Goal: Task Accomplishment & Management: Manage account settings

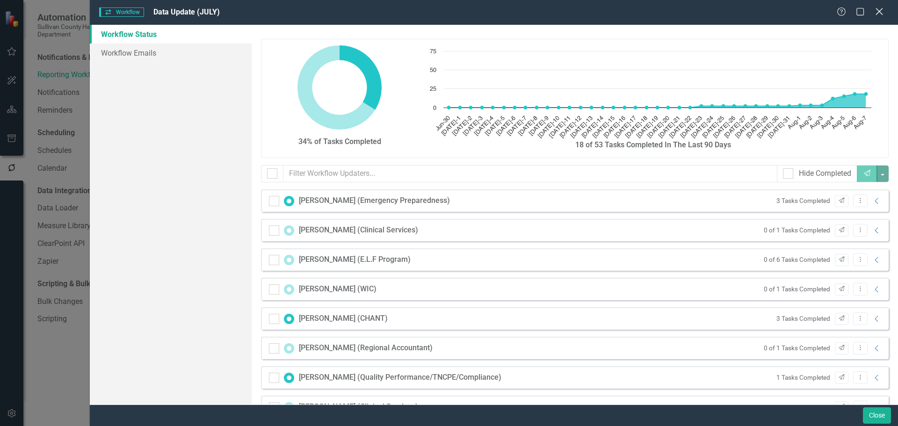
click at [878, 12] on icon at bounding box center [878, 11] width 7 height 7
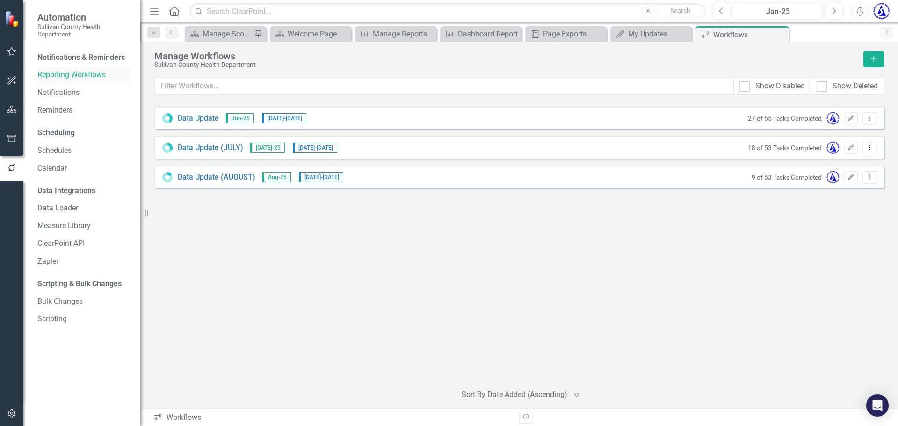
click at [69, 73] on link "Reporting Workflows" at bounding box center [84, 75] width 94 height 11
click at [871, 105] on div "Data Update Jun-25 6/1/25 - 7/31/25 27 of 65 Tasks Completed Edit Dropdown Menu…" at bounding box center [518, 239] width 729 height 274
click at [799, 279] on div "Data Update Jun-25 6/1/25 - 7/31/25 27 of 65 Tasks Completed Edit Dropdown Menu…" at bounding box center [518, 241] width 729 height 269
click at [543, 103] on div "Data Update Jun-25 6/1/25 - 7/31/25 27 of 65 Tasks Completed Edit Dropdown Menu…" at bounding box center [518, 239] width 729 height 274
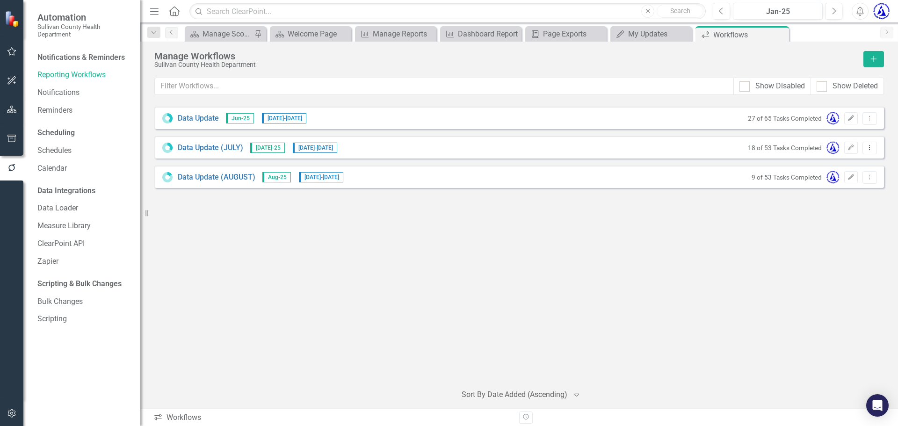
click at [211, 190] on div "Data Update Jun-25 6/1/25 - 7/31/25 27 of 65 Tasks Completed Edit Dropdown Menu…" at bounding box center [518, 241] width 729 height 269
click at [13, 108] on icon "button" at bounding box center [12, 109] width 10 height 7
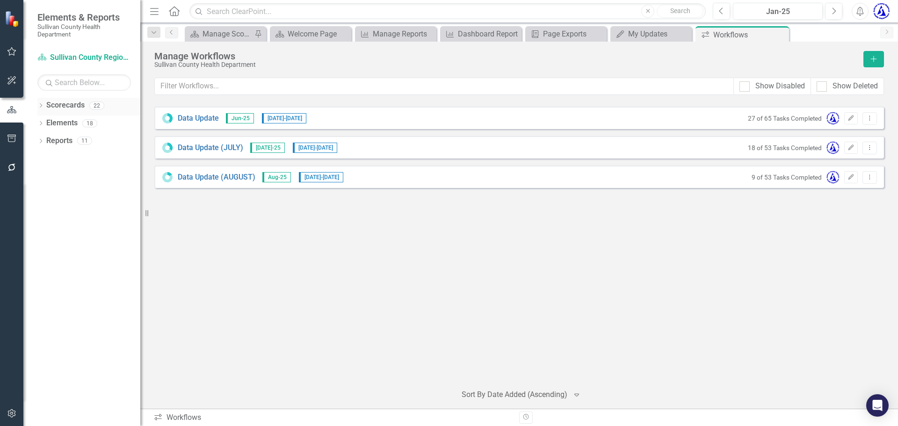
click at [69, 99] on div "Scorecards" at bounding box center [65, 105] width 38 height 15
click at [191, 121] on link "Data Update" at bounding box center [198, 118] width 41 height 11
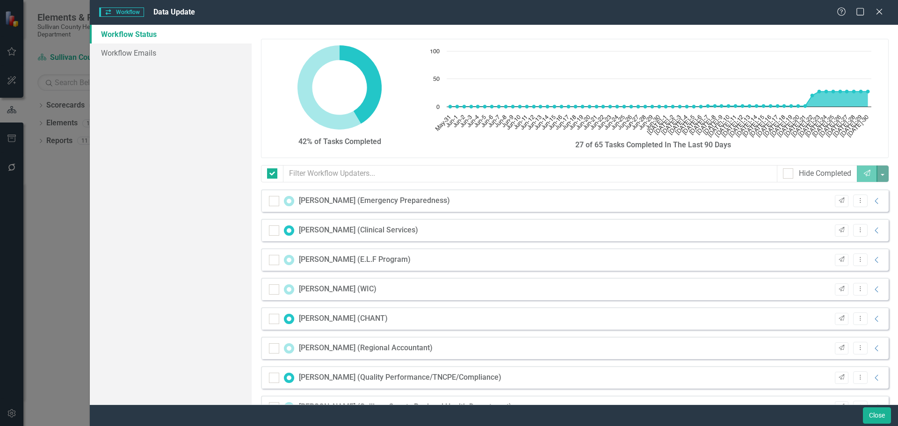
checkbox input "false"
click at [881, 12] on icon "Close" at bounding box center [879, 11] width 12 height 9
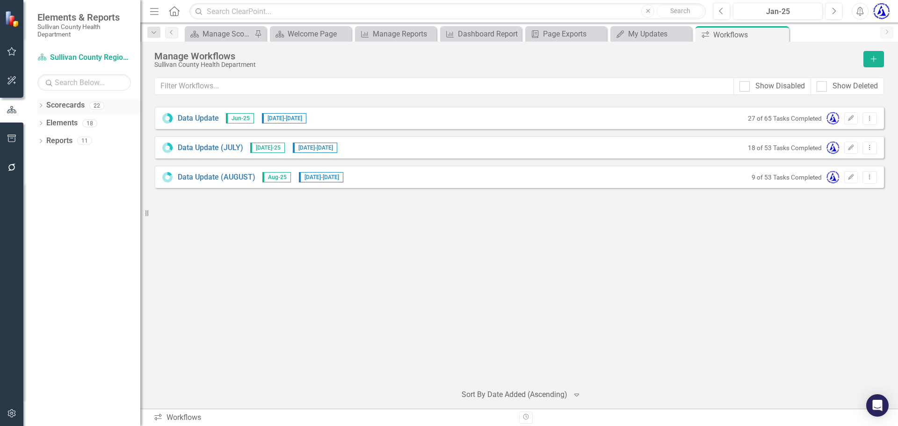
click at [58, 107] on link "Scorecards" at bounding box center [65, 105] width 38 height 11
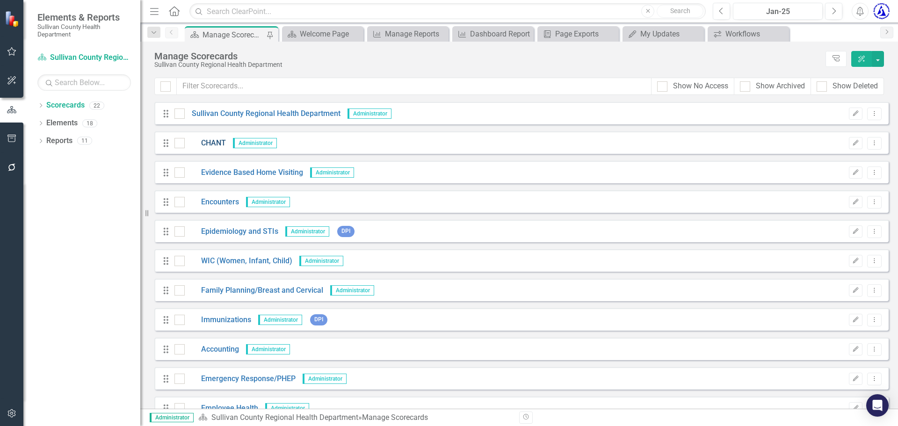
click at [215, 145] on link "CHANT" at bounding box center [205, 143] width 41 height 11
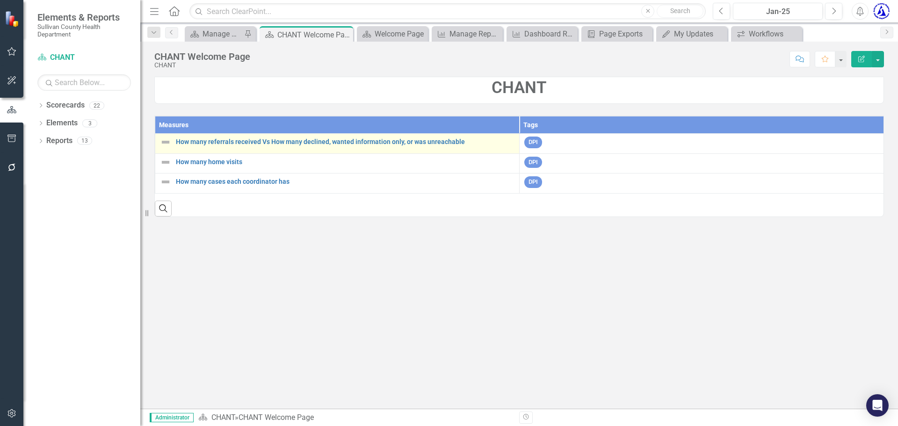
click at [347, 146] on div "How many referrals received Vs How many declined, wanted information only, or w…" at bounding box center [337, 142] width 354 height 11
click at [342, 140] on link "How many referrals received Vs How many declined, wanted information only, or w…" at bounding box center [345, 141] width 339 height 7
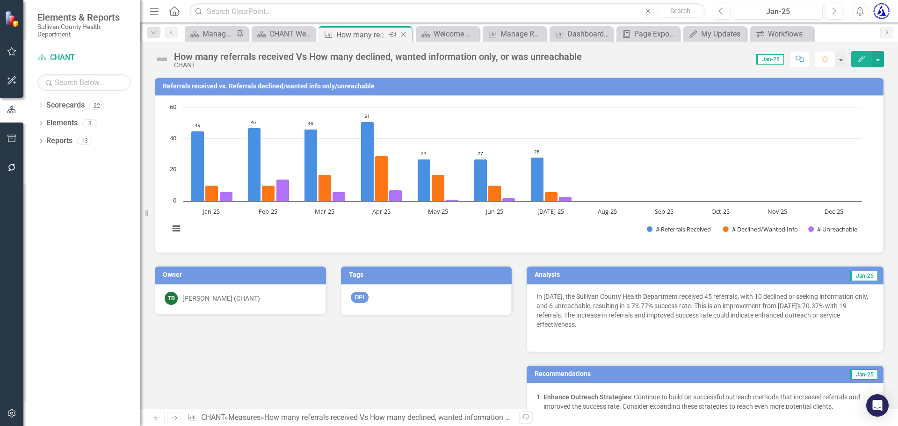
click at [405, 35] on icon "Close" at bounding box center [402, 34] width 9 height 7
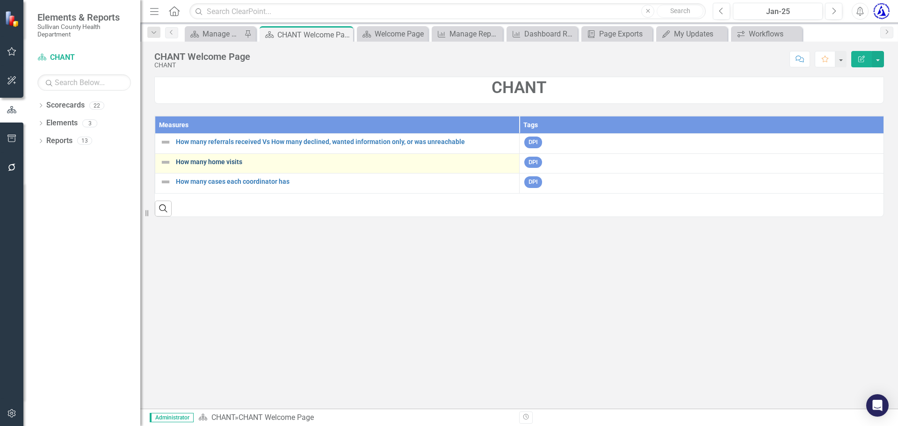
click at [287, 159] on link "How many home visits" at bounding box center [345, 162] width 339 height 7
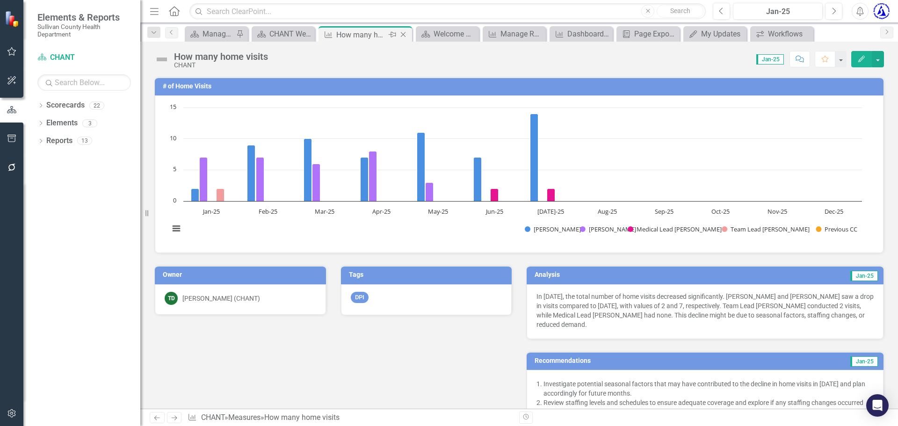
click at [407, 33] on icon "Close" at bounding box center [402, 34] width 9 height 7
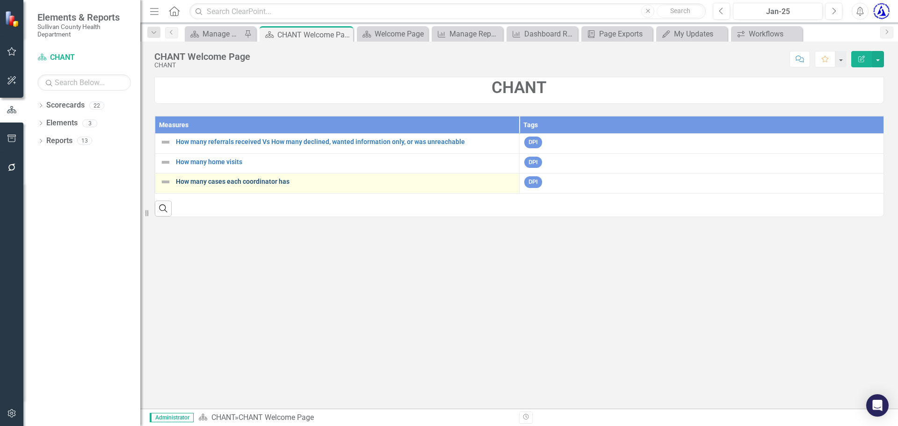
click at [272, 184] on link "How many cases each coordinator has" at bounding box center [345, 181] width 339 height 7
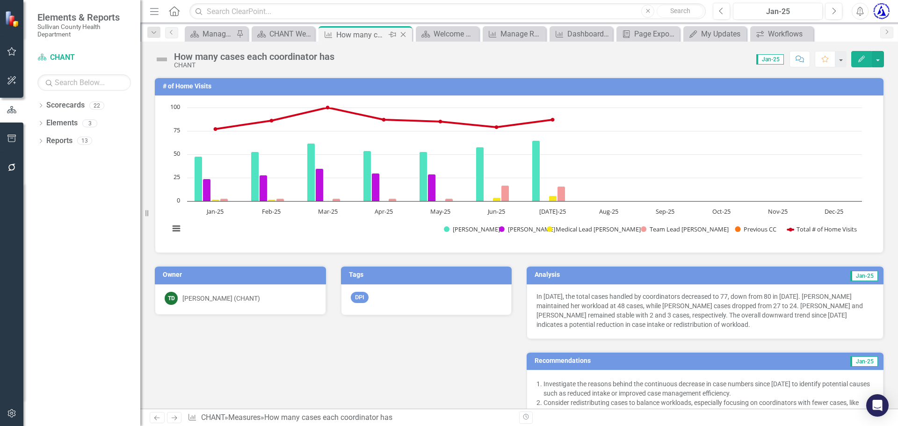
click at [405, 34] on icon "Close" at bounding box center [402, 34] width 9 height 7
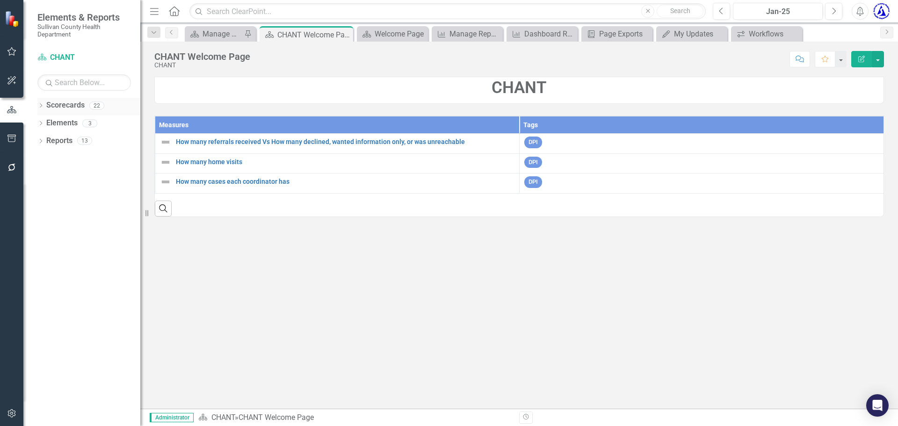
click at [65, 109] on link "Scorecards" at bounding box center [65, 105] width 38 height 11
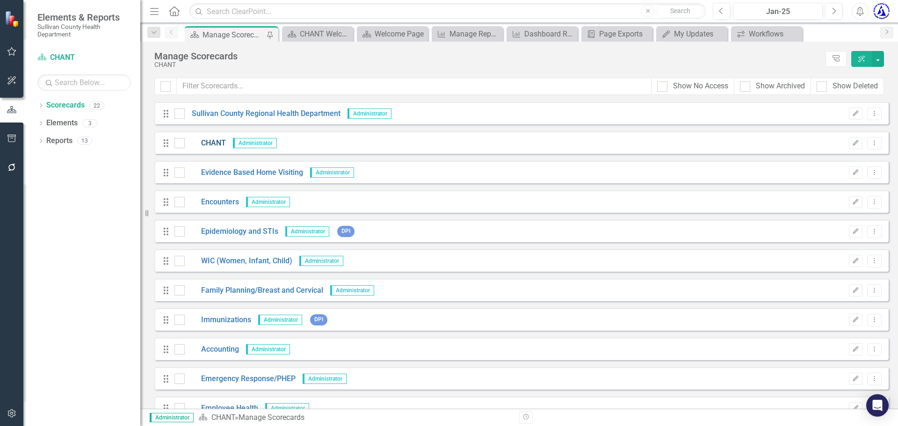
click at [214, 145] on link "CHANT" at bounding box center [205, 143] width 41 height 11
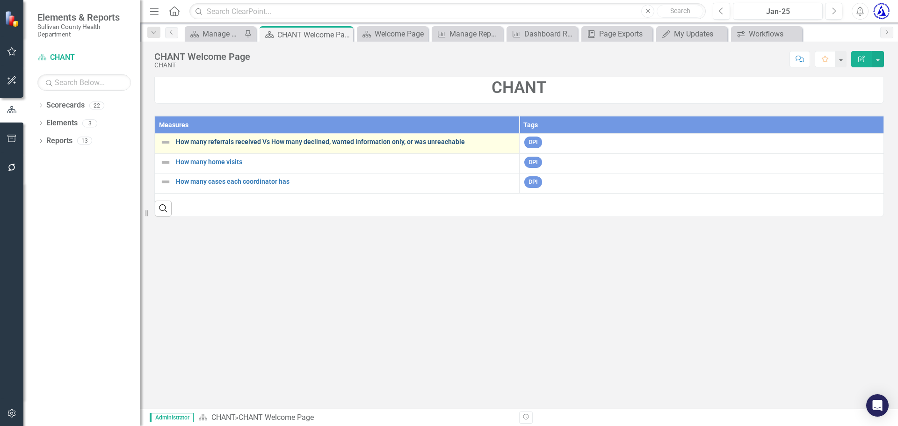
click at [310, 142] on link "How many referrals received Vs How many declined, wanted information only, or w…" at bounding box center [345, 141] width 339 height 7
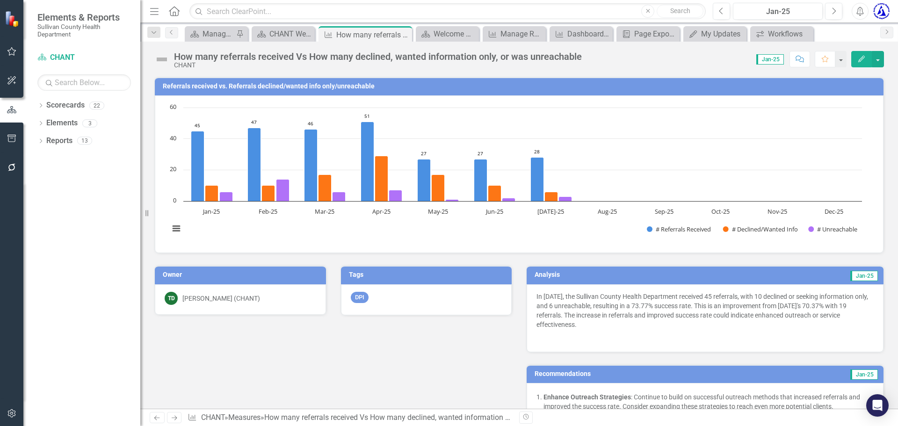
click at [354, 272] on h3 "Tags" at bounding box center [428, 274] width 159 height 7
click at [880, 62] on button "button" at bounding box center [878, 59] width 12 height 16
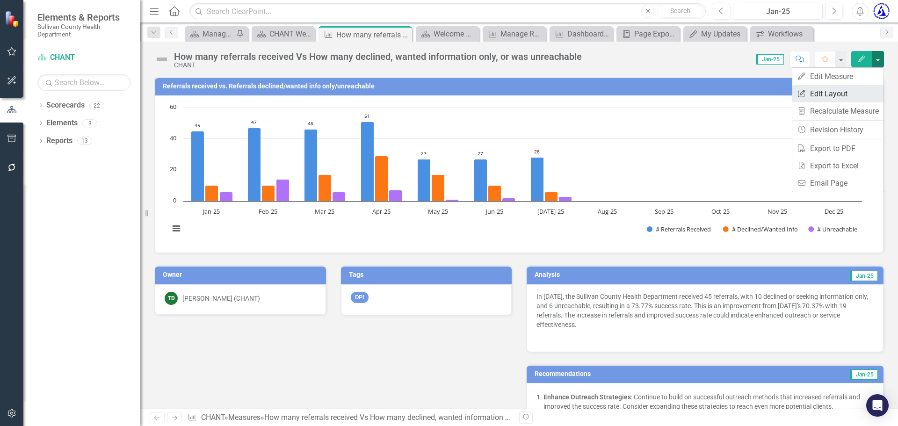
click at [834, 89] on link "Edit Report Edit Layout" at bounding box center [837, 93] width 91 height 17
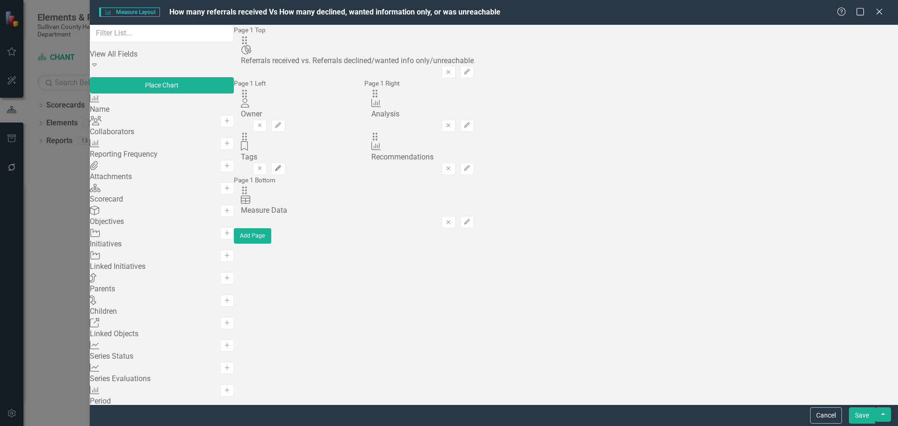
click at [282, 166] on icon "Edit" at bounding box center [277, 169] width 7 height 6
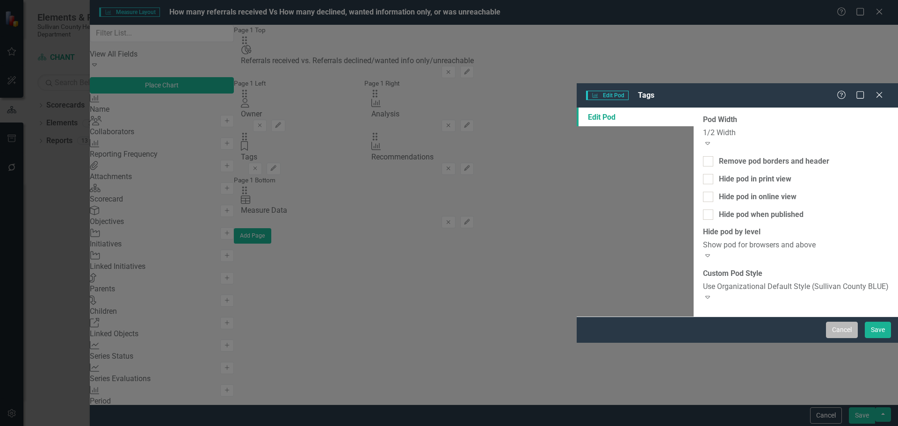
click at [846, 338] on button "Cancel" at bounding box center [842, 330] width 32 height 16
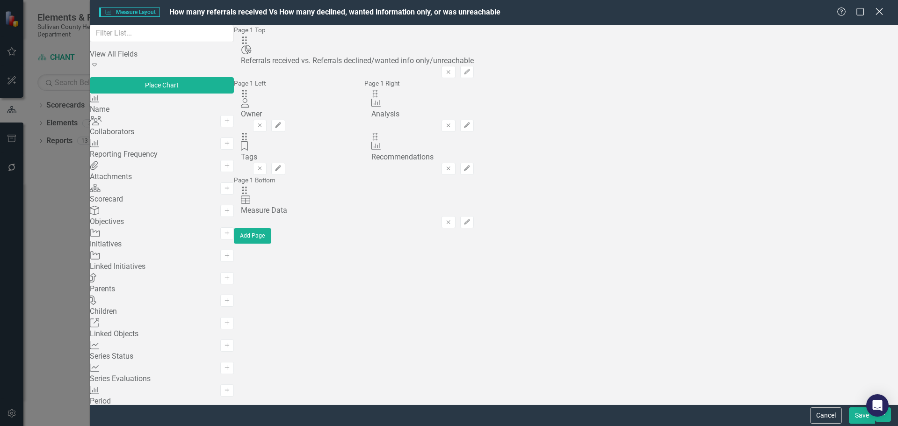
click at [876, 11] on icon "Close" at bounding box center [879, 11] width 12 height 9
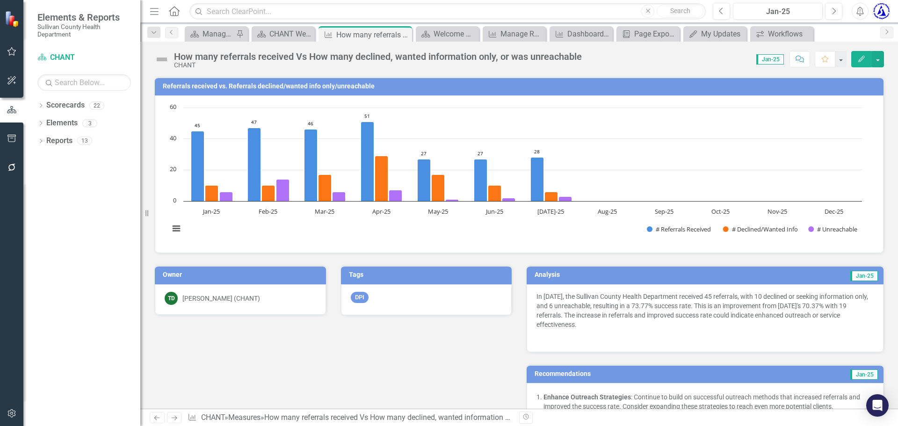
click at [361, 271] on h3 "Tags" at bounding box center [428, 274] width 159 height 7
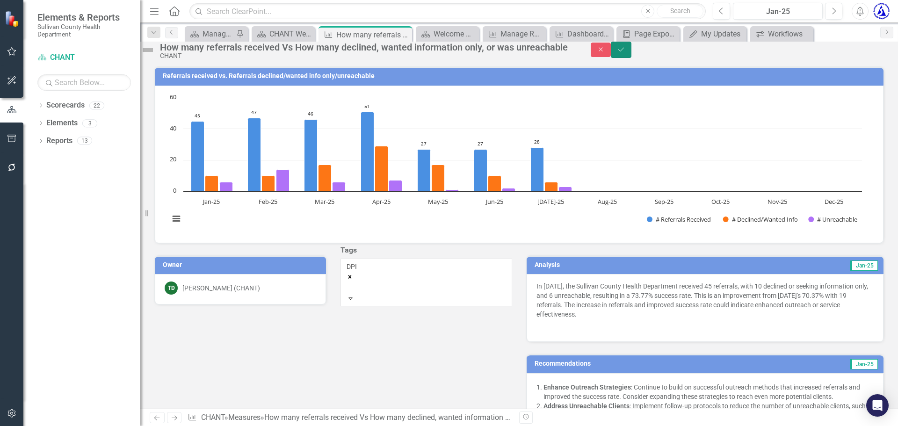
click at [625, 53] on icon "Save" at bounding box center [621, 49] width 8 height 7
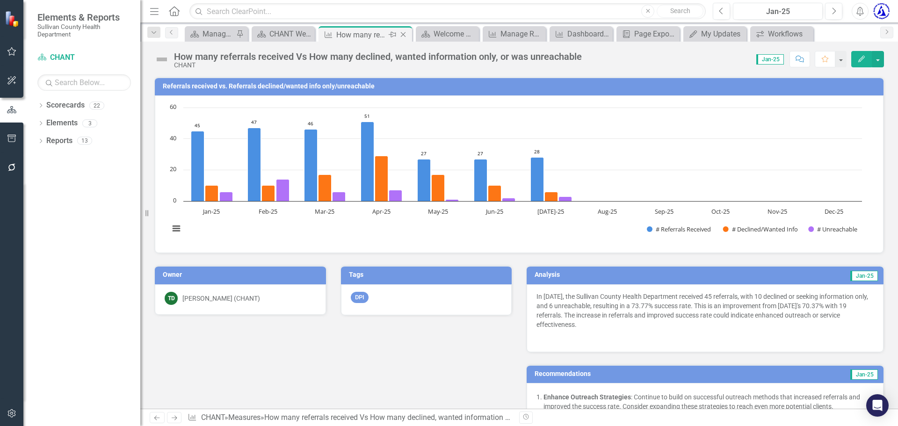
click at [405, 37] on icon "Close" at bounding box center [402, 34] width 9 height 7
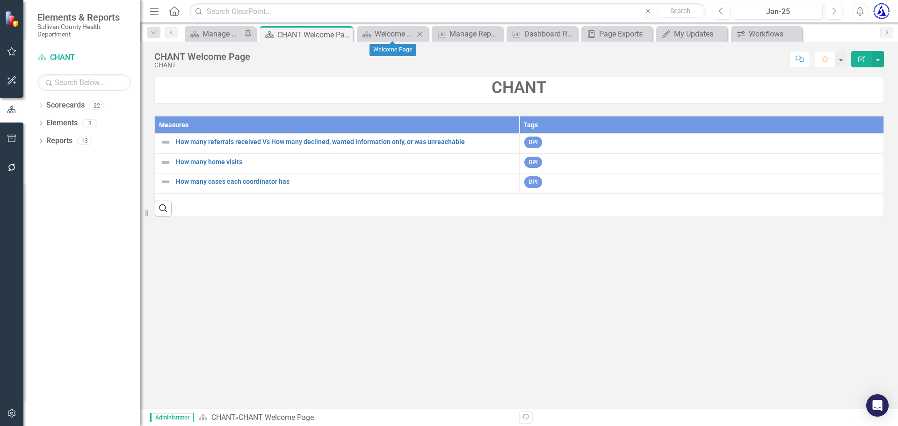
click at [418, 37] on icon "Close" at bounding box center [419, 33] width 9 height 7
click at [441, 34] on icon "Close" at bounding box center [439, 33] width 9 height 7
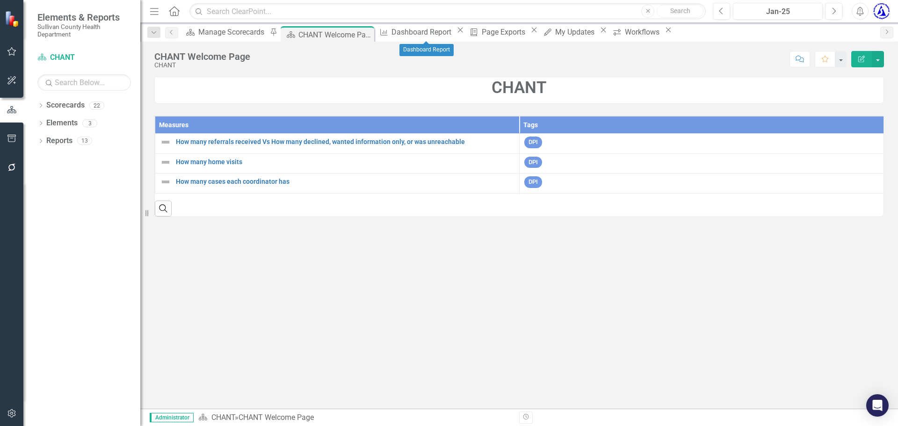
click at [465, 34] on icon "Close" at bounding box center [459, 29] width 9 height 7
click at [448, 32] on icon "Close" at bounding box center [443, 29] width 9 height 7
click at [444, 32] on icon "Close" at bounding box center [439, 29] width 9 height 7
click at [440, 32] on icon "Close" at bounding box center [434, 29] width 9 height 7
click at [368, 35] on icon "Close" at bounding box center [365, 34] width 9 height 7
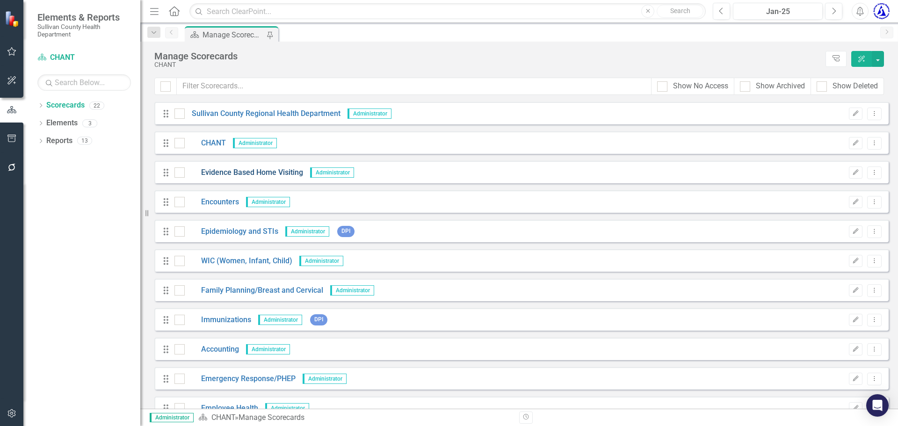
click at [231, 169] on link "Evidence Based Home Visiting" at bounding box center [244, 172] width 118 height 11
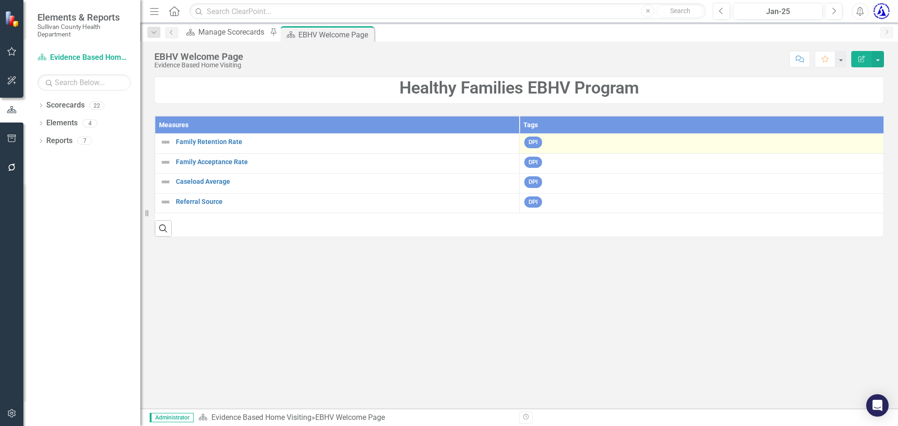
click at [542, 139] on div "DPI" at bounding box center [701, 144] width 354 height 14
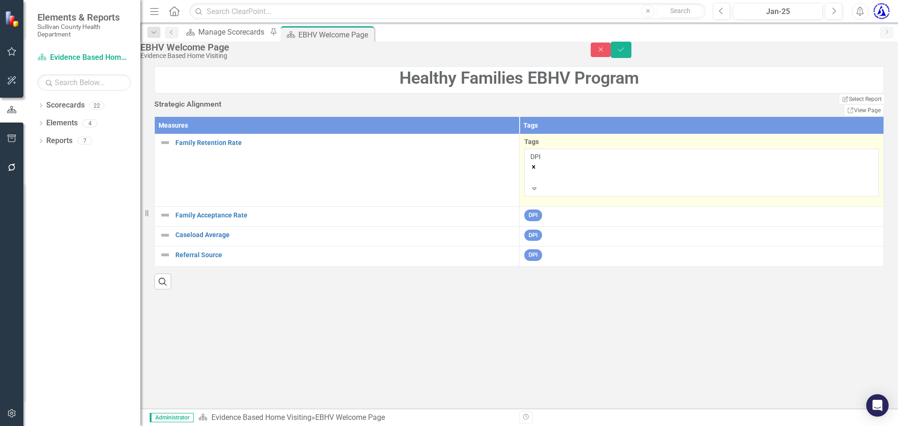
click at [586, 184] on div "DPI" at bounding box center [701, 168] width 343 height 32
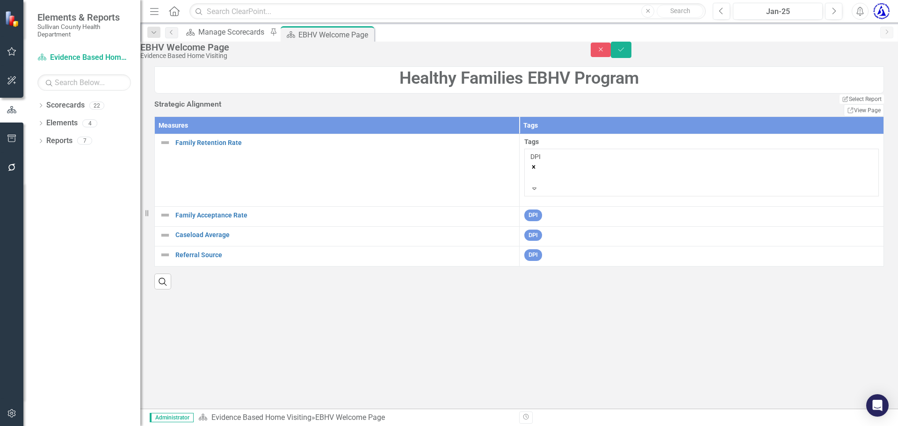
click at [560, 289] on div "Measures Tags Family Retention Rate Link Map View Link Map Edit Edit Measure Li…" at bounding box center [518, 202] width 729 height 173
click at [603, 51] on icon "button" at bounding box center [601, 49] width 4 height 4
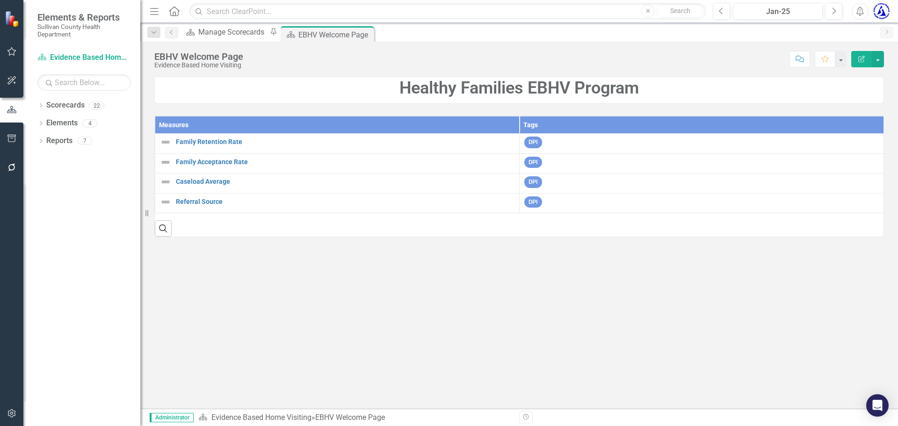
click at [549, 335] on div "Healthy Families EBHV Program Measures Tags Family Retention Rate Link Map View…" at bounding box center [519, 243] width 758 height 332
click at [538, 326] on div "Healthy Families EBHV Program Measures Tags Family Retention Rate Link Map View…" at bounding box center [519, 243] width 758 height 332
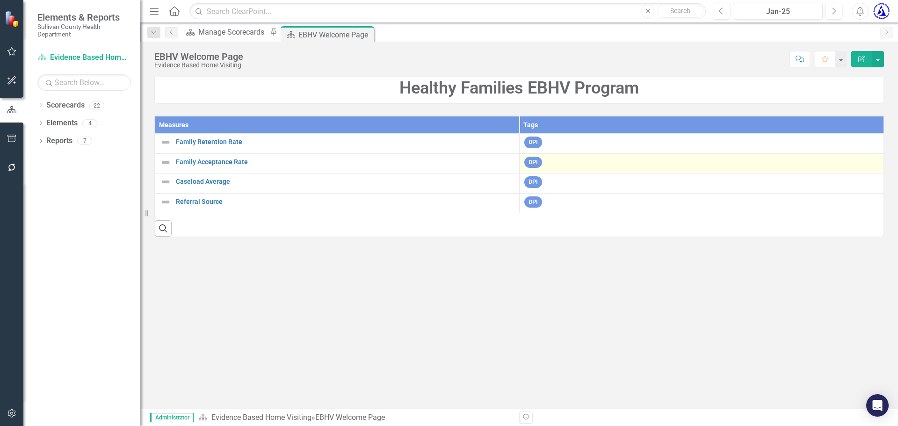
click at [572, 160] on div "DPI" at bounding box center [701, 164] width 354 height 14
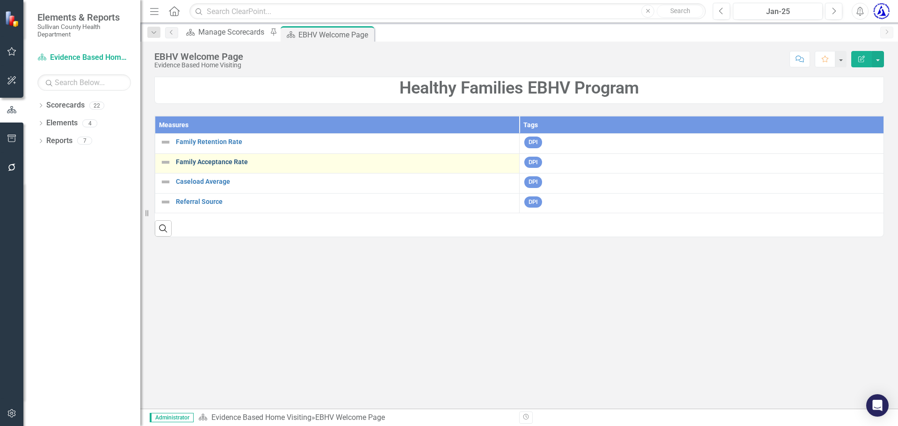
click at [210, 159] on link "Family Acceptance Rate" at bounding box center [345, 162] width 339 height 7
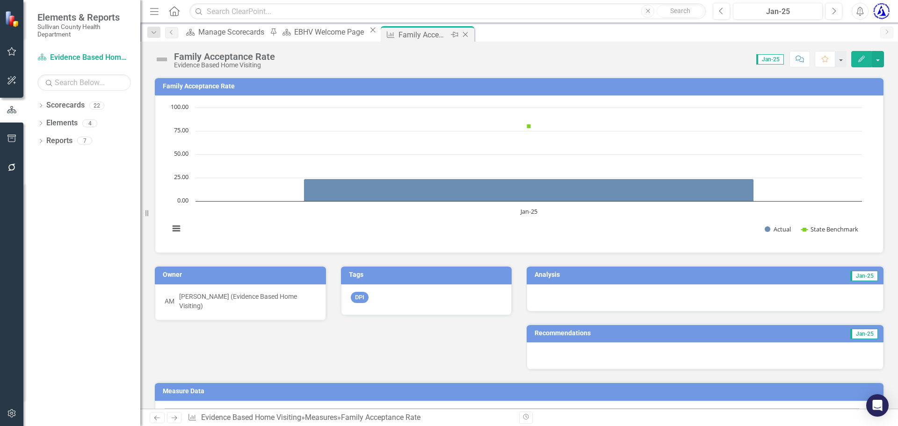
click at [465, 33] on icon at bounding box center [465, 34] width 5 height 5
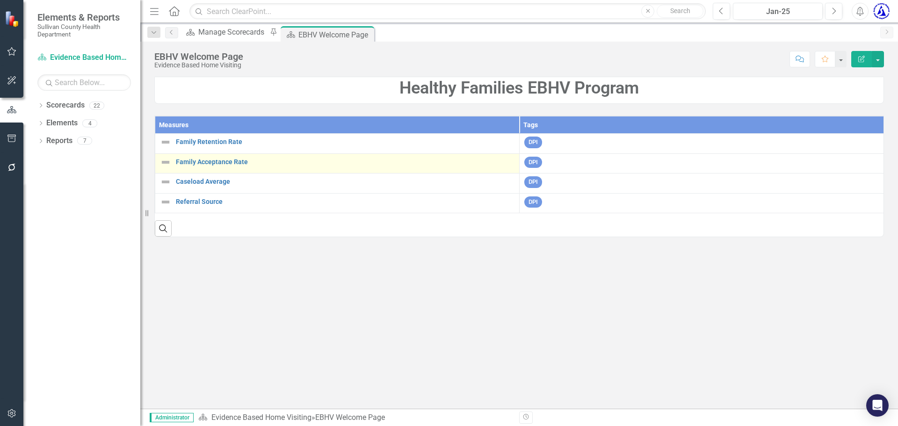
click at [303, 171] on td "Family Acceptance Rate Link Map View Link Map Edit Edit Measure Link Open Eleme…" at bounding box center [337, 163] width 364 height 20
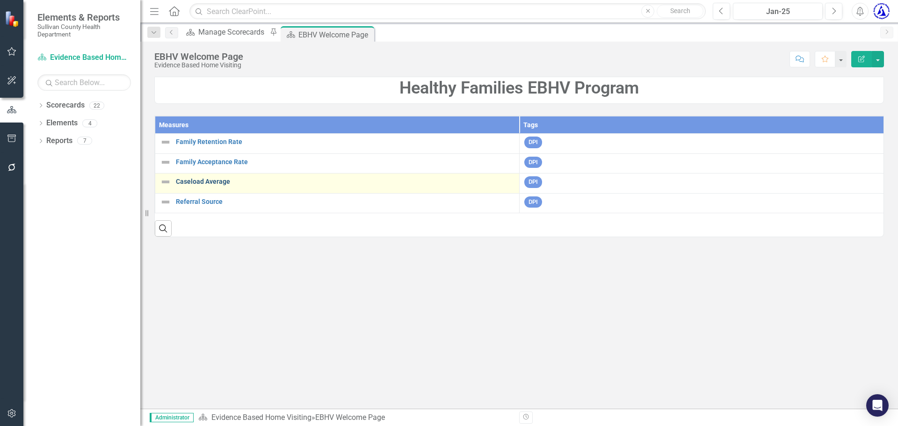
click at [204, 185] on link "Caseload Average" at bounding box center [345, 181] width 339 height 7
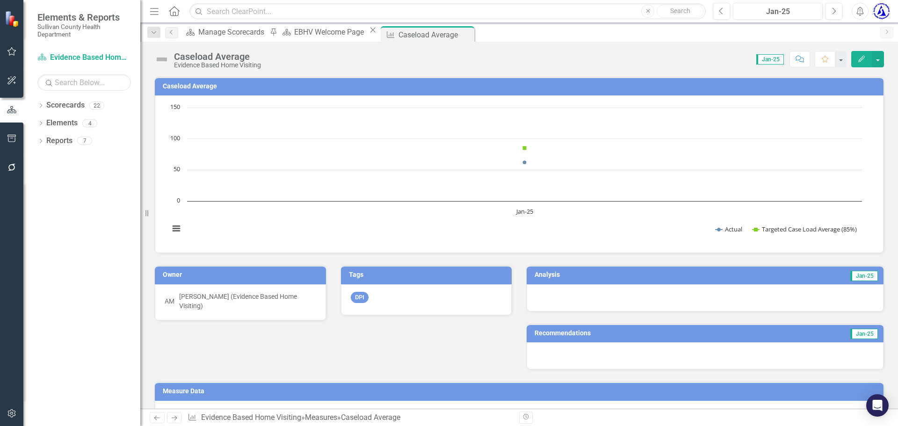
scroll to position [32, 0]
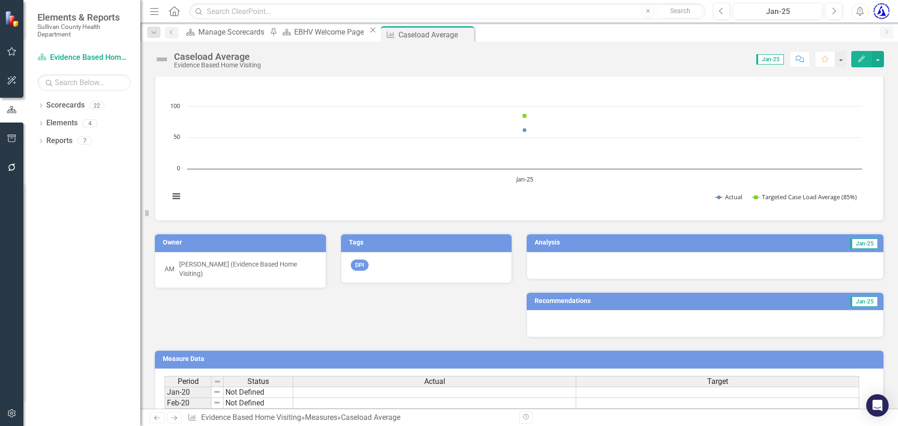
click at [571, 290] on div "Recommendations Jan-25" at bounding box center [705, 309] width 372 height 58
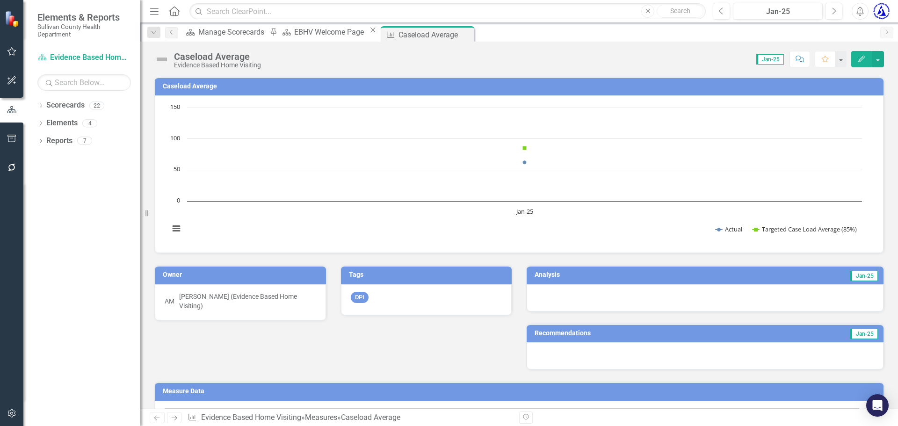
scroll to position [11, 0]
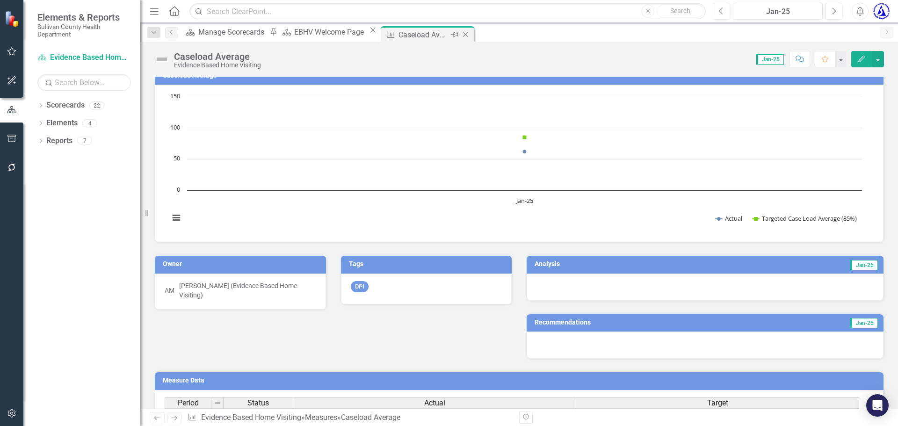
click at [465, 36] on icon "Close" at bounding box center [465, 34] width 9 height 7
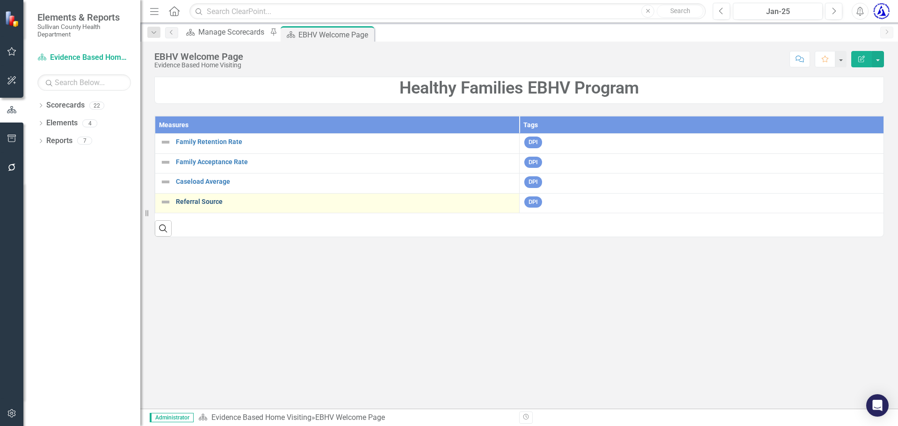
click at [270, 204] on link "Referral Source" at bounding box center [345, 201] width 339 height 7
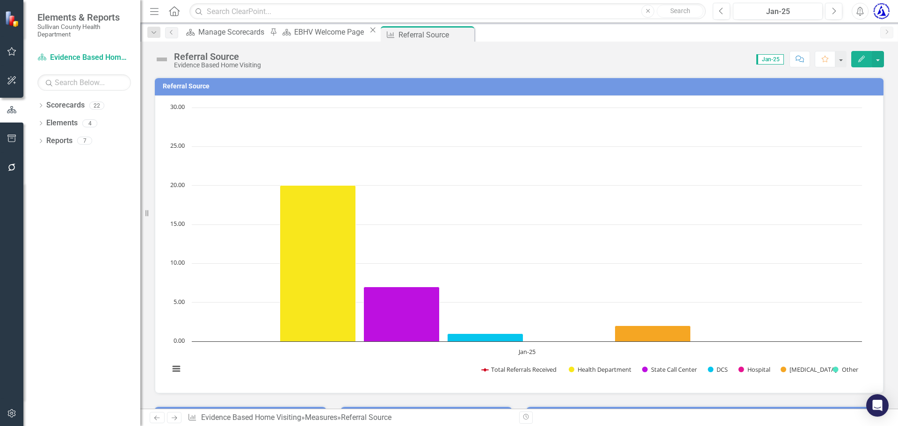
drag, startPoint x: 270, startPoint y: 204, endPoint x: 480, endPoint y: 82, distance: 243.0
click at [480, 82] on td "Referral Source" at bounding box center [521, 87] width 716 height 14
click at [466, 34] on icon "Close" at bounding box center [465, 34] width 9 height 7
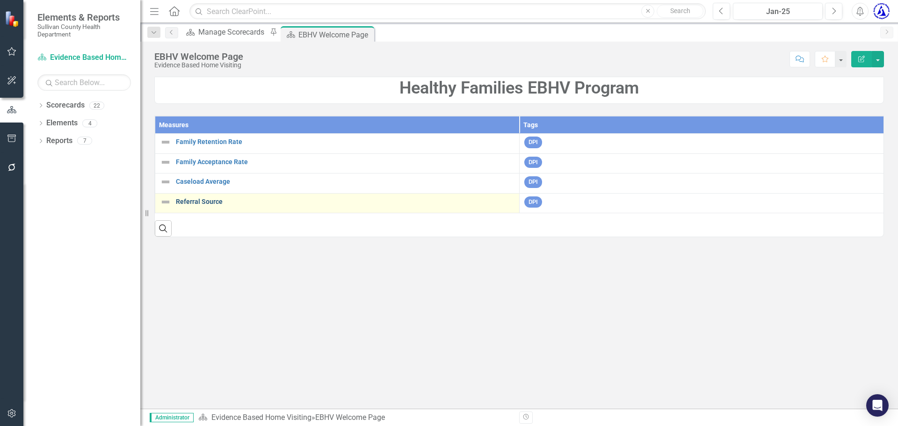
click at [222, 200] on link "Referral Source" at bounding box center [345, 201] width 339 height 7
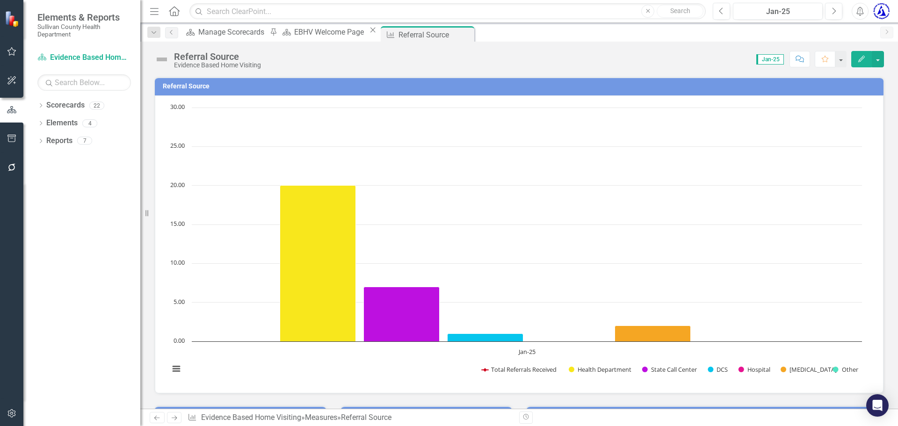
click at [286, 88] on h3 "Referral Source" at bounding box center [521, 86] width 716 height 7
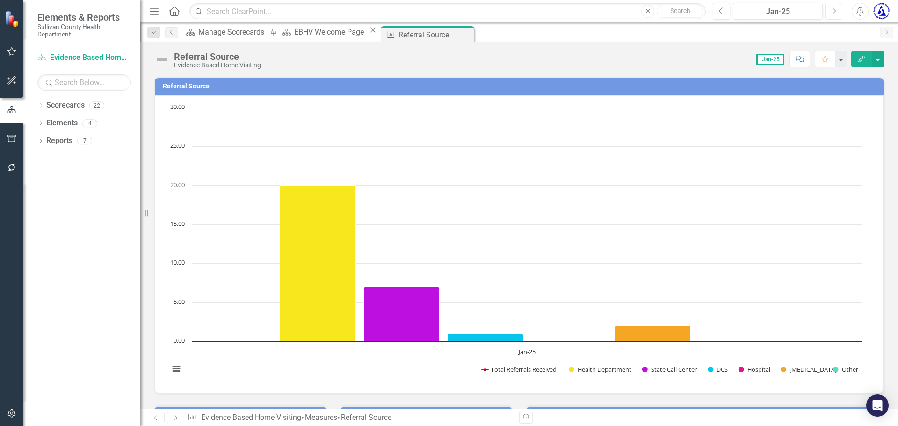
click at [837, 9] on button "Next" at bounding box center [833, 11] width 17 height 17
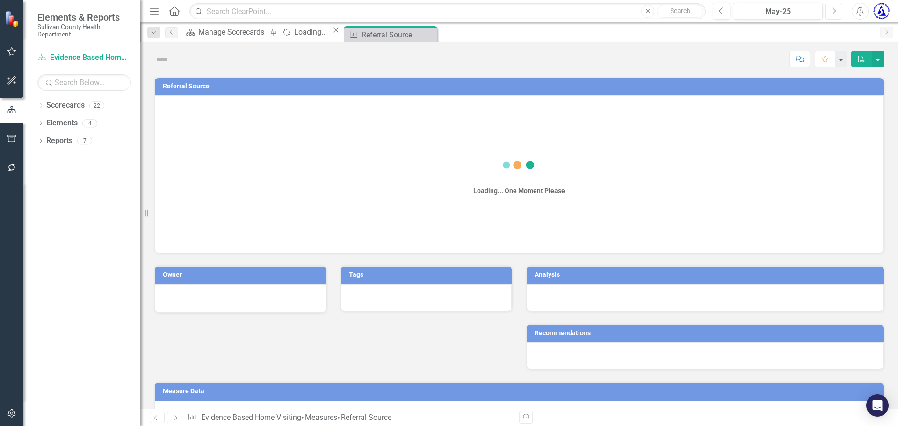
click at [837, 9] on button "Next" at bounding box center [833, 11] width 17 height 17
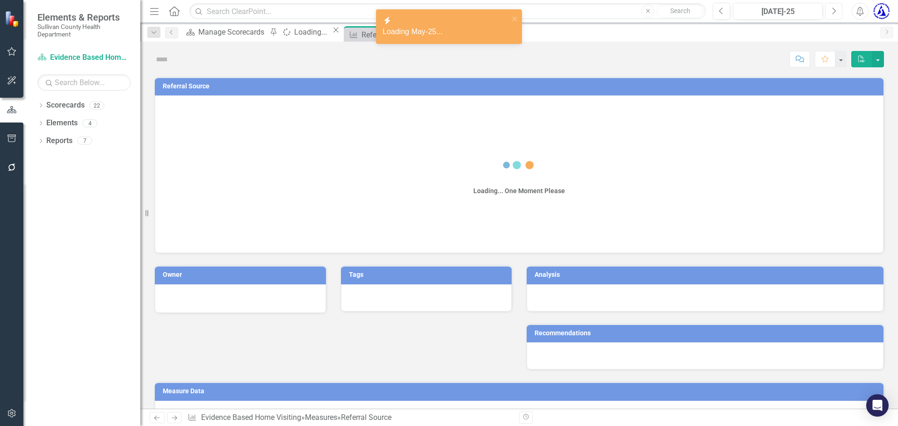
click at [837, 9] on button "Next" at bounding box center [833, 11] width 17 height 17
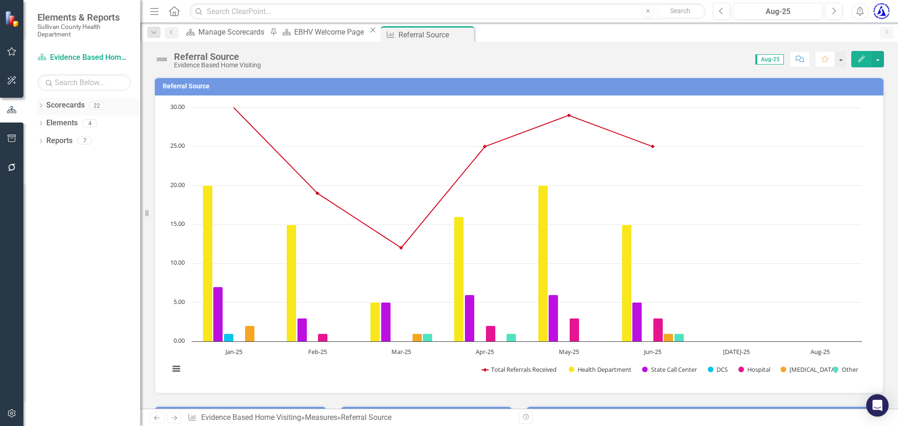
click at [71, 104] on link "Scorecards" at bounding box center [65, 105] width 38 height 11
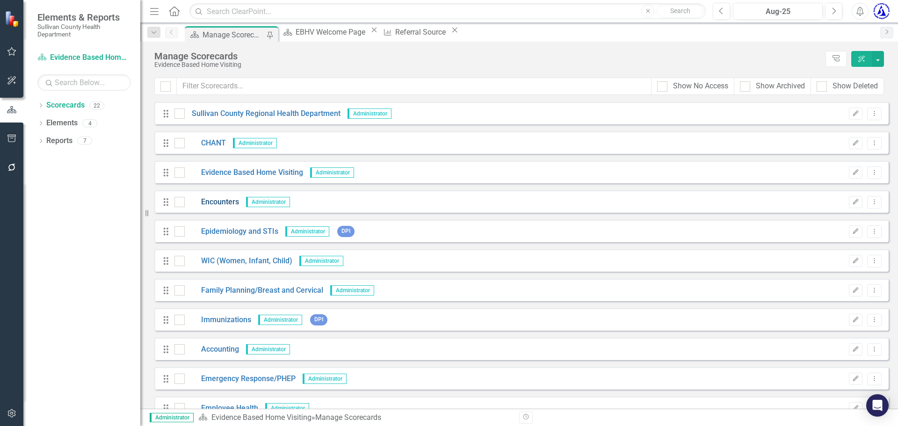
click at [218, 203] on link "Encounters" at bounding box center [212, 202] width 54 height 11
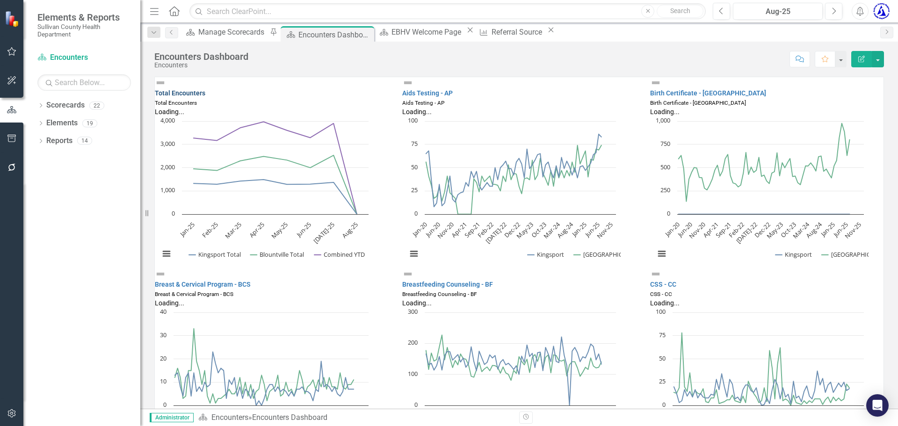
click at [205, 89] on link "Total Encounters" at bounding box center [180, 92] width 51 height 7
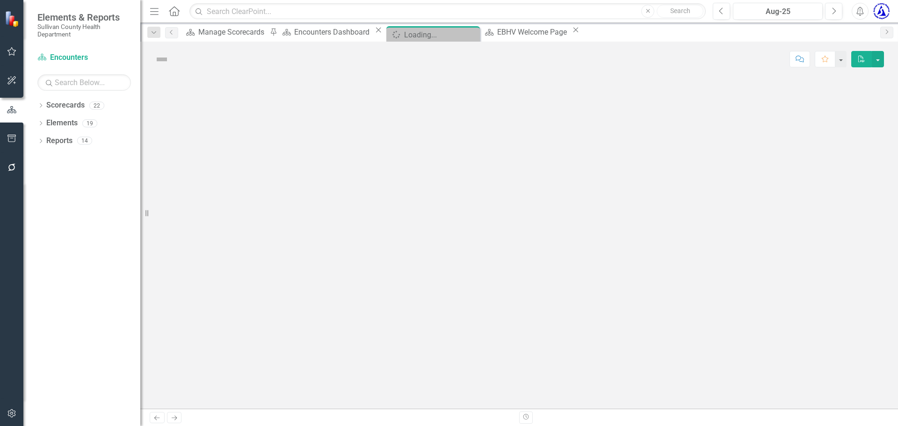
click at [221, 57] on div "Score: N/A Completed Comment Favorite PDF" at bounding box center [529, 59] width 710 height 16
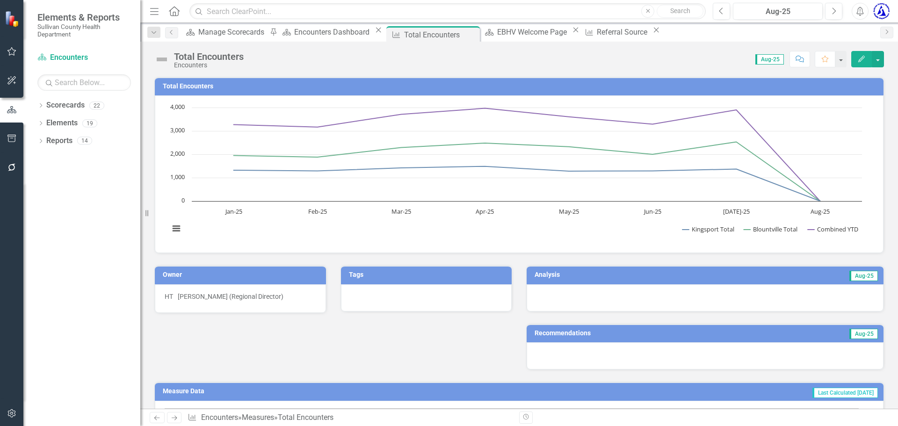
click at [219, 83] on h3 "Total Encounters" at bounding box center [521, 86] width 716 height 7
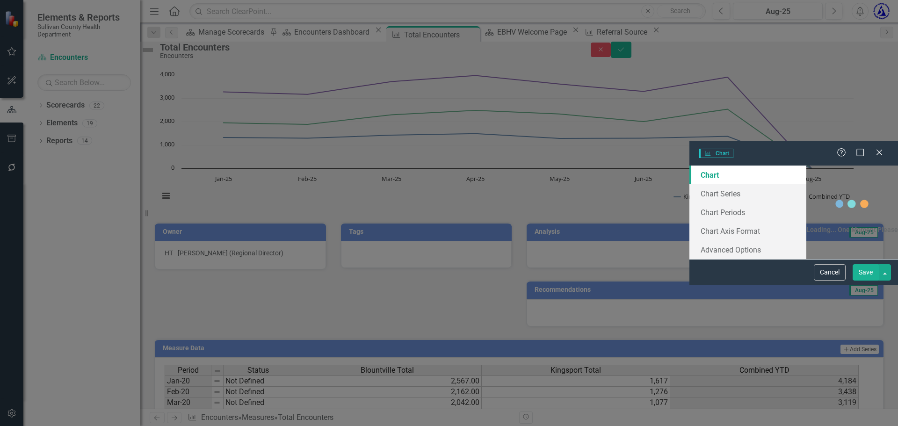
click at [234, 55] on div "Charts Chart Help Maximize Close Chart Chart Series Chart Periods Chart Axis Fo…" at bounding box center [449, 213] width 898 height 426
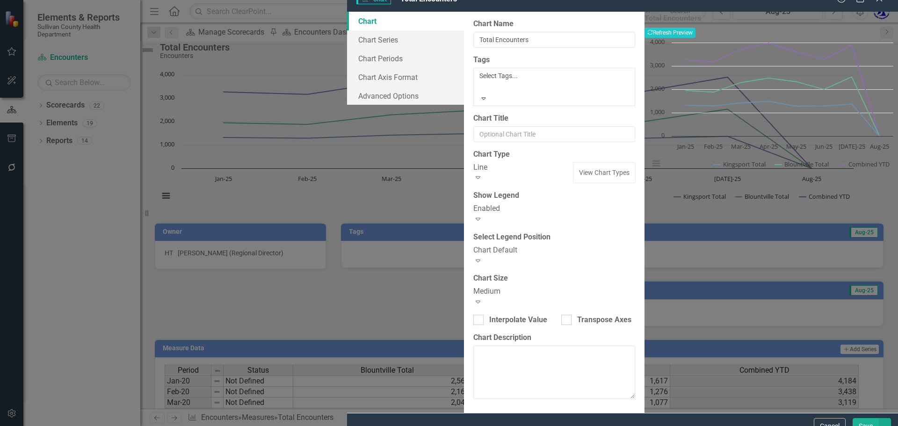
click at [480, 87] on div at bounding box center [480, 86] width 1 height 11
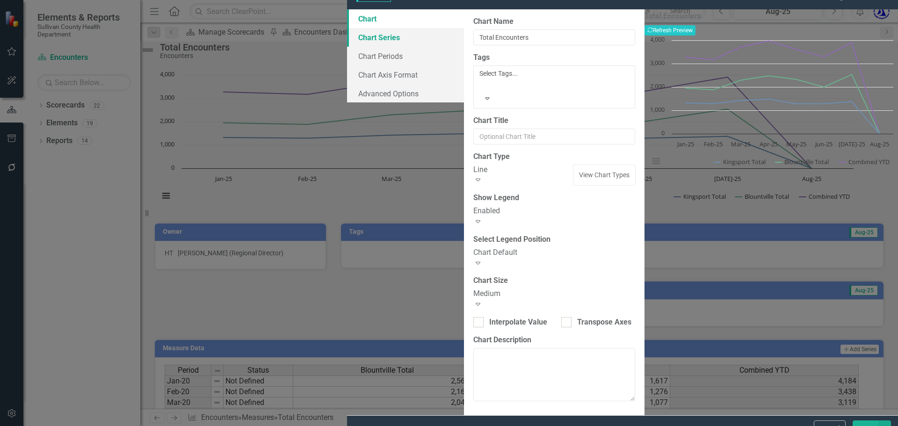
click at [347, 47] on link "Chart Series" at bounding box center [405, 37] width 117 height 19
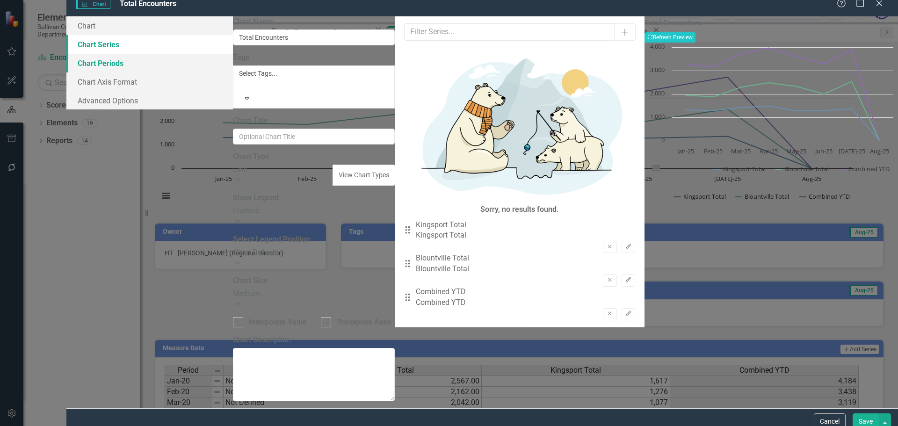
click at [215, 72] on link "Chart Periods" at bounding box center [149, 63] width 166 height 19
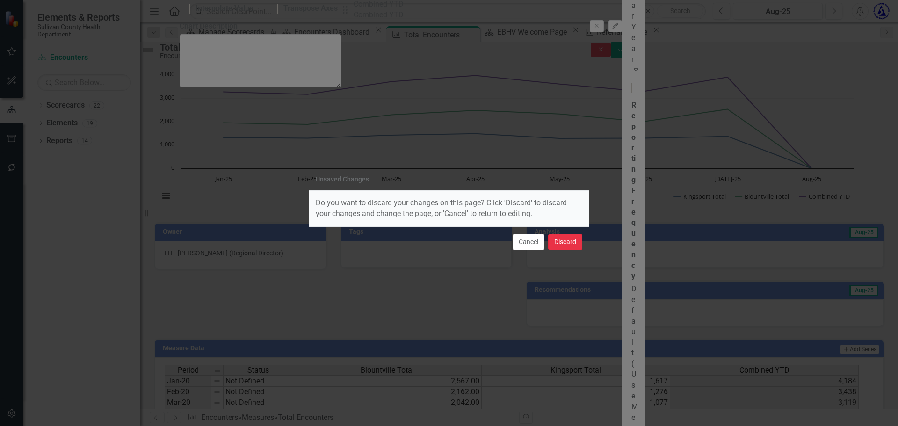
click at [568, 239] on button "Discard" at bounding box center [565, 242] width 34 height 16
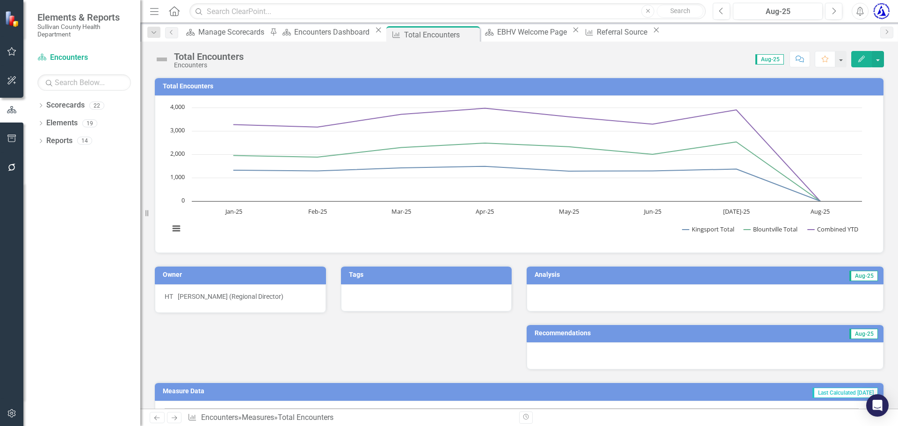
click at [381, 293] on div at bounding box center [426, 297] width 171 height 27
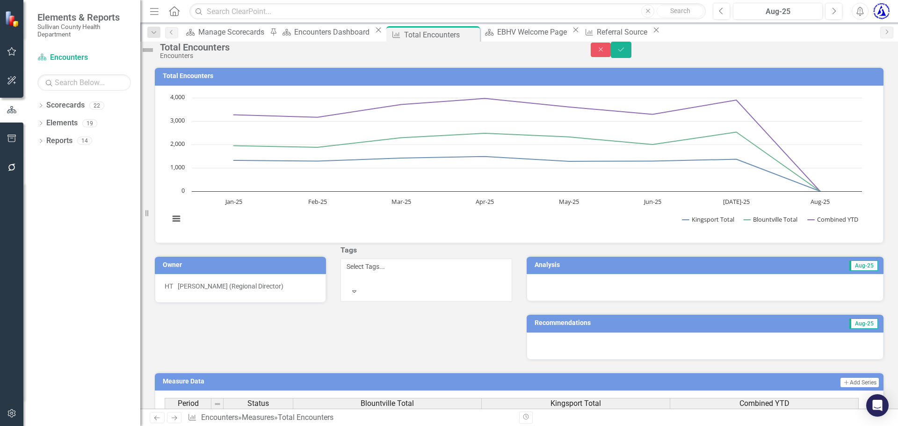
click at [391, 282] on div "Elements & Reports Sullivan County Health Department Scorecard Encounters Searc…" at bounding box center [449, 213] width 898 height 426
click at [625, 53] on icon "Save" at bounding box center [621, 49] width 8 height 7
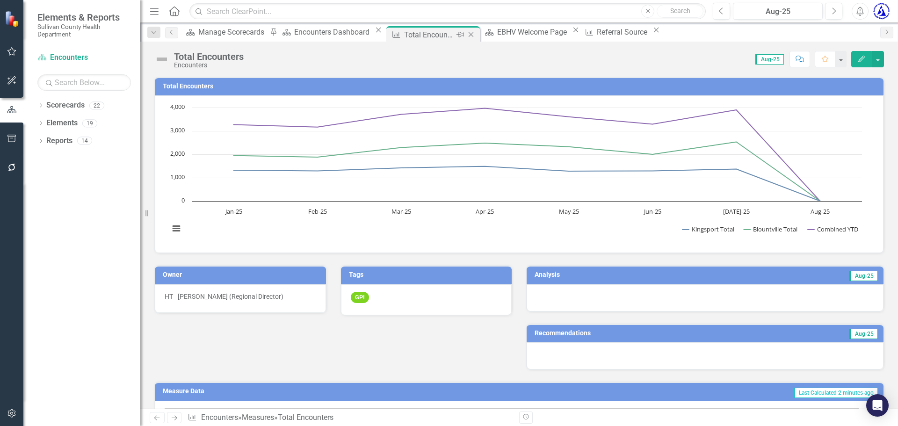
click at [466, 40] on div "Close" at bounding box center [472, 35] width 12 height 12
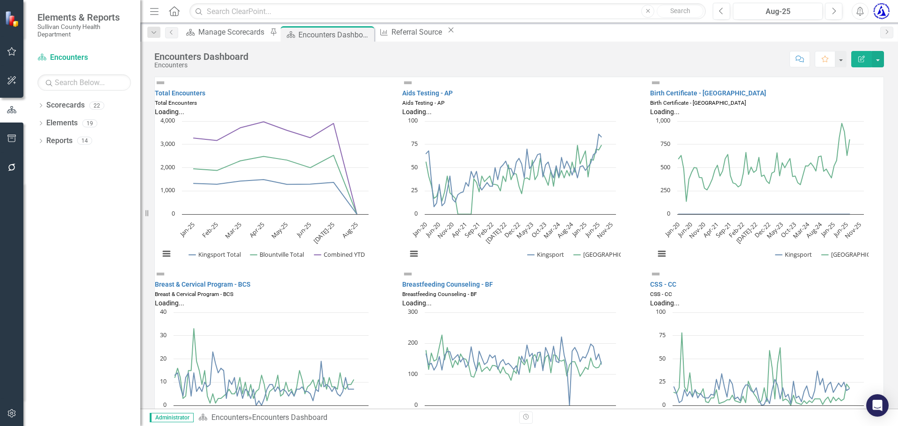
click at [454, 33] on icon at bounding box center [450, 30] width 5 height 5
click at [325, 38] on div "Encounters Dashboard" at bounding box center [323, 35] width 50 height 12
click at [365, 36] on icon "Close" at bounding box center [365, 34] width 9 height 7
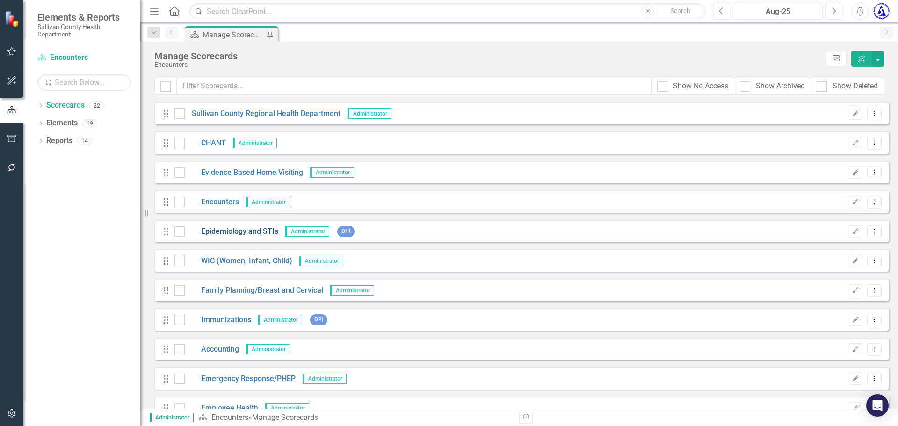
click at [218, 234] on link "Epidemiology and STIs" at bounding box center [232, 231] width 94 height 11
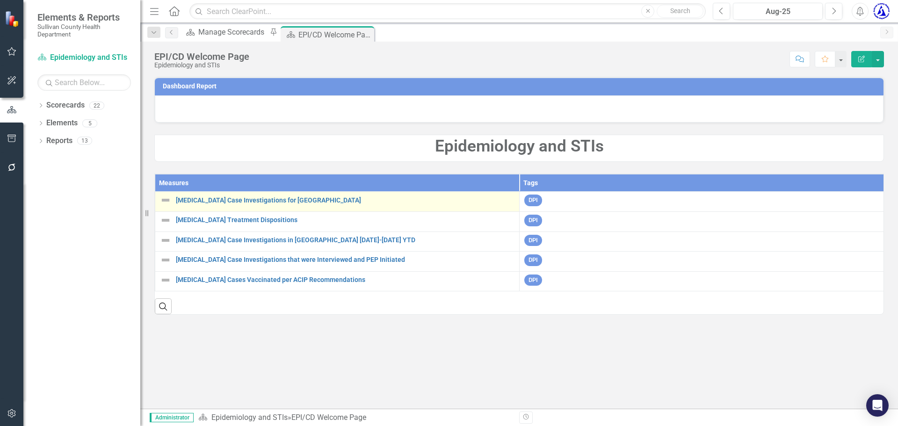
click at [203, 206] on td "Syphilis Case Investigations for Sullivan County Link Map View Link Map Edit Ed…" at bounding box center [337, 202] width 364 height 20
click at [207, 201] on link "Syphilis Case Investigations for Sullivan County" at bounding box center [345, 200] width 339 height 7
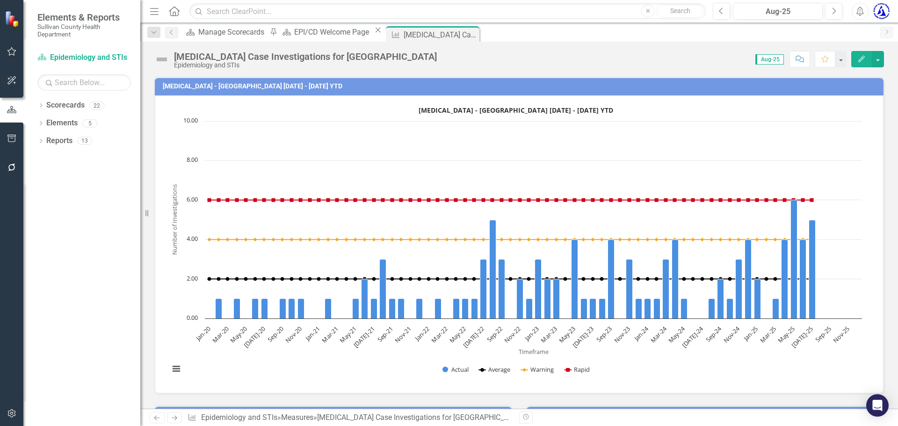
click at [236, 88] on h3 "Syphilis - Sullivan County 2020 - 2025 YTD" at bounding box center [521, 86] width 716 height 7
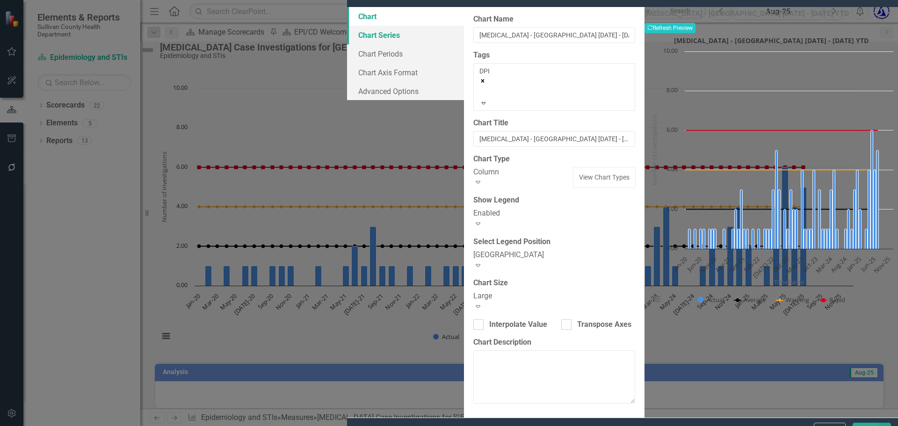
click at [347, 44] on link "Chart Series" at bounding box center [405, 35] width 117 height 19
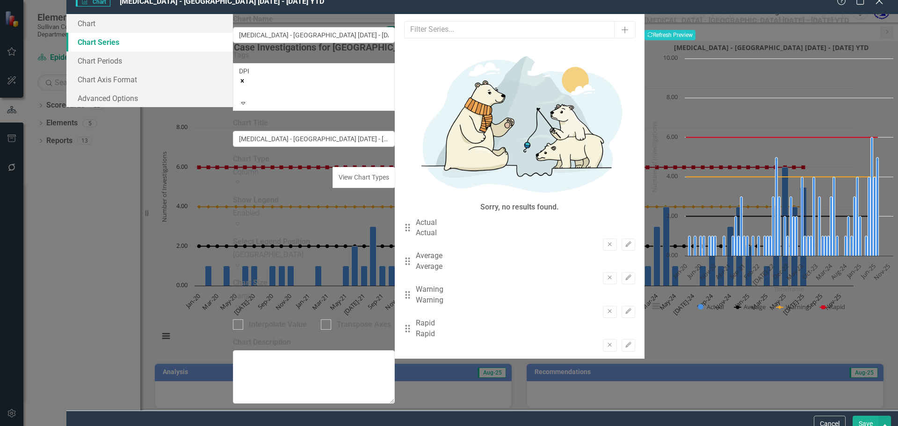
click at [878, 6] on icon "Close" at bounding box center [879, 1] width 12 height 9
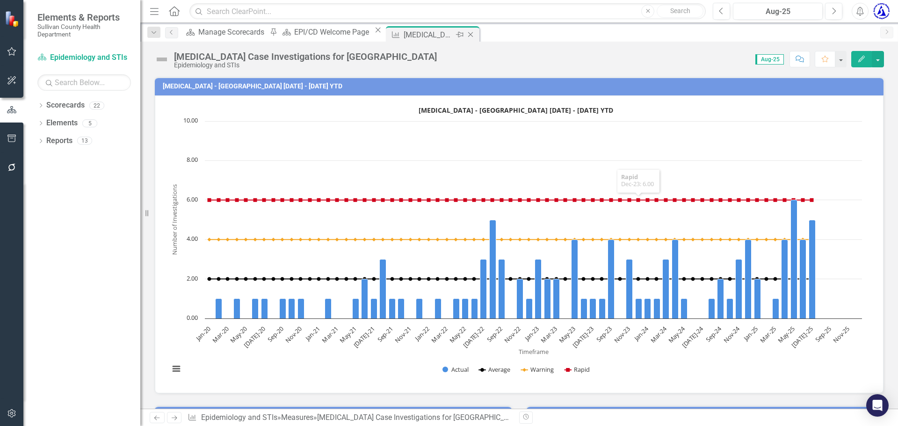
click at [468, 36] on icon at bounding box center [470, 34] width 5 height 5
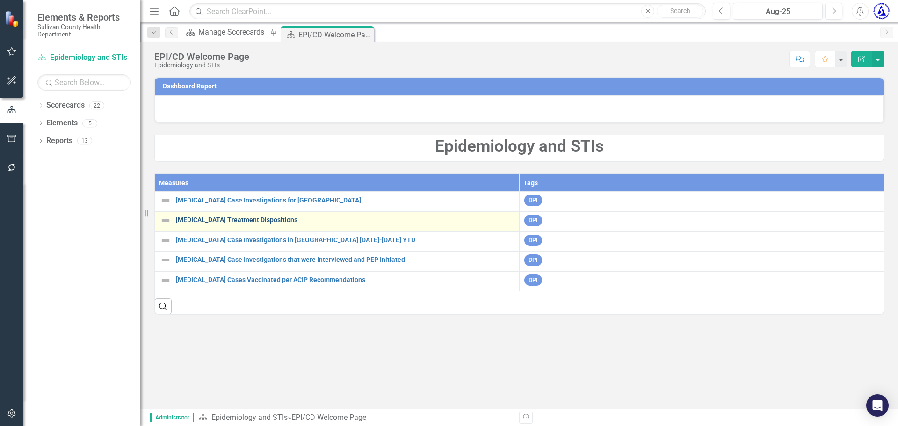
click at [231, 222] on link "Syphilis Treatment Dispositions" at bounding box center [345, 220] width 339 height 7
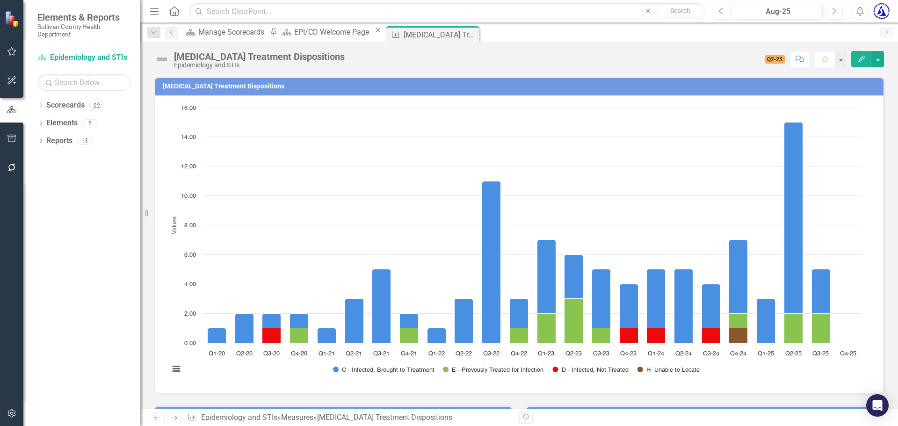
click at [233, 88] on h3 "Syphilis Treatment Dispositions" at bounding box center [521, 86] width 716 height 7
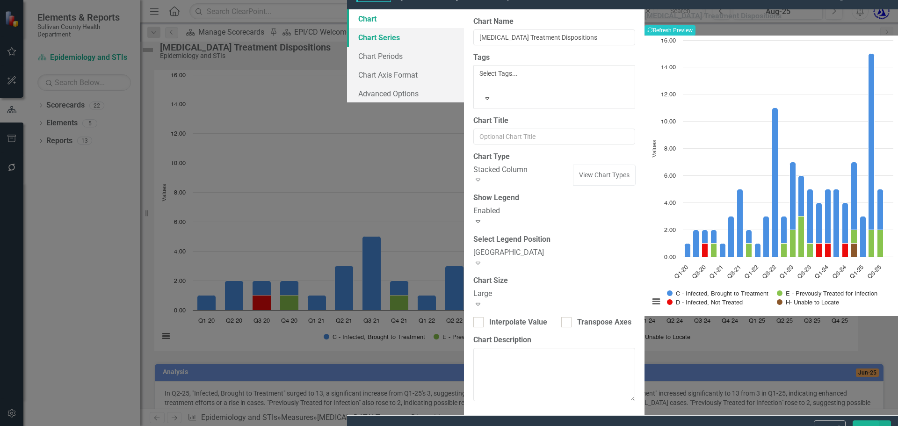
click at [347, 47] on link "Chart Series" at bounding box center [405, 37] width 117 height 19
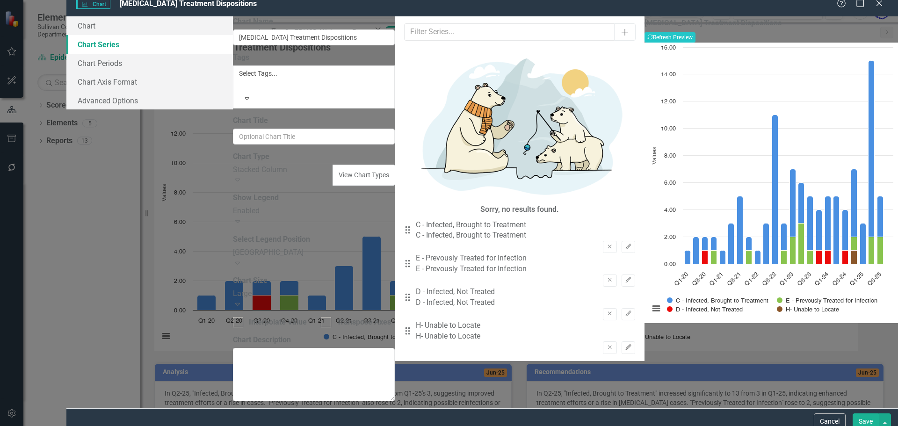
click at [625, 344] on icon "button" at bounding box center [628, 347] width 6 height 6
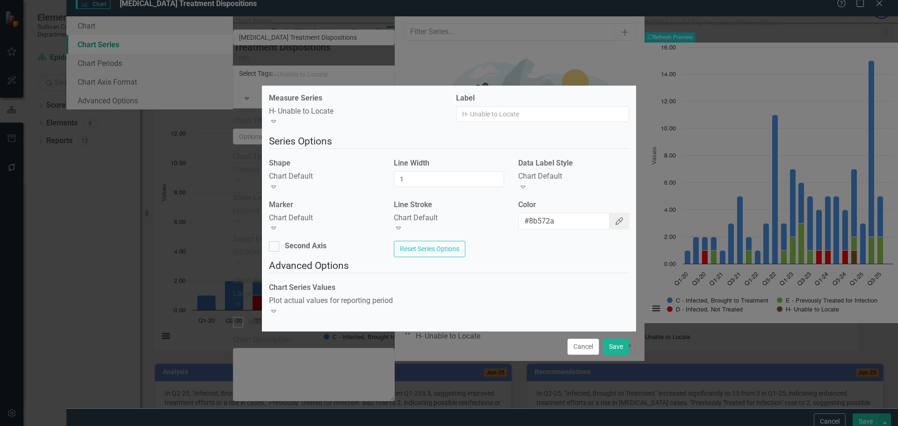
click at [614, 218] on icon "Color Picker" at bounding box center [618, 220] width 9 height 7
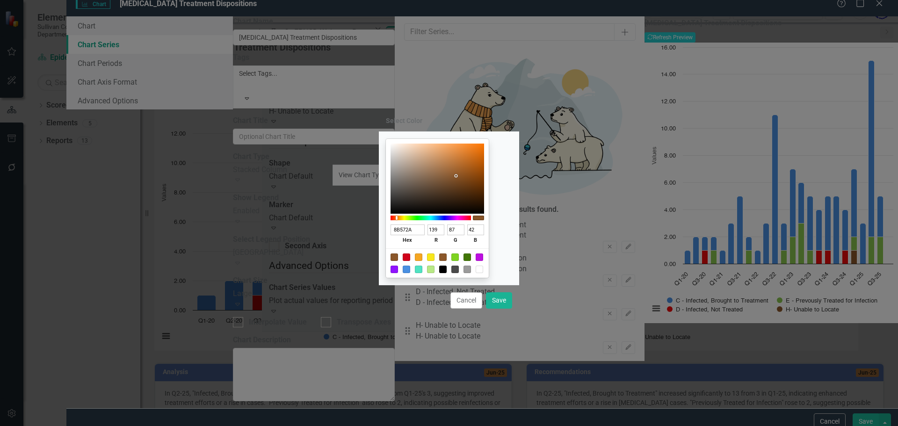
click at [458, 267] on div at bounding box center [437, 262] width 103 height 29
click at [447, 270] on div at bounding box center [442, 269] width 7 height 7
type input "000000"
type input "0"
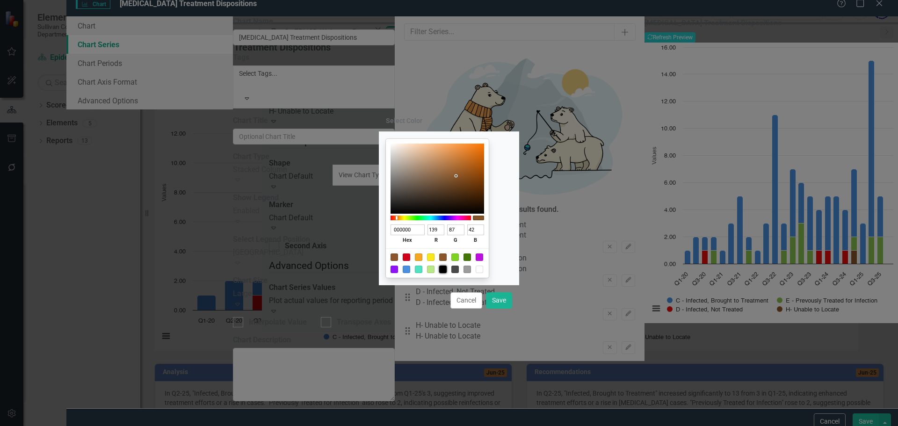
type input "0"
click at [501, 305] on button "Save" at bounding box center [499, 300] width 26 height 16
type input "#000000"
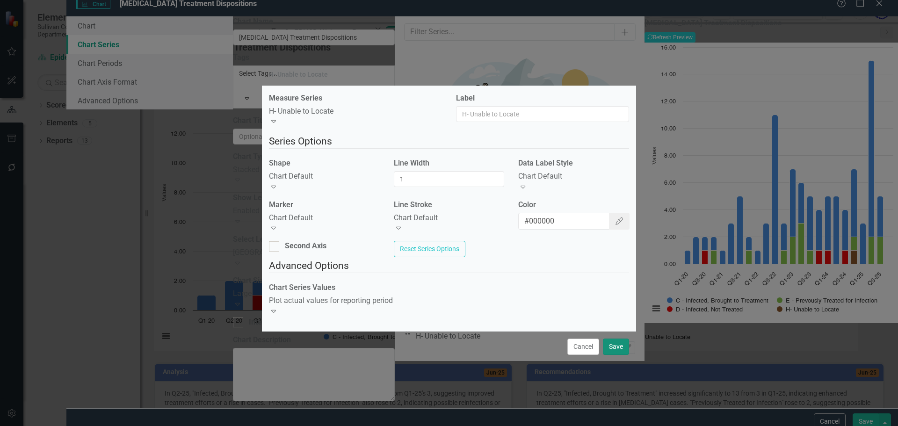
click at [623, 339] on button "Save" at bounding box center [616, 347] width 26 height 16
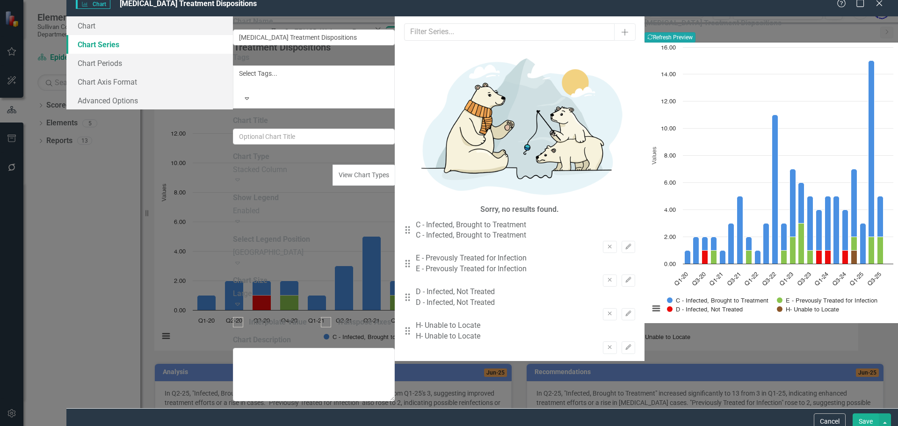
click at [695, 43] on button "Recalculate Refresh Preview" at bounding box center [669, 37] width 51 height 10
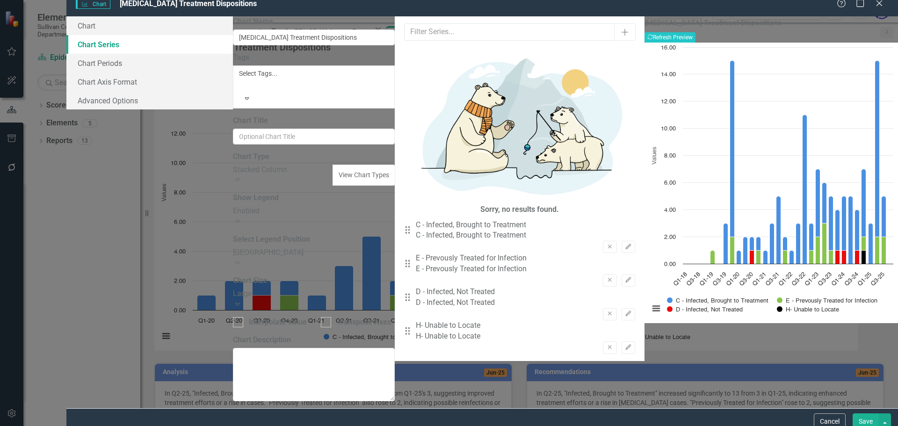
click at [867, 414] on button "Save" at bounding box center [865, 421] width 26 height 16
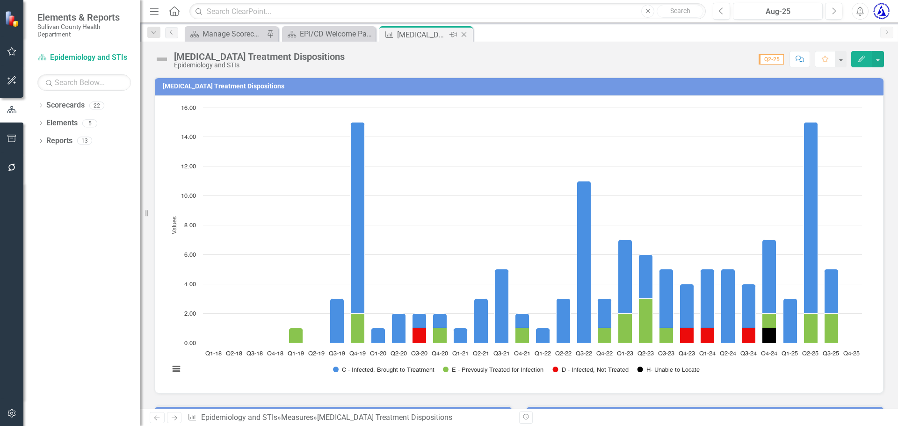
click at [465, 33] on icon "Close" at bounding box center [463, 34] width 9 height 7
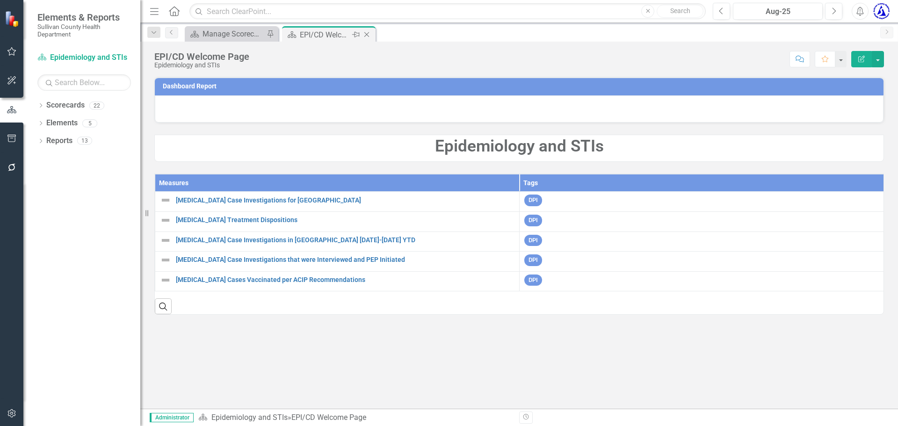
click at [367, 36] on icon "Close" at bounding box center [366, 34] width 9 height 7
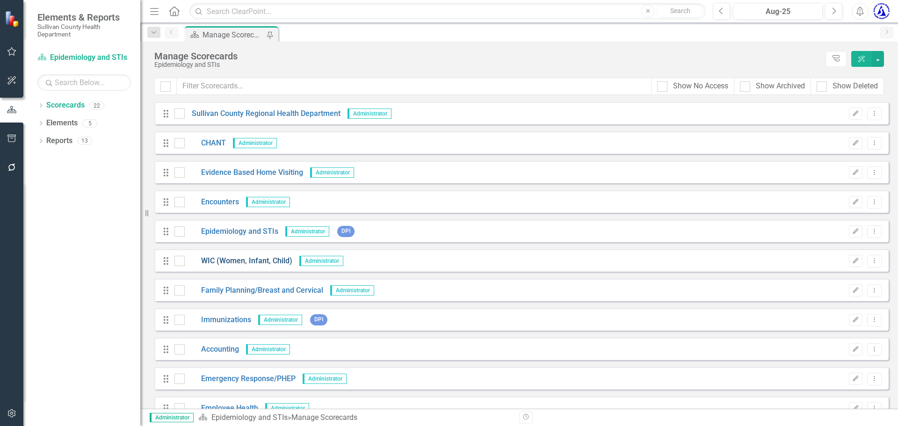
click at [231, 261] on link "WIC (Women, Infant, Child)" at bounding box center [239, 261] width 108 height 11
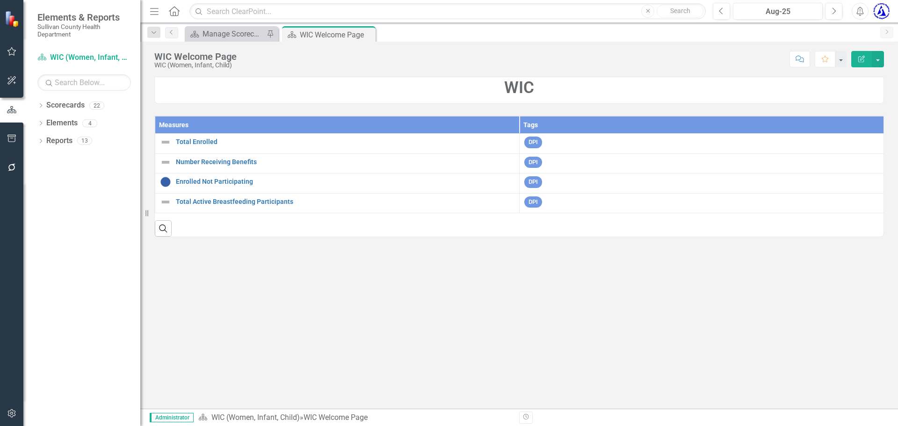
click at [181, 125] on th "Measures" at bounding box center [337, 124] width 364 height 17
click at [181, 125] on th "Measures Sort Ascending" at bounding box center [337, 124] width 364 height 17
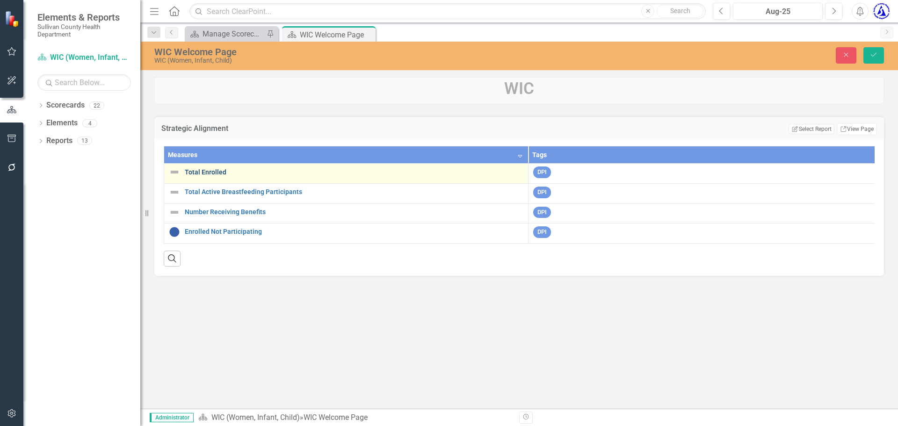
click at [209, 170] on link "Total Enrolled" at bounding box center [354, 172] width 339 height 7
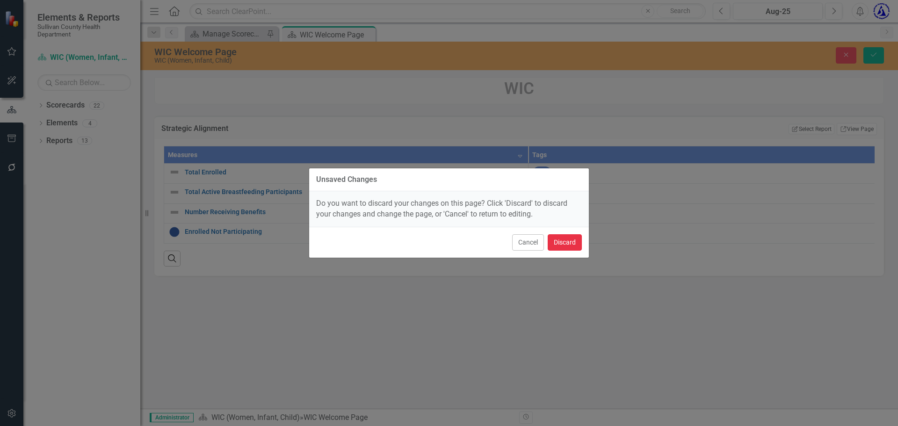
click at [562, 239] on button "Discard" at bounding box center [565, 242] width 34 height 16
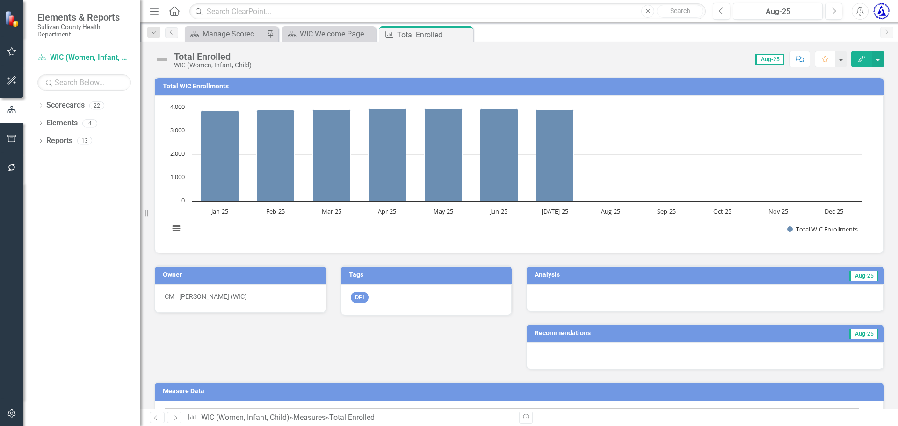
click at [178, 86] on h3 "Total WIC Enrollments" at bounding box center [521, 86] width 716 height 7
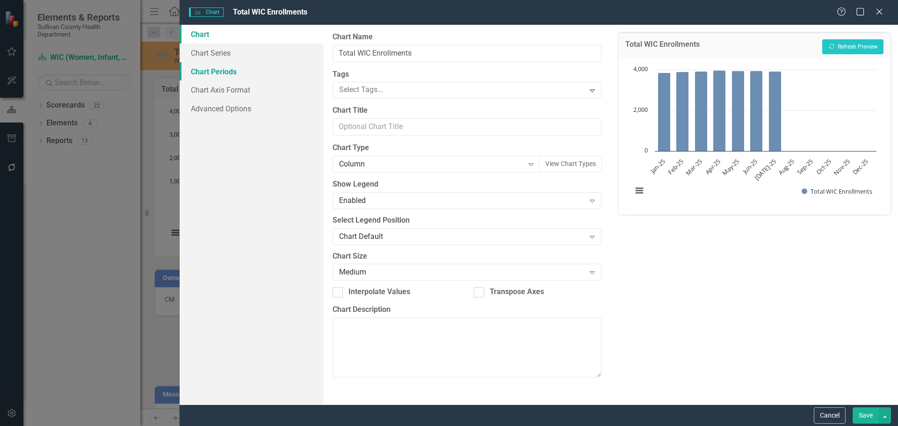
click at [208, 68] on link "Chart Periods" at bounding box center [252, 71] width 144 height 19
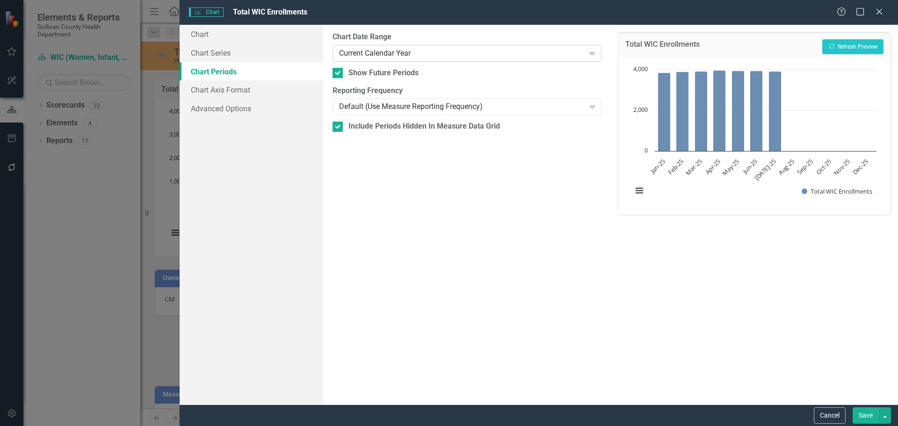
click at [379, 54] on div "Current Calendar Year" at bounding box center [462, 53] width 246 height 11
click at [375, 426] on div "All Periods" at bounding box center [450, 433] width 883 height 11
click at [837, 48] on button "Recalculate Refresh Preview" at bounding box center [852, 46] width 61 height 15
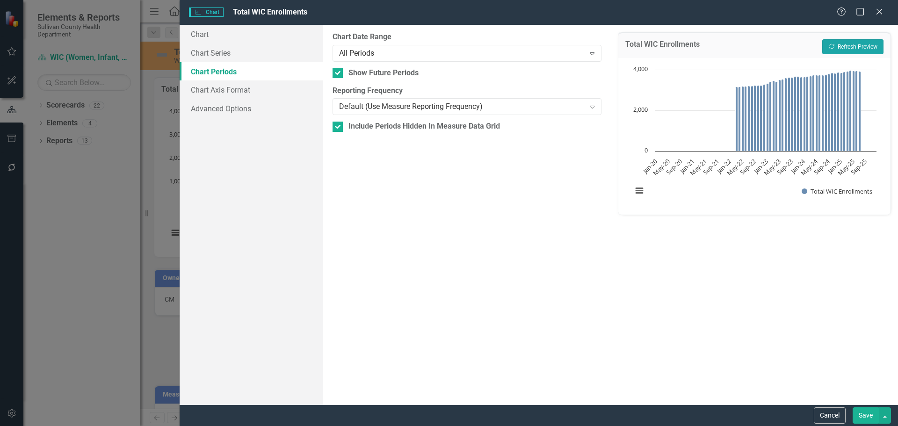
click at [849, 47] on button "Recalculate Refresh Preview" at bounding box center [852, 46] width 61 height 15
click at [865, 418] on button "Save" at bounding box center [865, 415] width 26 height 16
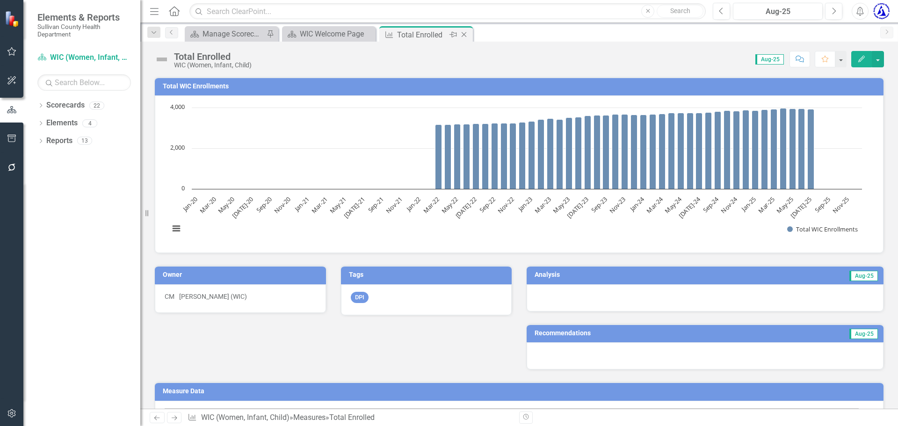
click at [465, 37] on icon "Close" at bounding box center [463, 34] width 9 height 7
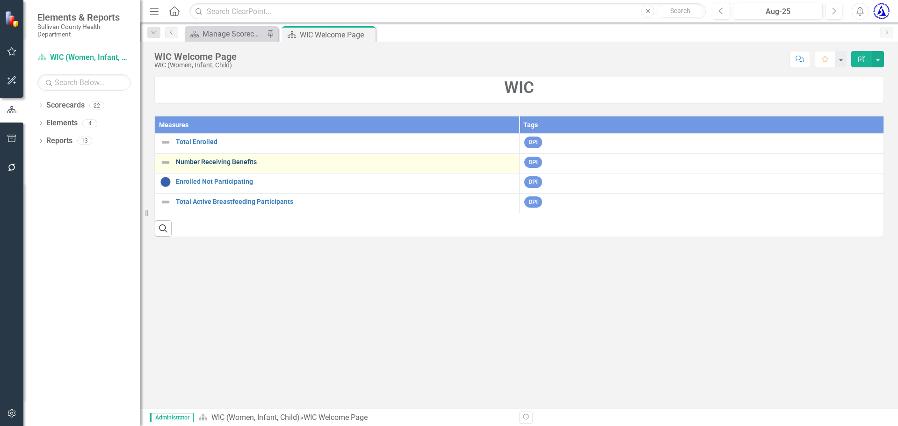
click at [213, 163] on link "Number Receiving Benefits" at bounding box center [345, 162] width 339 height 7
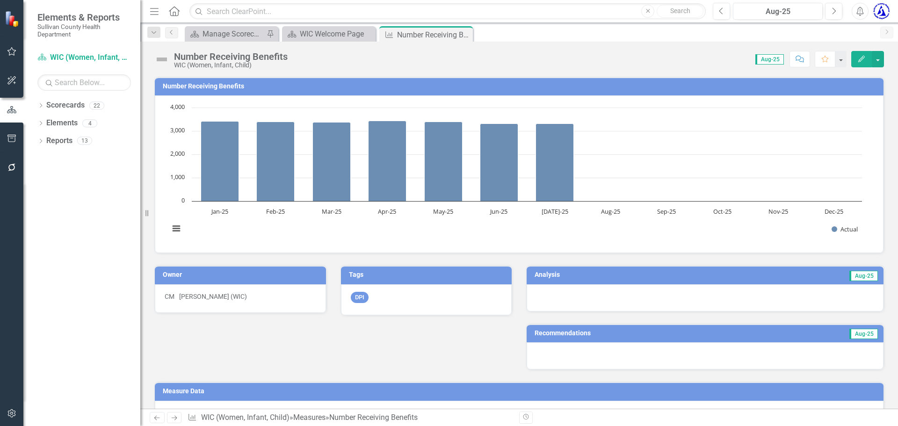
click at [226, 94] on td "Number Receiving Benefits" at bounding box center [521, 87] width 716 height 14
click at [234, 87] on h3 "Number Receiving Benefits" at bounding box center [521, 86] width 716 height 7
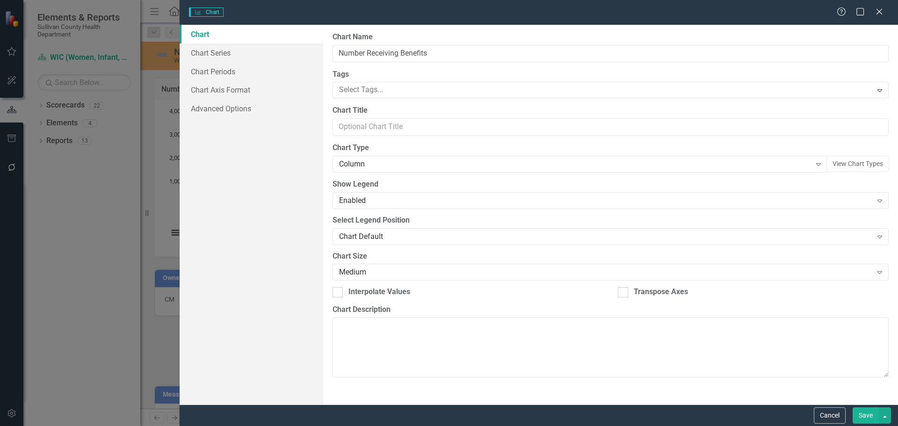
type input "Number Receiving Benefits"
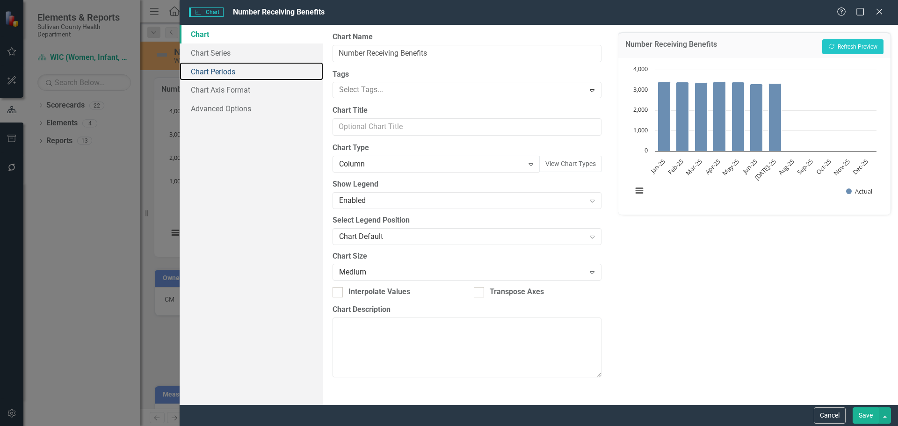
click at [188, 70] on link "Chart Periods" at bounding box center [252, 71] width 144 height 19
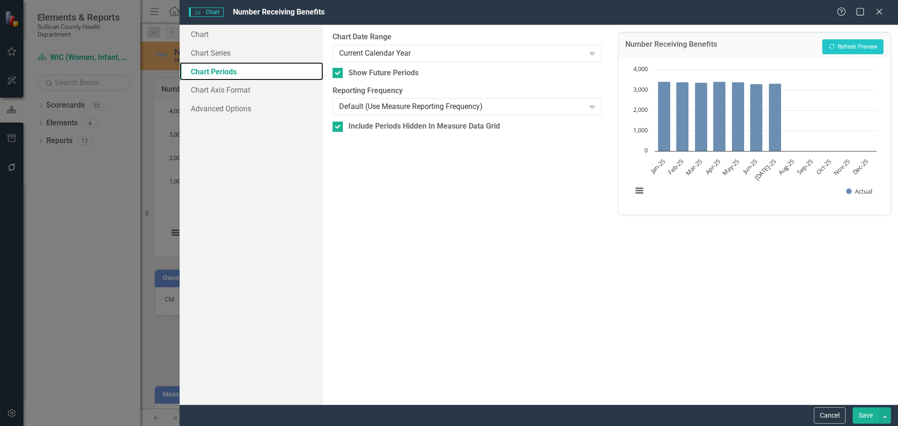
click at [188, 70] on link "Chart Periods" at bounding box center [252, 71] width 144 height 19
click at [188, 69] on link "Chart Periods" at bounding box center [252, 71] width 144 height 19
click at [375, 54] on div "Current Calendar Year" at bounding box center [462, 53] width 246 height 11
click at [372, 426] on div "All Periods" at bounding box center [450, 433] width 883 height 11
click at [864, 413] on button "Save" at bounding box center [865, 415] width 26 height 16
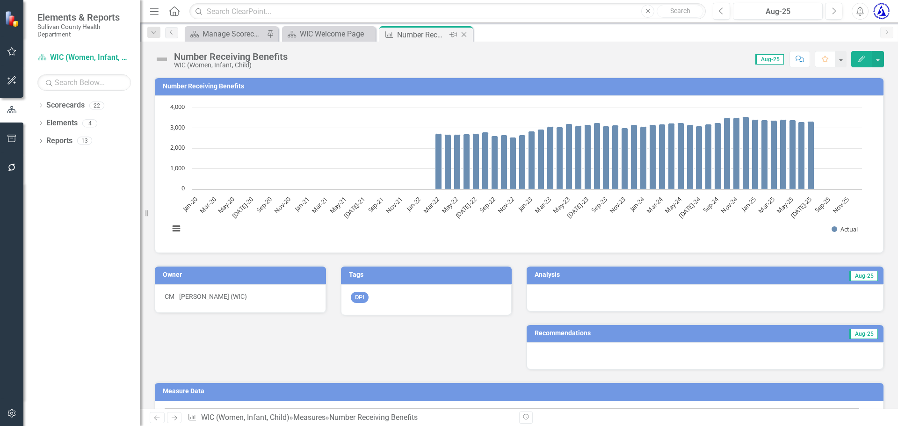
click at [465, 33] on icon "Close" at bounding box center [463, 34] width 9 height 7
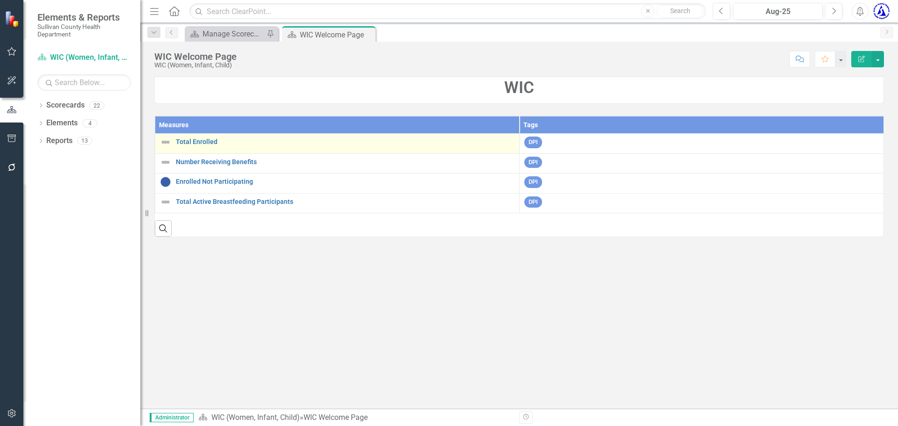
click at [233, 137] on div "Total Enrolled" at bounding box center [337, 142] width 354 height 11
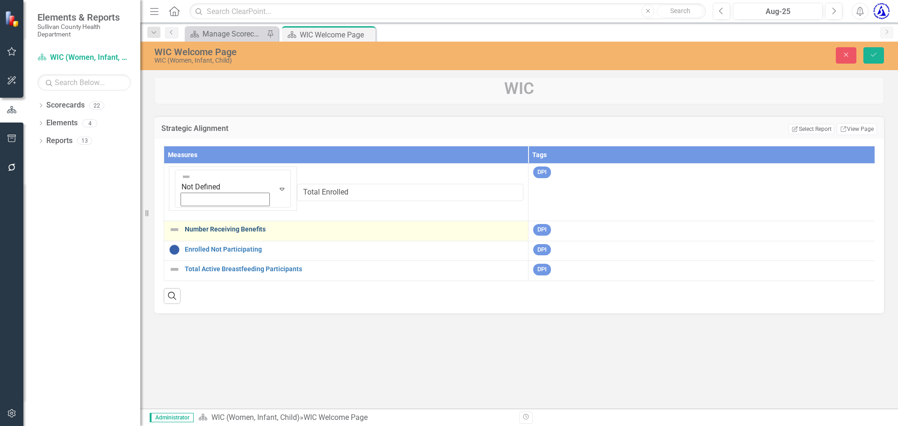
click at [240, 226] on link "Number Receiving Benefits" at bounding box center [354, 229] width 339 height 7
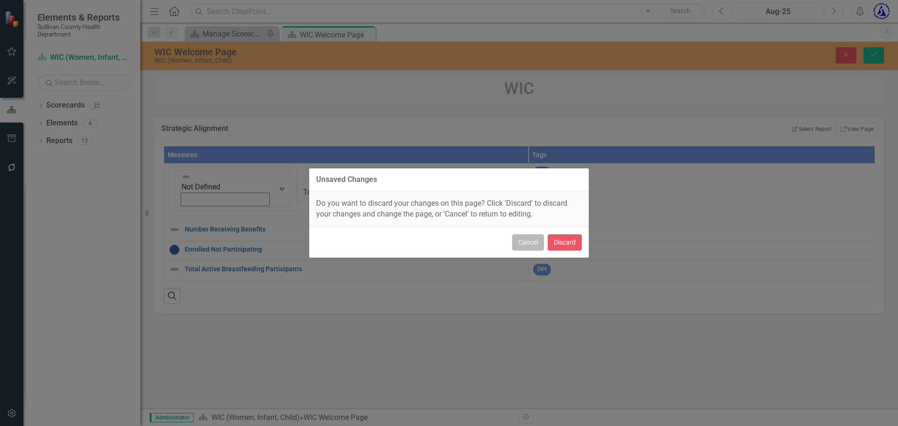
click at [536, 238] on button "Cancel" at bounding box center [528, 242] width 32 height 16
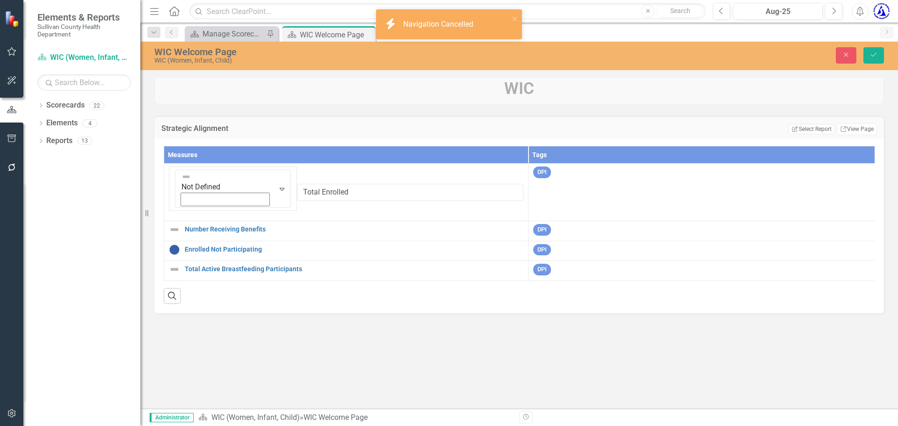
click at [457, 281] on div "Search" at bounding box center [519, 292] width 711 height 23
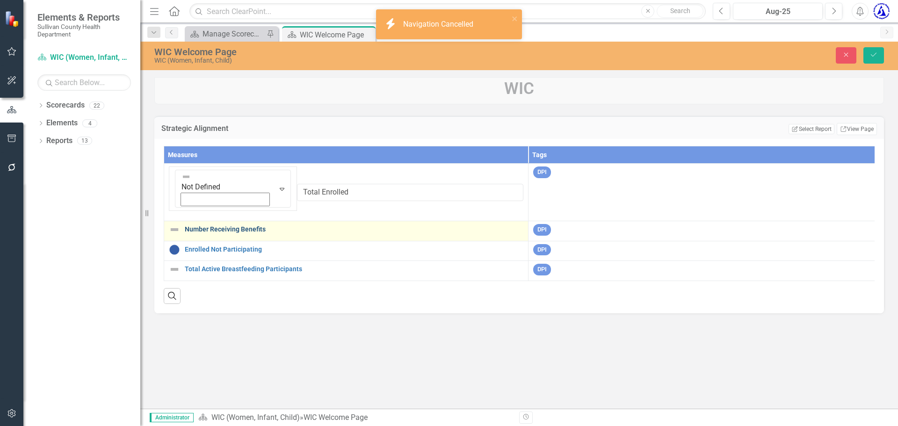
click at [232, 226] on link "Number Receiving Benefits" at bounding box center [354, 229] width 339 height 7
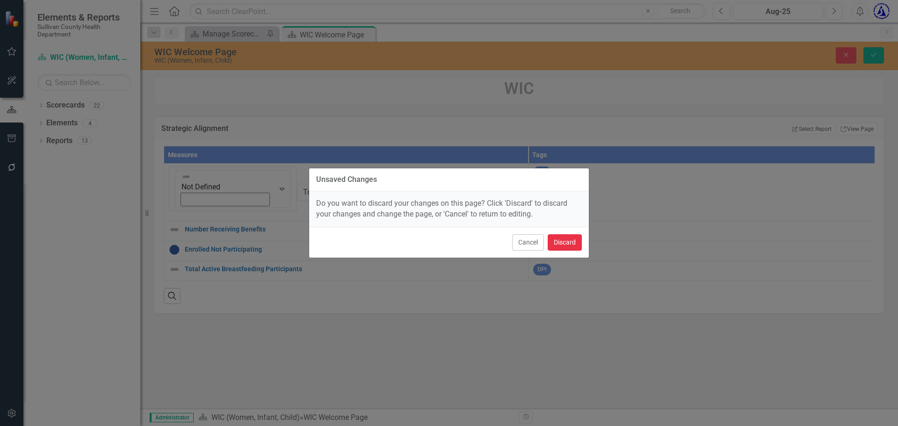
click at [557, 243] on button "Discard" at bounding box center [565, 242] width 34 height 16
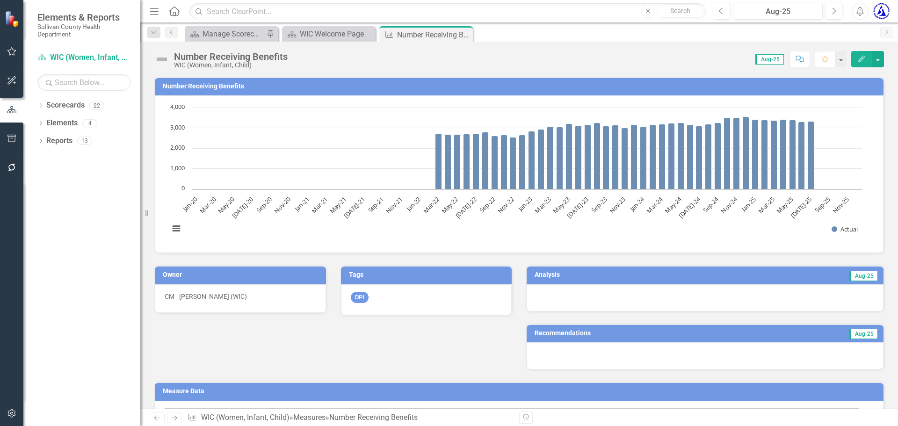
scroll to position [0, 0]
click at [226, 87] on h3 "Number Receiving Benefits" at bounding box center [521, 85] width 716 height 7
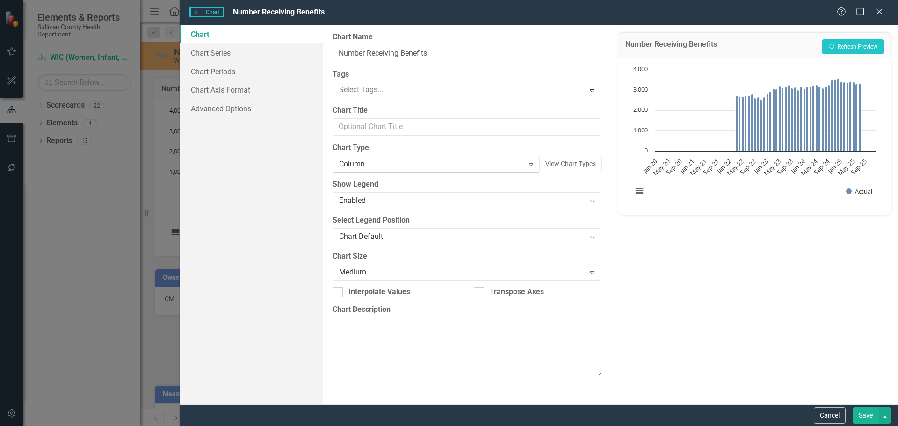
drag, startPoint x: 365, startPoint y: 160, endPoint x: 347, endPoint y: 165, distance: 18.9
click at [347, 165] on div "Column" at bounding box center [431, 164] width 184 height 11
click at [844, 54] on button "Recalculate Refresh Preview" at bounding box center [852, 46] width 61 height 15
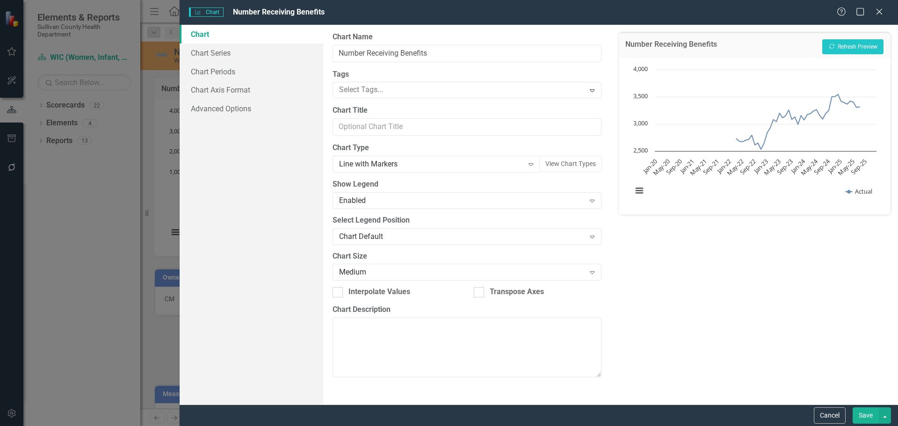
click at [862, 412] on button "Save" at bounding box center [865, 415] width 26 height 16
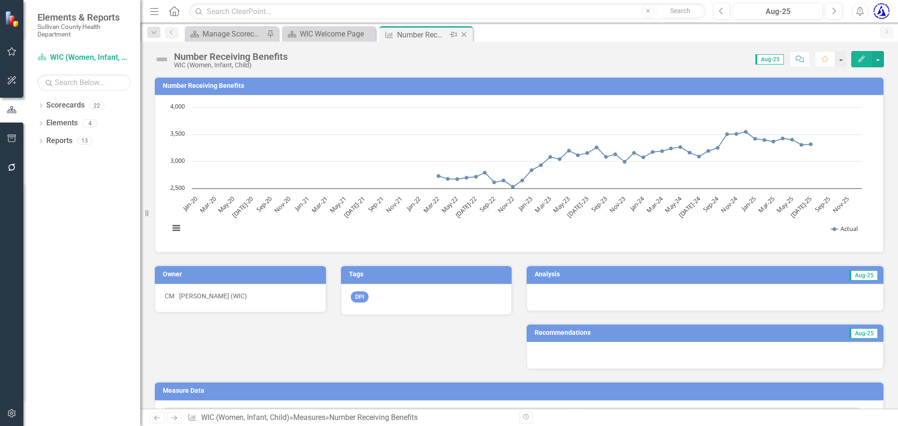
click at [465, 35] on icon "Close" at bounding box center [463, 34] width 9 height 7
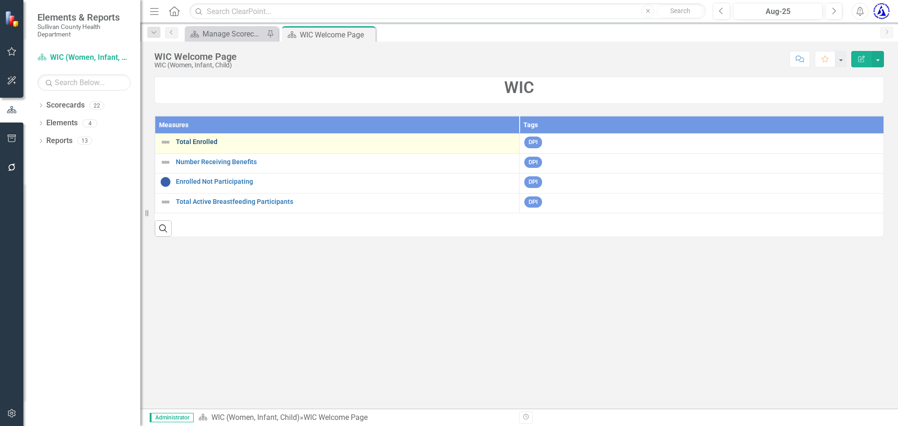
click at [193, 144] on link "Total Enrolled" at bounding box center [345, 141] width 339 height 7
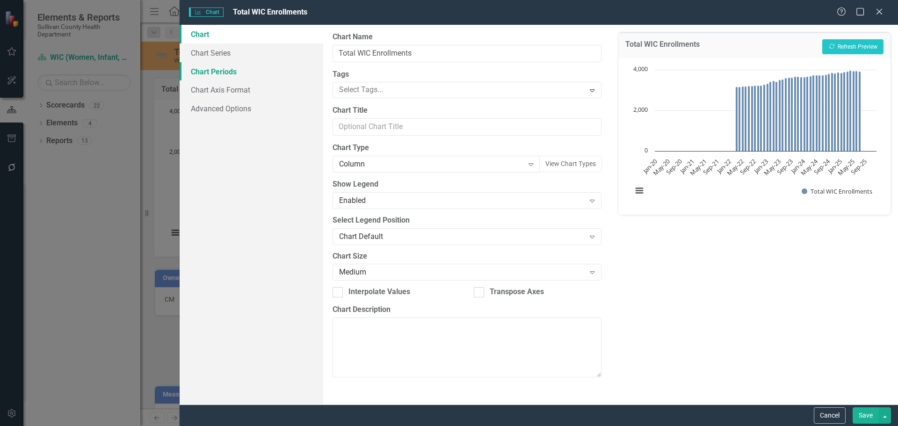
click at [220, 73] on link "Chart Periods" at bounding box center [252, 71] width 144 height 19
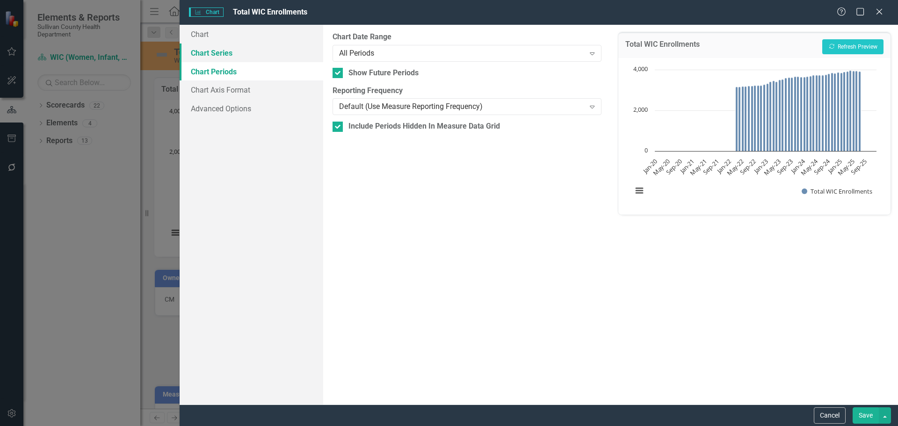
click at [252, 55] on link "Chart Series" at bounding box center [252, 52] width 144 height 19
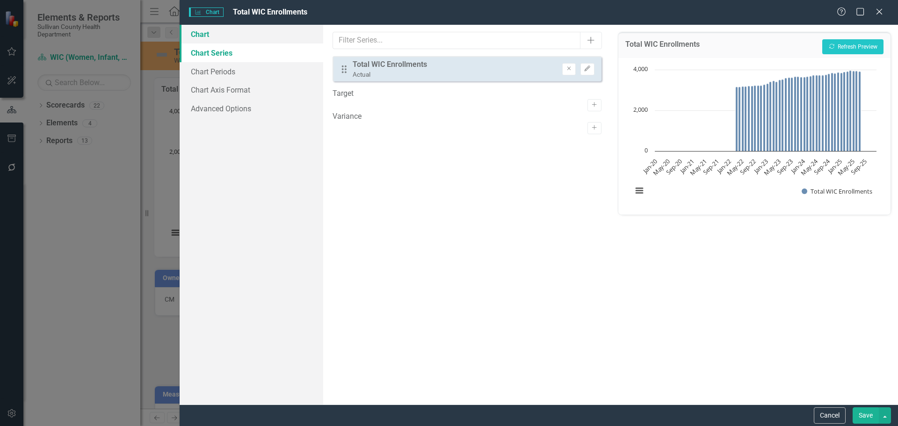
click at [234, 37] on link "Chart" at bounding box center [252, 34] width 144 height 19
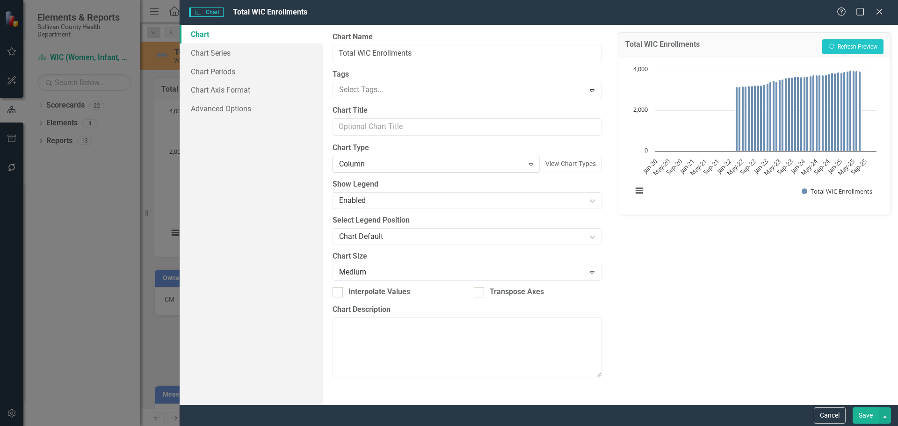
click at [374, 164] on div "Column" at bounding box center [431, 164] width 184 height 11
click at [860, 51] on button "Recalculate Refresh Preview" at bounding box center [852, 46] width 61 height 15
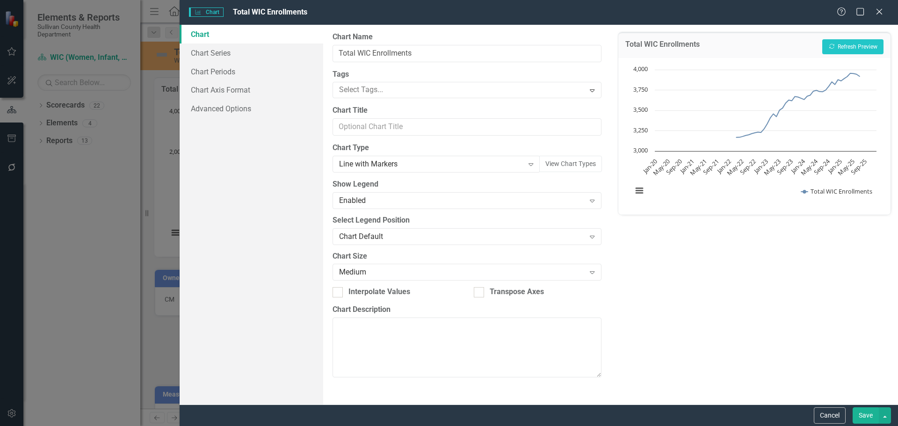
click at [869, 411] on button "Save" at bounding box center [865, 415] width 26 height 16
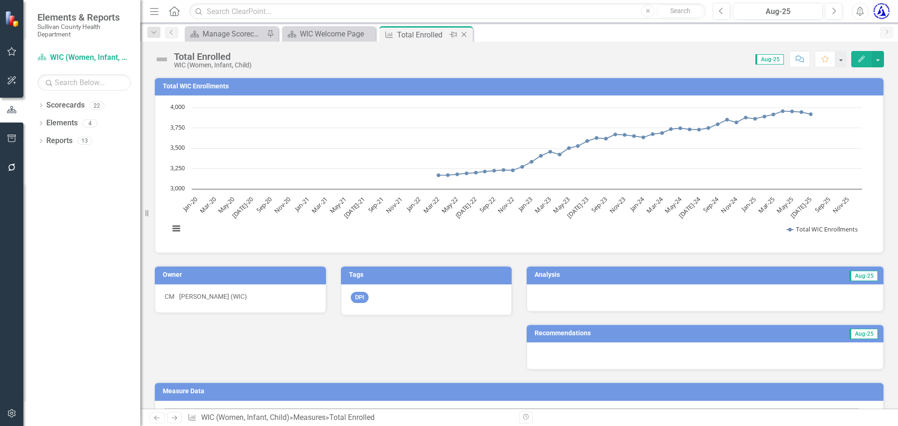
click at [467, 36] on icon "Close" at bounding box center [463, 34] width 9 height 7
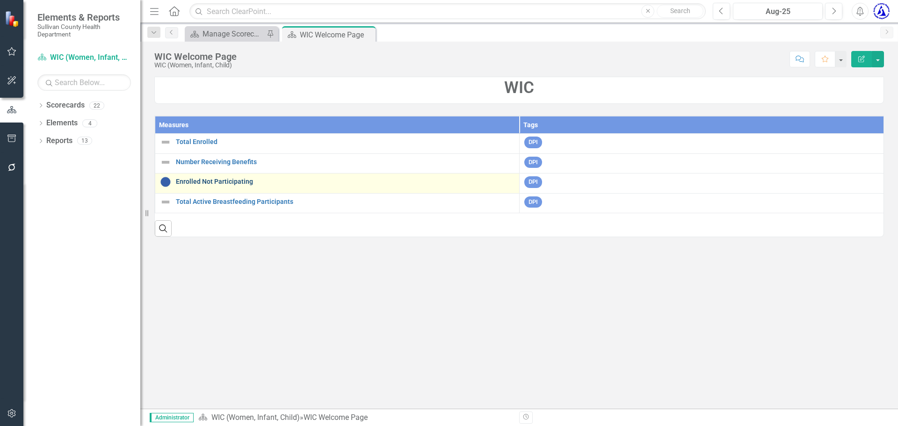
click at [213, 185] on link "Enrolled Not Participating" at bounding box center [345, 181] width 339 height 7
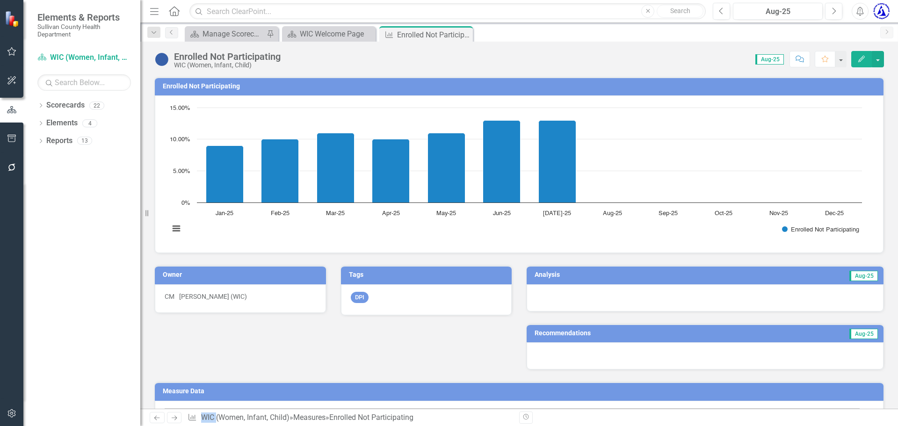
click at [201, 87] on h3 "Enrolled Not Participating" at bounding box center [521, 86] width 716 height 7
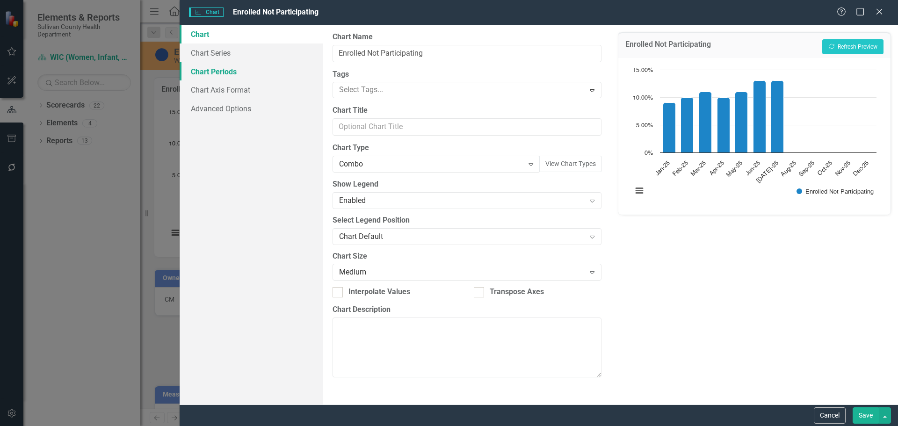
click at [241, 76] on link "Chart Periods" at bounding box center [252, 71] width 144 height 19
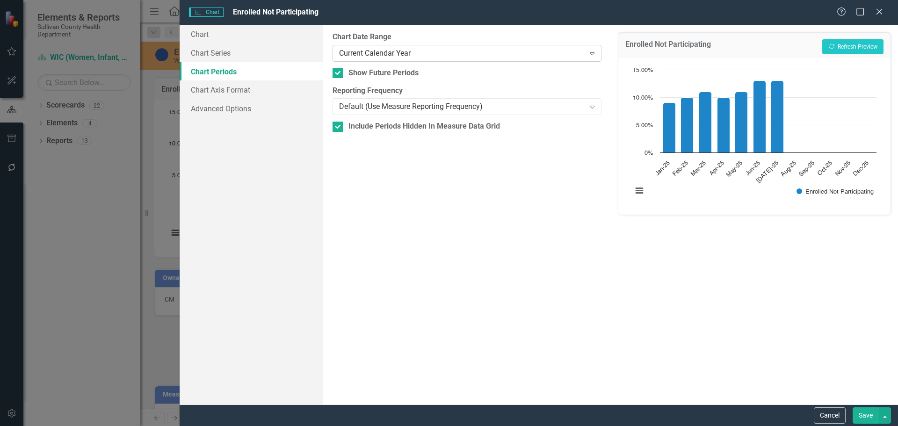
click at [355, 55] on div "Current Calendar Year" at bounding box center [462, 53] width 246 height 11
click at [355, 426] on div "All Periods" at bounding box center [450, 433] width 883 height 11
click at [263, 55] on link "Chart Series" at bounding box center [252, 52] width 144 height 19
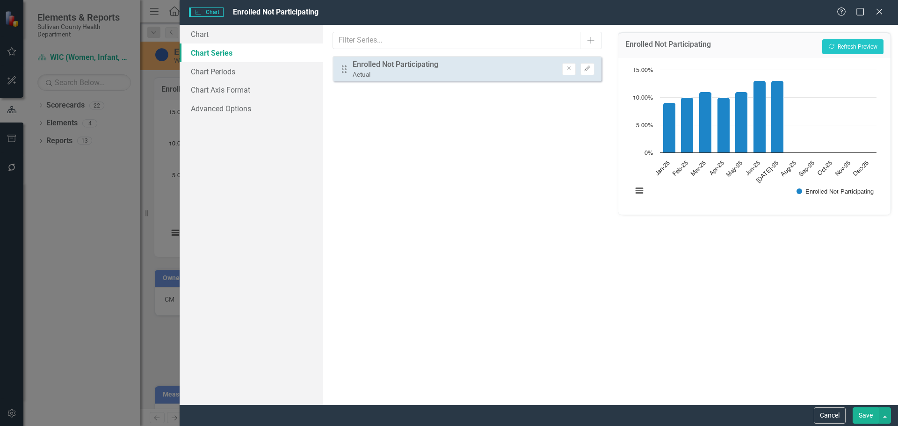
click at [246, 44] on link "Chart Series" at bounding box center [252, 52] width 144 height 19
click at [246, 32] on link "Chart" at bounding box center [252, 34] width 144 height 19
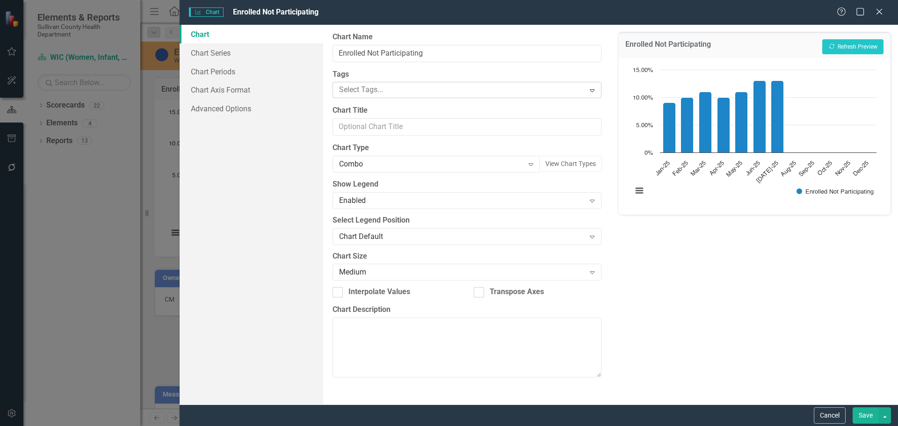
click at [384, 94] on div at bounding box center [459, 90] width 249 height 13
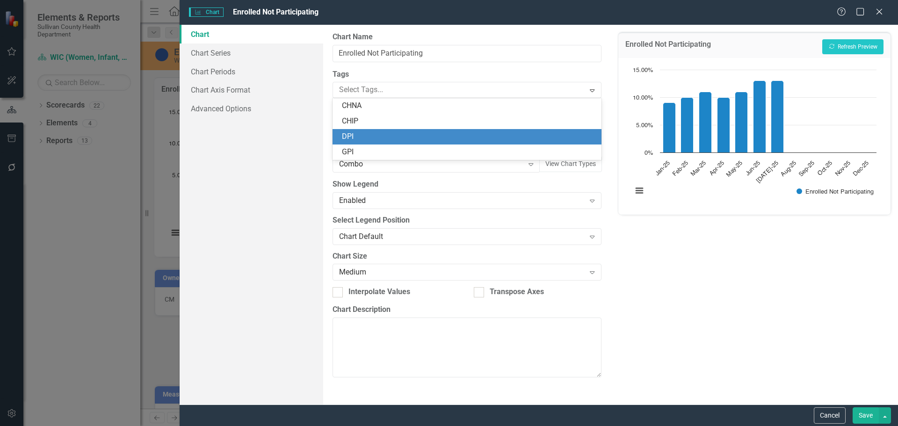
click at [355, 136] on div "DPI" at bounding box center [468, 136] width 253 height 11
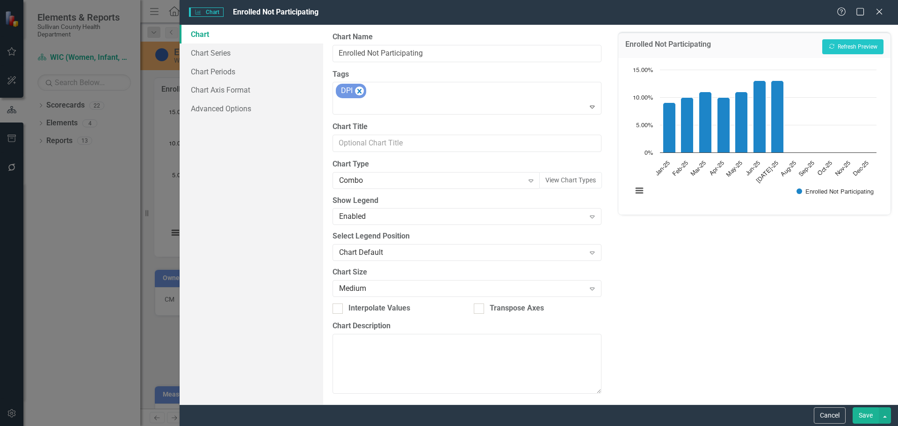
click at [861, 412] on button "Save" at bounding box center [865, 415] width 26 height 16
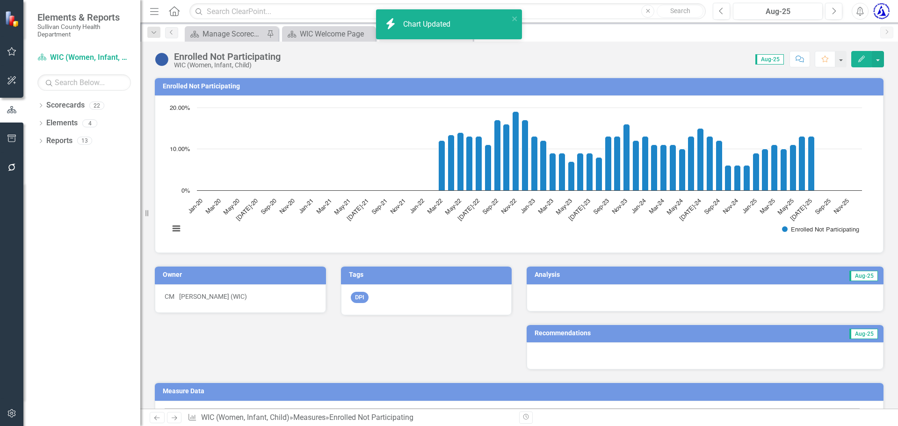
click at [856, 67] on div "Enrolled Not Participating WIC (Women, Infant, Child) Score: N/A Aug-25 Complet…" at bounding box center [519, 56] width 758 height 28
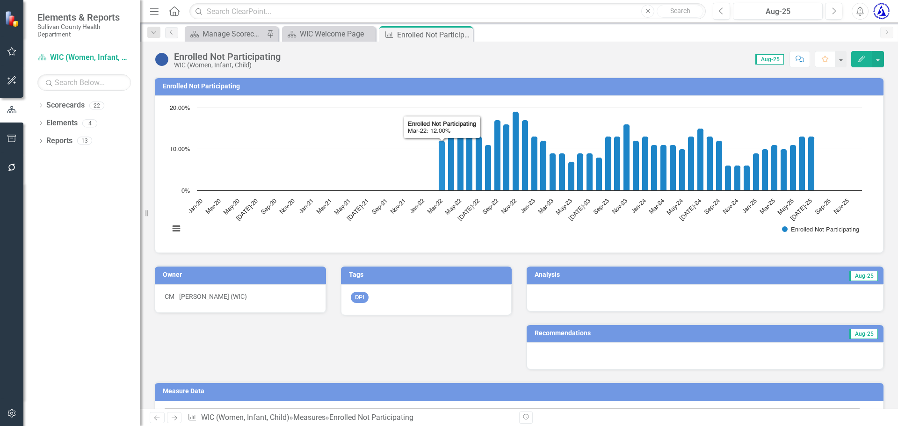
click at [228, 89] on h3 "Enrolled Not Participating" at bounding box center [521, 86] width 716 height 7
click at [222, 83] on h3 "Enrolled Not Participating" at bounding box center [521, 86] width 716 height 7
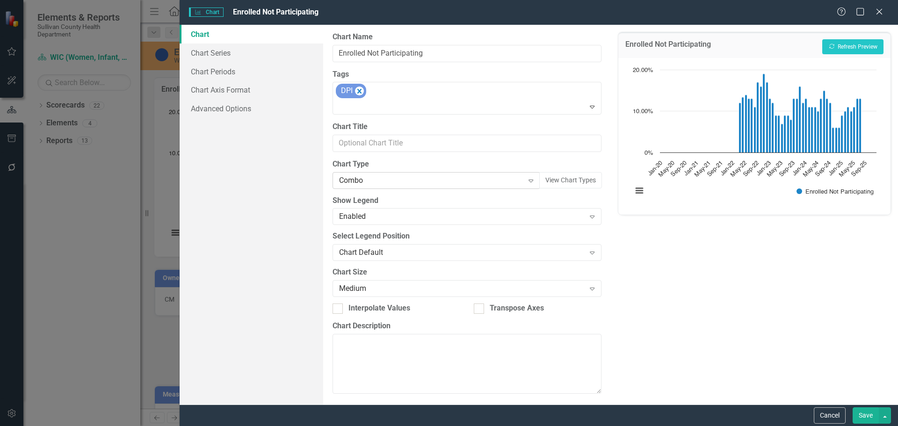
click at [361, 181] on div "Combo" at bounding box center [431, 180] width 184 height 11
click at [361, 183] on div "Combo" at bounding box center [431, 180] width 184 height 11
click at [360, 177] on div "Combo" at bounding box center [431, 180] width 184 height 11
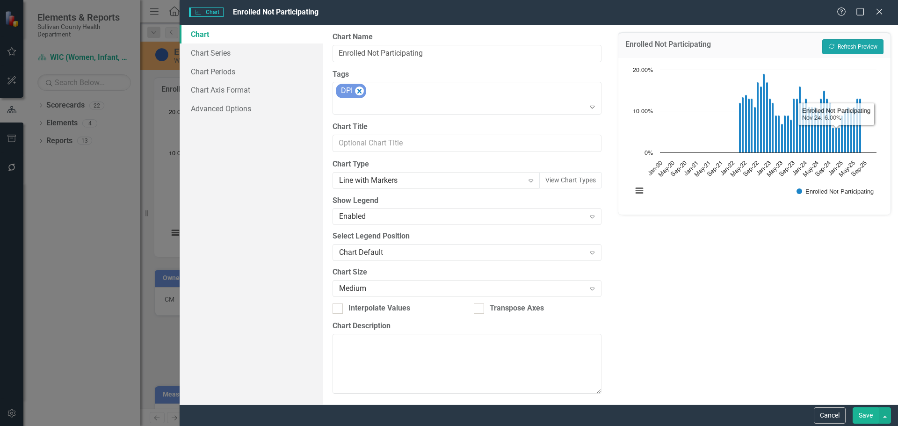
click at [850, 46] on button "Recalculate Refresh Preview" at bounding box center [852, 46] width 61 height 15
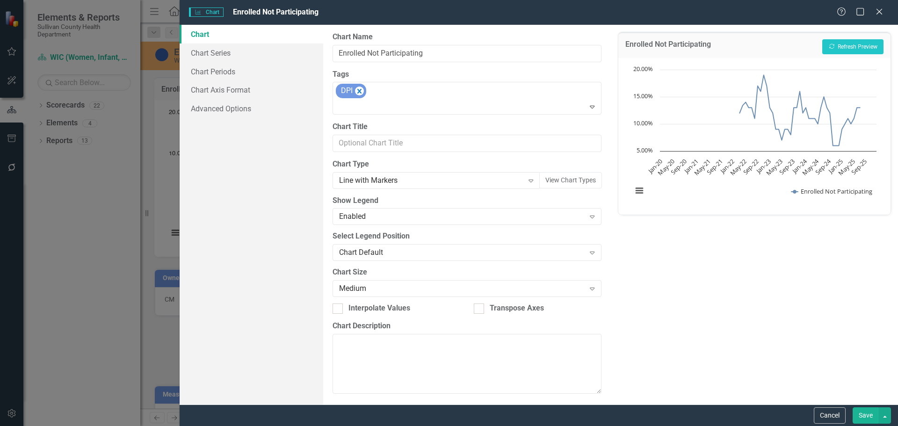
click at [862, 416] on button "Save" at bounding box center [865, 415] width 26 height 16
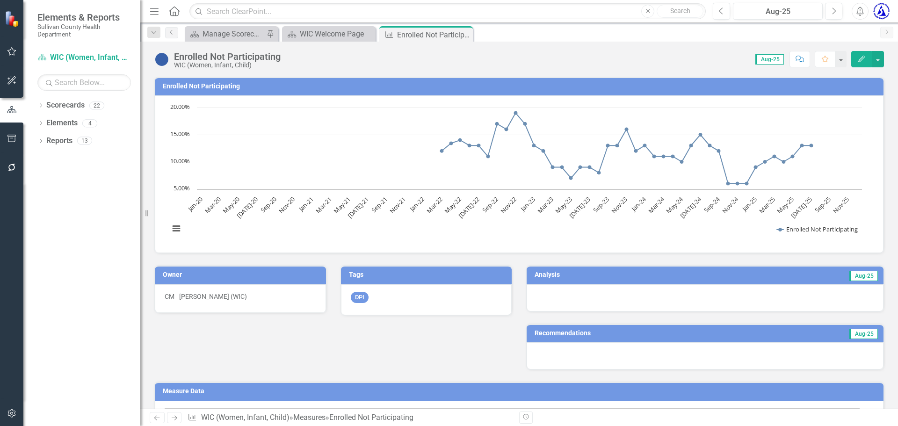
click at [213, 58] on div "Enrolled Not Participating" at bounding box center [227, 56] width 107 height 10
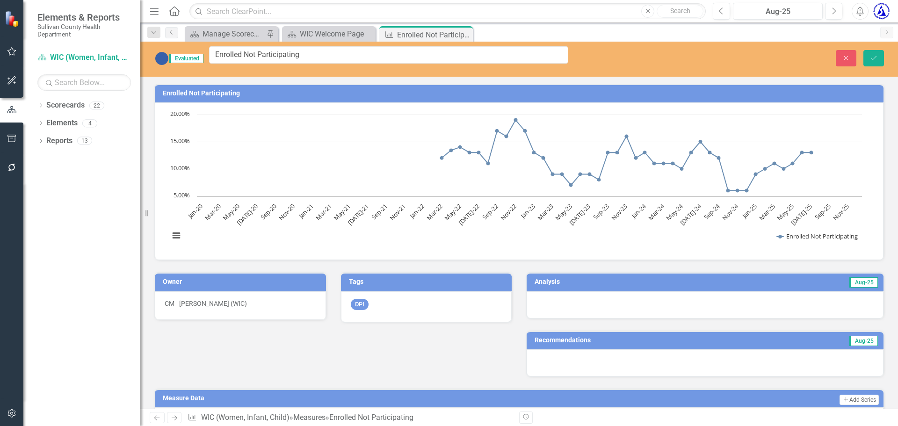
click at [204, 90] on h3 "Enrolled Not Participating" at bounding box center [521, 93] width 716 height 7
click at [844, 55] on icon "Close" at bounding box center [846, 58] width 8 height 7
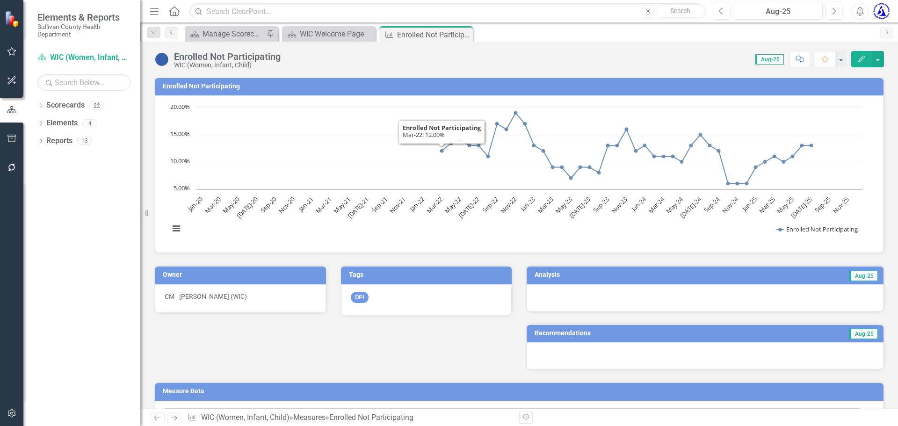
click at [233, 85] on h3 "Enrolled Not Participating" at bounding box center [521, 86] width 716 height 7
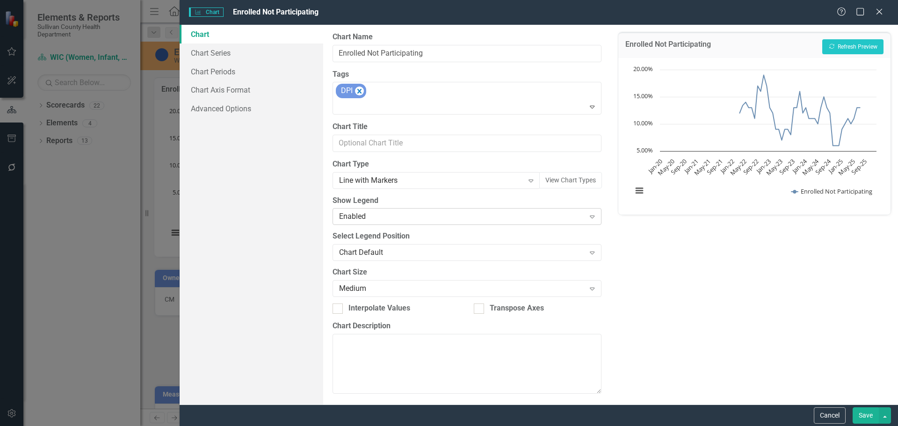
click at [369, 224] on div "Enabled Expand" at bounding box center [466, 216] width 268 height 17
click at [402, 121] on div "From this page, you can define the name, type, and size of the chart. You can a…" at bounding box center [466, 215] width 287 height 380
click at [380, 231] on div "From this page, you can define the name, type, and size of the chart. You can a…" at bounding box center [466, 215] width 287 height 380
click at [226, 72] on link "Chart Periods" at bounding box center [252, 71] width 144 height 19
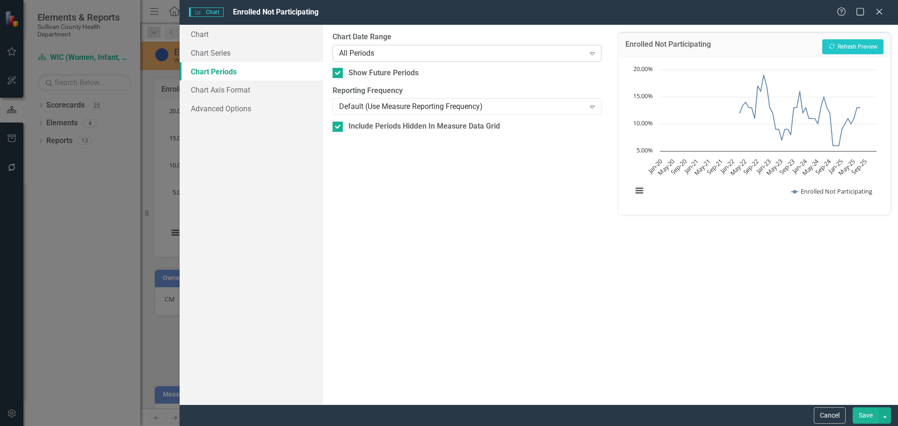
click at [353, 49] on div "All Periods" at bounding box center [462, 53] width 246 height 11
click at [335, 129] on div at bounding box center [337, 127] width 10 height 10
click at [335, 128] on input "Include Periods Hidden In Measure Data Grid" at bounding box center [335, 125] width 6 height 6
click at [847, 53] on button "Recalculate Refresh Preview" at bounding box center [852, 46] width 61 height 15
click at [335, 128] on div at bounding box center [337, 127] width 10 height 10
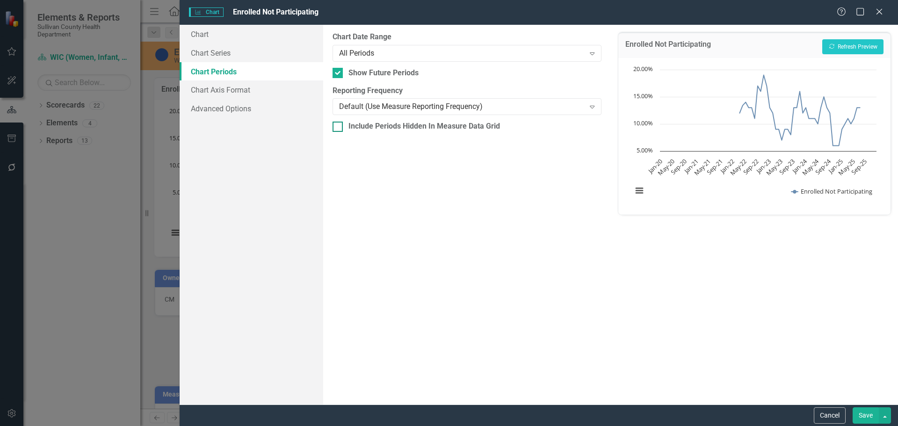
click at [335, 128] on input "Include Periods Hidden In Measure Data Grid" at bounding box center [335, 125] width 6 height 6
checkbox input "true"
click at [368, 53] on div "All Periods" at bounding box center [462, 53] width 246 height 11
click at [548, 291] on div "From this tab, you define the periods you want included in the chart. For examp…" at bounding box center [466, 215] width 287 height 380
click at [862, 416] on button "Save" at bounding box center [865, 415] width 26 height 16
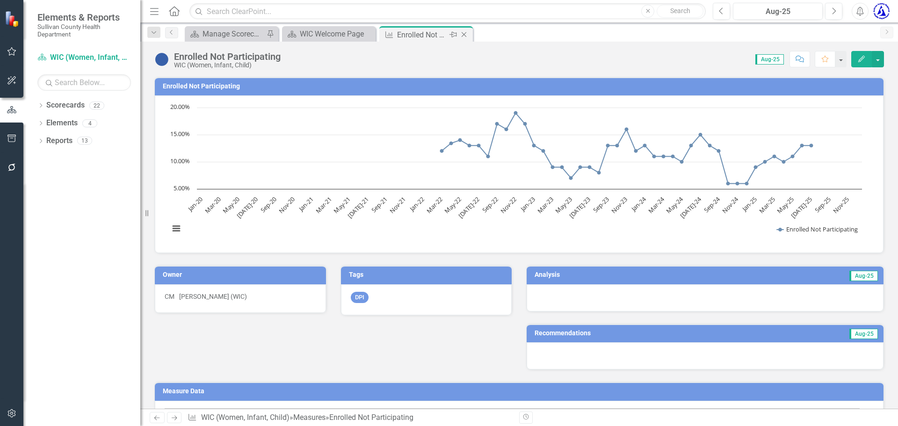
click at [465, 34] on icon "Close" at bounding box center [463, 34] width 9 height 7
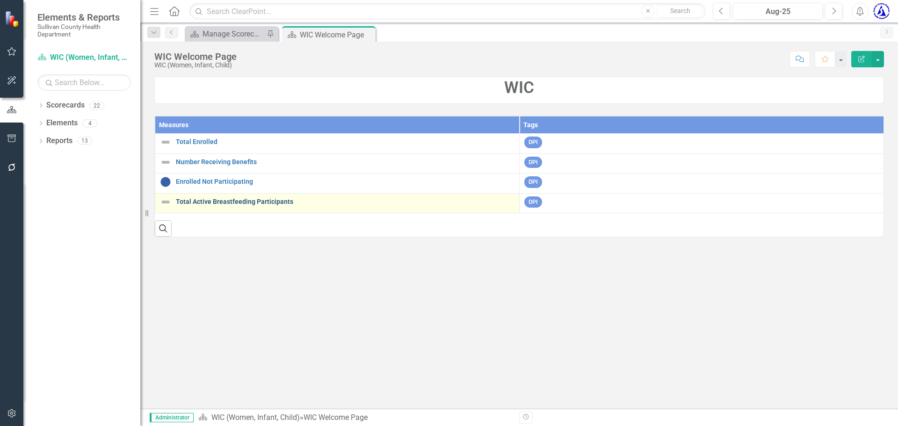
click at [214, 202] on link "Total Active Breastfeeding Participants" at bounding box center [345, 201] width 339 height 7
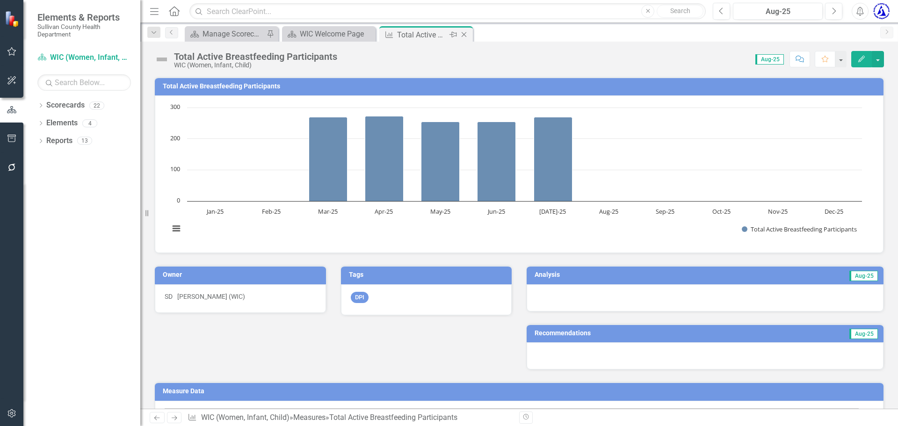
click at [467, 34] on icon "Close" at bounding box center [463, 34] width 9 height 7
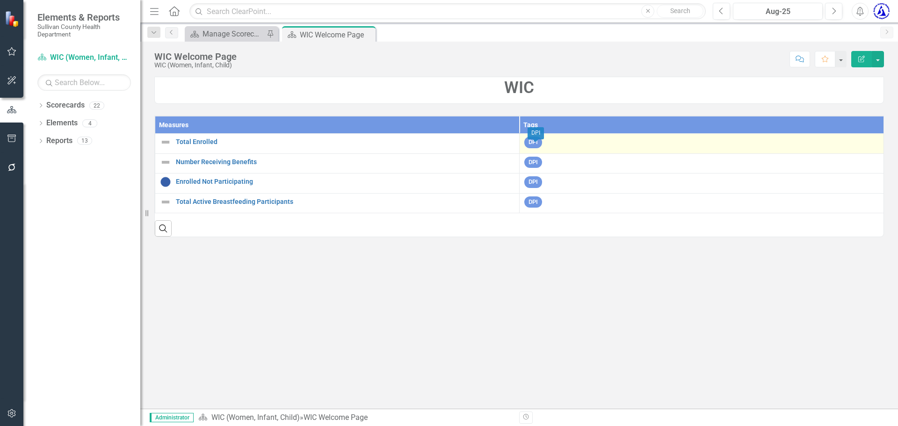
click at [535, 144] on span "DPI" at bounding box center [533, 143] width 18 height 12
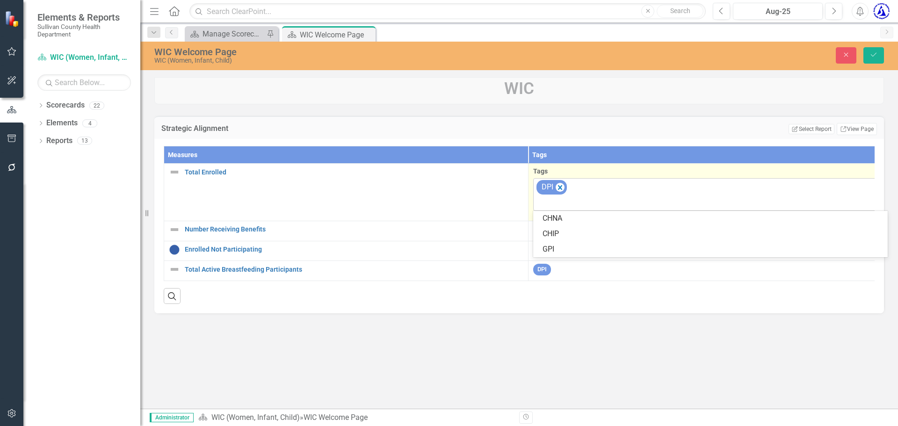
click at [585, 184] on div "DPI" at bounding box center [711, 195] width 352 height 32
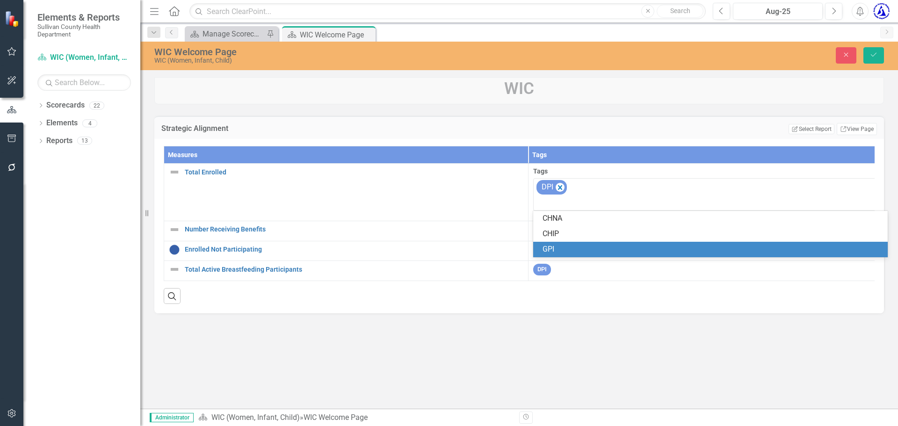
drag, startPoint x: 555, startPoint y: 240, endPoint x: 554, endPoint y: 247, distance: 7.0
click at [554, 247] on div "CHNA CHIP GPI" at bounding box center [710, 234] width 354 height 46
click at [556, 251] on div "GPI" at bounding box center [711, 249] width 339 height 11
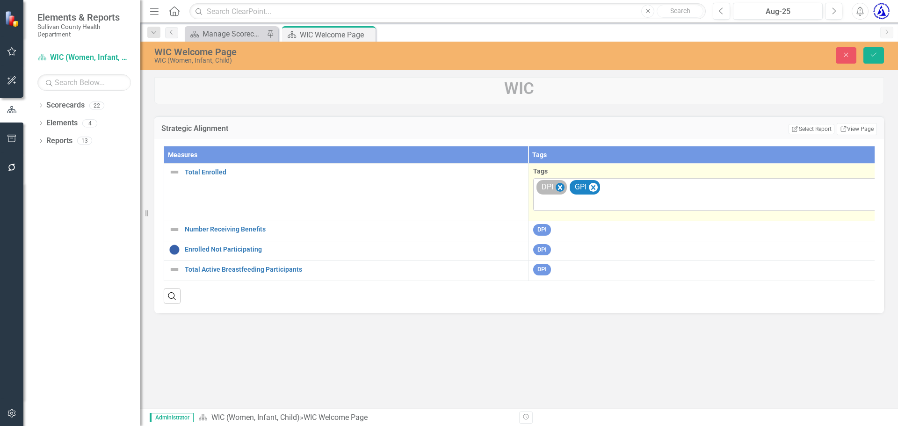
click at [559, 187] on icon "Remove [object Object]" at bounding box center [560, 188] width 9 height 12
click at [867, 58] on button "Save" at bounding box center [873, 55] width 21 height 16
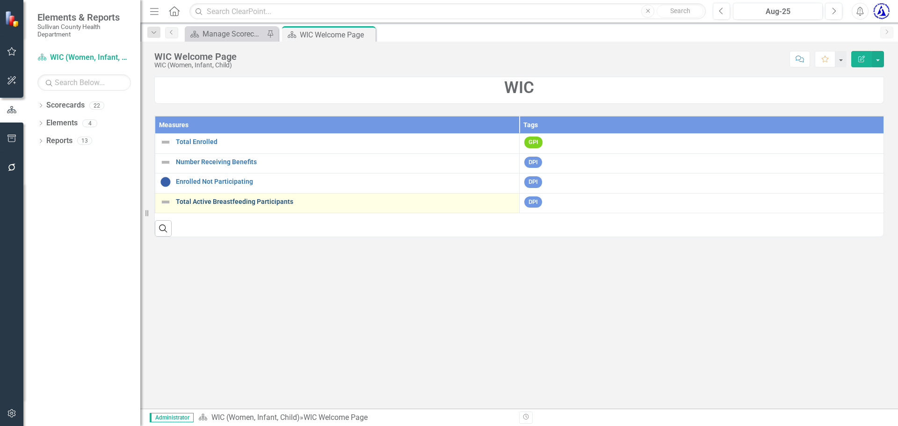
click at [218, 203] on link "Total Active Breastfeeding Participants" at bounding box center [345, 201] width 339 height 7
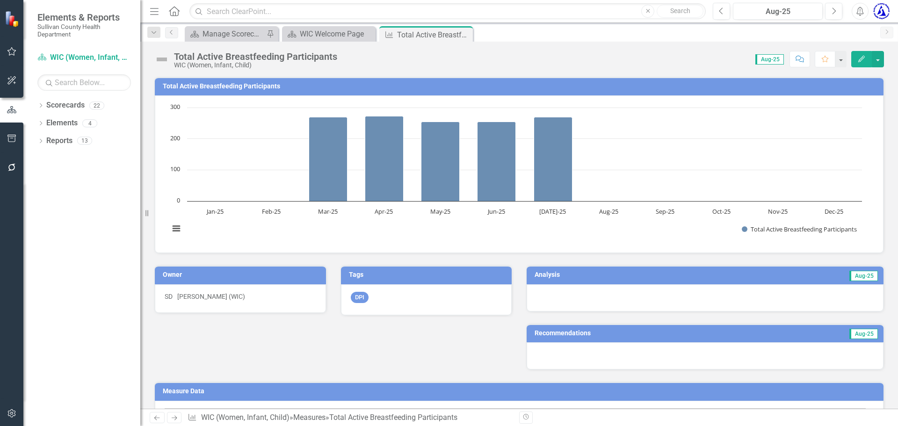
click at [218, 89] on h3 "Total Active Breastfeeding Participants" at bounding box center [521, 86] width 716 height 7
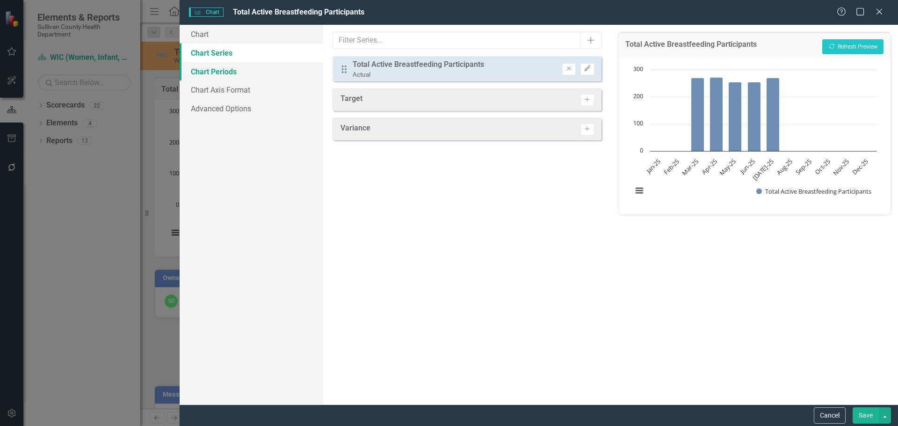
click at [212, 72] on link "Chart Periods" at bounding box center [252, 71] width 144 height 19
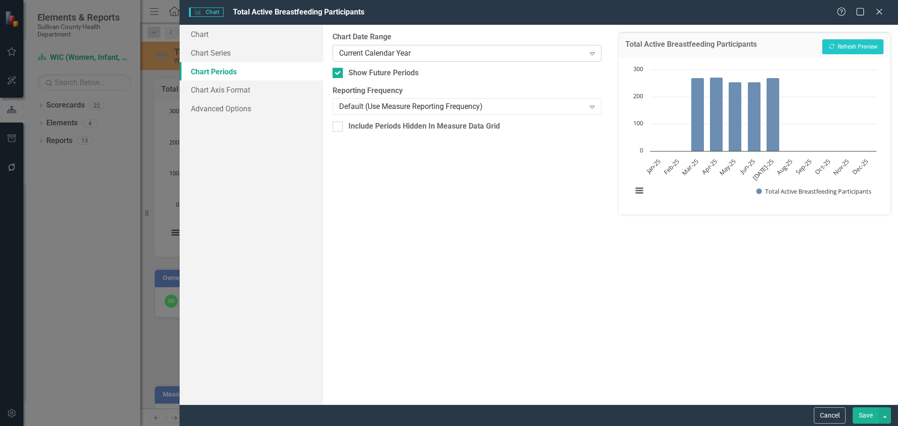
click at [344, 54] on div "Current Calendar Year" at bounding box center [462, 53] width 246 height 11
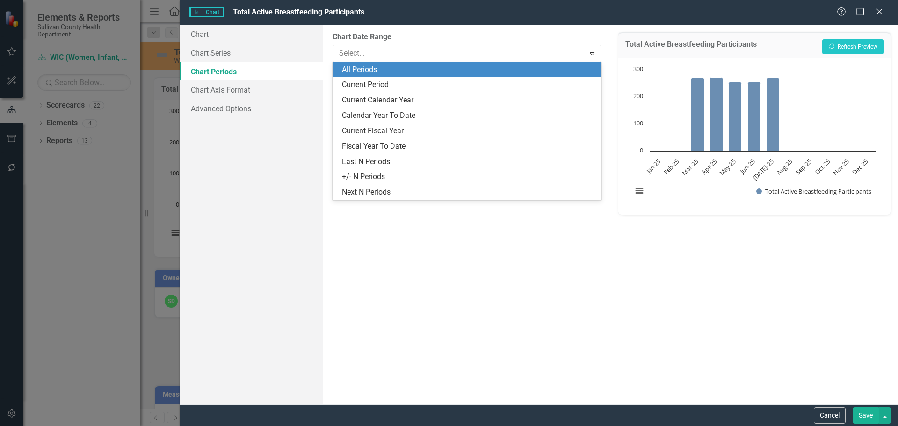
click at [346, 65] on div "All Periods" at bounding box center [468, 70] width 253 height 11
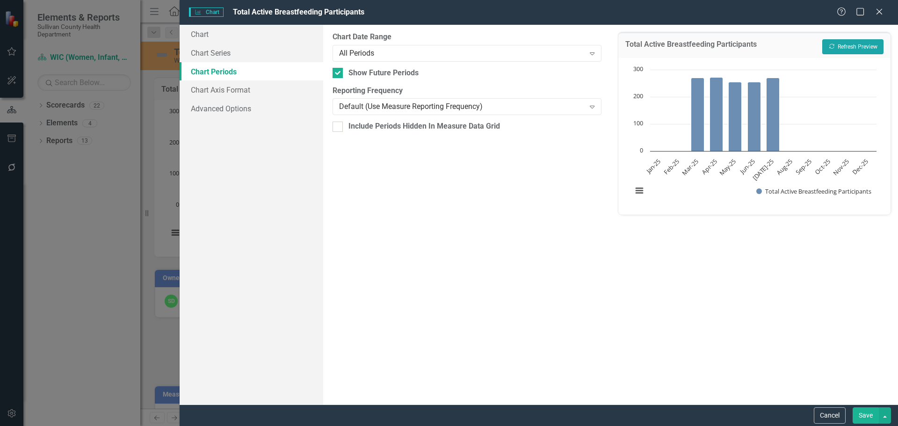
click at [832, 45] on icon "Recalculate" at bounding box center [831, 46] width 7 height 6
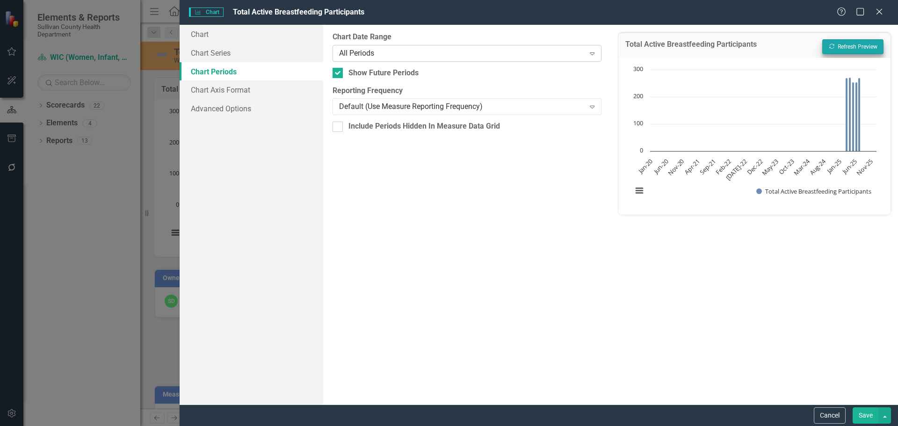
click at [382, 45] on div "All Periods Expand" at bounding box center [466, 53] width 268 height 17
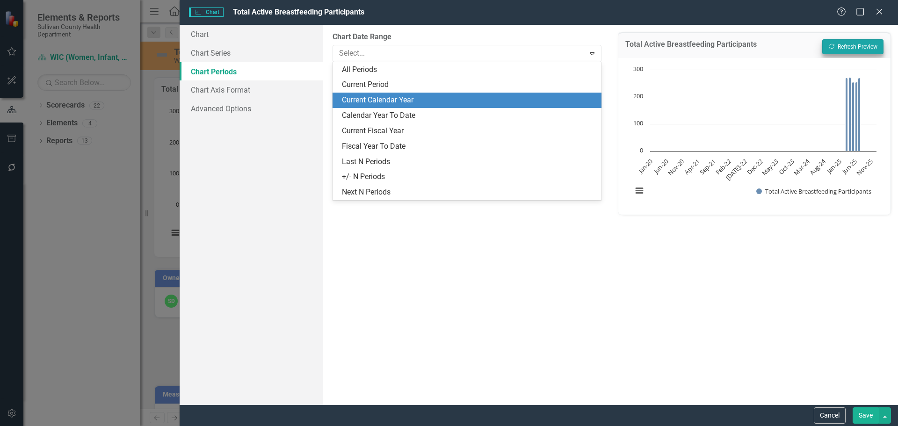
click at [376, 97] on div "Current Calendar Year" at bounding box center [468, 100] width 253 height 11
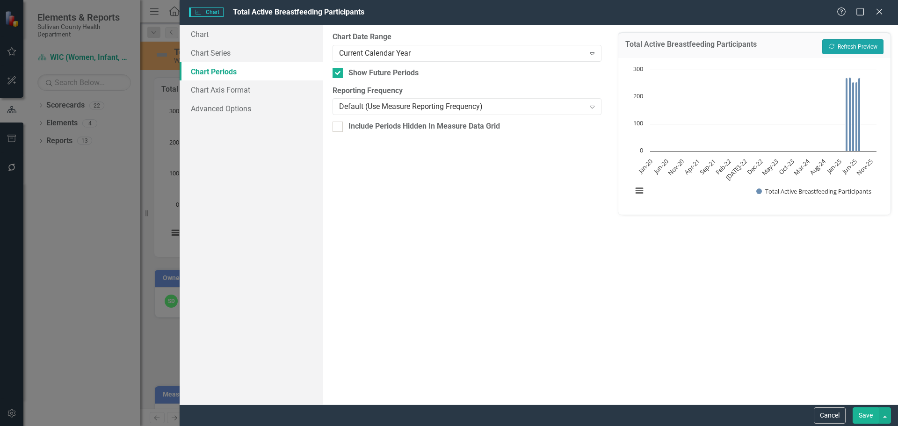
click at [845, 47] on button "Recalculate Refresh Preview" at bounding box center [852, 46] width 61 height 15
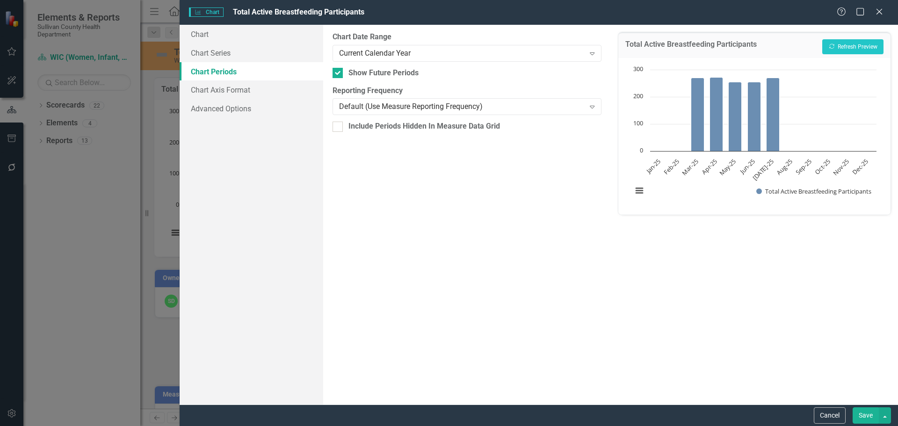
click at [866, 418] on button "Save" at bounding box center [865, 415] width 26 height 16
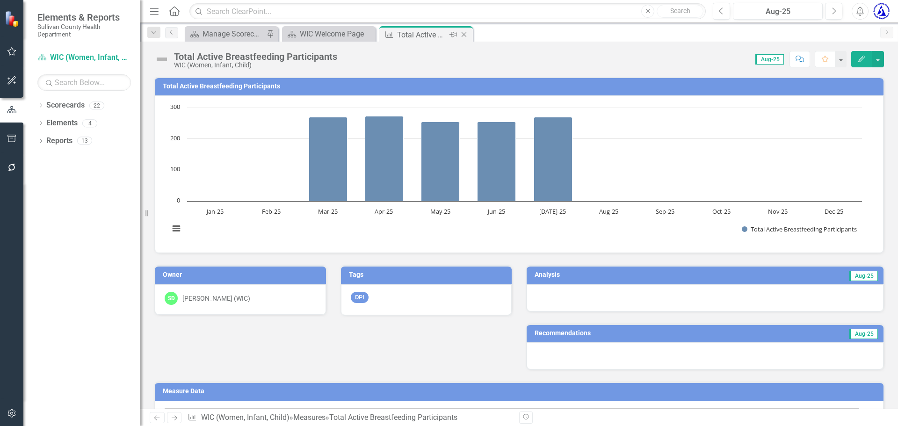
click at [466, 36] on icon "Close" at bounding box center [463, 34] width 9 height 7
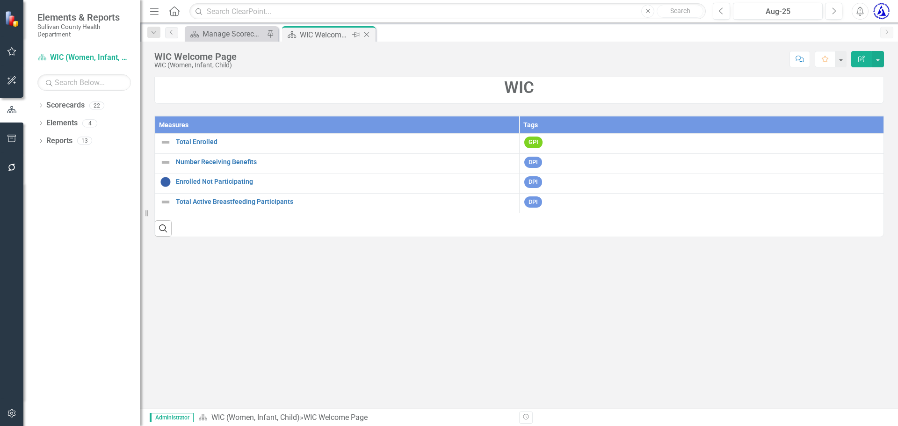
click at [368, 34] on icon "Close" at bounding box center [366, 34] width 9 height 7
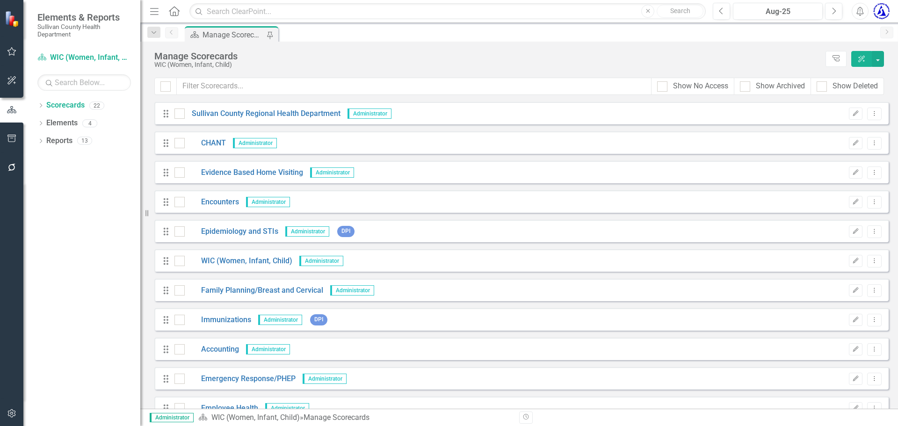
scroll to position [1, 0]
click at [220, 289] on link "Family Planning/Breast and Cervical" at bounding box center [254, 289] width 138 height 11
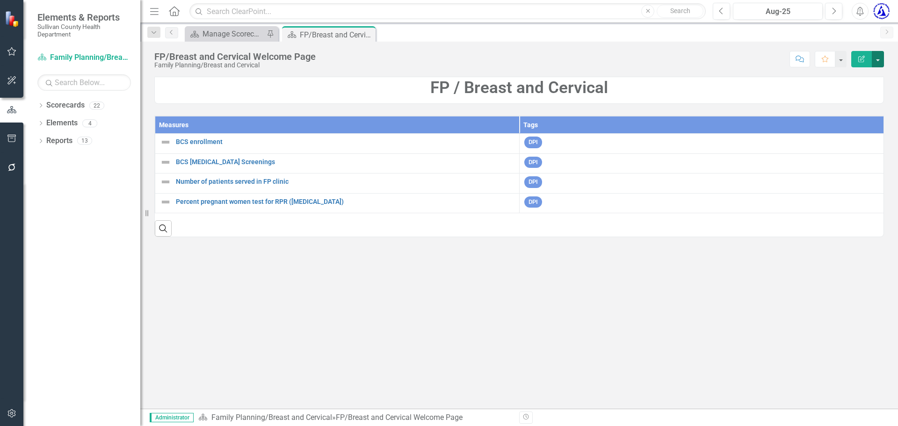
click at [882, 56] on button "button" at bounding box center [878, 59] width 12 height 16
click at [845, 77] on link "Edit Edit Scorecard" at bounding box center [846, 76] width 76 height 17
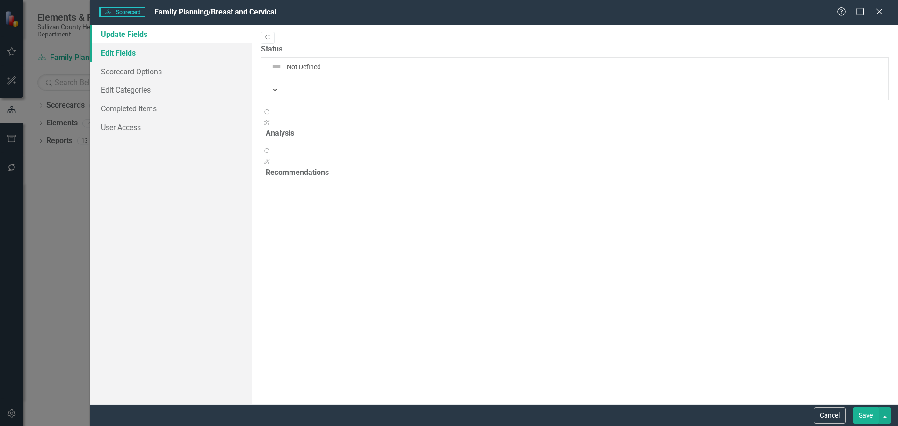
click at [141, 59] on link "Edit Fields" at bounding box center [171, 52] width 162 height 19
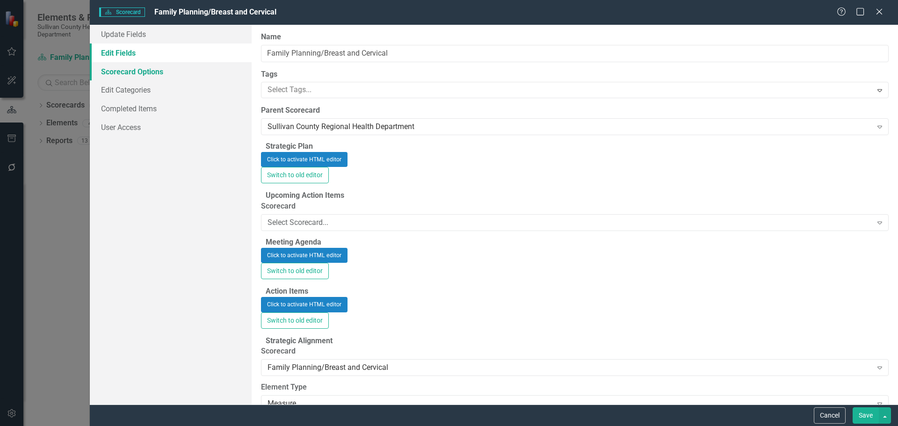
click at [141, 74] on link "Scorecard Options" at bounding box center [171, 71] width 162 height 19
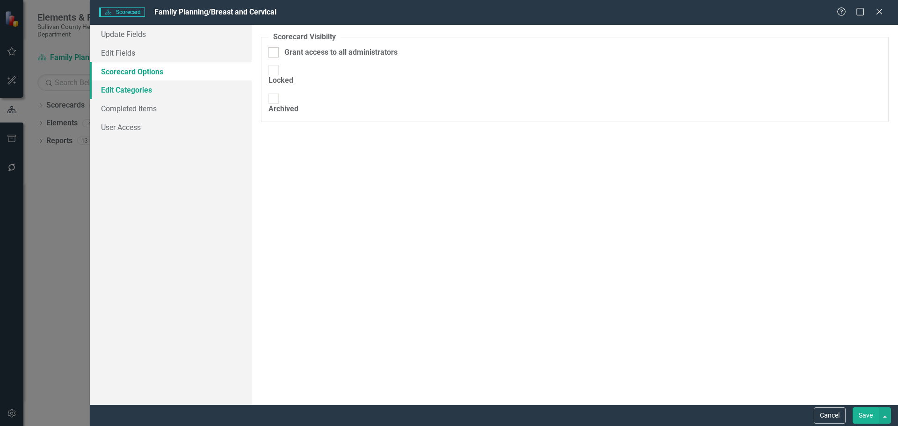
click at [140, 88] on link "Edit Categories" at bounding box center [171, 89] width 162 height 19
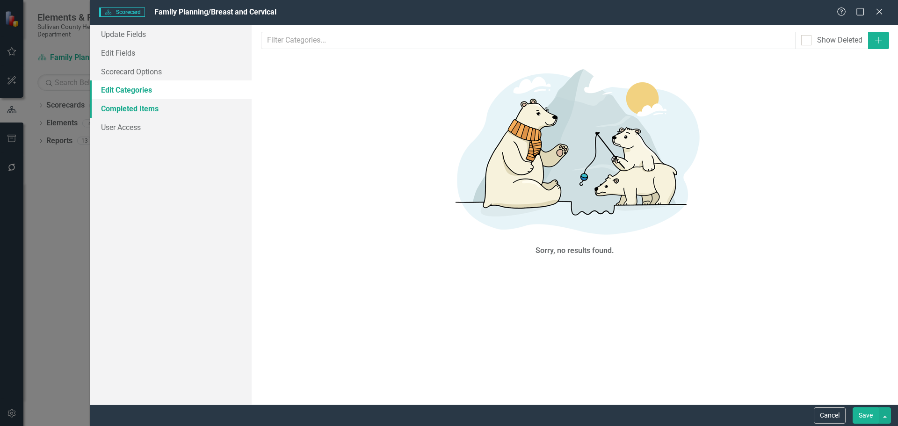
click at [137, 108] on link "Completed Items" at bounding box center [171, 108] width 162 height 19
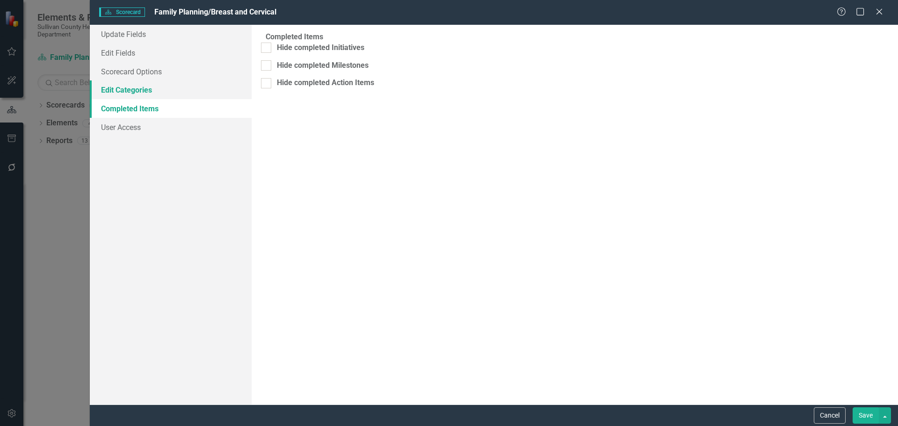
click at [137, 91] on link "Edit Categories" at bounding box center [171, 89] width 162 height 19
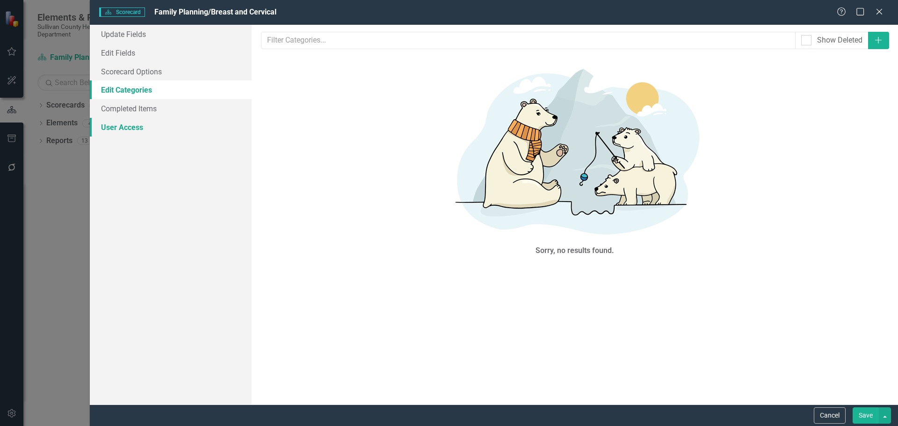
click at [131, 130] on link "User Access" at bounding box center [171, 127] width 162 height 19
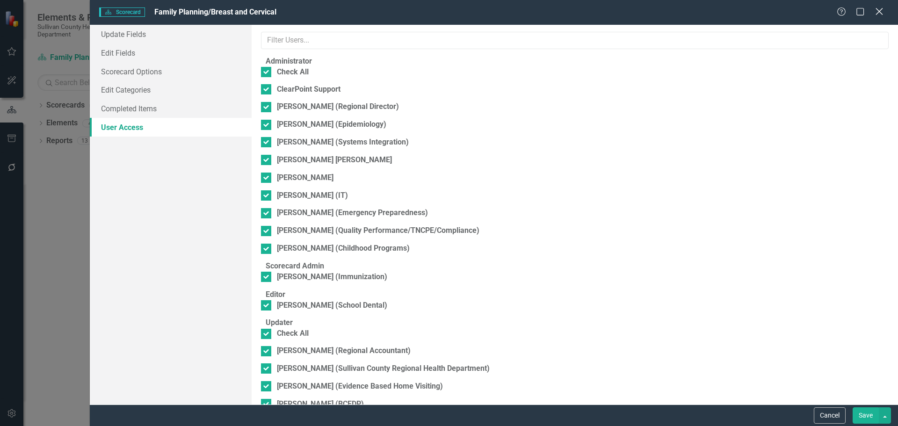
click at [880, 16] on div "Close" at bounding box center [879, 12] width 12 height 13
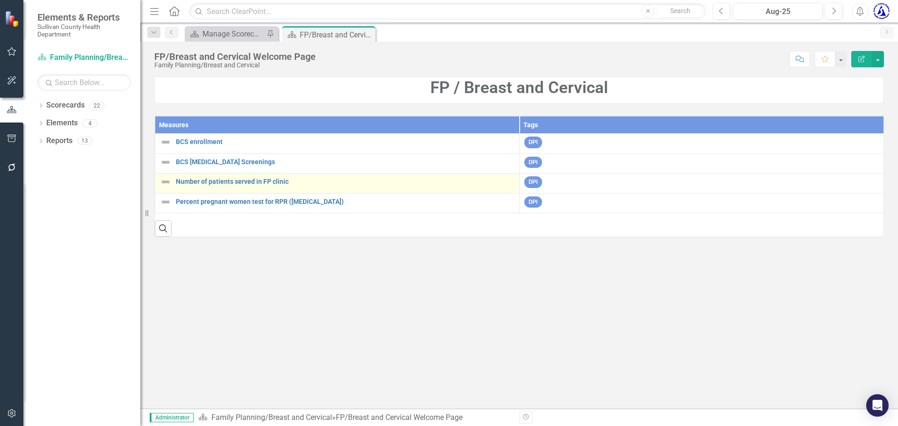
click at [165, 184] on img at bounding box center [165, 181] width 11 height 11
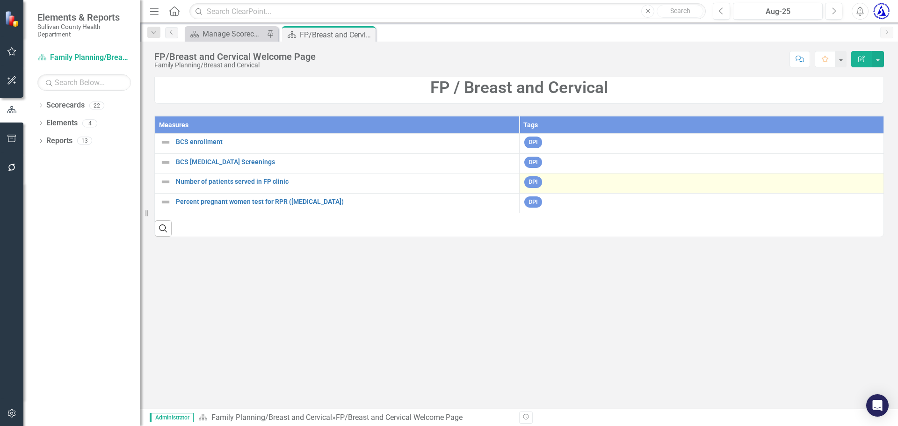
click at [771, 188] on div "DPI" at bounding box center [701, 183] width 354 height 14
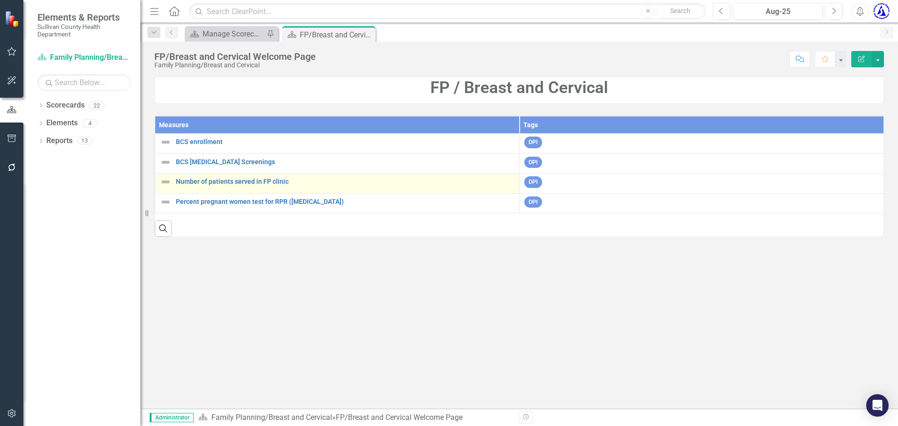
click at [0, 0] on link "Edit Edit Measure" at bounding box center [0, 0] width 0 height 0
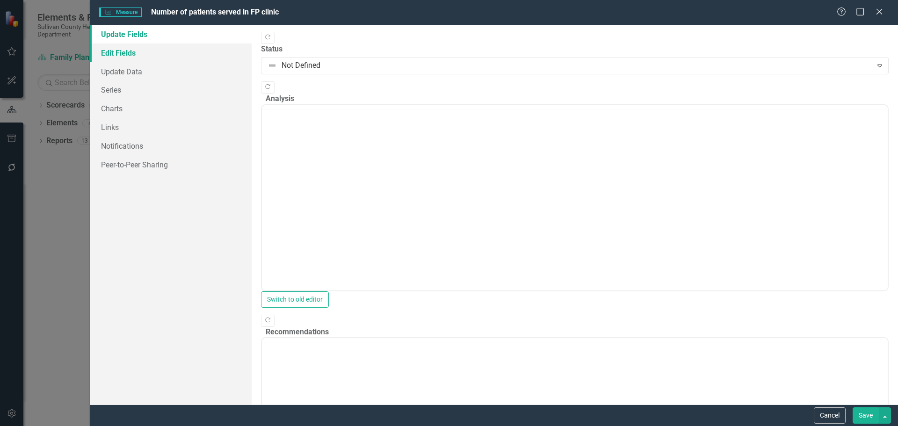
click at [138, 57] on link "Edit Fields" at bounding box center [171, 52] width 162 height 19
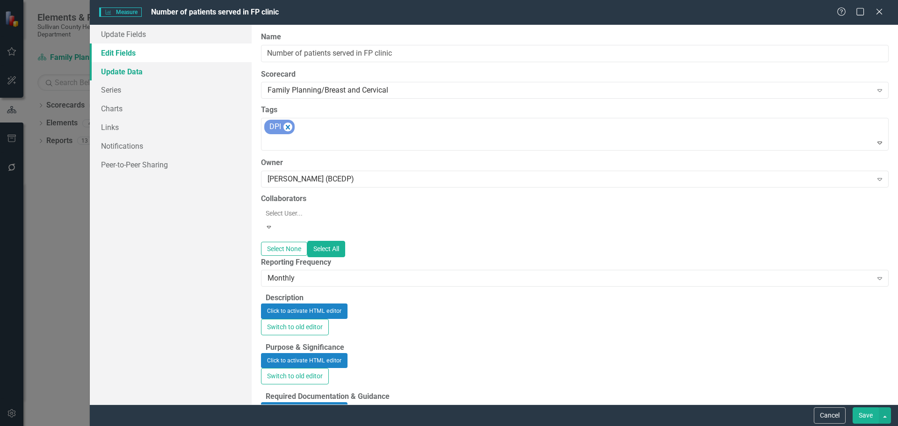
click at [131, 74] on link "Update Data" at bounding box center [171, 71] width 162 height 19
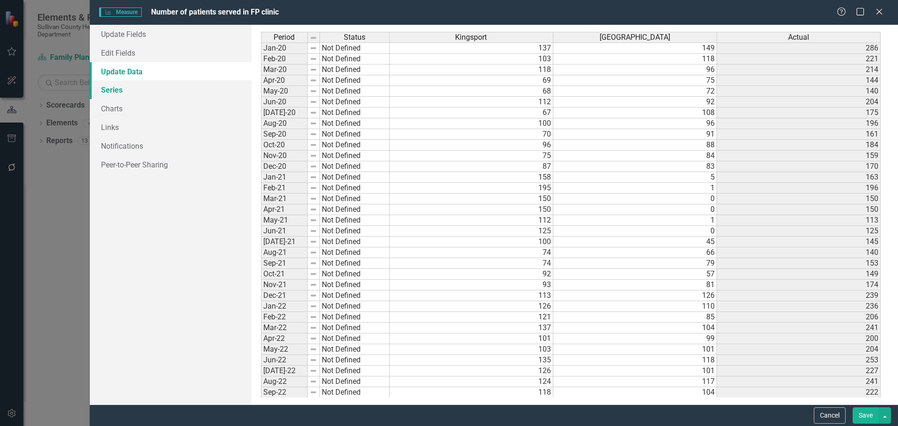
click at [123, 91] on link "Series" at bounding box center [171, 89] width 162 height 19
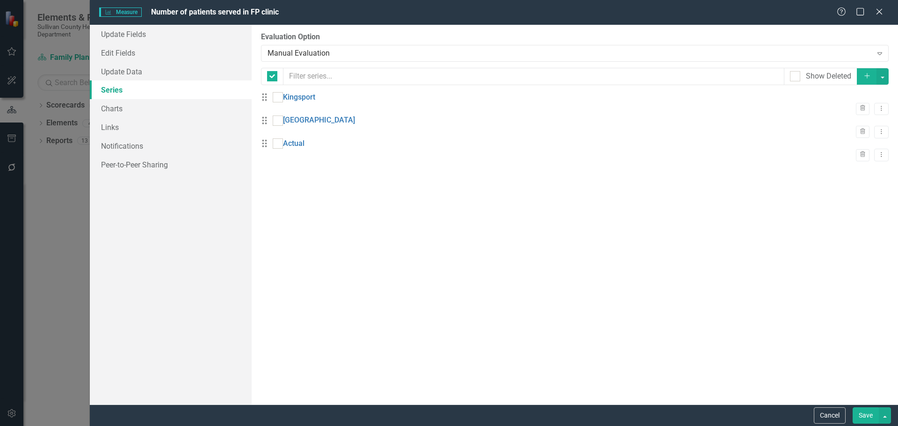
checkbox input "false"
click at [119, 107] on link "Charts" at bounding box center [171, 108] width 162 height 19
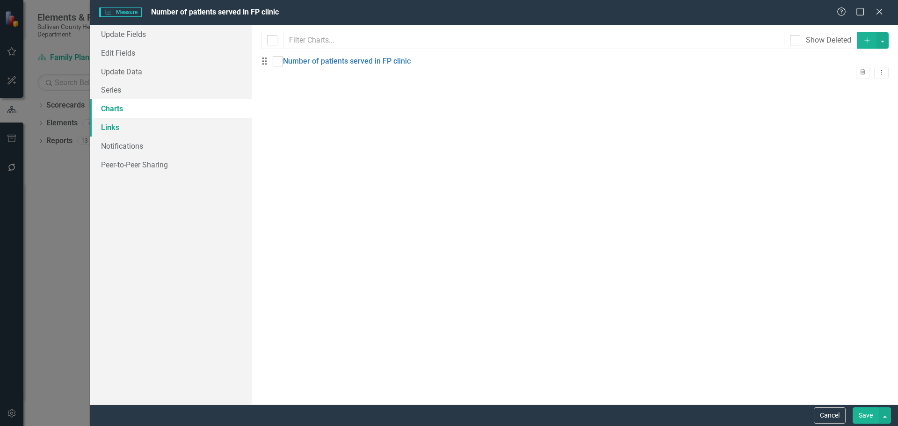
click at [120, 129] on link "Links" at bounding box center [171, 127] width 162 height 19
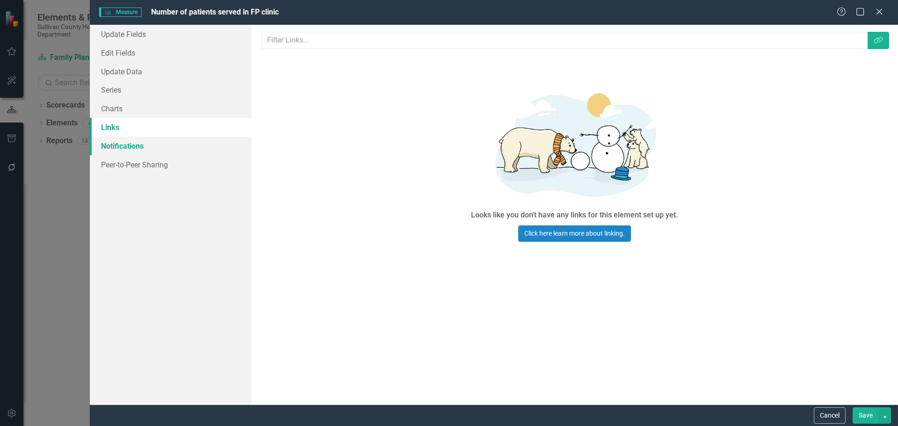
click at [126, 145] on link "Notifications" at bounding box center [171, 146] width 162 height 19
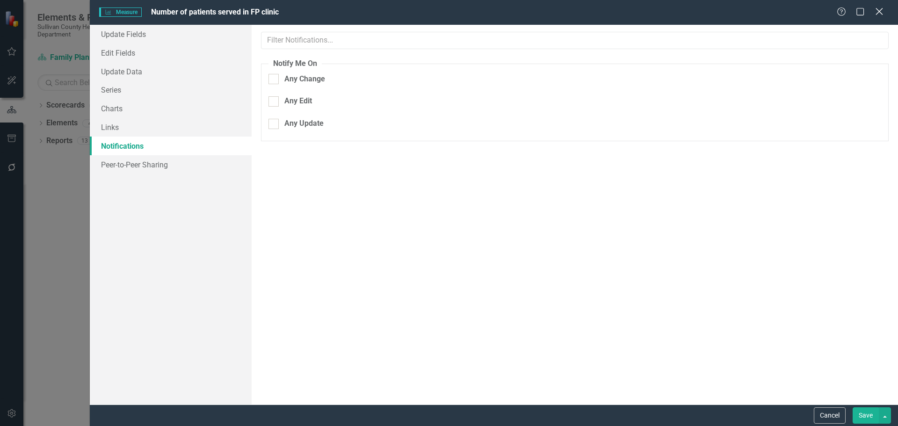
click at [878, 15] on icon "Close" at bounding box center [879, 11] width 12 height 9
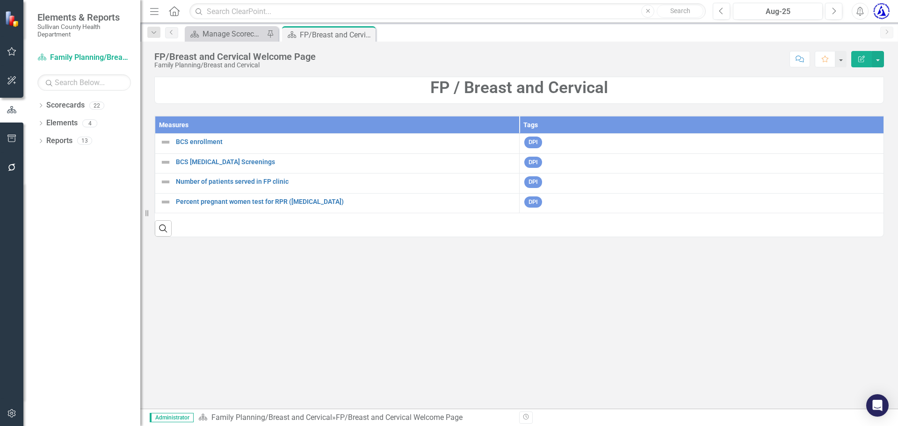
click at [863, 59] on icon "Edit Report" at bounding box center [861, 59] width 8 height 7
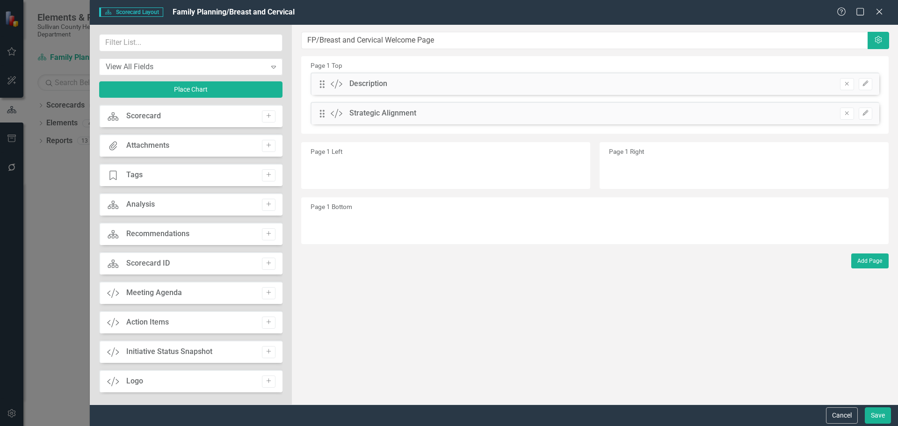
click at [217, 118] on div "Scorecard Scorecard Add" at bounding box center [190, 116] width 183 height 22
click at [830, 408] on button "Cancel" at bounding box center [842, 415] width 32 height 16
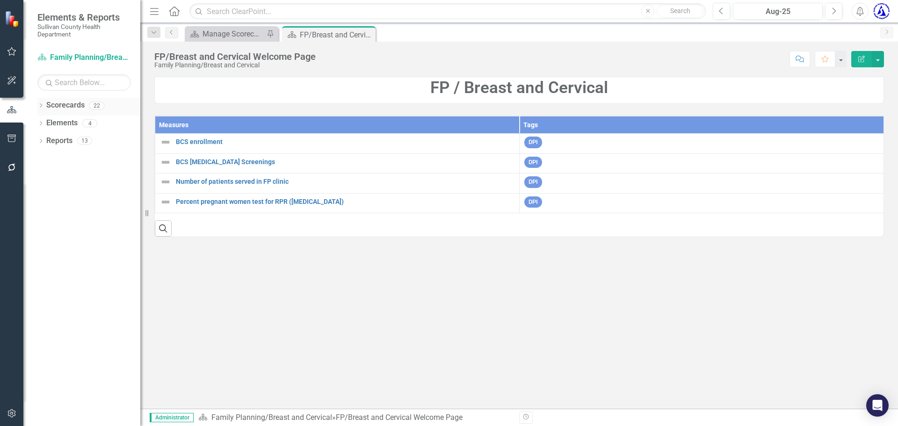
click at [40, 103] on div "Dropdown" at bounding box center [40, 107] width 7 height 8
click at [33, 124] on icon at bounding box center [32, 123] width 2 height 5
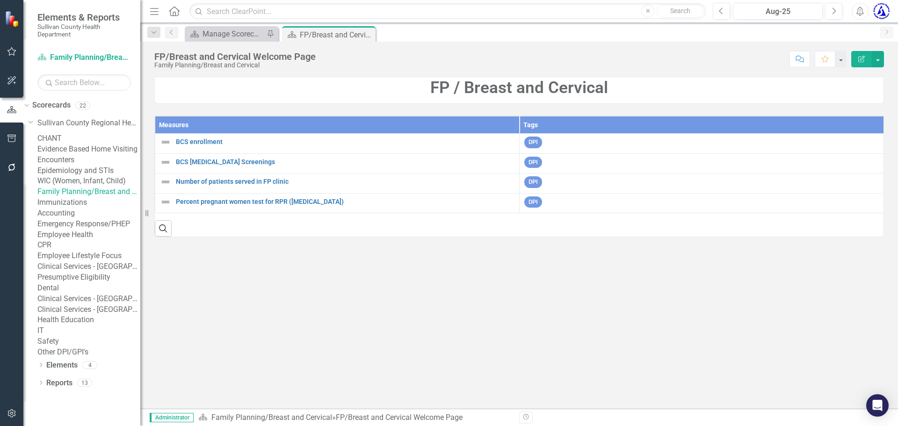
scroll to position [26, 0]
click at [94, 197] on link "Family Planning/Breast and Cervical" at bounding box center [88, 192] width 103 height 11
click at [874, 61] on button "button" at bounding box center [878, 59] width 12 height 16
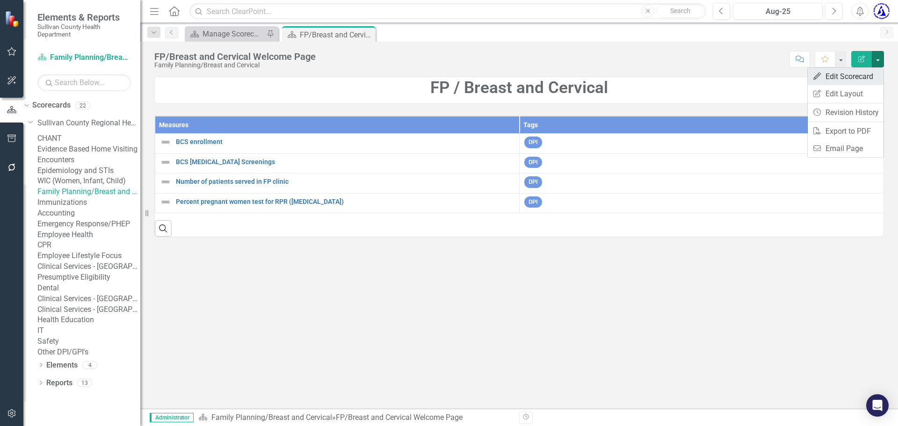
click at [843, 72] on link "Edit Edit Scorecard" at bounding box center [846, 76] width 76 height 17
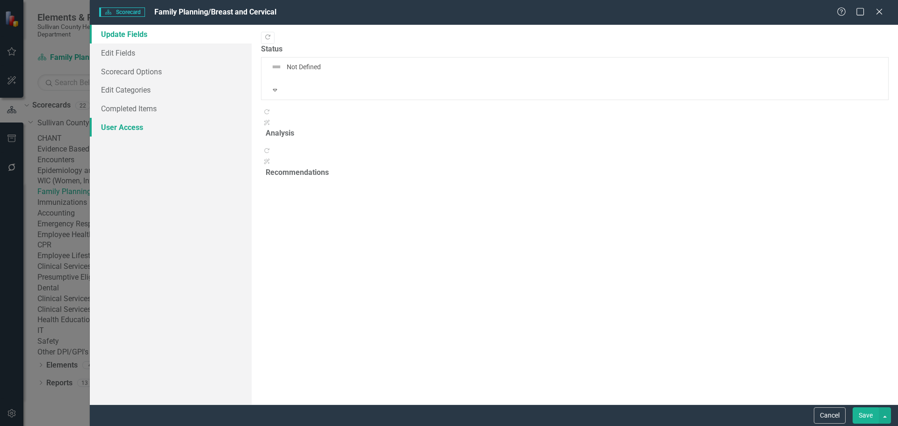
click at [117, 134] on link "User Access" at bounding box center [171, 127] width 162 height 19
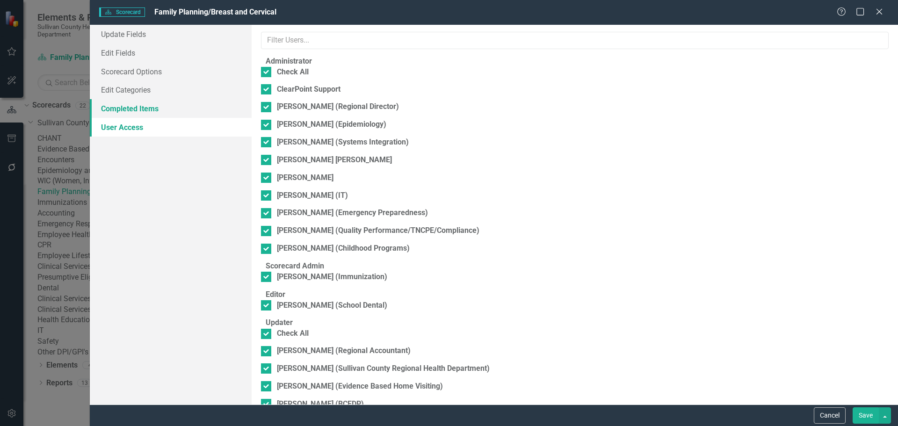
click at [122, 110] on link "Completed Items" at bounding box center [171, 108] width 162 height 19
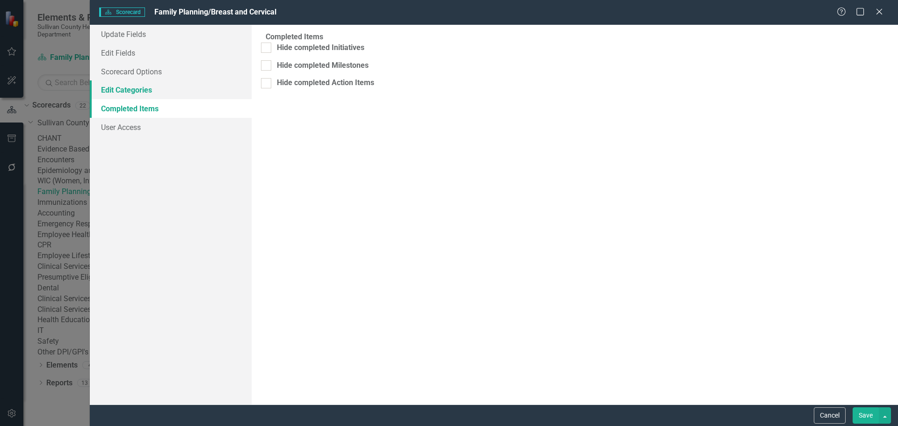
click at [120, 93] on link "Edit Categories" at bounding box center [171, 89] width 162 height 19
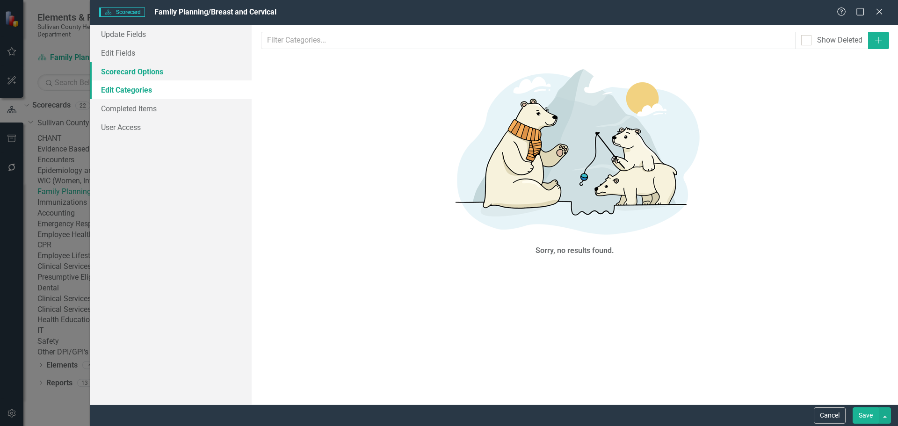
click at [118, 67] on link "Scorecard Options" at bounding box center [171, 71] width 162 height 19
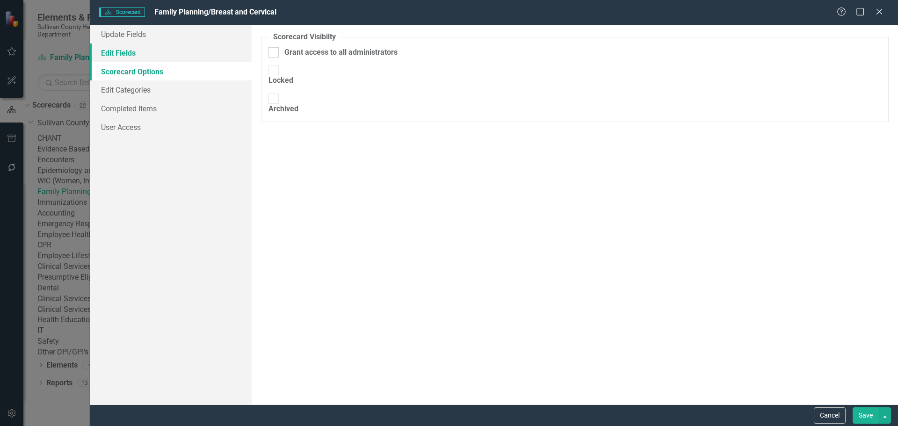
click at [117, 54] on link "Edit Fields" at bounding box center [171, 52] width 162 height 19
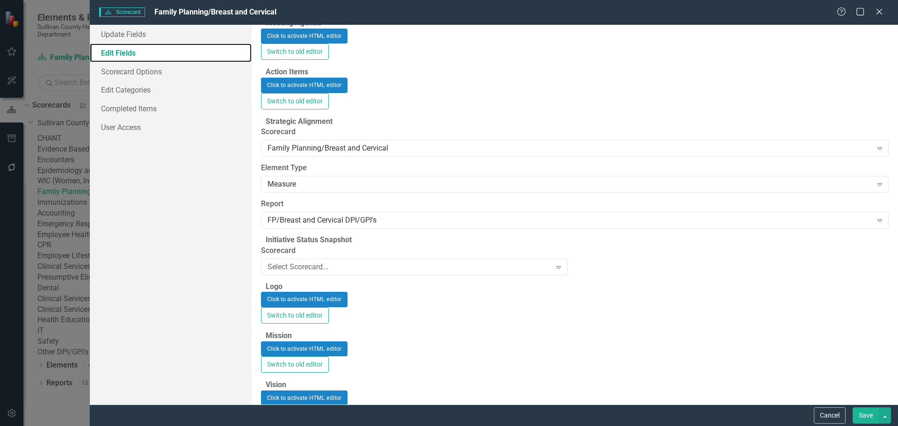
scroll to position [0, 0]
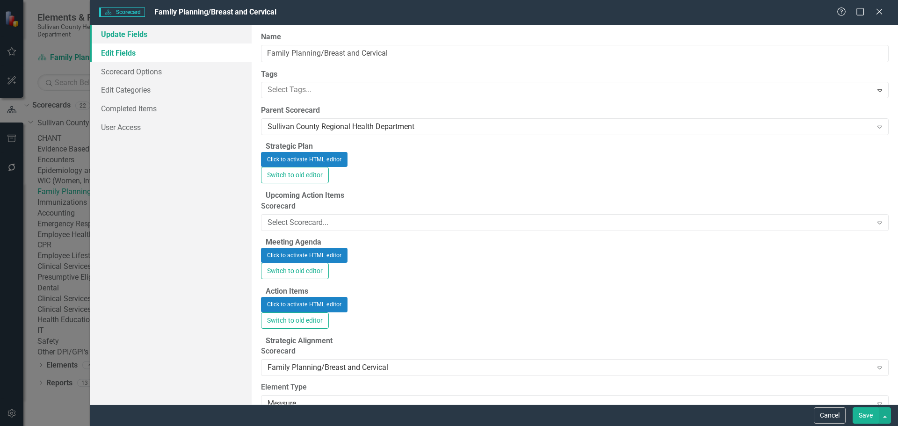
click at [130, 40] on link "Update Fields" at bounding box center [171, 34] width 162 height 19
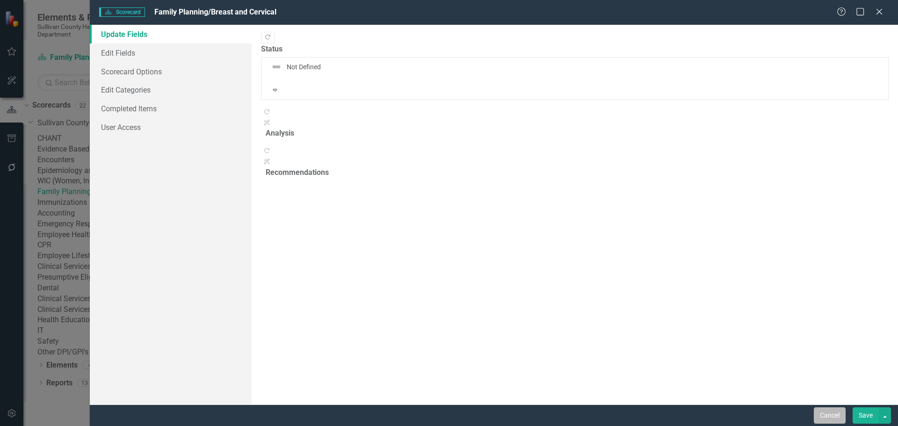
click at [829, 417] on button "Cancel" at bounding box center [830, 415] width 32 height 16
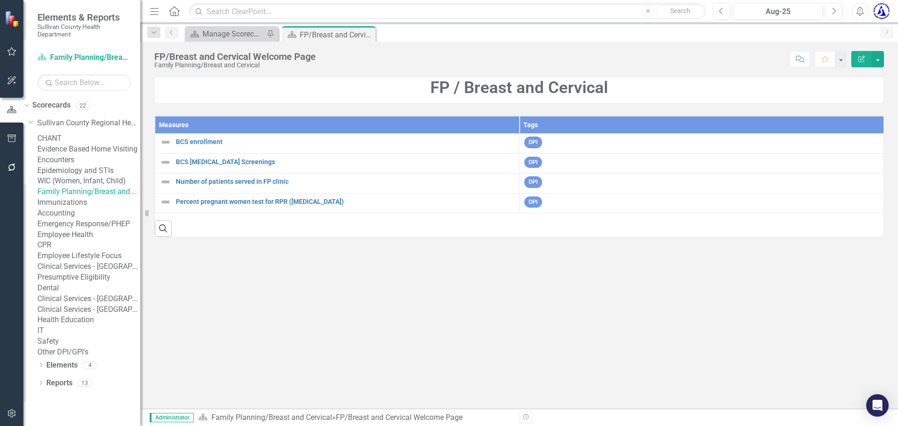
click at [260, 236] on div "Search" at bounding box center [519, 224] width 729 height 23
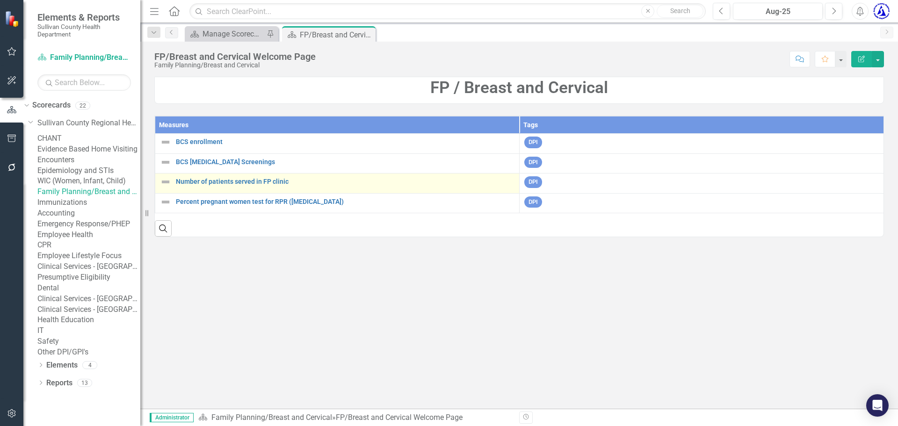
click at [163, 183] on img at bounding box center [165, 181] width 11 height 11
click at [0, 0] on link "Link Open Element" at bounding box center [0, 0] width 0 height 0
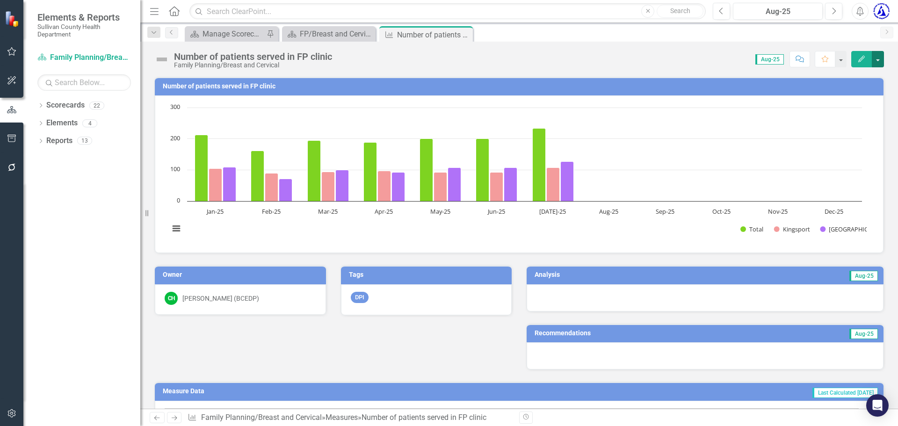
click at [881, 57] on button "button" at bounding box center [878, 59] width 12 height 16
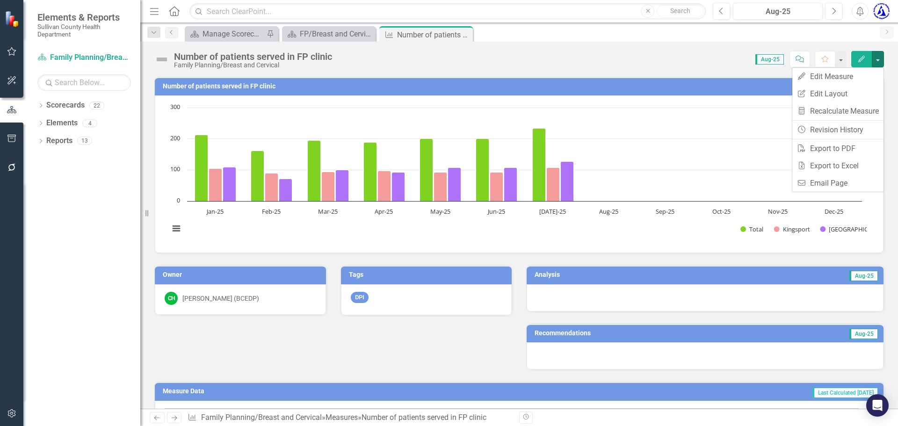
click at [707, 63] on div "Score: N/A Aug-25 Completed Comment Favorite Edit" at bounding box center [610, 59] width 547 height 16
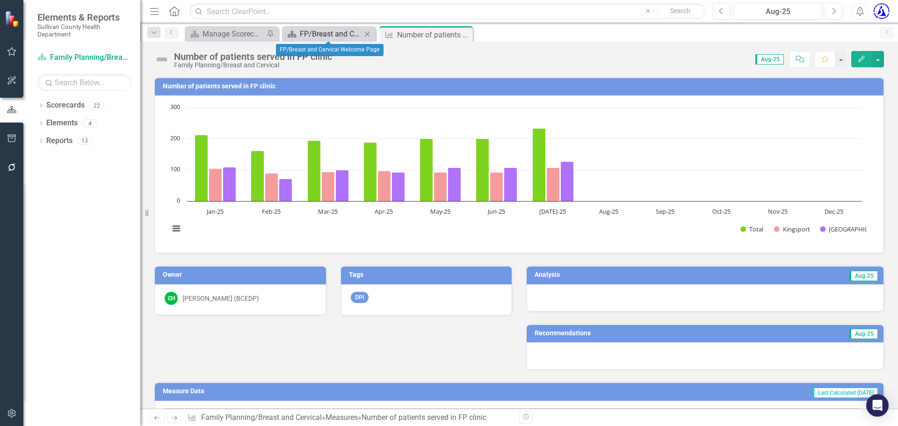
click at [308, 33] on div "FP/Breast and Cervical Welcome Page" at bounding box center [331, 34] width 62 height 12
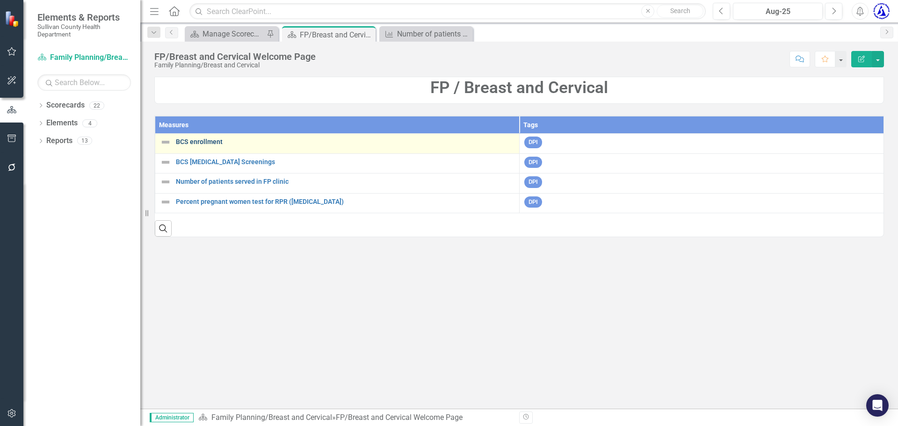
click at [201, 141] on link "BCS enrollment" at bounding box center [345, 141] width 339 height 7
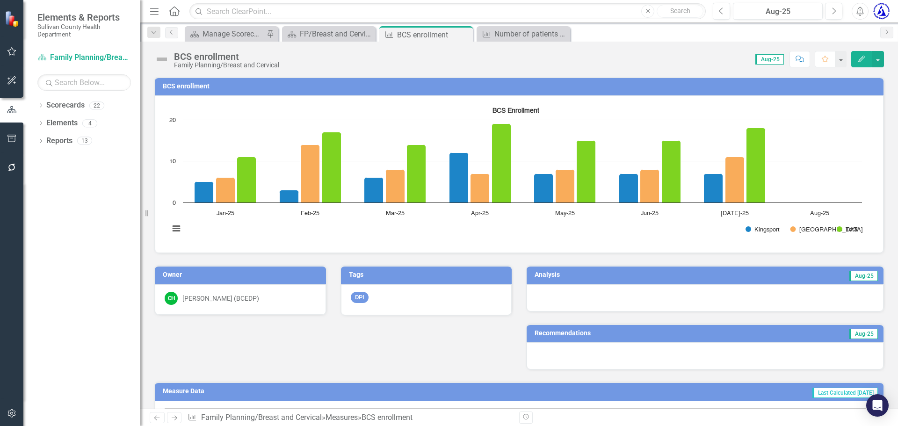
click at [194, 86] on h3 "BCS enrollment" at bounding box center [521, 86] width 716 height 7
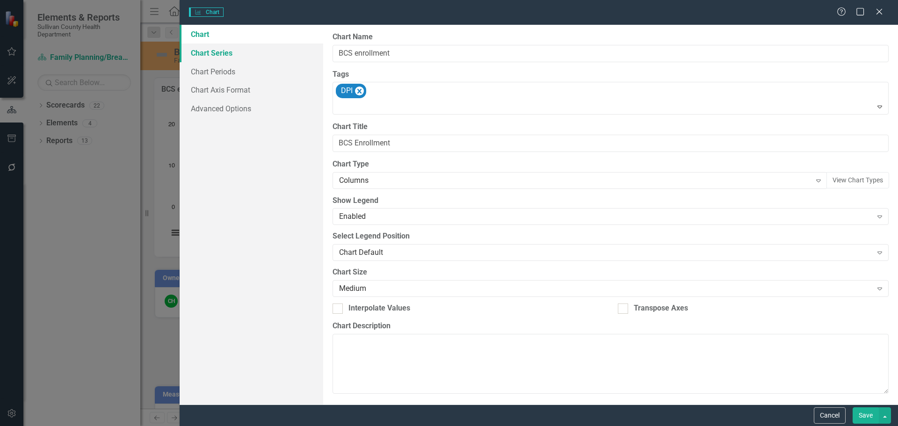
click at [224, 61] on link "Chart Series" at bounding box center [252, 52] width 144 height 19
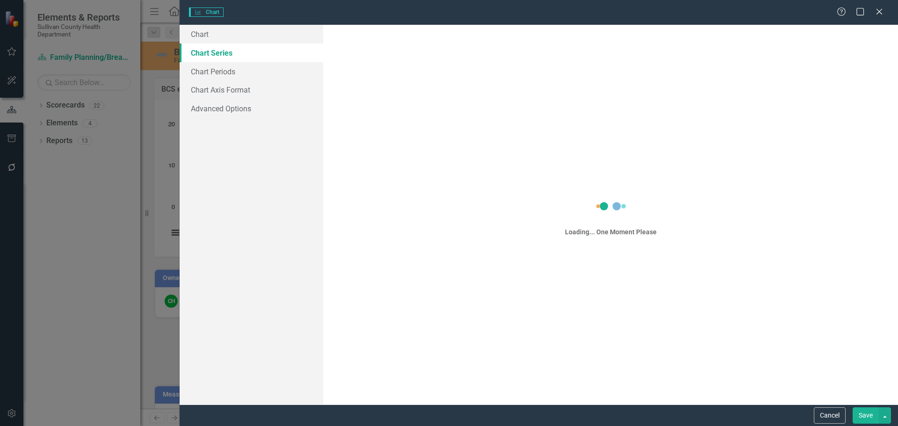
click at [224, 61] on link "Chart Series" at bounding box center [252, 52] width 144 height 19
click at [224, 64] on link "Chart Periods" at bounding box center [252, 71] width 144 height 19
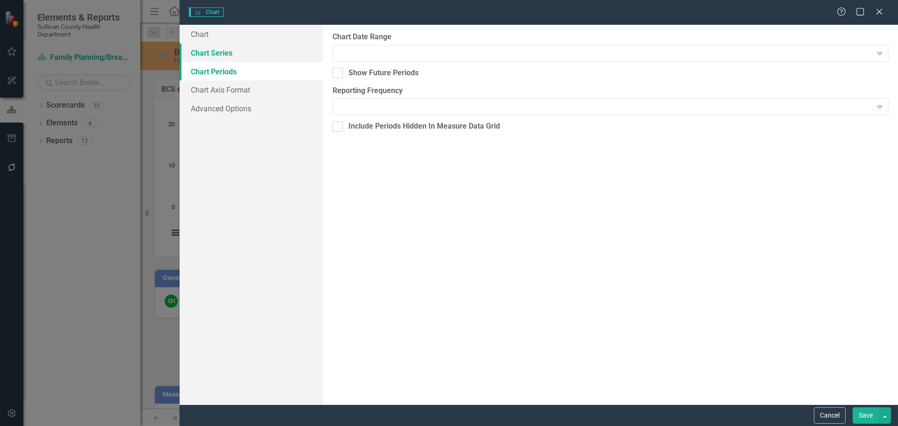
click at [223, 50] on link "Chart Series" at bounding box center [252, 52] width 144 height 19
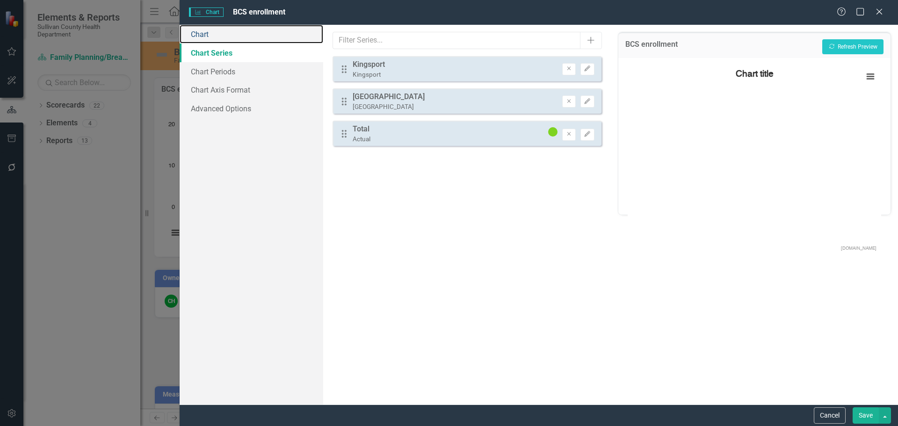
click at [220, 36] on link "Chart" at bounding box center [252, 34] width 144 height 19
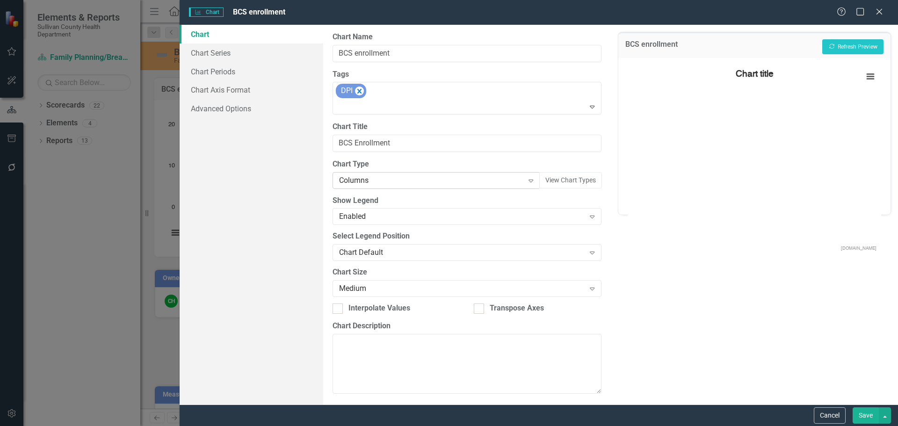
click at [375, 178] on div "Columns" at bounding box center [431, 180] width 184 height 11
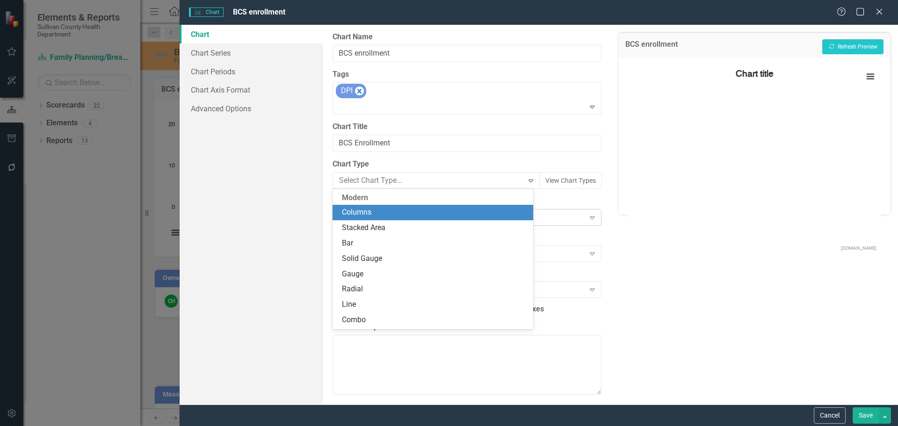
scroll to position [16, 0]
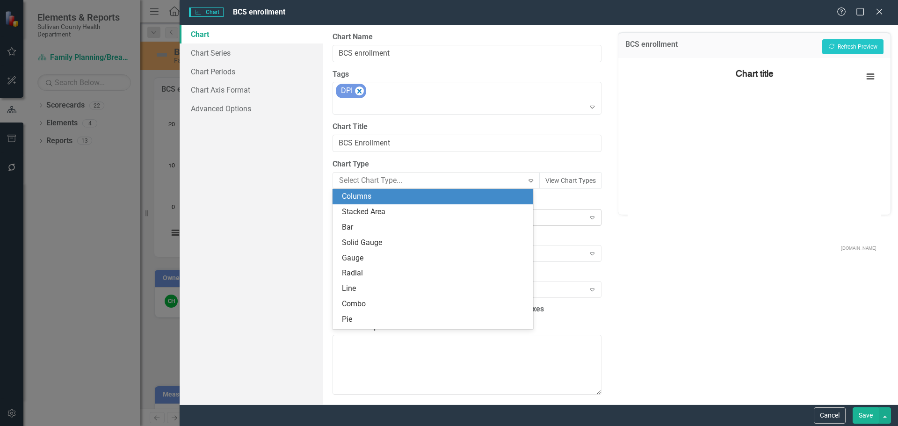
click at [380, 217] on div "Stacked Area" at bounding box center [434, 212] width 185 height 11
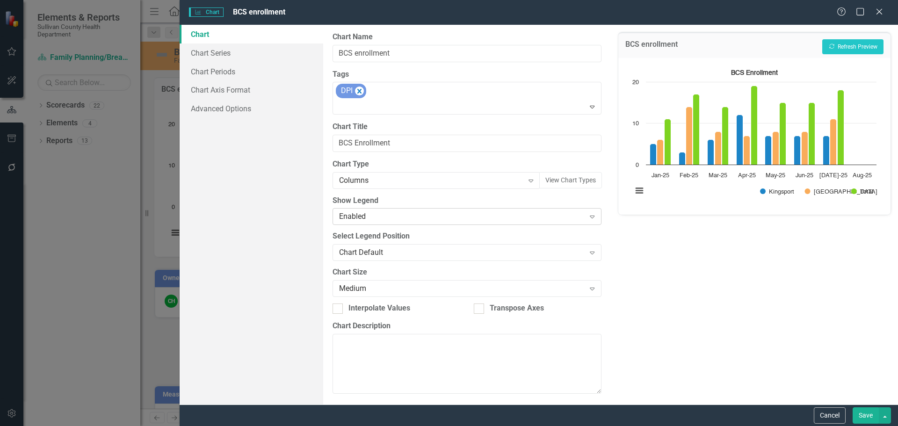
click at [379, 215] on div "Enabled" at bounding box center [462, 216] width 246 height 11
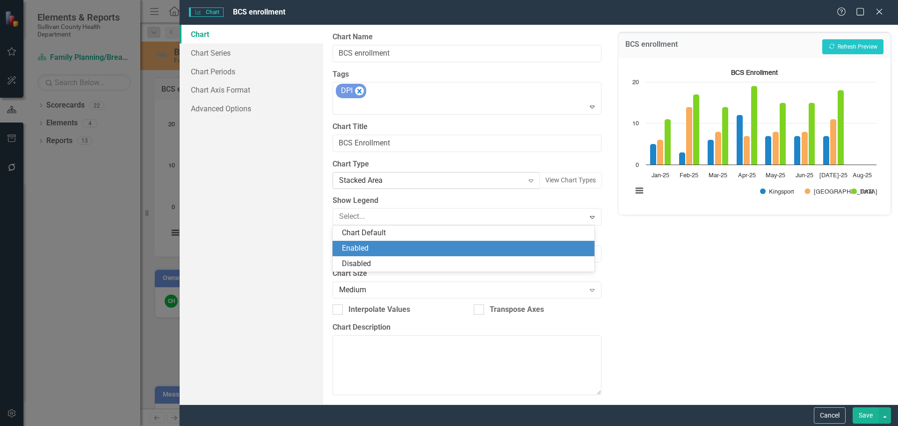
click at [379, 181] on div "Stacked Area" at bounding box center [431, 180] width 184 height 11
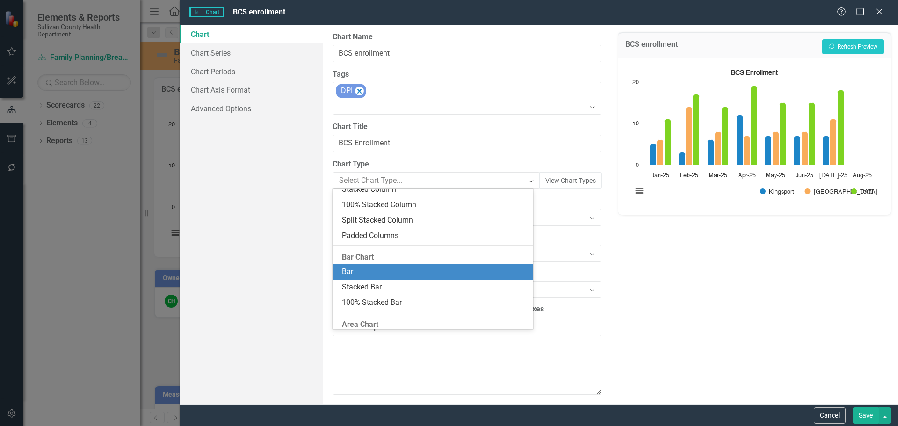
scroll to position [229, 0]
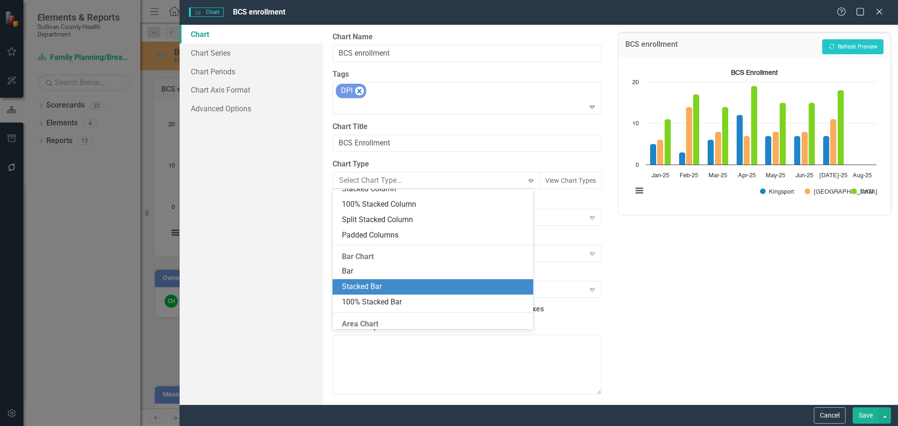
click at [391, 280] on div "Stacked Bar" at bounding box center [432, 286] width 200 height 15
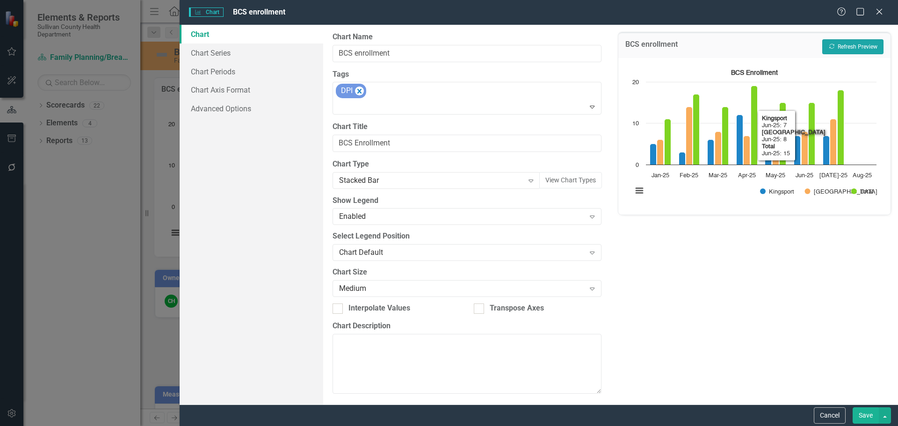
click at [841, 44] on button "Recalculate Refresh Preview" at bounding box center [852, 46] width 61 height 15
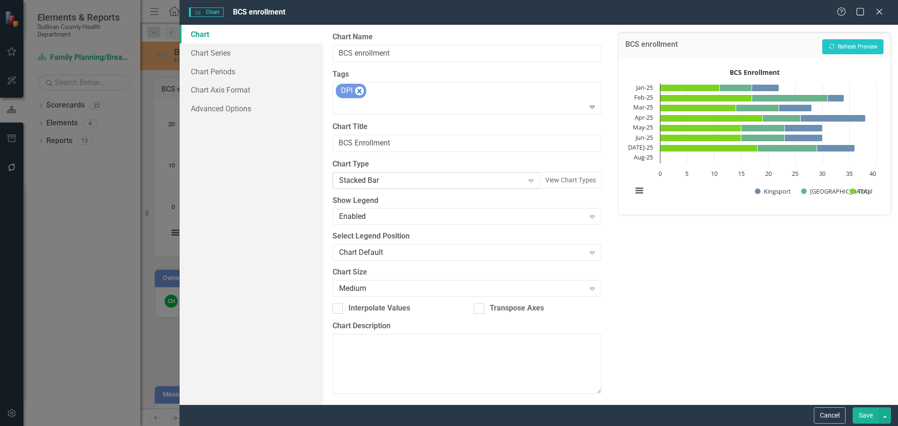
click at [365, 179] on div "Stacked Bar" at bounding box center [431, 180] width 184 height 11
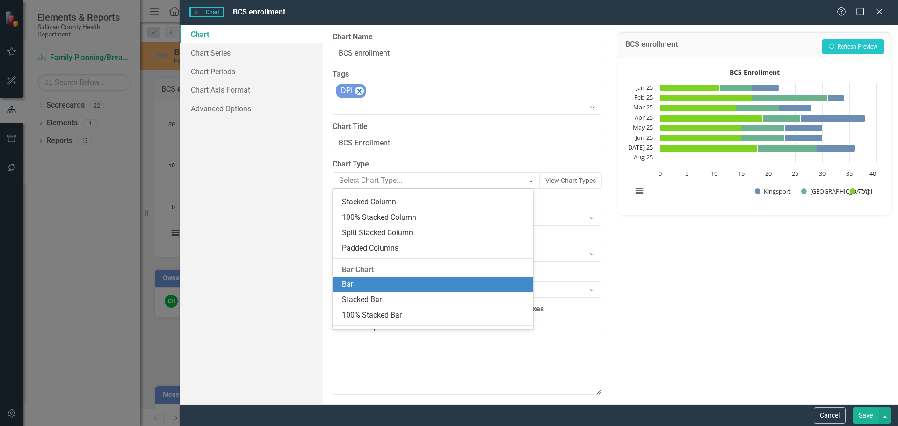
scroll to position [182, 0]
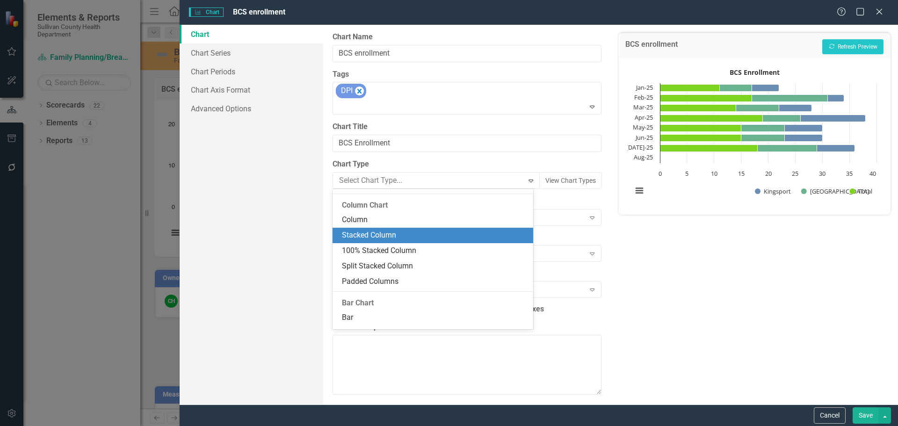
click at [384, 237] on div "Stacked Column" at bounding box center [434, 235] width 185 height 11
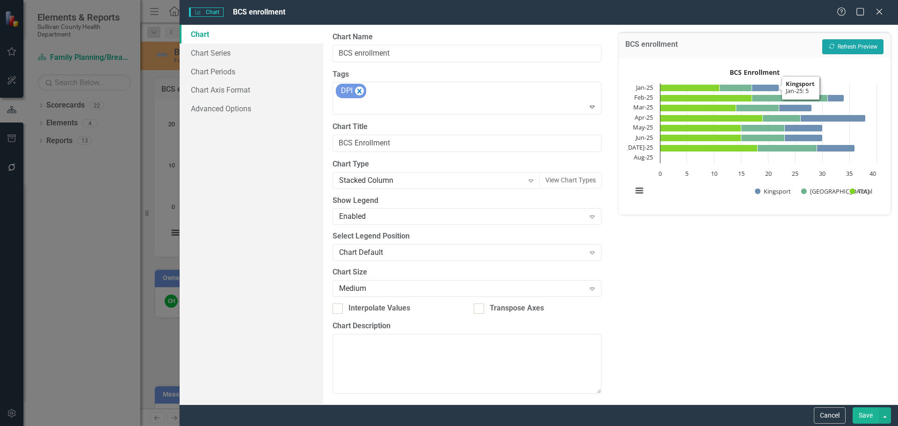
click at [839, 41] on button "Recalculate Refresh Preview" at bounding box center [852, 46] width 61 height 15
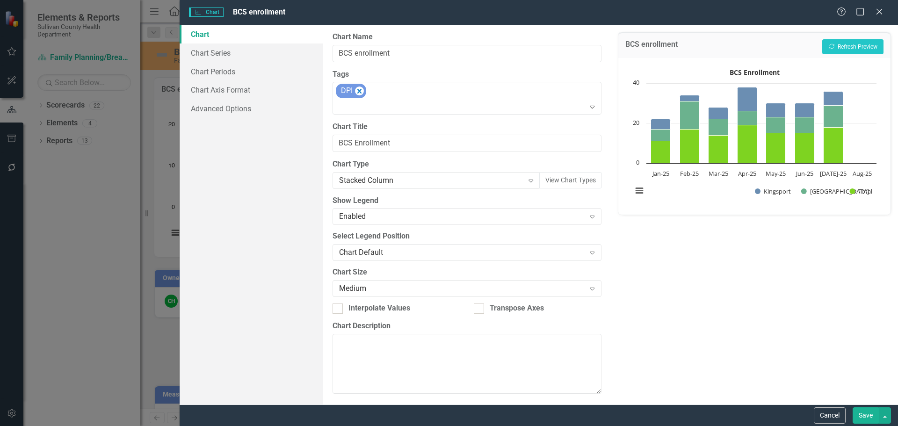
click at [871, 412] on button "Save" at bounding box center [865, 415] width 26 height 16
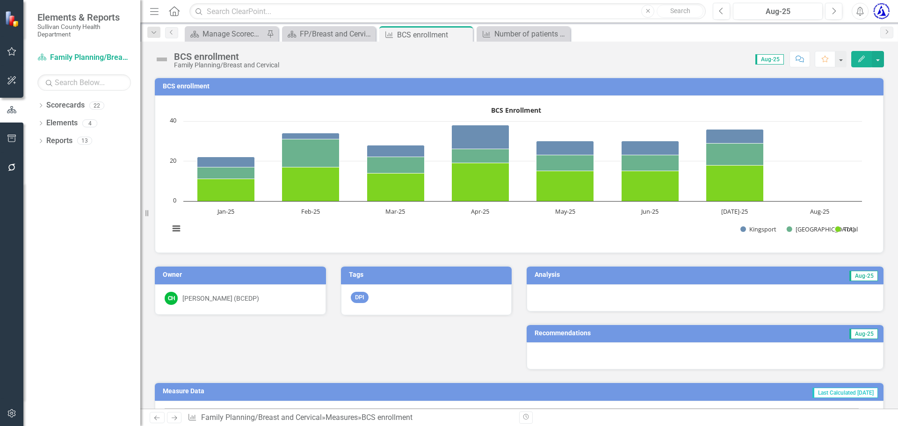
click at [176, 87] on h3 "BCS enrollment" at bounding box center [521, 86] width 716 height 7
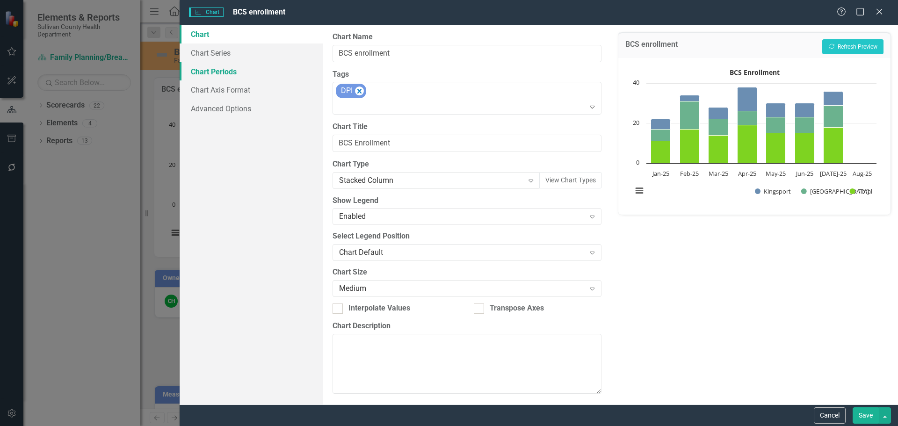
click at [215, 67] on link "Chart Periods" at bounding box center [252, 71] width 144 height 19
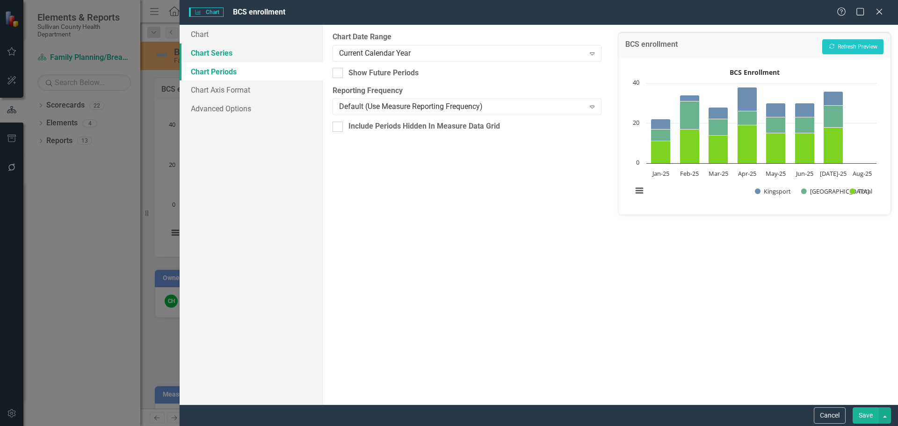
click at [219, 56] on link "Chart Series" at bounding box center [252, 52] width 144 height 19
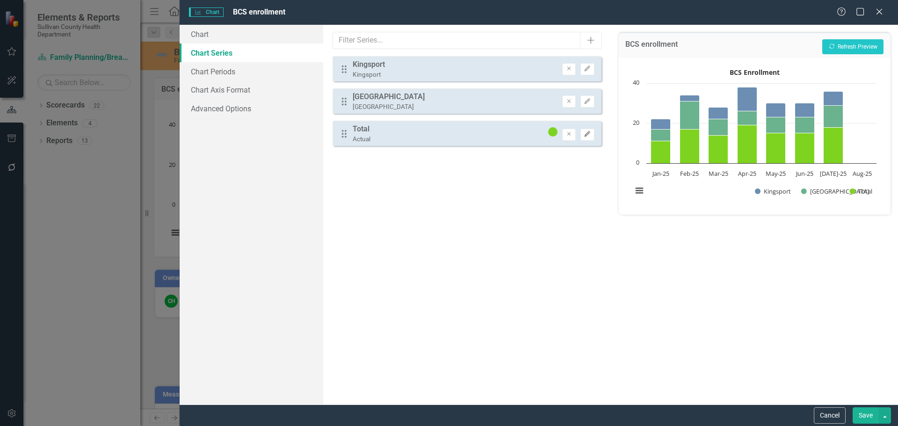
click at [591, 135] on icon "Edit" at bounding box center [587, 134] width 7 height 6
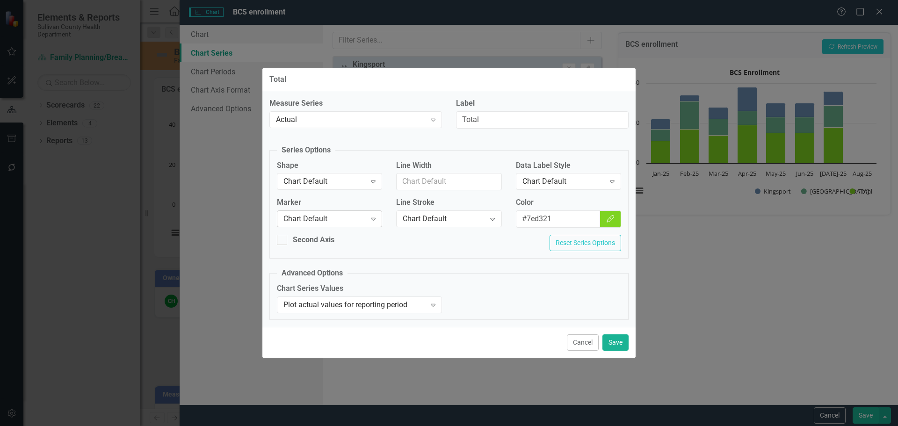
click at [325, 220] on div "Chart Default" at bounding box center [324, 219] width 82 height 11
click at [319, 187] on div "Chart Default Expand" at bounding box center [329, 181] width 105 height 17
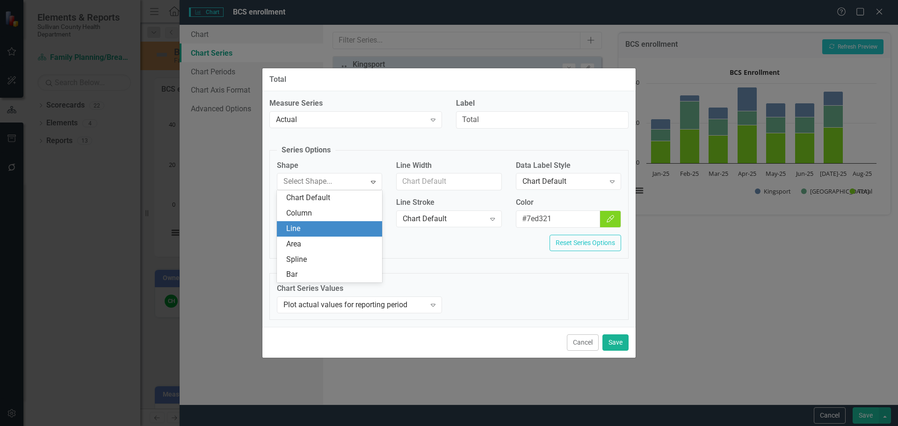
click at [306, 234] on div "Line" at bounding box center [331, 229] width 90 height 11
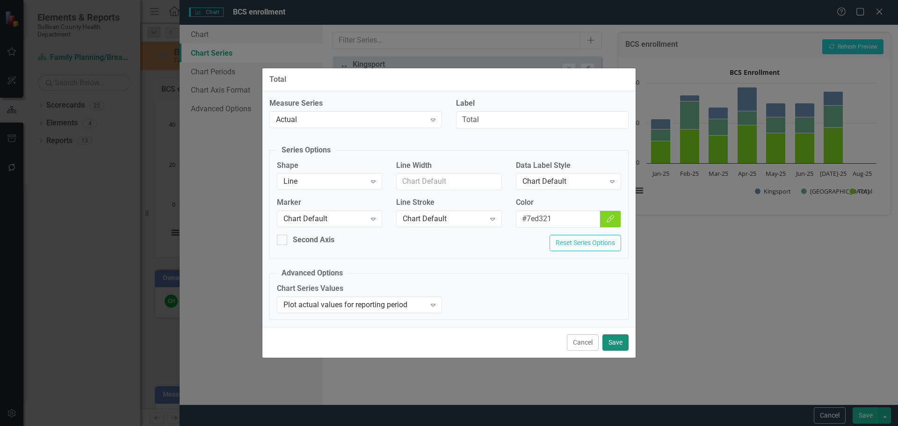
click at [611, 342] on button "Save" at bounding box center [615, 342] width 26 height 16
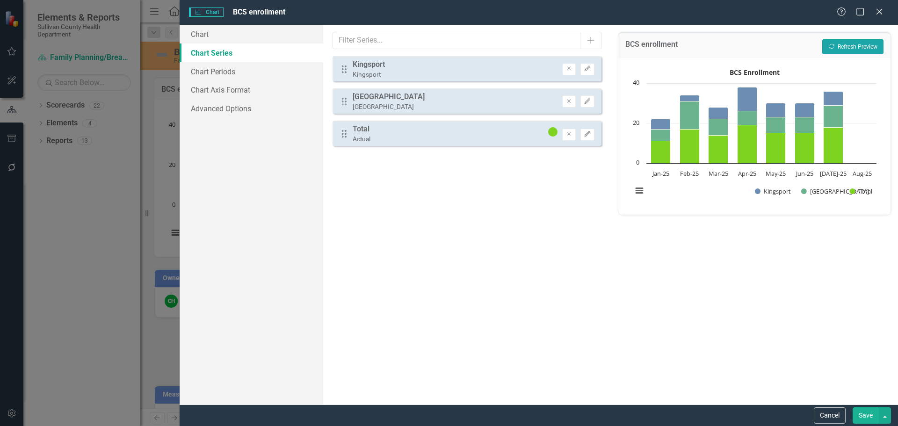
click at [835, 48] on button "Recalculate Refresh Preview" at bounding box center [852, 46] width 61 height 15
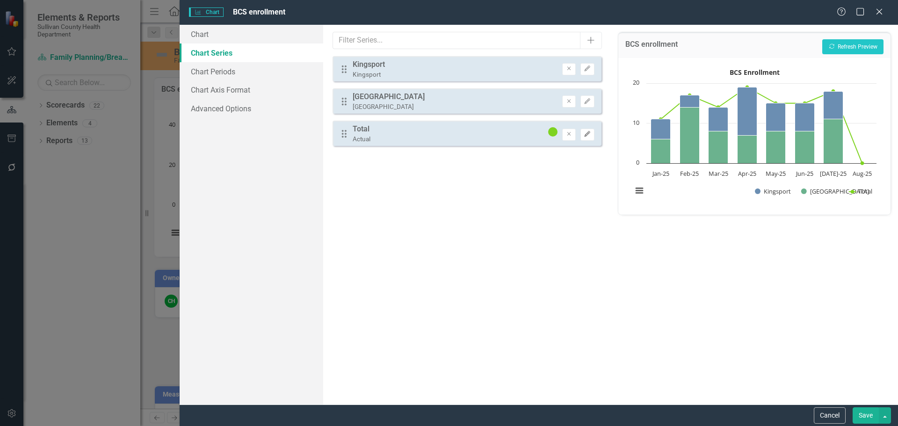
click at [591, 138] on button "Edit" at bounding box center [587, 135] width 14 height 12
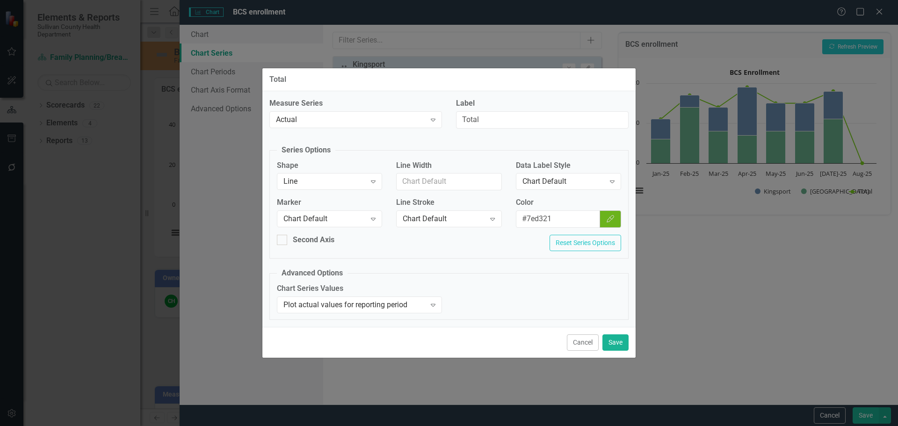
click at [616, 217] on button "Color Picker" at bounding box center [610, 218] width 22 height 17
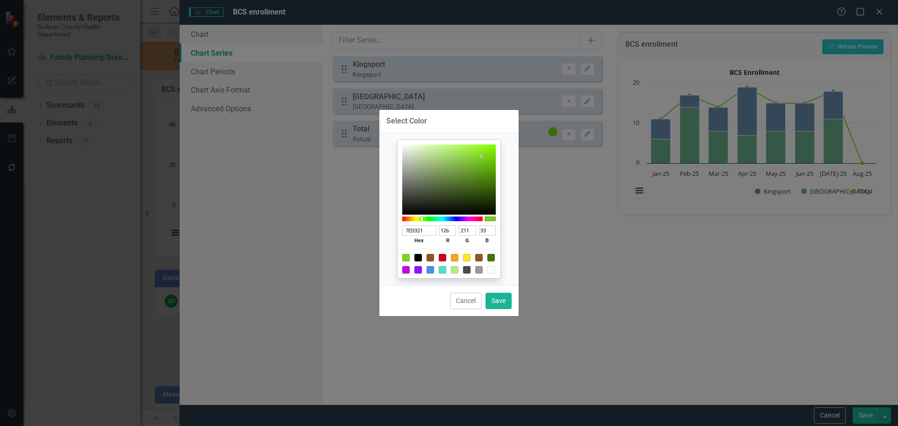
click at [442, 258] on div at bounding box center [442, 257] width 7 height 7
type input "D0021B"
type input "208"
type input "2"
type input "27"
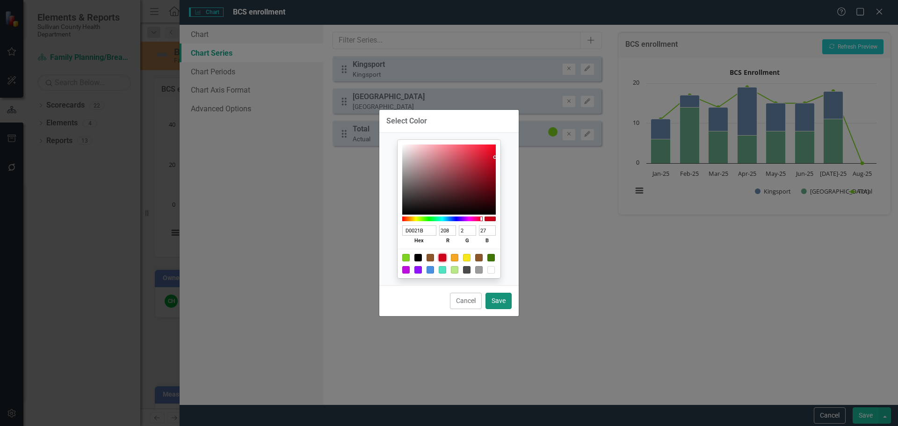
click at [489, 298] on button "Save" at bounding box center [498, 301] width 26 height 16
type input "#d0021b"
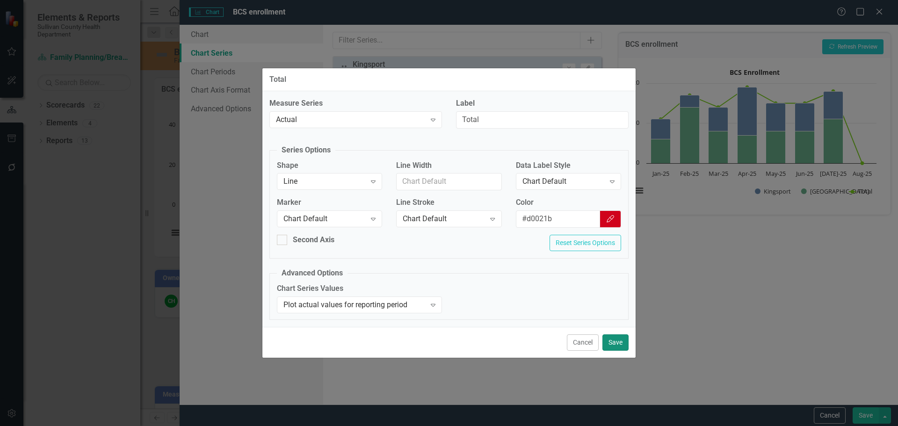
click at [613, 341] on button "Save" at bounding box center [615, 342] width 26 height 16
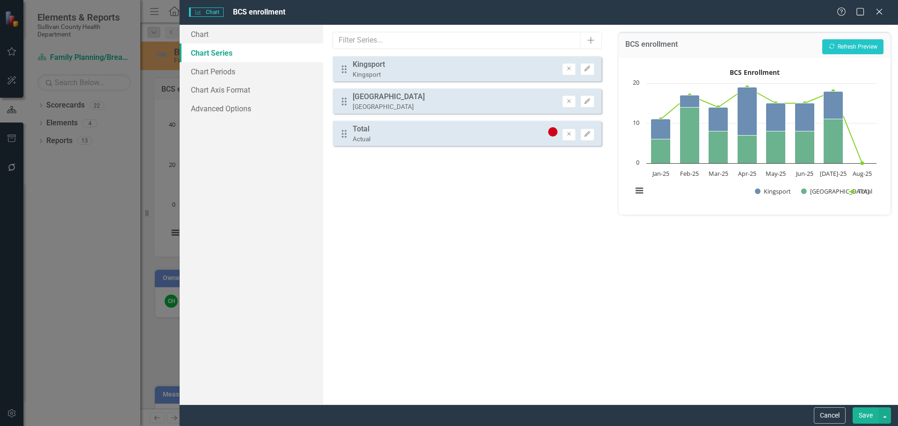
click at [866, 419] on button "Save" at bounding box center [865, 415] width 26 height 16
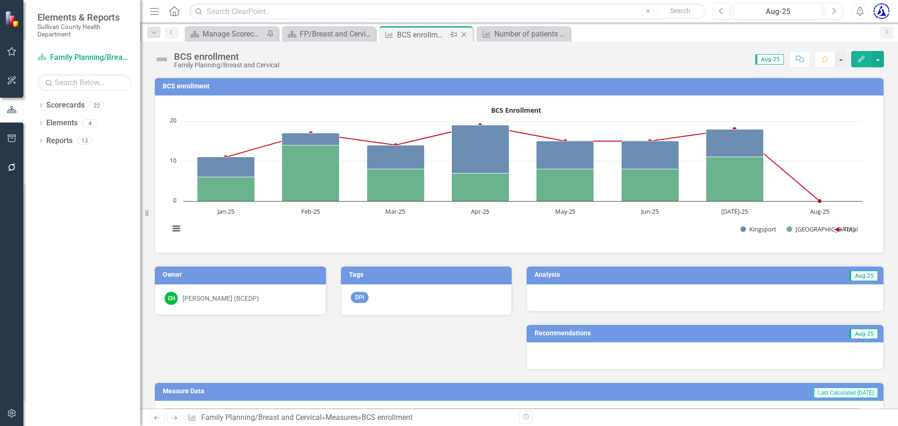
click at [465, 35] on icon "Close" at bounding box center [463, 34] width 9 height 7
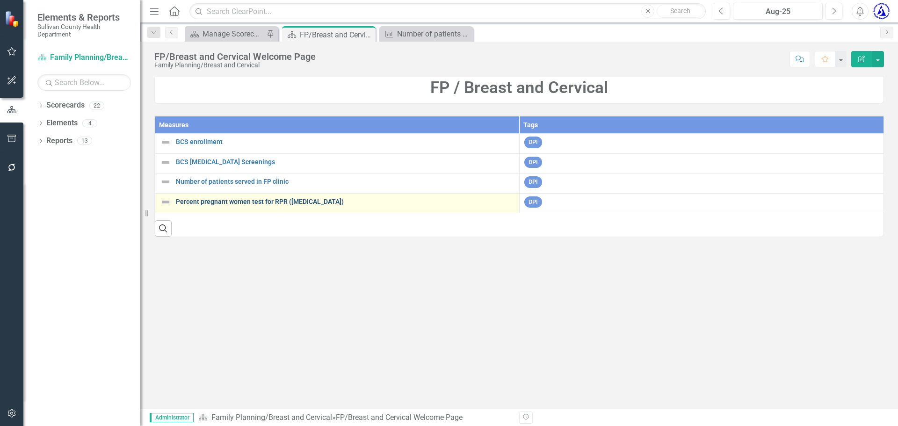
click at [242, 203] on link "Percent pregnant women test for RPR ([MEDICAL_DATA])" at bounding box center [345, 201] width 339 height 7
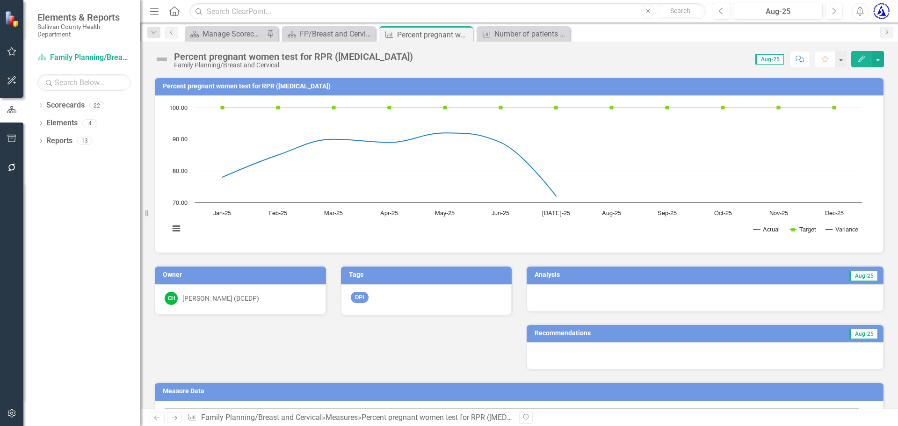
click at [277, 85] on h3 "Percent pregnant women test for RPR ([MEDICAL_DATA])" at bounding box center [521, 86] width 716 height 7
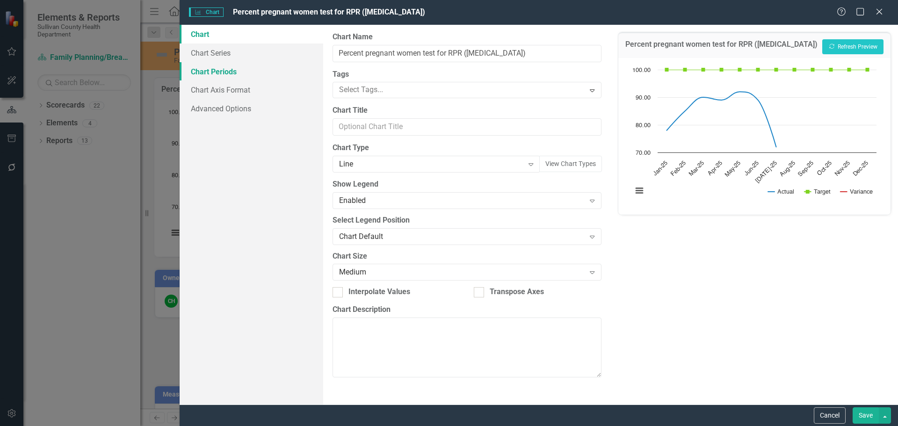
click at [220, 73] on link "Chart Periods" at bounding box center [252, 71] width 144 height 19
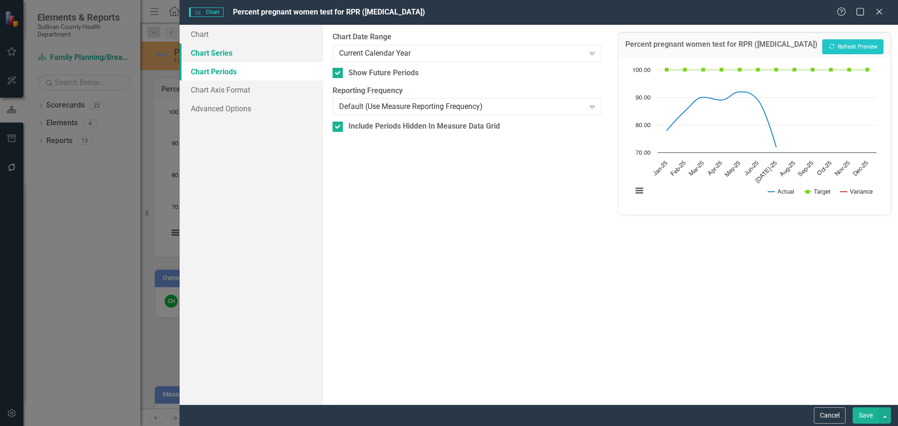
click at [225, 54] on link "Chart Series" at bounding box center [252, 52] width 144 height 19
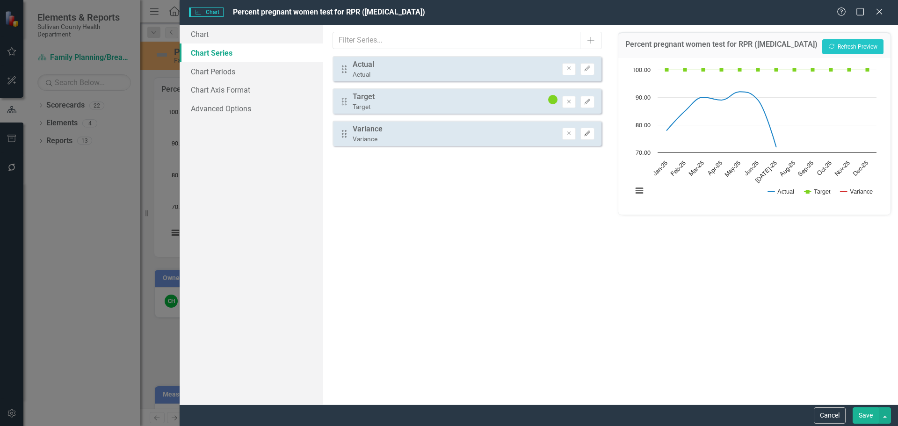
click at [585, 135] on icon "Edit" at bounding box center [587, 134] width 7 height 6
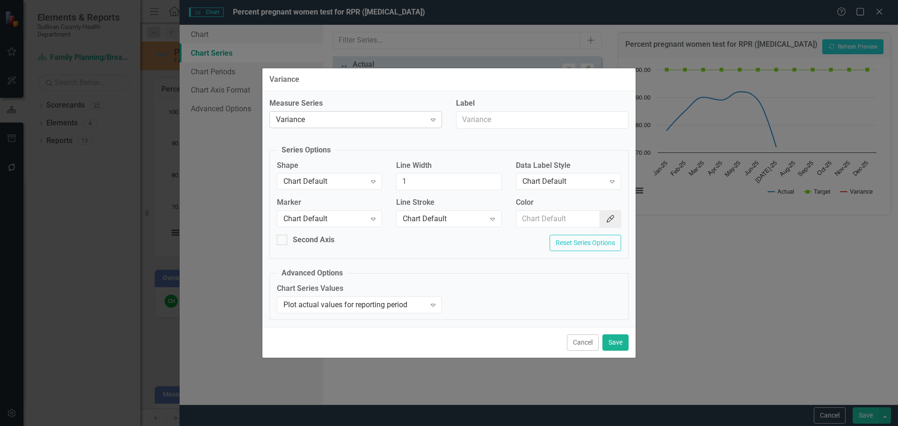
click at [319, 117] on div "Variance" at bounding box center [351, 119] width 150 height 11
drag, startPoint x: 319, startPoint y: 117, endPoint x: 321, endPoint y: 107, distance: 10.6
click at [321, 107] on label "Measure Series" at bounding box center [355, 103] width 173 height 11
click at [302, 116] on div "Variance" at bounding box center [351, 119] width 150 height 11
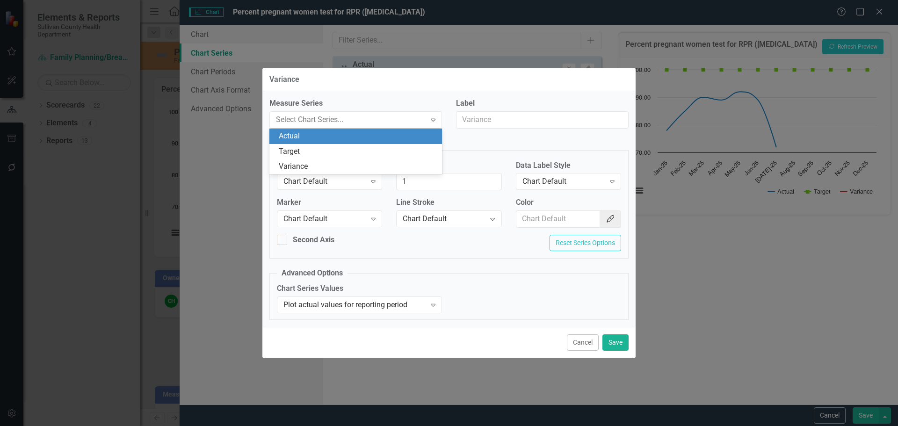
click at [298, 136] on div "Actual" at bounding box center [358, 136] width 158 height 11
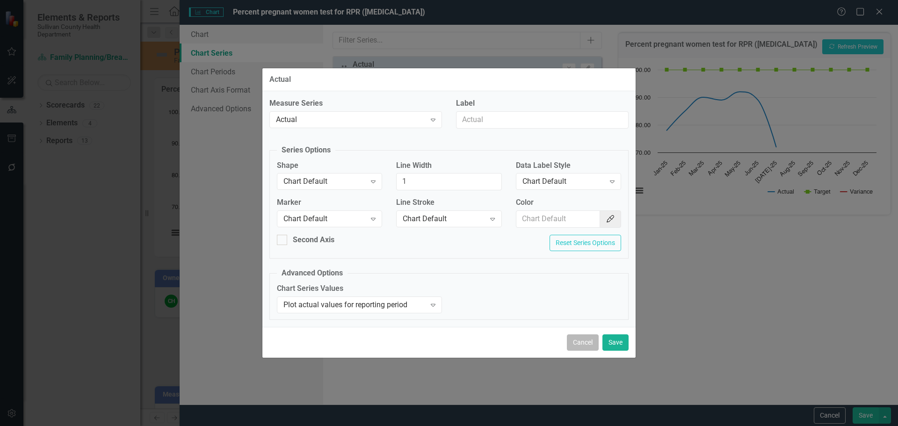
click at [576, 344] on button "Cancel" at bounding box center [583, 342] width 32 height 16
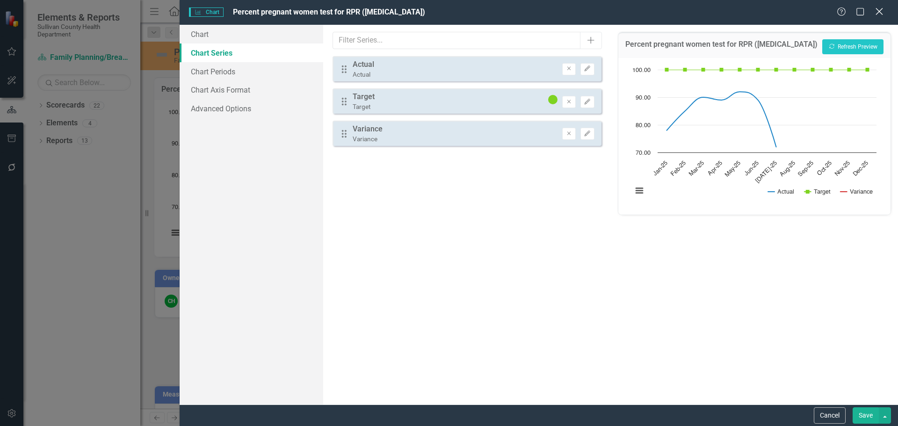
click at [883, 13] on icon "Close" at bounding box center [879, 11] width 12 height 9
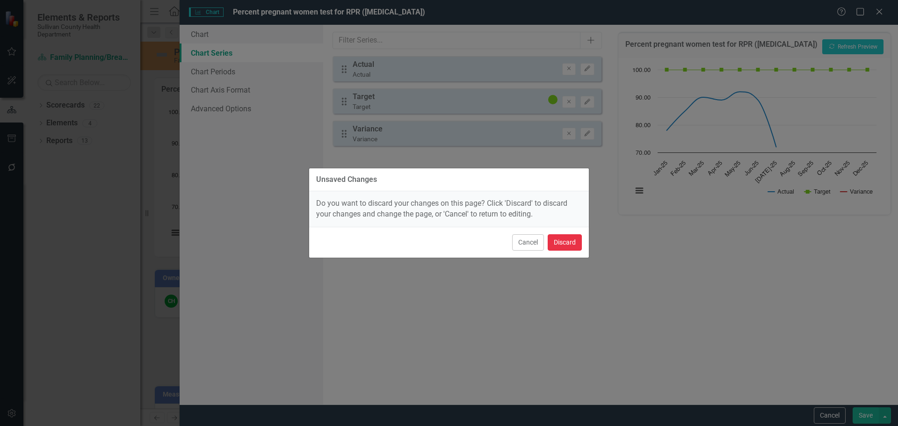
click at [561, 245] on button "Discard" at bounding box center [565, 242] width 34 height 16
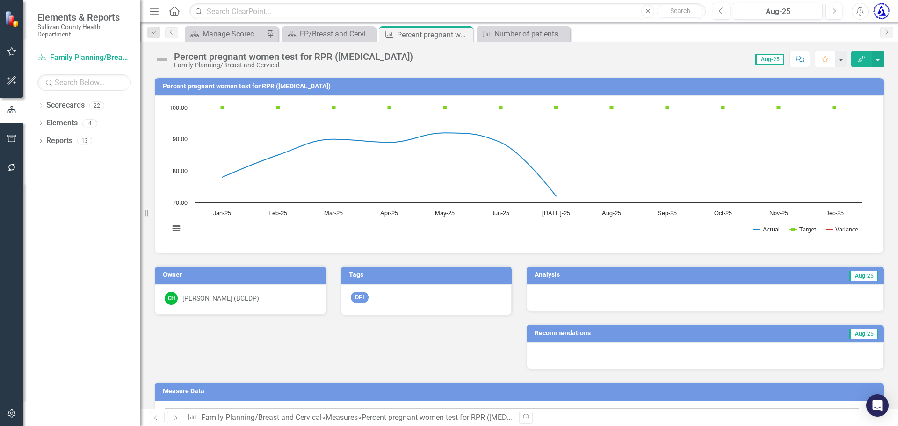
click at [279, 86] on h3 "Percent pregnant women test for RPR ([MEDICAL_DATA])" at bounding box center [521, 86] width 716 height 7
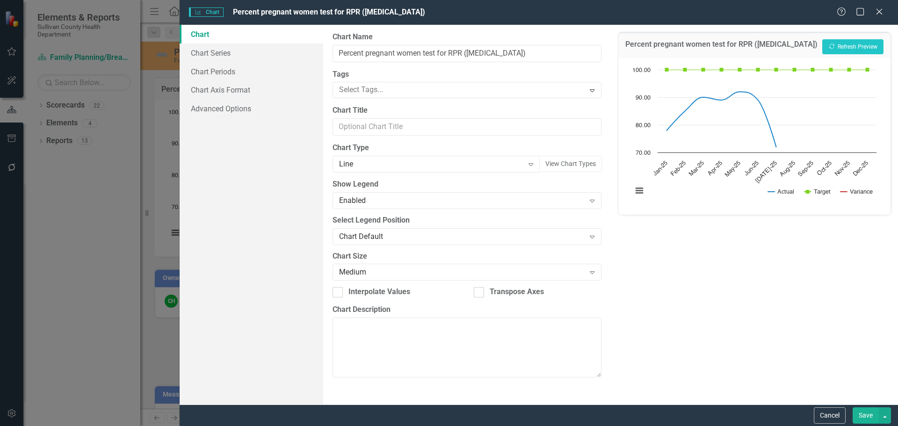
click at [279, 86] on div "Charts Chart Percent pregnant women test for RPR ([MEDICAL_DATA]) Help Maximize…" at bounding box center [449, 213] width 898 height 426
click at [214, 71] on link "Chart Periods" at bounding box center [252, 71] width 144 height 19
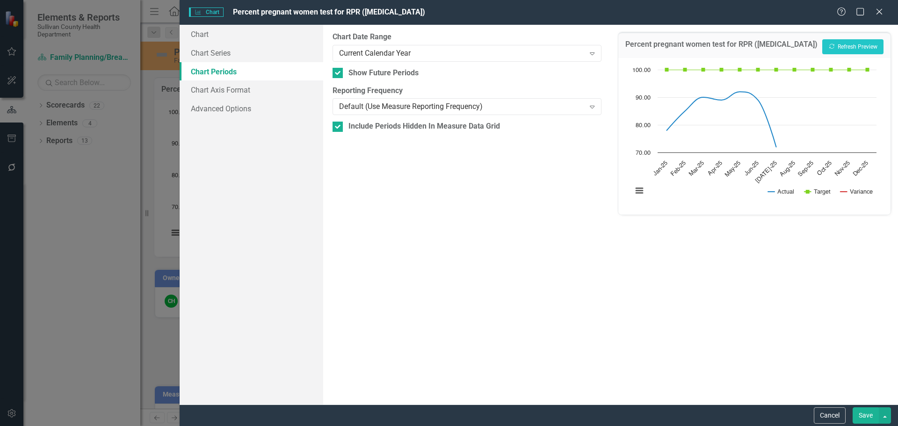
click at [217, 65] on link "Chart Periods" at bounding box center [252, 71] width 144 height 19
click at [220, 58] on link "Chart Series" at bounding box center [252, 52] width 144 height 19
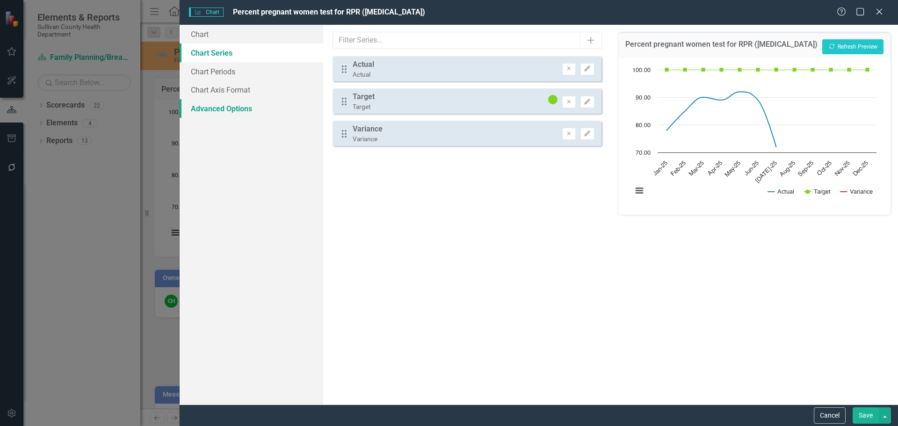
click at [231, 110] on link "Advanced Options" at bounding box center [252, 108] width 144 height 19
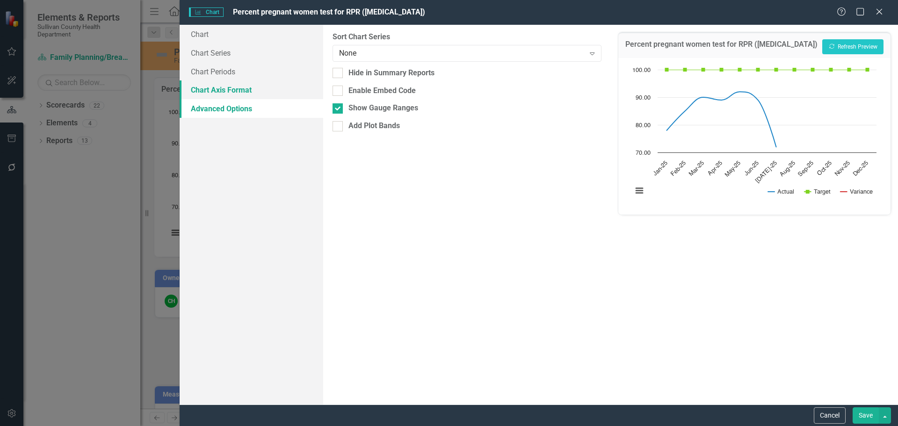
click at [231, 90] on link "Chart Axis Format" at bounding box center [252, 89] width 144 height 19
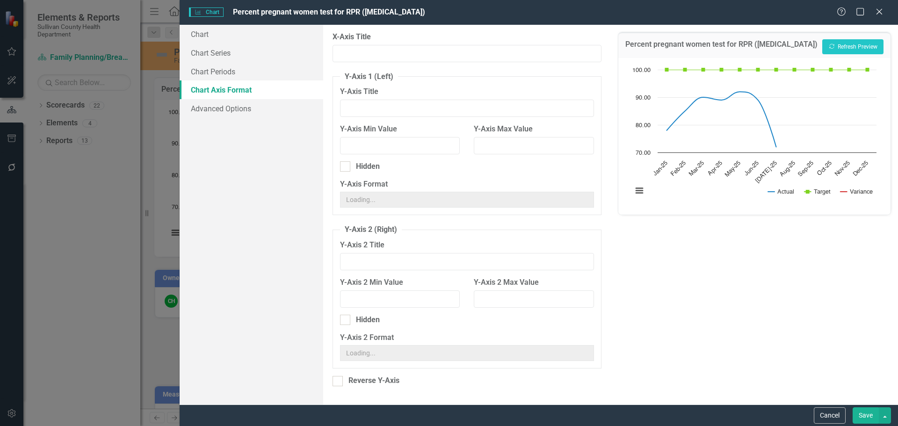
click at [231, 90] on link "Chart Axis Format" at bounding box center [252, 89] width 144 height 19
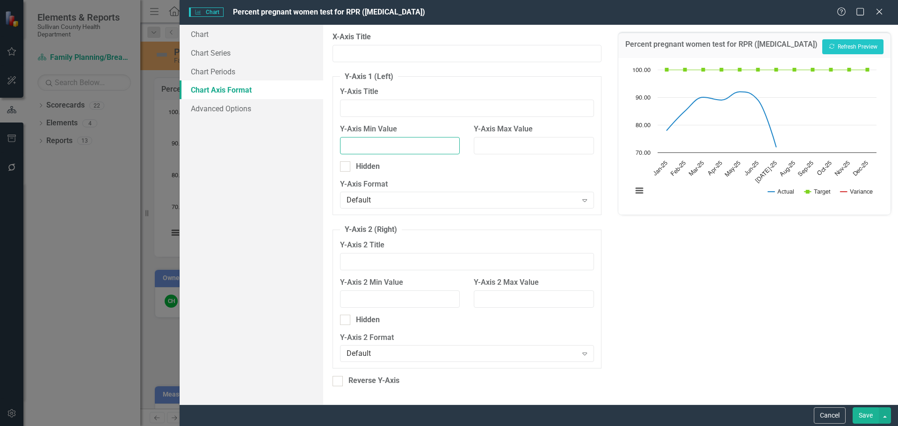
click at [380, 146] on input "Y-Axis Min Value" at bounding box center [400, 145] width 120 height 17
type input "0"
click at [824, 53] on button "Recalculate Refresh Preview" at bounding box center [852, 46] width 61 height 15
click at [867, 415] on button "Save" at bounding box center [865, 415] width 26 height 16
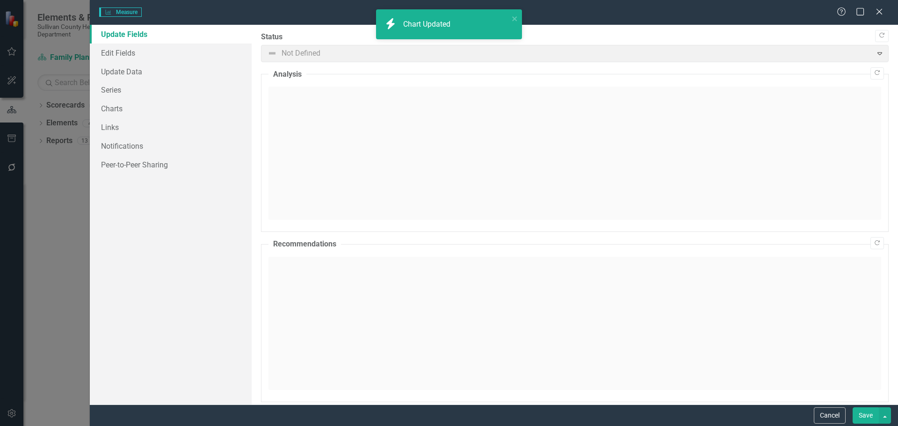
click at [860, 416] on button "Save" at bounding box center [865, 415] width 26 height 16
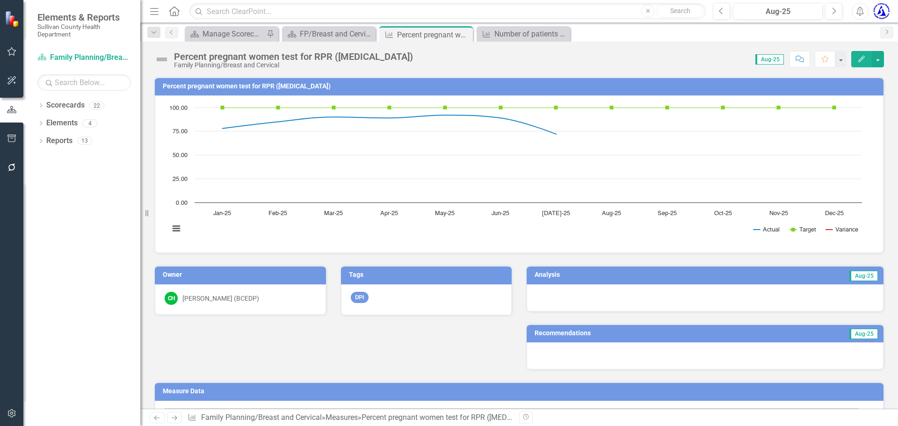
click at [246, 241] on rect "Interactive chart" at bounding box center [516, 173] width 702 height 140
click at [267, 85] on h3 "Percent pregnant women test for RPR (syphilis)" at bounding box center [521, 86] width 716 height 7
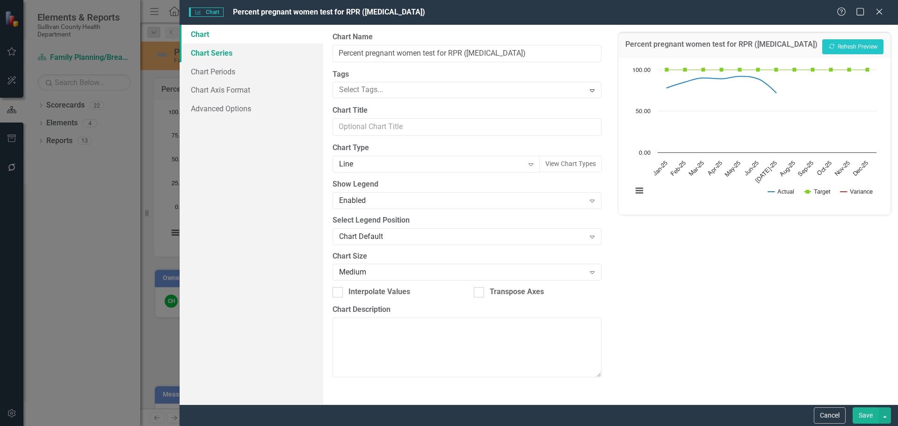
click at [243, 53] on link "Chart Series" at bounding box center [252, 52] width 144 height 19
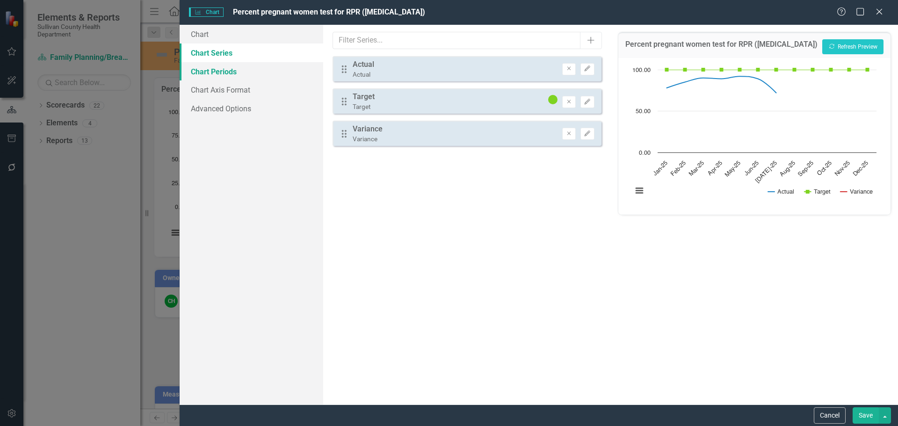
click at [226, 66] on link "Chart Periods" at bounding box center [252, 71] width 144 height 19
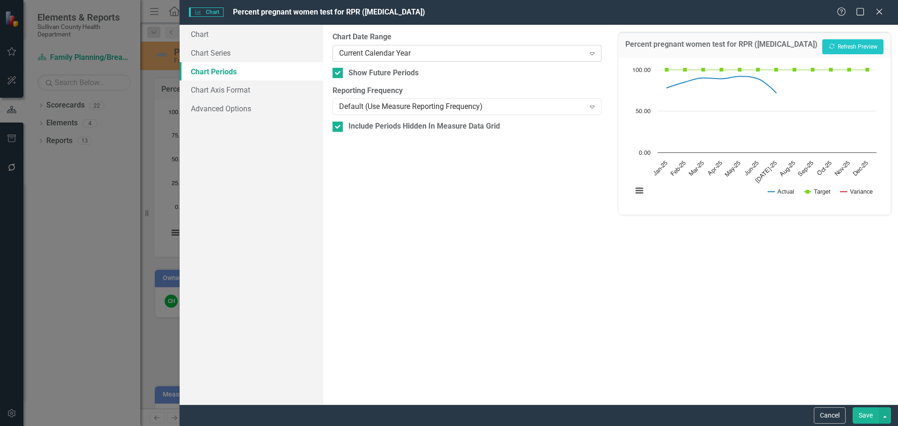
click at [378, 58] on div "Current Calendar Year" at bounding box center [462, 53] width 246 height 11
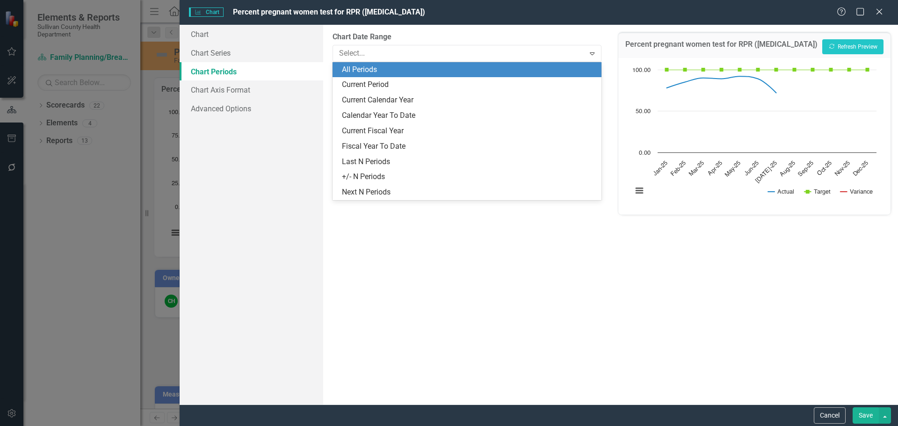
click at [368, 73] on div "All Periods" at bounding box center [468, 70] width 253 height 11
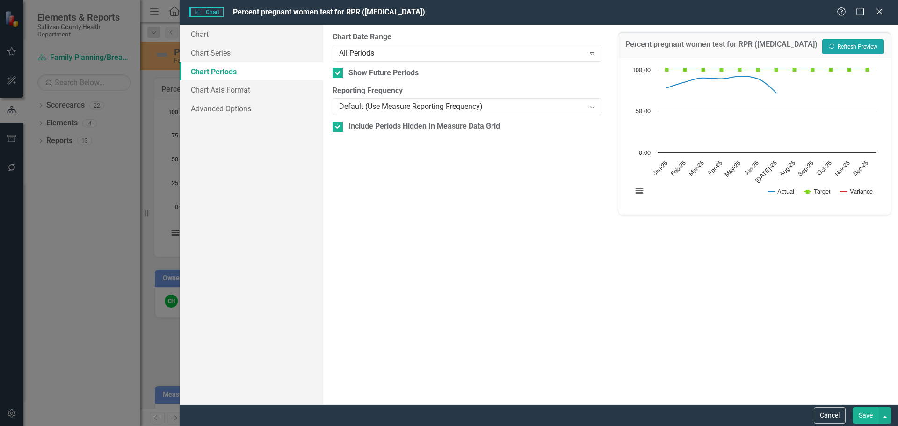
click at [857, 43] on button "Recalculate Refresh Preview" at bounding box center [852, 46] width 61 height 15
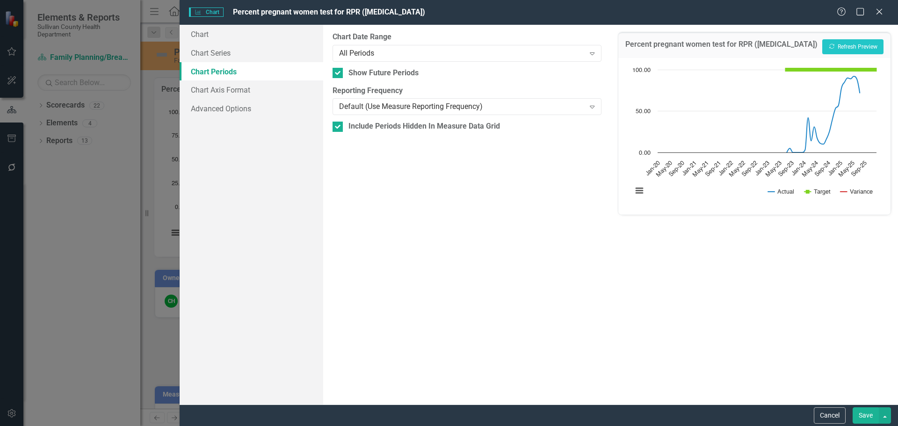
click at [861, 413] on button "Save" at bounding box center [865, 415] width 26 height 16
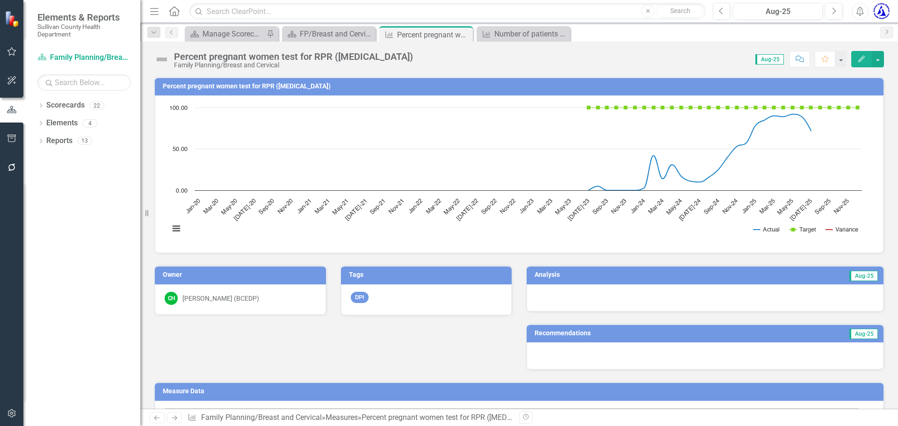
click at [213, 83] on h3 "Percent pregnant women test for RPR (syphilis)" at bounding box center [521, 86] width 716 height 7
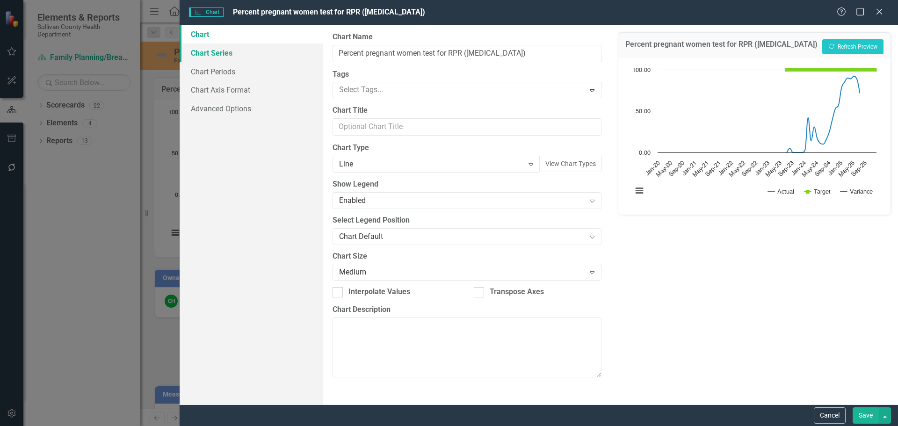
click at [212, 52] on link "Chart Series" at bounding box center [252, 52] width 144 height 19
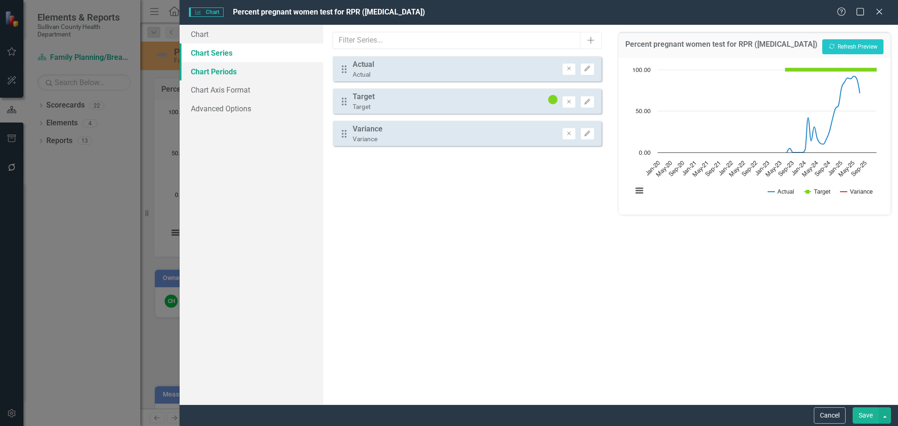
click at [212, 69] on link "Chart Periods" at bounding box center [252, 71] width 144 height 19
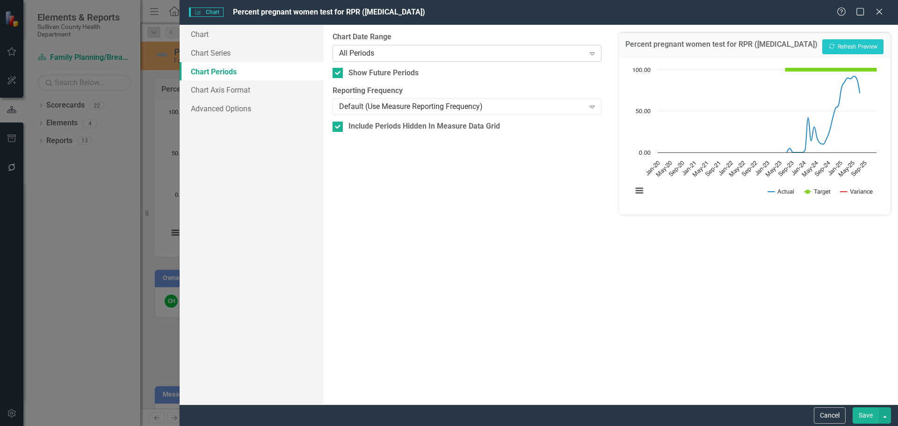
click at [361, 52] on div "All Periods" at bounding box center [462, 53] width 246 height 11
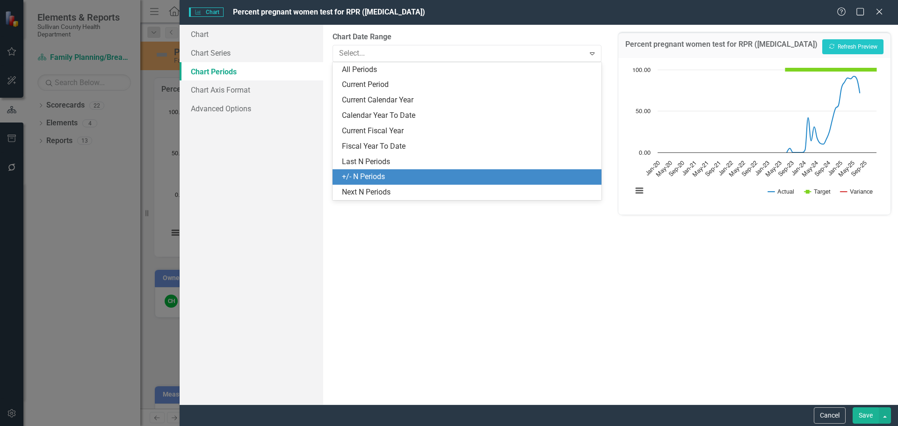
click at [360, 170] on div "+/- N Periods" at bounding box center [466, 176] width 268 height 15
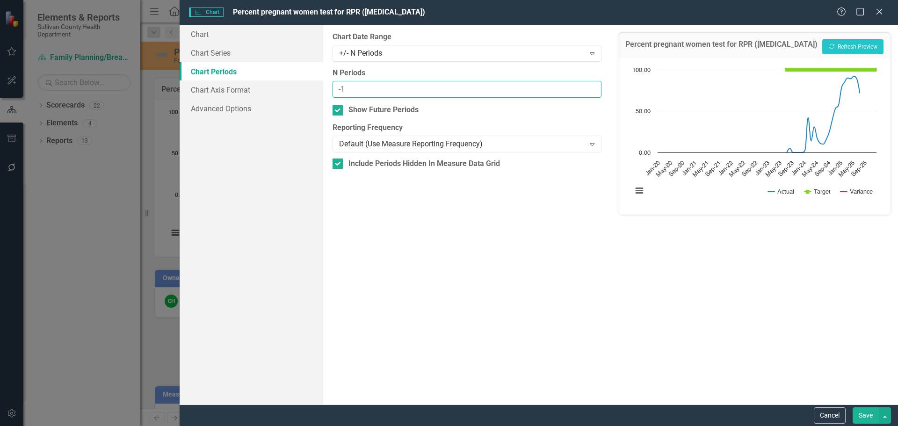
click at [591, 91] on input "-1" at bounding box center [466, 89] width 268 height 17
click at [591, 91] on input "-2" at bounding box center [466, 89] width 268 height 17
click at [591, 91] on input "-3" at bounding box center [466, 89] width 268 height 17
click at [591, 91] on input "-4" at bounding box center [466, 89] width 268 height 17
click at [591, 91] on input "-5" at bounding box center [466, 89] width 268 height 17
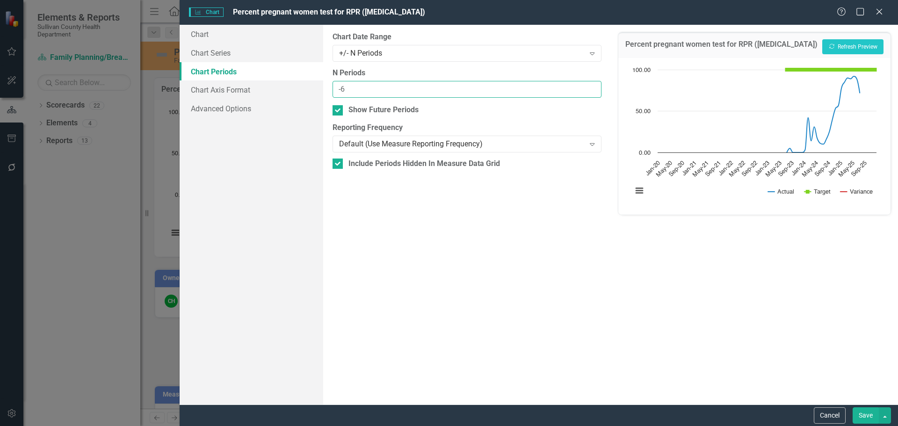
click at [591, 91] on input "-6" at bounding box center [466, 89] width 268 height 17
click at [591, 91] on input "-7" at bounding box center [466, 89] width 268 height 17
click at [591, 91] on input "-8" at bounding box center [466, 89] width 268 height 17
click at [591, 91] on input "-9" at bounding box center [466, 89] width 268 height 17
click at [591, 91] on input "-10" at bounding box center [466, 89] width 268 height 17
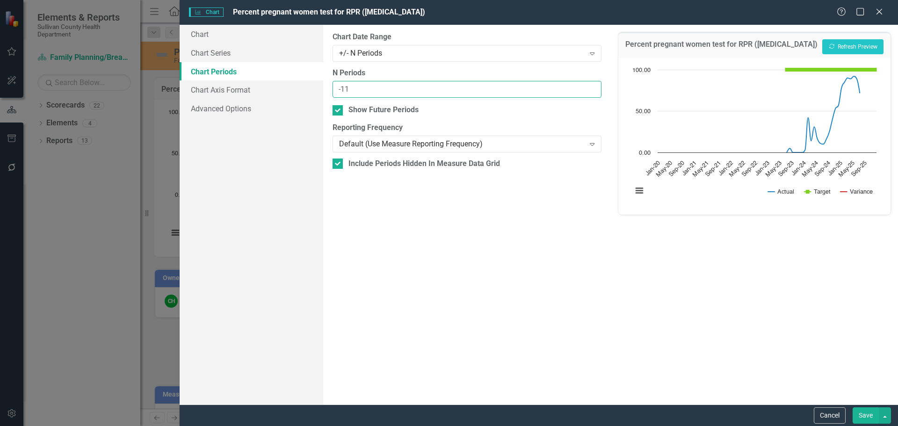
click at [591, 91] on input "-11" at bounding box center [466, 89] width 268 height 17
click at [840, 42] on button "Recalculate Refresh Preview" at bounding box center [852, 46] width 61 height 15
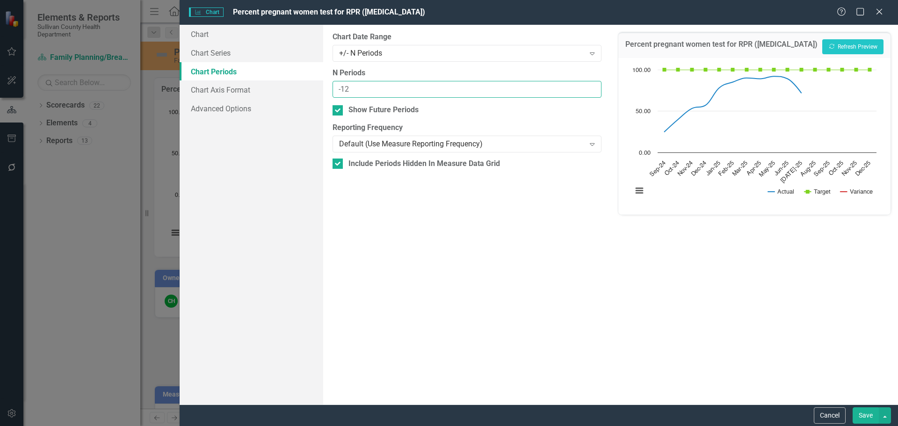
click at [593, 94] on input "-12" at bounding box center [466, 89] width 268 height 17
click at [593, 94] on input "-13" at bounding box center [466, 89] width 268 height 17
click at [593, 94] on input "-14" at bounding box center [466, 89] width 268 height 17
click at [593, 94] on input "-15" at bounding box center [466, 89] width 268 height 17
click at [843, 45] on button "Recalculate Refresh Preview" at bounding box center [852, 46] width 61 height 15
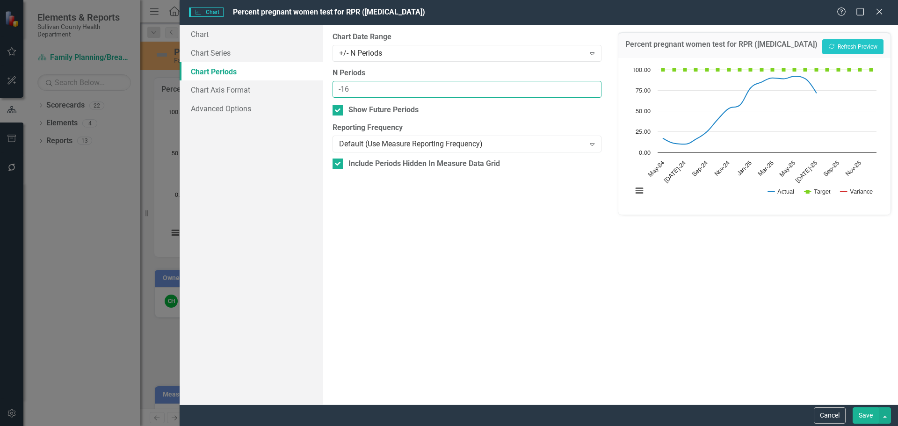
click at [592, 93] on input "-16" at bounding box center [466, 89] width 268 height 17
click at [592, 93] on input "-17" at bounding box center [466, 89] width 268 height 17
click at [592, 93] on input "-18" at bounding box center [466, 89] width 268 height 17
click at [846, 45] on button "Recalculate Refresh Preview" at bounding box center [852, 46] width 61 height 15
click at [537, 100] on div "From this tab, you define the periods you want included in the chart. For examp…" at bounding box center [466, 215] width 287 height 380
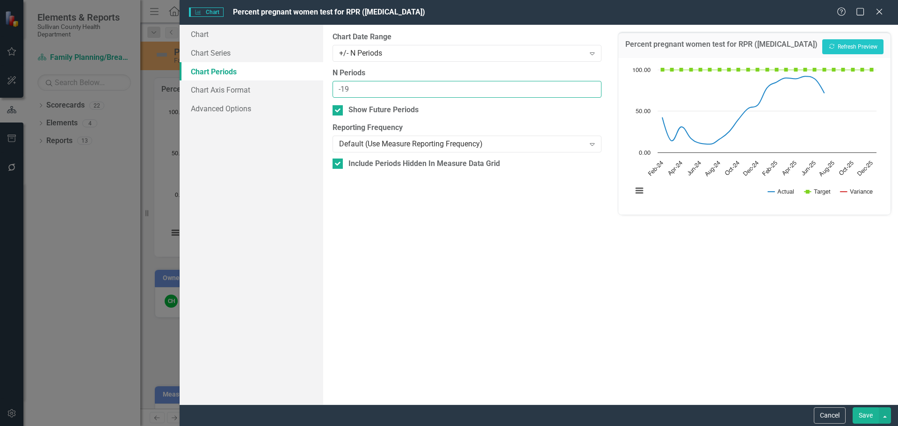
click at [591, 94] on input "-19" at bounding box center [466, 89] width 268 height 17
click at [591, 94] on input "-20" at bounding box center [466, 89] width 268 height 17
click at [591, 94] on input "-21" at bounding box center [466, 89] width 268 height 17
type input "-22"
click at [591, 94] on input "-22" at bounding box center [466, 89] width 268 height 17
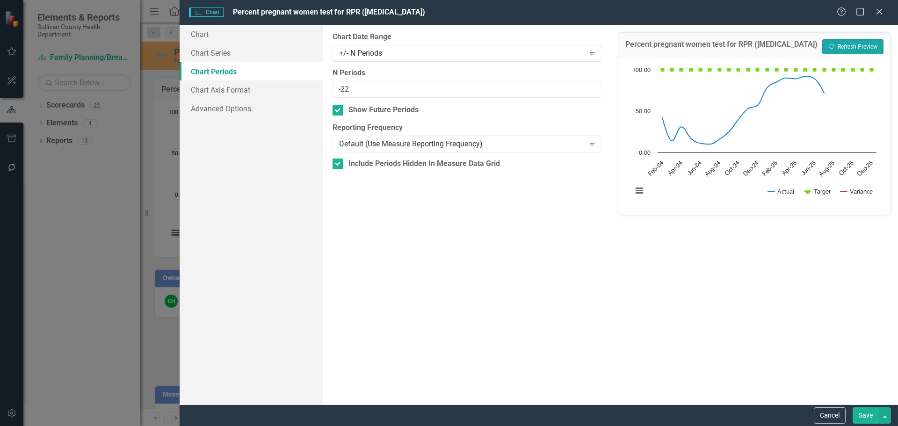
click at [859, 51] on button "Recalculate Refresh Preview" at bounding box center [852, 46] width 61 height 15
click at [865, 426] on div "Cancel Save" at bounding box center [539, 415] width 718 height 22
click at [866, 415] on button "Save" at bounding box center [865, 415] width 26 height 16
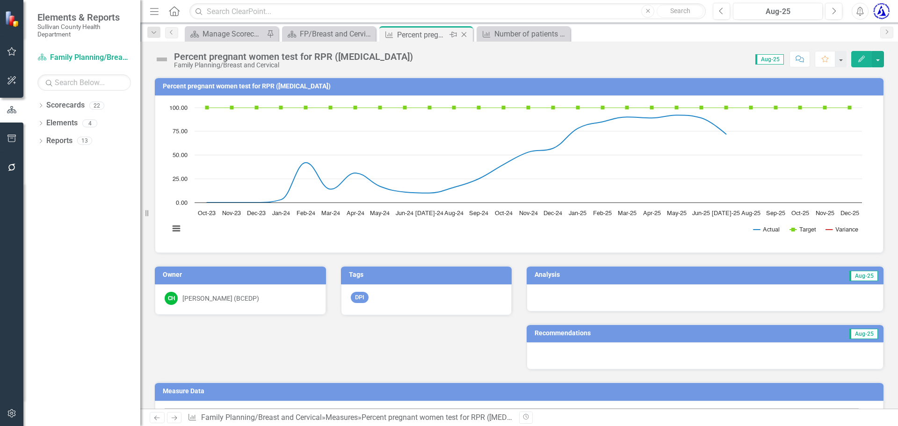
click at [465, 35] on icon "Close" at bounding box center [463, 34] width 9 height 7
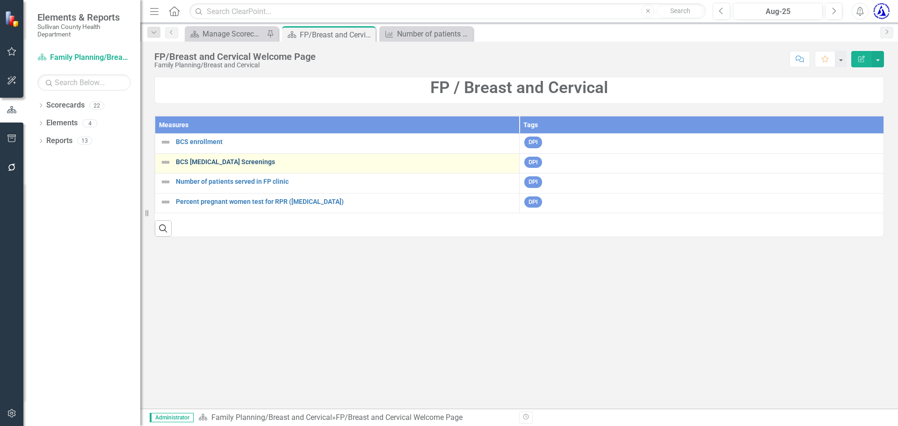
click at [203, 166] on link "BCS Cancer Screenings" at bounding box center [345, 162] width 339 height 7
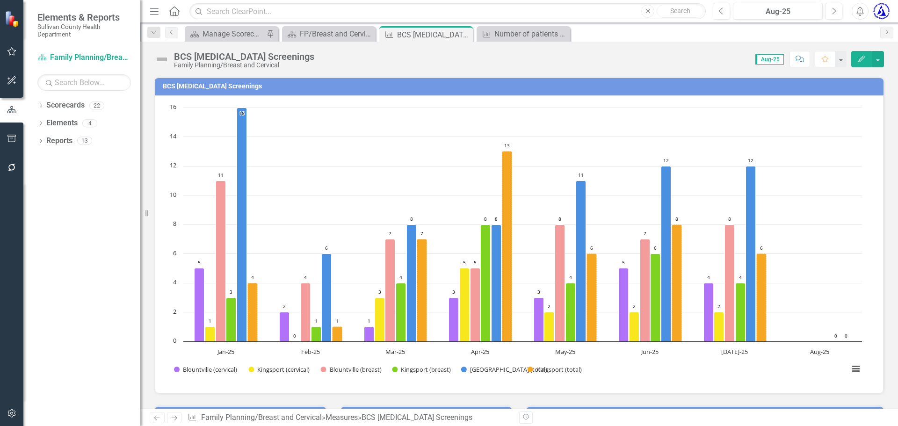
click at [205, 87] on h3 "BCS Cancer Screenings" at bounding box center [521, 86] width 716 height 7
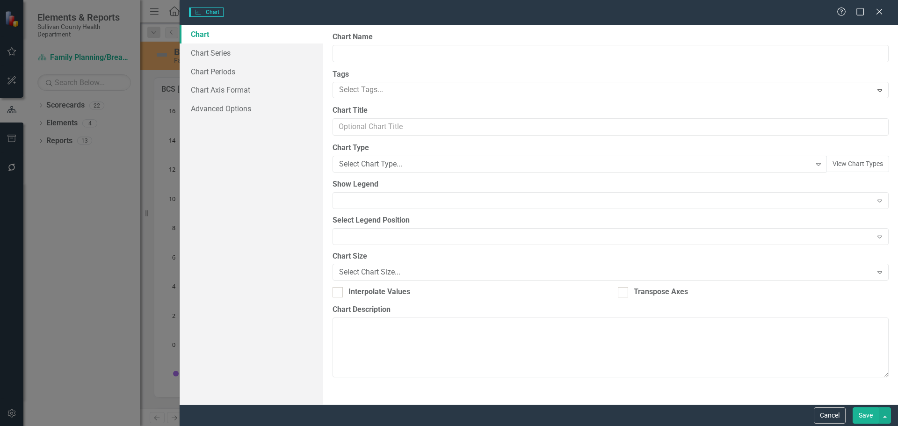
type input "BCS Cancer Screenings"
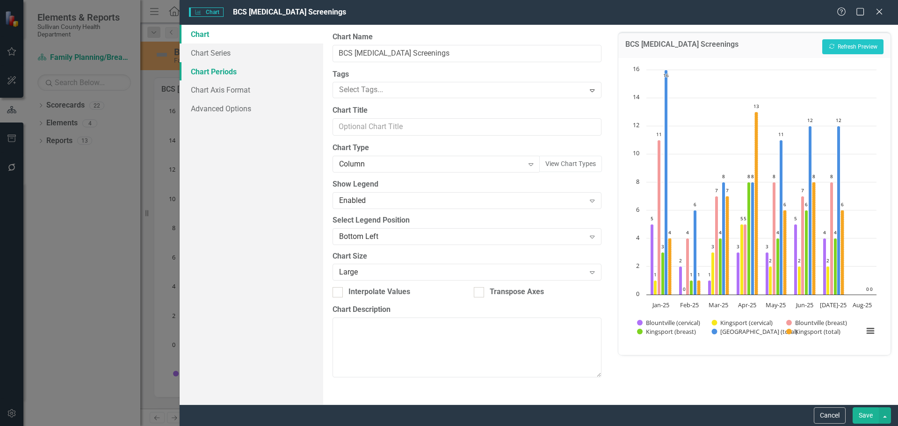
click at [224, 73] on link "Chart Periods" at bounding box center [252, 71] width 144 height 19
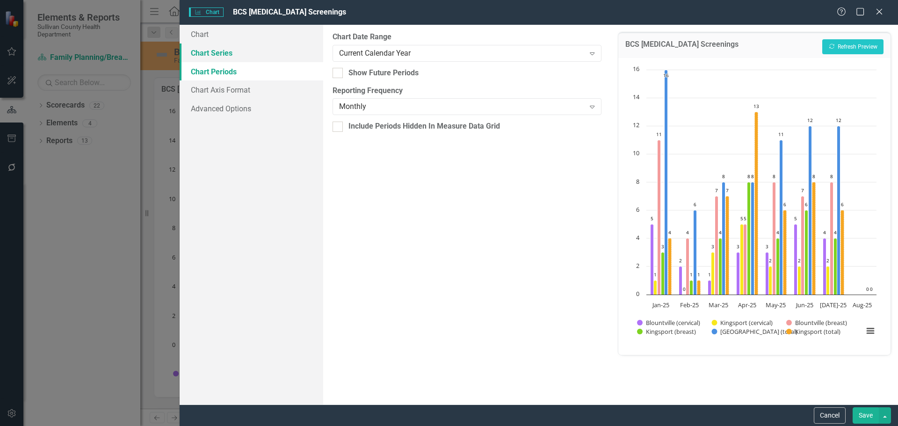
click at [220, 55] on link "Chart Series" at bounding box center [252, 52] width 144 height 19
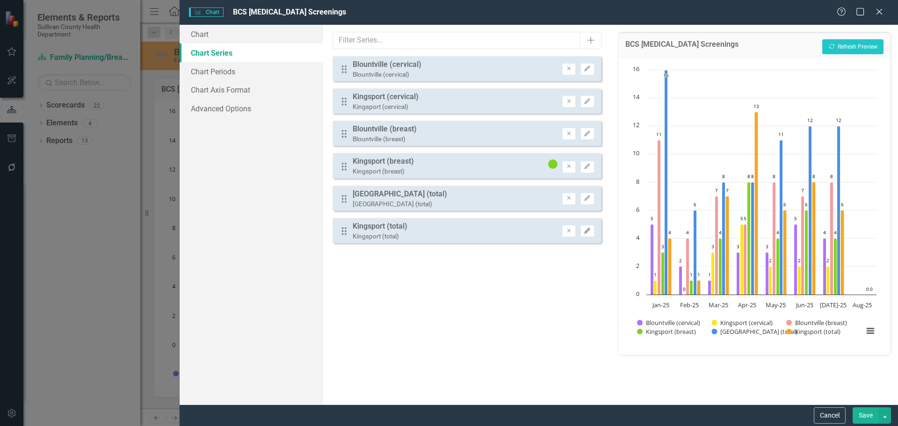
click at [590, 233] on icon "Edit" at bounding box center [587, 231] width 7 height 6
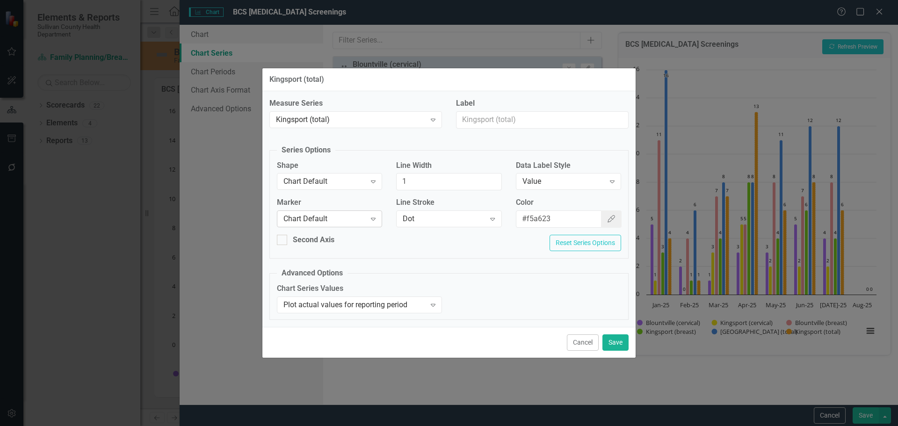
click at [346, 219] on div "Chart Default" at bounding box center [324, 219] width 82 height 11
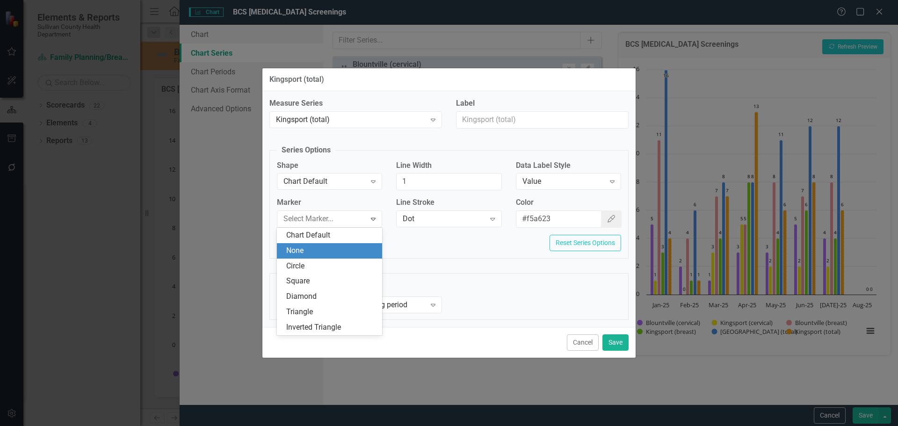
click at [387, 248] on div "Second Axis" at bounding box center [329, 244] width 119 height 18
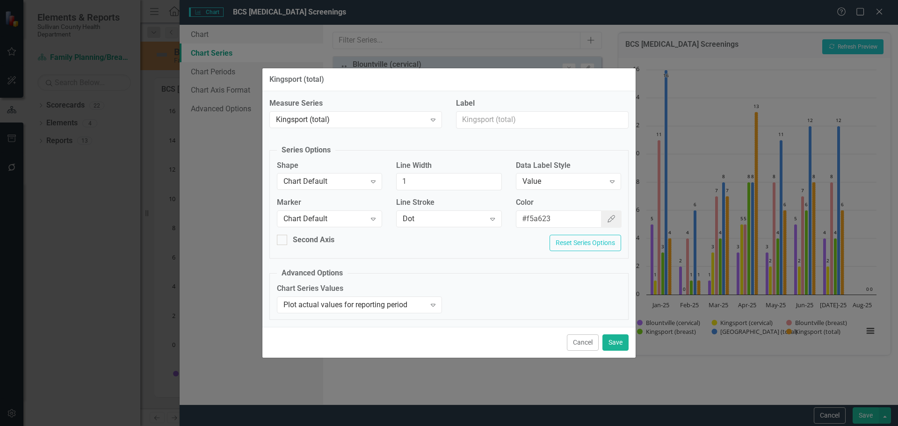
click at [343, 172] on div "Shape Chart Default Expand" at bounding box center [329, 174] width 105 height 29
click at [342, 181] on div "Chart Default" at bounding box center [324, 181] width 82 height 11
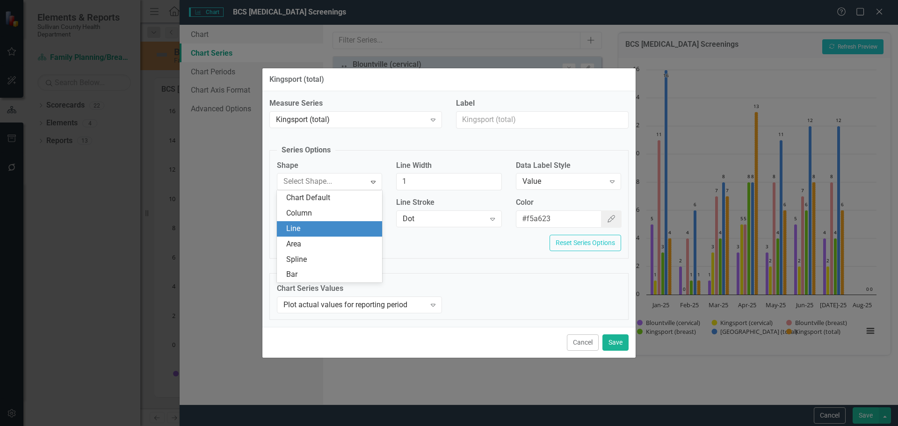
click at [329, 228] on div "Line" at bounding box center [331, 229] width 90 height 11
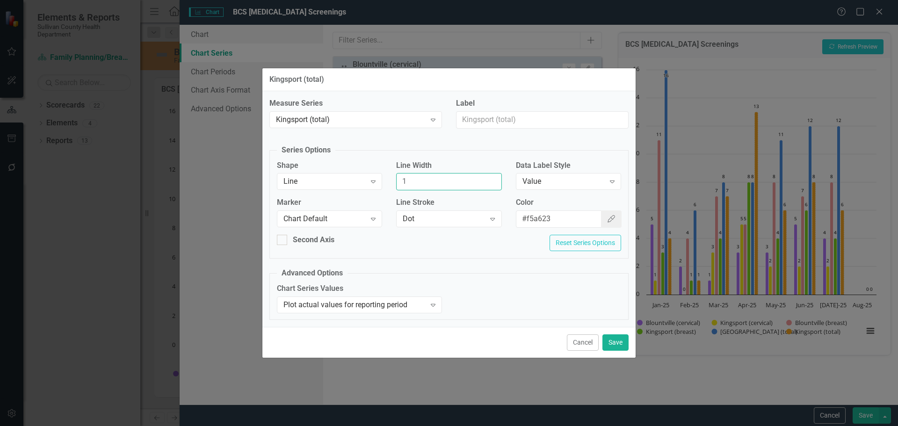
click at [422, 179] on input "1" at bounding box center [448, 181] width 105 height 17
type input "2"
click at [612, 342] on button "Save" at bounding box center [615, 342] width 26 height 16
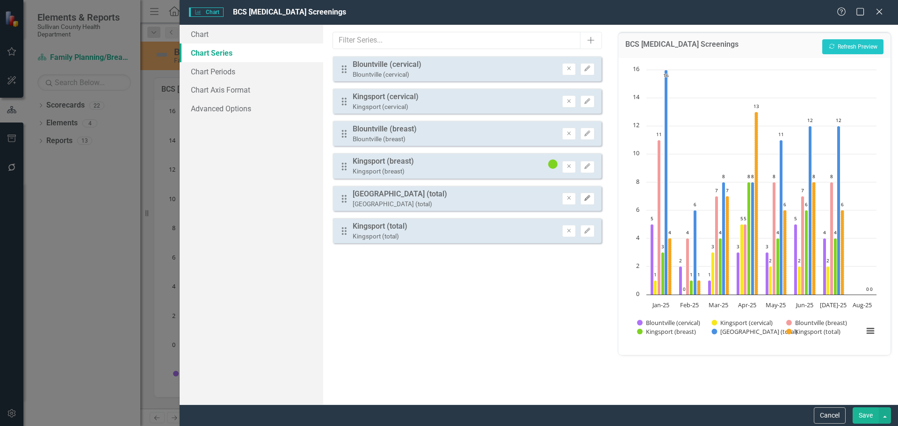
click at [589, 199] on icon "Edit" at bounding box center [587, 198] width 7 height 6
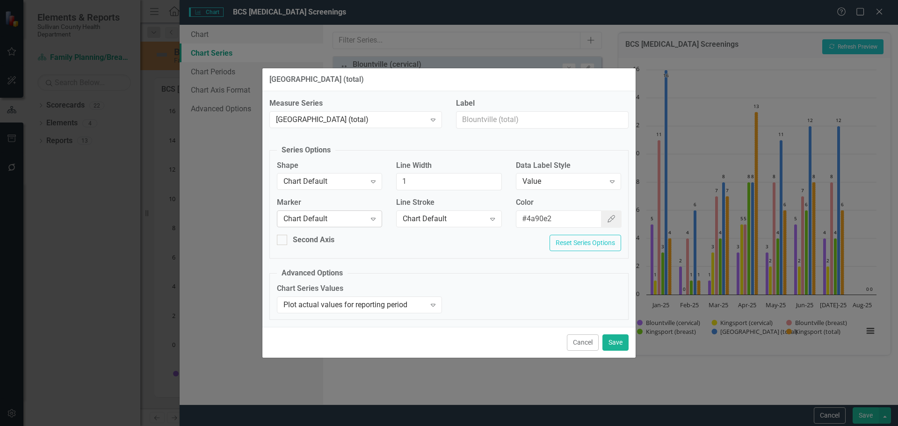
click at [363, 224] on div "Chart Default" at bounding box center [324, 219] width 82 height 11
click at [343, 220] on div "Chart Default" at bounding box center [324, 219] width 82 height 11
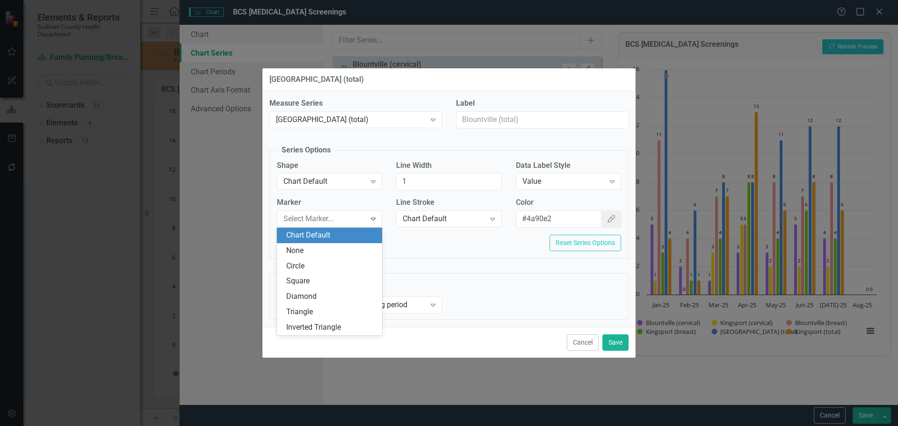
click at [436, 238] on div "Second Axis Reset Series Options" at bounding box center [449, 246] width 358 height 23
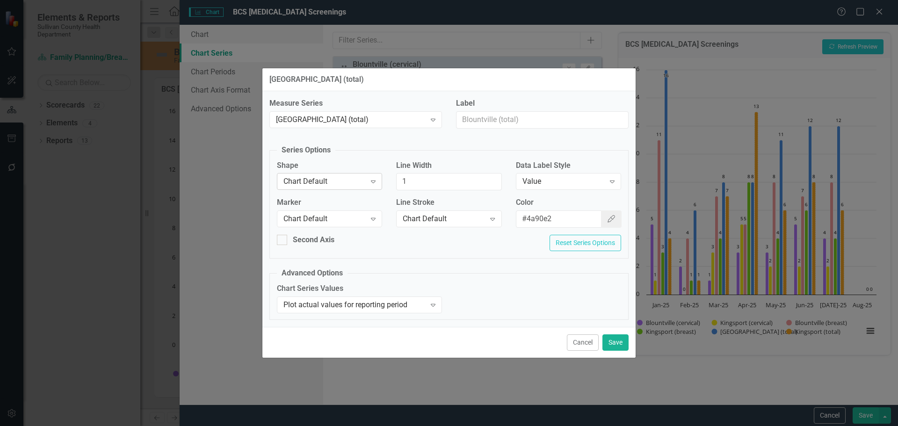
click at [355, 181] on div "Chart Default" at bounding box center [324, 181] width 82 height 11
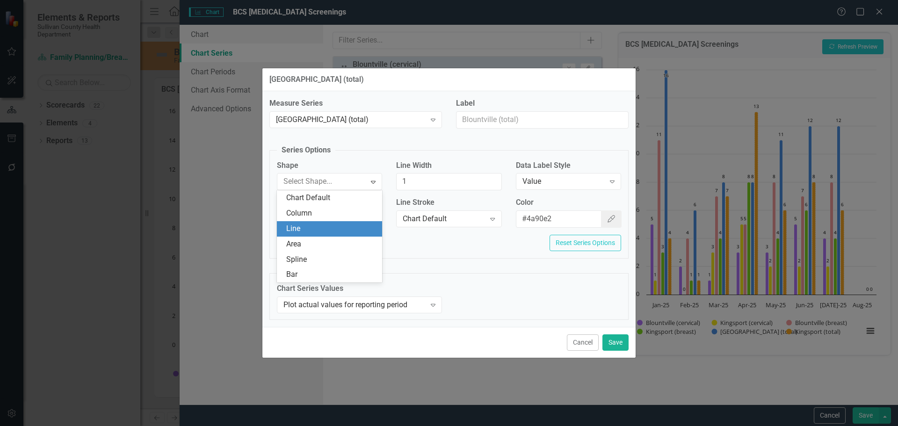
click at [315, 224] on div "Line" at bounding box center [331, 229] width 90 height 11
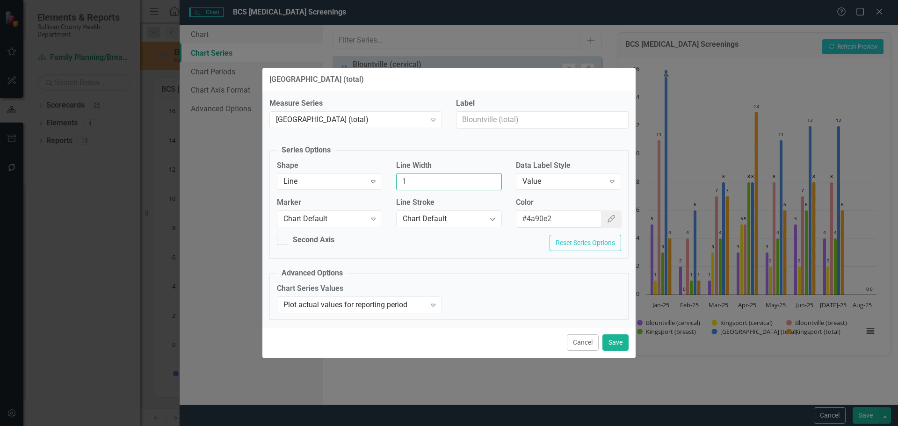
click at [461, 187] on input "1" at bounding box center [448, 181] width 105 height 17
type input "2"
click at [612, 347] on button "Save" at bounding box center [615, 342] width 26 height 16
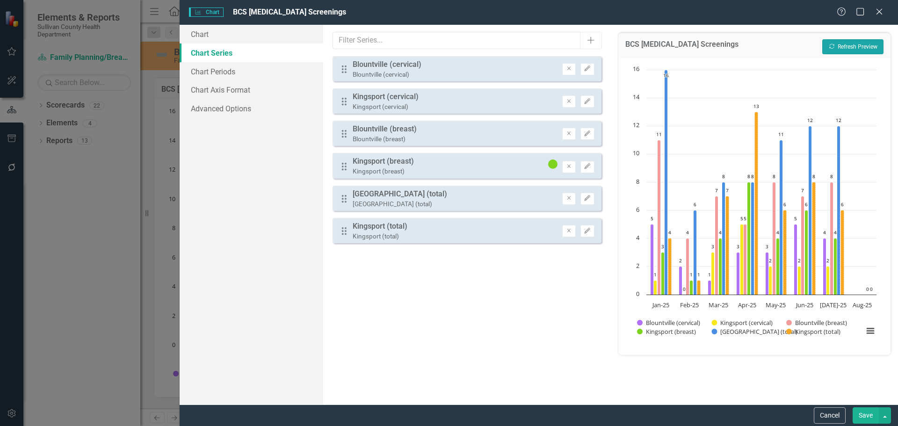
click at [859, 49] on button "Recalculate Refresh Preview" at bounding box center [852, 46] width 61 height 15
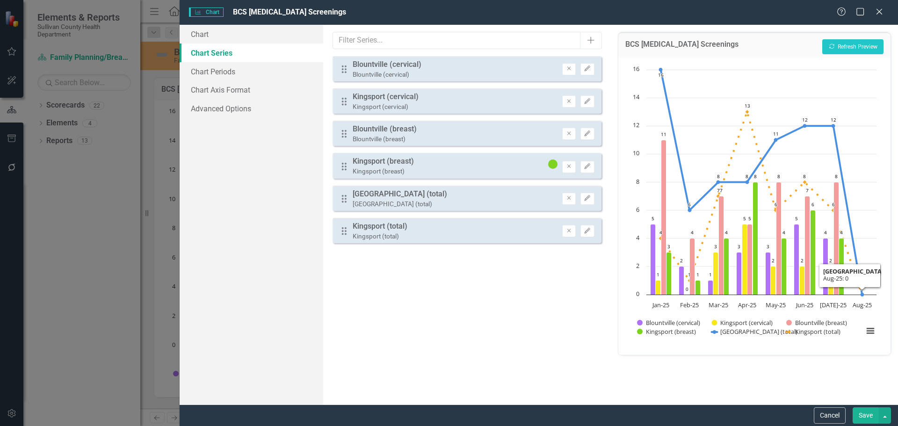
click at [864, 412] on button "Save" at bounding box center [865, 415] width 26 height 16
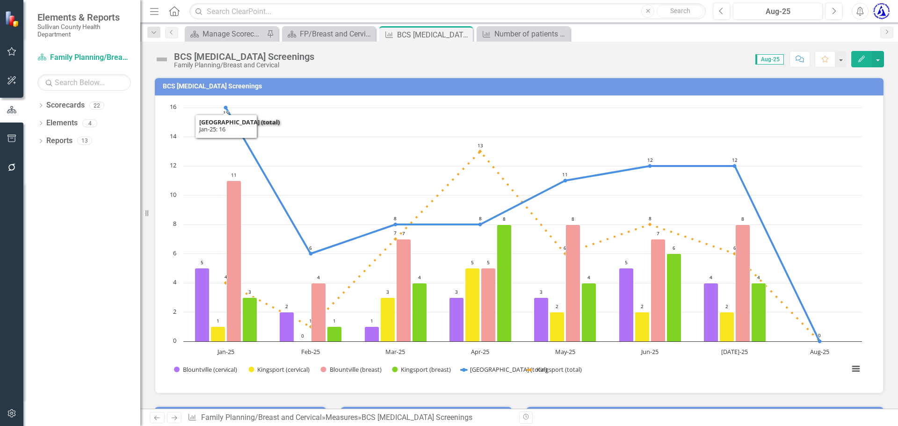
click at [186, 91] on td "BCS Cancer Screenings" at bounding box center [521, 87] width 716 height 14
click at [185, 88] on h3 "BCS Cancer Screenings" at bounding box center [521, 86] width 716 height 7
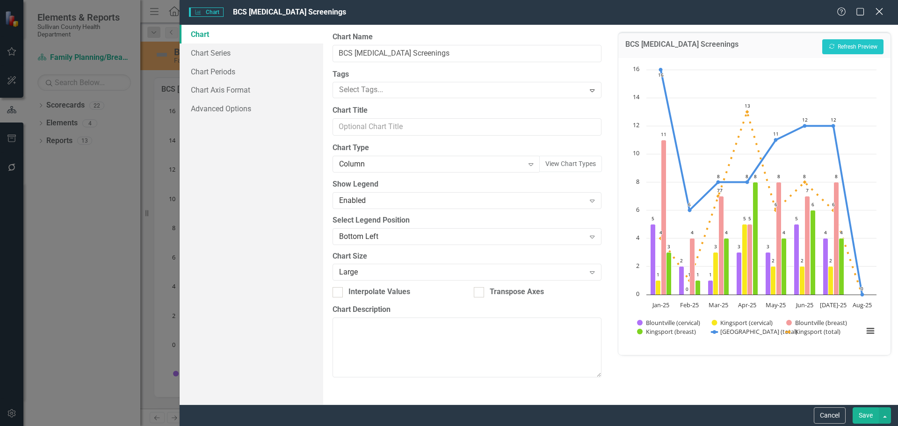
click at [876, 9] on icon "Close" at bounding box center [879, 11] width 12 height 9
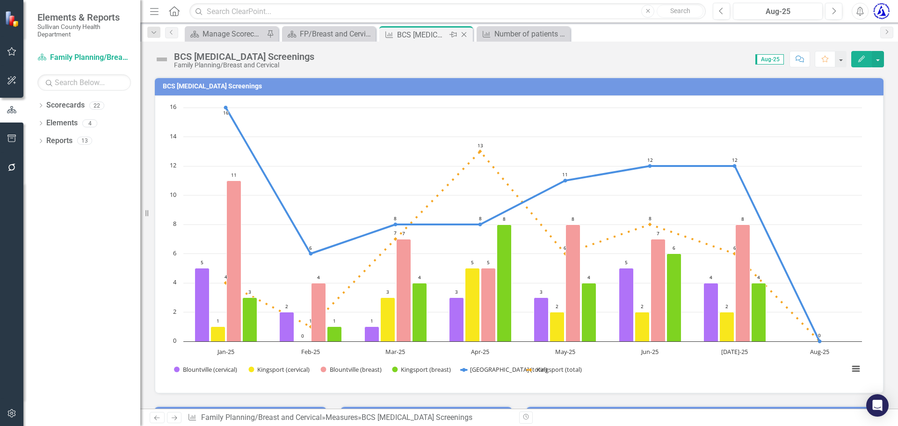
click at [461, 34] on icon "Close" at bounding box center [463, 34] width 9 height 7
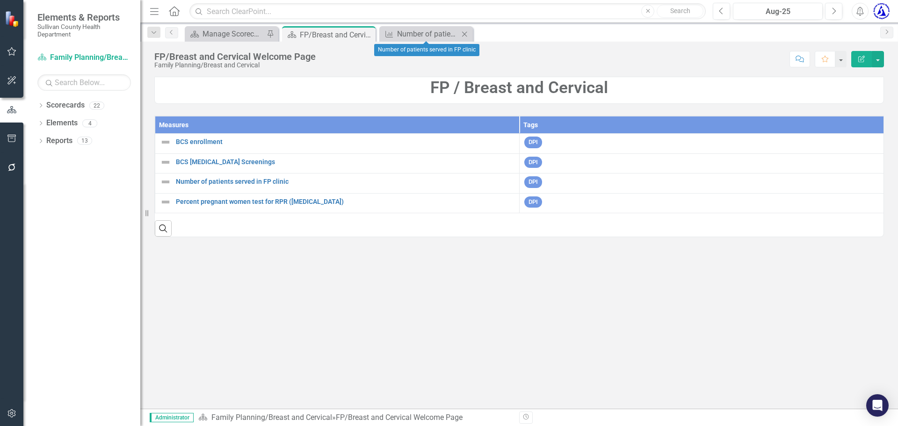
click at [463, 35] on icon "Close" at bounding box center [464, 33] width 9 height 7
click at [367, 36] on icon "Close" at bounding box center [366, 34] width 9 height 7
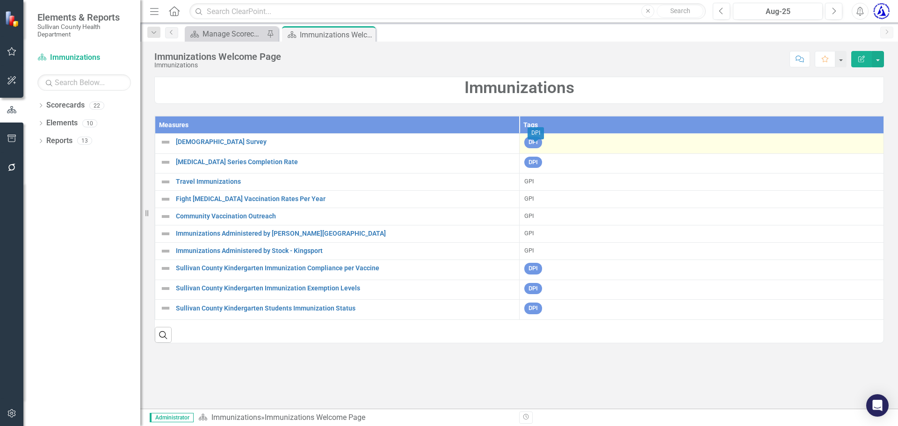
click at [536, 142] on span "DPI" at bounding box center [533, 143] width 18 height 12
click at [536, 142] on body "Elements & Reports Sullivan County Health Department Scorecard Immunizations Se…" at bounding box center [449, 213] width 898 height 426
click at [548, 144] on div "DPI" at bounding box center [701, 144] width 354 height 14
click at [548, 144] on div "Measures Tags 24 Month Old Survey Link Map View Link Map Edit Edit Measure Link…" at bounding box center [518, 230] width 729 height 228
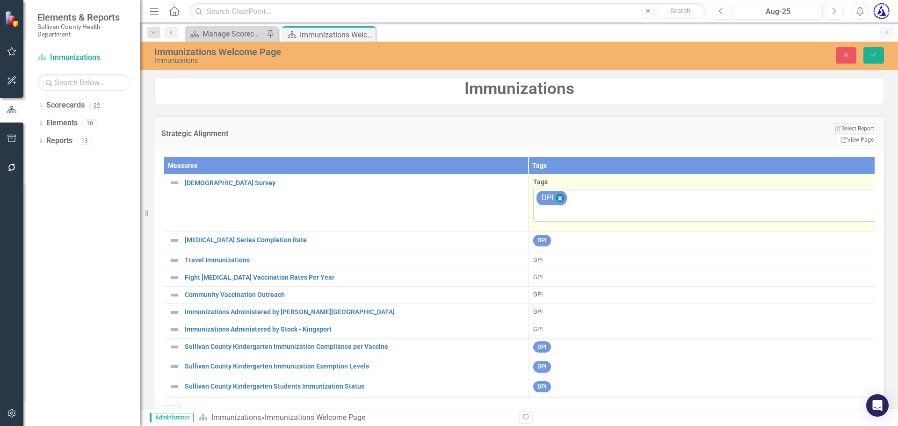
click at [562, 192] on icon "Remove [object Object]" at bounding box center [560, 198] width 9 height 12
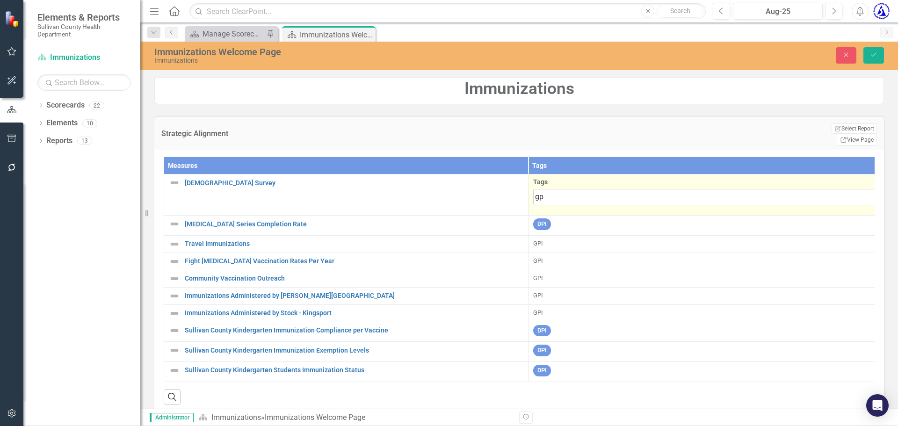
type input "gpi"
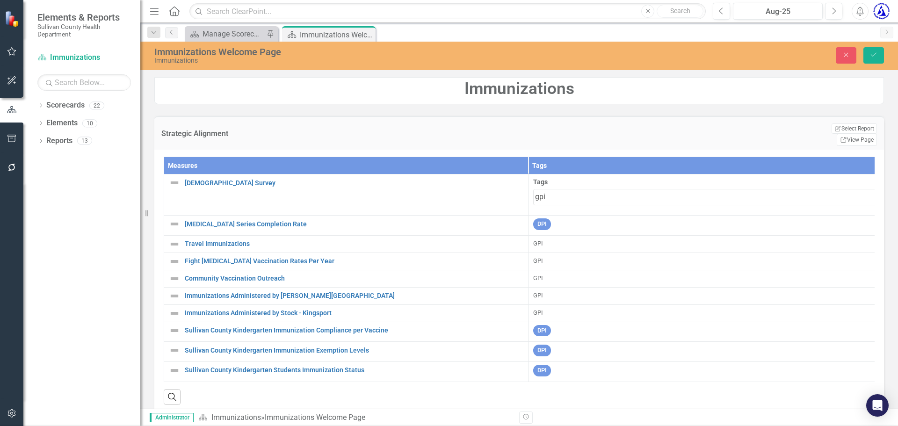
click at [22, 426] on span "GPI" at bounding box center [15, 433] width 12 height 9
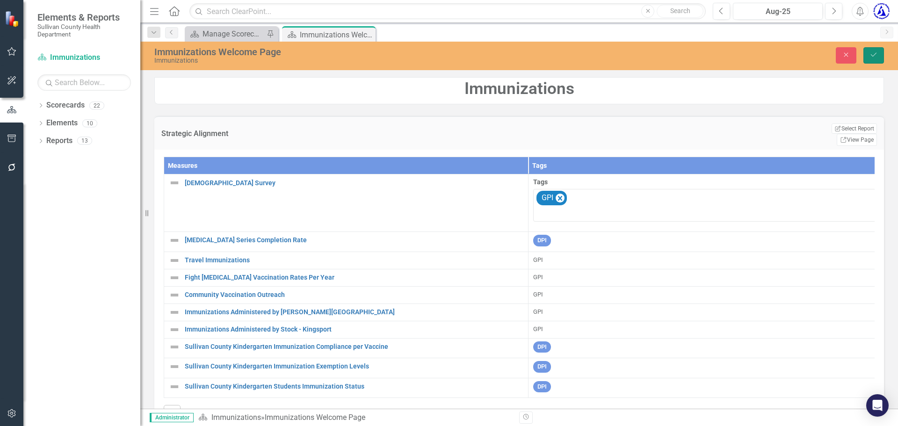
click at [874, 49] on button "Save" at bounding box center [873, 55] width 21 height 16
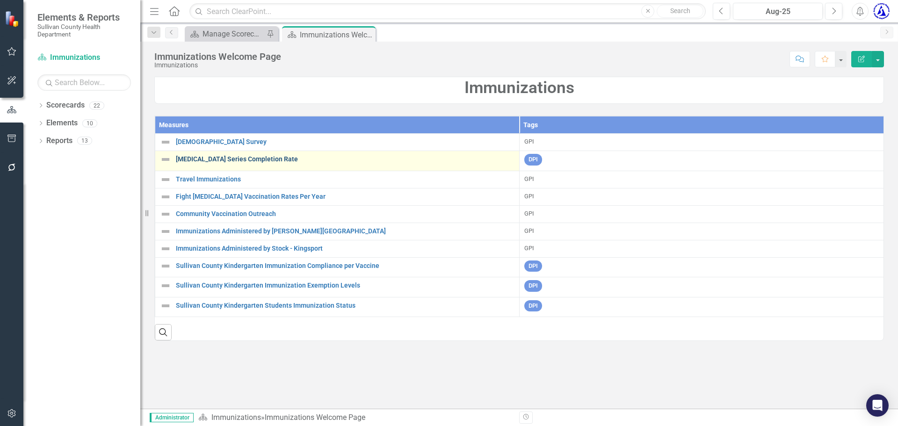
click at [273, 163] on link "HPV Vaccine Series Completion Rate" at bounding box center [345, 159] width 339 height 7
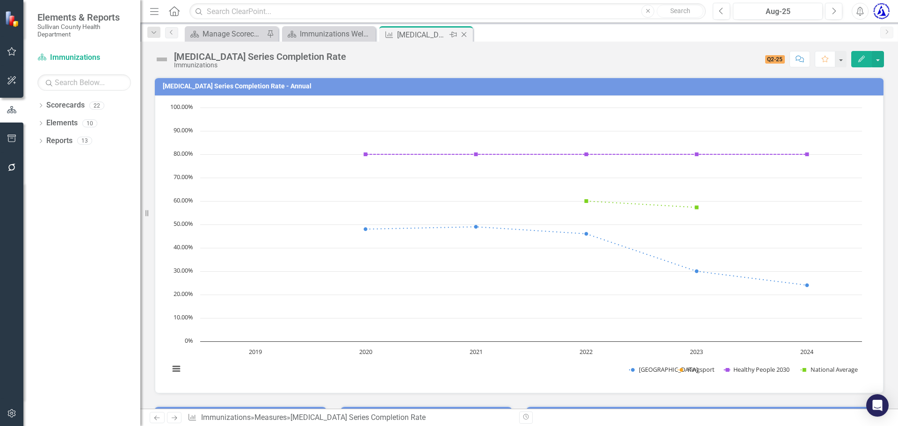
click at [465, 36] on icon at bounding box center [464, 34] width 5 height 5
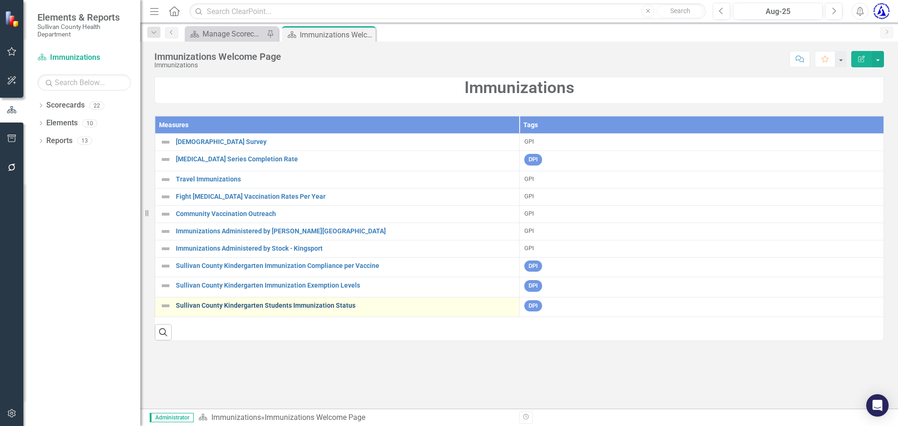
click at [238, 309] on link "Sullivan County Kindergarten Students Immunization Status" at bounding box center [345, 305] width 339 height 7
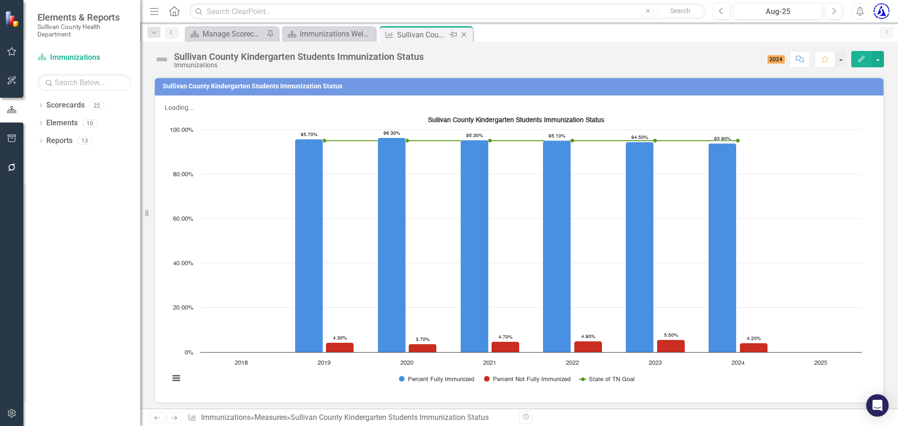
click at [465, 37] on icon "Close" at bounding box center [463, 34] width 9 height 7
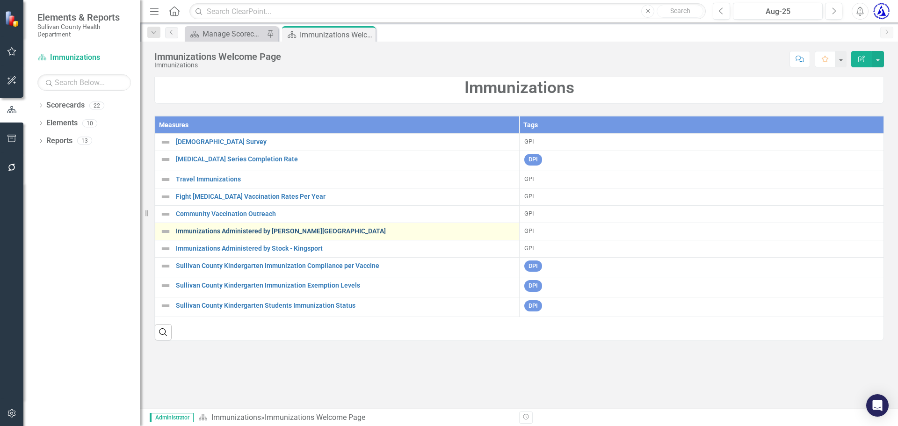
click at [313, 235] on link "Immunizations Administered by Stock - Blountville" at bounding box center [345, 231] width 339 height 7
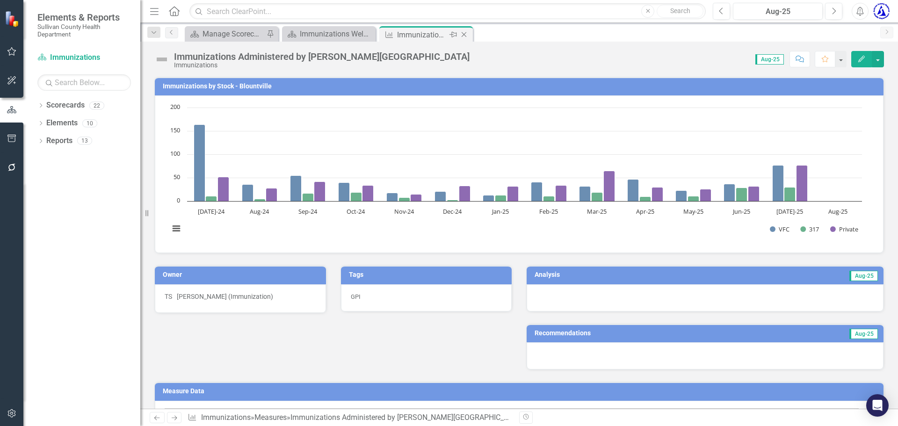
click at [466, 36] on icon "Close" at bounding box center [463, 34] width 9 height 7
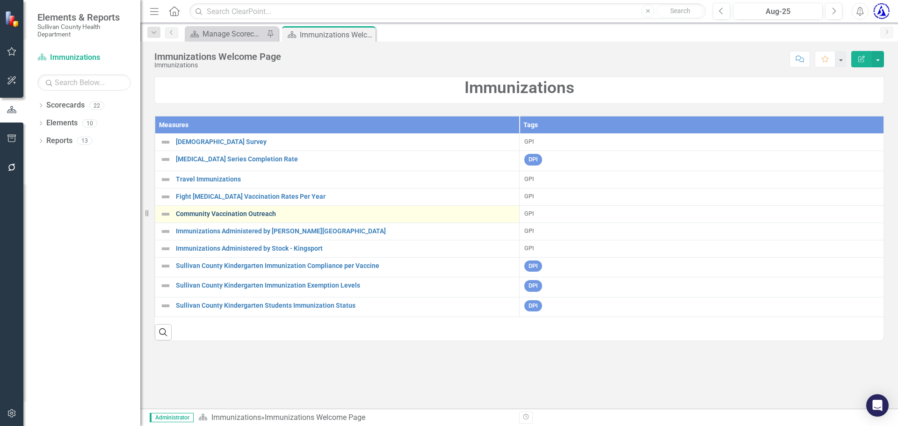
click at [240, 217] on link "Community Vaccination Outreach" at bounding box center [345, 213] width 339 height 7
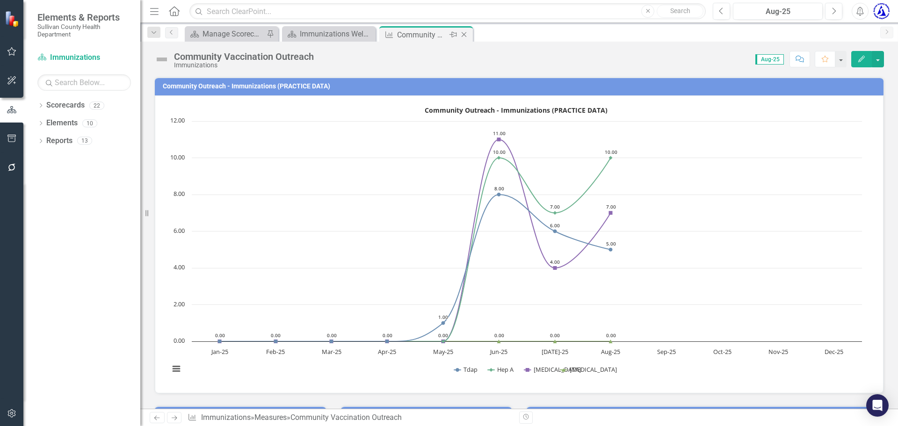
click at [468, 35] on icon "Close" at bounding box center [463, 34] width 9 height 7
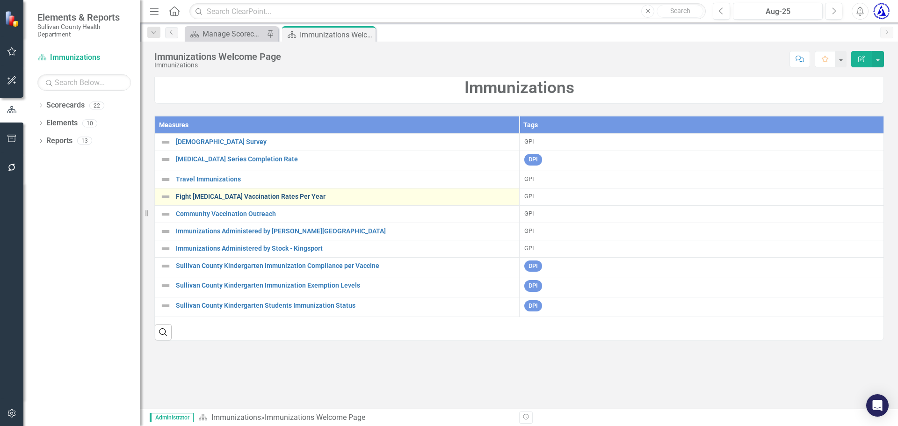
click at [229, 200] on link "Fight Flu Vaccination Rates Per Year" at bounding box center [345, 196] width 339 height 7
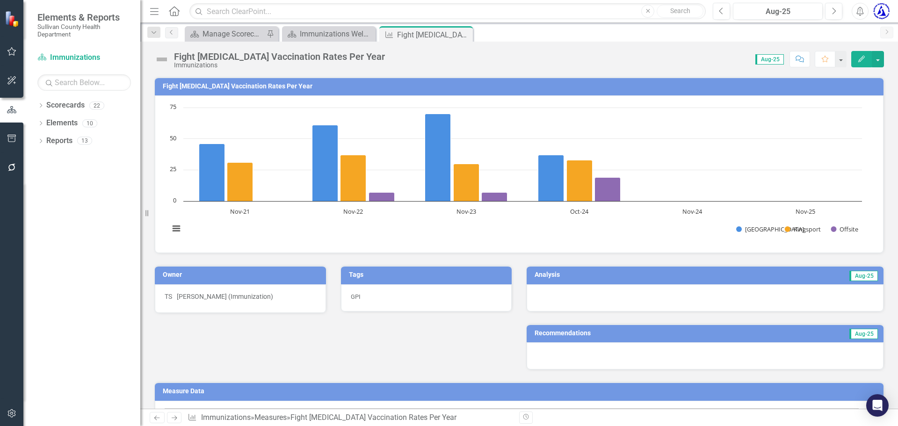
click at [237, 87] on h3 "Fight Flu Vaccination Rates Per Year" at bounding box center [521, 86] width 716 height 7
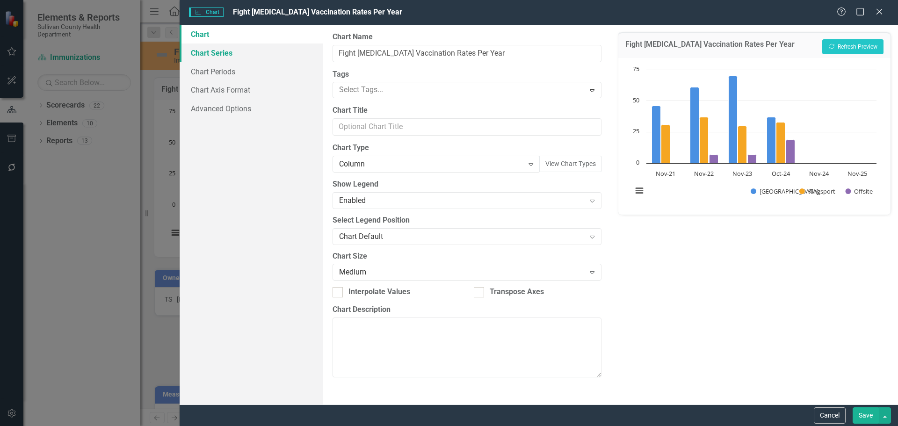
click at [251, 57] on link "Chart Series" at bounding box center [252, 52] width 144 height 19
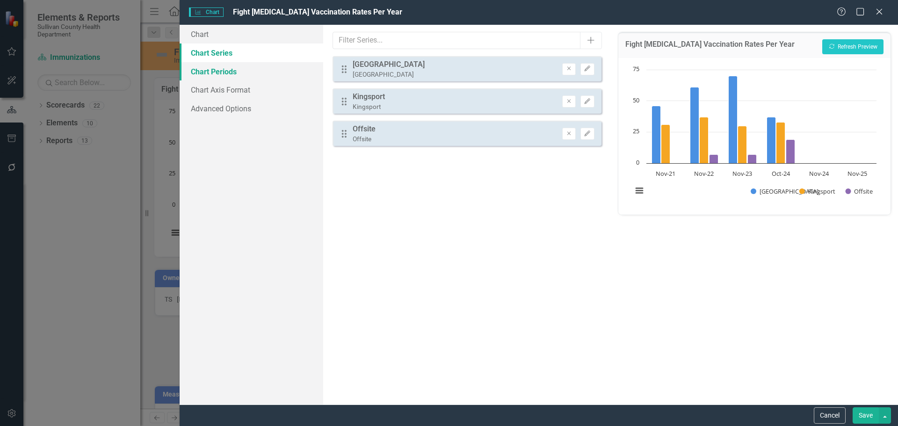
click at [247, 70] on link "Chart Periods" at bounding box center [252, 71] width 144 height 19
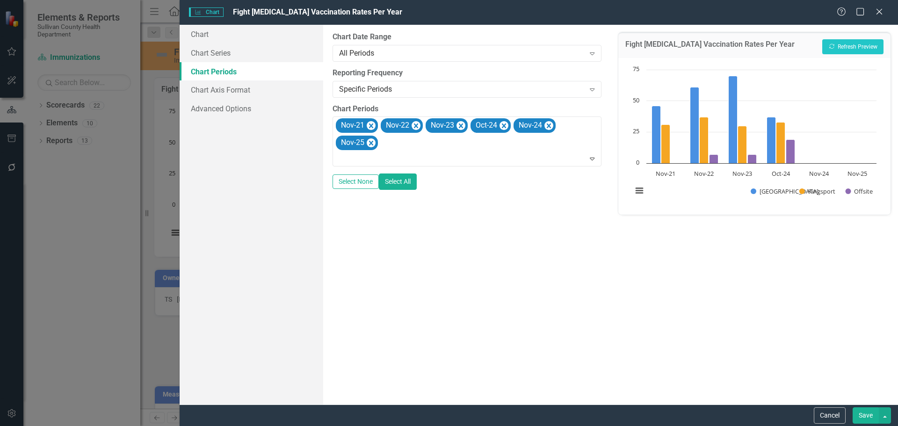
click at [888, 11] on div "Help Maximize Close" at bounding box center [863, 12] width 52 height 11
click at [882, 12] on icon "Close" at bounding box center [879, 11] width 12 height 9
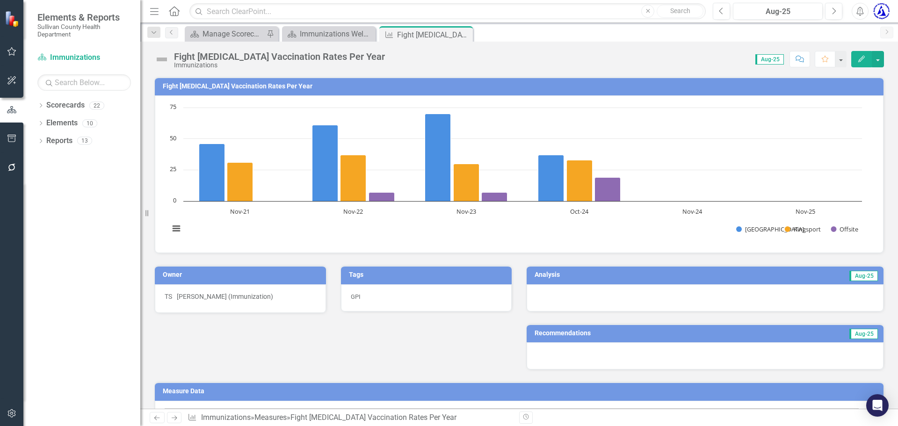
click at [426, 300] on div "GPI" at bounding box center [426, 297] width 171 height 27
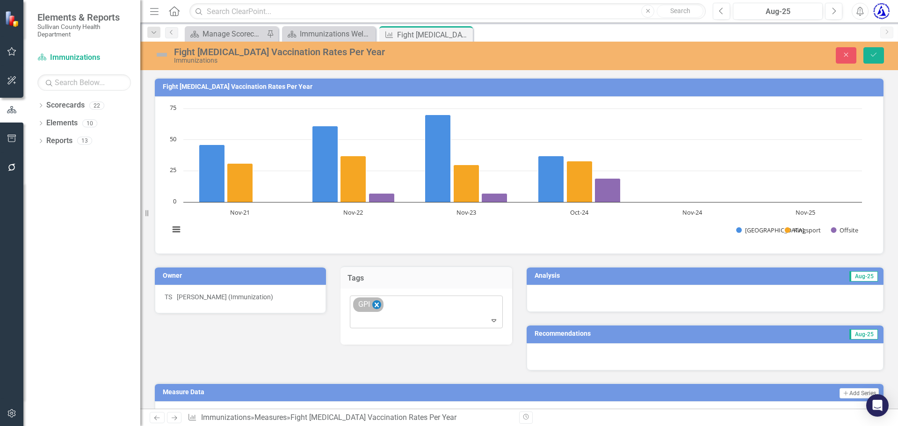
click at [374, 304] on icon "Remove [object Object]" at bounding box center [376, 305] width 4 height 5
click at [374, 304] on div at bounding box center [420, 303] width 134 height 13
click at [876, 50] on button "Save" at bounding box center [873, 55] width 21 height 16
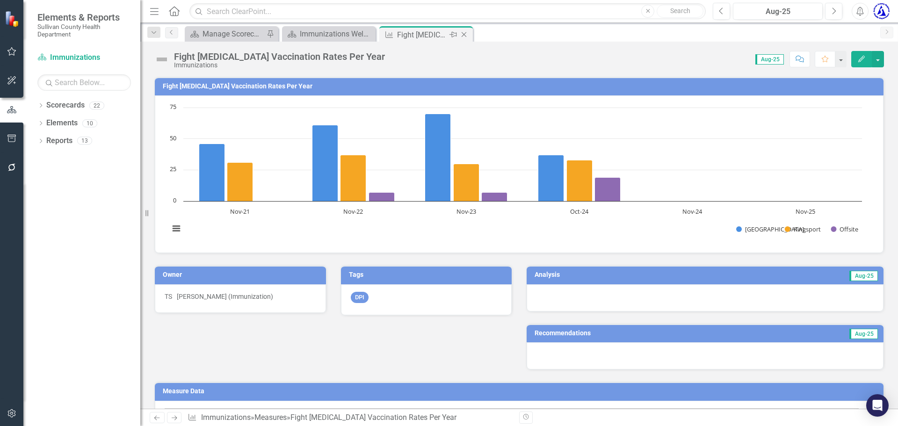
click at [465, 34] on icon "Close" at bounding box center [463, 34] width 9 height 7
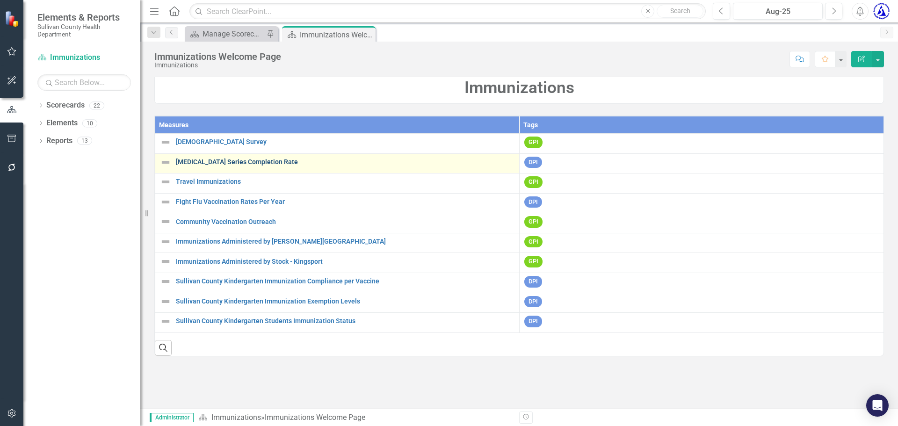
click at [281, 163] on link "[MEDICAL_DATA] Series Completion Rate" at bounding box center [345, 162] width 339 height 7
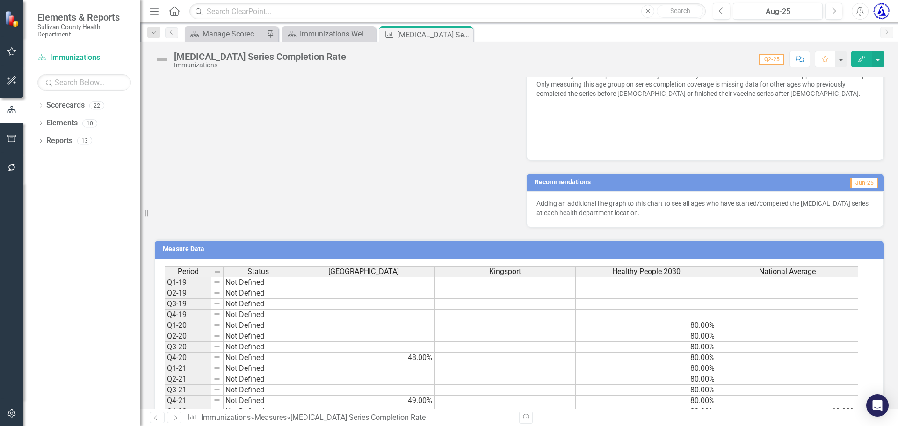
scroll to position [526, 0]
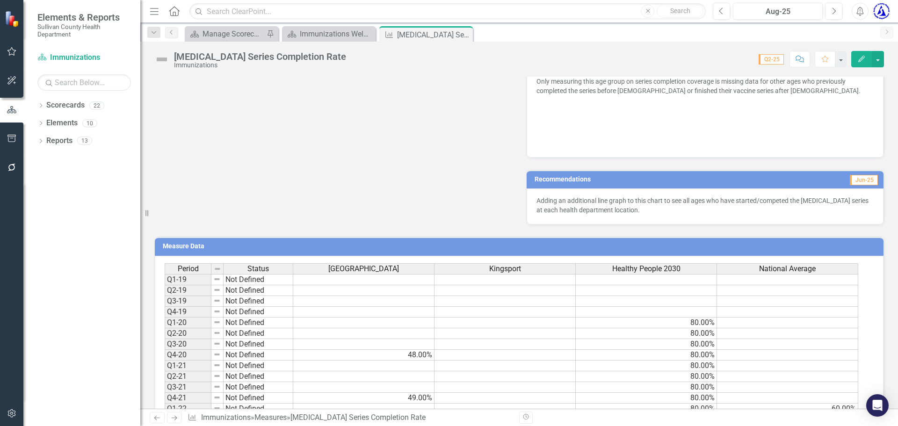
click at [501, 342] on td at bounding box center [504, 344] width 141 height 11
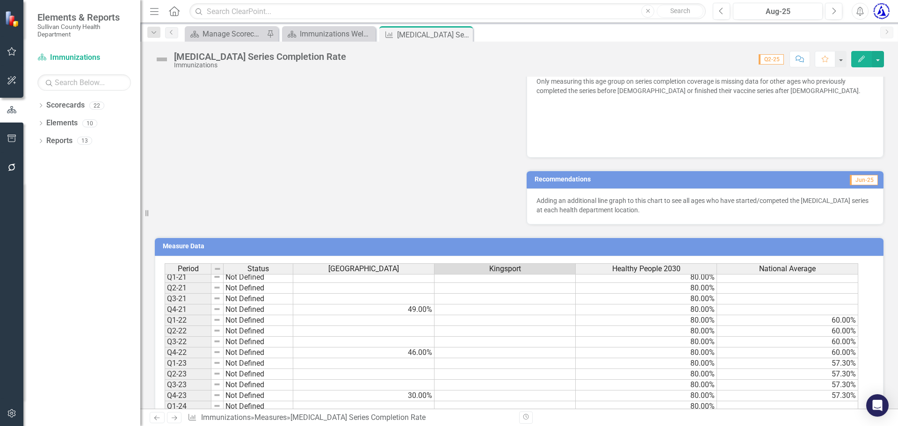
click at [501, 342] on td at bounding box center [504, 342] width 141 height 11
click at [467, 36] on icon "Close" at bounding box center [463, 34] width 9 height 7
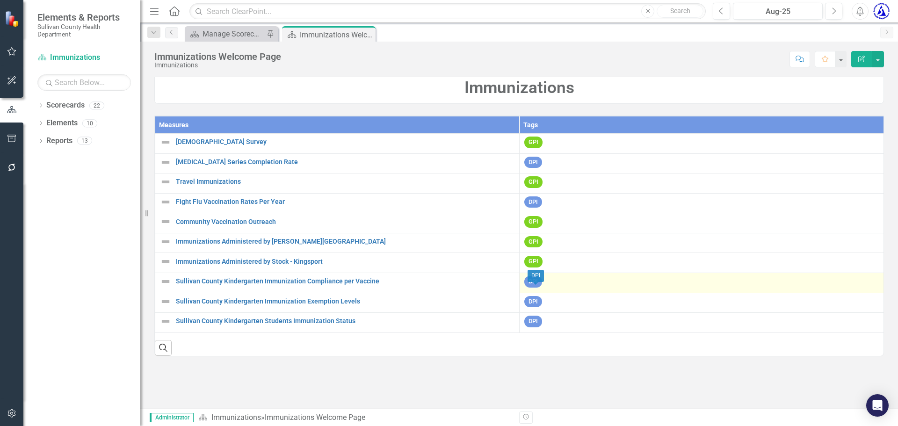
click at [535, 287] on span "DPI" at bounding box center [533, 282] width 18 height 12
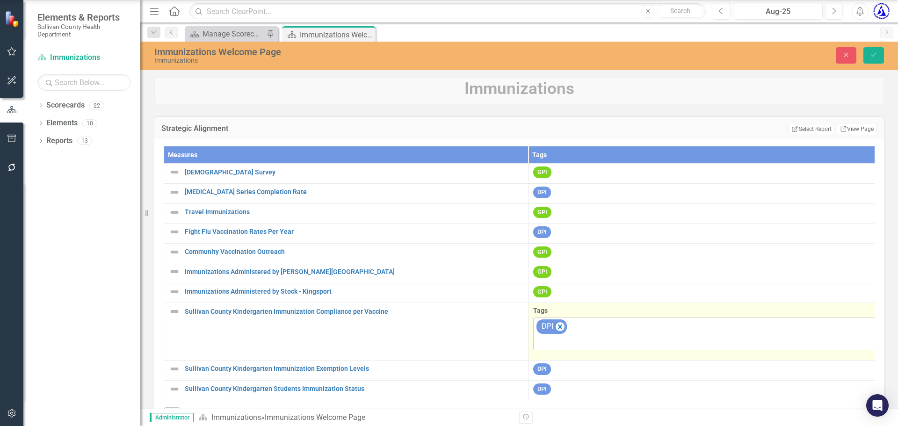
click at [596, 338] on div "DPI" at bounding box center [711, 334] width 352 height 32
click at [558, 329] on icon "Remove [object Object]" at bounding box center [560, 327] width 4 height 5
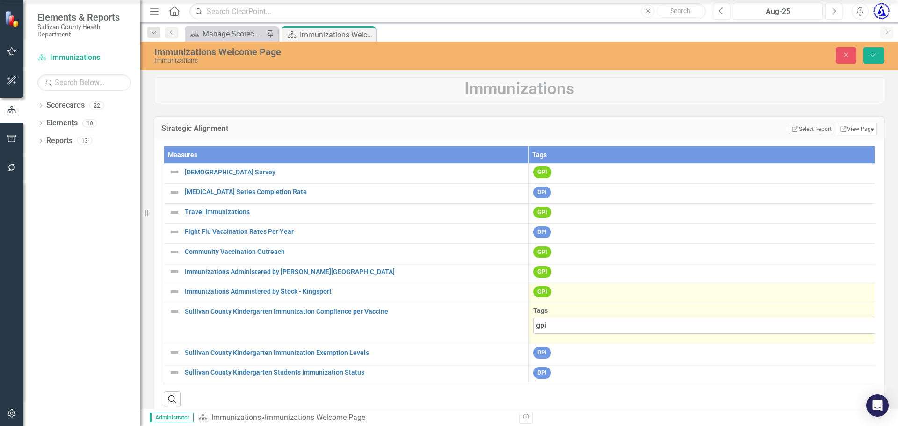
type input "gpi"
click at [600, 295] on div "GPI" at bounding box center [710, 293] width 354 height 14
click at [591, 292] on div "GPI" at bounding box center [710, 293] width 354 height 14
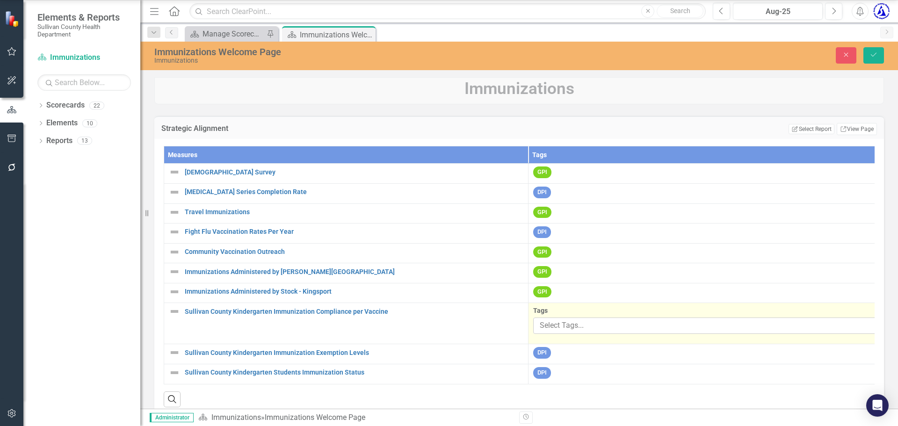
click at [549, 332] on div at bounding box center [703, 325] width 335 height 13
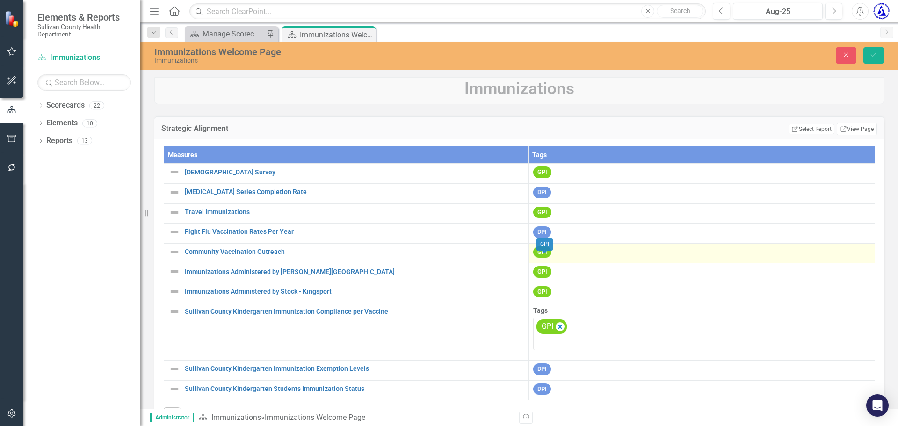
click at [550, 259] on span "GPI" at bounding box center [544, 255] width 23 height 7
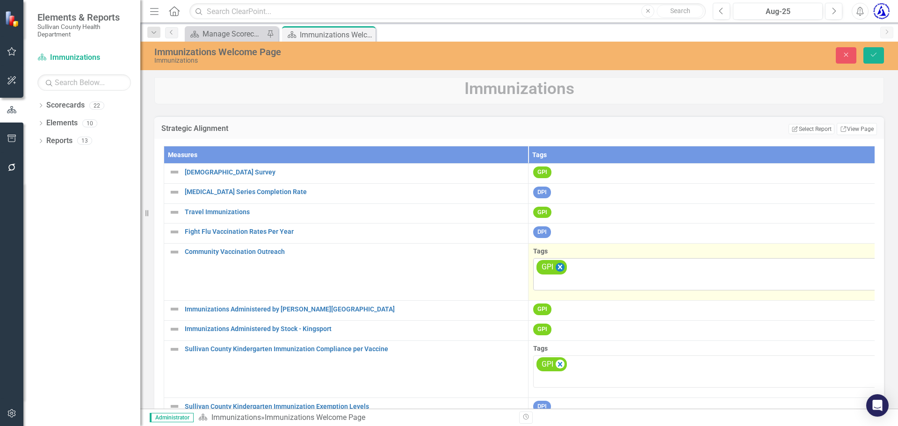
click at [559, 267] on icon "Remove [object Object]" at bounding box center [560, 267] width 9 height 12
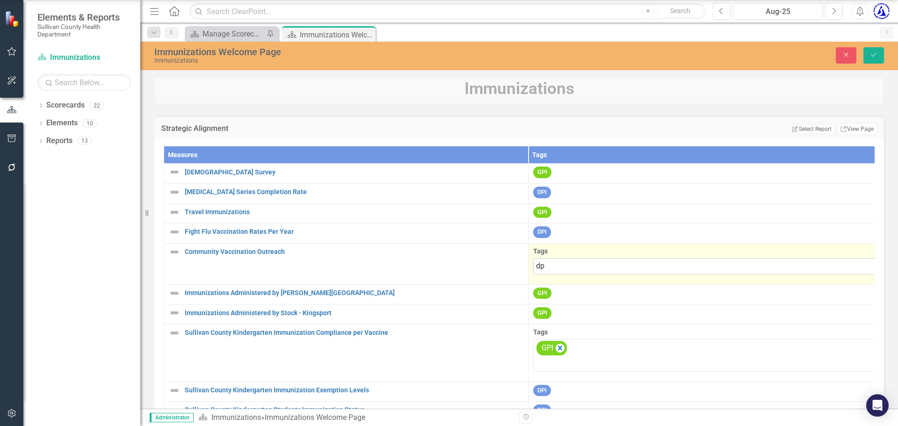
type input "dpi"
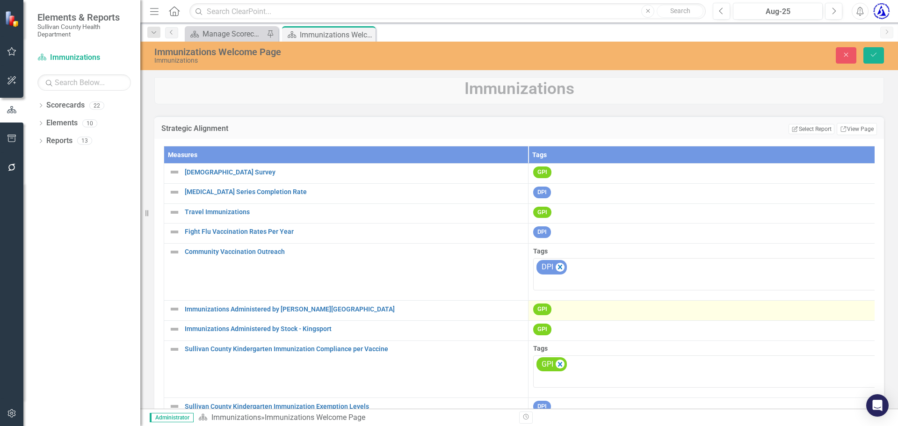
click at [542, 311] on span "GPI" at bounding box center [542, 309] width 18 height 12
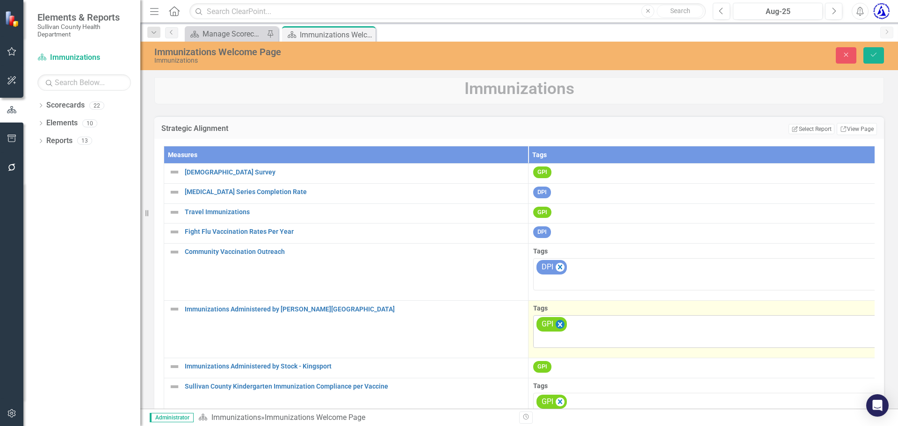
click at [558, 326] on icon "Remove [object Object]" at bounding box center [560, 325] width 9 height 12
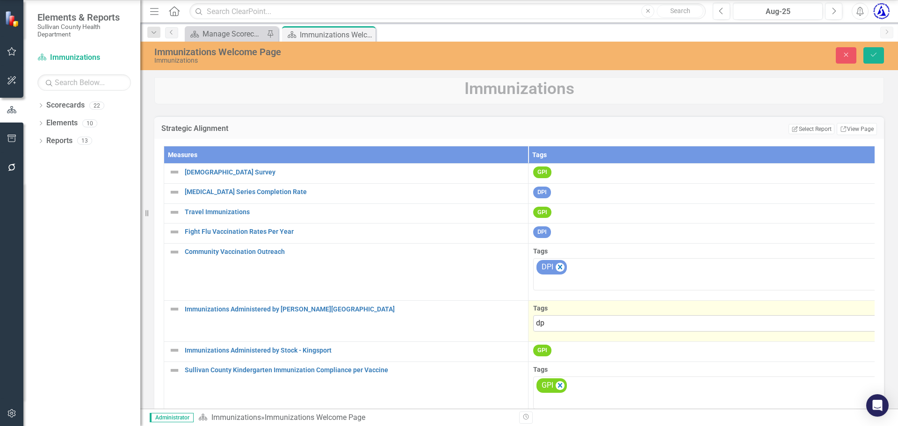
type input "dpi"
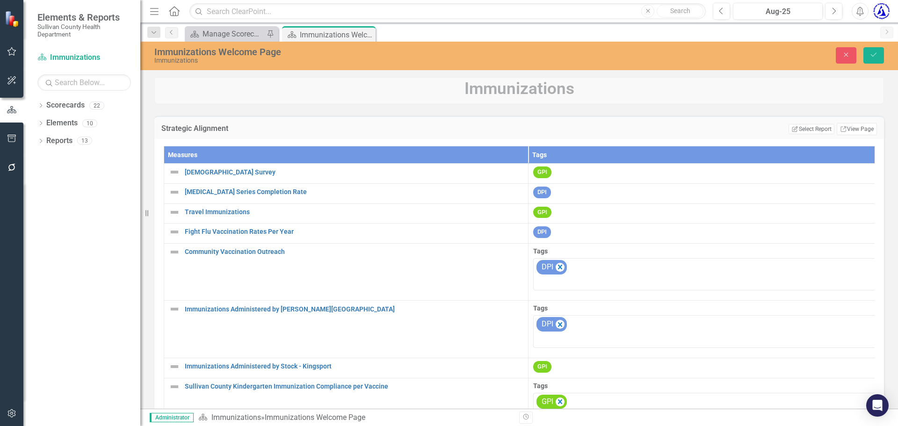
click at [541, 368] on span "GPI" at bounding box center [542, 367] width 18 height 12
click at [541, 368] on div "GPI" at bounding box center [544, 360] width 16 height 18
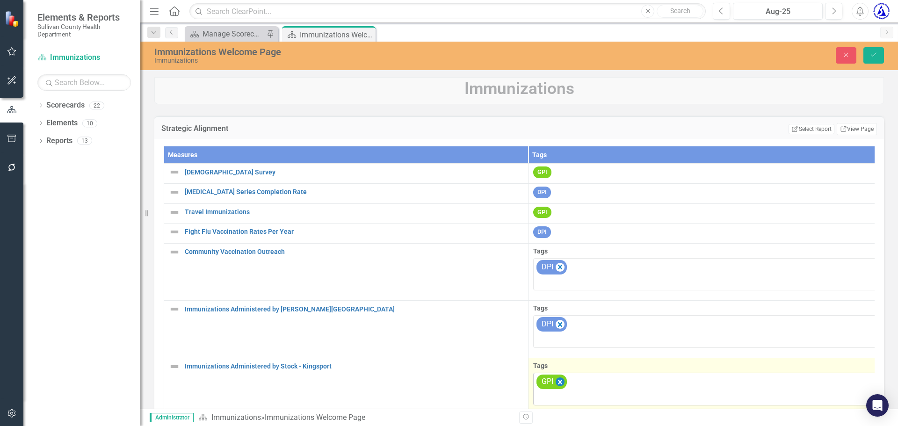
click at [559, 383] on icon "Remove [object Object]" at bounding box center [560, 381] width 4 height 5
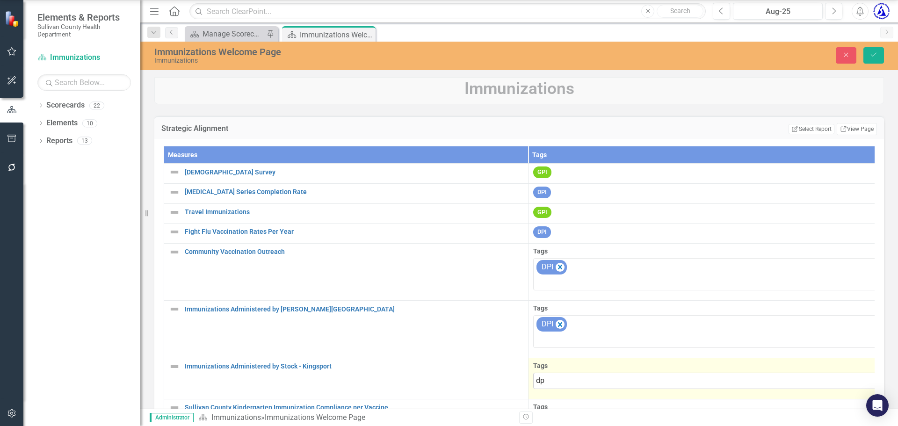
type input "dpi"
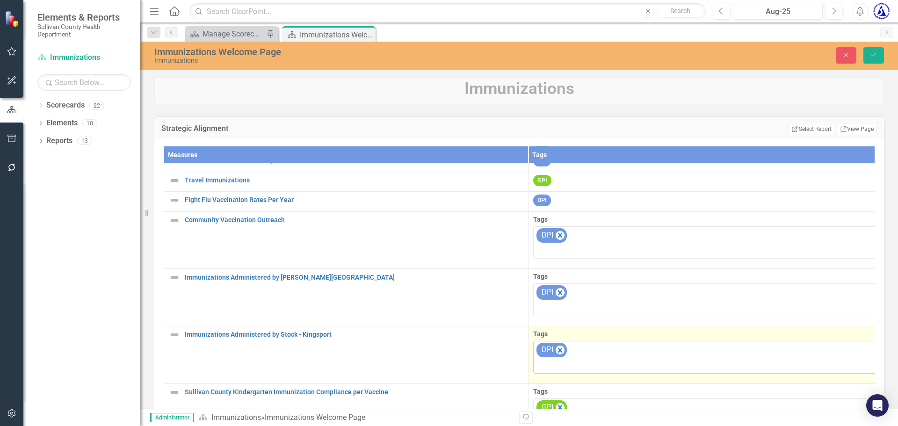
scroll to position [0, 0]
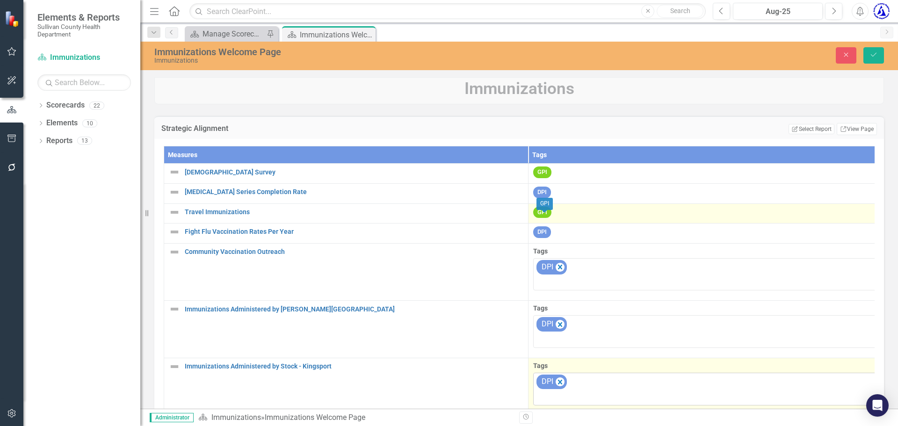
click at [539, 215] on span "GPI" at bounding box center [542, 213] width 18 height 12
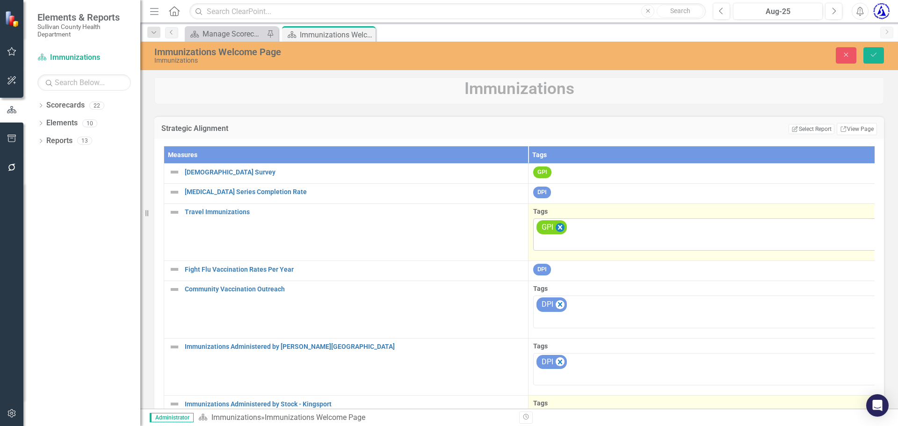
click at [559, 231] on icon "Remove [object Object]" at bounding box center [560, 228] width 9 height 12
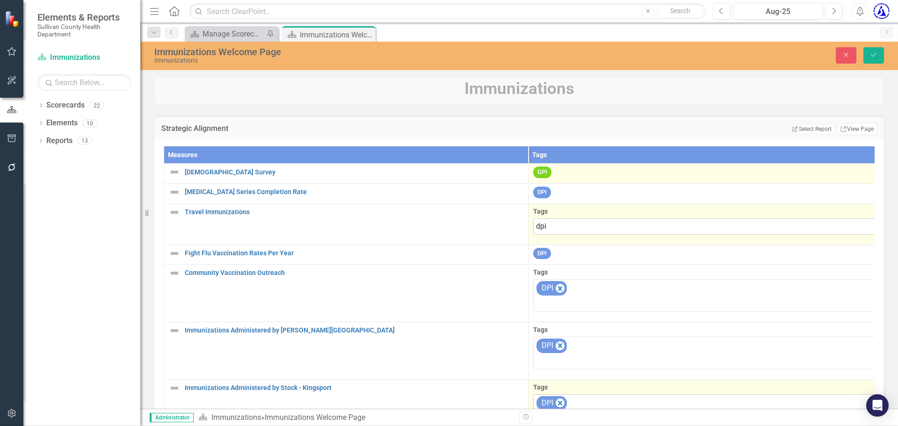
type input "dpi"
click at [564, 164] on td "GPI" at bounding box center [710, 174] width 364 height 20
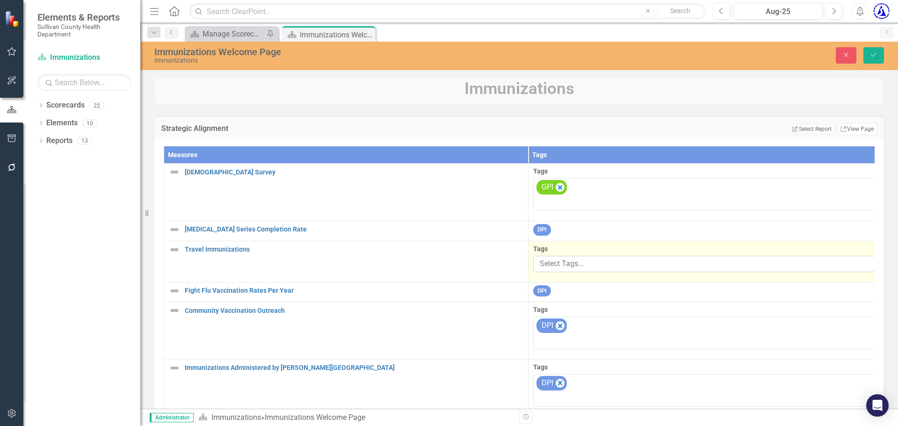
click at [556, 266] on div at bounding box center [703, 264] width 335 height 13
type input "dpi"
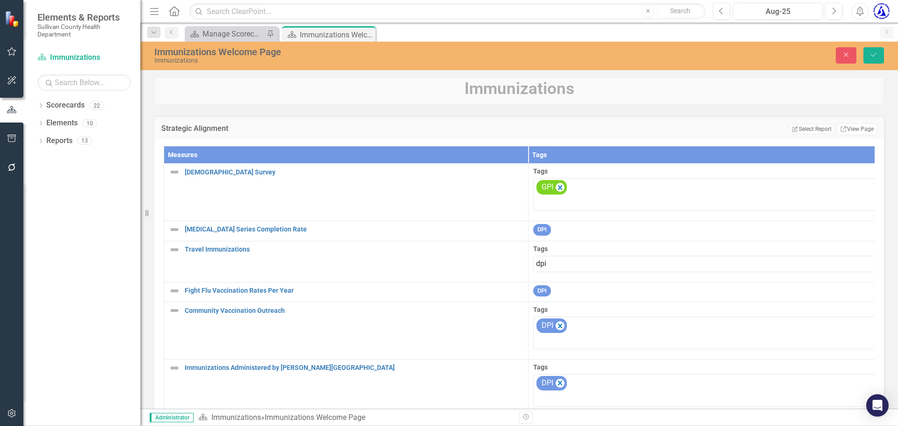
click at [21, 426] on span "DPI" at bounding box center [15, 433] width 12 height 9
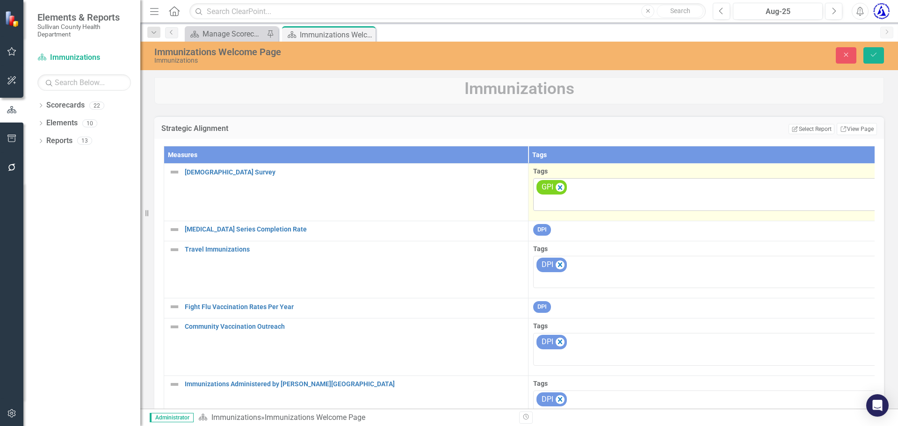
click at [601, 199] on div at bounding box center [711, 203] width 350 height 13
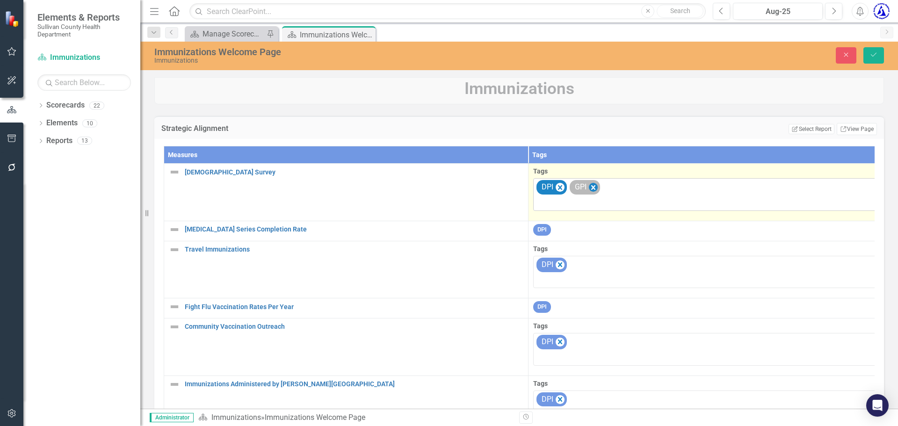
click at [591, 192] on icon "Remove [object Object]" at bounding box center [593, 188] width 9 height 12
click at [877, 58] on icon "Save" at bounding box center [873, 54] width 8 height 7
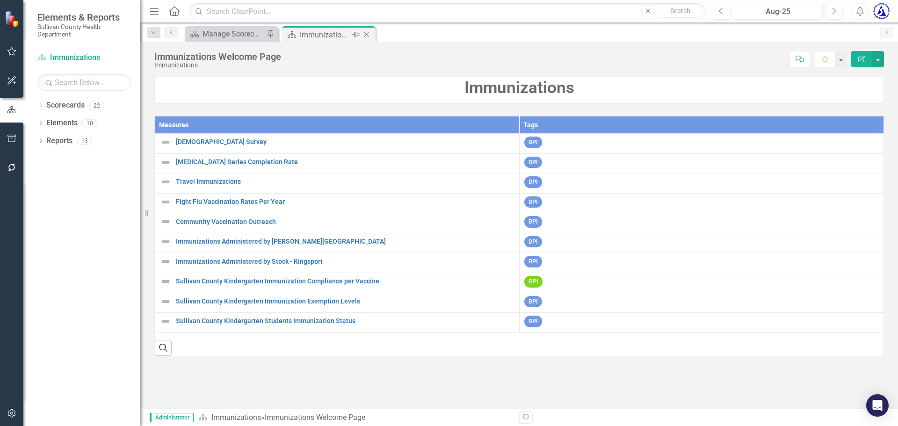
click at [368, 34] on icon "Close" at bounding box center [366, 34] width 9 height 7
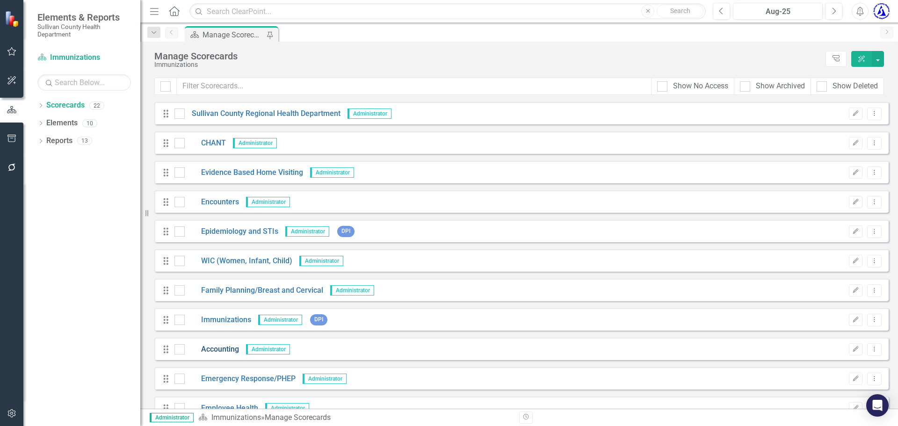
click at [223, 348] on link "Accounting" at bounding box center [212, 349] width 54 height 11
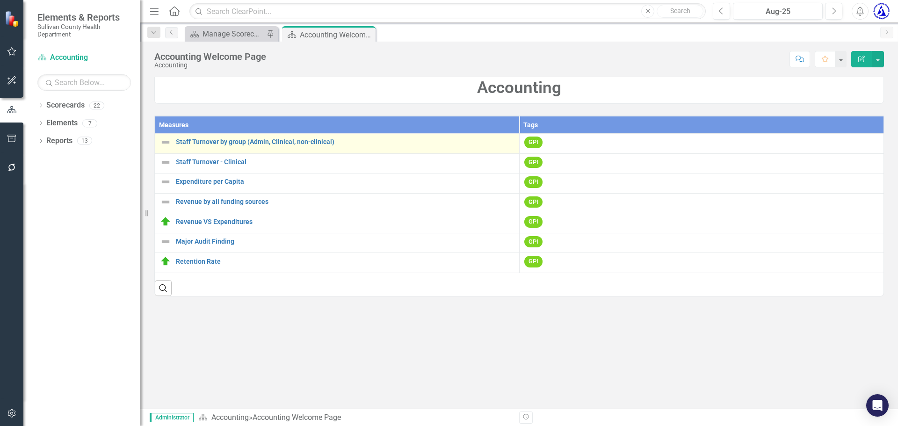
click at [295, 135] on td "Staff Turnover by group (Admin, Clinical, non-clinical) Link Map View Link Map …" at bounding box center [337, 144] width 364 height 20
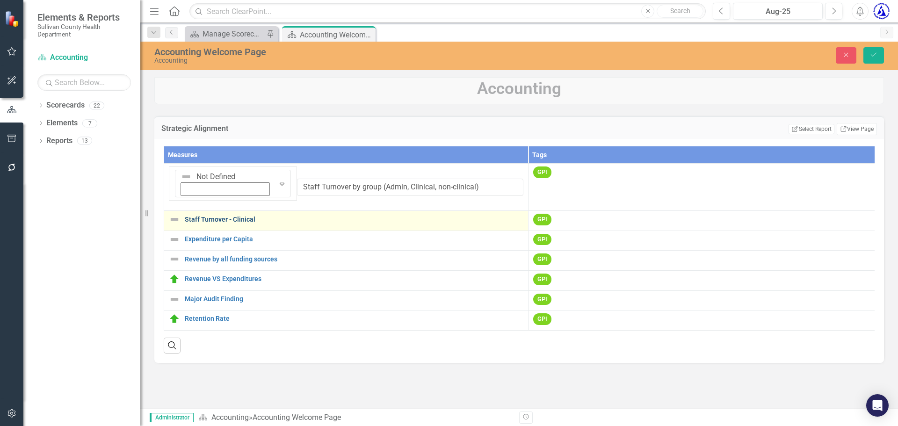
click at [227, 216] on link "Staff Turnover - Clinical" at bounding box center [354, 219] width 339 height 7
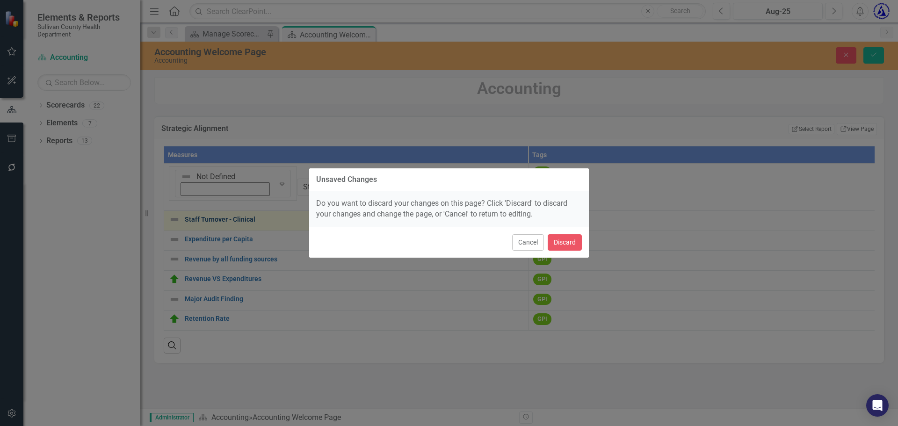
click at [227, 193] on div "Unsaved Changes Do you want to discard your changes on this page? Click 'Discar…" at bounding box center [449, 213] width 898 height 426
click at [528, 246] on button "Cancel" at bounding box center [528, 242] width 32 height 16
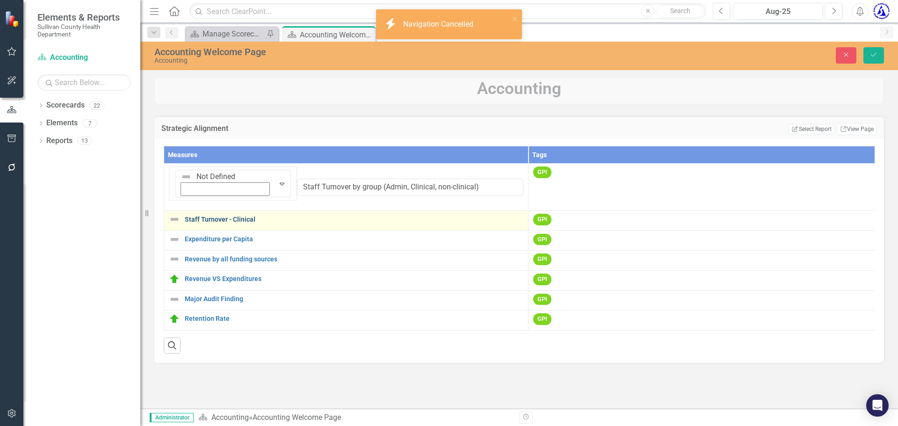
click at [226, 216] on link "Staff Turnover - Clinical" at bounding box center [354, 219] width 339 height 7
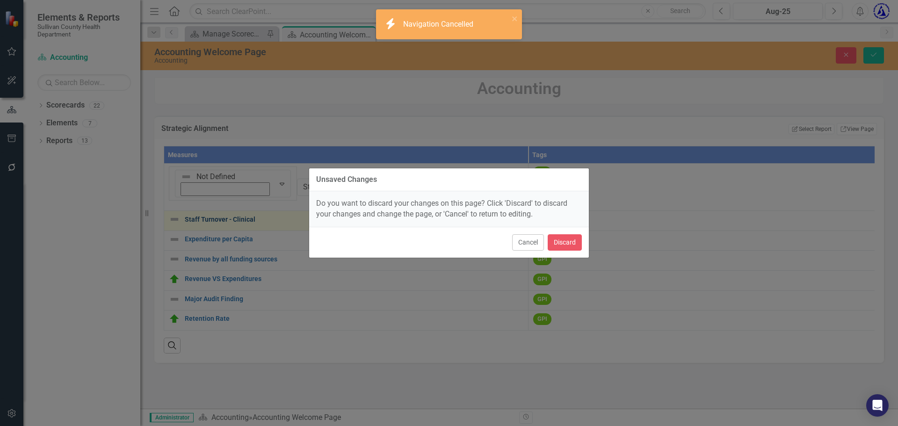
click at [226, 197] on div "Unsaved Changes Do you want to discard your changes on this page? Click 'Discar…" at bounding box center [449, 213] width 898 height 426
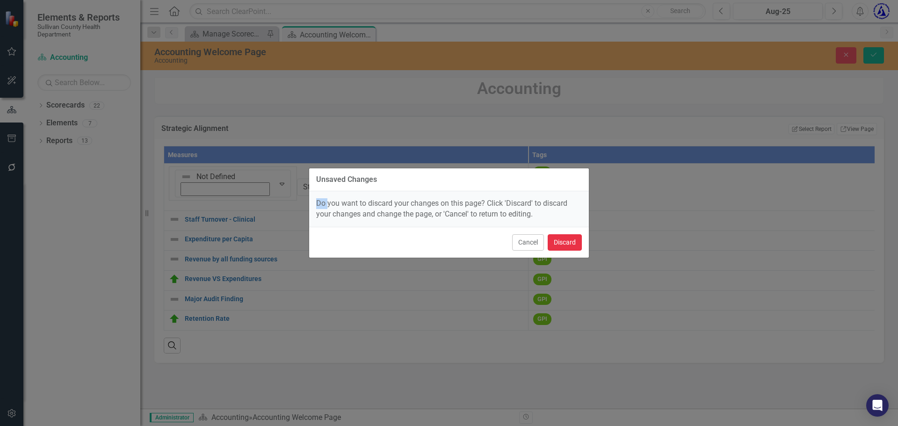
click at [555, 245] on button "Discard" at bounding box center [565, 242] width 34 height 16
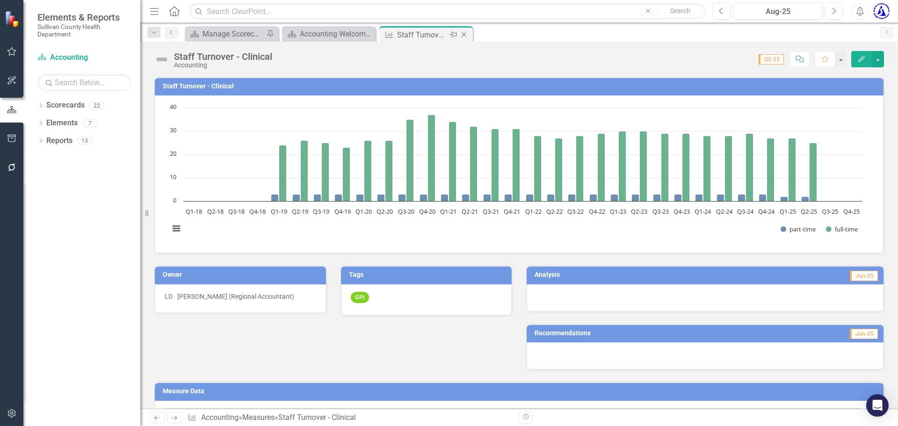
click at [464, 34] on icon at bounding box center [464, 34] width 5 height 5
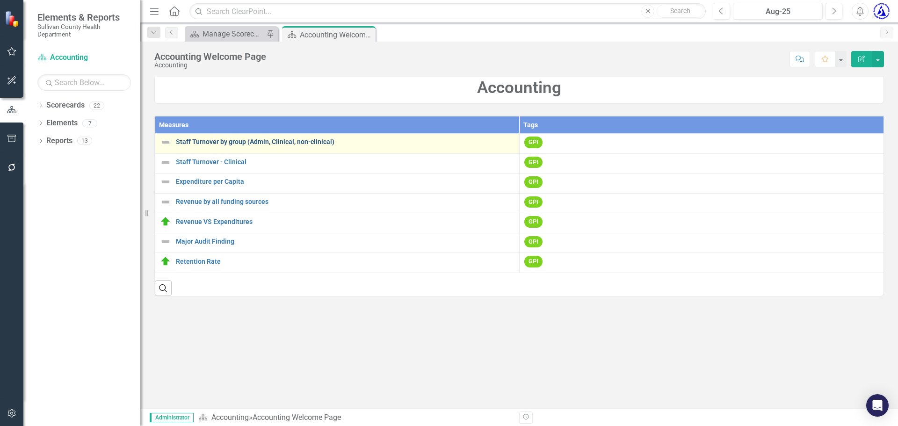
click at [221, 144] on link "Staff Turnover by group (Admin, Clinical, non-clinical)" at bounding box center [345, 141] width 339 height 7
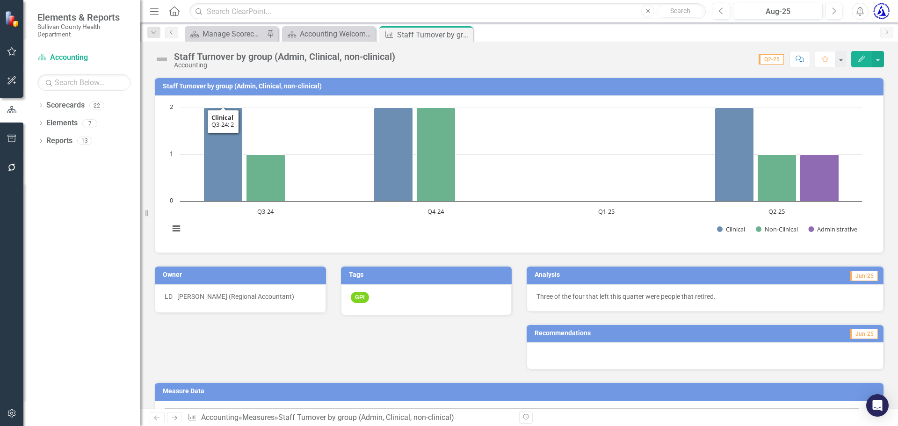
click at [286, 94] on td "Staff Turnover by group (Admin, Clinical, non-clinical)" at bounding box center [521, 87] width 716 height 14
click at [263, 83] on h3 "Staff Turnover by group (Admin, Clinical, non-clinical)" at bounding box center [521, 86] width 716 height 7
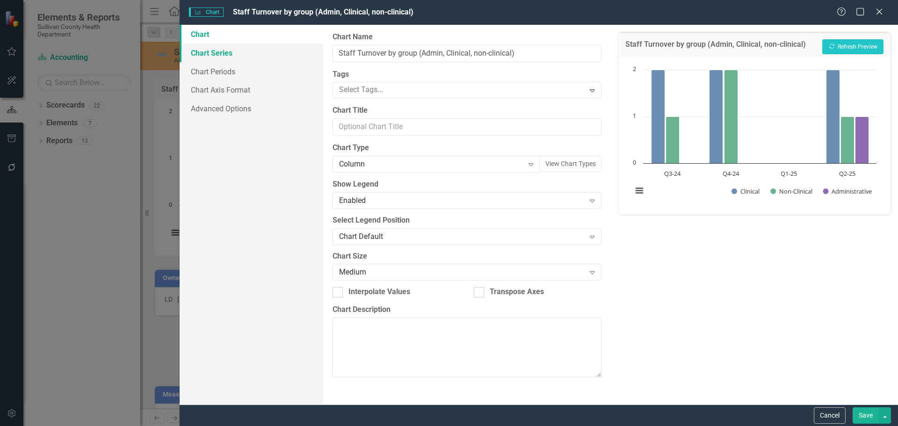
click at [225, 52] on link "Chart Series" at bounding box center [252, 52] width 144 height 19
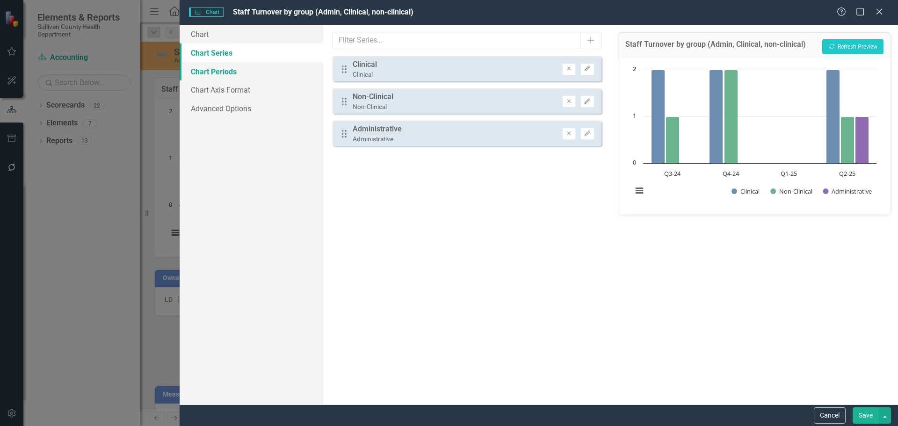
click at [206, 76] on link "Chart Periods" at bounding box center [252, 71] width 144 height 19
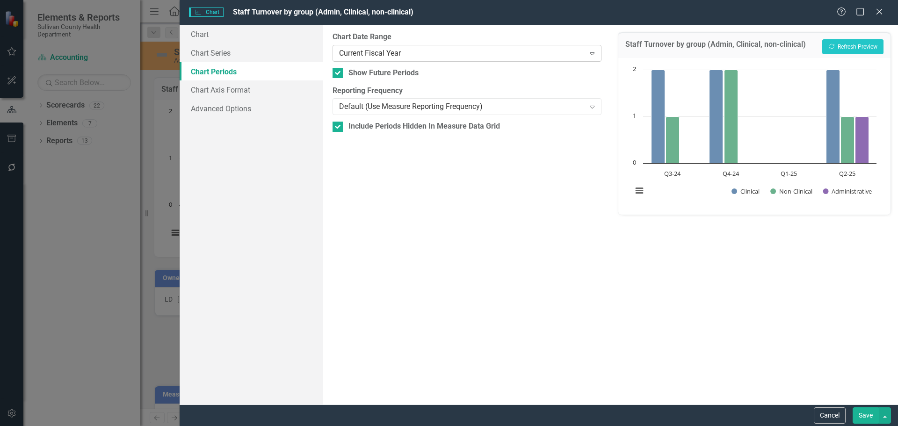
click at [360, 51] on div "Current Fiscal Year" at bounding box center [462, 53] width 246 height 11
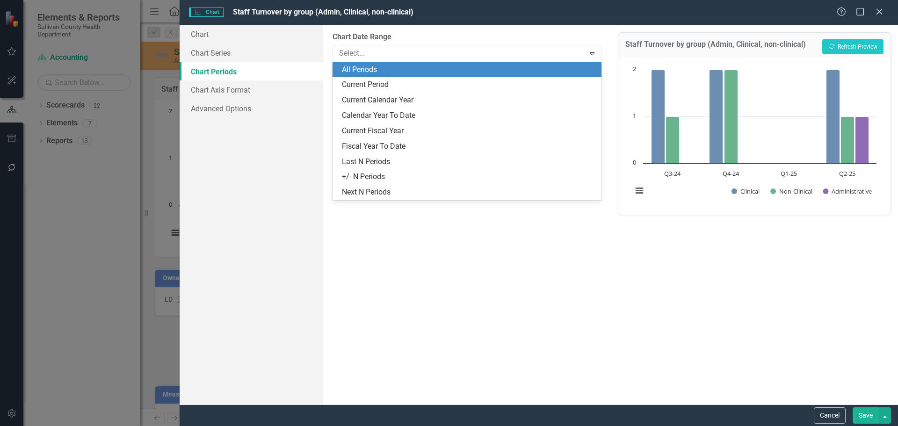
click at [362, 65] on div "All Periods" at bounding box center [468, 70] width 253 height 11
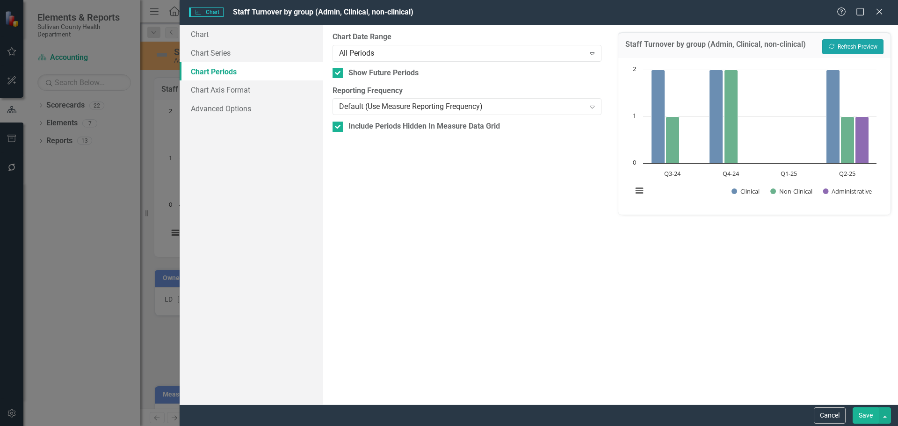
click at [838, 50] on button "Recalculate Refresh Preview" at bounding box center [852, 46] width 61 height 15
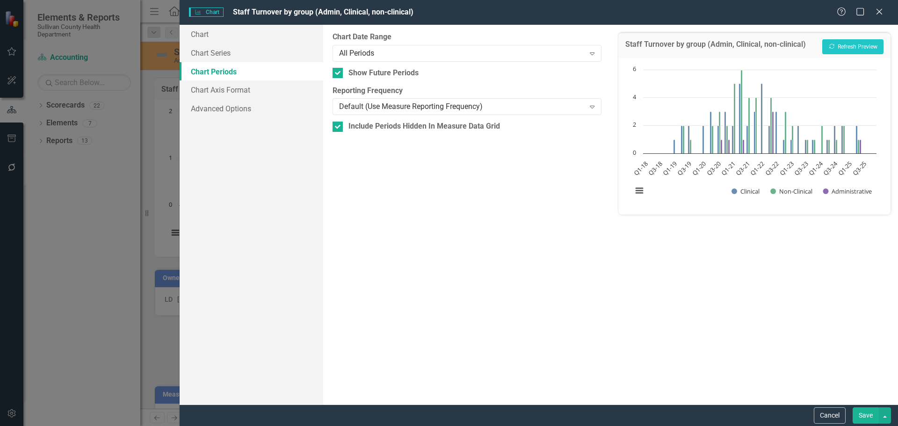
click at [862, 415] on button "Save" at bounding box center [865, 415] width 26 height 16
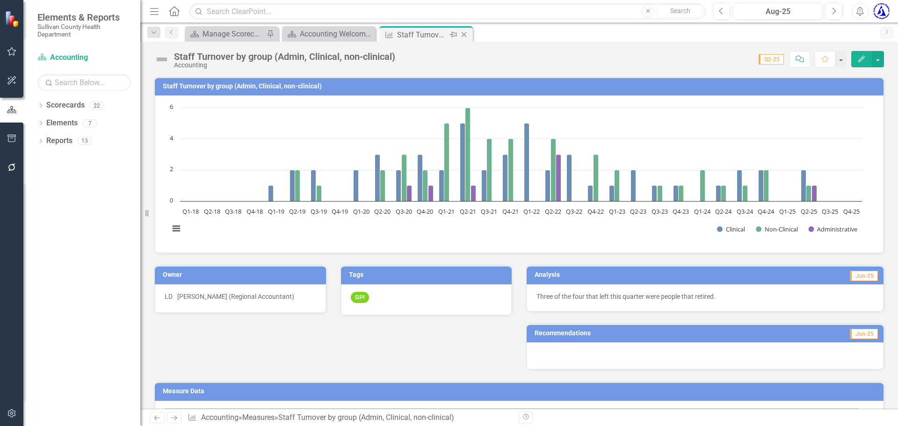
click at [463, 37] on icon "Close" at bounding box center [463, 34] width 9 height 7
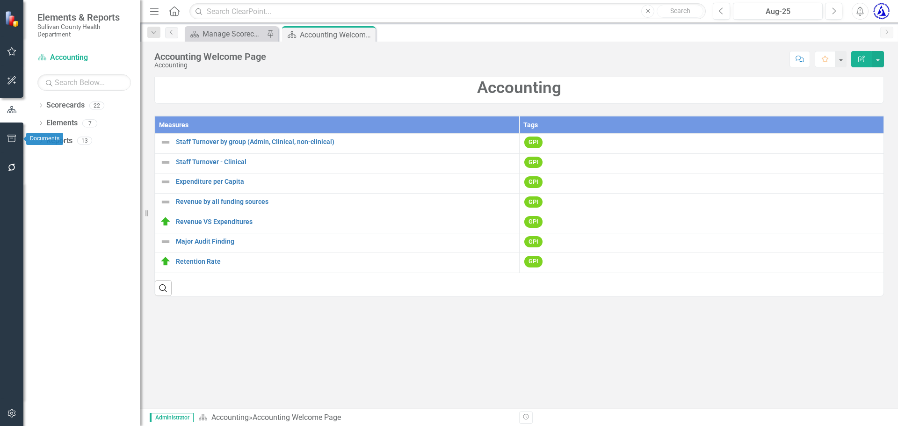
click at [12, 142] on icon "button" at bounding box center [12, 138] width 10 height 7
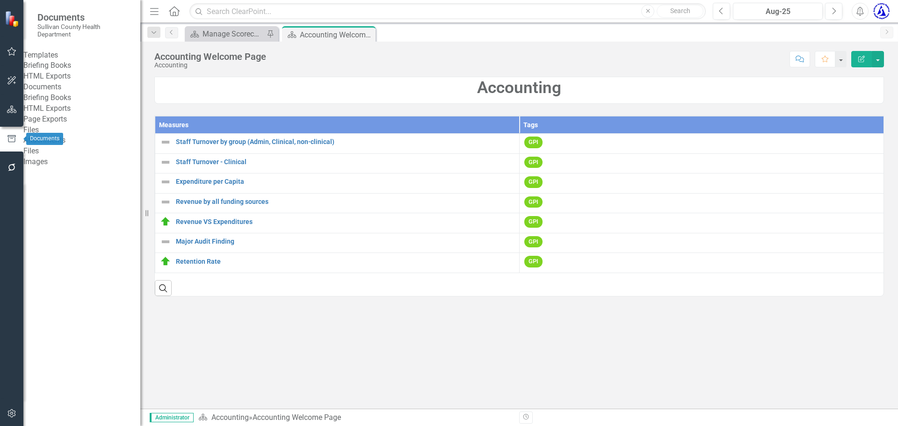
click at [12, 142] on icon "button" at bounding box center [12, 139] width 10 height 8
click at [12, 171] on icon "button" at bounding box center [11, 167] width 7 height 7
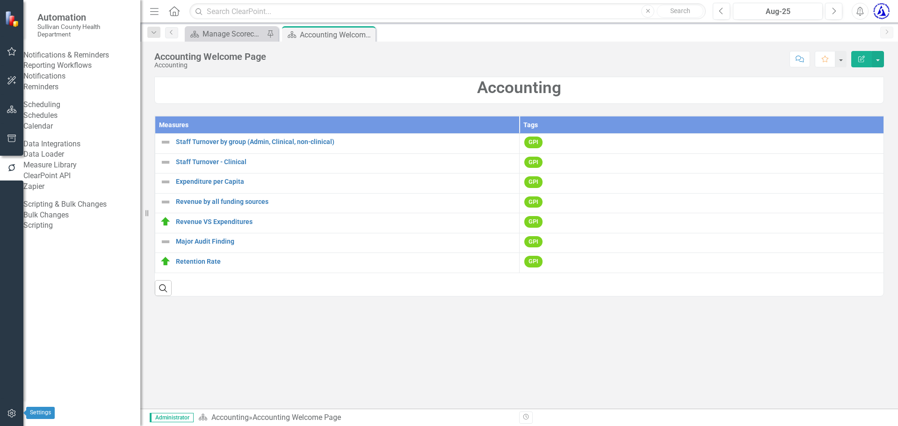
click at [11, 410] on icon "button" at bounding box center [11, 413] width 8 height 8
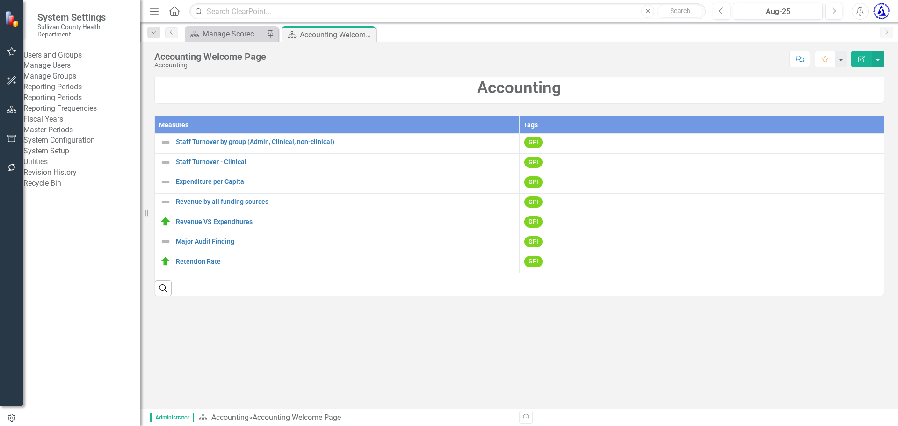
click at [73, 71] on link "Manage Users" at bounding box center [81, 65] width 117 height 11
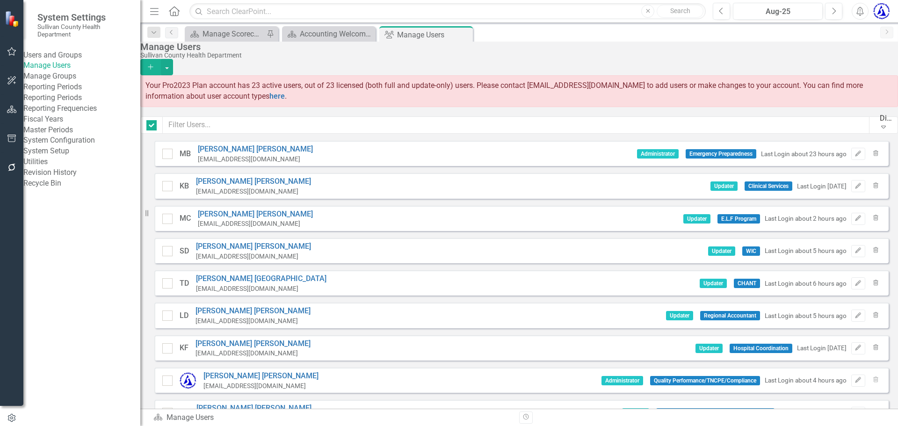
checkbox input "false"
click at [67, 71] on link "Manage Users" at bounding box center [81, 65] width 117 height 11
click at [12, 107] on icon "button" at bounding box center [12, 109] width 10 height 7
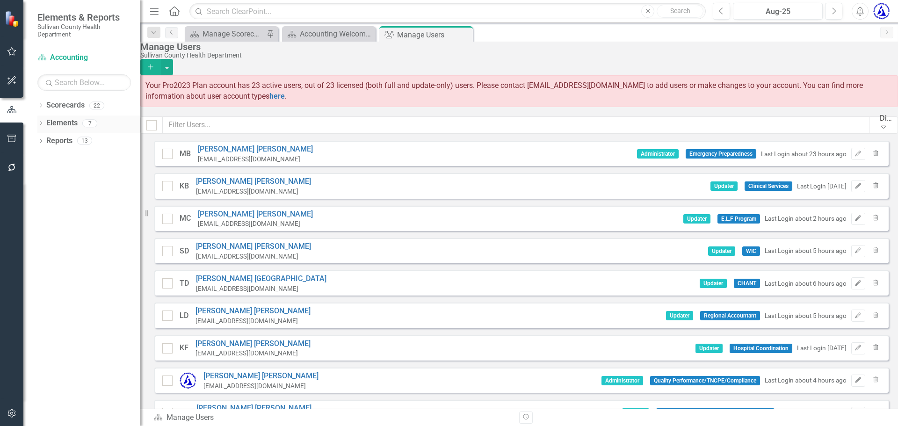
click at [62, 125] on link "Elements" at bounding box center [61, 123] width 31 height 11
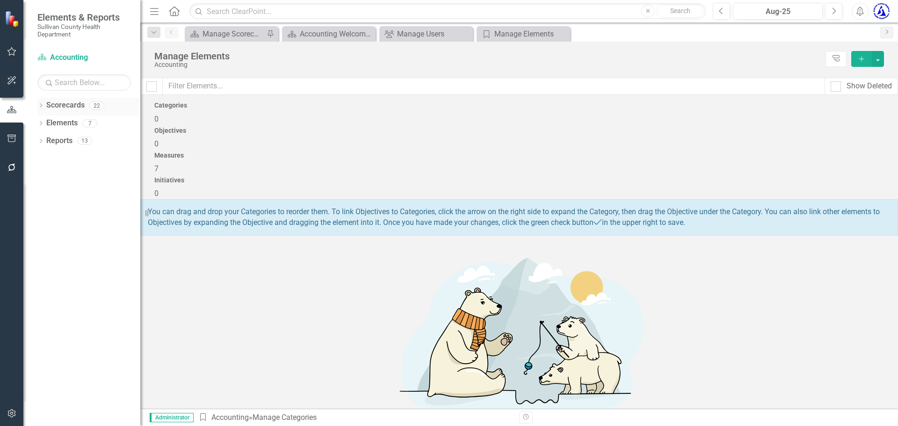
click at [59, 105] on link "Scorecards" at bounding box center [65, 105] width 38 height 11
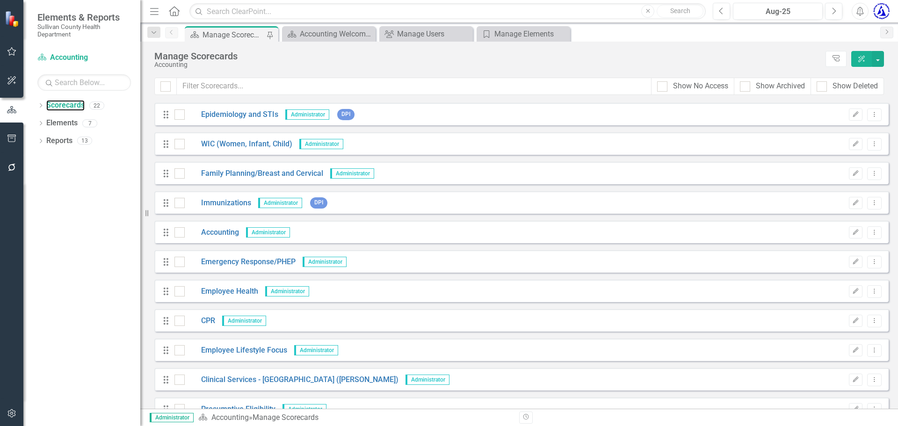
scroll to position [117, 0]
click at [221, 230] on link "Accounting" at bounding box center [212, 232] width 54 height 11
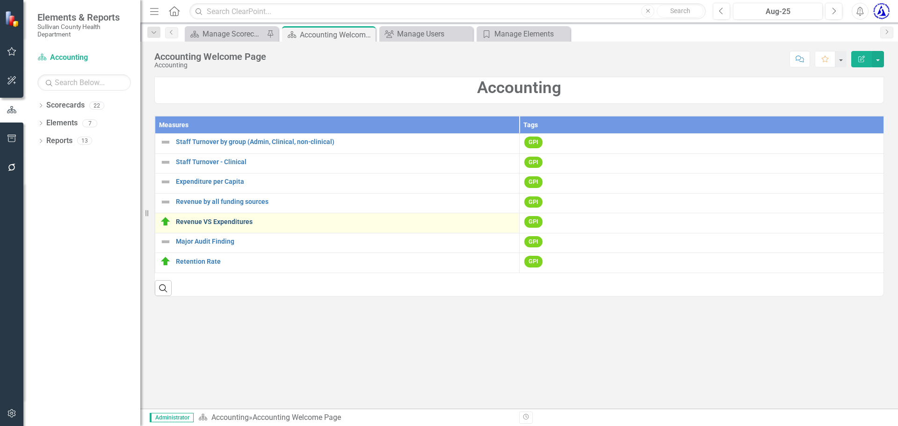
click at [206, 222] on link "Revenue VS Expenditures" at bounding box center [345, 221] width 339 height 7
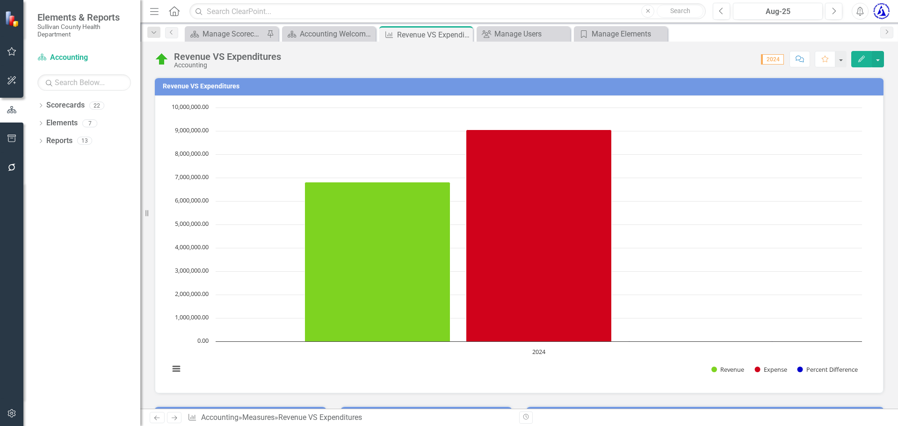
click at [190, 87] on h3 "Revenue VS Expenditures" at bounding box center [521, 86] width 716 height 7
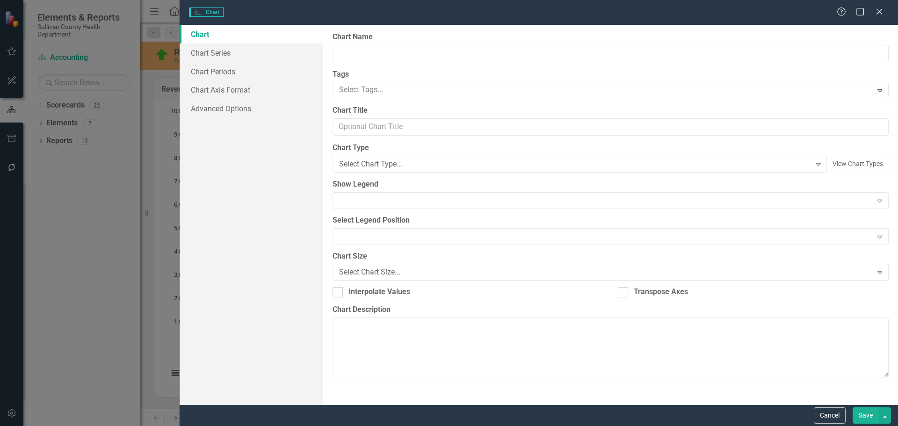
type input "Revenue VS Expenditures"
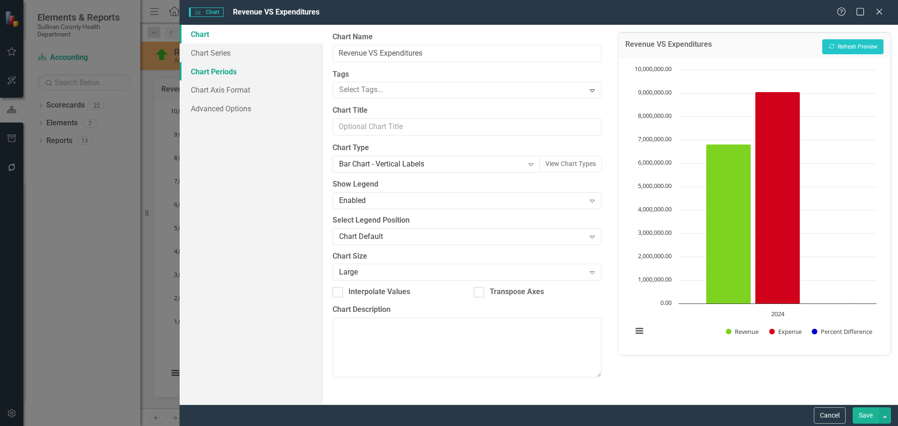
click at [246, 73] on link "Chart Periods" at bounding box center [252, 71] width 144 height 19
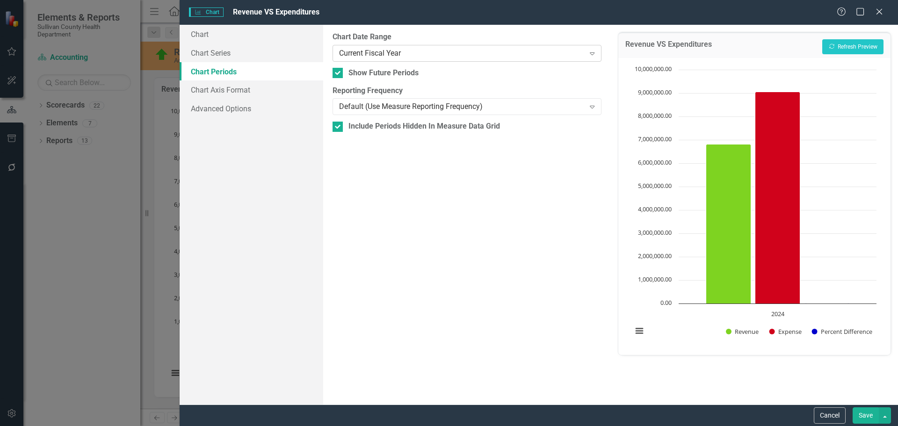
click at [379, 47] on div "Current Fiscal Year Expand" at bounding box center [466, 53] width 268 height 17
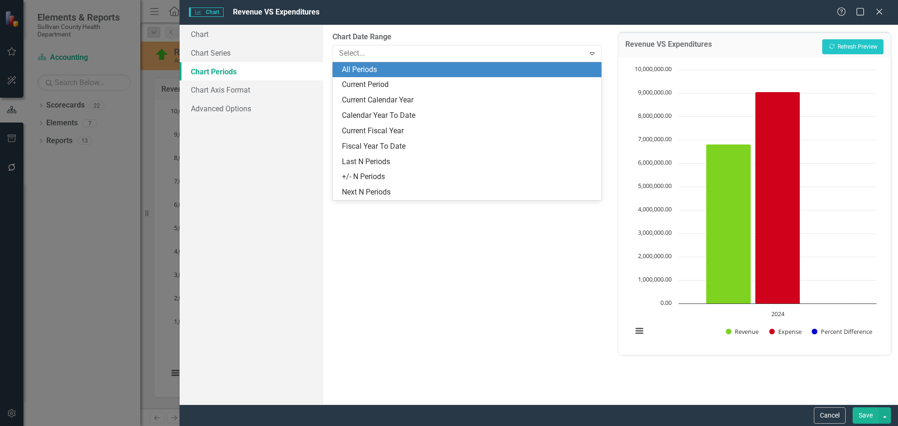
click at [365, 71] on div "All Periods" at bounding box center [468, 70] width 253 height 11
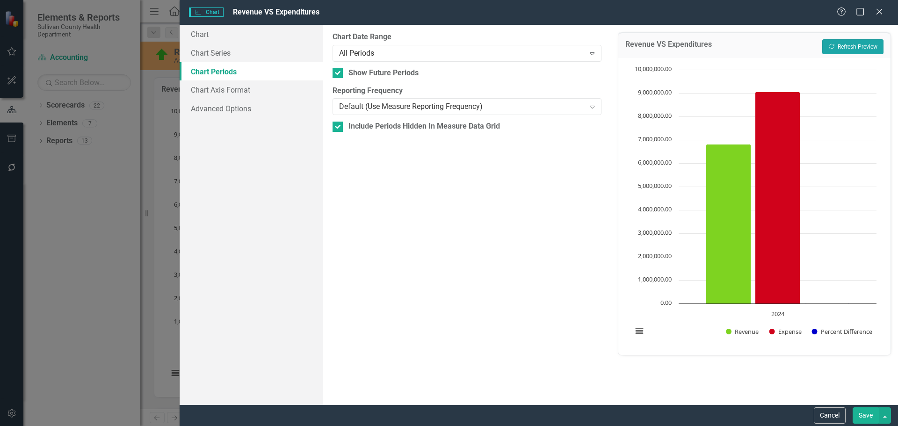
click at [859, 49] on button "Recalculate Refresh Preview" at bounding box center [852, 46] width 61 height 15
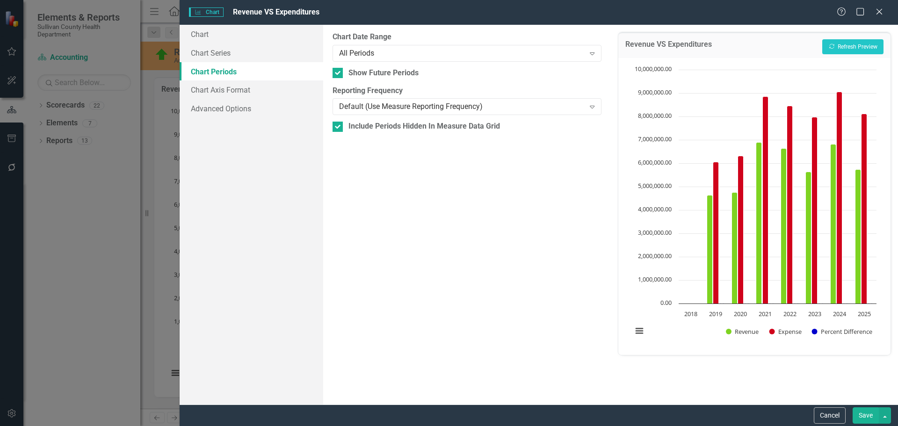
click at [874, 416] on button "Save" at bounding box center [865, 415] width 26 height 16
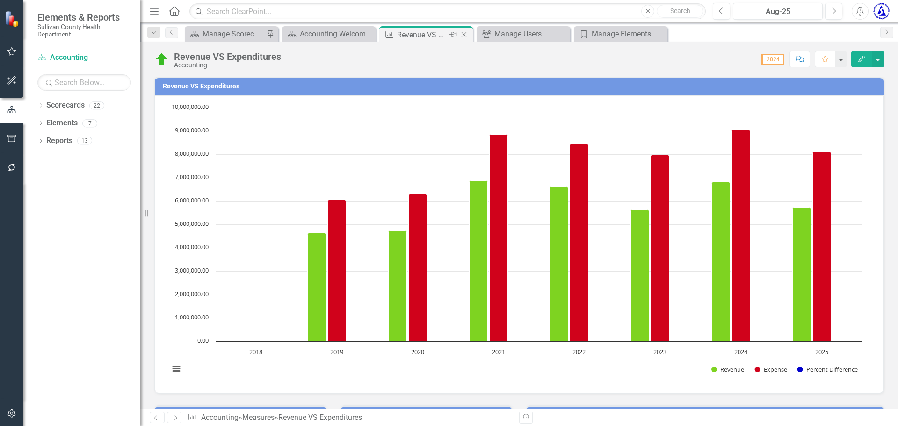
click at [467, 32] on icon "Close" at bounding box center [463, 34] width 9 height 7
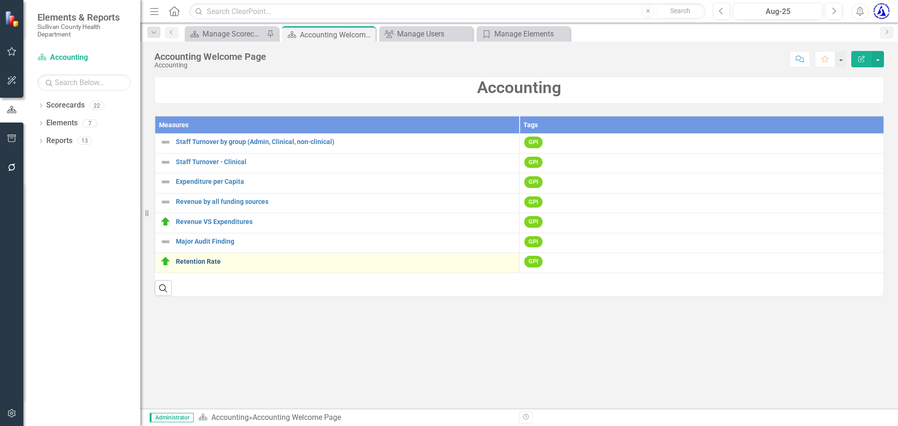
click at [195, 262] on link "Retention Rate" at bounding box center [345, 261] width 339 height 7
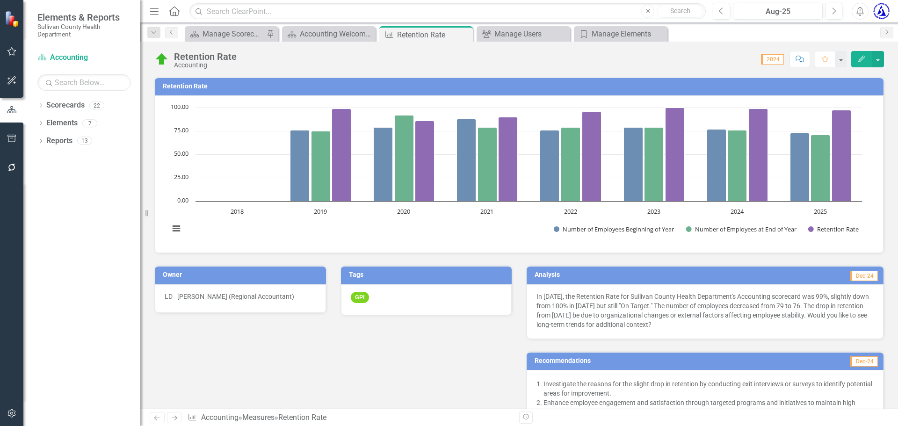
click at [171, 85] on h3 "Retention Rate" at bounding box center [521, 86] width 716 height 7
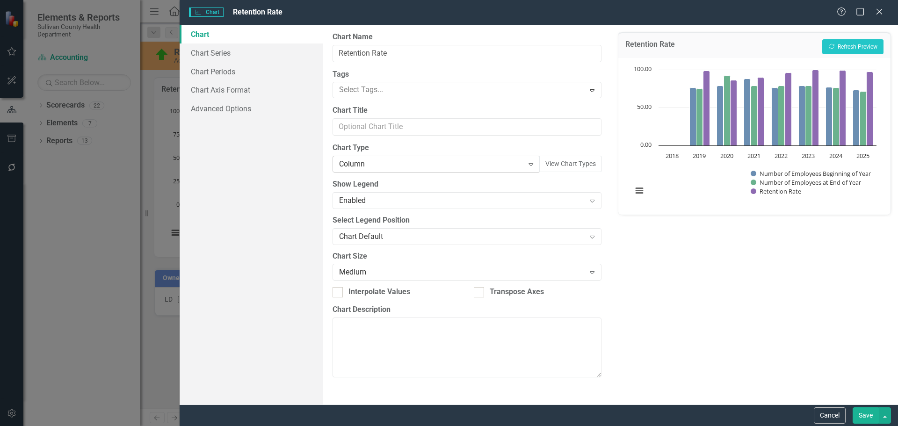
click at [350, 162] on div "Column" at bounding box center [431, 164] width 184 height 11
click at [835, 51] on button "Recalculate Refresh Preview" at bounding box center [852, 46] width 61 height 15
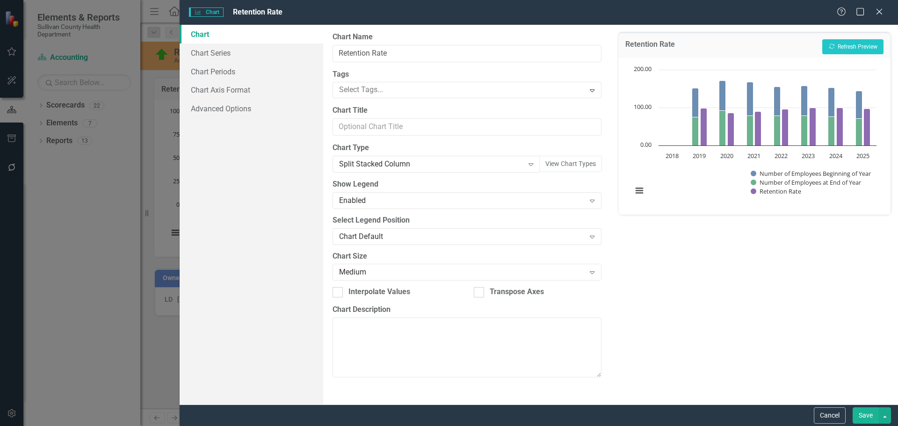
click at [865, 418] on button "Save" at bounding box center [865, 415] width 26 height 16
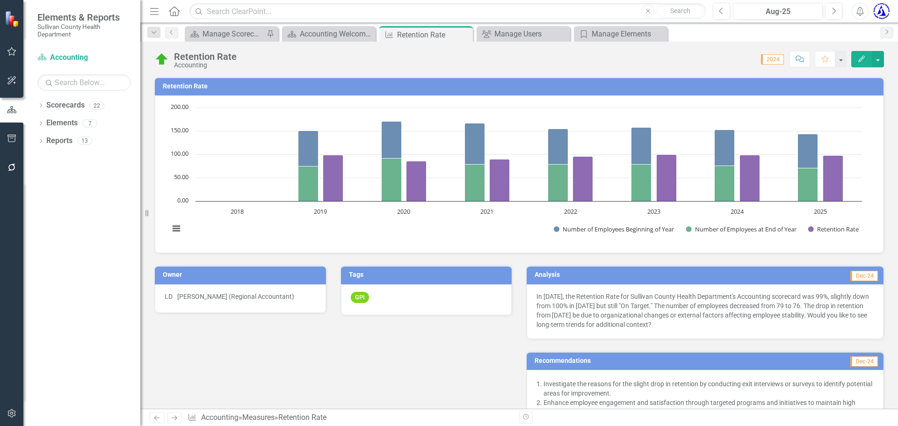
click at [198, 88] on h3 "Retention Rate" at bounding box center [521, 86] width 716 height 7
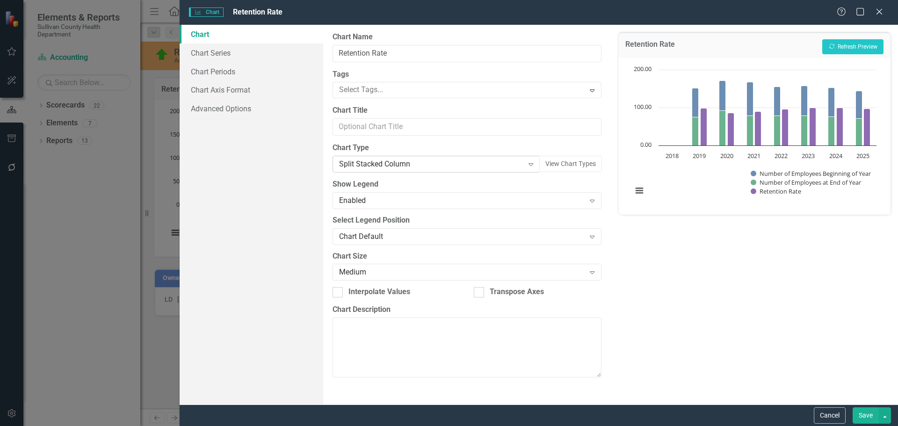
click at [364, 166] on div "Split Stacked Column" at bounding box center [431, 164] width 184 height 11
click at [429, 166] on div "Bar" at bounding box center [431, 164] width 184 height 11
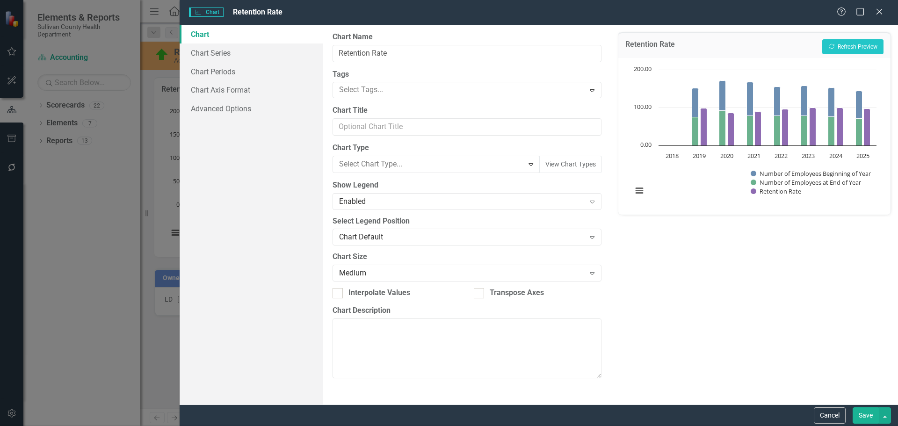
click at [827, 43] on button "Recalculate Refresh Preview" at bounding box center [852, 46] width 61 height 15
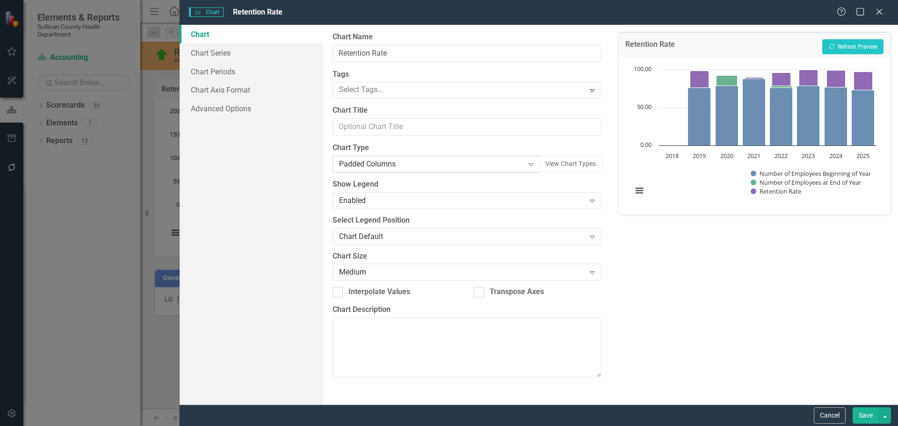
click at [382, 169] on div "Padded Columns" at bounding box center [431, 164] width 184 height 11
click at [846, 44] on button "Recalculate Refresh Preview" at bounding box center [852, 46] width 61 height 15
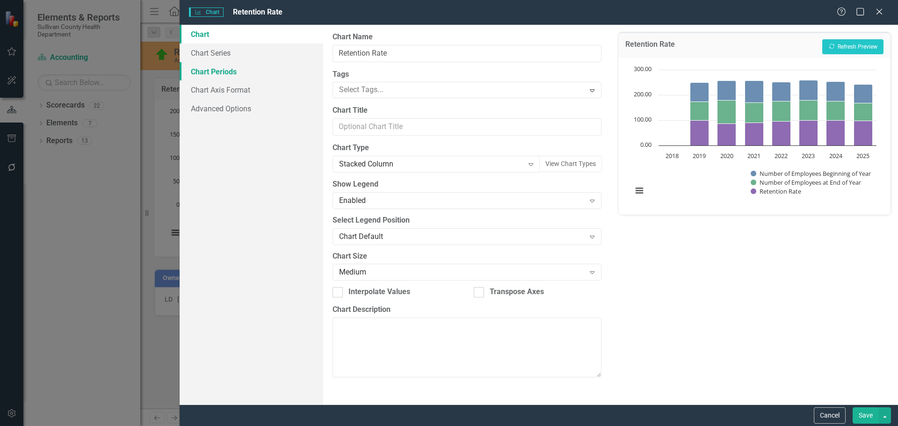
click at [238, 72] on link "Chart Periods" at bounding box center [252, 71] width 144 height 19
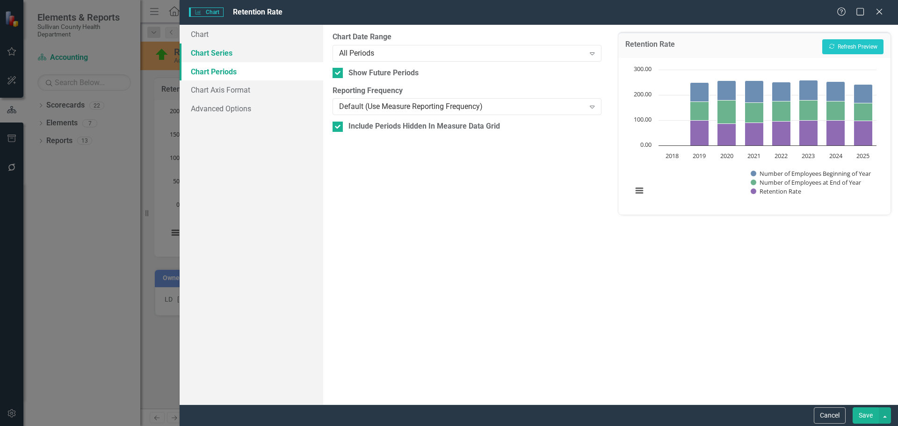
click at [236, 55] on link "Chart Series" at bounding box center [252, 52] width 144 height 19
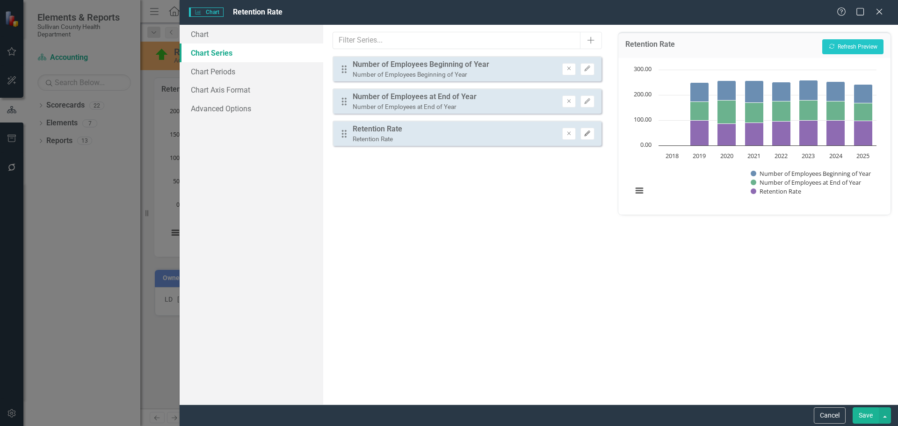
click at [587, 137] on button "Edit" at bounding box center [587, 134] width 14 height 12
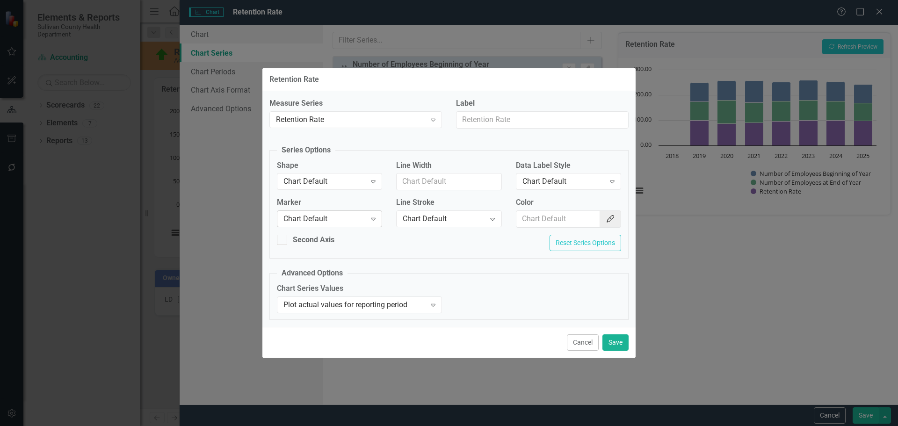
click at [305, 220] on div "Chart Default" at bounding box center [324, 219] width 82 height 11
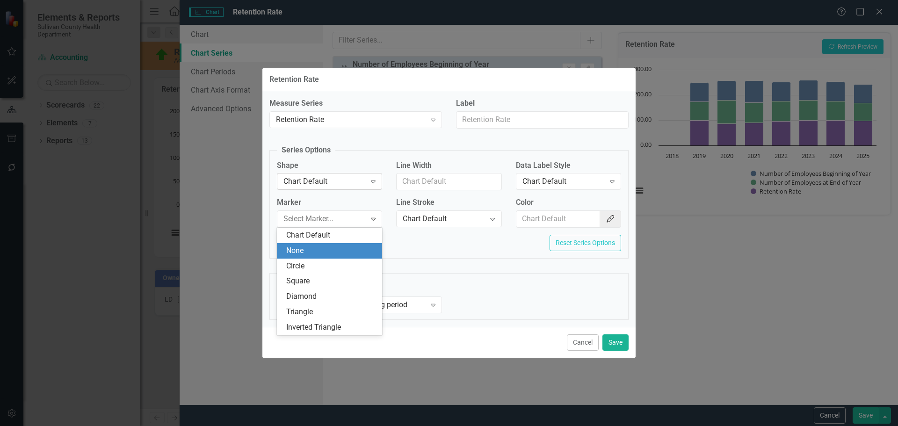
click at [320, 185] on div "Chart Default" at bounding box center [324, 181] width 82 height 11
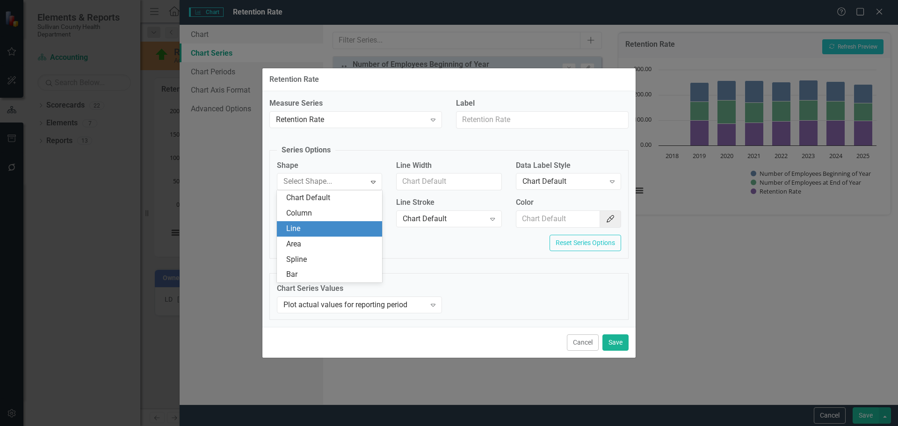
click at [308, 224] on div "Line" at bounding box center [331, 229] width 90 height 11
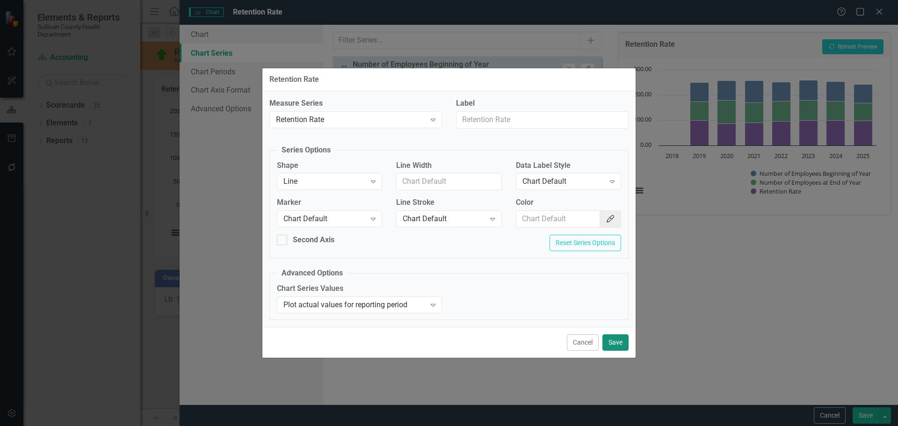
click at [609, 339] on button "Save" at bounding box center [615, 342] width 26 height 16
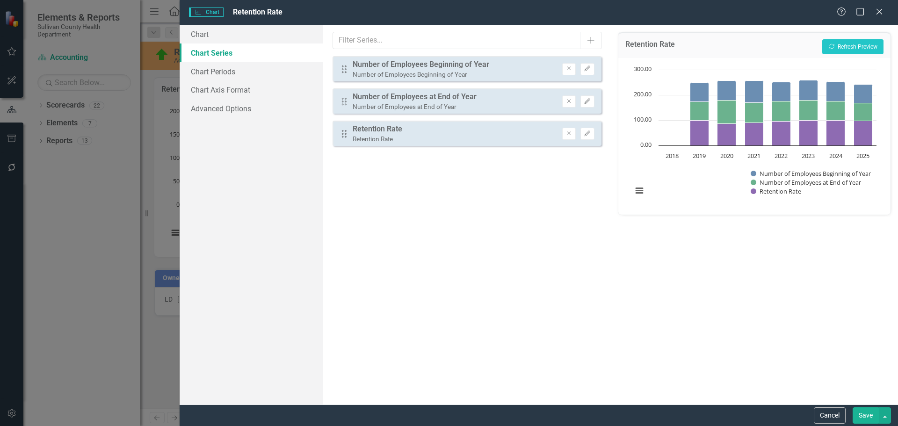
click at [862, 412] on button "Save" at bounding box center [865, 415] width 26 height 16
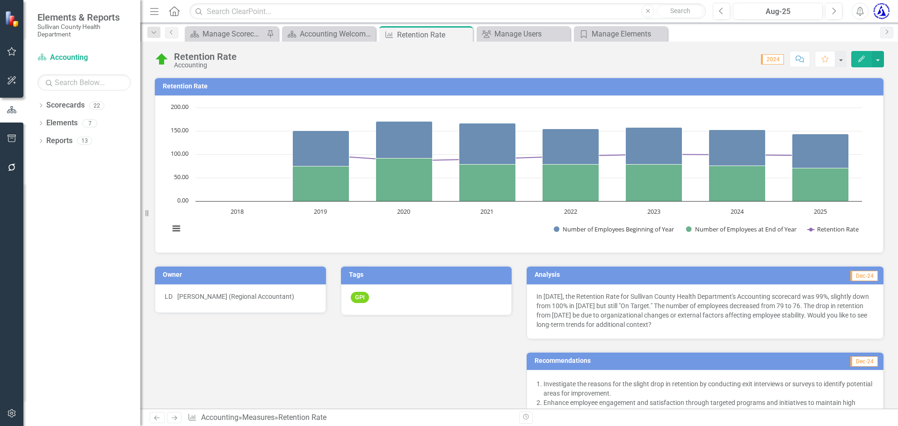
click at [190, 87] on h3 "Retention Rate" at bounding box center [521, 86] width 716 height 7
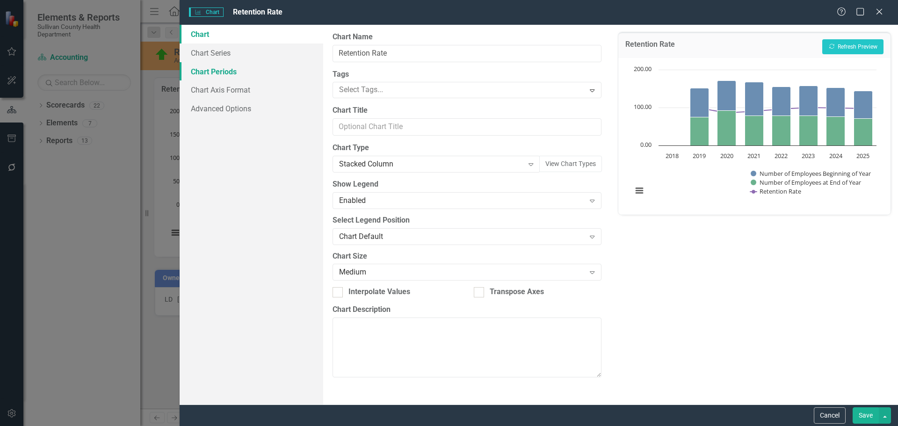
click at [227, 72] on link "Chart Periods" at bounding box center [252, 71] width 144 height 19
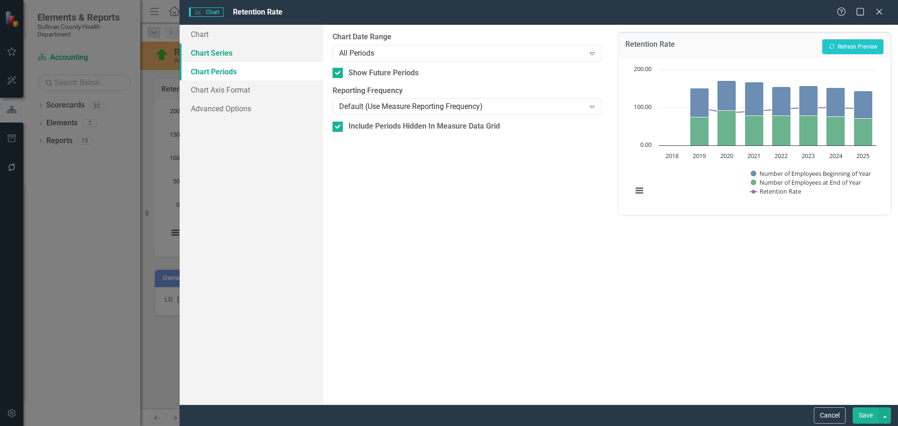
click at [222, 50] on link "Chart Series" at bounding box center [252, 52] width 144 height 19
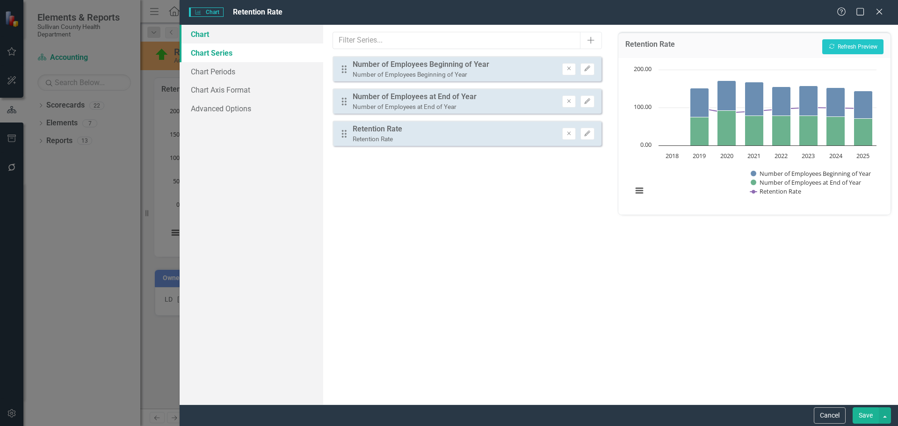
click at [217, 40] on link "Chart" at bounding box center [252, 34] width 144 height 19
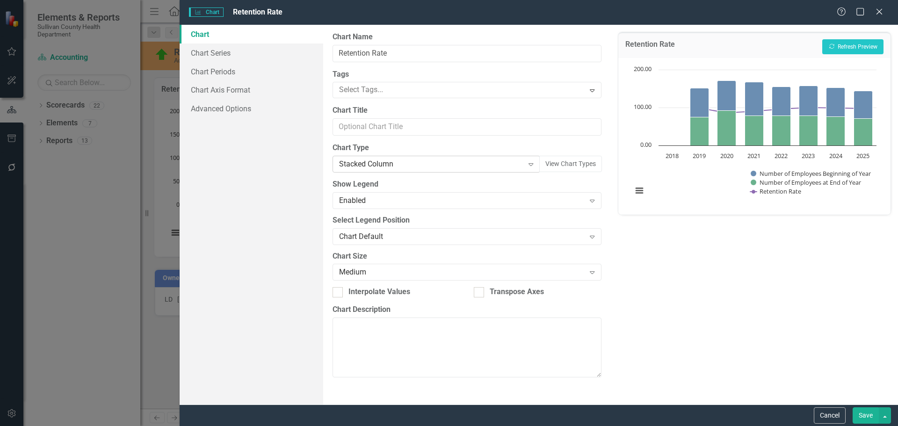
click at [371, 163] on div "Stacked Column" at bounding box center [431, 164] width 184 height 11
click at [863, 48] on button "Recalculate Refresh Preview" at bounding box center [852, 46] width 61 height 15
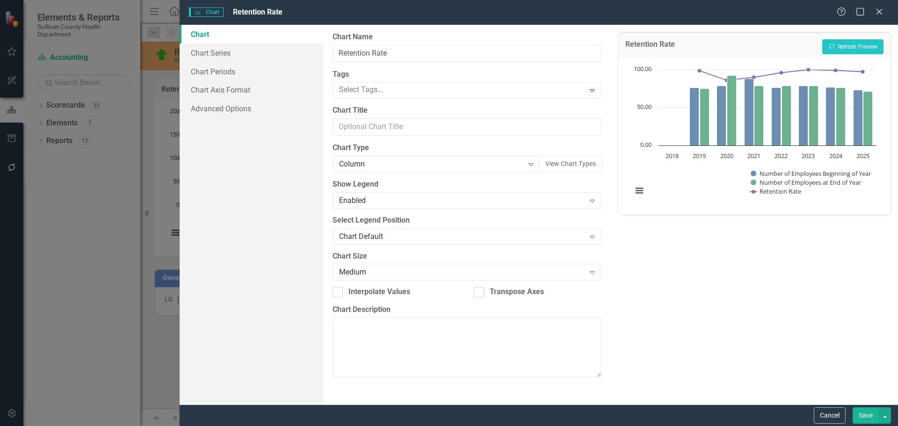
click at [864, 419] on button "Save" at bounding box center [865, 415] width 26 height 16
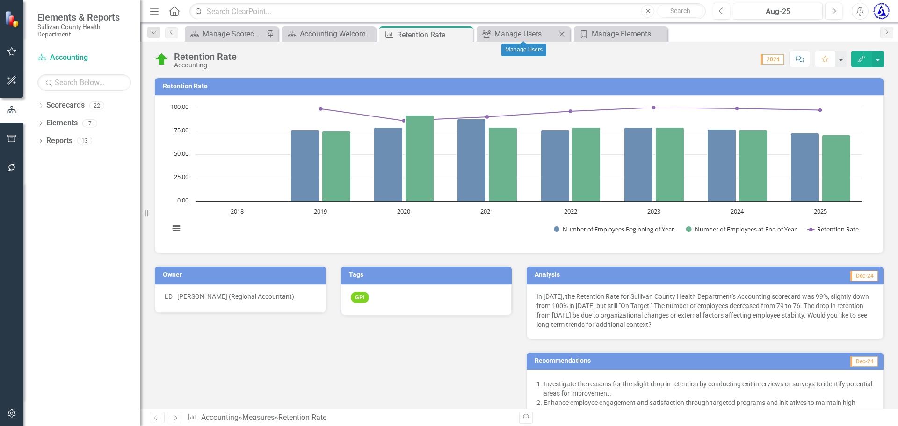
click at [563, 34] on icon "Close" at bounding box center [561, 33] width 9 height 7
click at [562, 36] on icon "Close" at bounding box center [561, 33] width 9 height 7
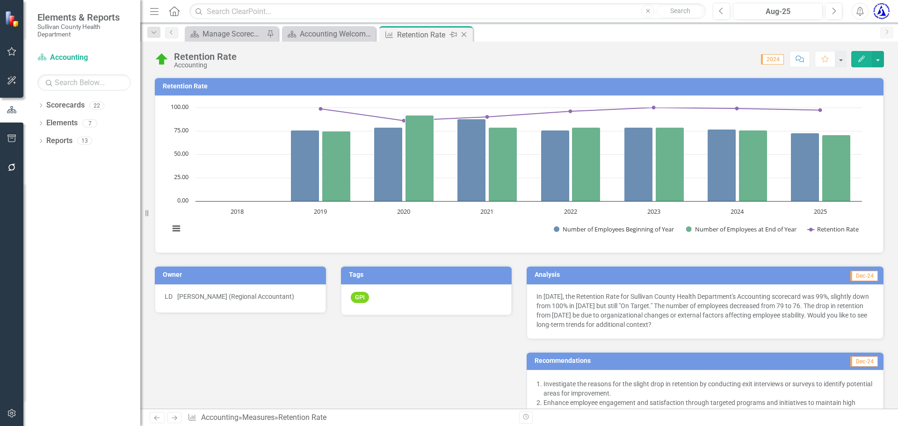
click at [468, 35] on icon "Close" at bounding box center [463, 34] width 9 height 7
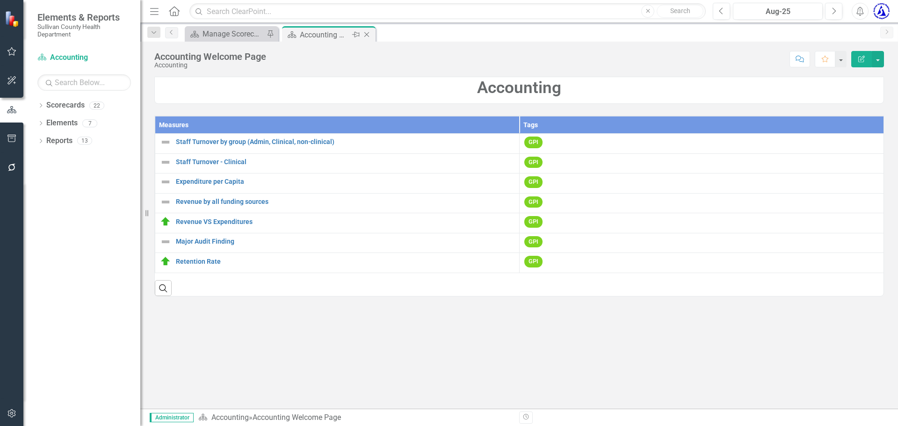
click at [368, 36] on icon "Close" at bounding box center [366, 34] width 9 height 7
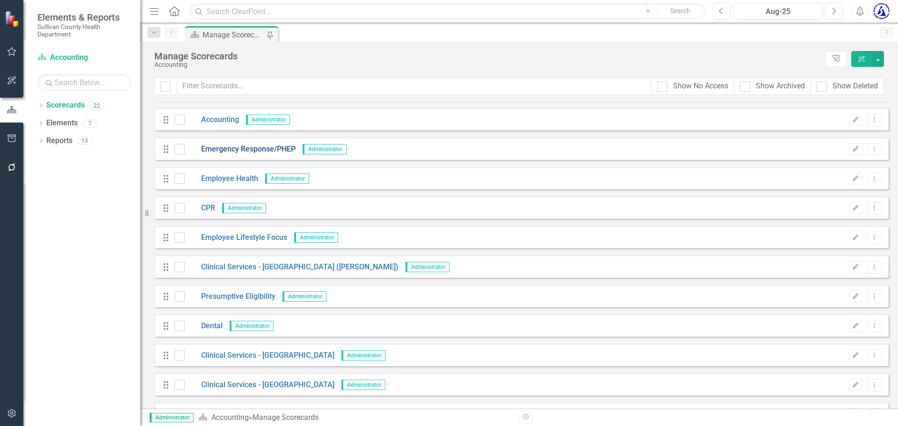
scroll to position [229, 0]
click at [224, 148] on link "Emergency Response/PHEP" at bounding box center [240, 150] width 111 height 11
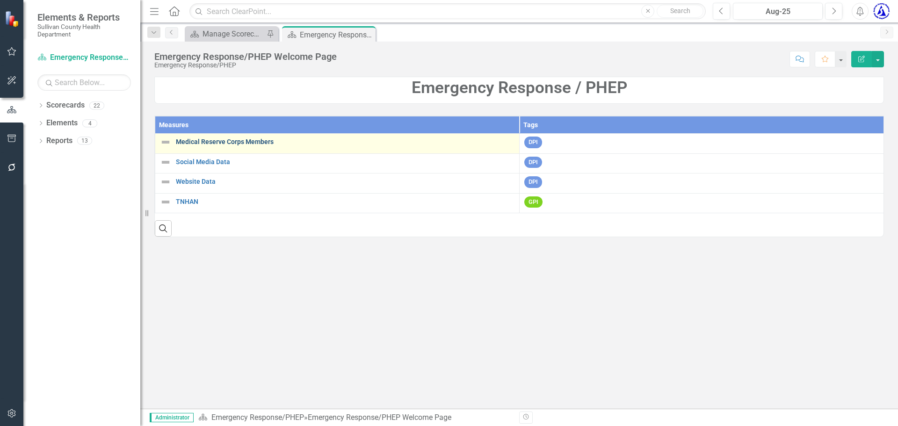
click at [209, 142] on link "Medical Reserve Corps Members" at bounding box center [345, 141] width 339 height 7
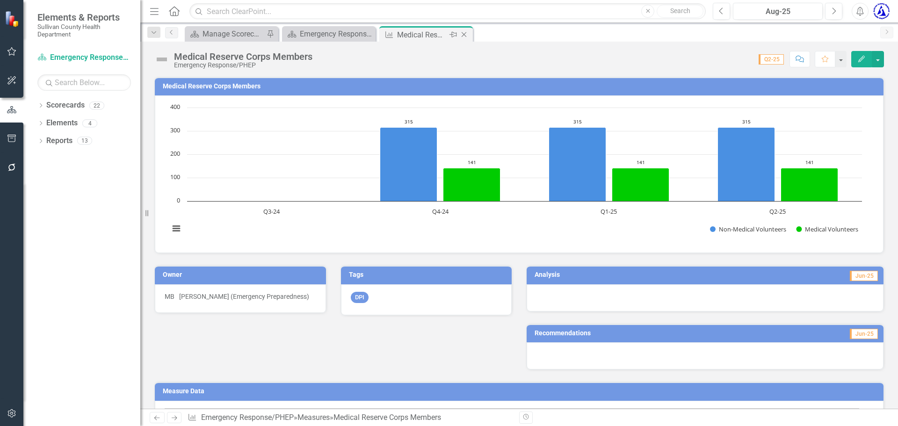
click at [463, 36] on icon "Close" at bounding box center [463, 34] width 9 height 7
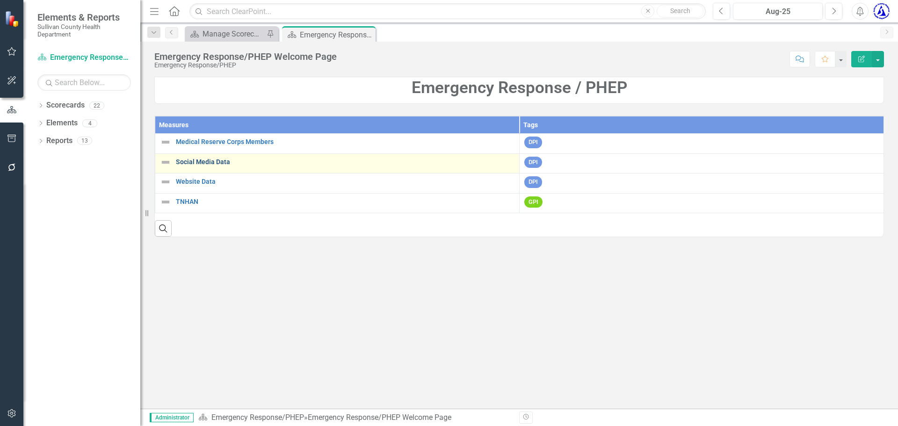
click at [217, 159] on link "Social Media Data" at bounding box center [345, 162] width 339 height 7
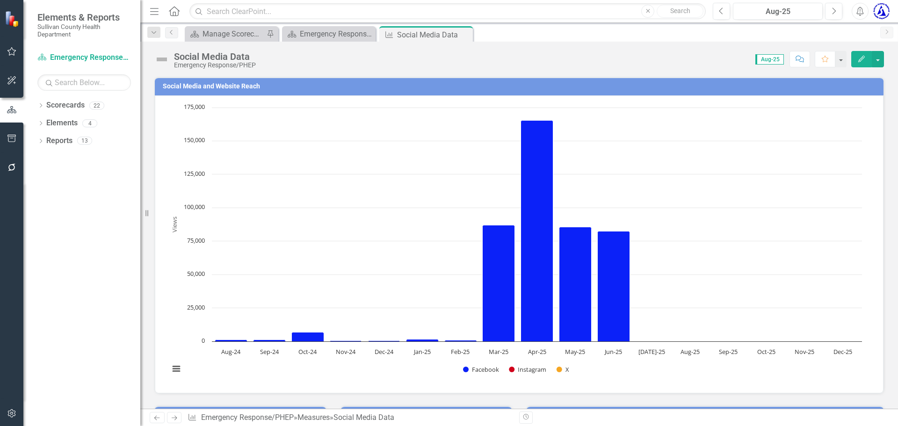
click at [225, 85] on h3 "Social Media and Website Reach" at bounding box center [521, 86] width 716 height 7
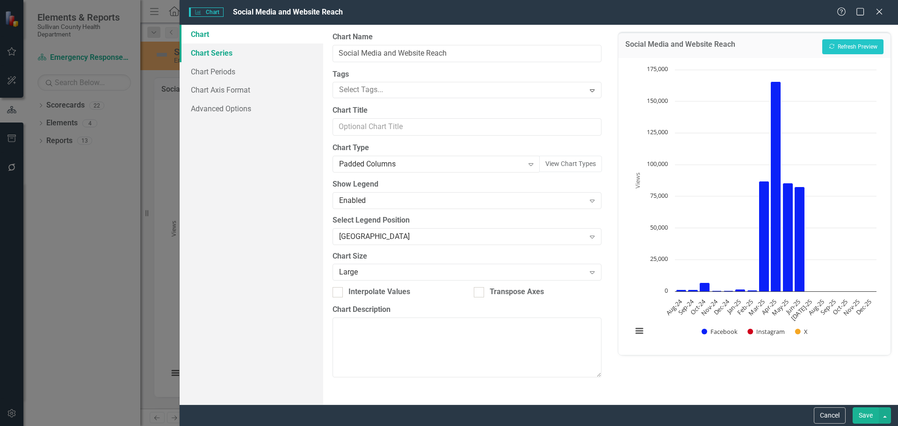
click at [230, 53] on link "Chart Series" at bounding box center [252, 52] width 144 height 19
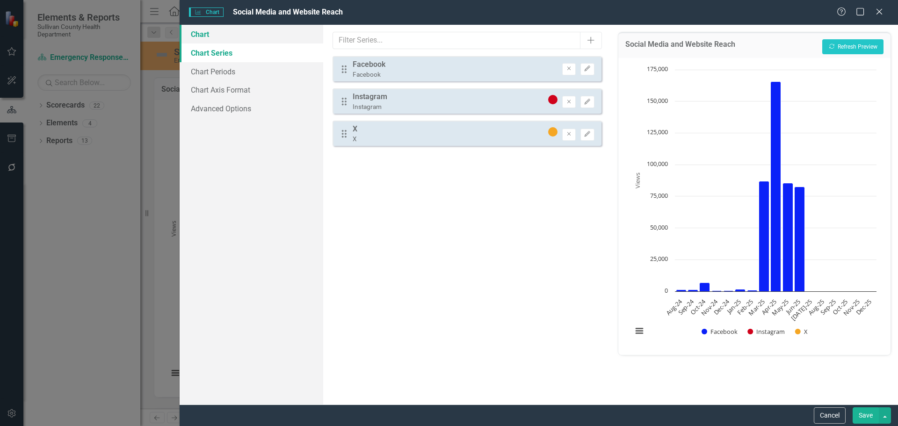
click at [225, 36] on link "Chart" at bounding box center [252, 34] width 144 height 19
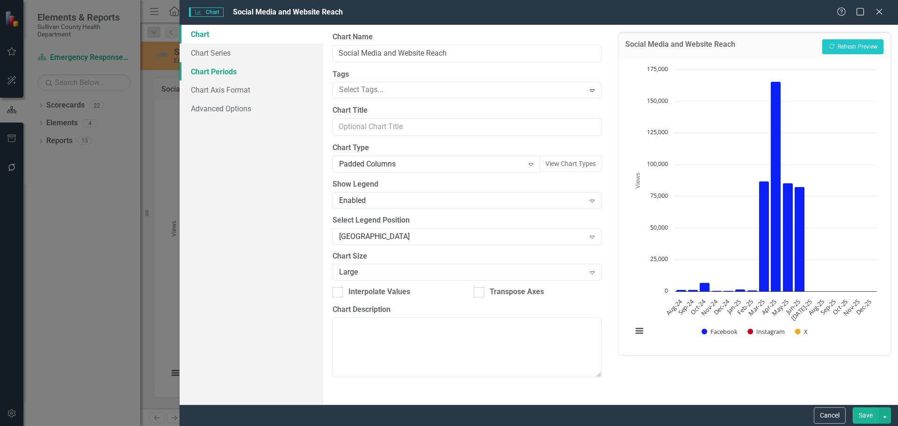
click at [230, 78] on link "Chart Periods" at bounding box center [252, 71] width 144 height 19
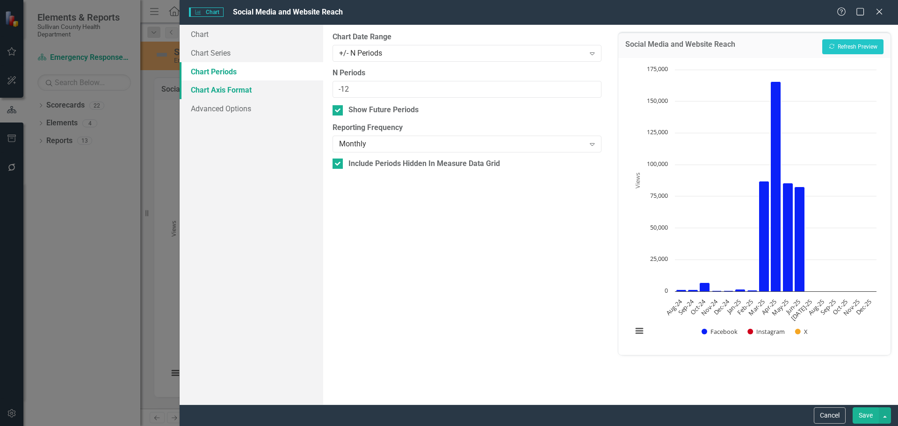
click at [229, 91] on link "Chart Axis Format" at bounding box center [252, 89] width 144 height 19
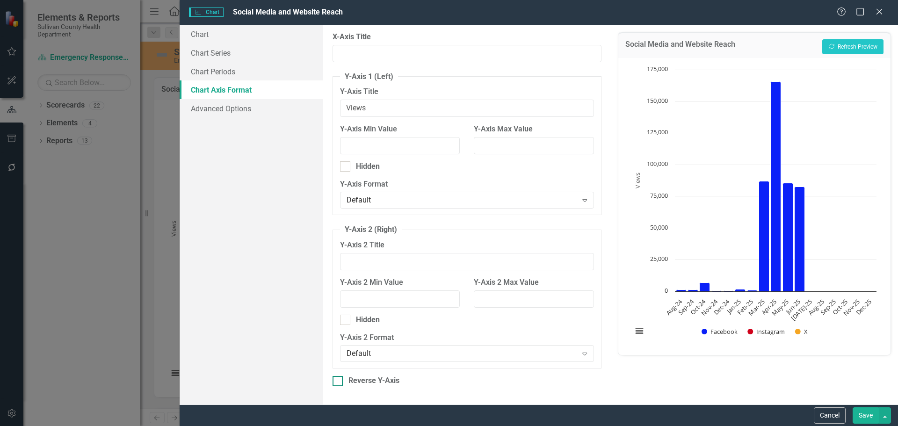
click at [338, 382] on div at bounding box center [337, 381] width 10 height 10
click at [338, 382] on input "Reverse Y-Axis" at bounding box center [335, 379] width 6 height 6
click at [836, 47] on button "Recalculate Refresh Preview" at bounding box center [852, 46] width 61 height 15
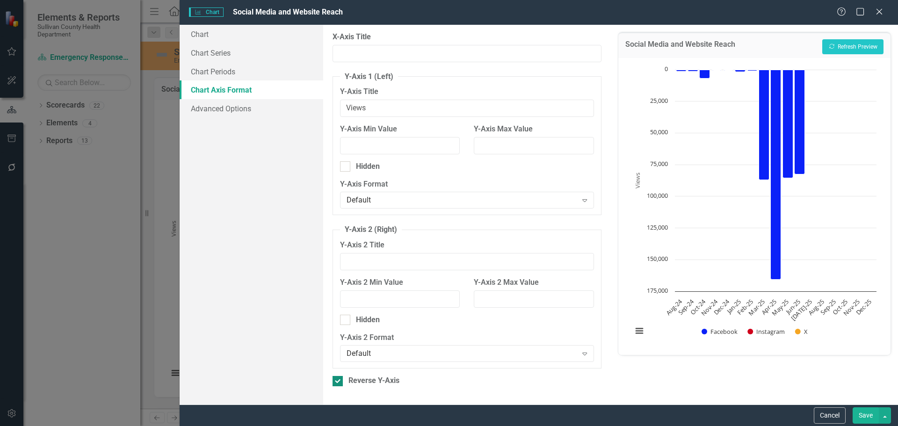
click at [339, 383] on div at bounding box center [337, 381] width 10 height 10
click at [339, 382] on input "Reverse Y-Axis" at bounding box center [335, 379] width 6 height 6
checkbox input "false"
click at [846, 47] on button "Recalculate Refresh Preview" at bounding box center [852, 46] width 61 height 15
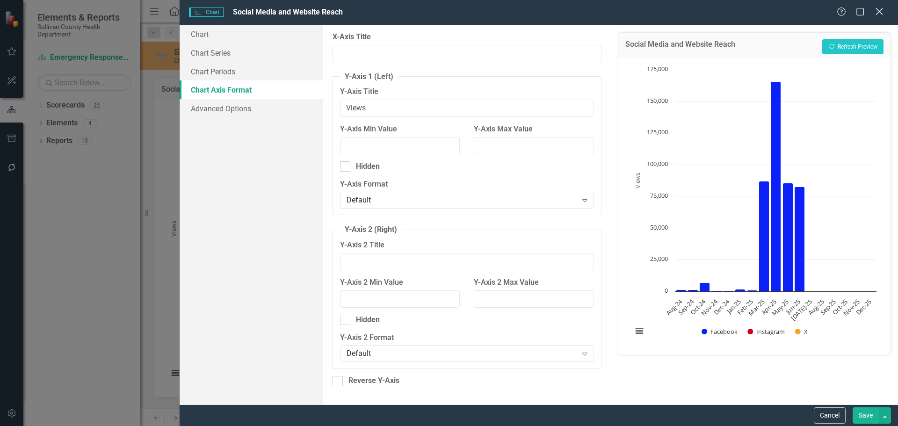
click at [879, 14] on icon "Close" at bounding box center [879, 11] width 12 height 9
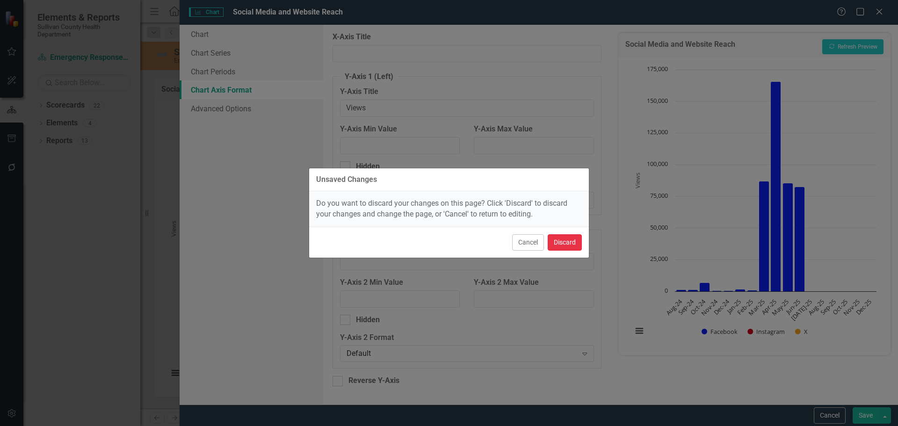
click at [566, 244] on button "Discard" at bounding box center [565, 242] width 34 height 16
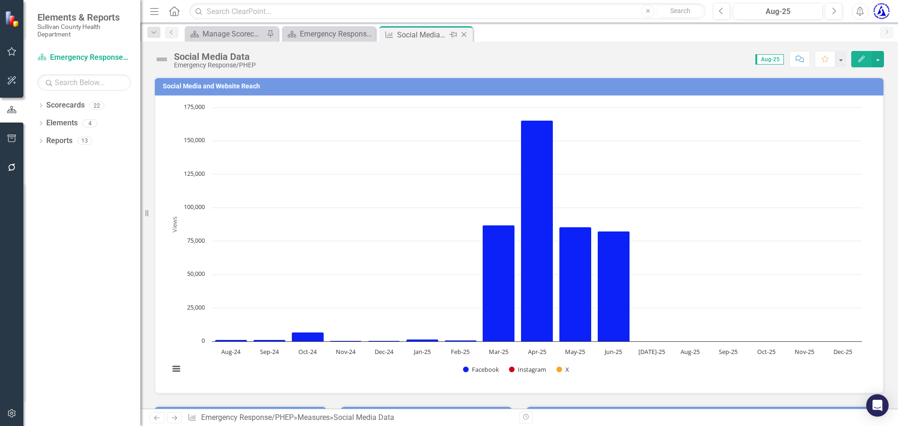
click at [463, 37] on icon "Close" at bounding box center [463, 34] width 9 height 7
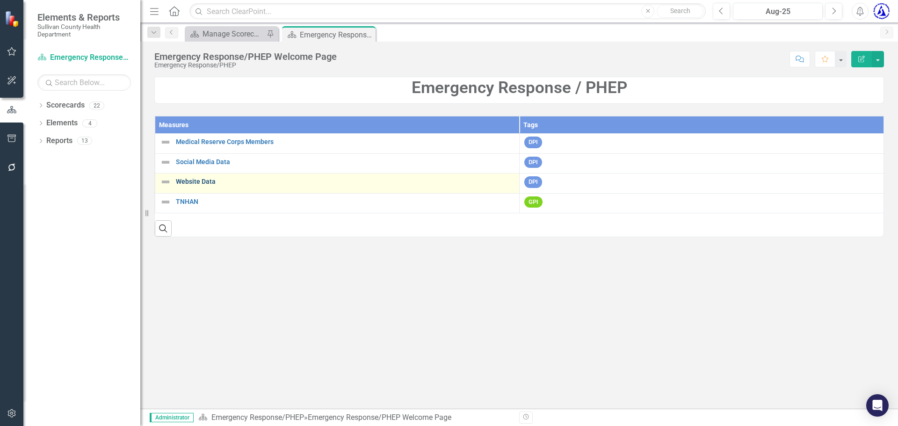
click at [200, 181] on link "Website Data" at bounding box center [345, 181] width 339 height 7
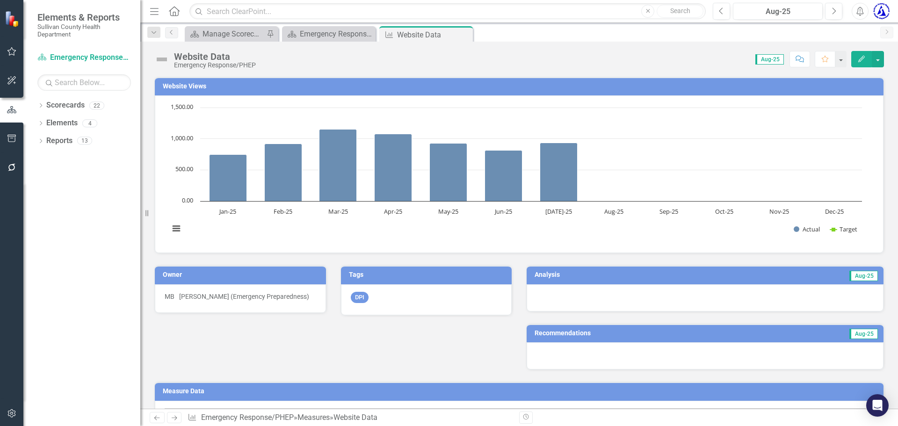
click at [186, 83] on h3 "Website Views" at bounding box center [521, 86] width 716 height 7
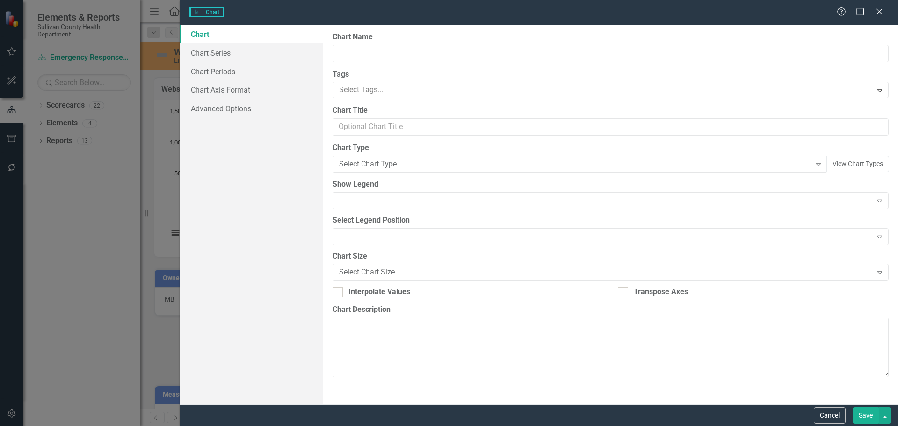
type input "Website Views"
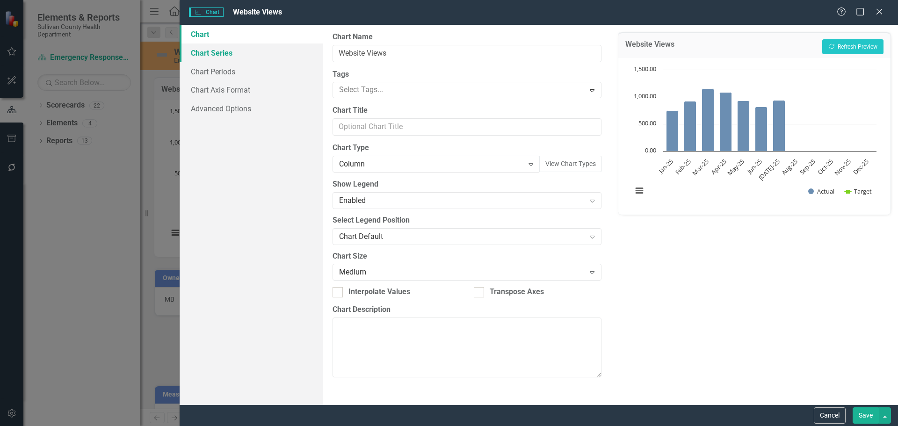
click at [240, 56] on link "Chart Series" at bounding box center [252, 52] width 144 height 19
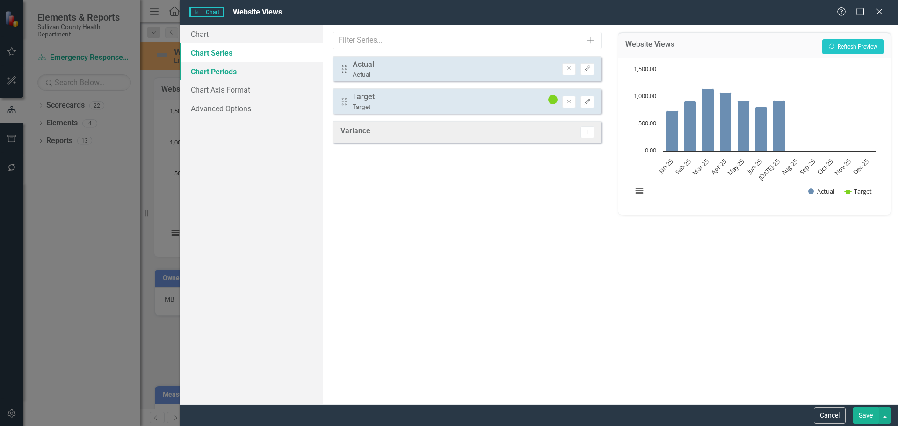
click at [243, 73] on link "Chart Periods" at bounding box center [252, 71] width 144 height 19
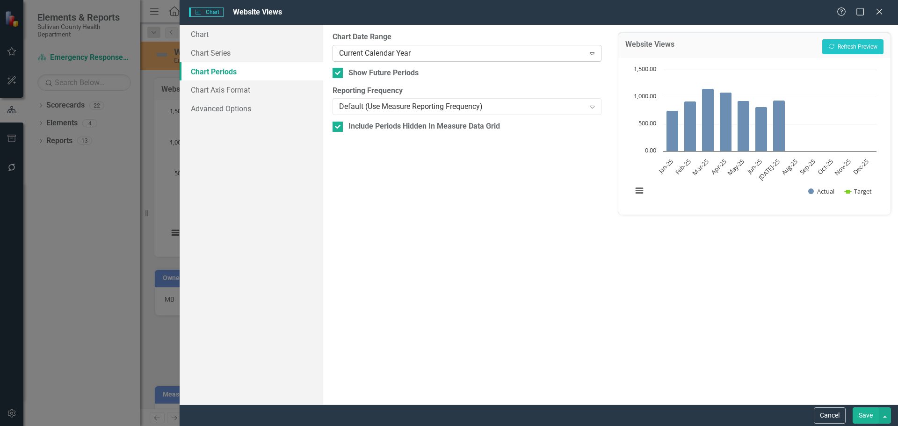
click at [387, 50] on div "Current Calendar Year" at bounding box center [462, 53] width 246 height 11
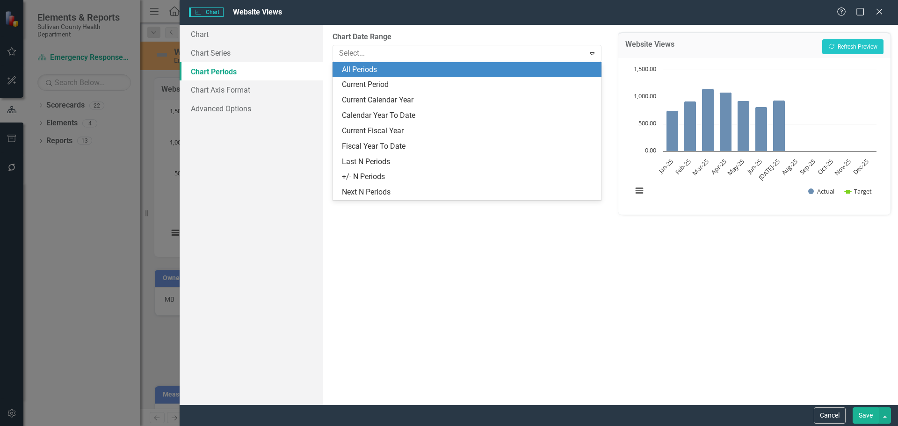
click at [380, 72] on div "All Periods" at bounding box center [468, 70] width 253 height 11
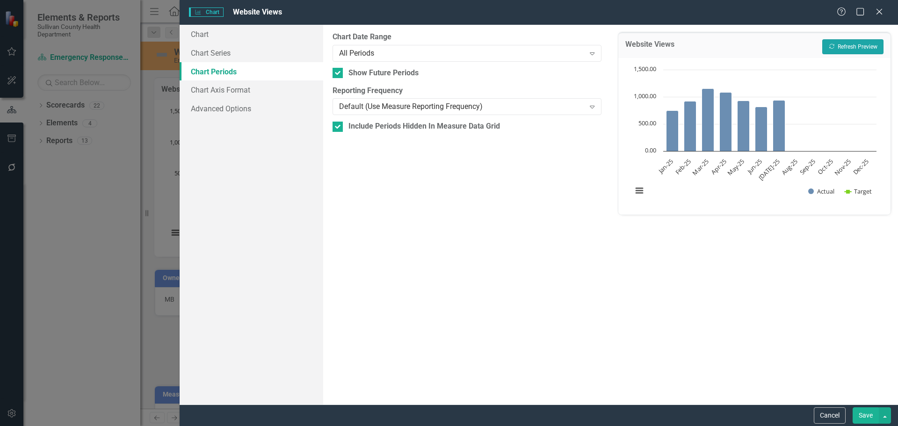
click at [847, 47] on button "Recalculate Refresh Preview" at bounding box center [852, 46] width 61 height 15
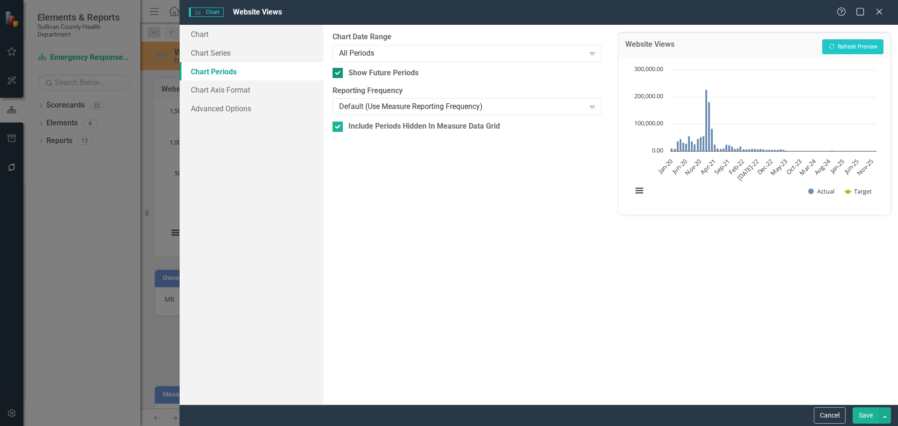
click at [335, 76] on div at bounding box center [337, 73] width 10 height 10
click at [335, 74] on input "Show Future Periods" at bounding box center [335, 71] width 6 height 6
checkbox input "false"
click at [863, 420] on button "Save" at bounding box center [865, 415] width 26 height 16
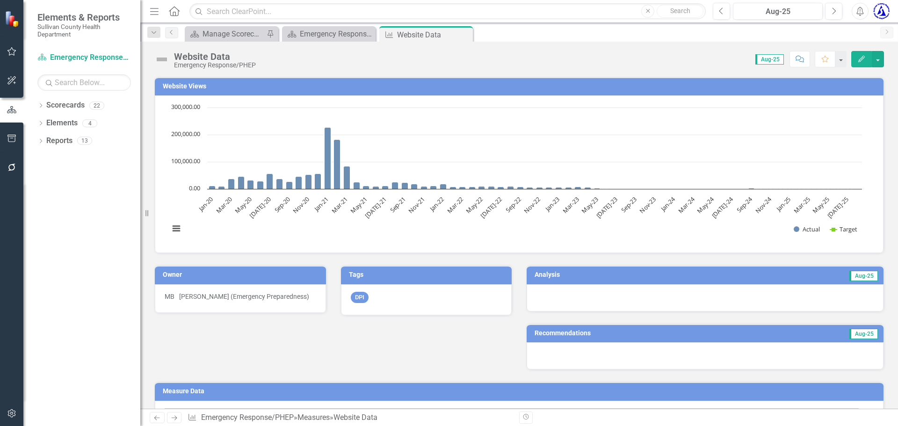
click at [191, 84] on h3 "Website Views" at bounding box center [521, 86] width 716 height 7
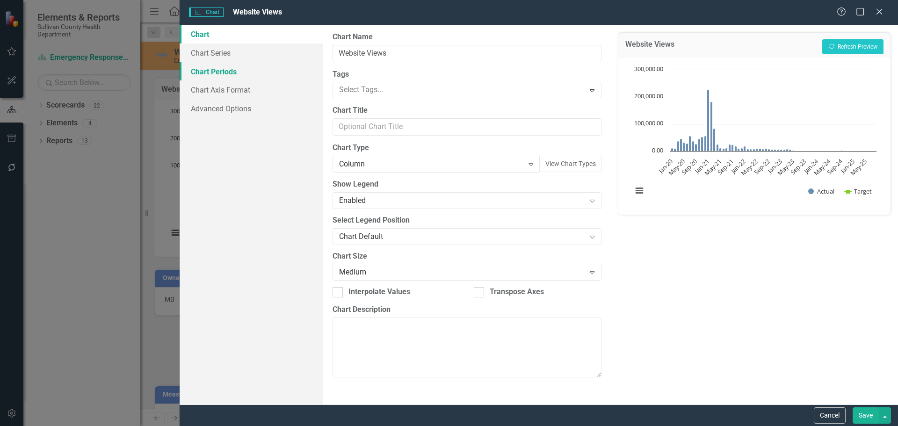
click at [234, 77] on link "Chart Periods" at bounding box center [252, 71] width 144 height 19
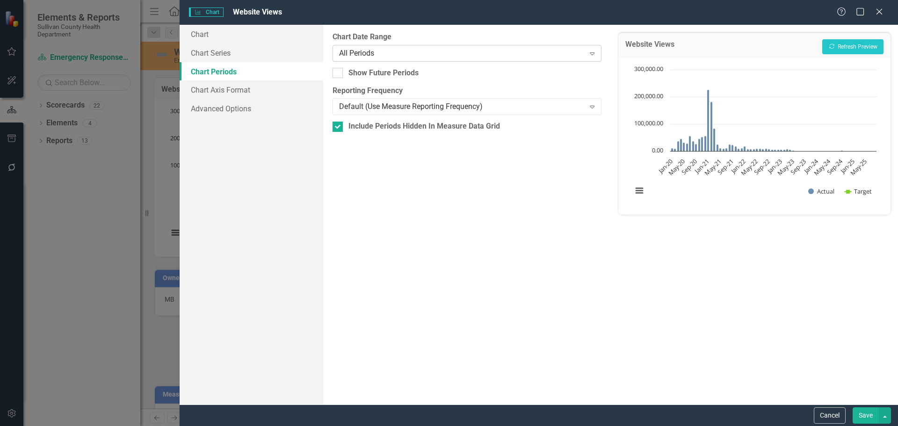
click at [363, 61] on div "All Periods Expand" at bounding box center [466, 53] width 268 height 17
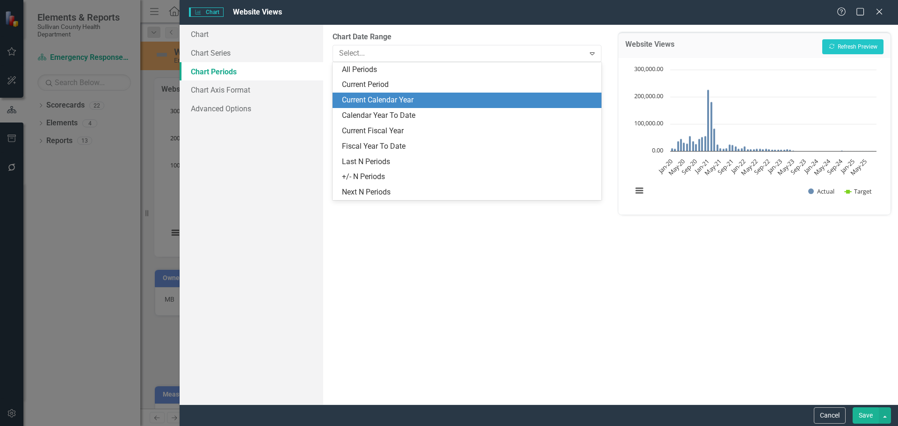
click at [363, 98] on div "Current Calendar Year" at bounding box center [468, 100] width 253 height 11
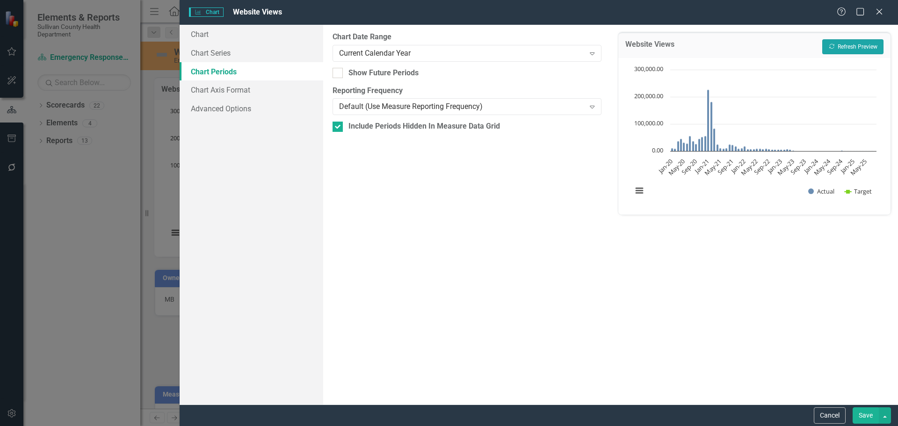
click at [874, 48] on button "Recalculate Refresh Preview" at bounding box center [852, 46] width 61 height 15
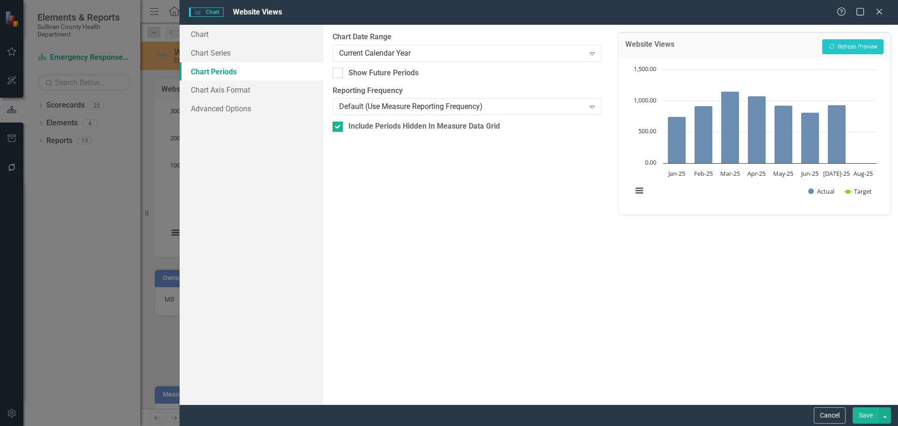
click at [861, 410] on button "Save" at bounding box center [865, 415] width 26 height 16
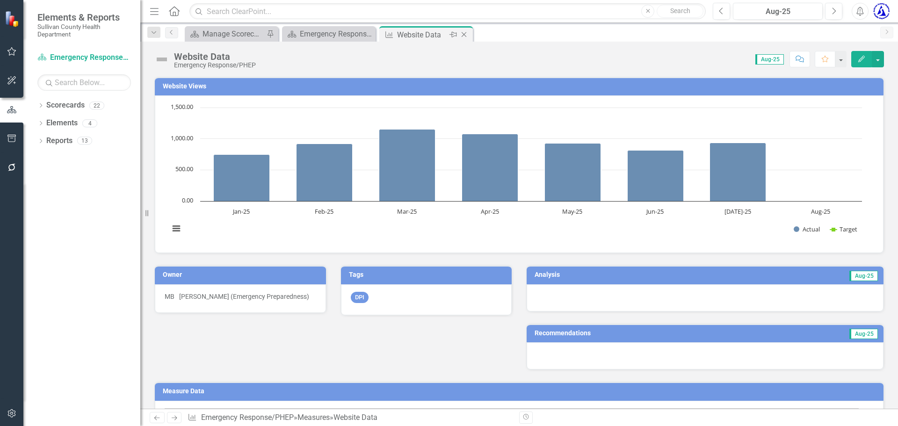
click at [464, 35] on icon at bounding box center [464, 34] width 5 height 5
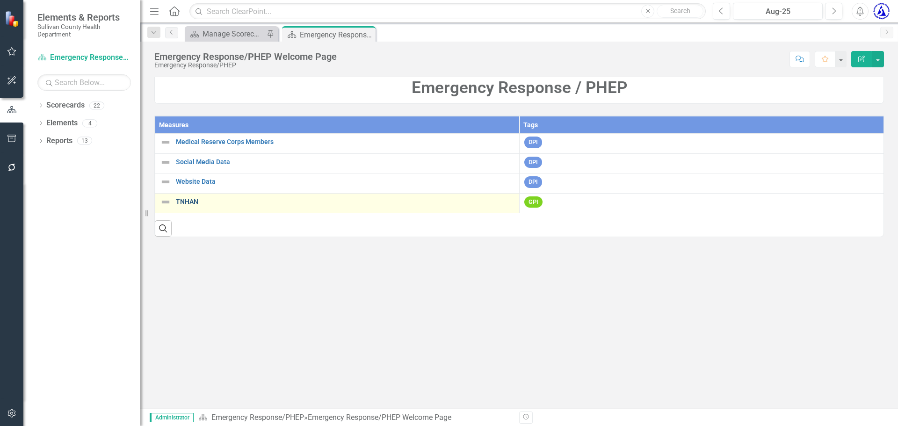
click at [193, 204] on link "TNHAN" at bounding box center [345, 201] width 339 height 7
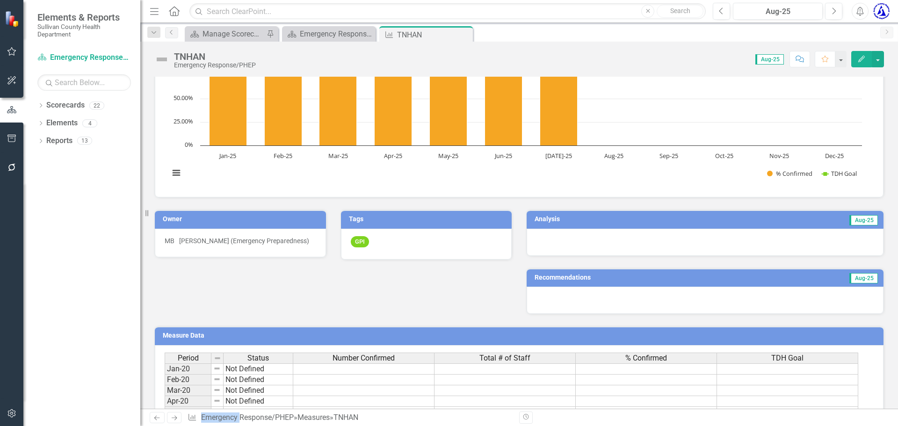
scroll to position [57, 0]
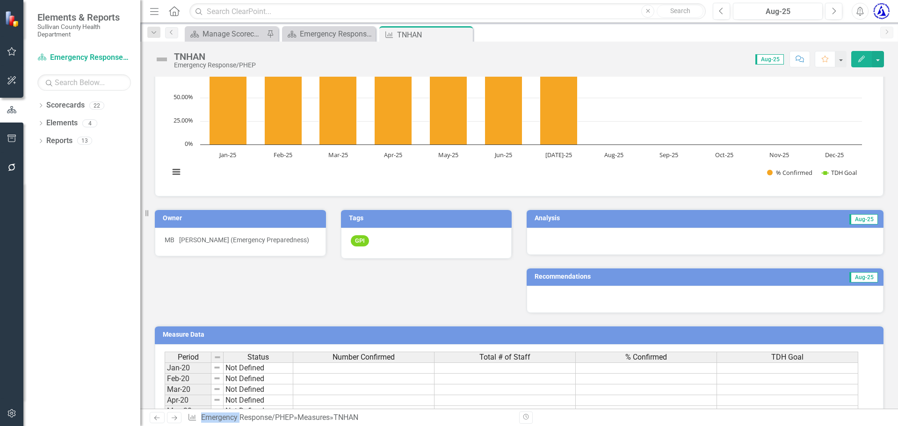
click at [472, 246] on div "GPI" at bounding box center [426, 243] width 171 height 31
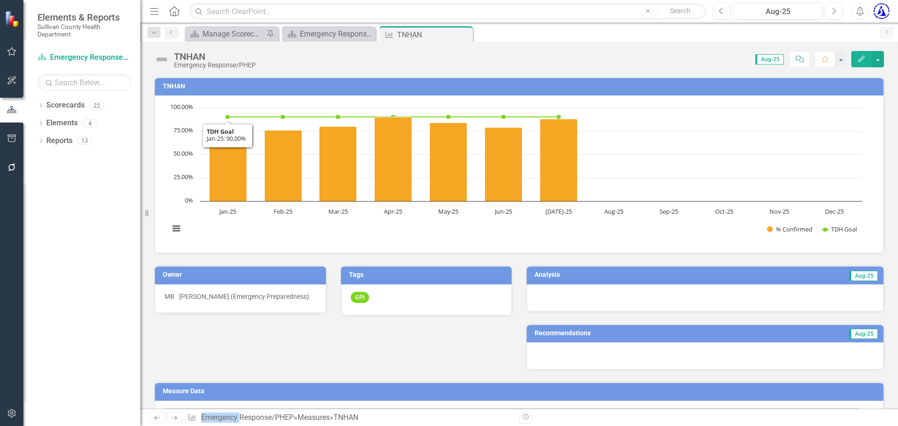
click at [166, 88] on h3 "TNHAN" at bounding box center [521, 86] width 716 height 7
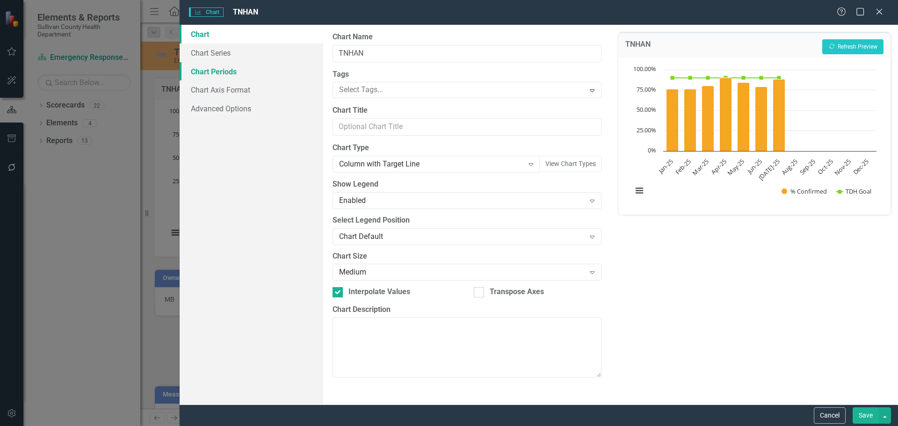
click at [236, 78] on link "Chart Periods" at bounding box center [252, 71] width 144 height 19
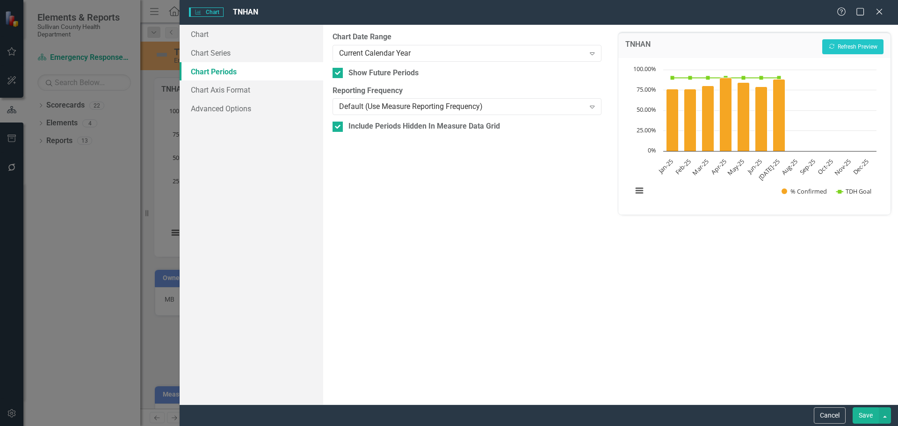
click at [236, 78] on link "Chart Periods" at bounding box center [252, 71] width 144 height 19
click at [231, 60] on link "Chart Series" at bounding box center [252, 52] width 144 height 19
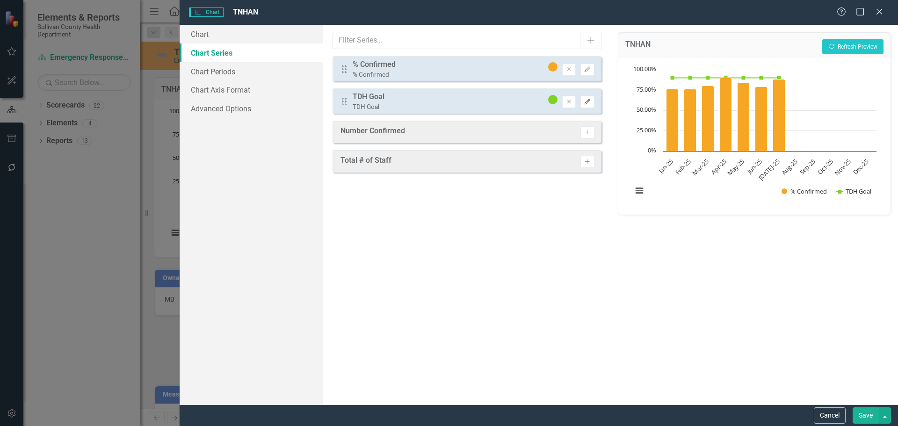
click at [587, 104] on icon "Edit" at bounding box center [587, 102] width 7 height 6
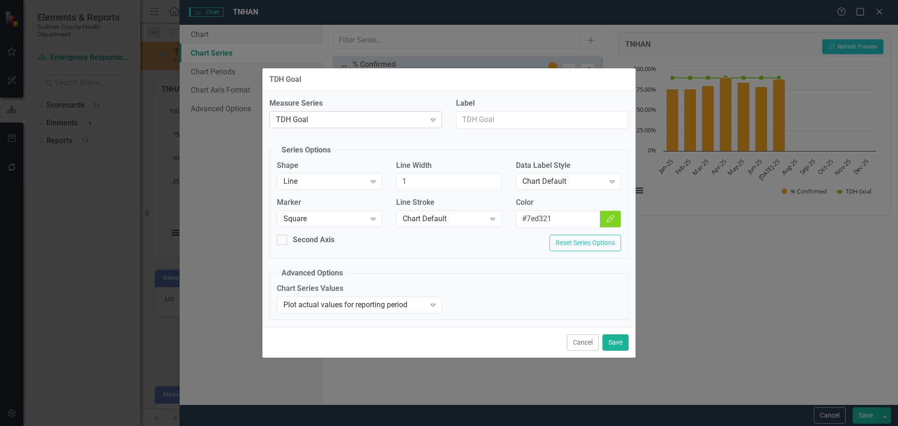
click at [385, 120] on div "TDH Goal" at bounding box center [351, 119] width 150 height 11
click at [520, 128] on input "Label" at bounding box center [542, 119] width 173 height 17
type input "TDH Goal (90%)"
click at [618, 347] on button "Save" at bounding box center [615, 342] width 26 height 16
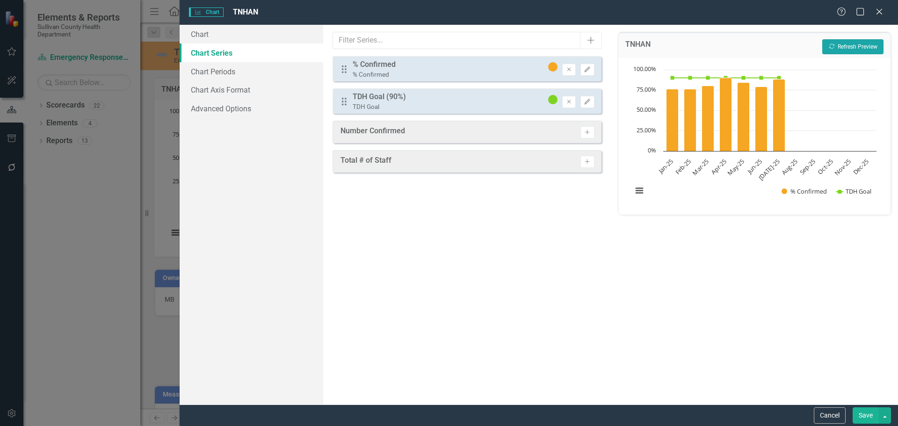
click at [848, 51] on button "Recalculate Refresh Preview" at bounding box center [852, 46] width 61 height 15
click at [870, 417] on button "Save" at bounding box center [865, 415] width 26 height 16
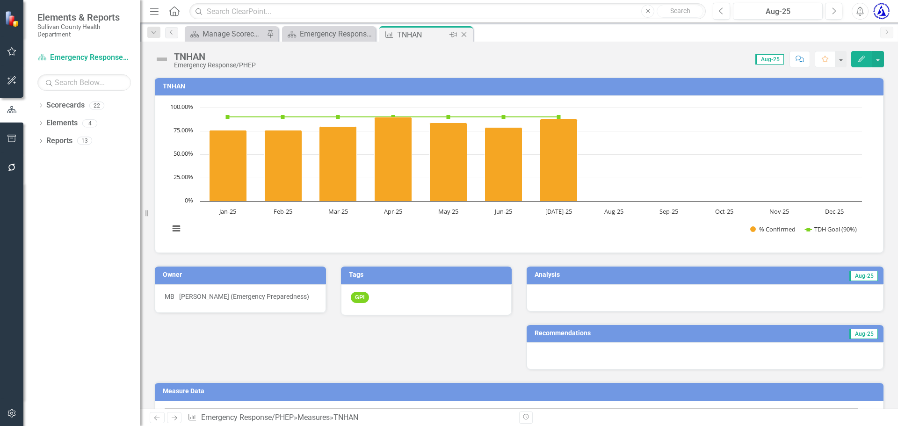
click at [465, 35] on icon "Close" at bounding box center [463, 34] width 9 height 7
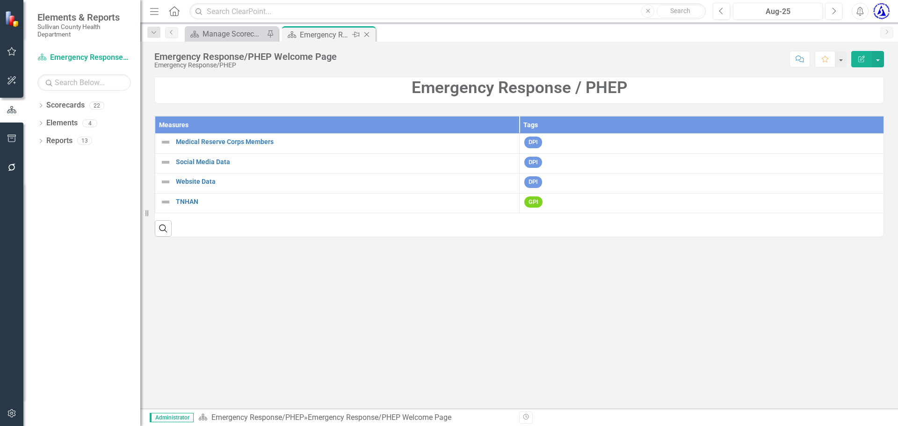
click at [368, 36] on icon at bounding box center [366, 34] width 5 height 5
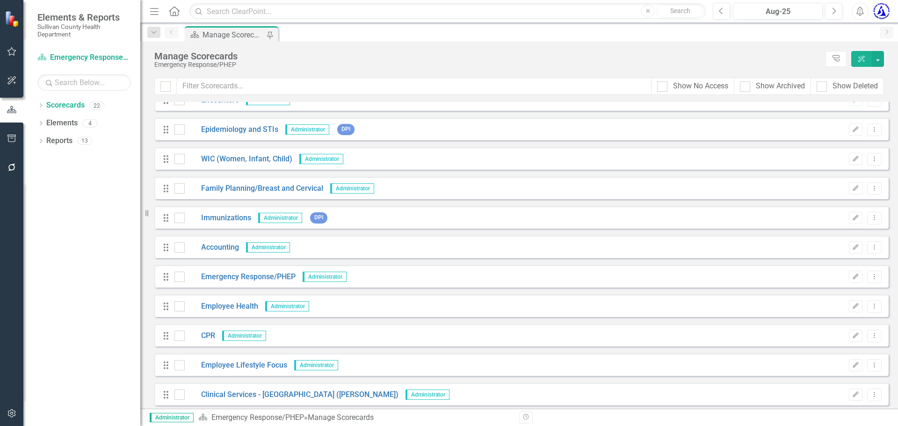
scroll to position [116, 0]
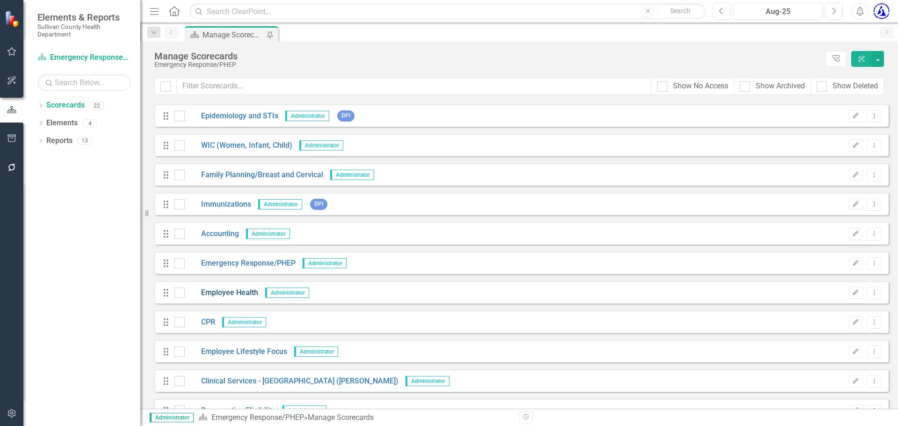
click at [230, 292] on link "Employee Health" at bounding box center [221, 293] width 73 height 11
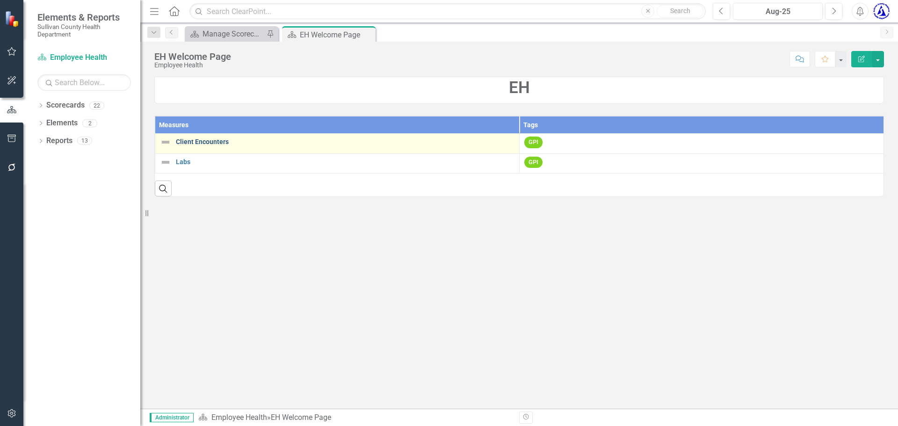
click at [201, 141] on link "Client Encounters" at bounding box center [345, 141] width 339 height 7
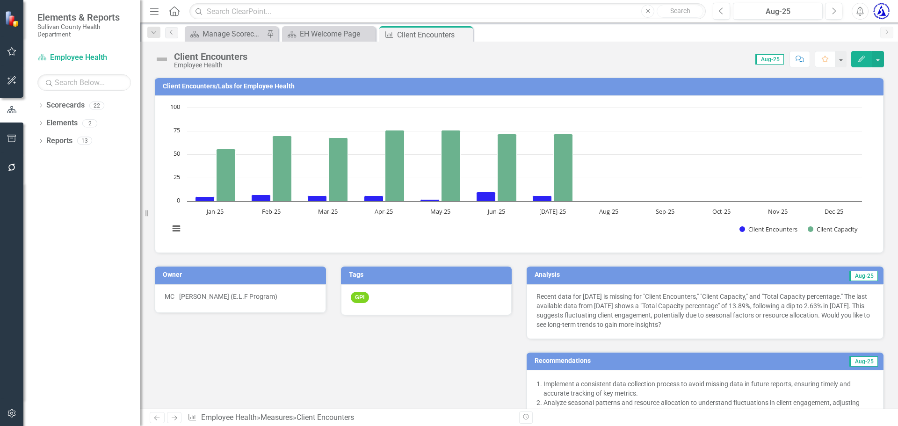
click at [203, 84] on h3 "Client Encounters/Labs for Employee Health" at bounding box center [521, 86] width 716 height 7
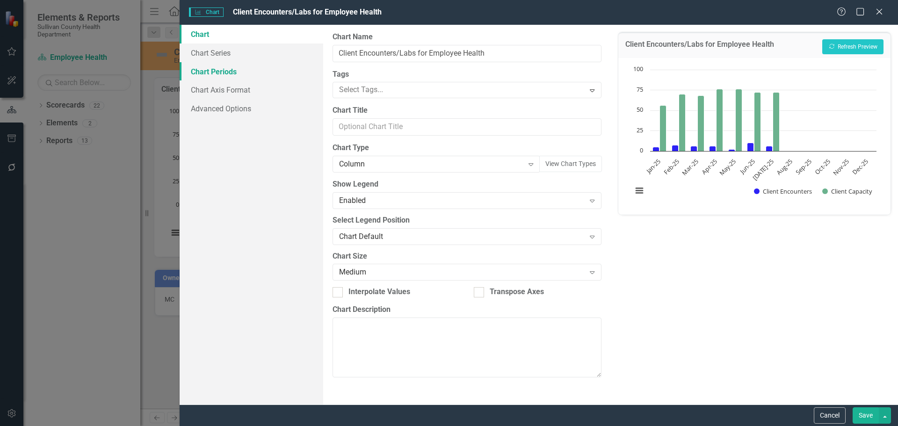
click at [220, 69] on link "Chart Periods" at bounding box center [252, 71] width 144 height 19
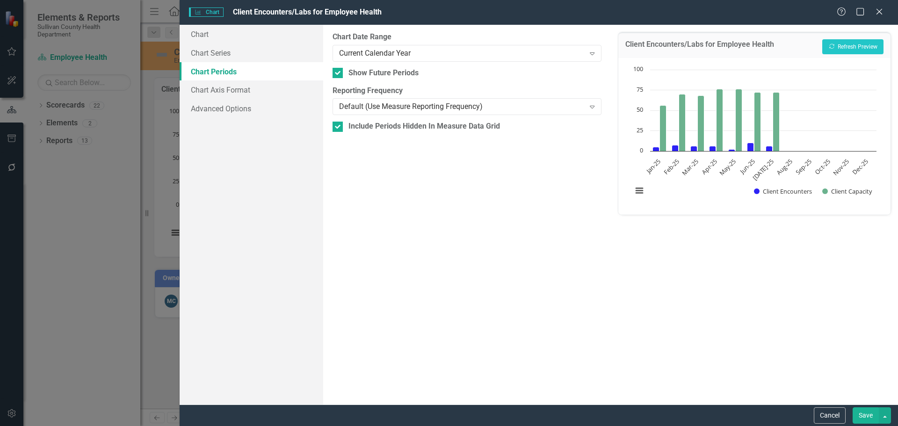
click at [395, 49] on div "Current Calendar Year" at bounding box center [462, 53] width 246 height 11
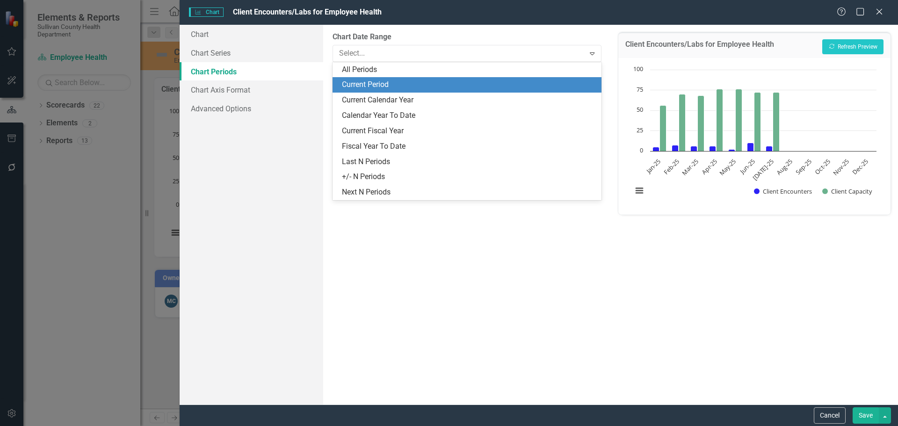
click at [378, 86] on div "Current Period" at bounding box center [468, 84] width 253 height 11
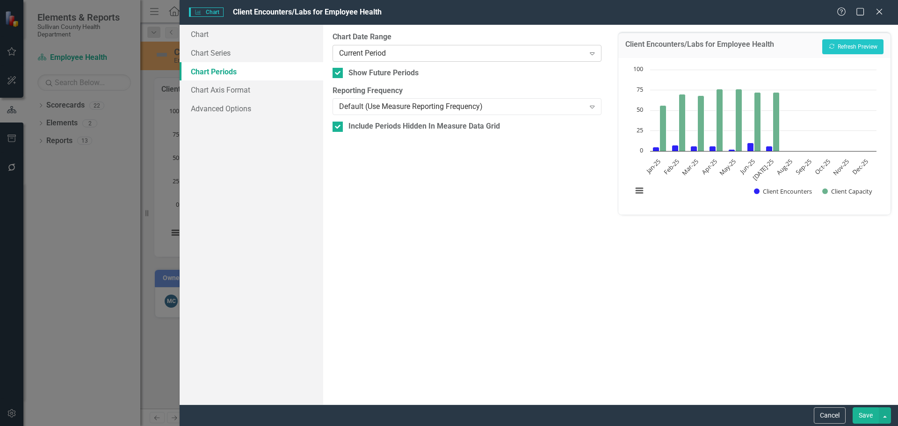
click at [370, 54] on div "Current Period" at bounding box center [462, 53] width 246 height 11
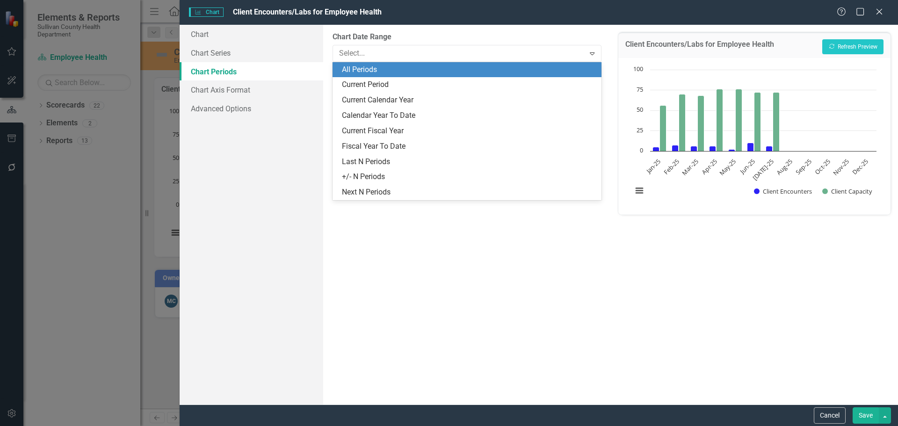
click at [369, 70] on div "All Periods" at bounding box center [468, 70] width 253 height 11
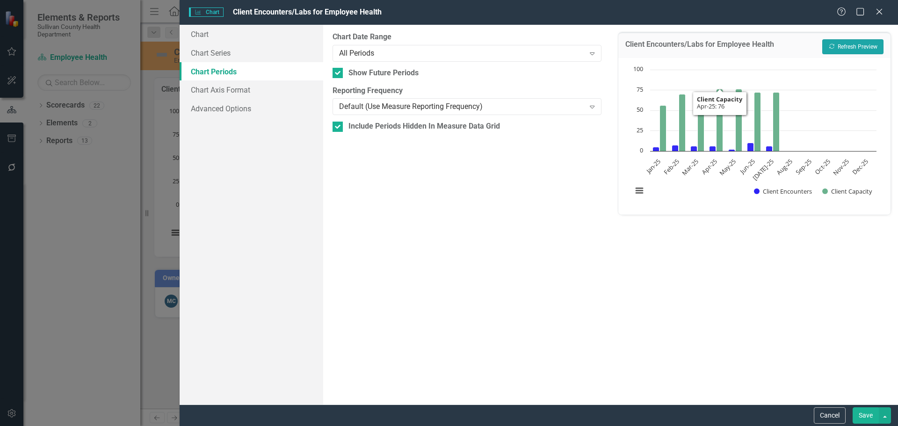
click at [852, 47] on button "Recalculate Refresh Preview" at bounding box center [852, 46] width 61 height 15
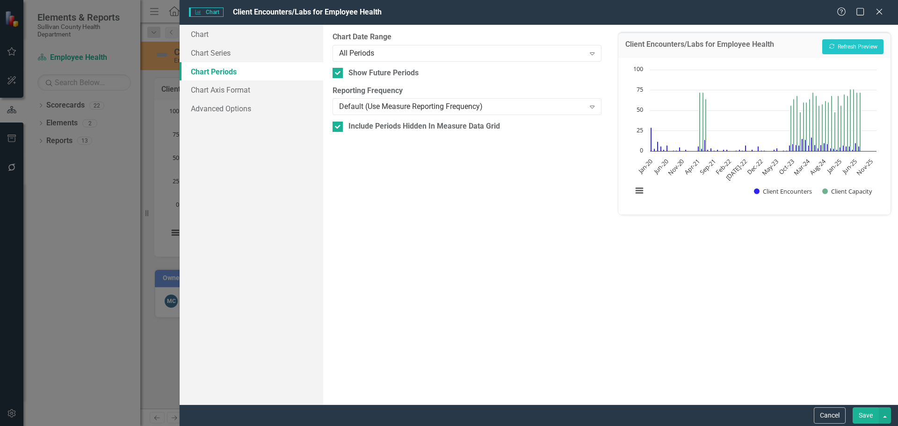
click at [862, 413] on button "Save" at bounding box center [865, 415] width 26 height 16
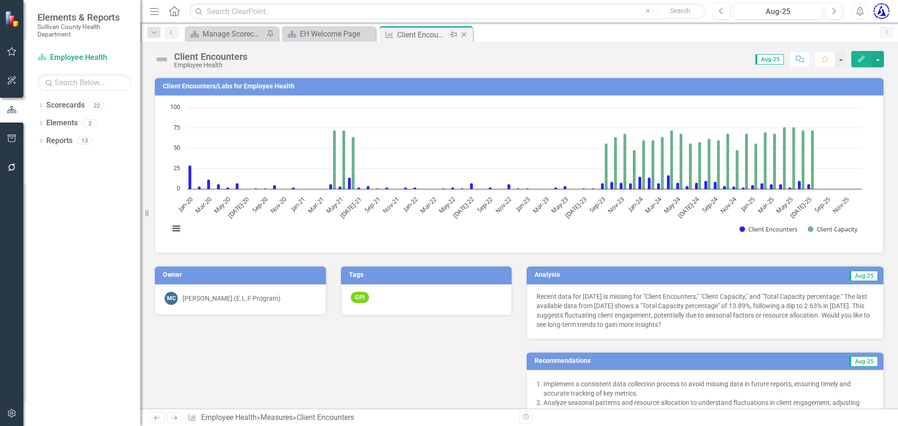
click at [463, 37] on icon "Close" at bounding box center [463, 34] width 9 height 7
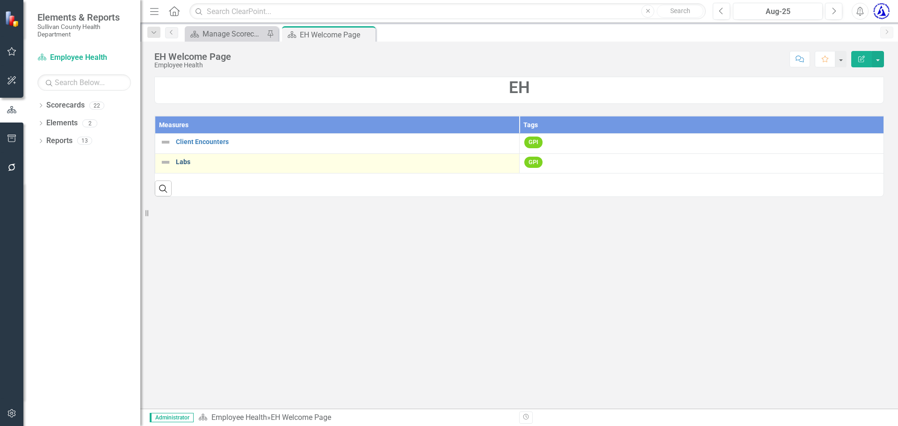
click at [193, 163] on link "Labs" at bounding box center [345, 162] width 339 height 7
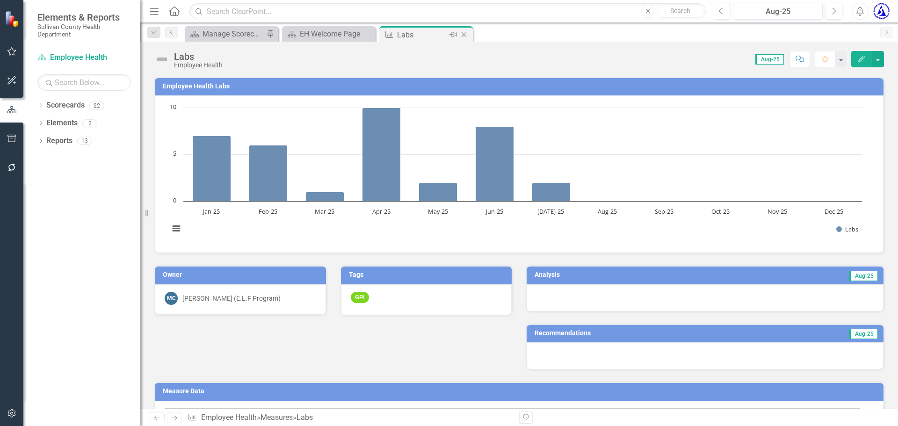
click at [465, 34] on icon at bounding box center [464, 34] width 5 height 5
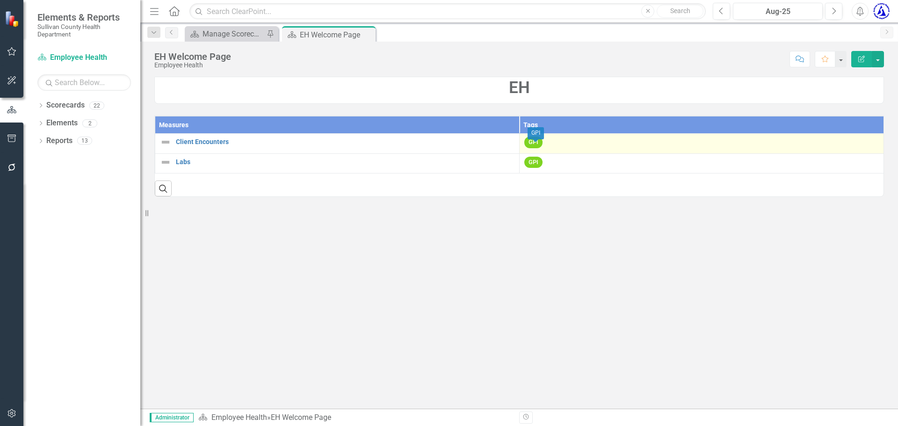
click at [528, 138] on div "GPI" at bounding box center [535, 133] width 16 height 12
click at [528, 138] on span "GPI" at bounding box center [533, 143] width 18 height 12
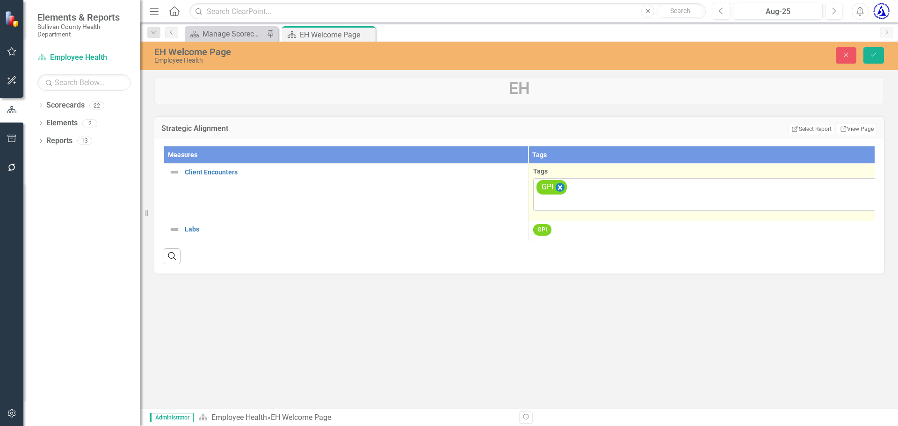
click at [563, 184] on icon "Remove [object Object]" at bounding box center [560, 188] width 9 height 12
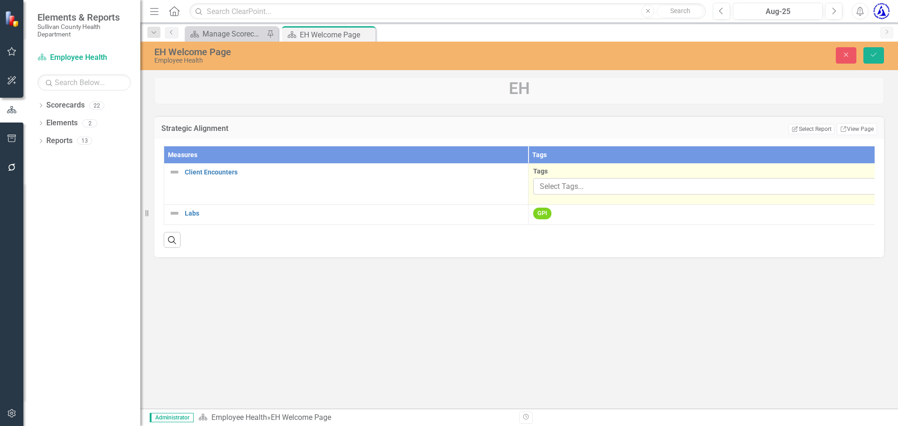
click at [562, 187] on div at bounding box center [703, 187] width 335 height 13
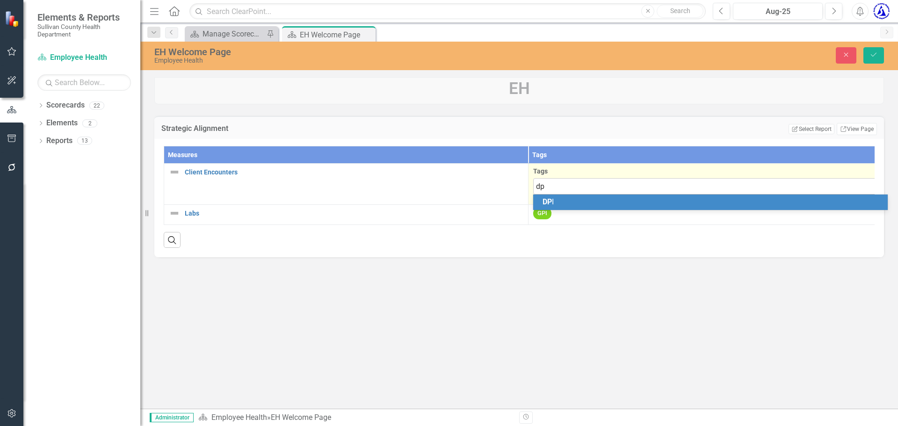
type input "dpi"
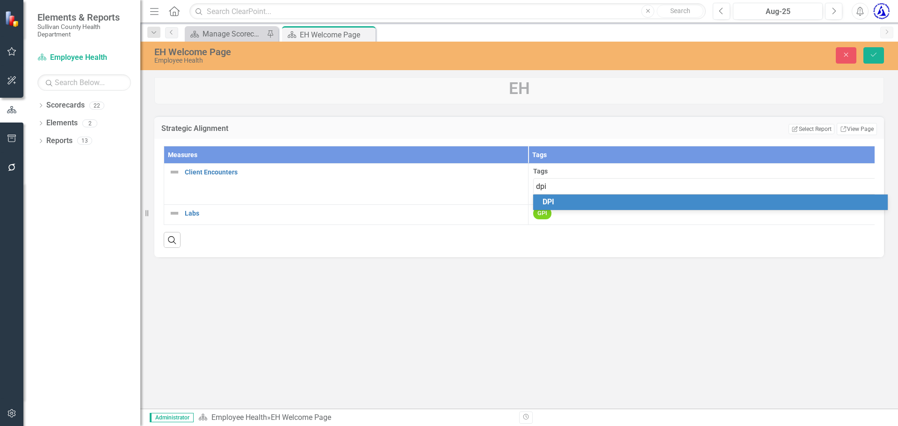
click at [546, 200] on span "DPI" at bounding box center [548, 201] width 12 height 9
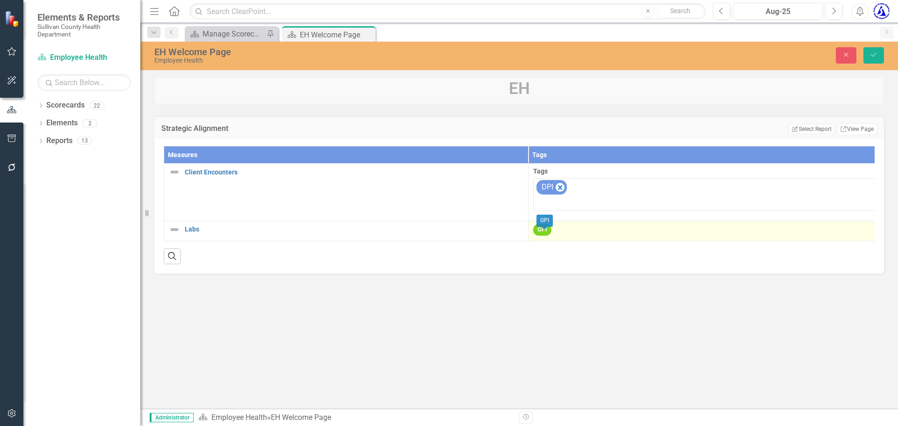
click at [542, 231] on span "GPI" at bounding box center [542, 230] width 18 height 12
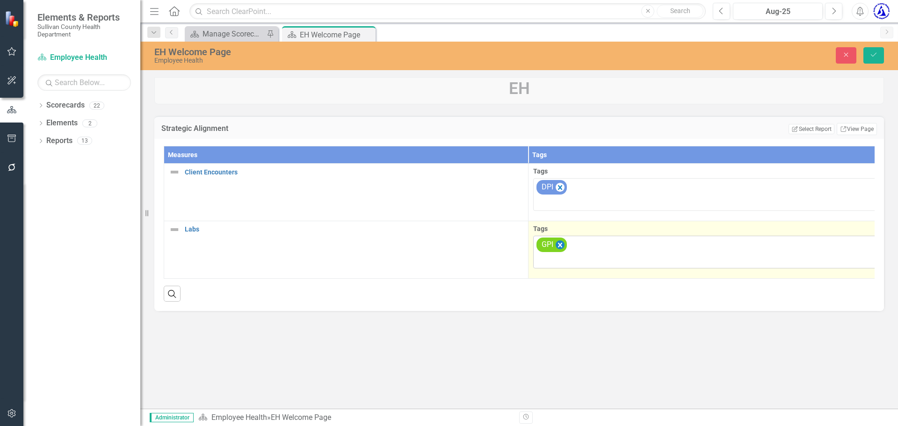
click at [559, 241] on icon "Remove [object Object]" at bounding box center [560, 245] width 9 height 12
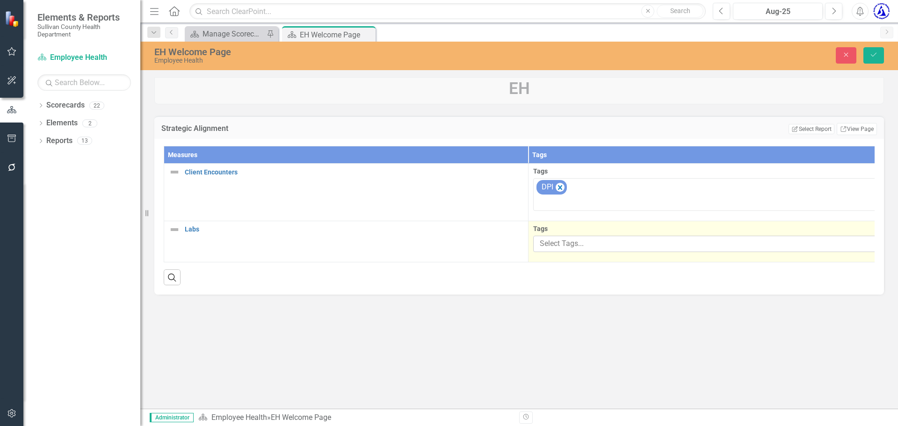
click at [559, 242] on div at bounding box center [703, 244] width 335 height 13
type input "dpi"
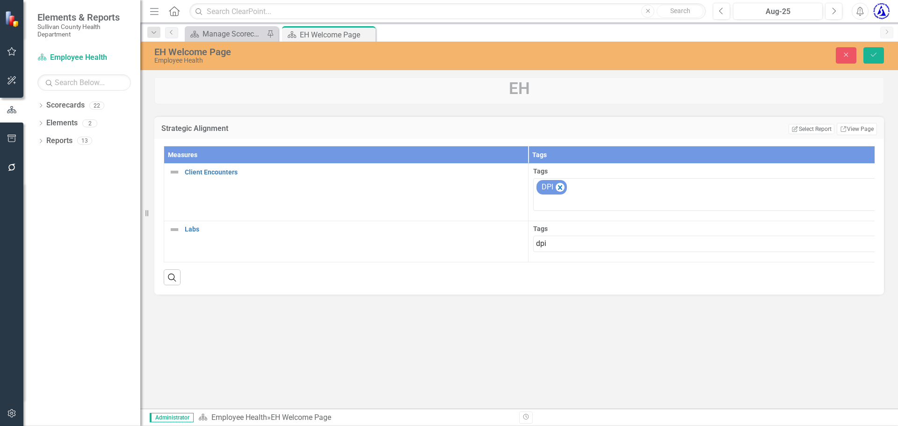
click at [21, 426] on span "DPI" at bounding box center [15, 433] width 12 height 9
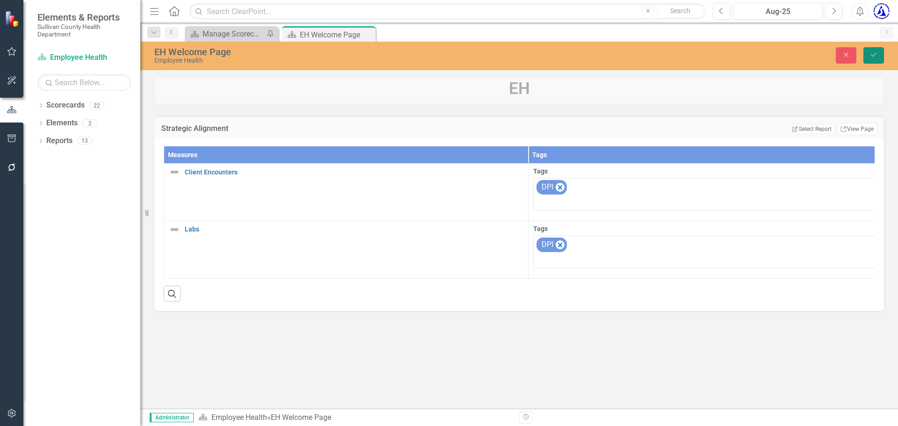
click at [875, 55] on icon "Save" at bounding box center [873, 54] width 8 height 7
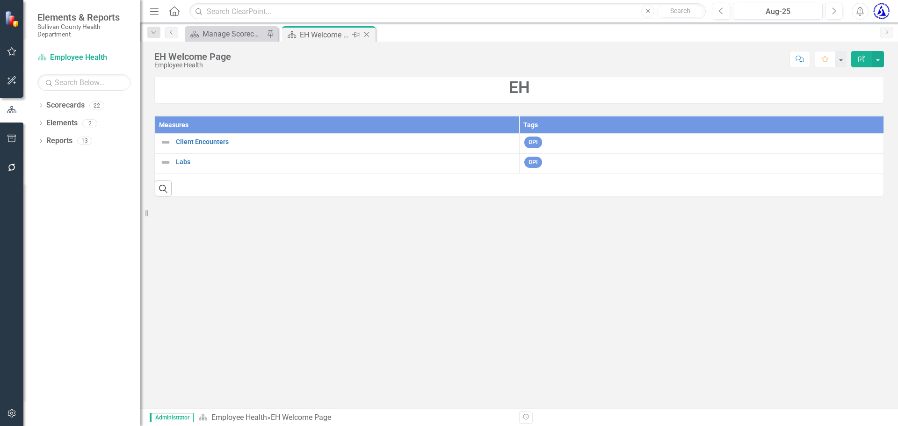
click at [368, 35] on icon "Close" at bounding box center [366, 34] width 9 height 7
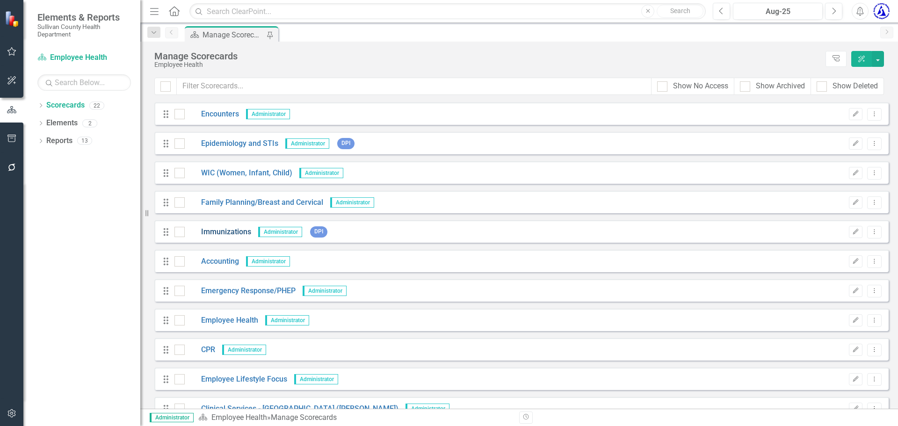
scroll to position [95, 0]
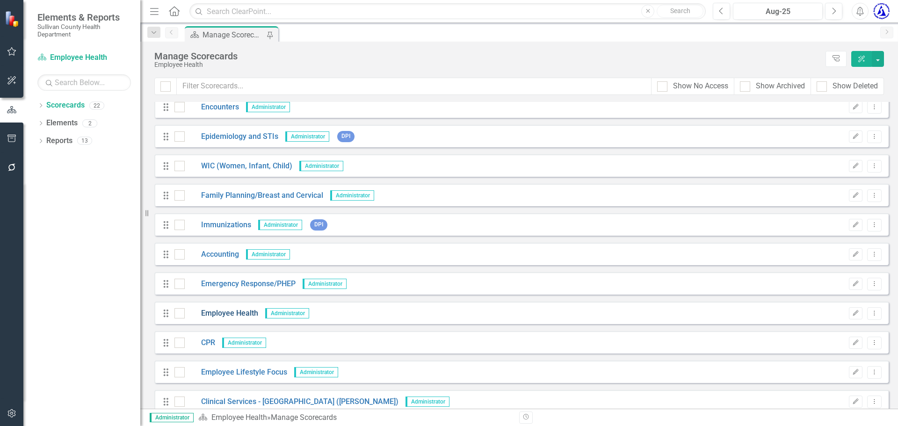
click at [239, 318] on link "Employee Health" at bounding box center [221, 313] width 73 height 11
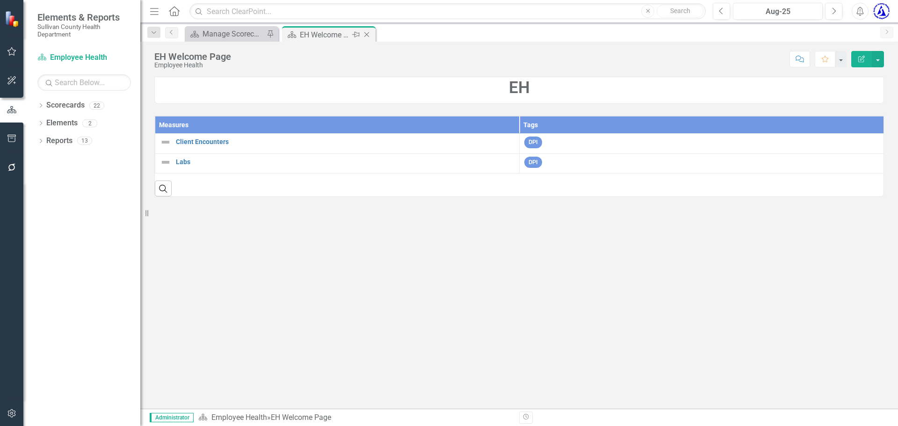
click at [364, 32] on icon at bounding box center [366, 34] width 5 height 5
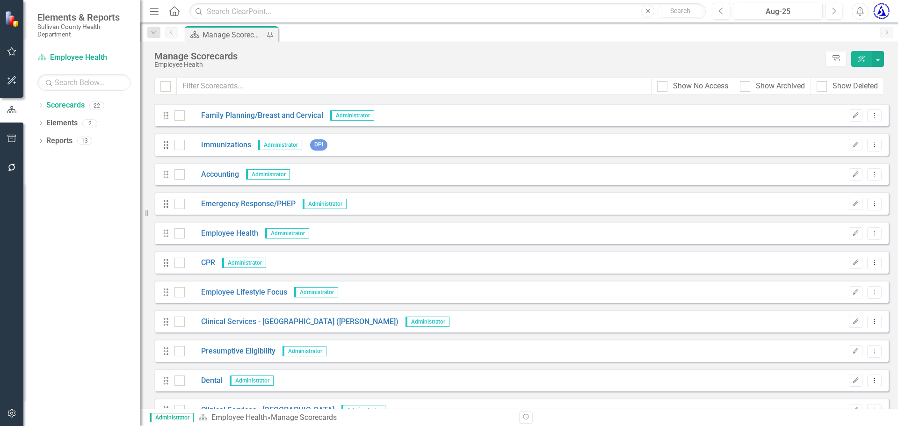
scroll to position [175, 0]
click at [212, 260] on link "CPR" at bounding box center [200, 262] width 30 height 11
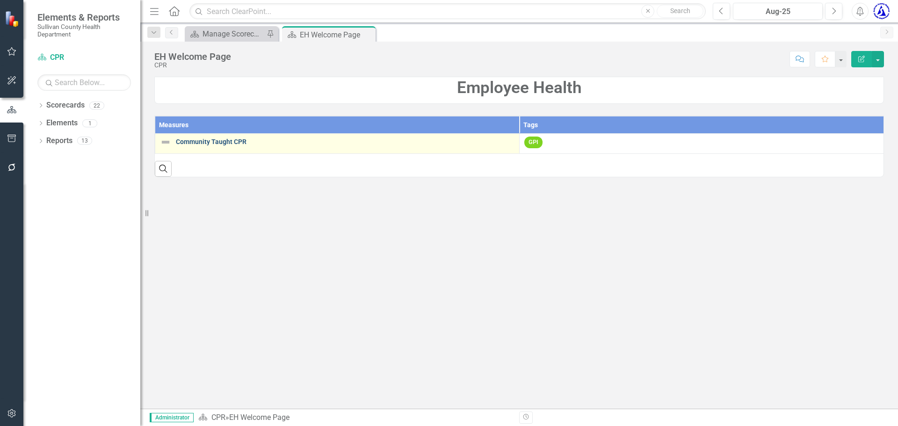
click at [203, 140] on link "Community Taught CPR" at bounding box center [345, 141] width 339 height 7
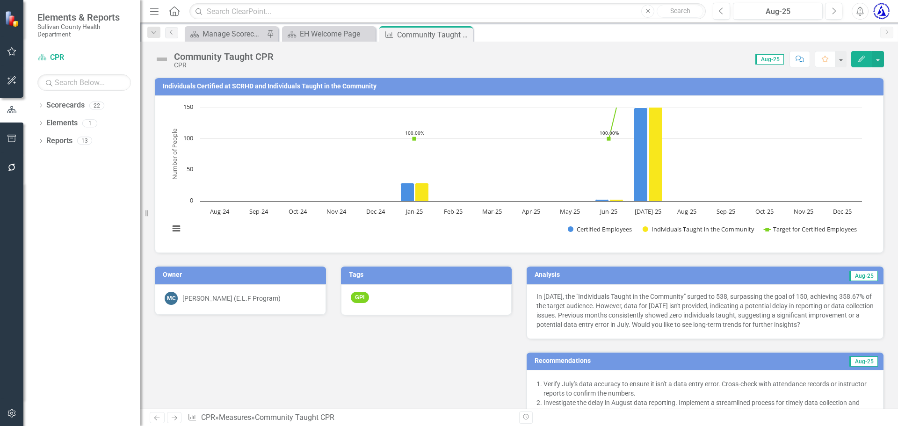
click at [235, 84] on h3 "Individuals Certified at SCRHD and Individuals Taught in the Community" at bounding box center [521, 86] width 716 height 7
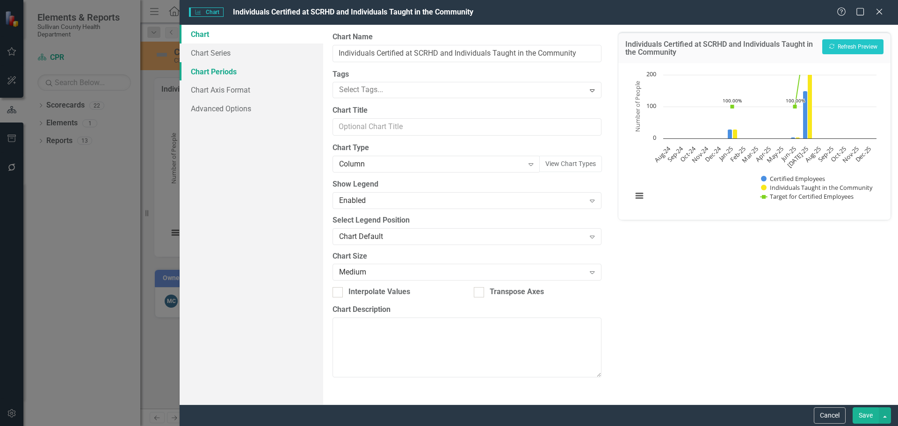
click at [209, 76] on link "Chart Periods" at bounding box center [252, 71] width 144 height 19
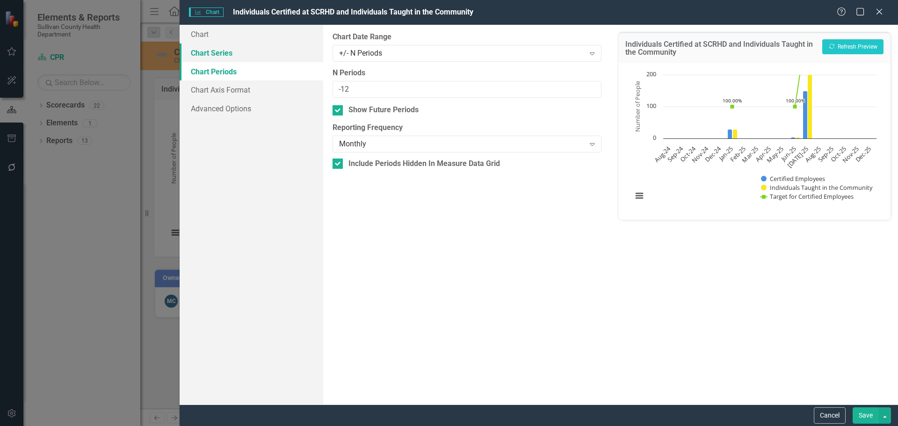
click at [210, 55] on link "Chart Series" at bounding box center [252, 52] width 144 height 19
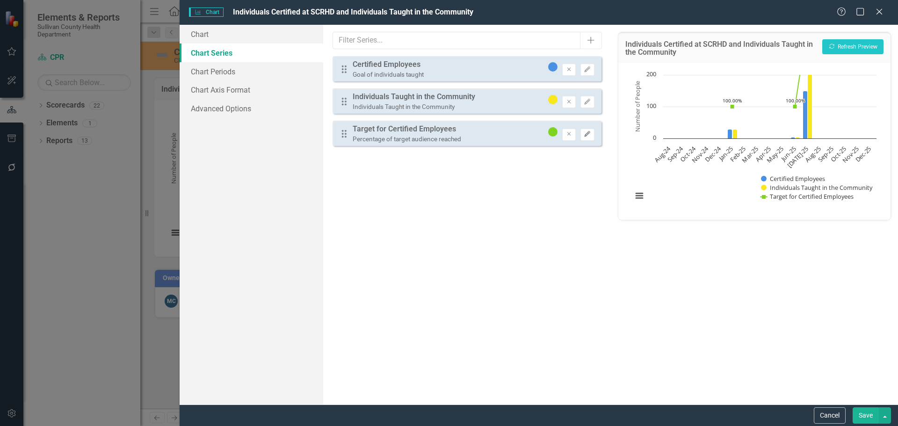
click at [586, 137] on button "Edit" at bounding box center [587, 135] width 14 height 12
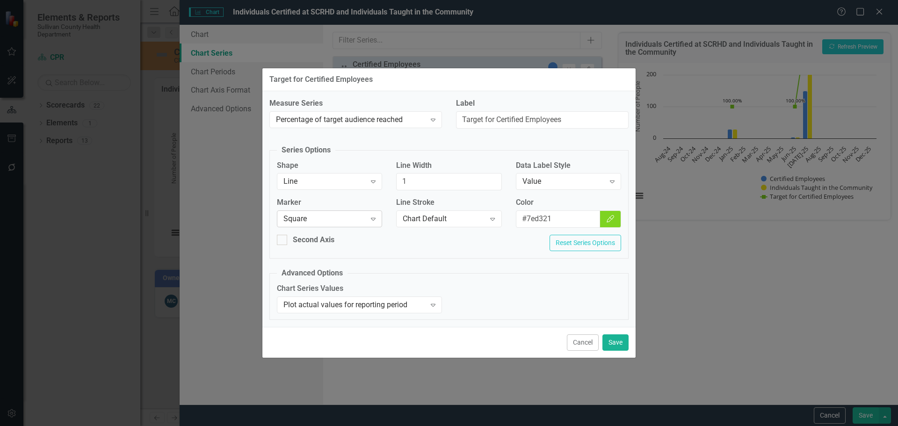
click at [328, 217] on div "Square" at bounding box center [324, 219] width 82 height 11
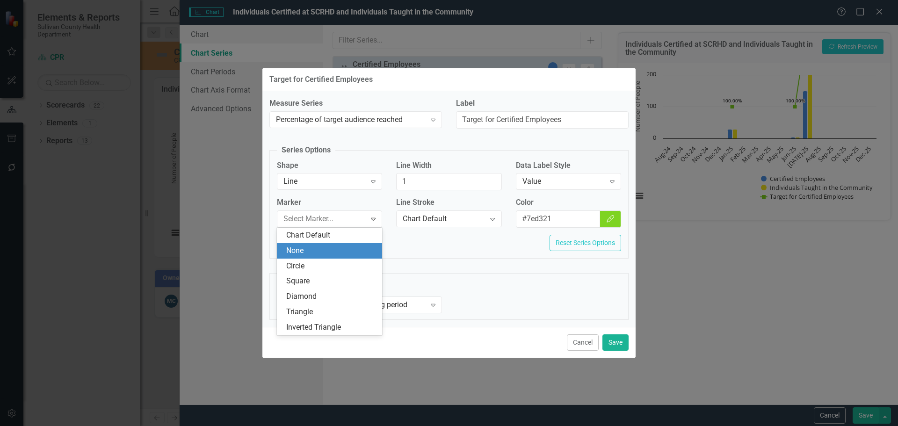
click at [312, 257] on div "None" at bounding box center [329, 250] width 105 height 15
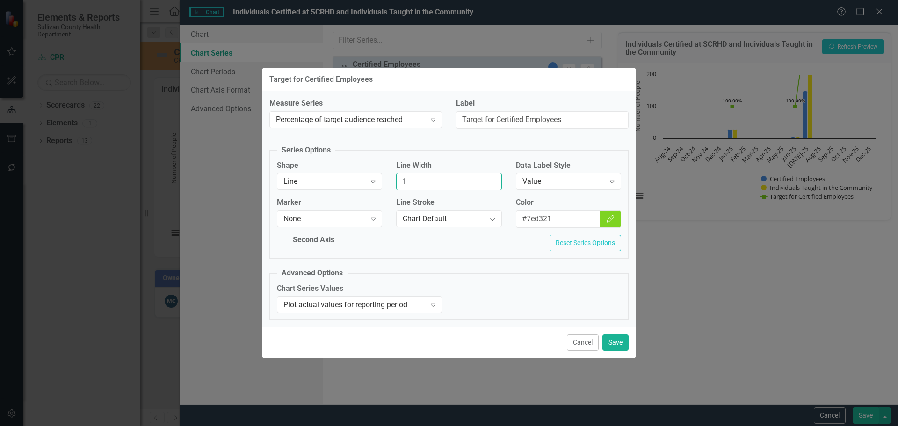
click at [427, 186] on input "1" at bounding box center [448, 181] width 105 height 17
type input "2"
click at [611, 341] on button "Save" at bounding box center [615, 342] width 26 height 16
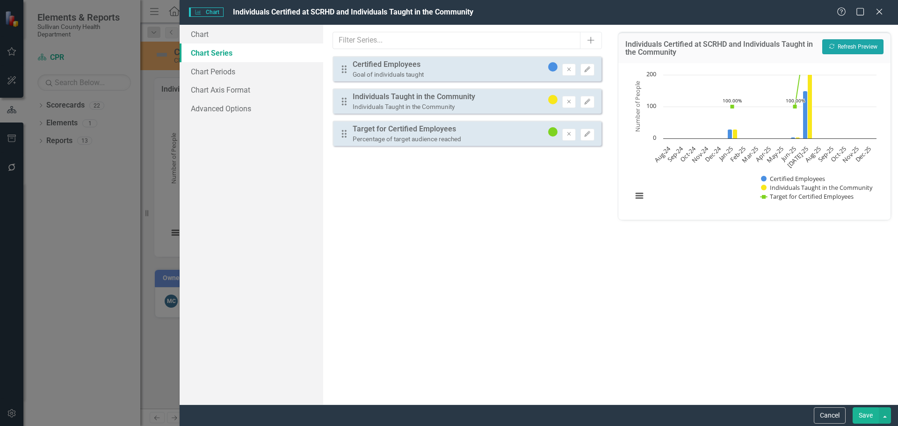
click at [852, 49] on button "Recalculate Refresh Preview" at bounding box center [852, 46] width 61 height 15
click at [589, 134] on icon "Edit" at bounding box center [587, 134] width 7 height 6
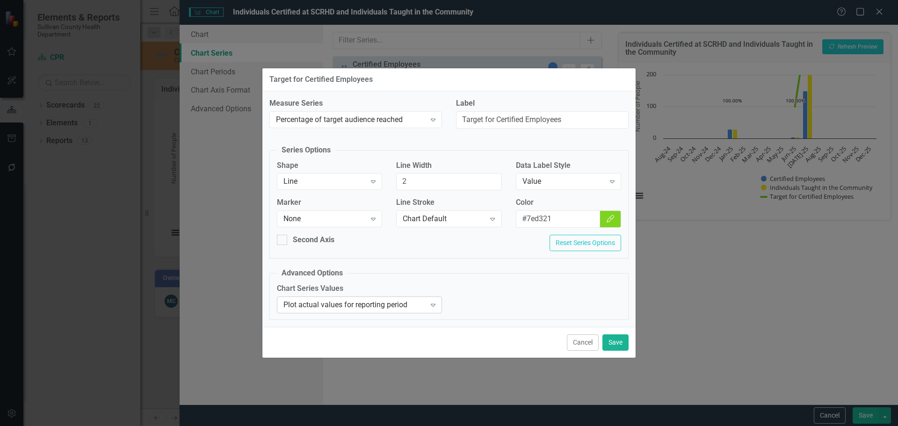
click at [405, 307] on div "Plot actual values for reporting period" at bounding box center [354, 304] width 142 height 11
click at [612, 341] on button "Save" at bounding box center [615, 342] width 26 height 16
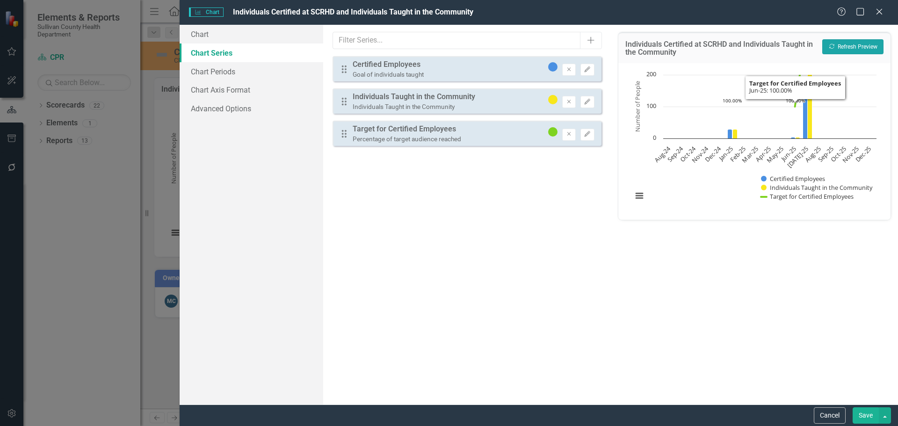
click at [839, 54] on button "Recalculate Refresh Preview" at bounding box center [852, 46] width 61 height 15
click at [408, 135] on div "Percentage of target audience reached" at bounding box center [407, 139] width 108 height 9
click at [590, 135] on icon "Edit" at bounding box center [587, 134] width 7 height 6
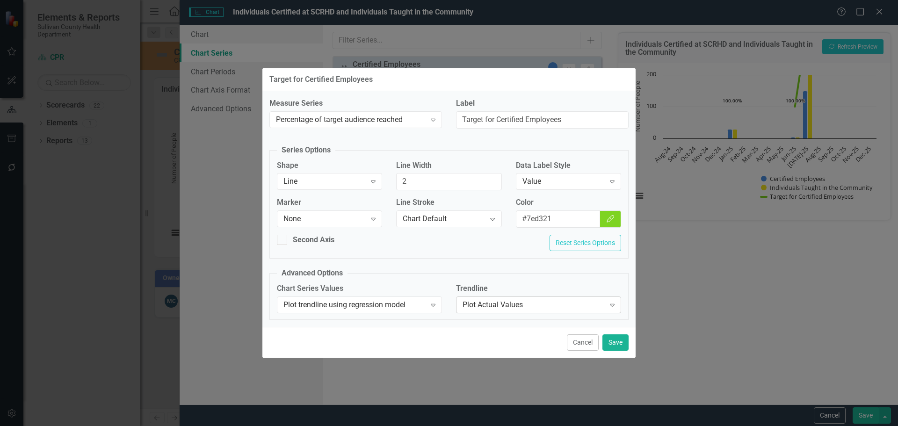
click at [497, 303] on div "Plot Actual Values" at bounding box center [533, 304] width 142 height 11
click at [619, 350] on button "Save" at bounding box center [615, 342] width 26 height 16
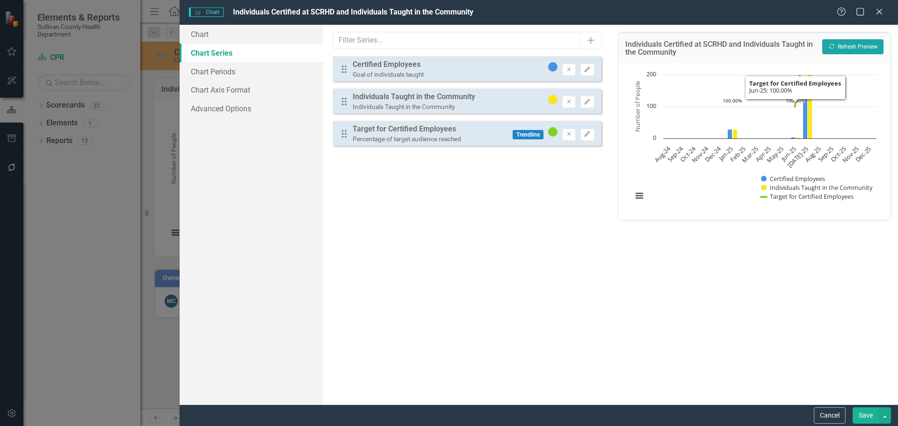
click at [840, 51] on button "Recalculate Refresh Preview" at bounding box center [852, 46] width 61 height 15
click at [593, 196] on div "Chart Chart Series Chart Periods Chart Axis Format Advanced Options From this p…" at bounding box center [539, 215] width 718 height 380
click at [524, 152] on div "From this tab, you can select the series that you want to include in your chart…" at bounding box center [466, 215] width 287 height 380
click at [590, 133] on icon "Edit" at bounding box center [587, 134] width 7 height 6
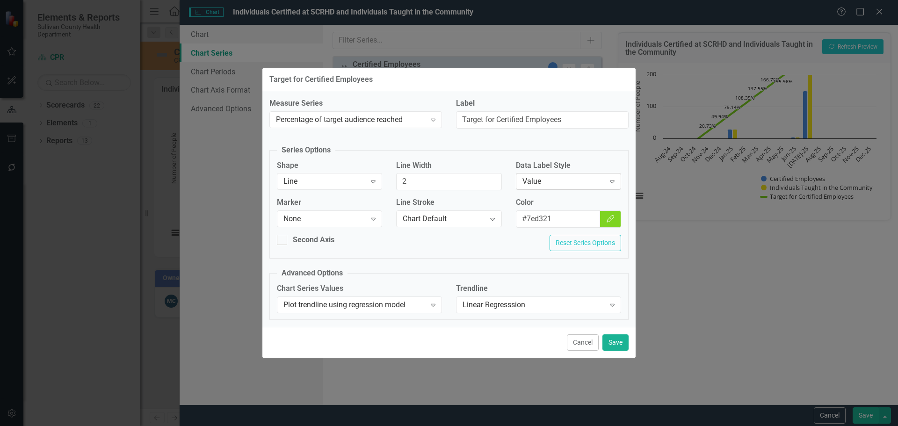
click at [540, 184] on div "Value" at bounding box center [563, 181] width 82 height 11
click at [545, 426] on div "Chart Default" at bounding box center [450, 433] width 883 height 11
click at [619, 341] on button "Save" at bounding box center [615, 342] width 26 height 16
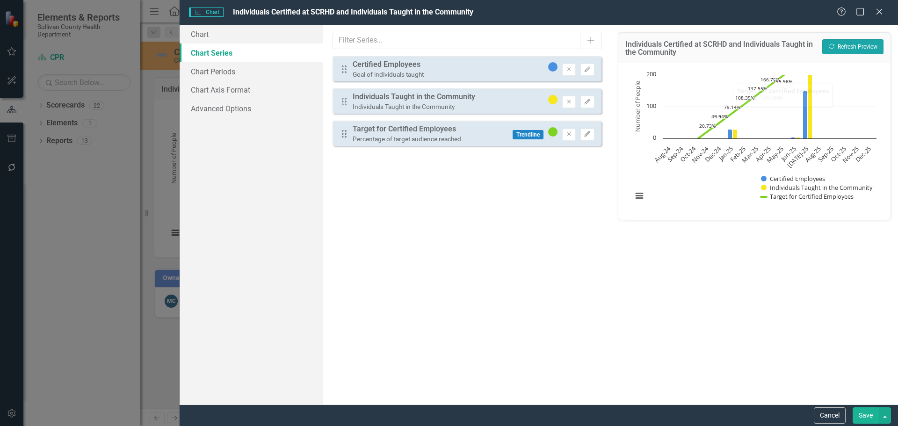
click at [849, 44] on button "Recalculate Refresh Preview" at bounding box center [852, 46] width 61 height 15
click at [588, 138] on button "Edit" at bounding box center [587, 135] width 14 height 12
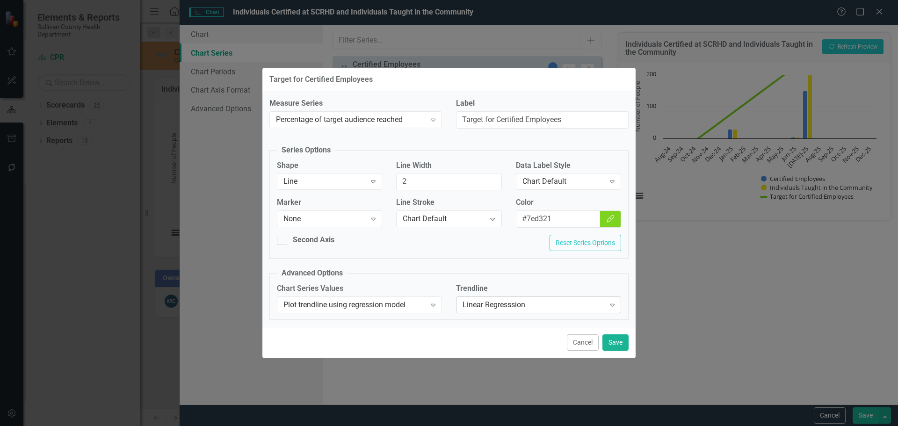
click at [506, 304] on div "Linear Regresssion" at bounding box center [533, 304] width 142 height 11
click at [614, 340] on button "Save" at bounding box center [615, 342] width 26 height 16
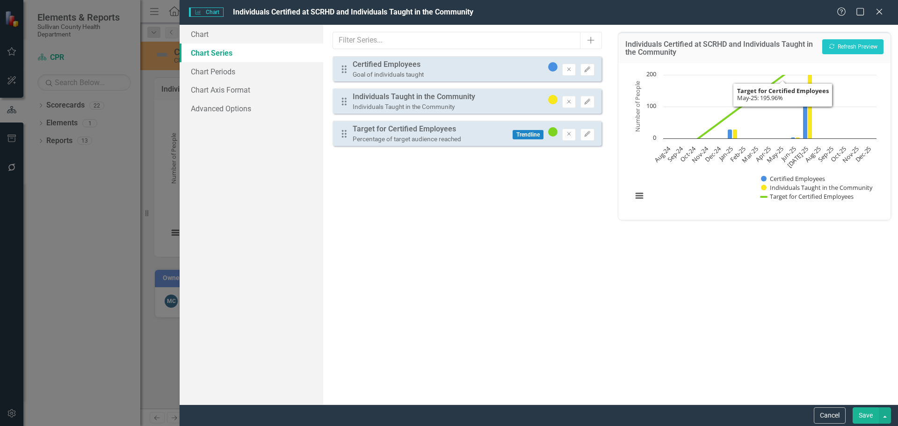
click at [850, 57] on div "Recalculate Refresh Preview" at bounding box center [852, 49] width 61 height 20
click at [850, 47] on button "Recalculate Refresh Preview" at bounding box center [852, 46] width 61 height 15
click at [588, 136] on icon "Edit" at bounding box center [587, 134] width 7 height 6
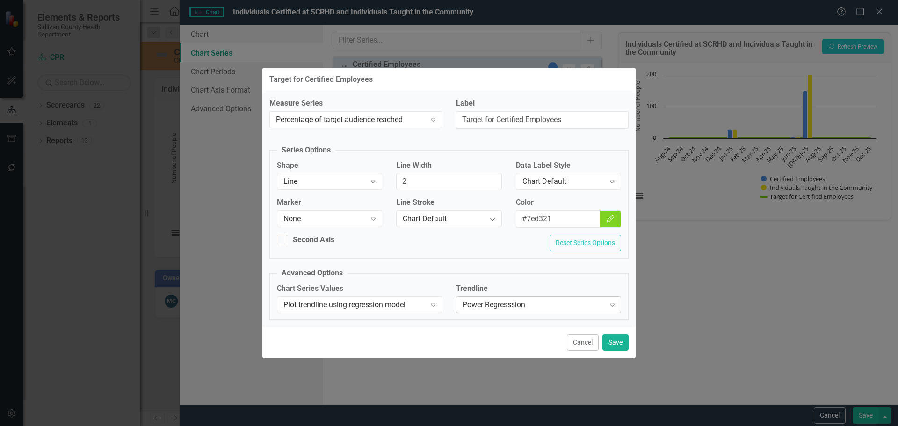
click at [519, 298] on div "Power Regresssion Expand" at bounding box center [538, 304] width 165 height 17
click at [390, 310] on div "Plot trendline using regression model" at bounding box center [354, 304] width 142 height 11
drag, startPoint x: 390, startPoint y: 310, endPoint x: 368, endPoint y: 302, distance: 23.2
click at [368, 302] on div "Plot trendline using regression model" at bounding box center [354, 304] width 142 height 11
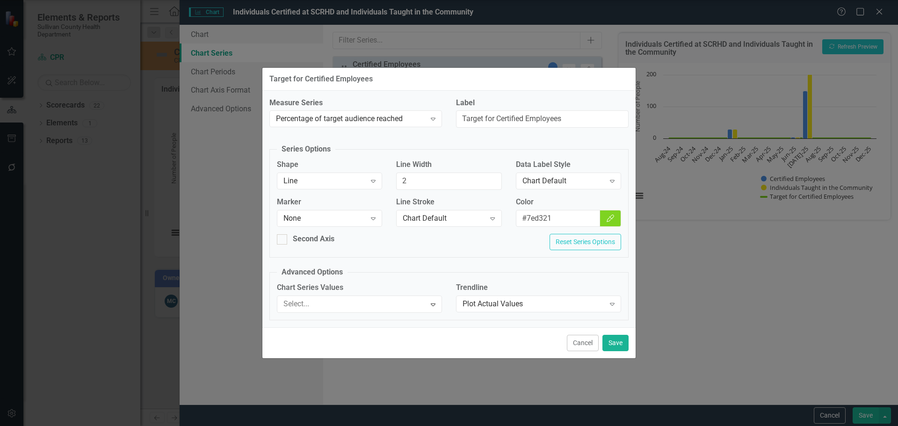
click at [608, 342] on button "Save" at bounding box center [615, 343] width 26 height 16
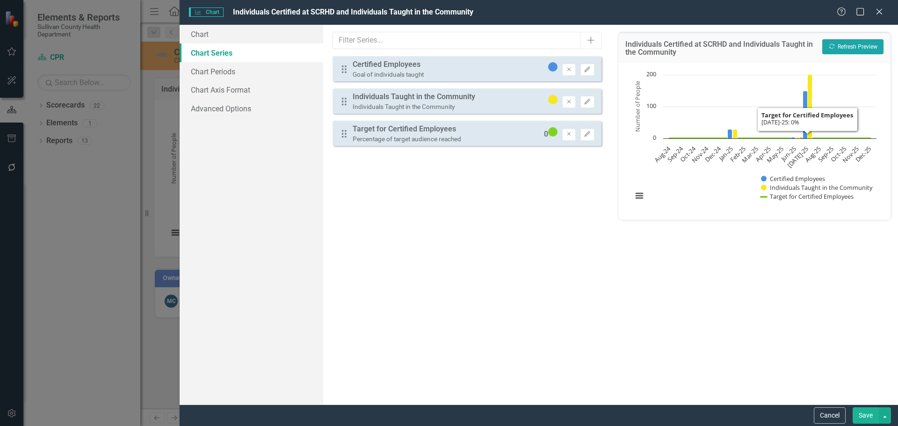
click at [848, 51] on button "Recalculate Refresh Preview" at bounding box center [852, 46] width 61 height 15
click at [586, 138] on button "Edit" at bounding box center [587, 135] width 14 height 12
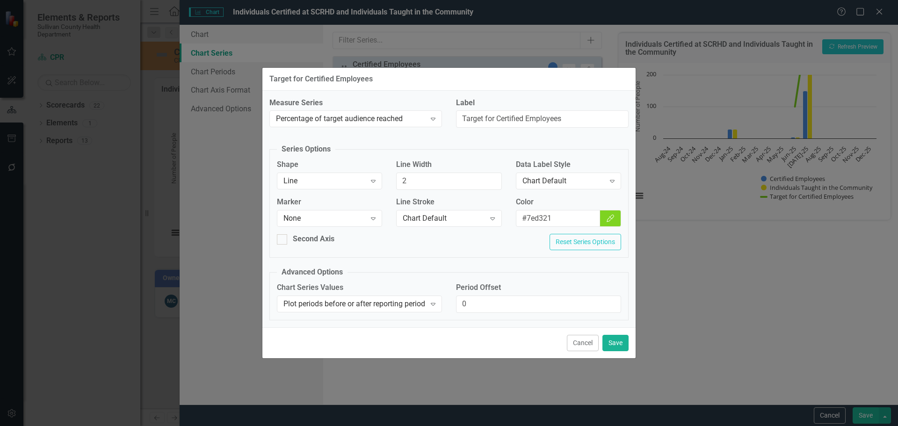
click at [586, 138] on div "Measure Series Percentage of target audience reached Expand Label Target for Ce…" at bounding box center [448, 209] width 373 height 237
drag, startPoint x: 478, startPoint y: 303, endPoint x: 453, endPoint y: 303, distance: 24.8
click at [453, 303] on div "Period Offset 0" at bounding box center [538, 300] width 179 height 37
click at [469, 303] on input "0" at bounding box center [538, 304] width 165 height 17
click at [361, 315] on div "Chart Series Values Plot periods before or after reporting period Expand" at bounding box center [359, 300] width 179 height 36
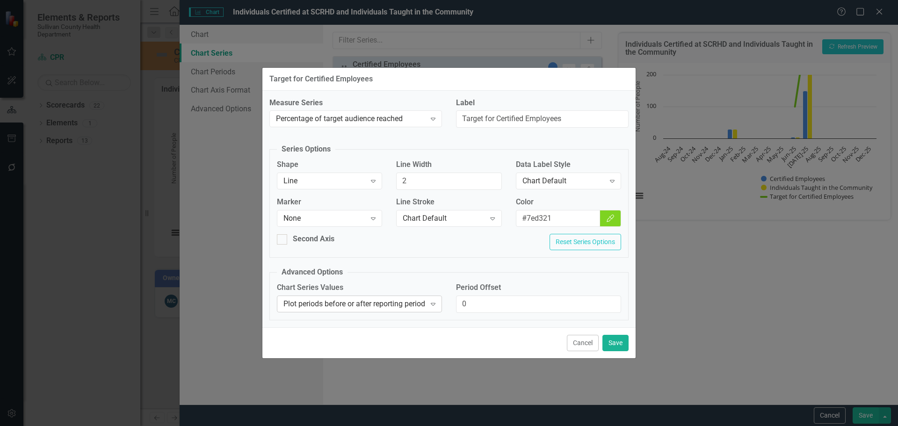
click at [381, 303] on div "Plot periods before or after reporting period" at bounding box center [354, 304] width 142 height 11
drag, startPoint x: 294, startPoint y: 248, endPoint x: 434, endPoint y: 272, distance: 142.2
click at [434, 272] on fieldset "Advanced Options Chart Series Values Plot periods before or after reporting per…" at bounding box center [448, 293] width 359 height 53
click at [415, 293] on label "Chart Series Values" at bounding box center [359, 287] width 165 height 11
click at [414, 304] on div "Plot periods before or after reporting period" at bounding box center [354, 304] width 142 height 11
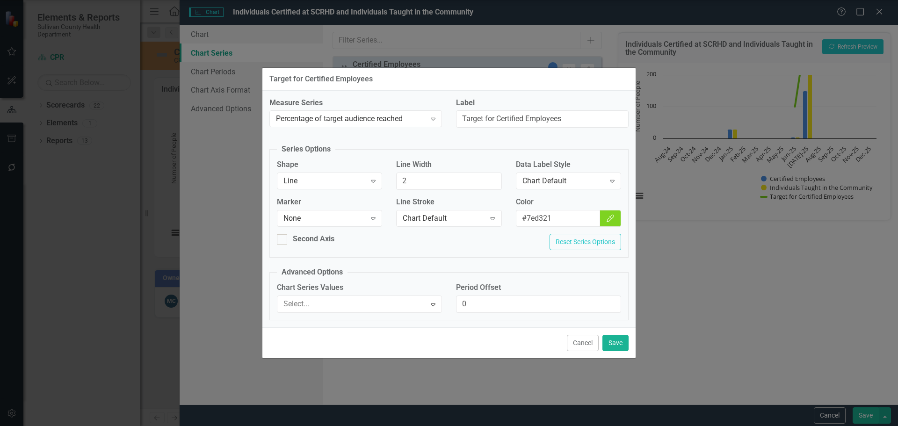
click at [423, 120] on div "Percentage of target audience reached" at bounding box center [351, 119] width 150 height 11
click at [484, 141] on div "Measure Series Percentage of target audience reached Expand Label Target for Ce…" at bounding box center [448, 209] width 373 height 236
click at [425, 222] on div "Chart Default" at bounding box center [444, 219] width 82 height 11
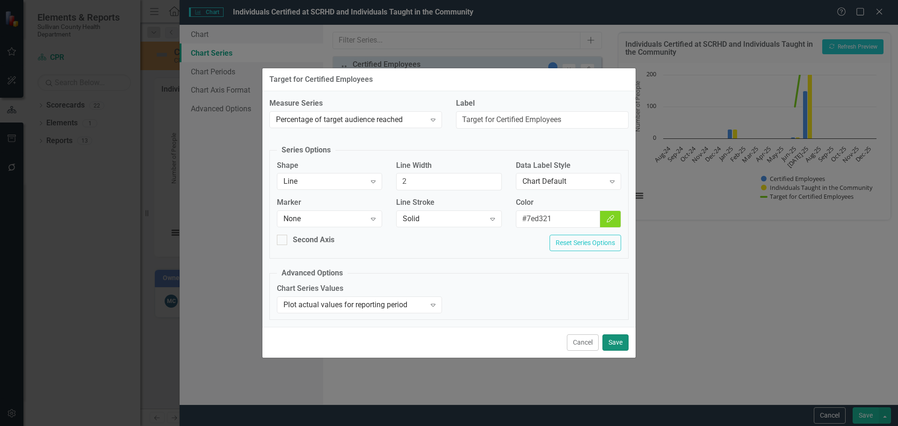
click at [622, 345] on button "Save" at bounding box center [615, 342] width 26 height 16
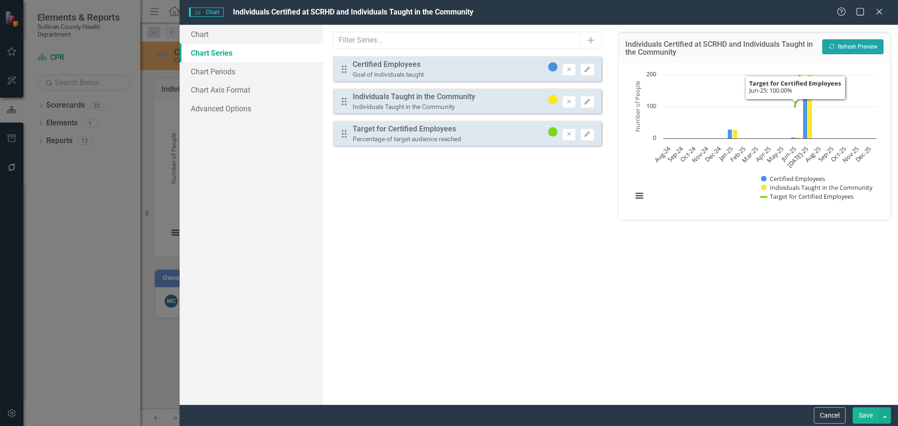
click at [852, 40] on button "Recalculate Refresh Preview" at bounding box center [852, 46] width 61 height 15
click at [851, 49] on button "Recalculate Refresh Preview" at bounding box center [852, 46] width 61 height 15
click at [865, 419] on button "Save" at bounding box center [865, 415] width 26 height 16
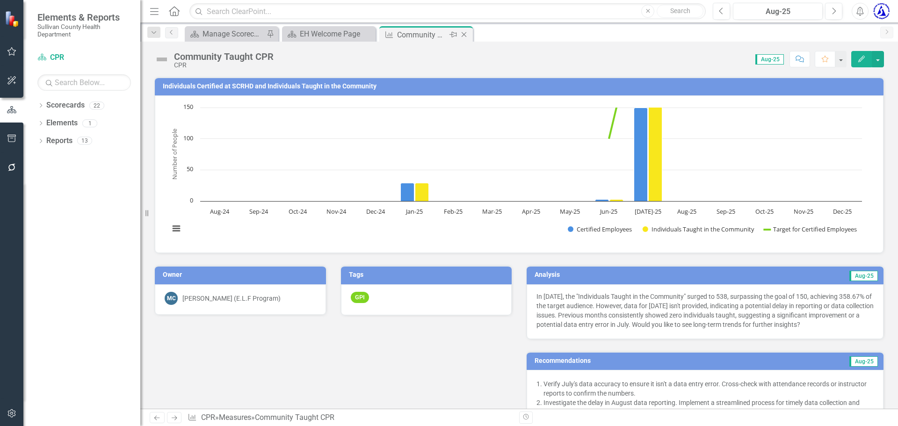
click at [465, 34] on icon at bounding box center [464, 34] width 5 height 5
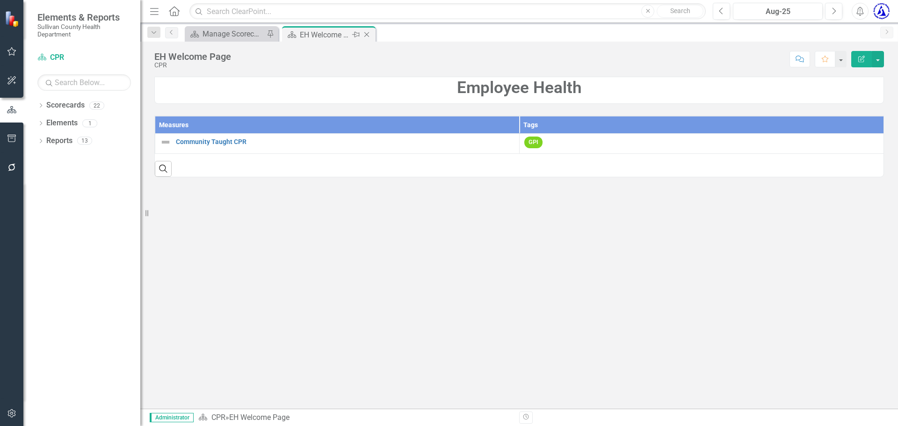
click at [365, 36] on icon "Close" at bounding box center [366, 34] width 9 height 7
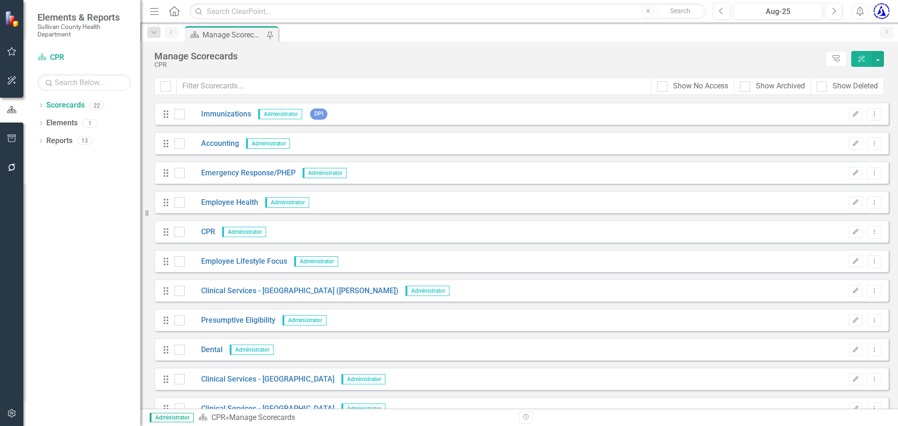
scroll to position [205, 0]
click at [223, 291] on link "Clinical Services - [GEOGRAPHIC_DATA] ([PERSON_NAME])" at bounding box center [292, 291] width 214 height 11
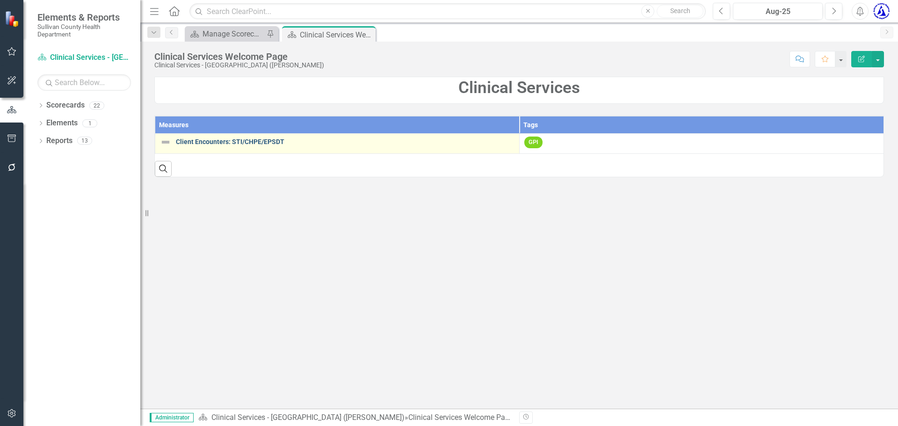
click at [187, 143] on link "Client Encounters: STI/CHPE/EPSDT" at bounding box center [345, 141] width 339 height 7
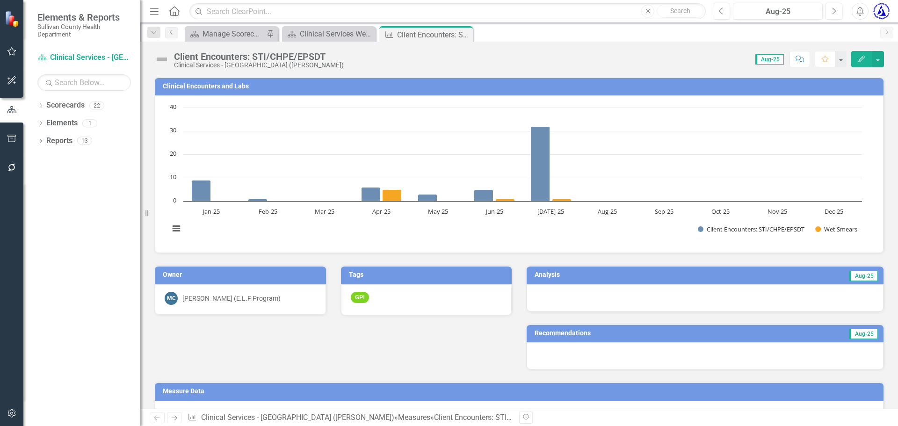
click at [180, 86] on h3 "Clinical Encounters and Labs" at bounding box center [521, 86] width 716 height 7
click at [464, 35] on icon "Close" at bounding box center [463, 34] width 9 height 7
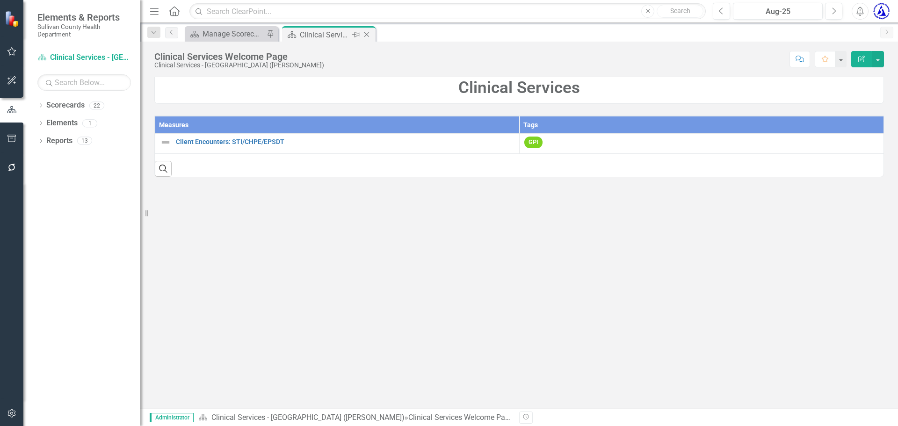
click at [367, 36] on icon "Close" at bounding box center [366, 34] width 9 height 7
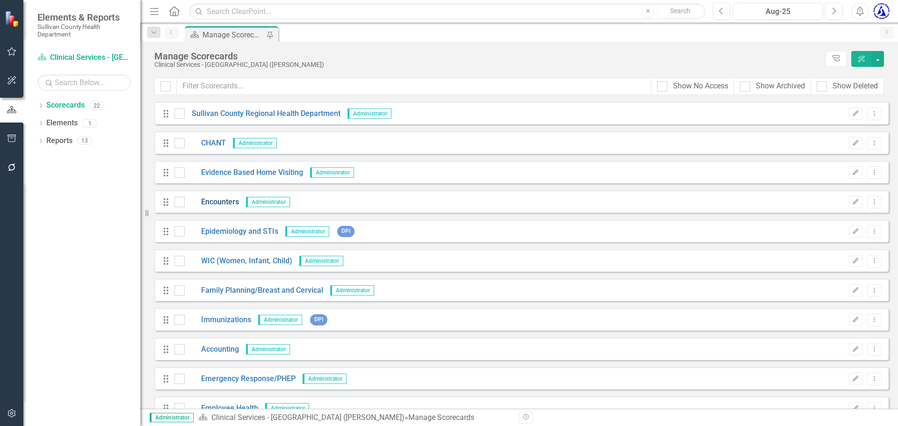
click at [222, 201] on link "Encounters" at bounding box center [212, 202] width 54 height 11
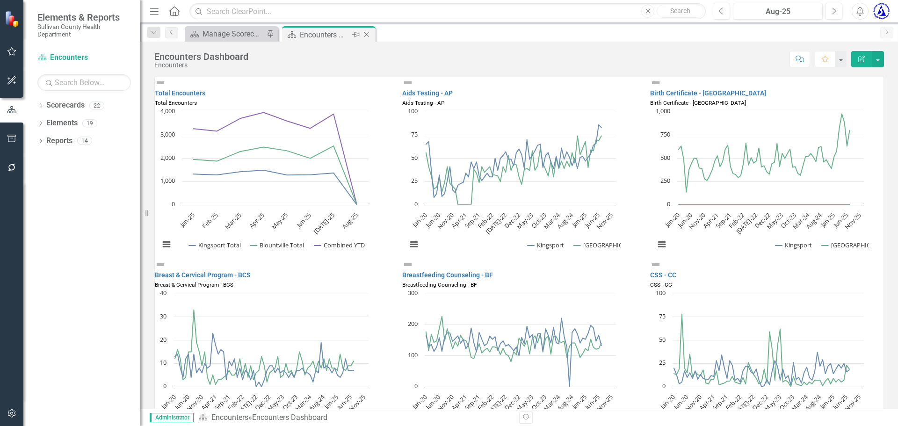
click at [370, 35] on icon "Close" at bounding box center [366, 34] width 9 height 7
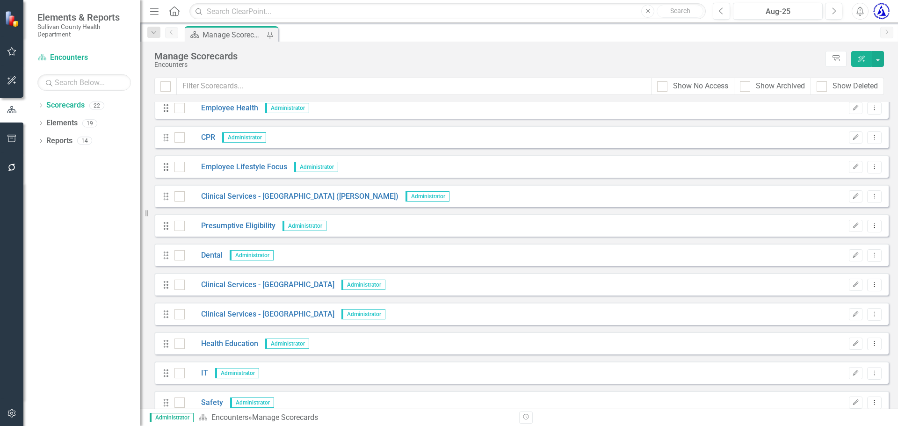
scroll to position [299, 0]
click at [262, 168] on link "Employee Lifestyle Focus" at bounding box center [236, 168] width 102 height 11
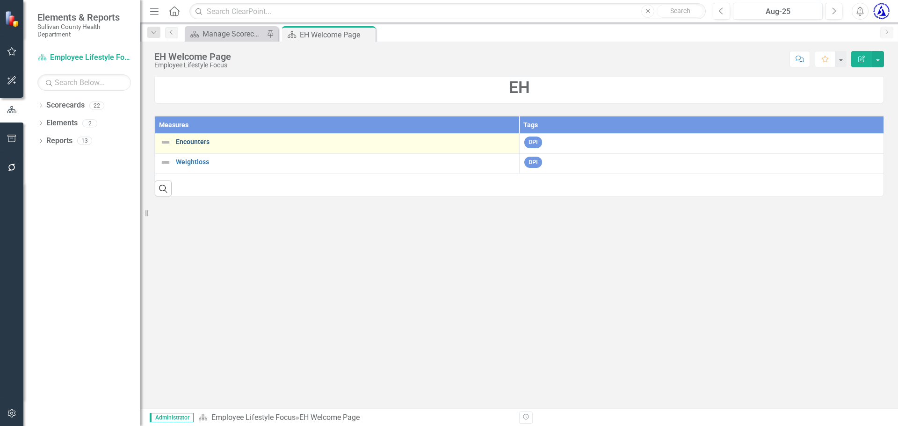
click at [196, 141] on link "Encounters" at bounding box center [345, 141] width 339 height 7
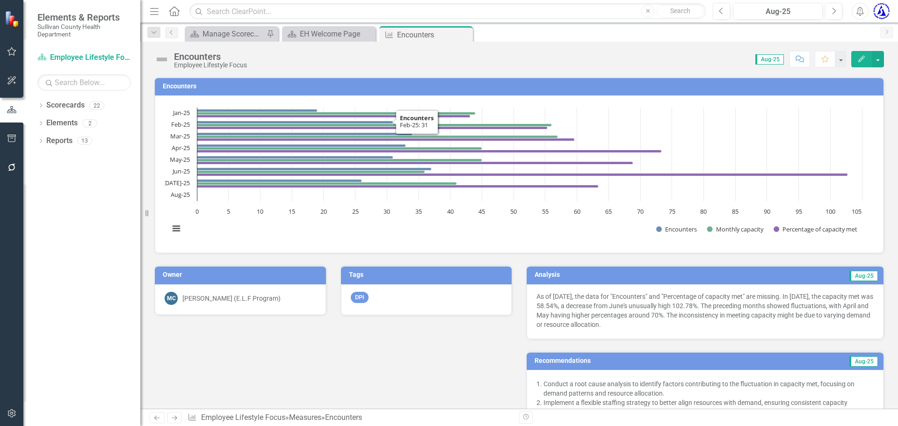
click at [198, 87] on h3 "Encounters" at bounding box center [521, 86] width 716 height 7
click at [182, 83] on h3 "Encounters" at bounding box center [521, 86] width 716 height 7
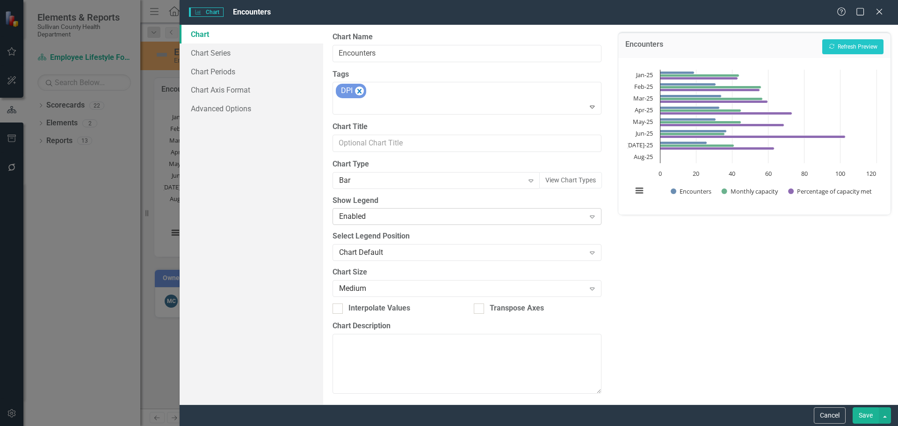
click at [367, 216] on div "Enabled" at bounding box center [462, 216] width 246 height 11
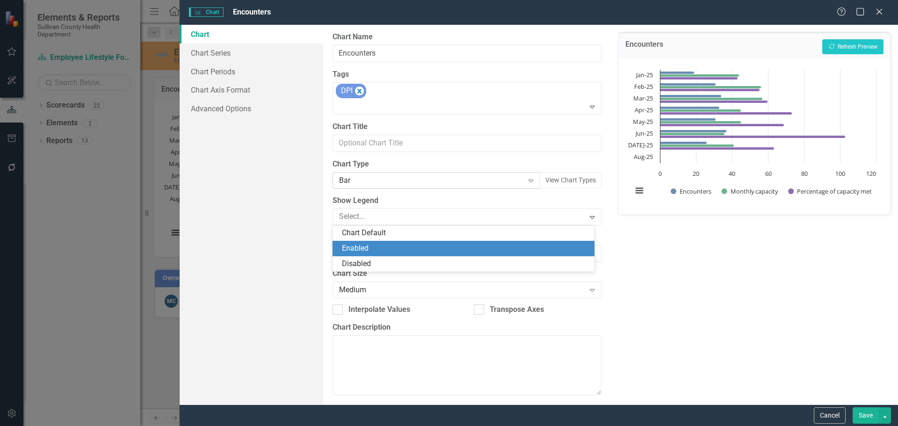
click at [363, 180] on div "Bar" at bounding box center [431, 180] width 184 height 11
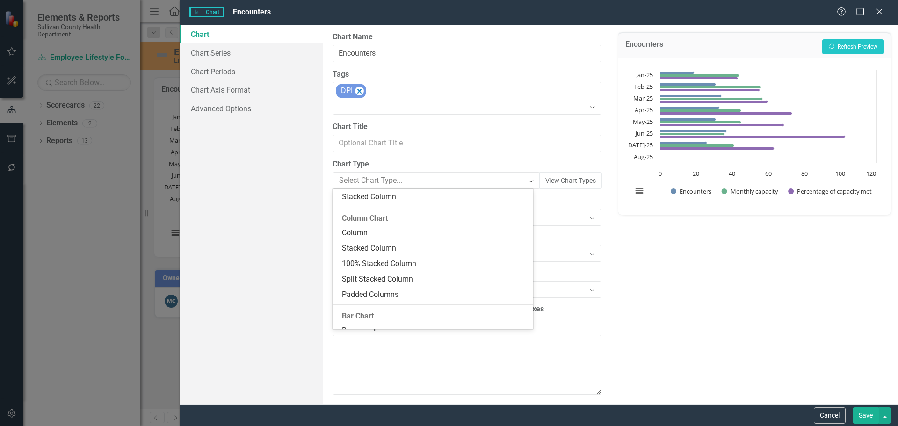
scroll to position [167, 0]
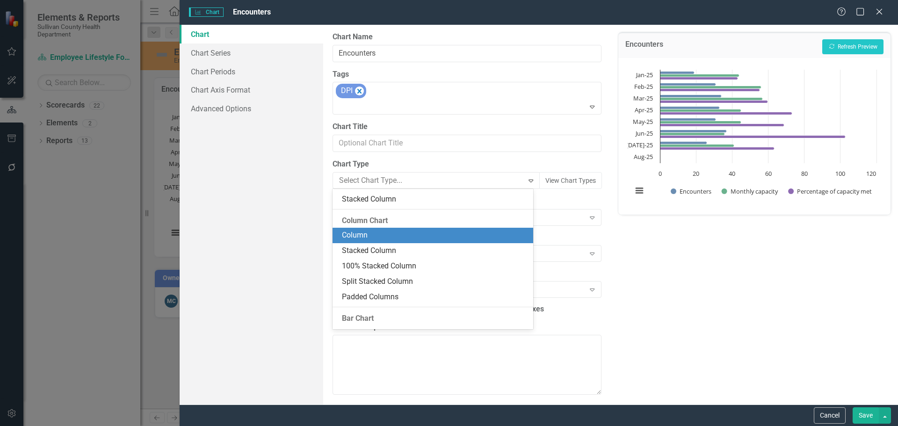
click at [368, 236] on div "Column" at bounding box center [434, 235] width 185 height 11
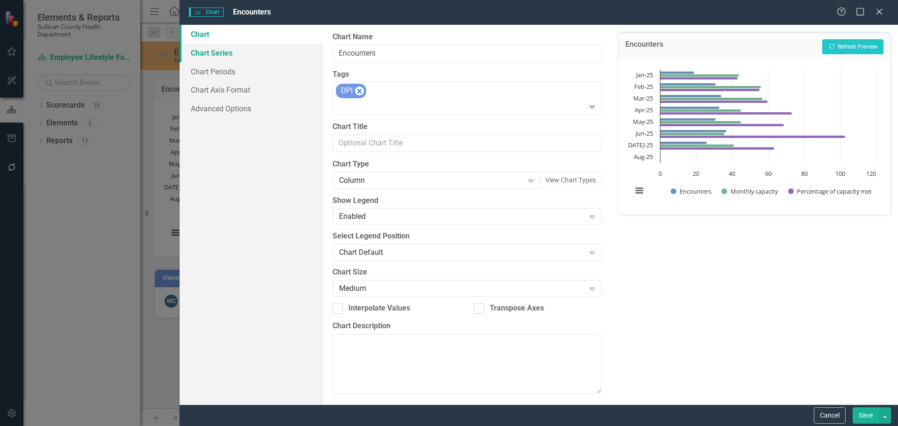
click at [217, 58] on link "Chart Series" at bounding box center [252, 52] width 144 height 19
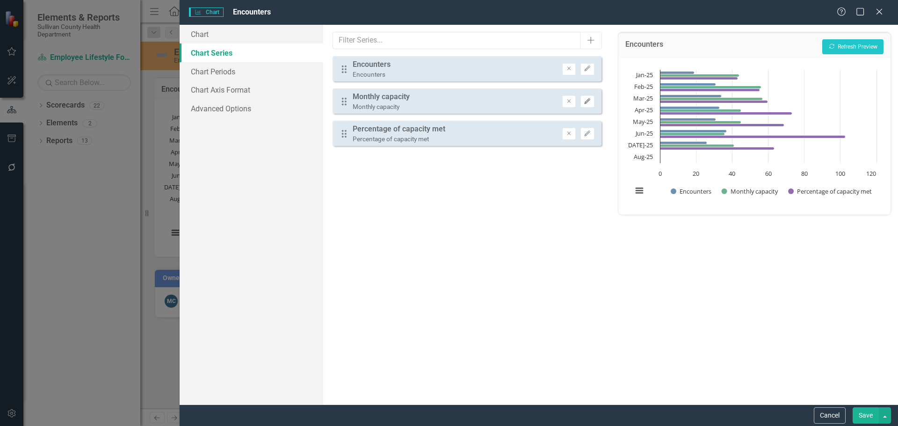
click at [589, 101] on icon "Edit" at bounding box center [587, 102] width 7 height 6
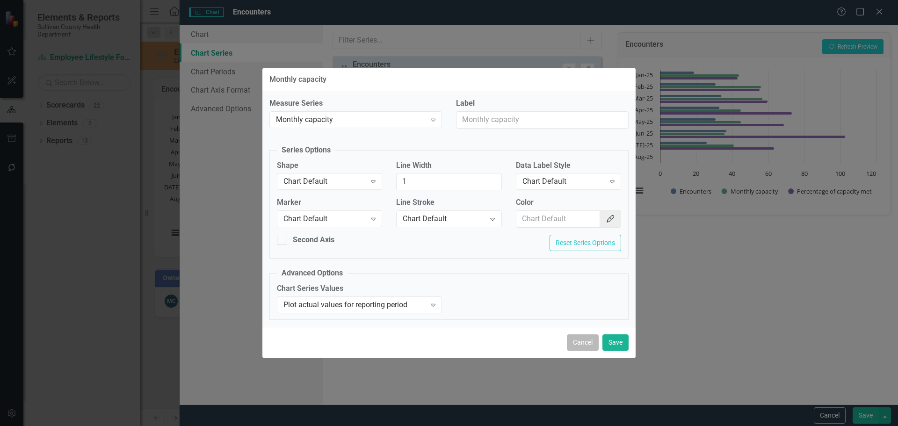
click at [584, 342] on button "Cancel" at bounding box center [583, 342] width 32 height 16
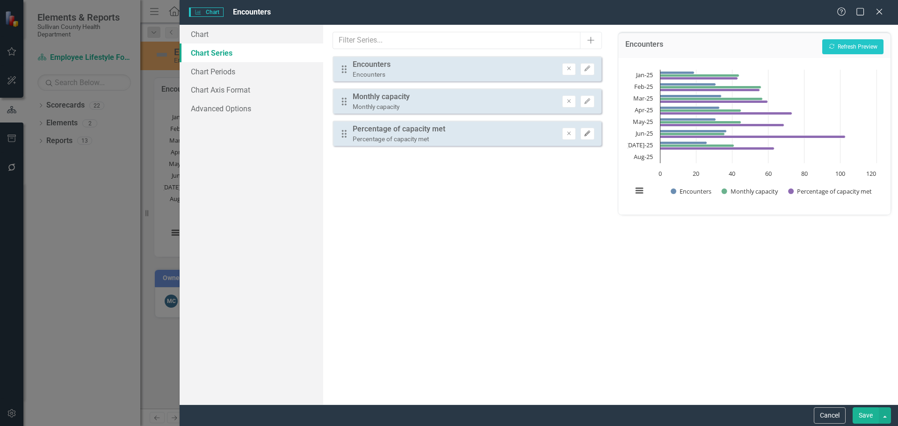
click at [588, 132] on icon "button" at bounding box center [588, 133] width 6 height 6
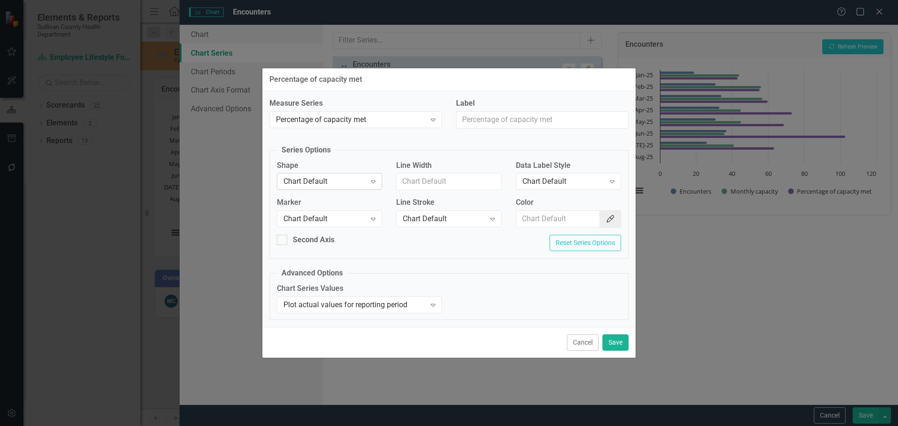
click at [323, 188] on div "Chart Default Expand" at bounding box center [329, 181] width 105 height 17
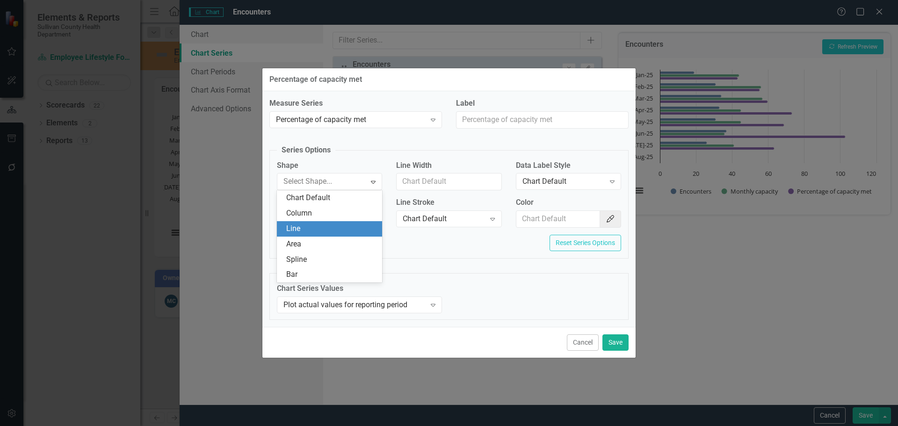
click at [302, 230] on div "Line" at bounding box center [331, 229] width 90 height 11
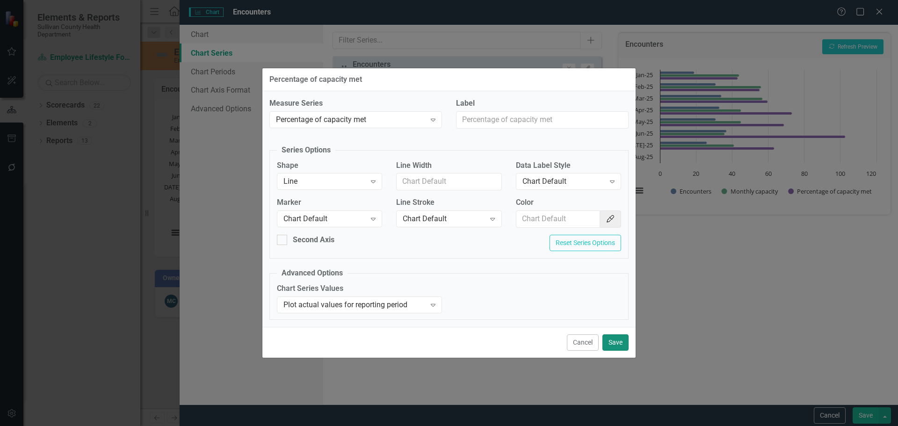
click at [615, 342] on button "Save" at bounding box center [615, 342] width 26 height 16
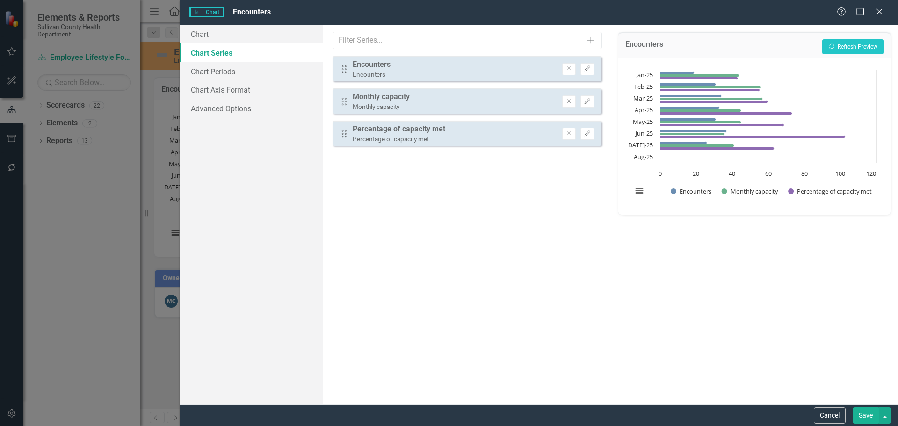
click at [876, 57] on div "Encounters Recalculate Refresh Preview" at bounding box center [754, 45] width 272 height 26
click at [872, 45] on button "Recalculate Refresh Preview" at bounding box center [852, 46] width 61 height 15
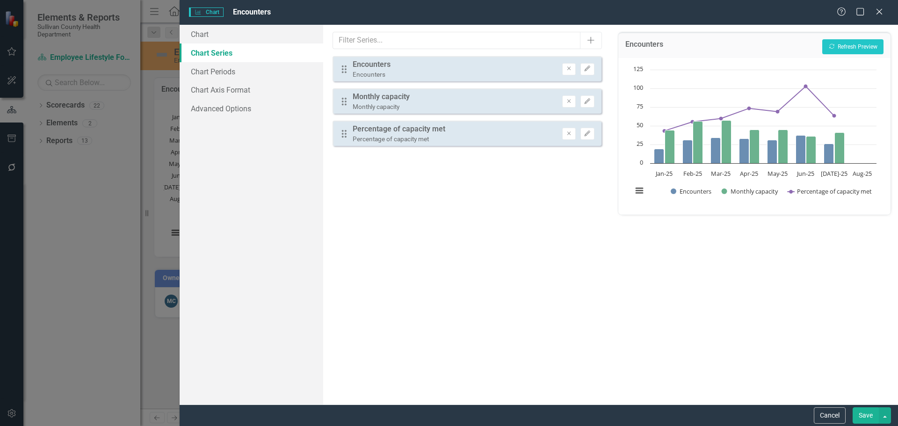
click at [870, 412] on button "Save" at bounding box center [865, 415] width 26 height 16
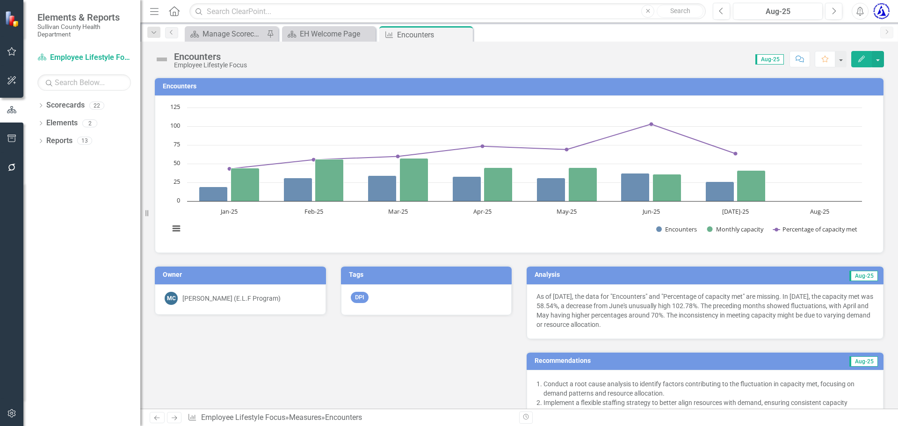
drag, startPoint x: 466, startPoint y: 35, endPoint x: 449, endPoint y: 32, distance: 17.1
click at [0, 0] on icon "Close" at bounding box center [0, 0] width 0 height 0
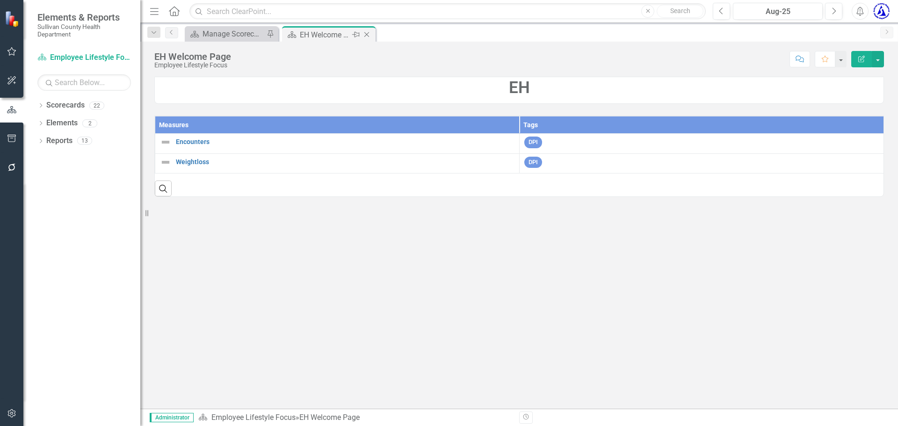
click at [305, 33] on div "EH Welcome Page" at bounding box center [325, 35] width 50 height 12
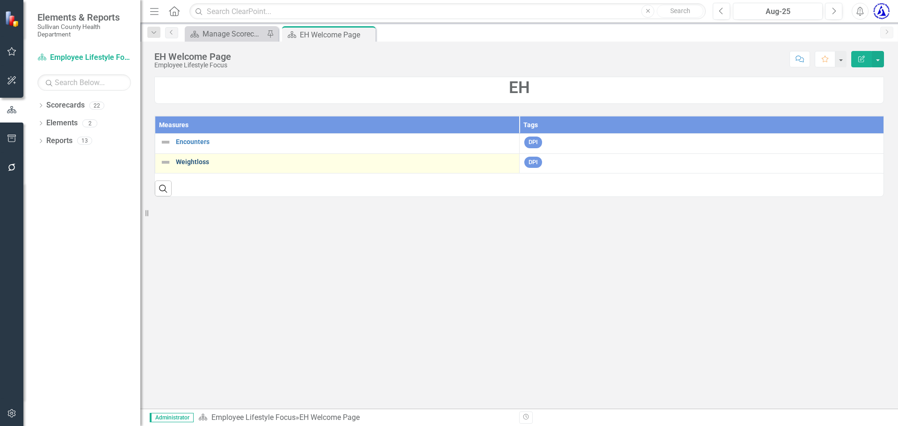
click at [200, 162] on link "Weightloss" at bounding box center [345, 162] width 339 height 7
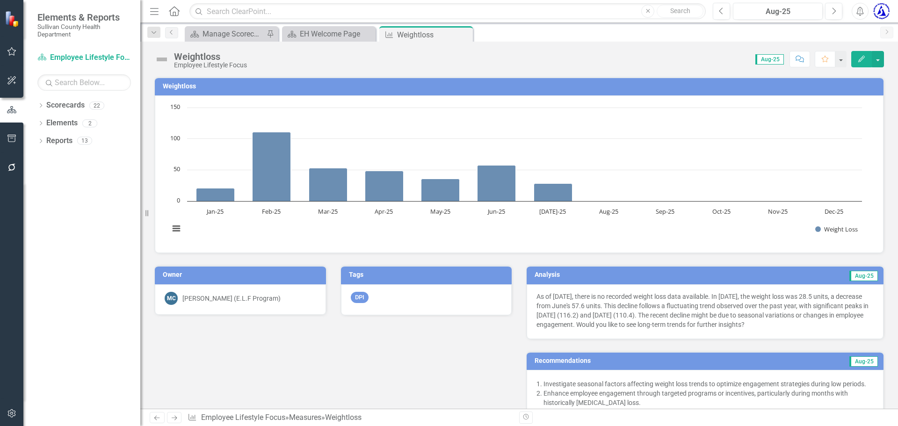
click at [186, 86] on h3 "Weightloss" at bounding box center [521, 86] width 716 height 7
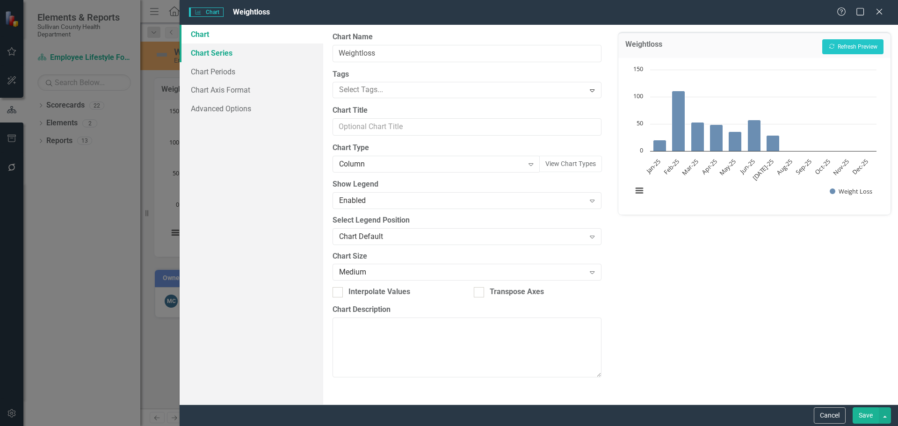
click at [224, 56] on link "Chart Series" at bounding box center [252, 52] width 144 height 19
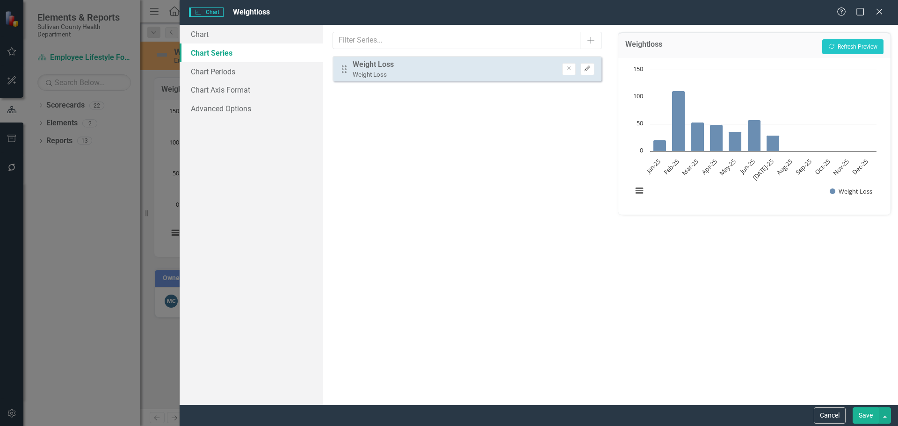
click at [590, 72] on button "Edit" at bounding box center [587, 69] width 14 height 12
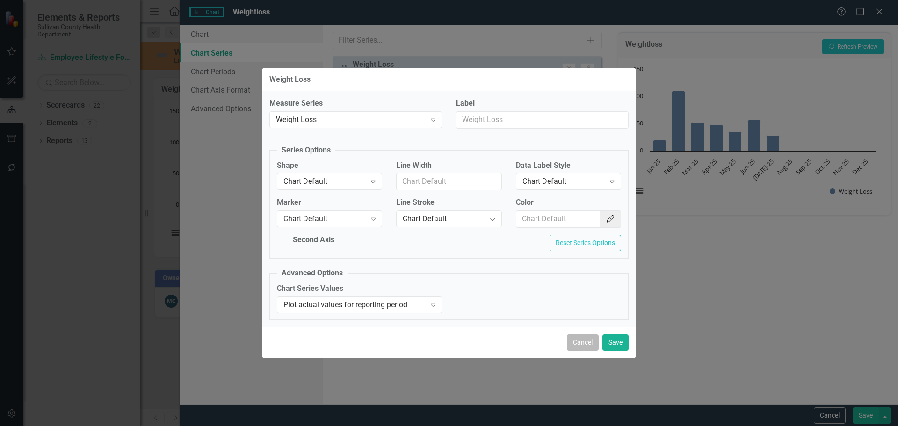
click at [589, 349] on button "Cancel" at bounding box center [583, 342] width 32 height 16
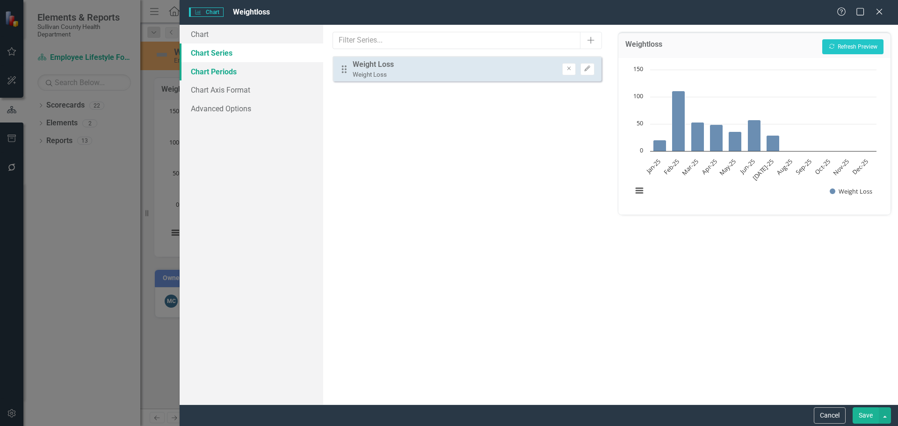
click at [243, 73] on link "Chart Periods" at bounding box center [252, 71] width 144 height 19
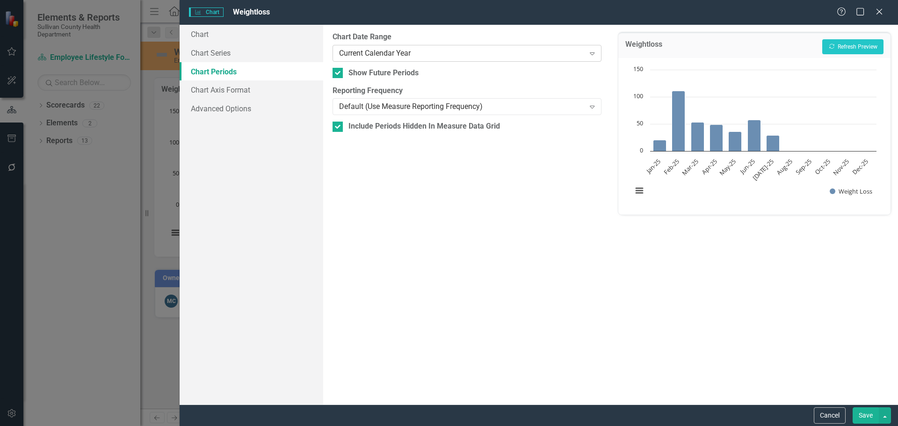
click at [389, 54] on div "Current Calendar Year" at bounding box center [462, 53] width 246 height 11
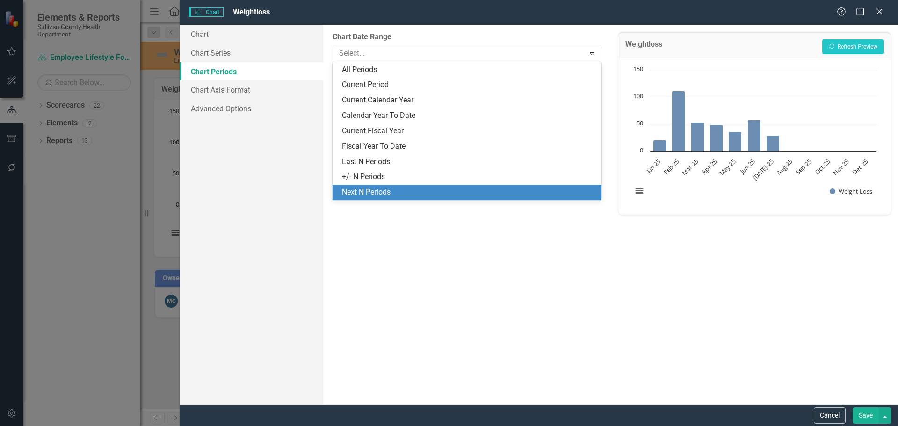
click at [394, 237] on div "From this tab, you define the periods you want included in the chart. For examp…" at bounding box center [466, 215] width 287 height 380
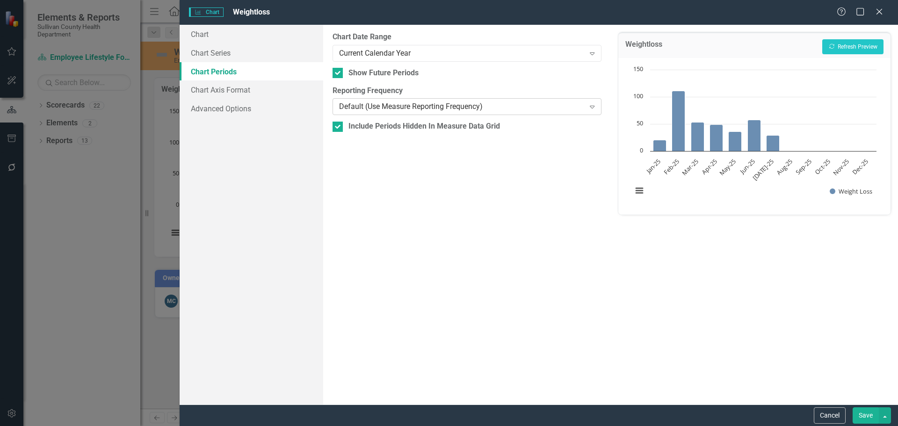
click at [363, 107] on div "Default (Use Measure Reporting Frequency)" at bounding box center [462, 106] width 246 height 11
click at [390, 54] on div "Current Calendar Year" at bounding box center [462, 53] width 246 height 11
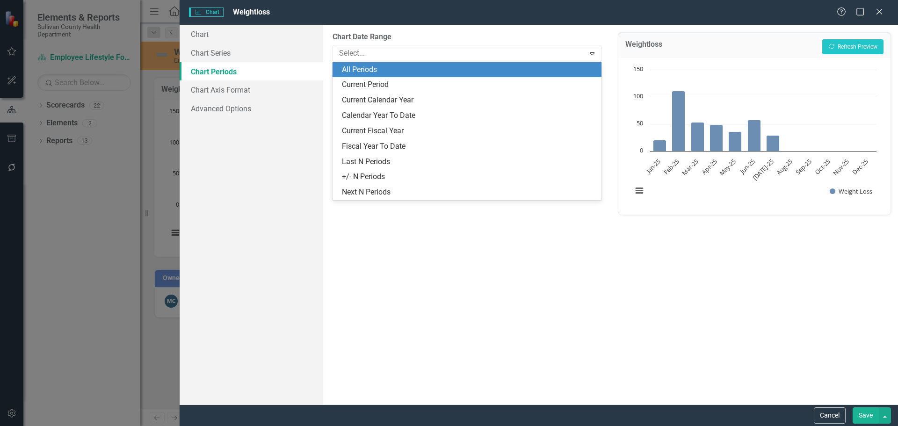
click at [382, 75] on div "All Periods" at bounding box center [468, 70] width 253 height 11
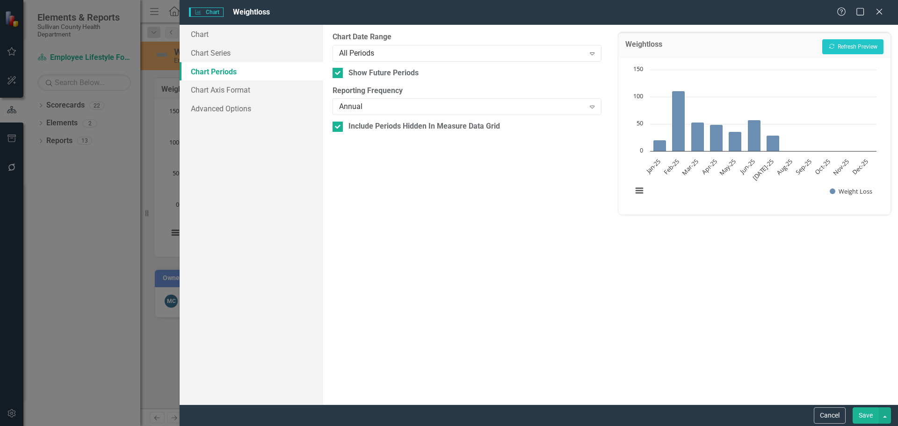
click at [812, 45] on div "Weightloss Recalculate Refresh Preview" at bounding box center [754, 45] width 272 height 26
click at [845, 47] on button "Recalculate Refresh Preview" at bounding box center [852, 46] width 61 height 15
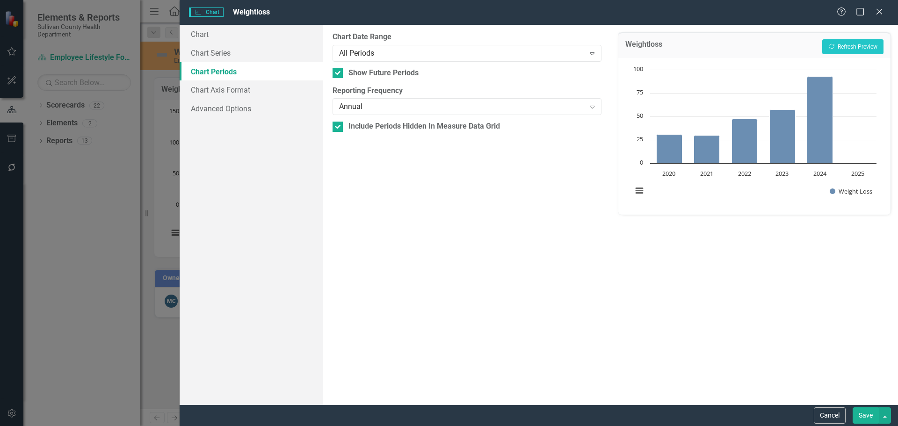
click at [872, 419] on button "Save" at bounding box center [865, 415] width 26 height 16
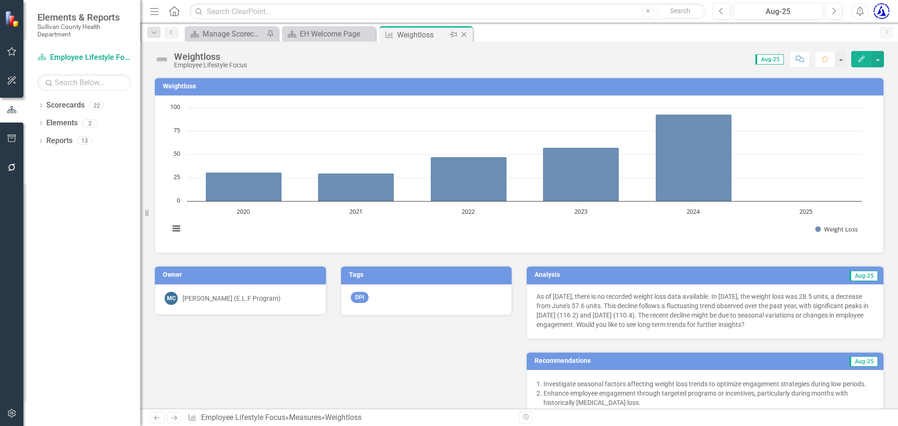
click at [465, 33] on icon at bounding box center [464, 34] width 5 height 5
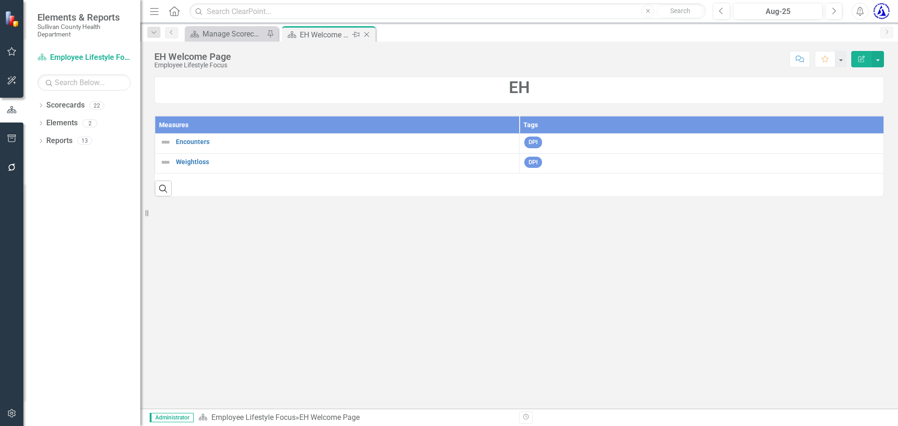
click at [363, 37] on icon "Close" at bounding box center [366, 34] width 9 height 7
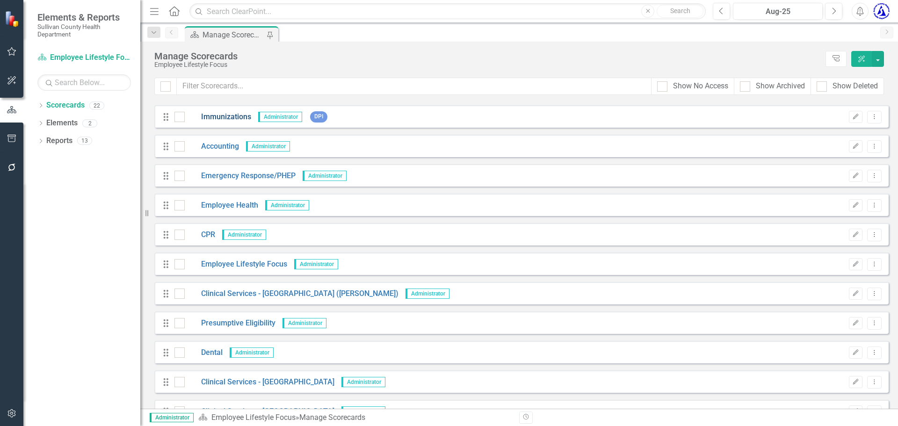
scroll to position [205, 0]
click at [214, 348] on link "Dental" at bounding box center [204, 351] width 38 height 11
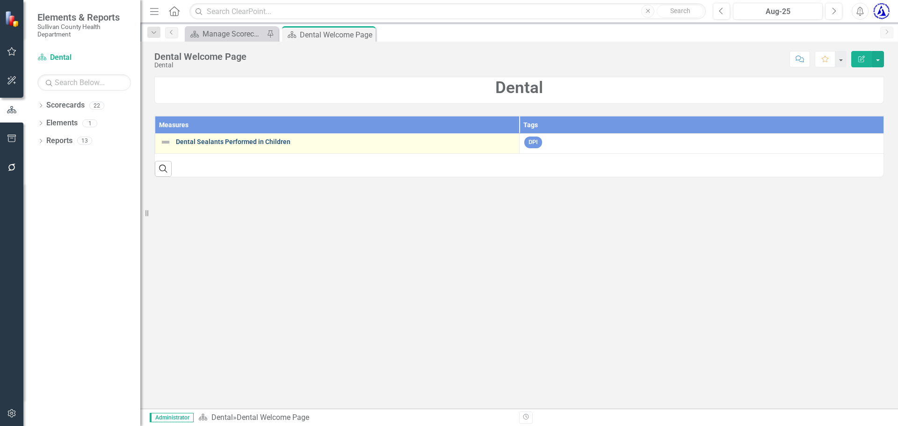
click at [246, 142] on link "Dental Sealants Performed in Children" at bounding box center [345, 141] width 339 height 7
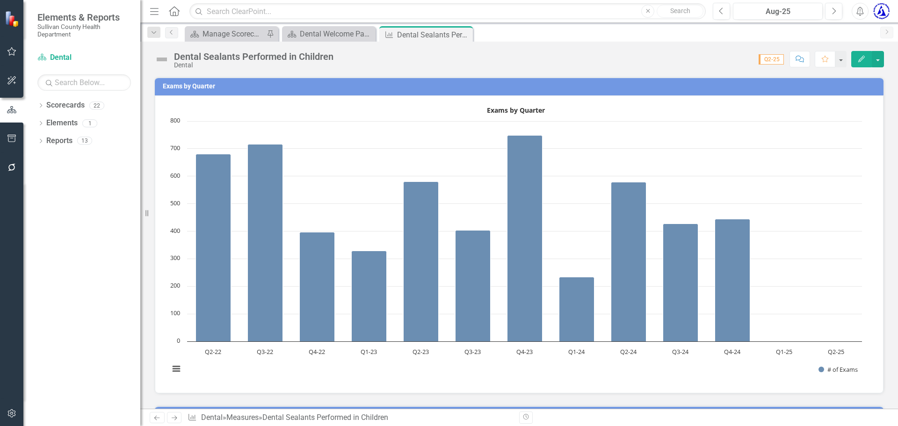
click at [209, 86] on h3 "Exams by Quarter" at bounding box center [521, 86] width 716 height 7
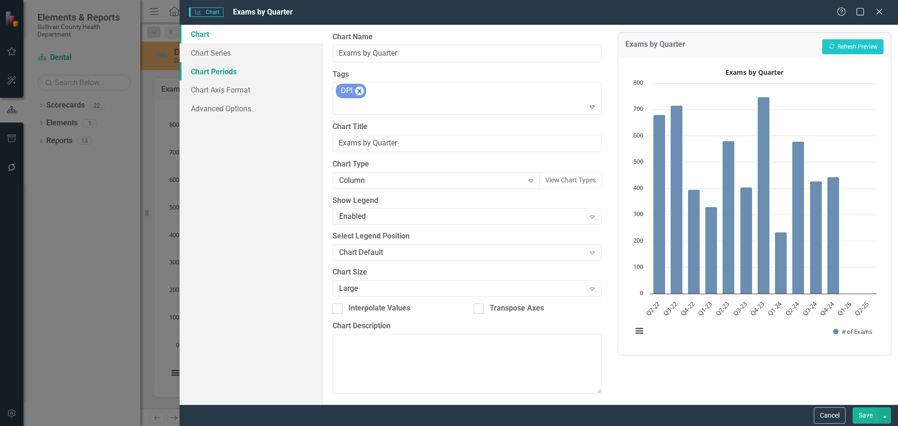
click at [225, 72] on link "Chart Periods" at bounding box center [252, 71] width 144 height 19
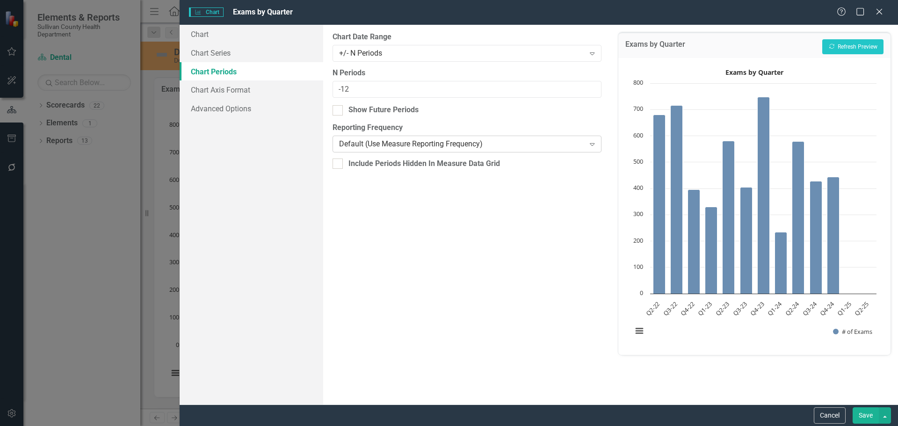
click at [361, 145] on div "Default (Use Measure Reporting Frequency)" at bounding box center [462, 144] width 246 height 11
click at [365, 142] on div "Annual" at bounding box center [462, 144] width 246 height 11
click at [850, 46] on button "Recalculate Refresh Preview" at bounding box center [852, 46] width 61 height 15
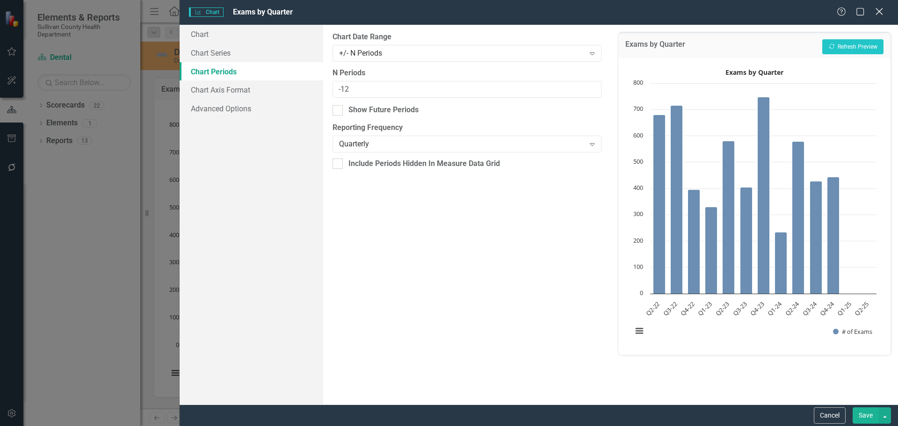
click at [881, 10] on icon at bounding box center [878, 11] width 7 height 7
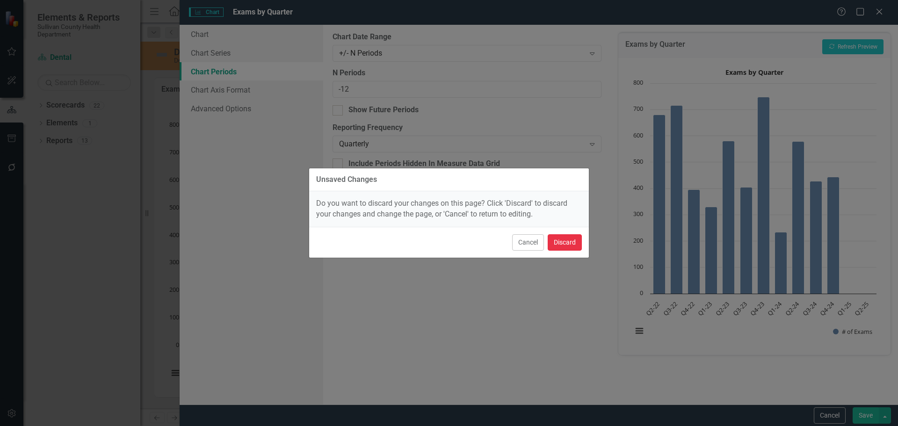
click at [566, 239] on button "Discard" at bounding box center [565, 242] width 34 height 16
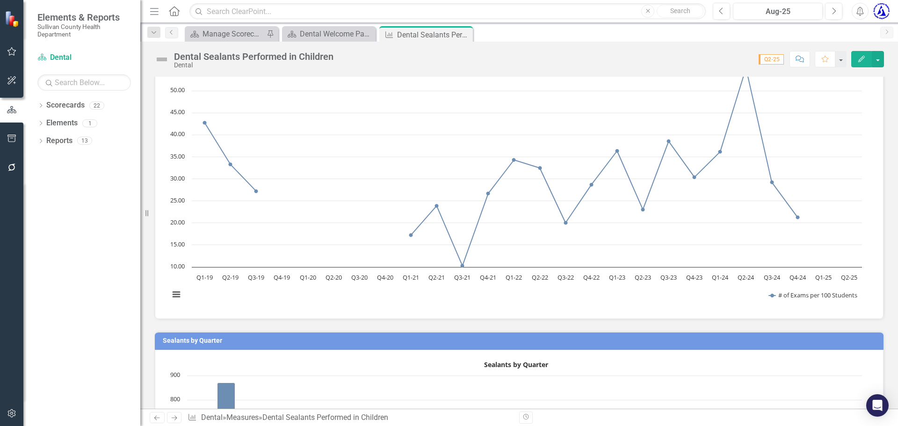
scroll to position [403, 0]
click at [384, 237] on rect "Interactive chart" at bounding box center [516, 169] width 702 height 281
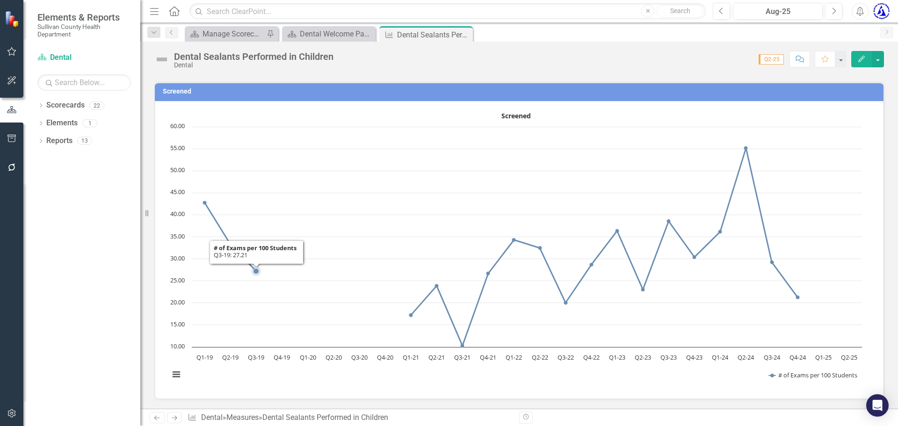
scroll to position [308, 0]
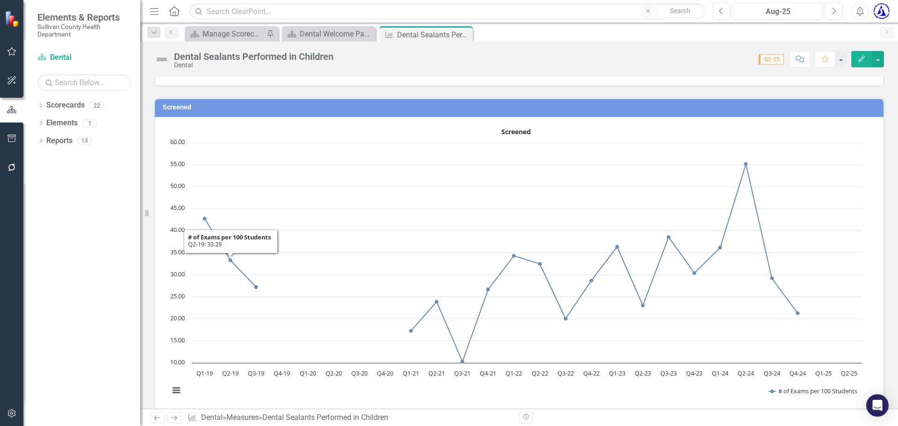
click at [179, 107] on h3 "Screened" at bounding box center [521, 107] width 716 height 7
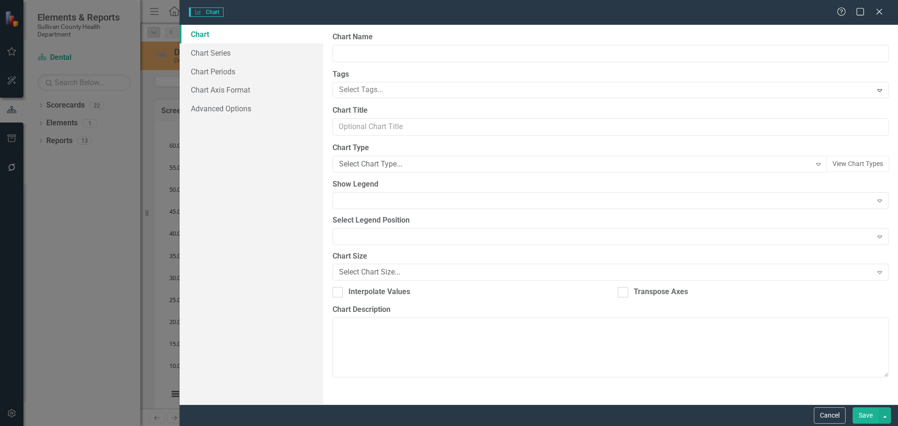
type input "Screened"
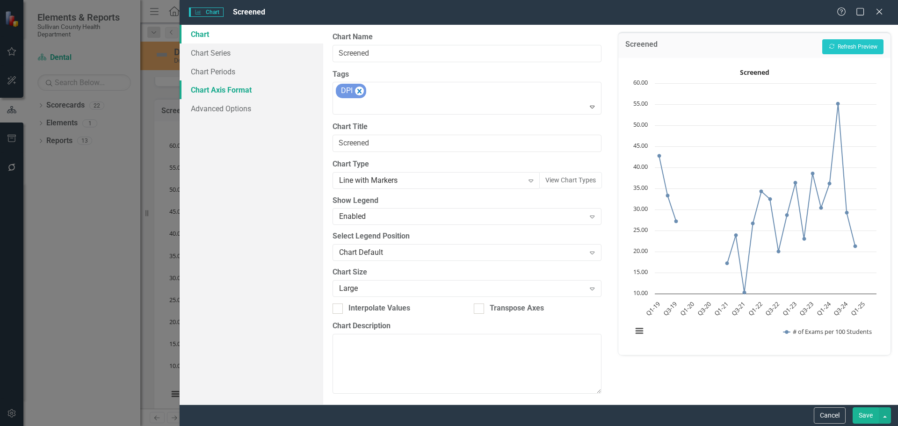
click at [226, 91] on link "Chart Axis Format" at bounding box center [252, 89] width 144 height 19
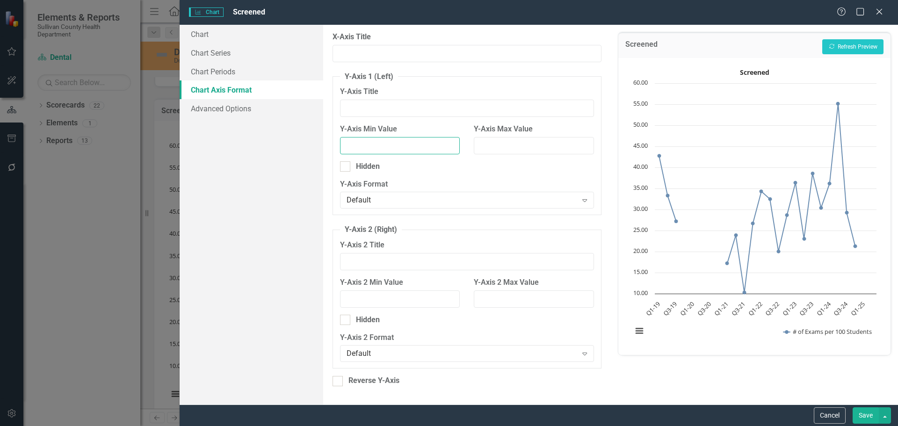
click at [385, 148] on input "Y-Axis Min Value" at bounding box center [400, 145] width 120 height 17
type input "0"
click at [502, 149] on input "Y-Axis Max Value" at bounding box center [534, 145] width 120 height 17
click at [502, 149] on input "100" at bounding box center [534, 145] width 120 height 17
type input "100"
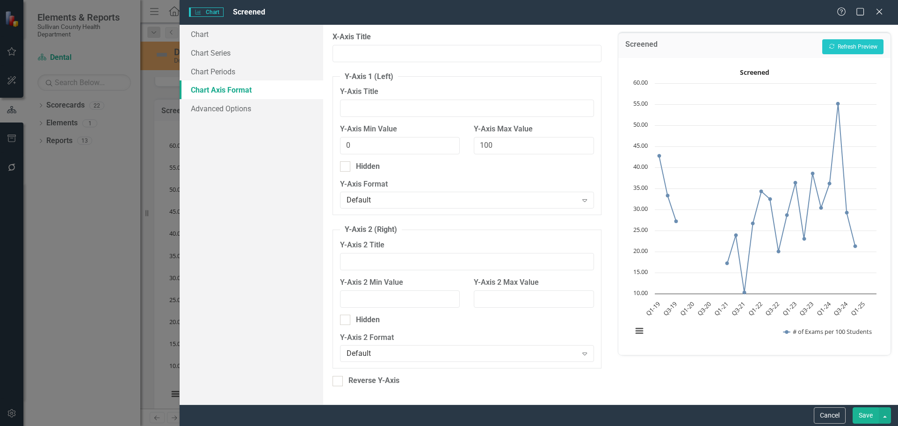
click at [504, 186] on label "Y-Axis Format" at bounding box center [466, 184] width 253 height 11
click at [849, 52] on button "Recalculate Refresh Preview" at bounding box center [852, 46] width 61 height 15
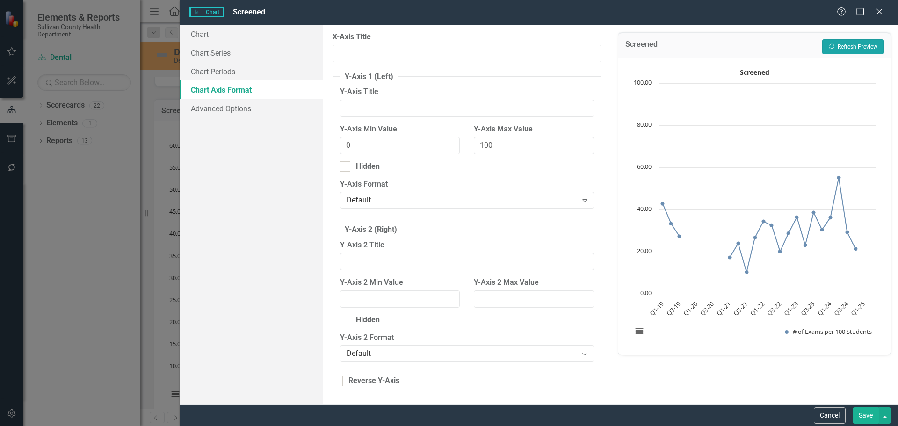
click at [851, 45] on button "Recalculate Refresh Preview" at bounding box center [852, 46] width 61 height 15
click at [859, 422] on button "Save" at bounding box center [865, 415] width 26 height 16
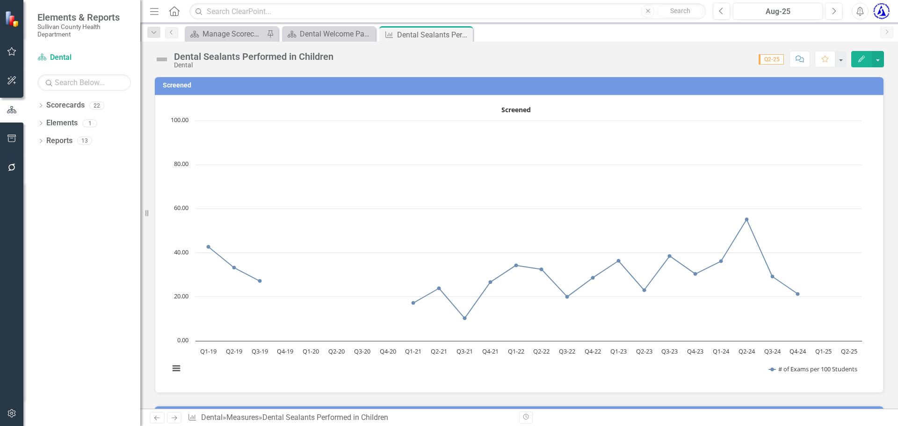
scroll to position [331, 0]
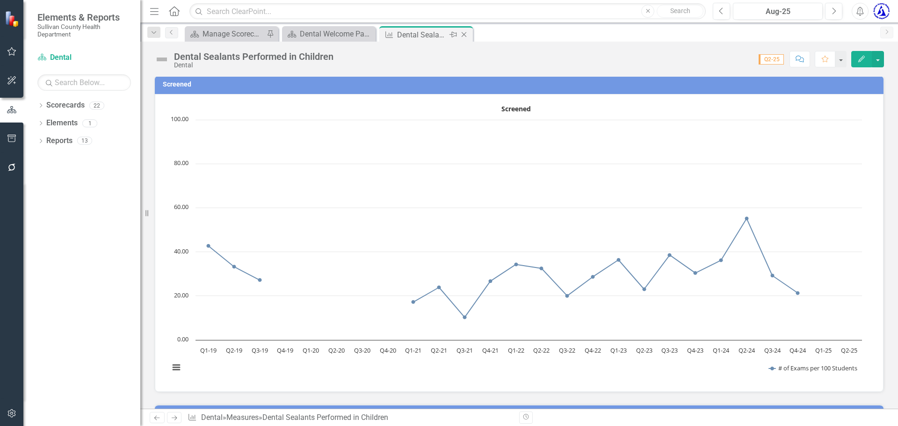
click at [465, 33] on icon "Close" at bounding box center [463, 34] width 9 height 7
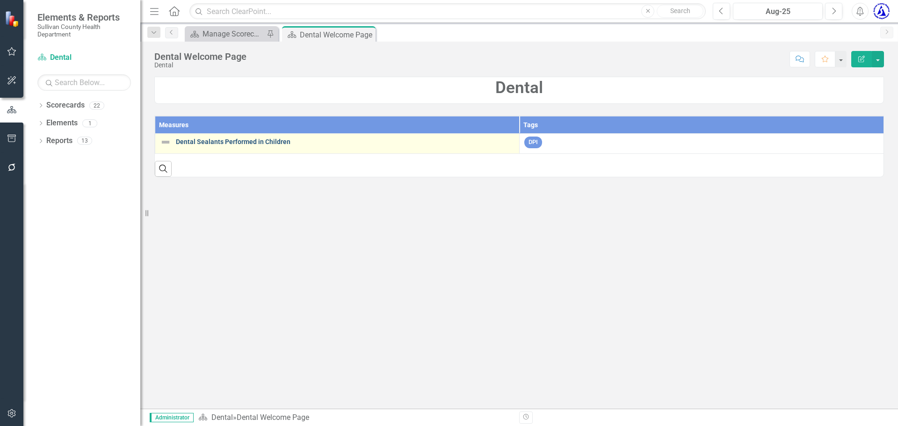
click at [270, 144] on link "Dental Sealants Performed in Children" at bounding box center [345, 141] width 339 height 7
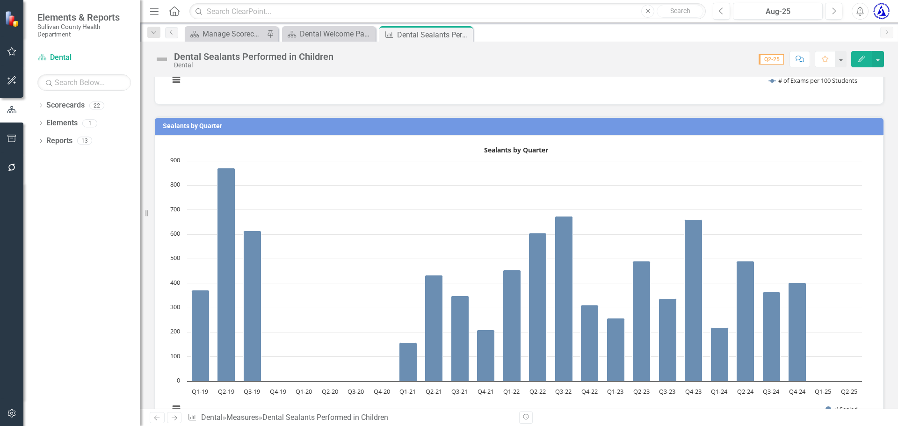
scroll to position [619, 0]
click at [205, 126] on h3 "Sealants by Quarter" at bounding box center [521, 125] width 716 height 7
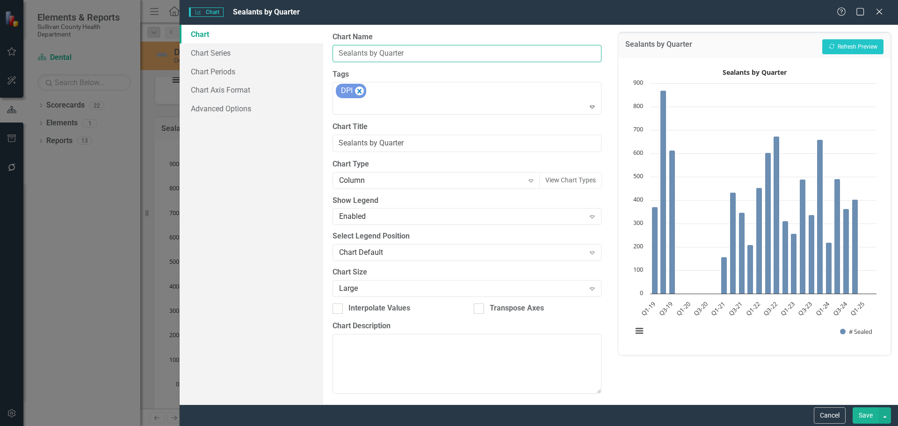
click at [338, 51] on input "Sealants by Quarter" at bounding box center [466, 53] width 268 height 17
drag, startPoint x: 426, startPoint y: 49, endPoint x: 384, endPoint y: 53, distance: 41.9
click at [384, 53] on input "# of Sealants by Quarter" at bounding box center [466, 53] width 268 height 17
type input "# of Sealants"
click at [868, 420] on button "Save" at bounding box center [865, 415] width 26 height 16
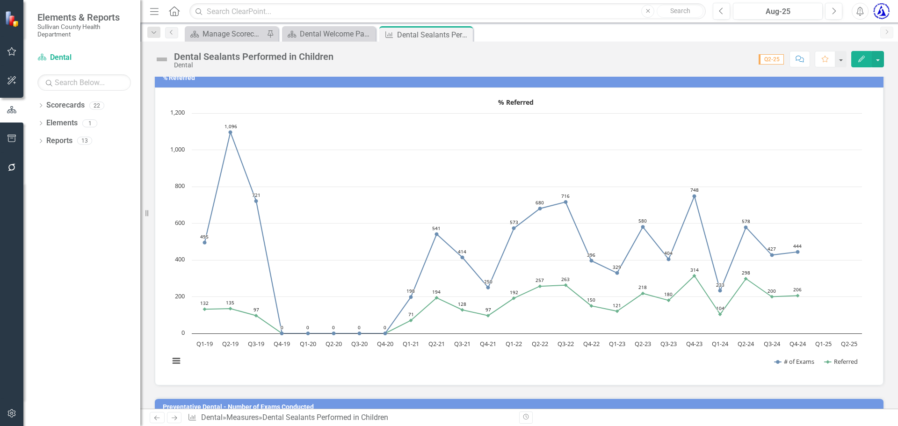
scroll to position [996, 0]
click at [465, 32] on icon "Close" at bounding box center [463, 34] width 9 height 7
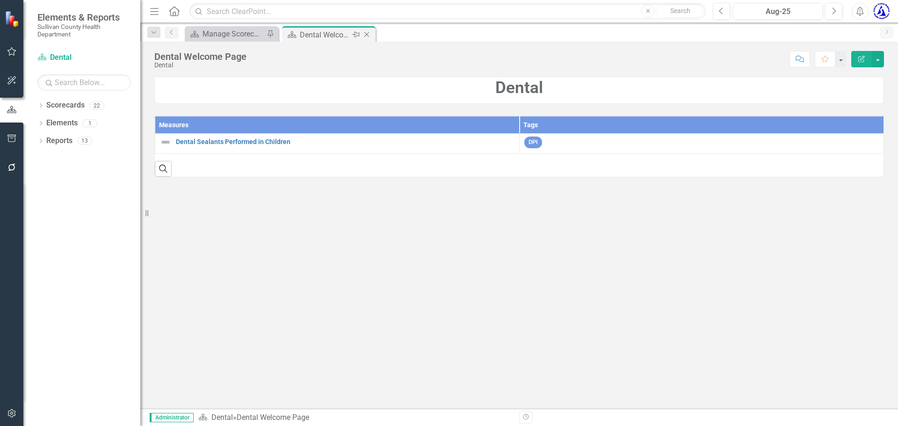
click at [368, 35] on icon "Close" at bounding box center [366, 34] width 9 height 7
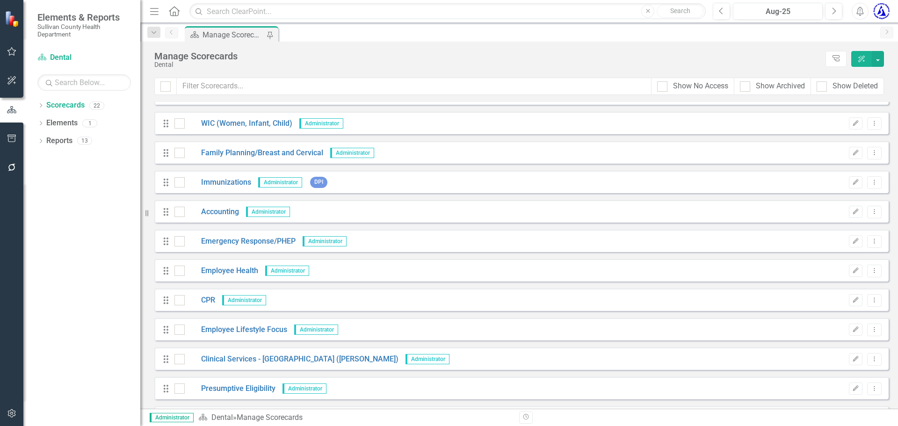
scroll to position [235, 0]
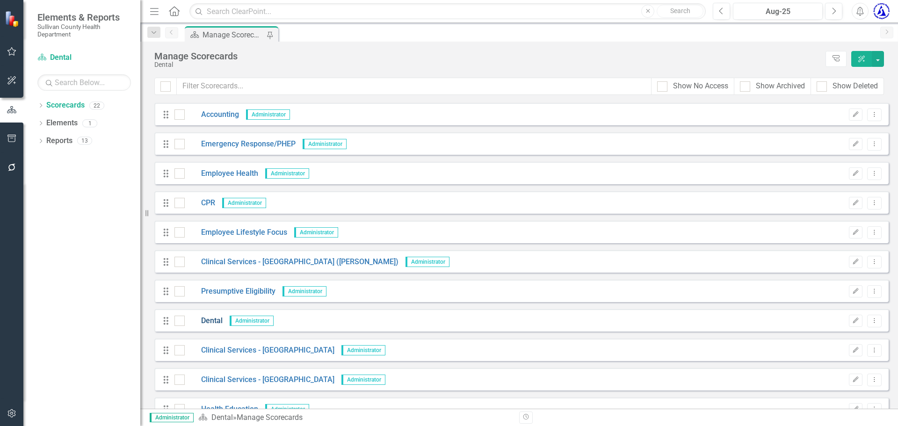
click at [208, 319] on link "Dental" at bounding box center [204, 321] width 38 height 11
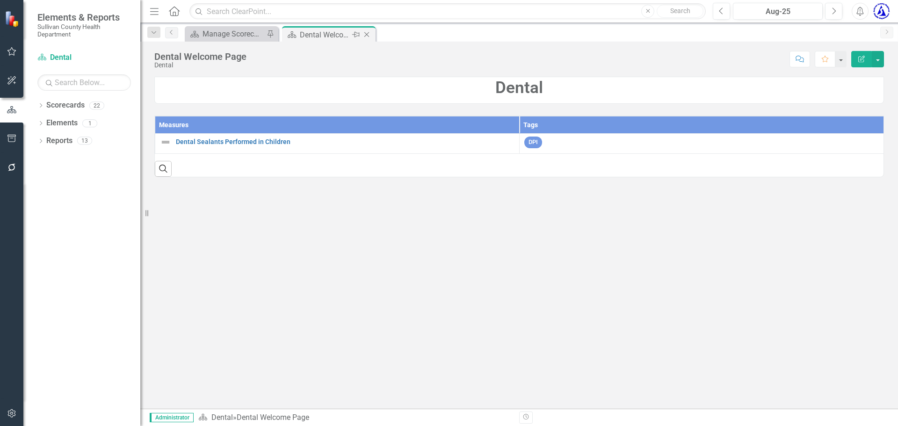
click at [363, 36] on icon "Close" at bounding box center [366, 34] width 9 height 7
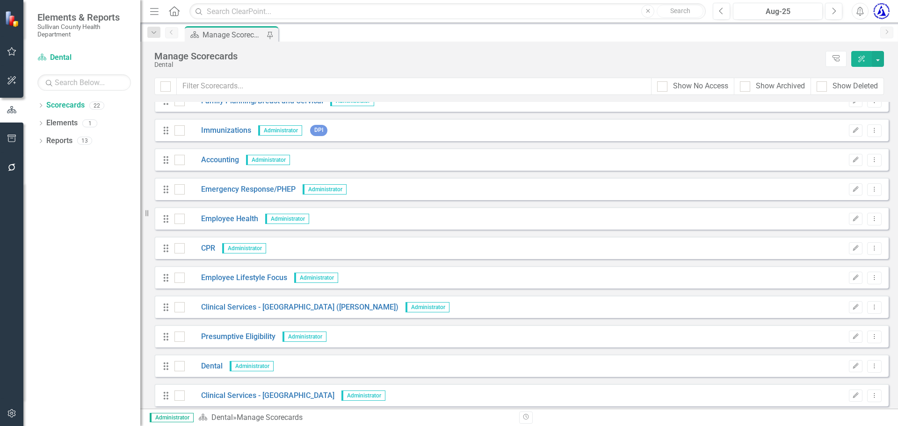
scroll to position [190, 0]
click at [261, 309] on link "Clinical Services - [GEOGRAPHIC_DATA] ([PERSON_NAME])" at bounding box center [292, 307] width 214 height 11
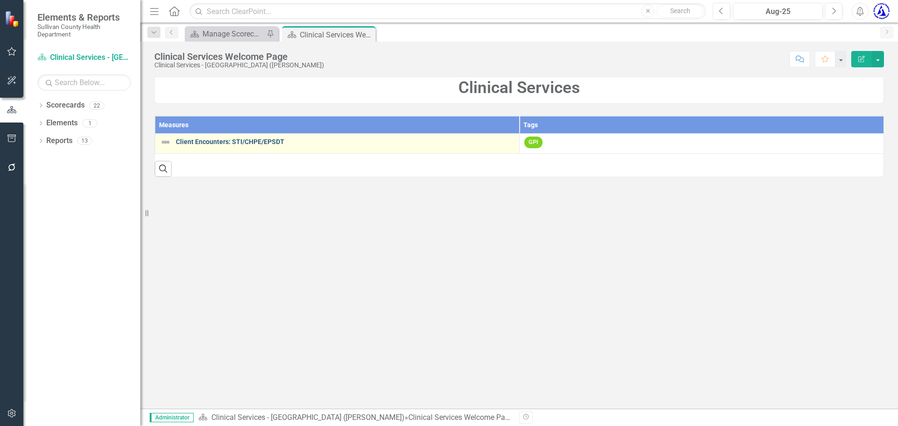
click at [256, 141] on link "Client Encounters: STI/CHPE/EPSDT" at bounding box center [345, 141] width 339 height 7
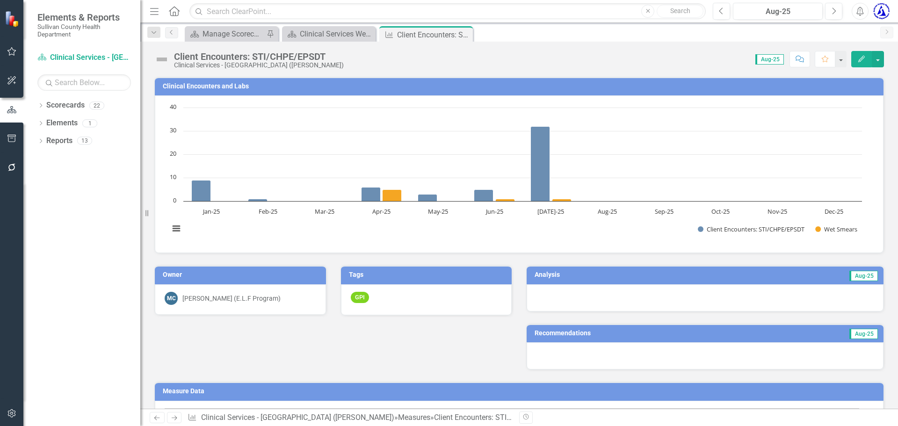
click at [211, 86] on h3 "Clinical Encounters and Labs" at bounding box center [521, 86] width 716 height 7
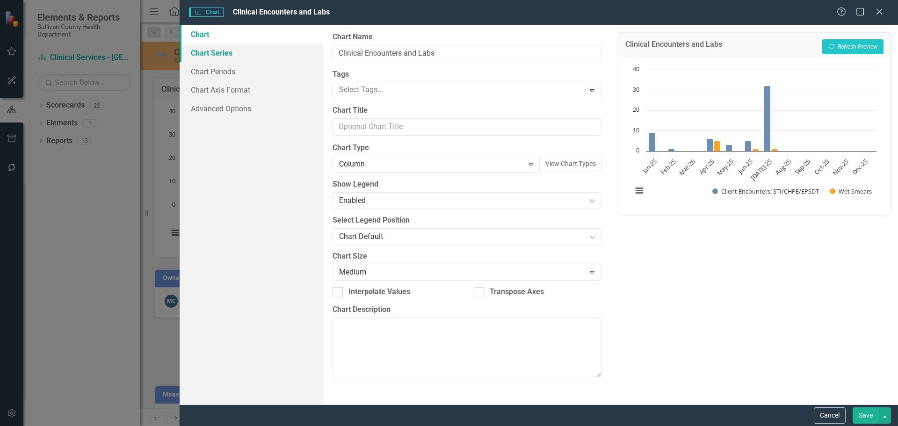
click at [224, 54] on link "Chart Series" at bounding box center [252, 52] width 144 height 19
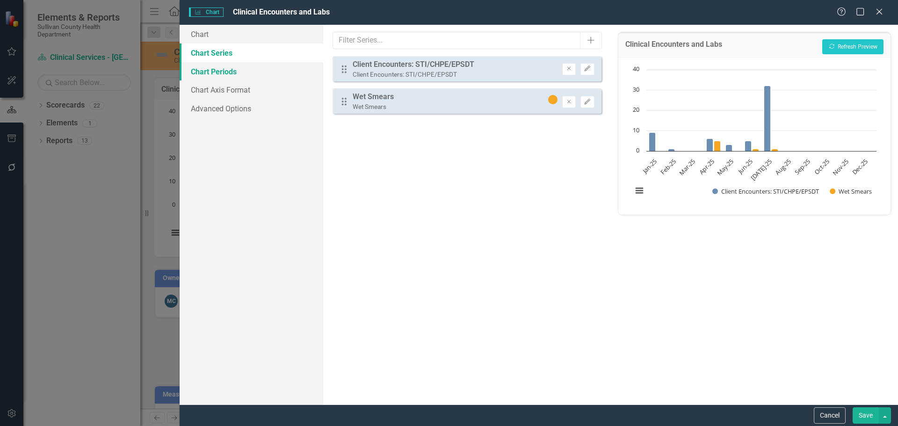
click at [242, 75] on link "Chart Periods" at bounding box center [252, 71] width 144 height 19
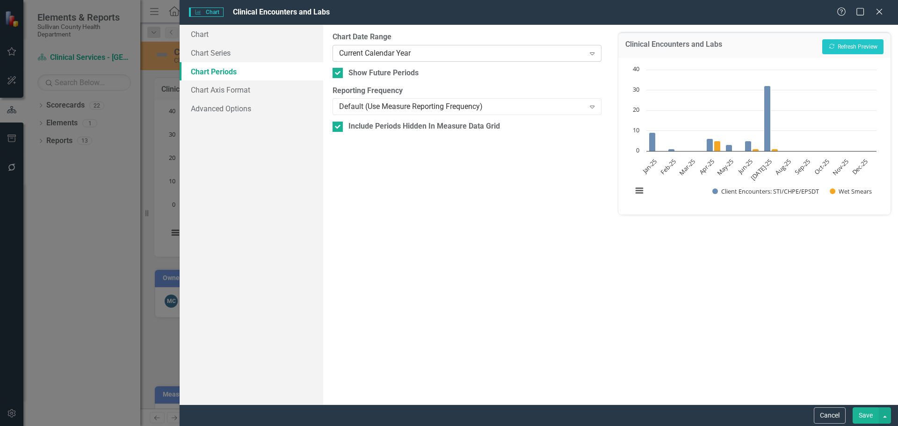
click at [348, 52] on div "Current Calendar Year" at bounding box center [462, 53] width 246 height 11
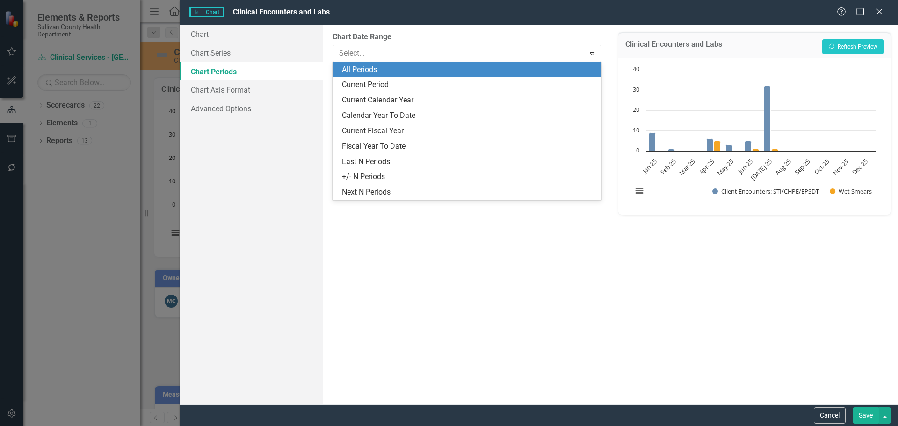
click at [354, 68] on div "All Periods" at bounding box center [468, 70] width 253 height 11
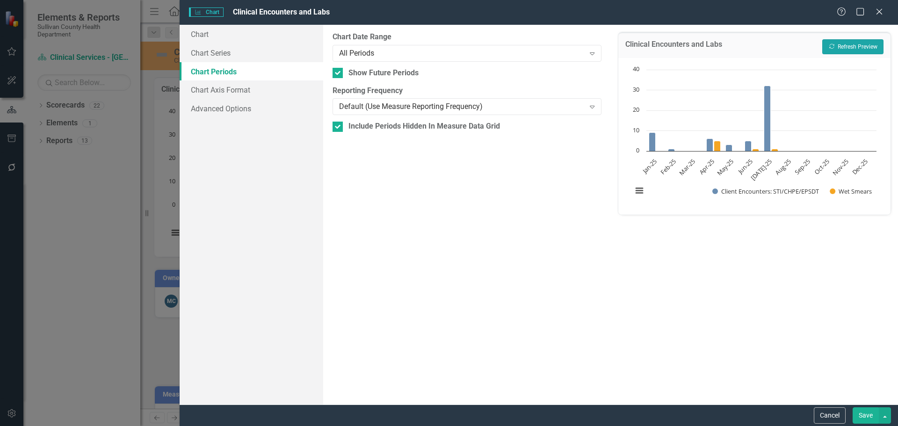
click at [847, 44] on button "Recalculate Refresh Preview" at bounding box center [852, 46] width 61 height 15
click at [382, 54] on div "All Periods" at bounding box center [462, 53] width 246 height 11
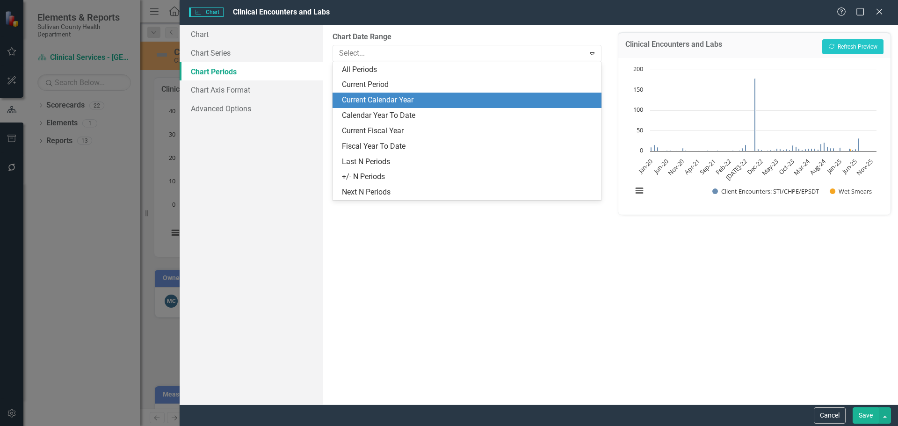
click at [376, 101] on div "Current Calendar Year" at bounding box center [468, 100] width 253 height 11
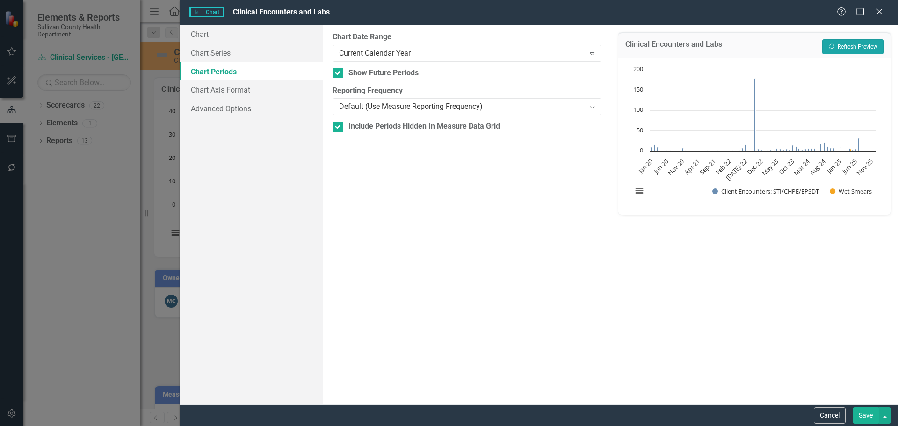
click at [856, 47] on button "Recalculate Refresh Preview" at bounding box center [852, 46] width 61 height 15
click at [857, 417] on button "Save" at bounding box center [865, 415] width 26 height 16
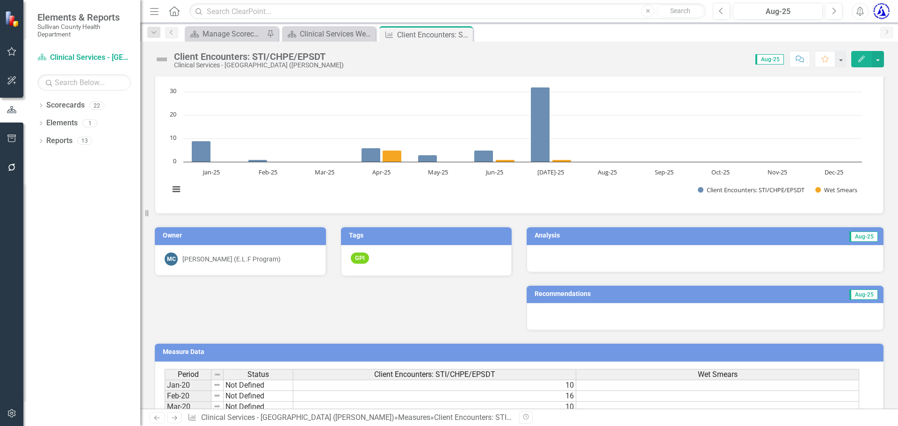
scroll to position [44, 0]
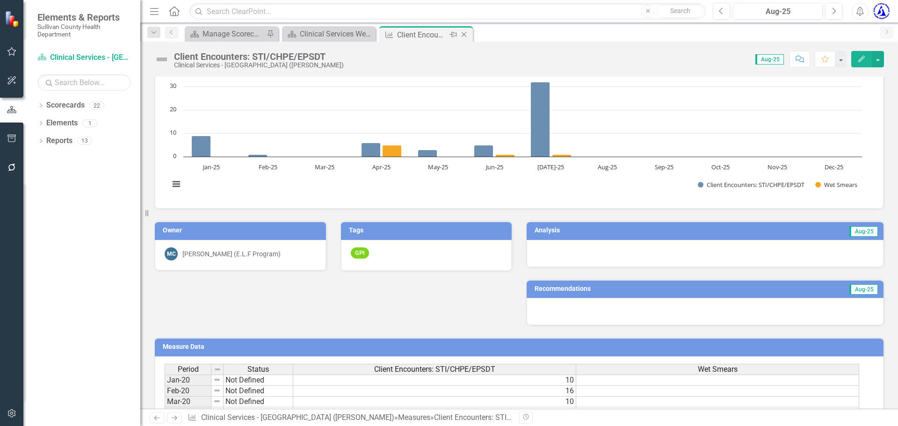
click at [464, 35] on icon at bounding box center [464, 34] width 5 height 5
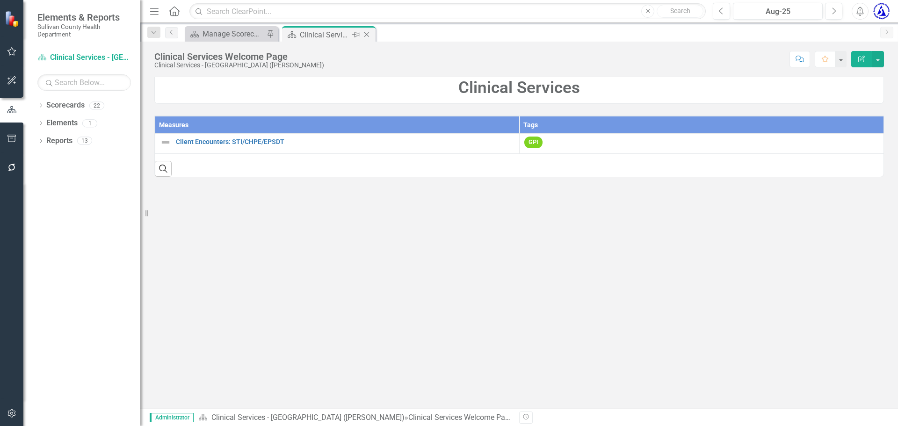
click at [363, 36] on icon "Close" at bounding box center [366, 34] width 9 height 7
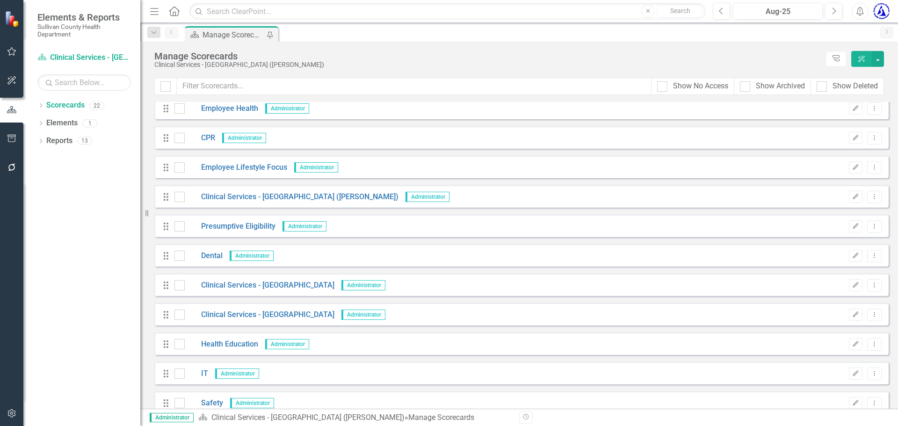
scroll to position [300, 0]
click at [264, 195] on link "Clinical Services - [GEOGRAPHIC_DATA] ([PERSON_NAME])" at bounding box center [292, 196] width 214 height 11
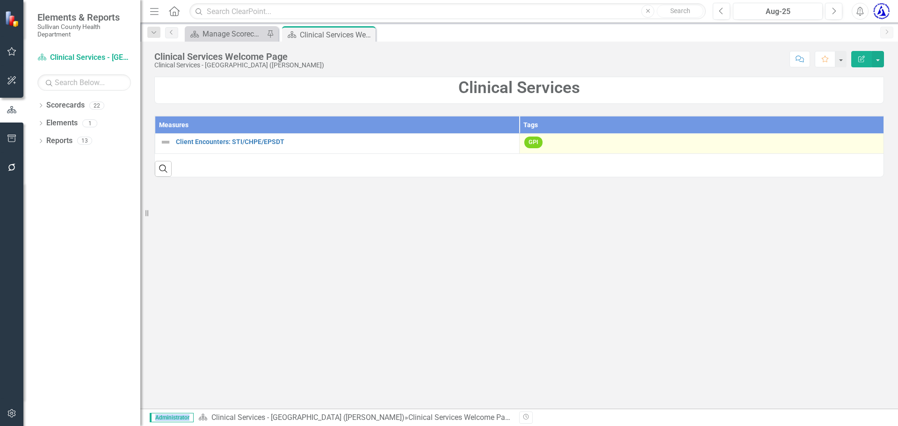
click at [546, 140] on div "GPI" at bounding box center [701, 144] width 354 height 14
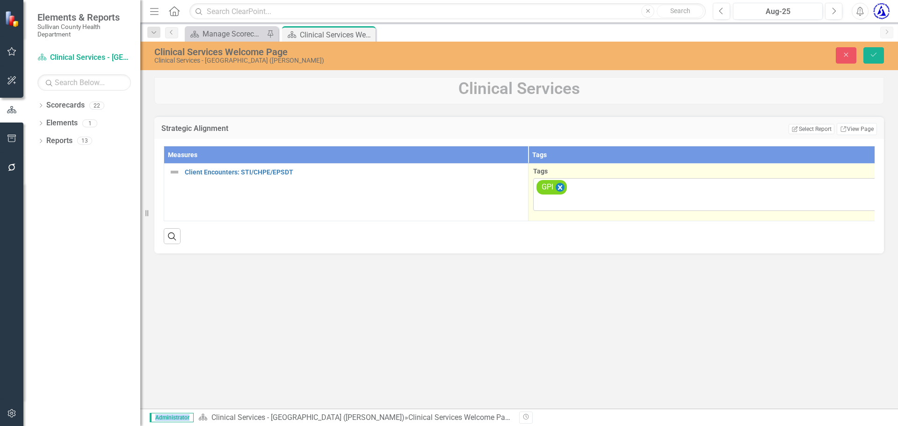
click at [558, 183] on icon "Remove [object Object]" at bounding box center [560, 188] width 9 height 12
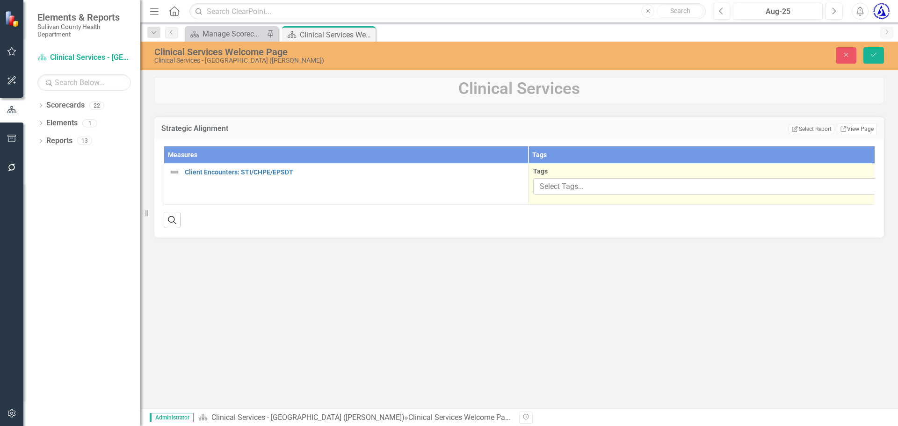
click at [559, 189] on div at bounding box center [703, 187] width 335 height 13
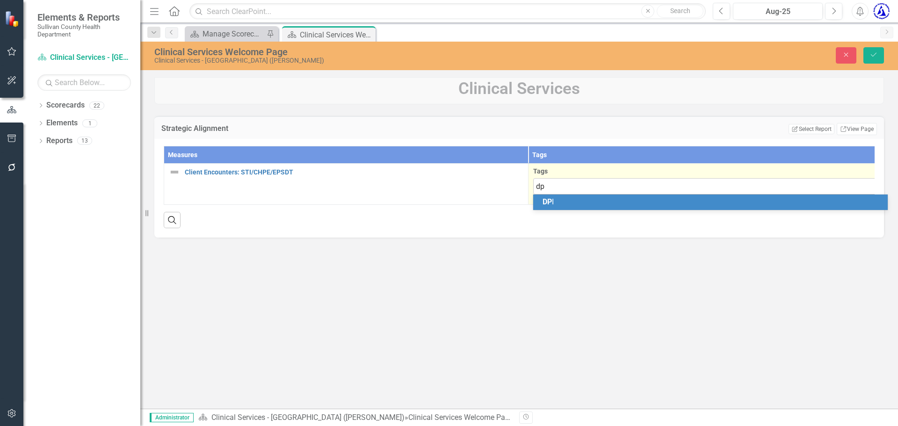
type input "dpi"
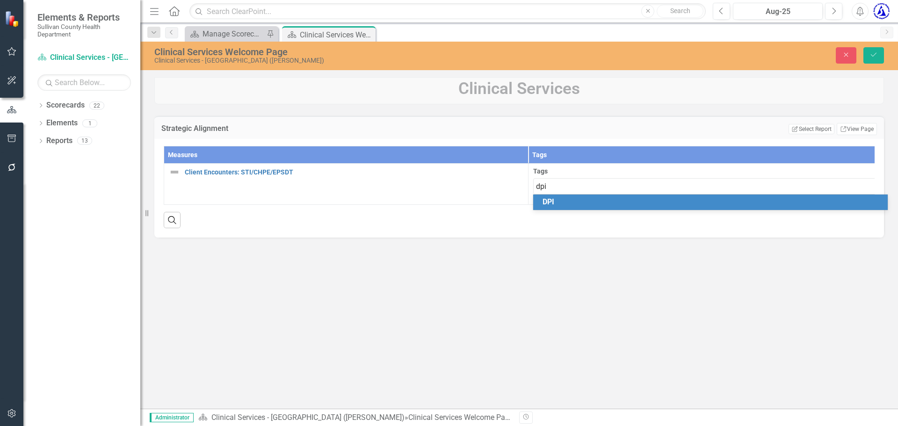
click at [551, 204] on span "DPI" at bounding box center [548, 201] width 12 height 9
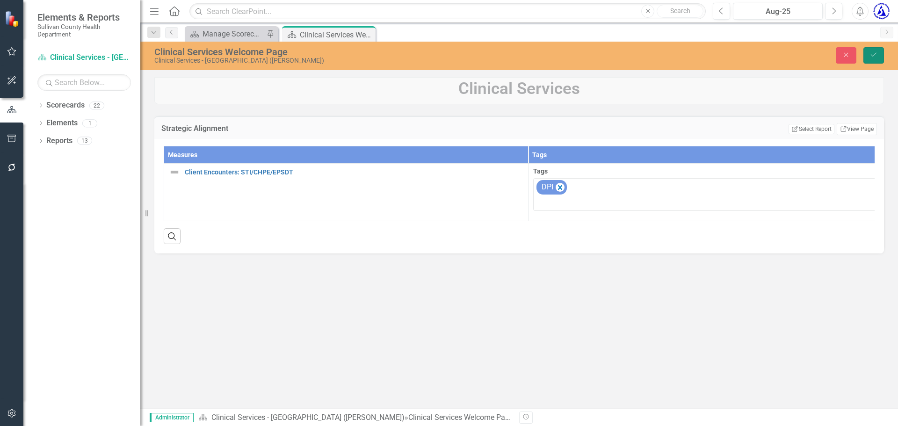
click at [868, 55] on button "Save" at bounding box center [873, 55] width 21 height 16
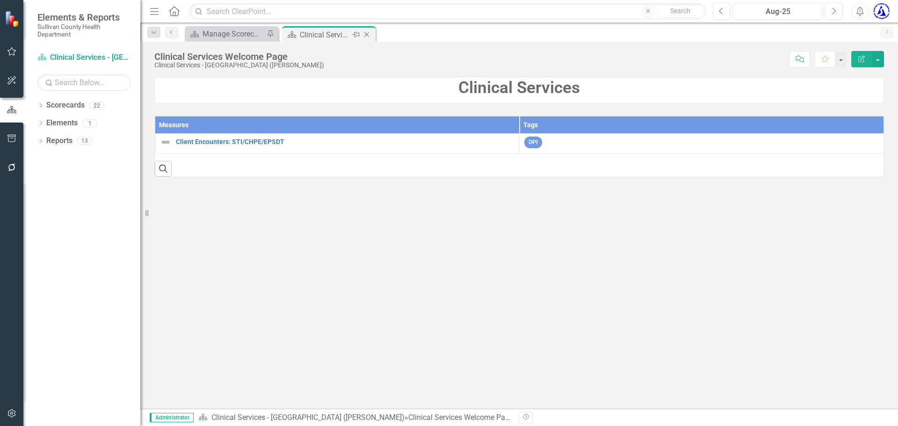
click at [364, 31] on icon "Close" at bounding box center [366, 34] width 9 height 7
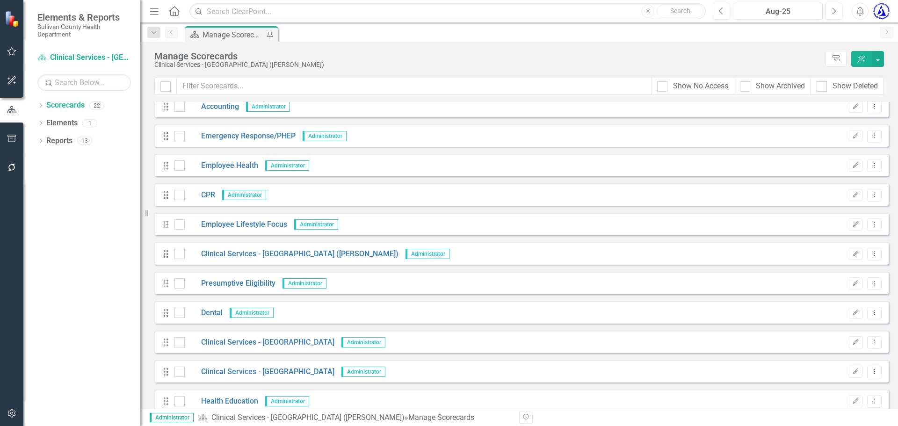
scroll to position [341, 0]
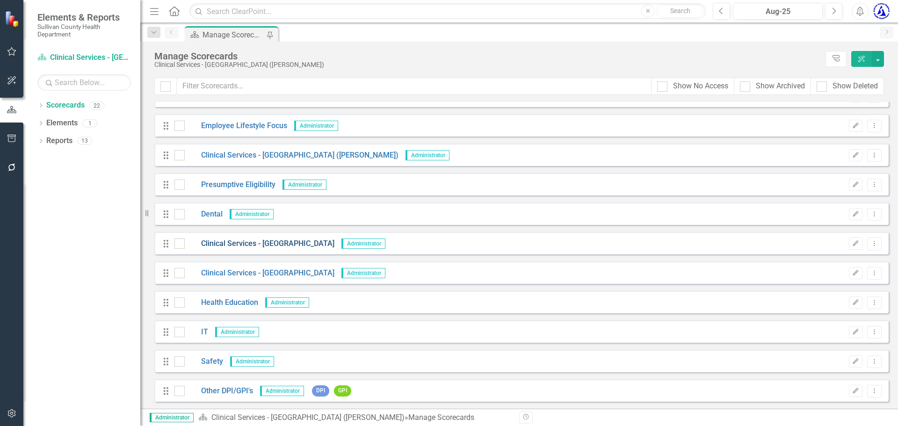
click at [252, 243] on link "Clinical Services - [GEOGRAPHIC_DATA]" at bounding box center [260, 243] width 150 height 11
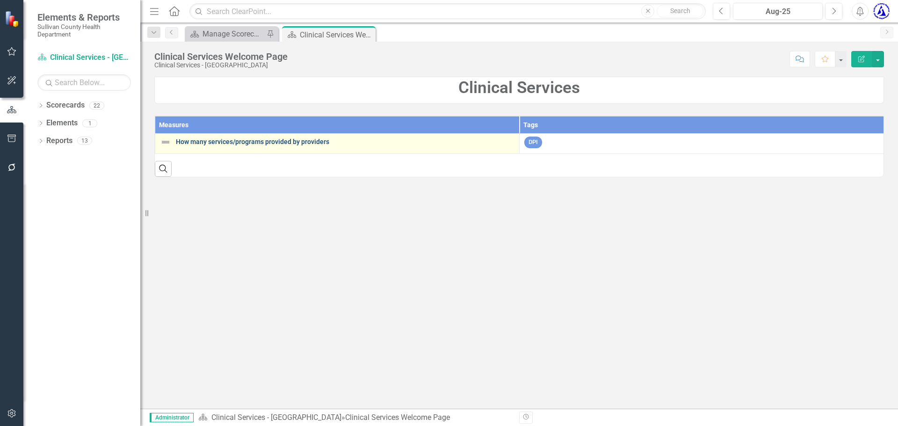
click at [282, 140] on link "How many services/programs provided by providers" at bounding box center [345, 141] width 339 height 7
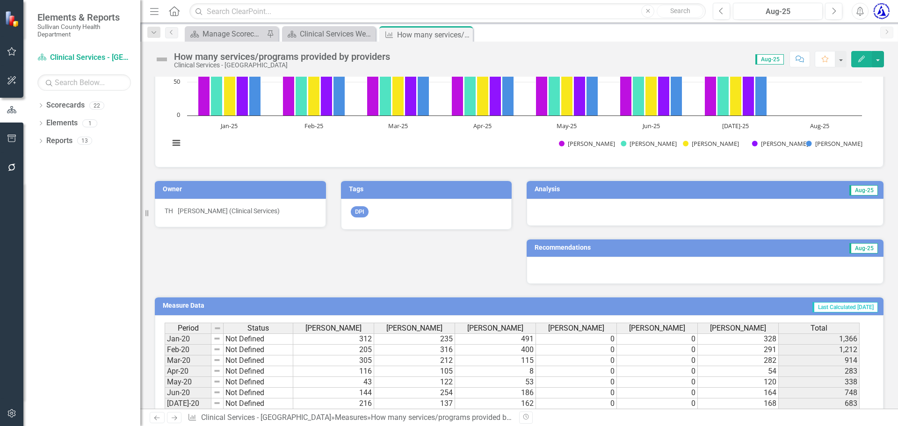
scroll to position [226, 0]
click at [532, 374] on td "8" at bounding box center [495, 371] width 81 height 11
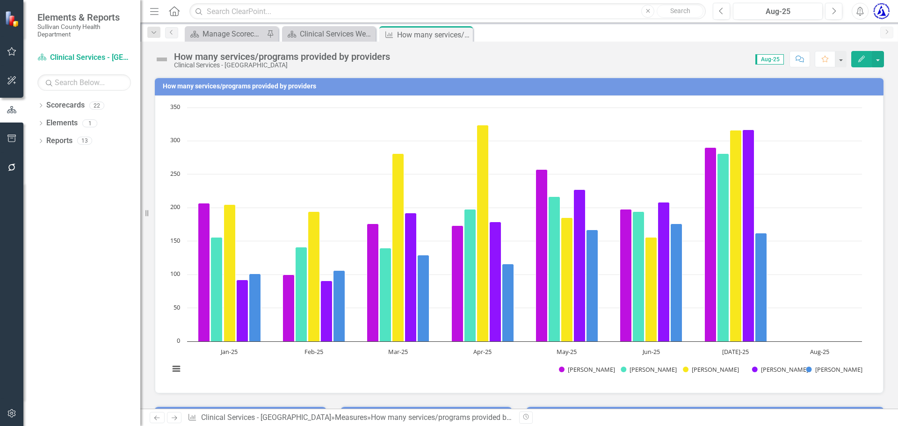
click at [216, 84] on h3 "How many services/programs provided by providers" at bounding box center [521, 86] width 716 height 7
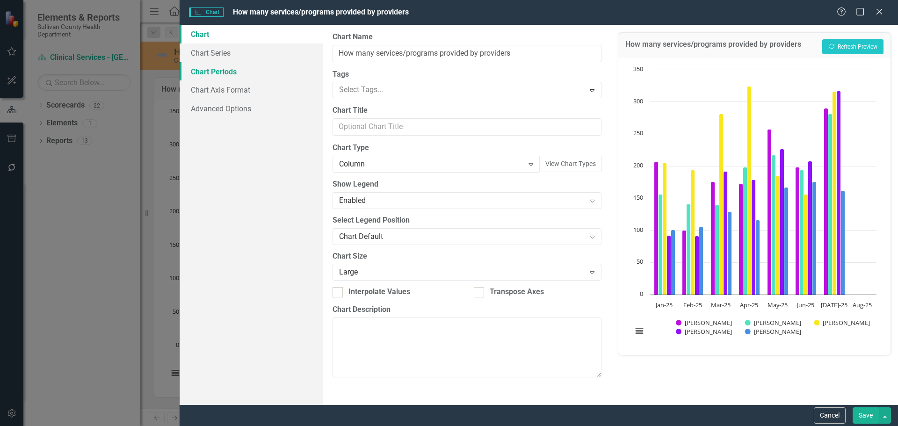
click at [226, 74] on link "Chart Periods" at bounding box center [252, 71] width 144 height 19
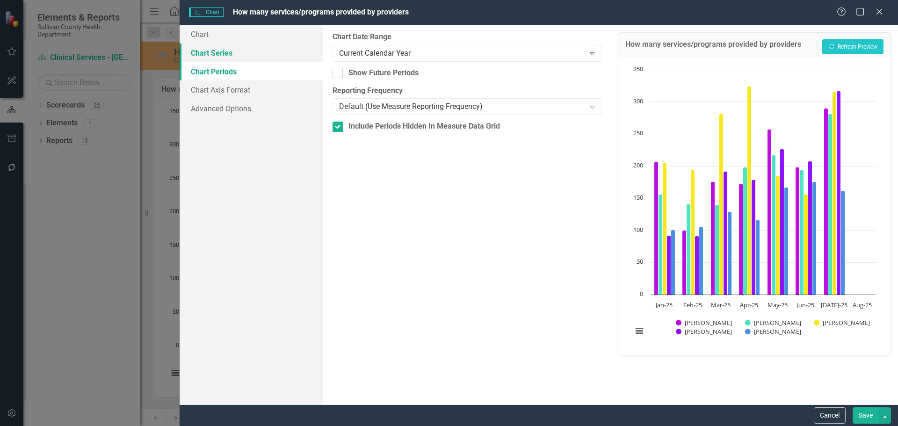
click at [224, 57] on link "Chart Series" at bounding box center [252, 52] width 144 height 19
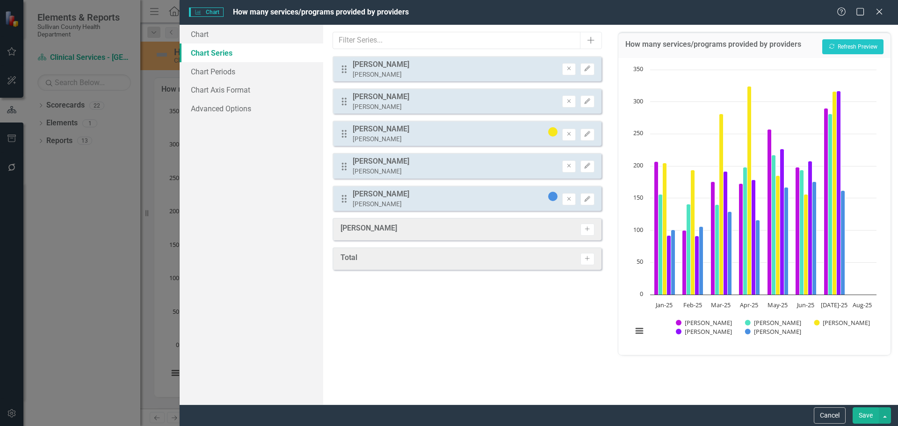
drag, startPoint x: 592, startPoint y: 265, endPoint x: 585, endPoint y: 248, distance: 18.6
click at [585, 248] on div "Total Activate" at bounding box center [466, 258] width 268 height 22
click at [586, 260] on icon "Activate" at bounding box center [587, 259] width 7 height 6
click at [508, 228] on div "Drag Total Total Remove Edit" at bounding box center [466, 230] width 268 height 25
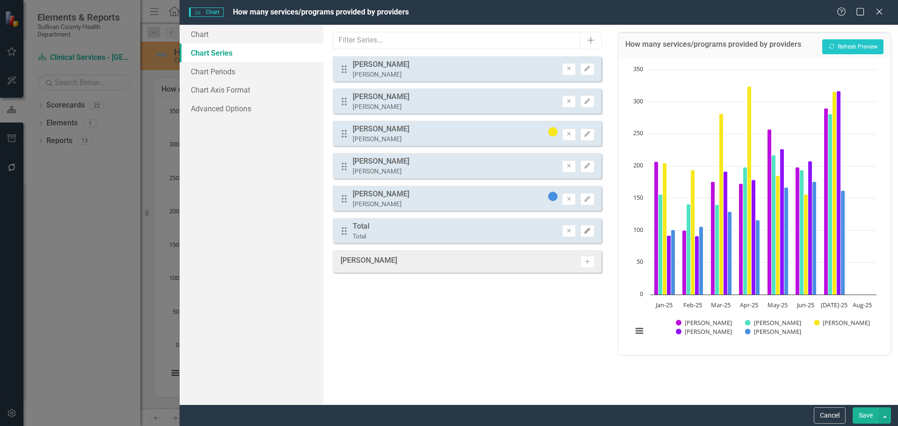
click at [592, 233] on button "Edit" at bounding box center [587, 231] width 14 height 12
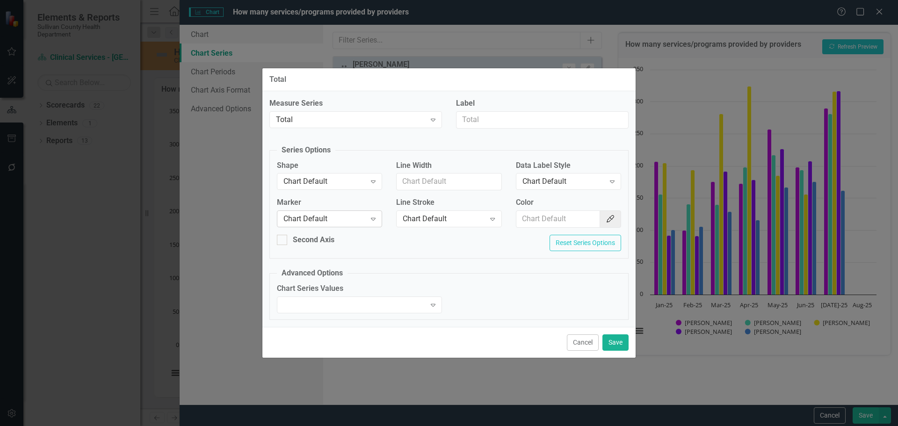
click at [322, 223] on div "Chart Default" at bounding box center [324, 219] width 82 height 11
click at [330, 179] on div "Chart Default" at bounding box center [324, 181] width 82 height 11
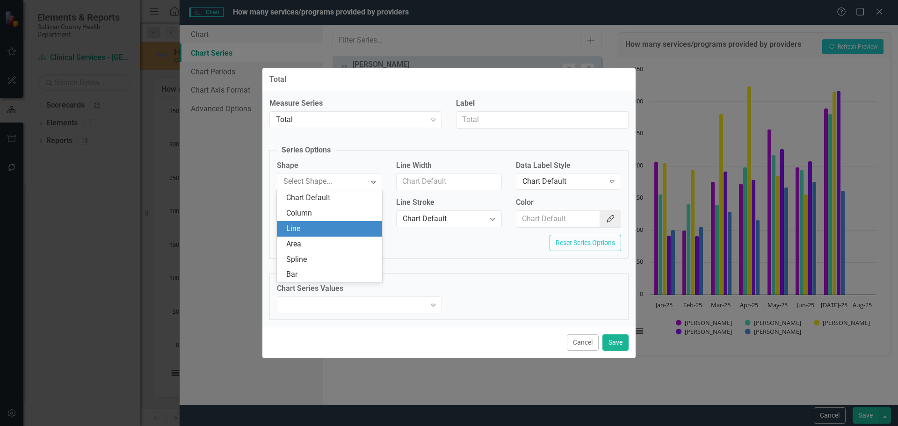
click at [314, 231] on div "Line" at bounding box center [331, 229] width 90 height 11
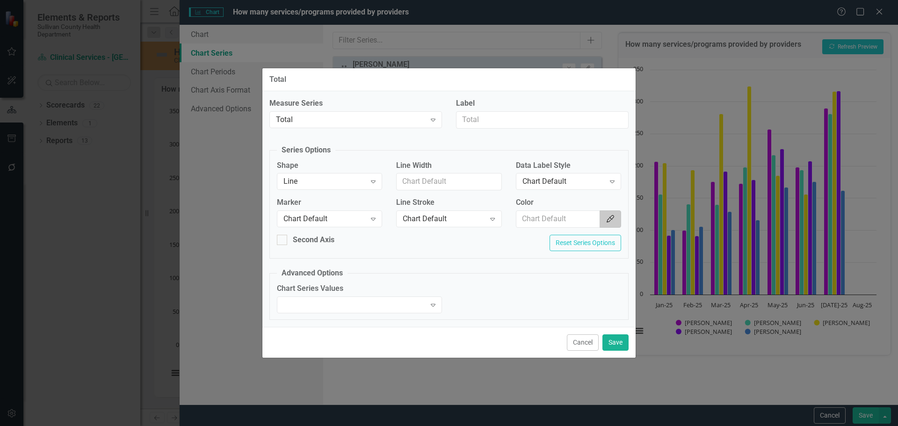
click at [611, 221] on icon "Color Picker" at bounding box center [610, 218] width 9 height 7
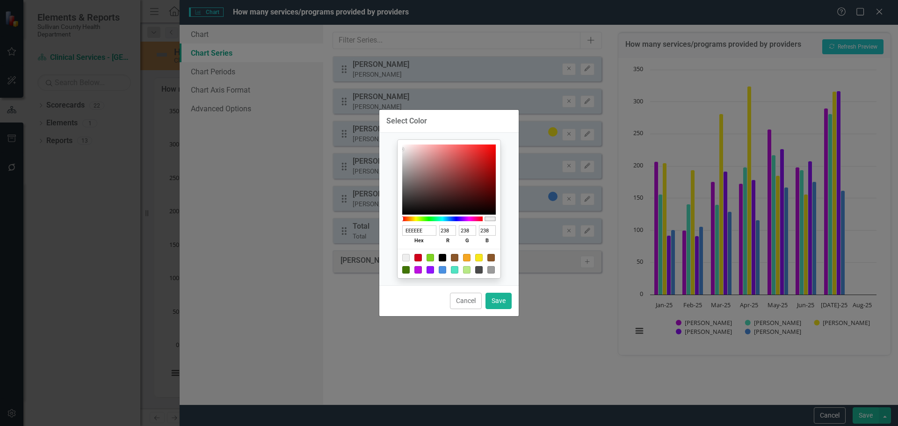
click at [489, 149] on div at bounding box center [449, 179] width 94 height 70
type input "EF1111"
type input "239"
type input "17"
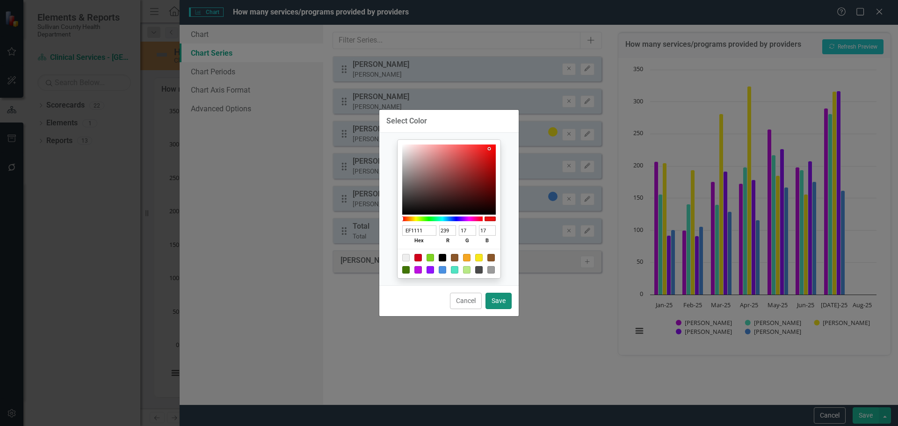
click at [495, 302] on button "Save" at bounding box center [498, 301] width 26 height 16
type input "#ef1111"
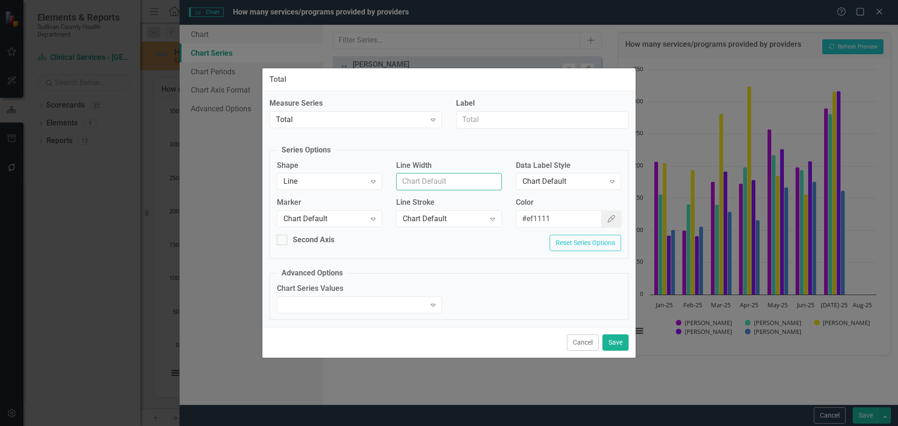
click at [462, 185] on input "Line Width" at bounding box center [448, 181] width 105 height 17
type input "2"
click at [618, 341] on button "Save" at bounding box center [615, 342] width 26 height 16
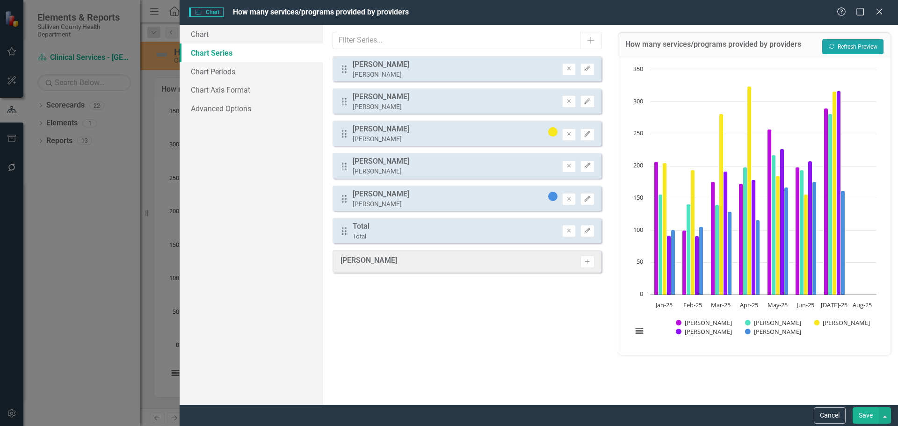
click at [846, 54] on button "Recalculate Refresh Preview" at bounding box center [852, 46] width 61 height 15
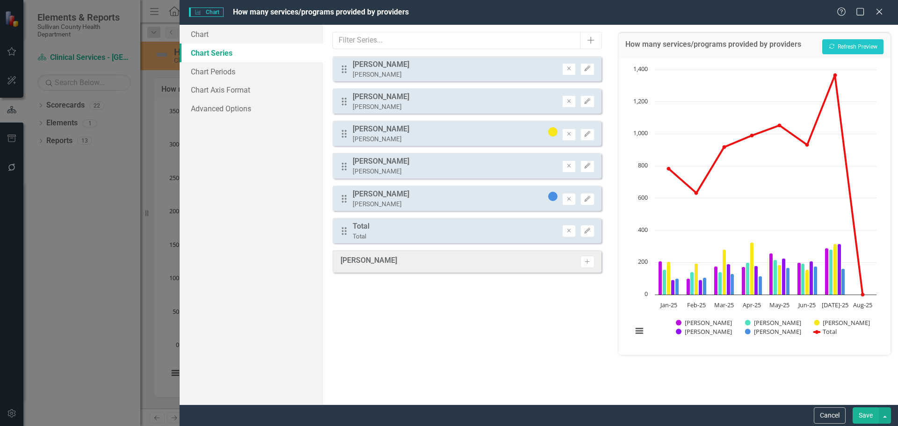
click at [862, 417] on button "Save" at bounding box center [865, 415] width 26 height 16
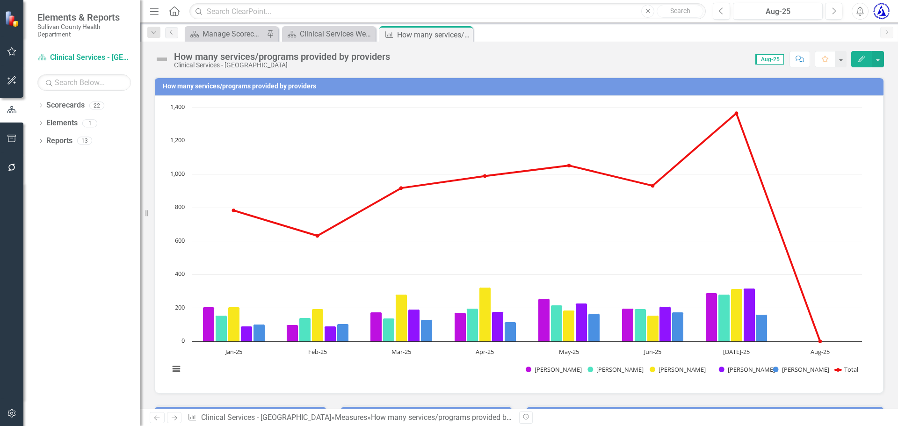
click at [246, 87] on h3 "How many services/programs provided by providers" at bounding box center [521, 86] width 716 height 7
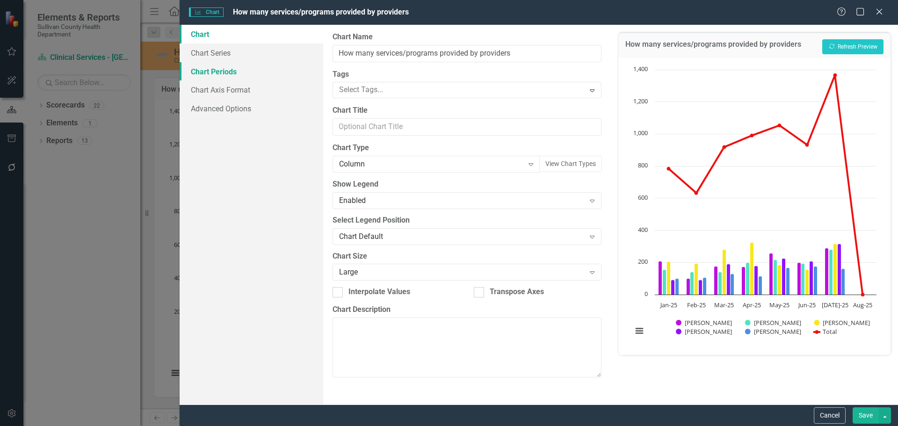
click at [249, 75] on link "Chart Periods" at bounding box center [252, 71] width 144 height 19
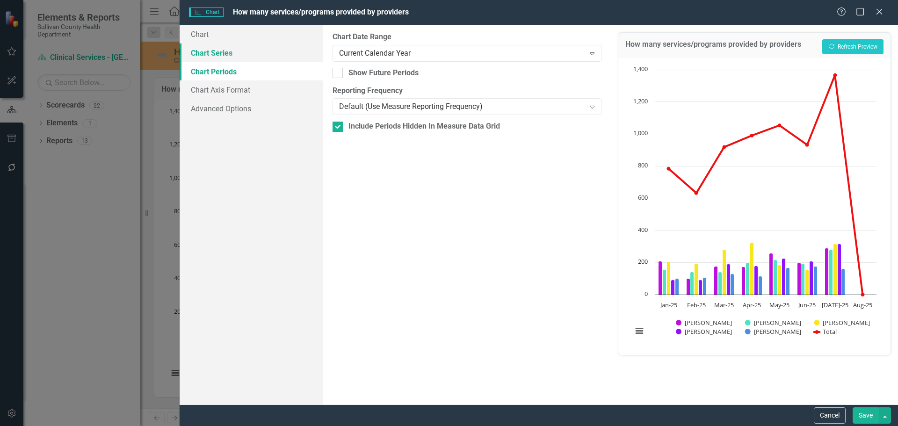
click at [238, 50] on link "Chart Series" at bounding box center [252, 52] width 144 height 19
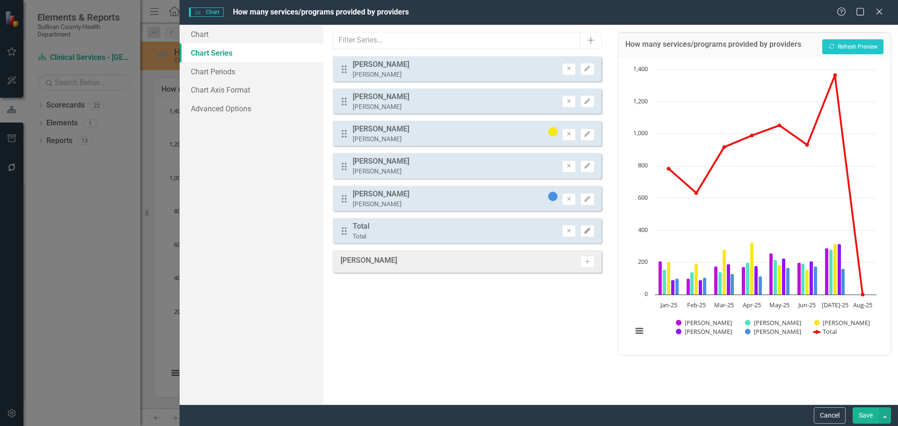
click at [592, 235] on button "Edit" at bounding box center [587, 231] width 14 height 12
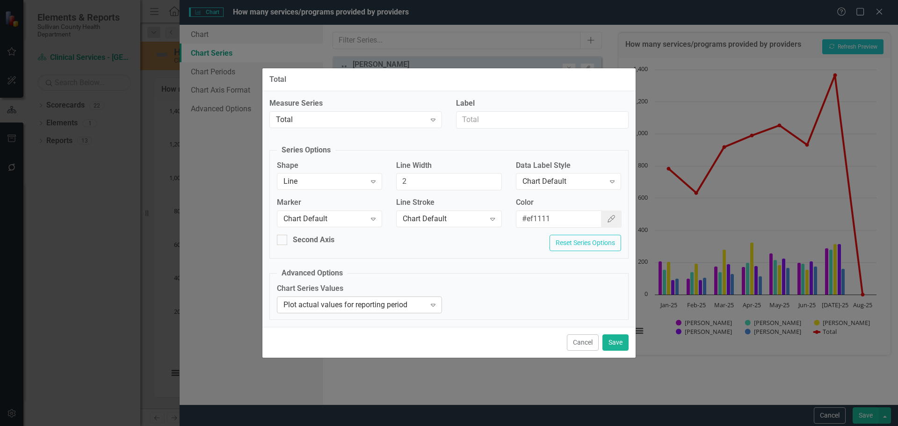
click at [394, 305] on div "Plot actual values for reporting period" at bounding box center [354, 304] width 142 height 11
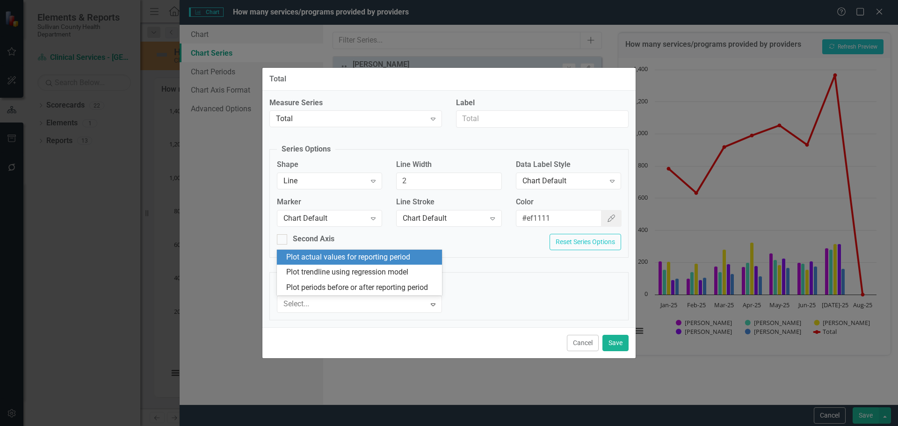
click at [410, 260] on div "Plot actual values for reporting period" at bounding box center [361, 257] width 150 height 11
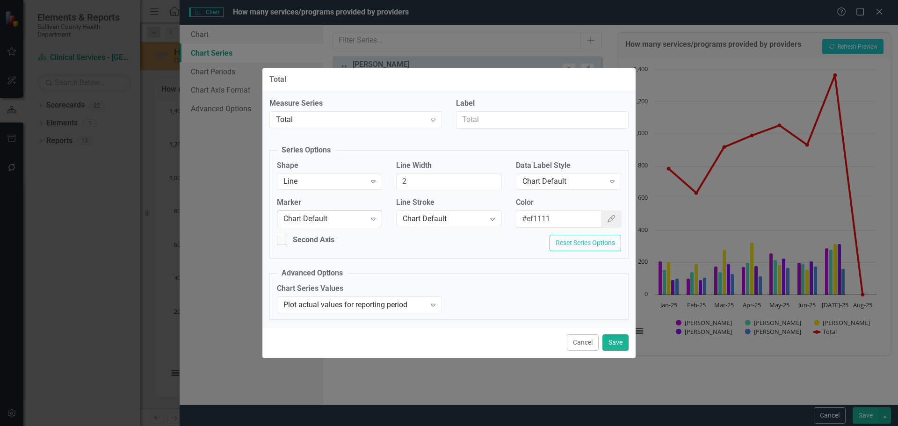
click at [378, 220] on icon "Expand" at bounding box center [372, 218] width 9 height 7
click at [608, 180] on icon "Expand" at bounding box center [611, 181] width 9 height 7
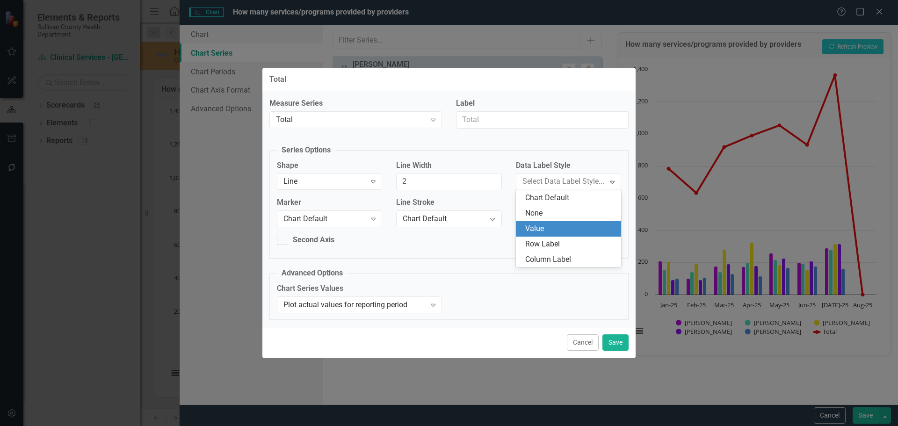
click at [556, 228] on div "Value" at bounding box center [570, 229] width 90 height 11
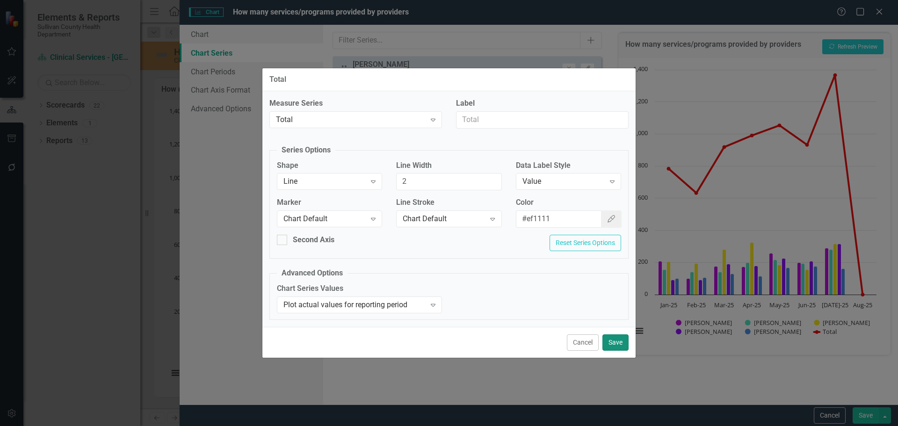
click at [614, 341] on button "Save" at bounding box center [615, 342] width 26 height 16
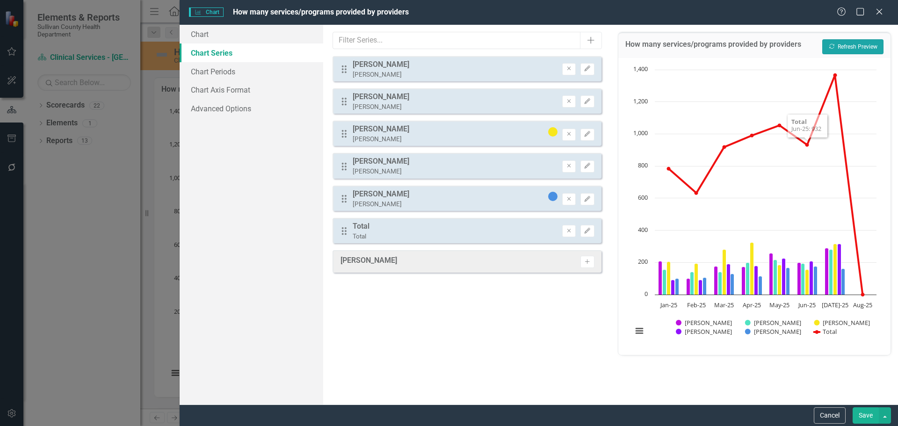
click at [861, 45] on button "Recalculate Refresh Preview" at bounding box center [852, 46] width 61 height 15
click at [868, 414] on button "Save" at bounding box center [865, 415] width 26 height 16
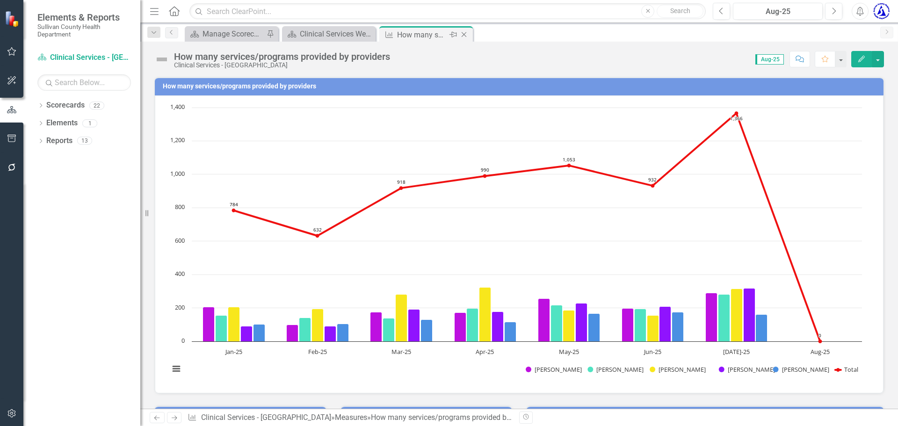
click at [466, 36] on icon "Close" at bounding box center [463, 34] width 9 height 7
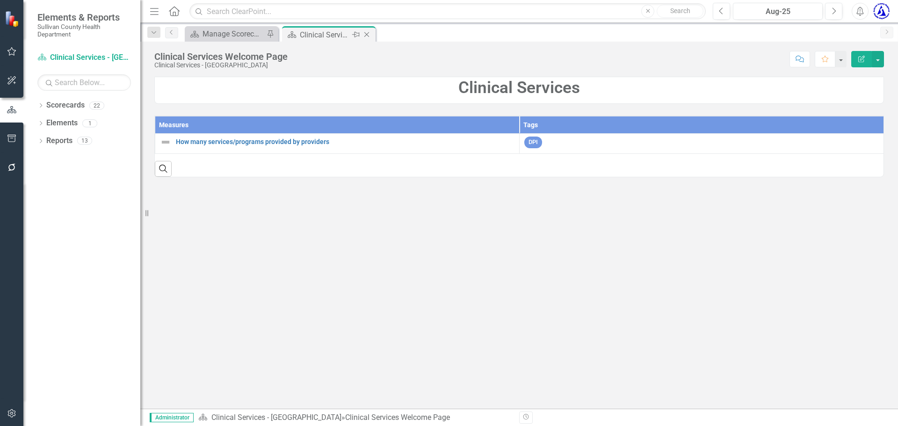
click at [368, 36] on icon at bounding box center [366, 34] width 5 height 5
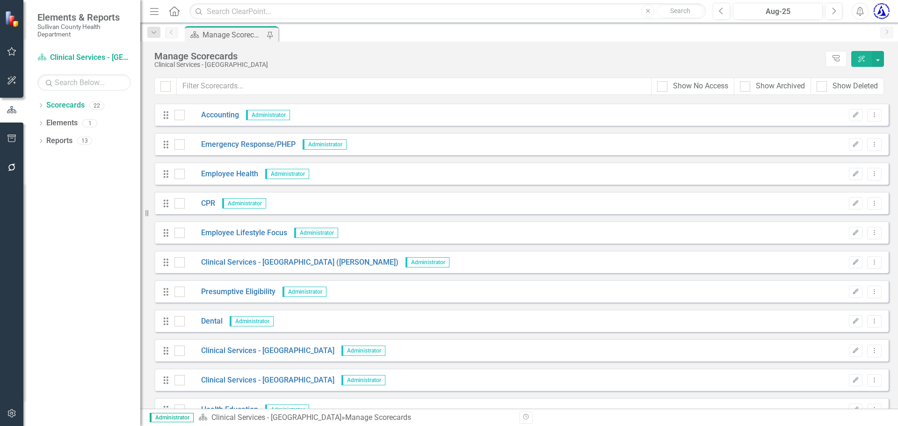
scroll to position [280, 0]
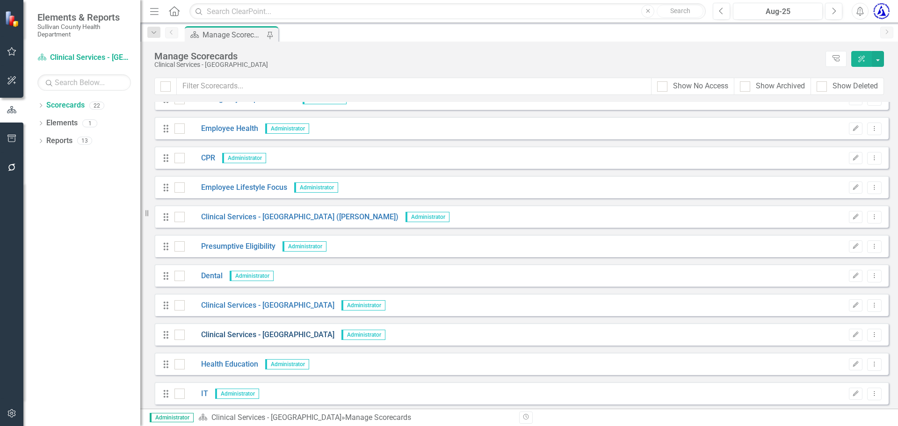
click at [242, 335] on link "Clinical Services - [GEOGRAPHIC_DATA]" at bounding box center [260, 335] width 150 height 11
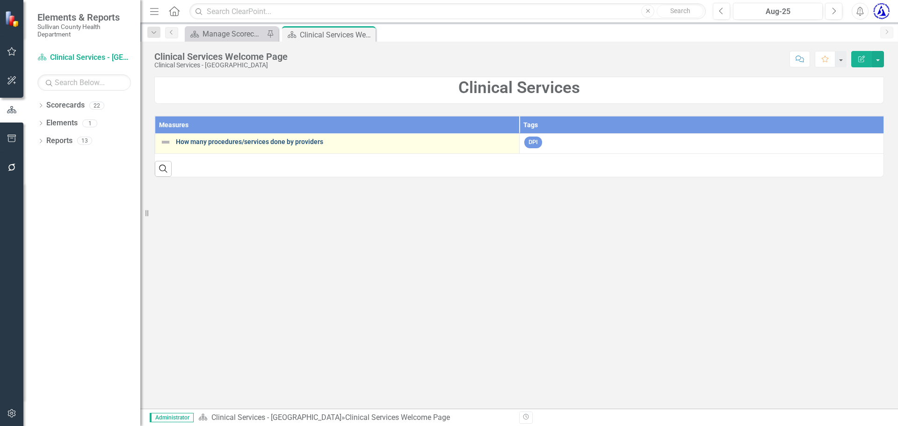
click at [260, 143] on link "How many procedures/services done by providers" at bounding box center [345, 141] width 339 height 7
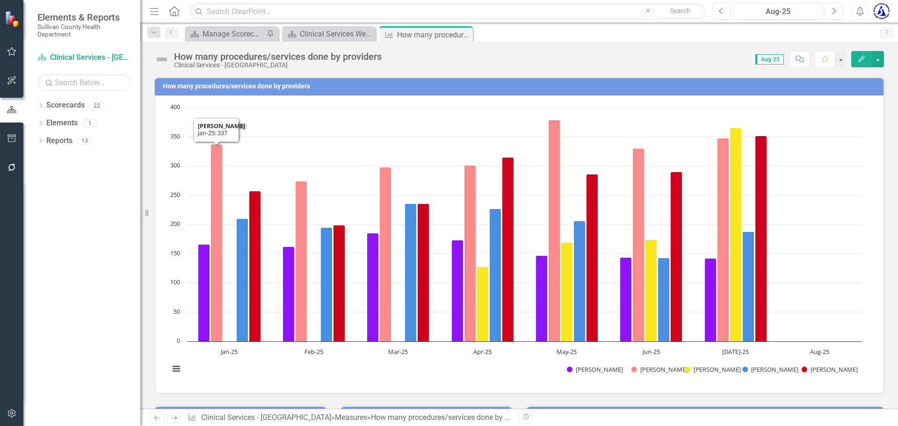
click at [175, 83] on h3 "How many procedures/services done by providers" at bounding box center [521, 86] width 716 height 7
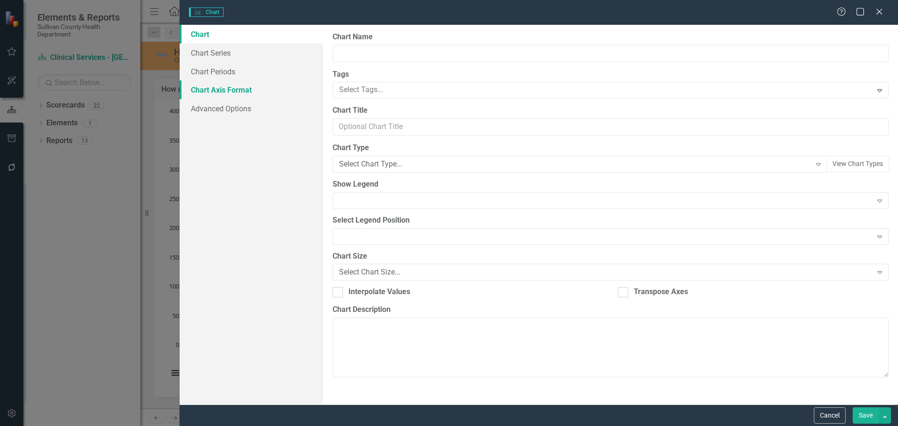
type input "How many procedures/services done by providers"
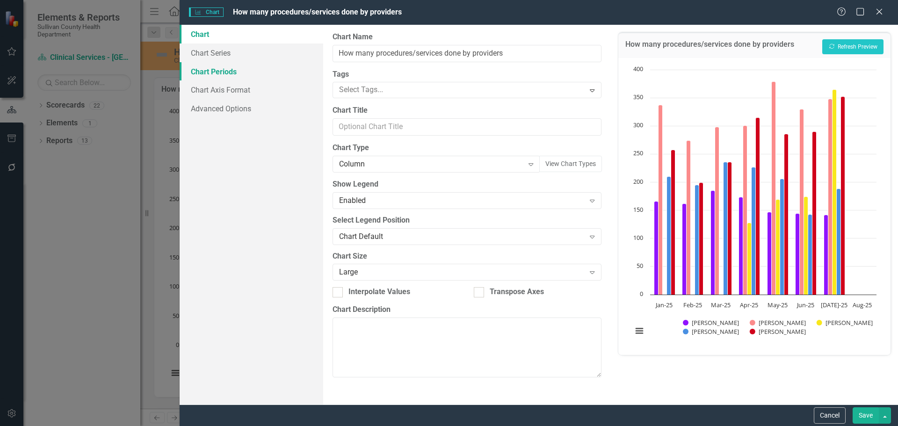
click at [227, 72] on link "Chart Periods" at bounding box center [252, 71] width 144 height 19
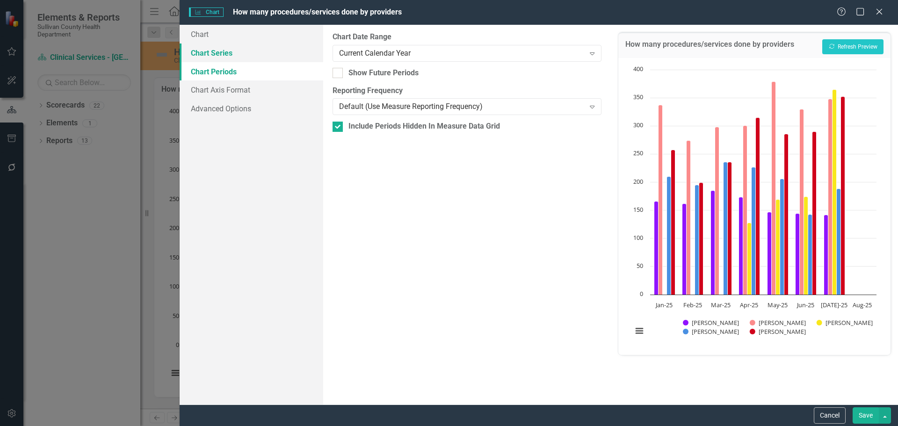
click at [224, 57] on link "Chart Series" at bounding box center [252, 52] width 144 height 19
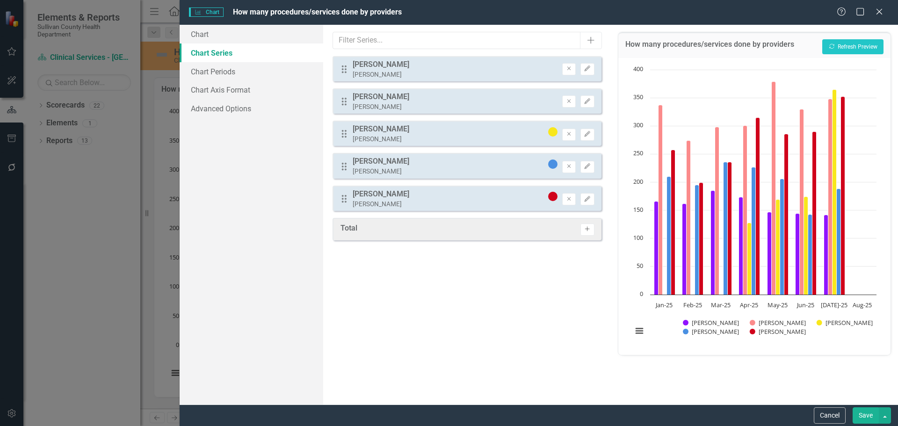
click at [585, 234] on button "Activate" at bounding box center [587, 230] width 14 height 12
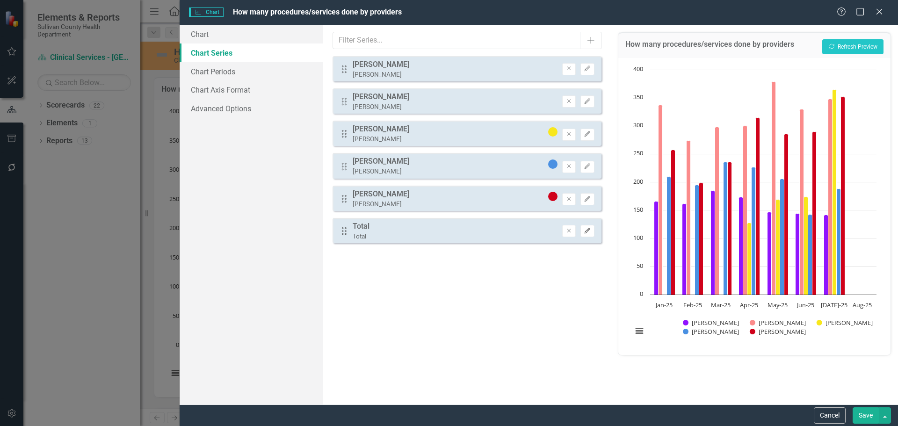
click at [585, 233] on icon "button" at bounding box center [588, 231] width 6 height 6
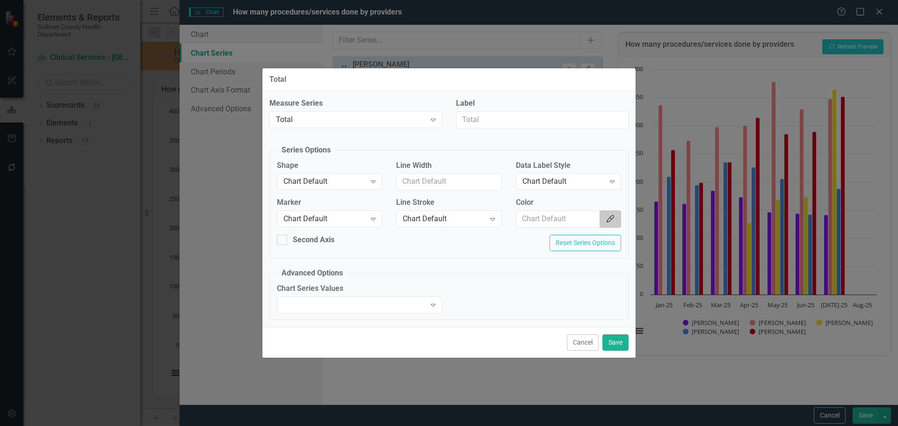
click at [607, 221] on icon "Color Picker" at bounding box center [610, 218] width 9 height 7
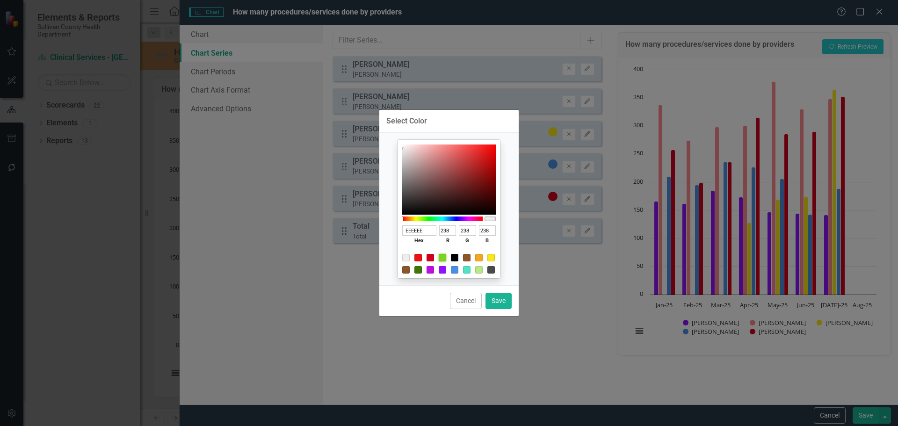
click at [442, 258] on div at bounding box center [442, 257] width 7 height 7
type input "7ED321"
type input "126"
type input "211"
type input "33"
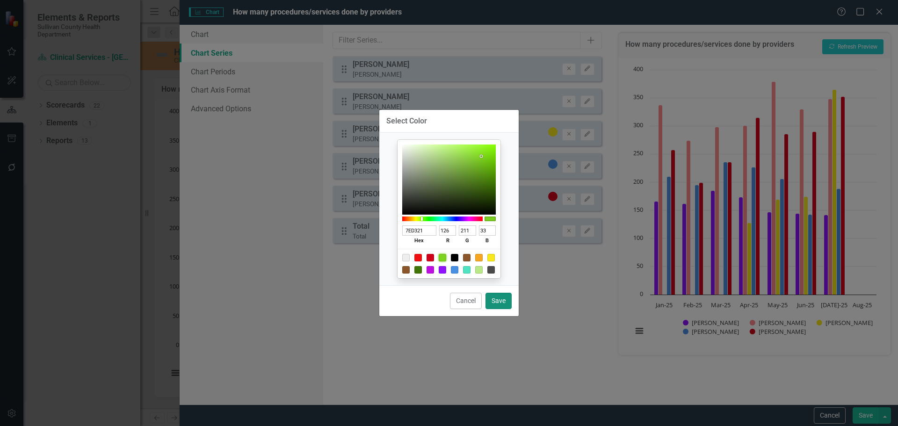
click at [495, 296] on button "Save" at bounding box center [498, 301] width 26 height 16
type input "#7ed321"
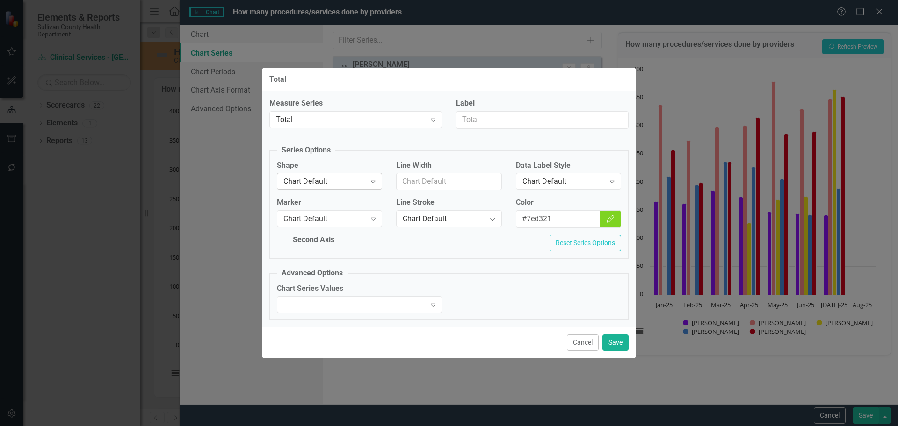
click at [375, 182] on icon at bounding box center [373, 182] width 5 height 3
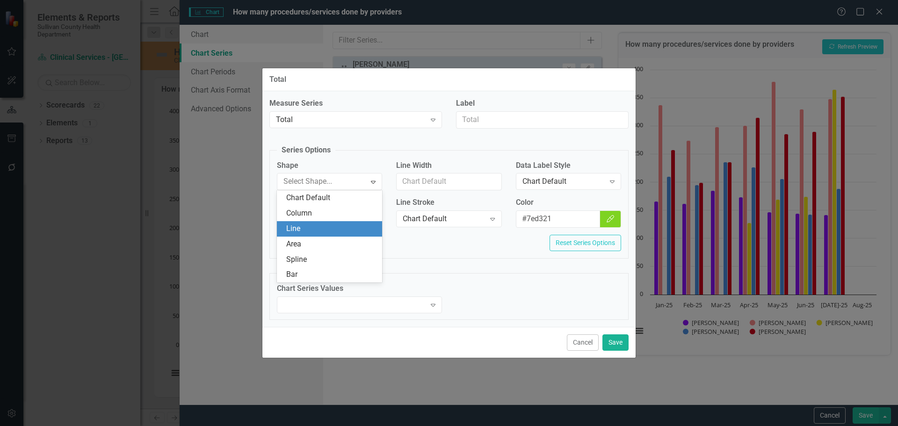
click at [327, 229] on div "Line" at bounding box center [331, 229] width 90 height 11
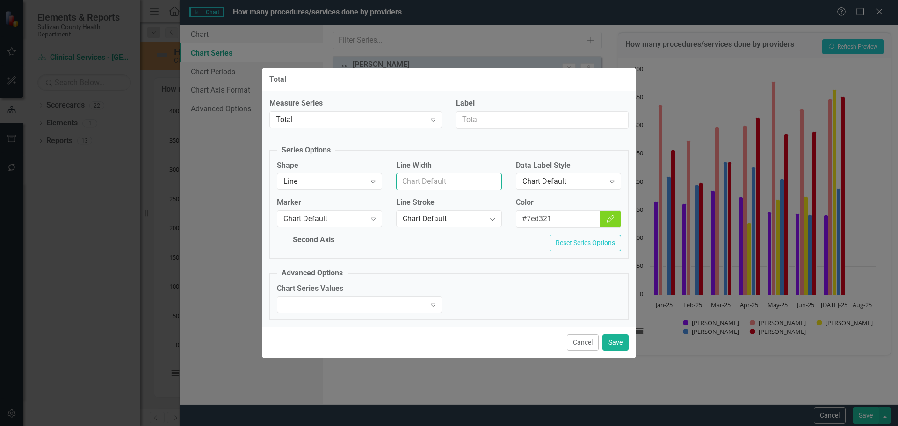
click at [428, 184] on input "Line Width" at bounding box center [448, 181] width 105 height 17
type input "2"
click at [499, 274] on fieldset "Advanced Options Chart Series Values Expand" at bounding box center [448, 294] width 359 height 52
click at [393, 302] on div "Expand" at bounding box center [359, 304] width 165 height 17
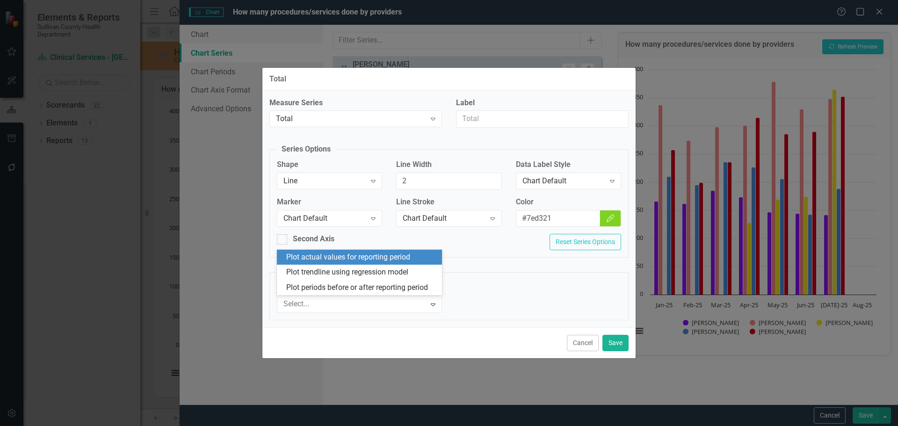
click at [382, 258] on div "Plot actual values for reporting period" at bounding box center [361, 257] width 150 height 11
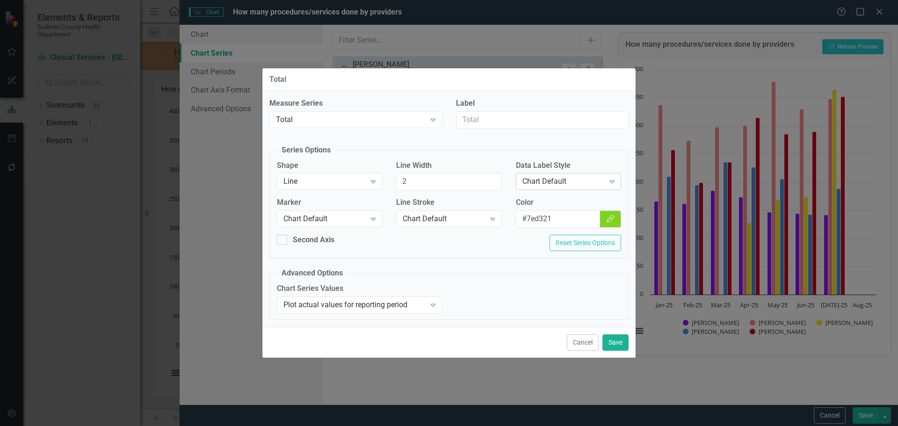
click at [537, 178] on div "Chart Default" at bounding box center [563, 181] width 82 height 11
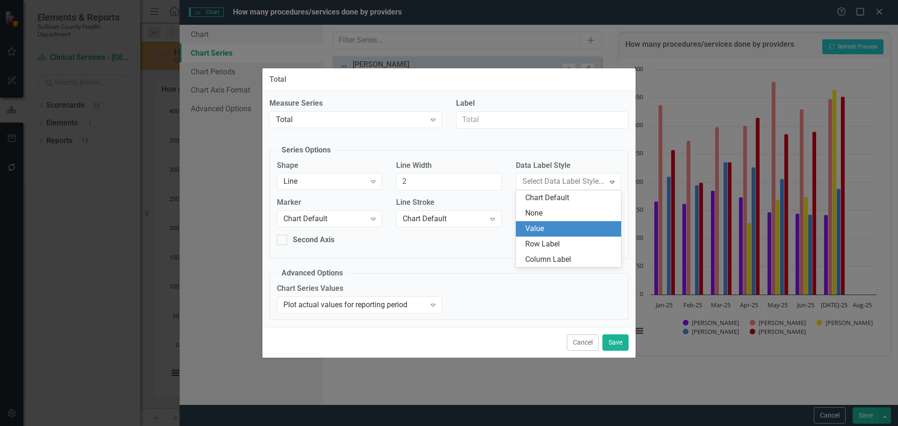
click at [535, 226] on div "Value" at bounding box center [570, 229] width 90 height 11
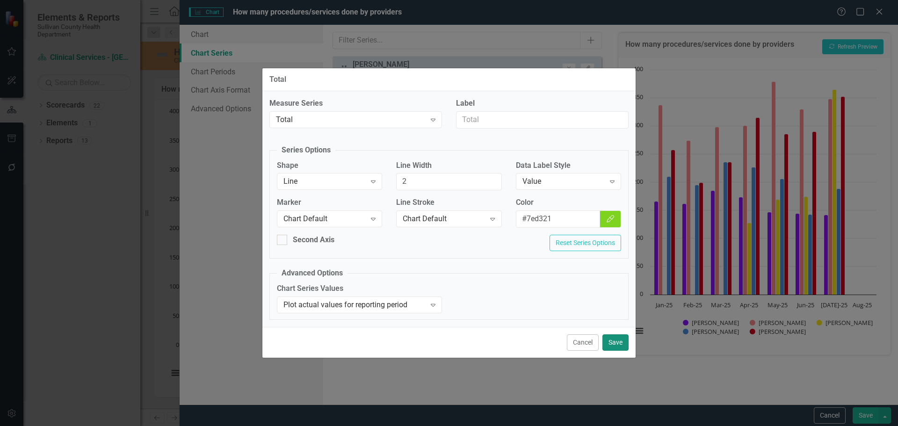
click at [613, 340] on button "Save" at bounding box center [615, 342] width 26 height 16
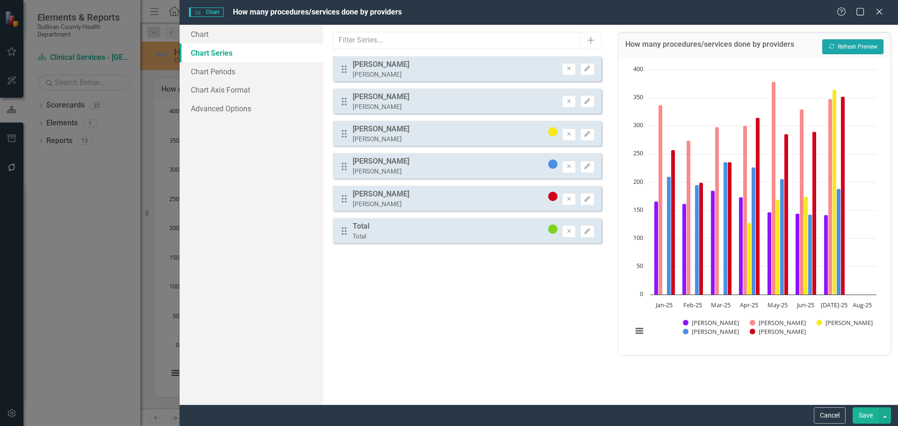
click at [850, 52] on button "Recalculate Refresh Preview" at bounding box center [852, 46] width 61 height 15
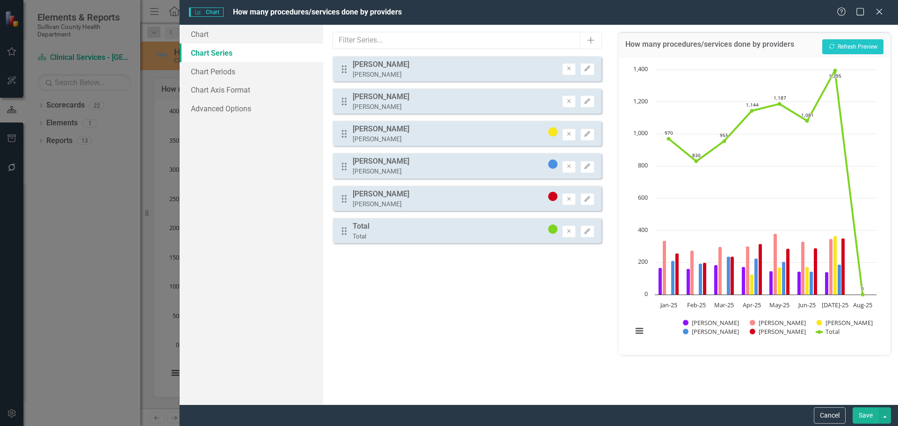
click at [861, 414] on button "Save" at bounding box center [865, 415] width 26 height 16
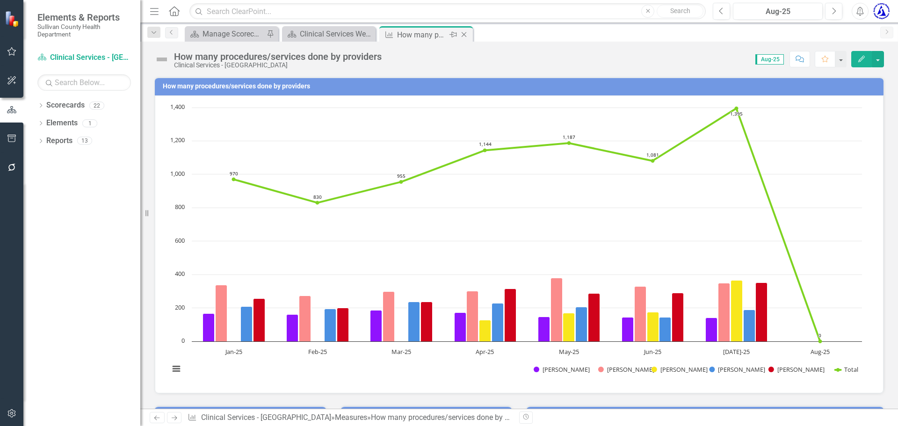
click at [465, 34] on icon at bounding box center [464, 34] width 5 height 5
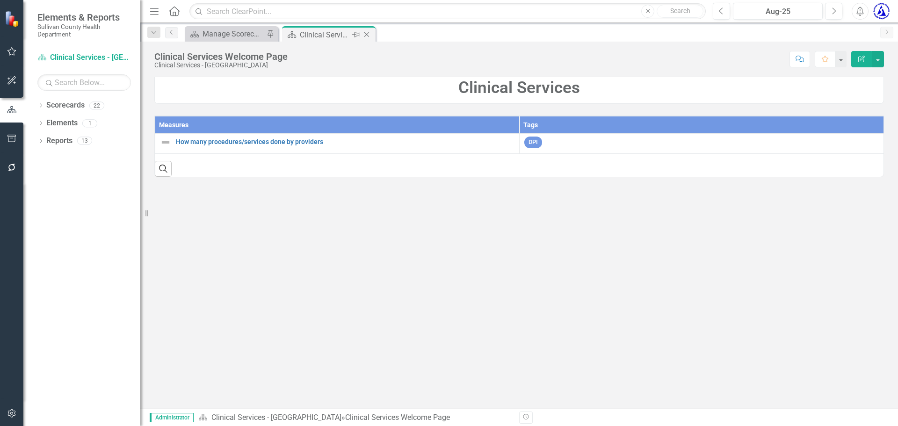
click at [370, 35] on icon "Close" at bounding box center [366, 34] width 9 height 7
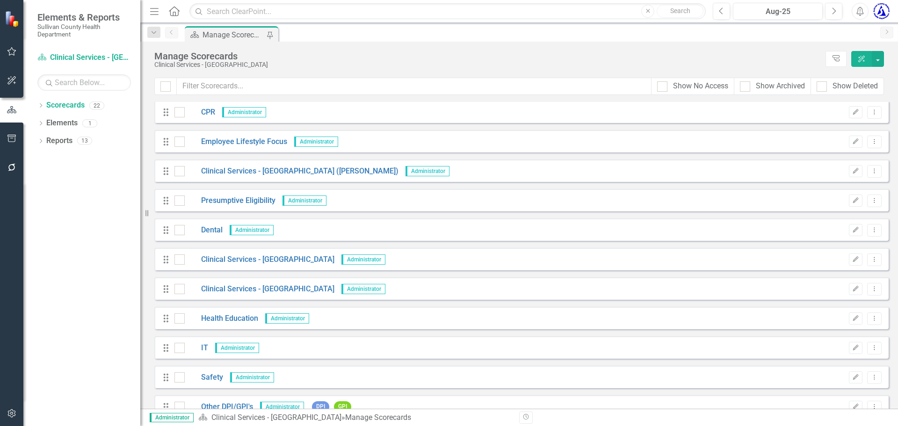
scroll to position [325, 0]
click at [233, 320] on link "Health Education" at bounding box center [221, 319] width 73 height 11
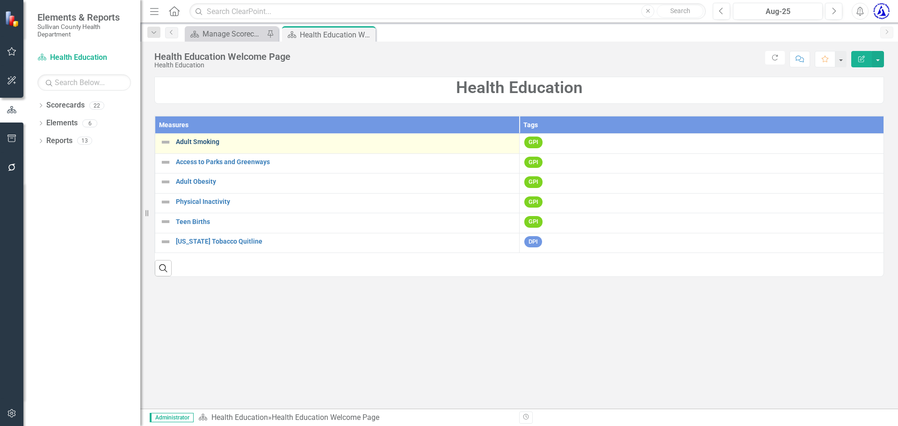
click at [203, 144] on link "Adult Smoking" at bounding box center [345, 141] width 339 height 7
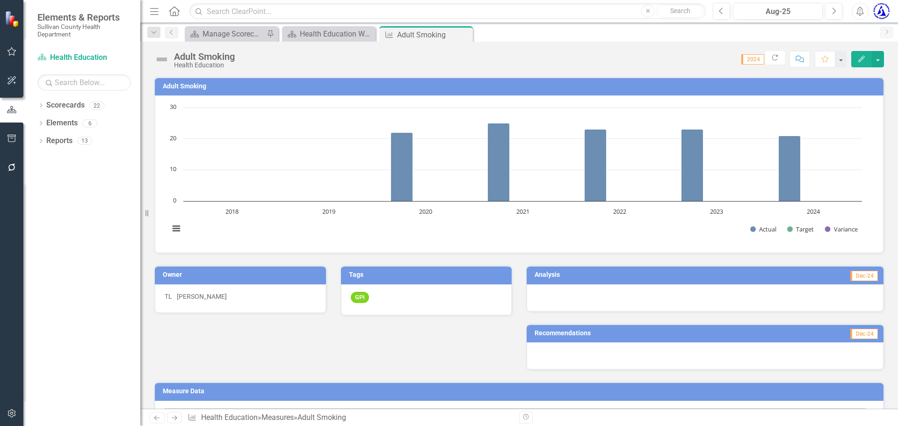
click at [196, 86] on h3 "Adult Smoking" at bounding box center [521, 86] width 716 height 7
click at [196, 86] on body "Elements & Reports Sullivan County Health Department Scorecard Health Education…" at bounding box center [449, 213] width 898 height 426
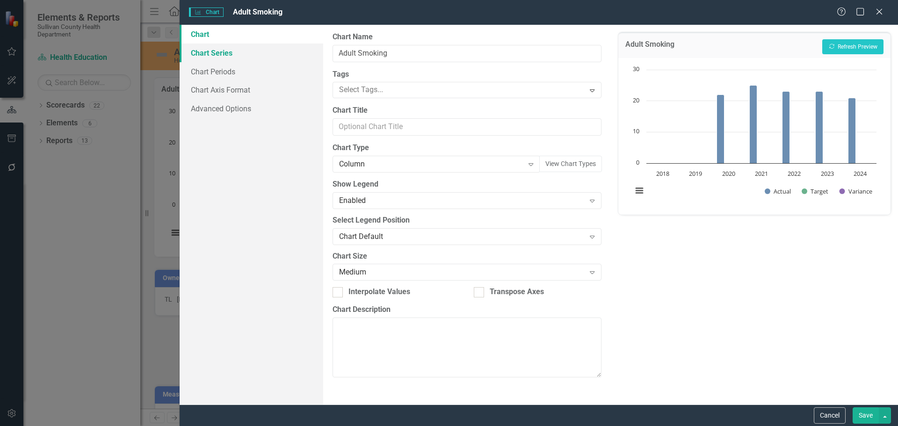
click at [225, 52] on link "Chart Series" at bounding box center [252, 52] width 144 height 19
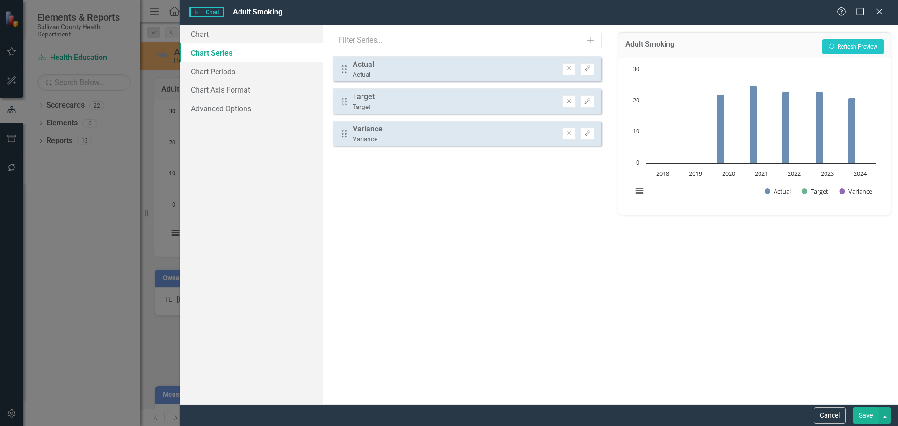
click at [489, 100] on div "Drag Target Target Remove Edit" at bounding box center [466, 100] width 268 height 25
click at [591, 103] on button "Edit" at bounding box center [587, 101] width 14 height 12
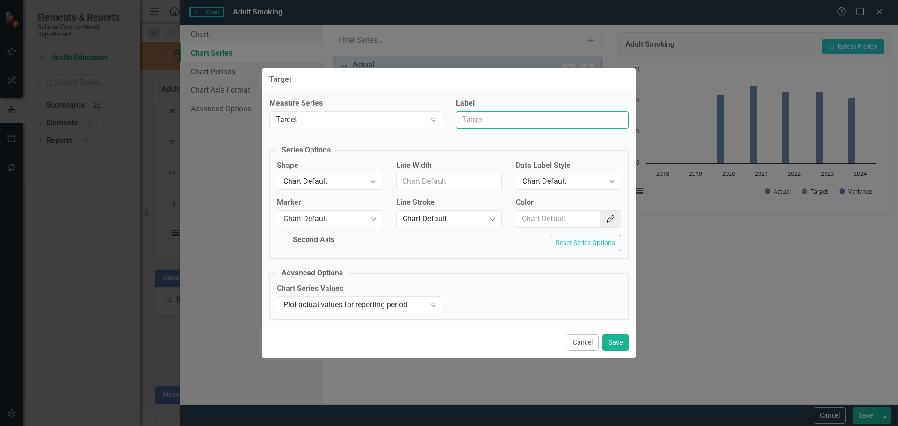
click at [490, 118] on input "Label" at bounding box center [542, 119] width 173 height 17
type input "State Percentage"
click at [568, 180] on div "Chart Default" at bounding box center [563, 181] width 82 height 11
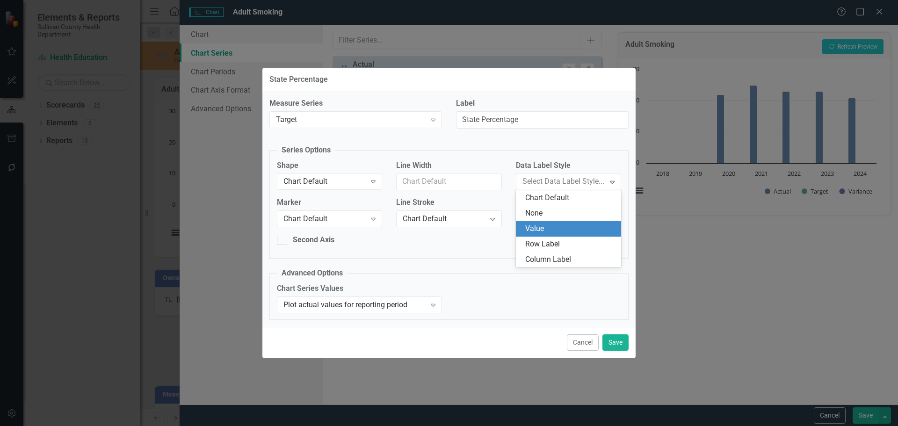
click at [544, 226] on div "Value" at bounding box center [570, 229] width 90 height 11
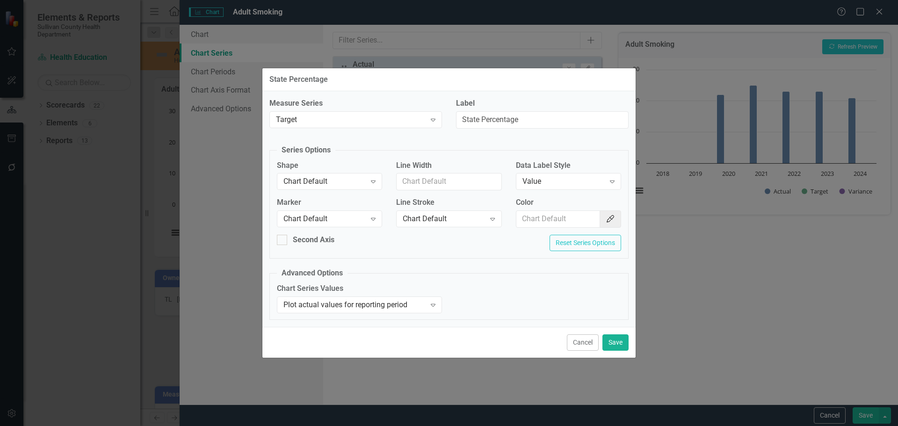
click at [383, 221] on div "Marker Chart Default Expand" at bounding box center [329, 215] width 119 height 36
click at [616, 347] on button "Save" at bounding box center [615, 342] width 26 height 16
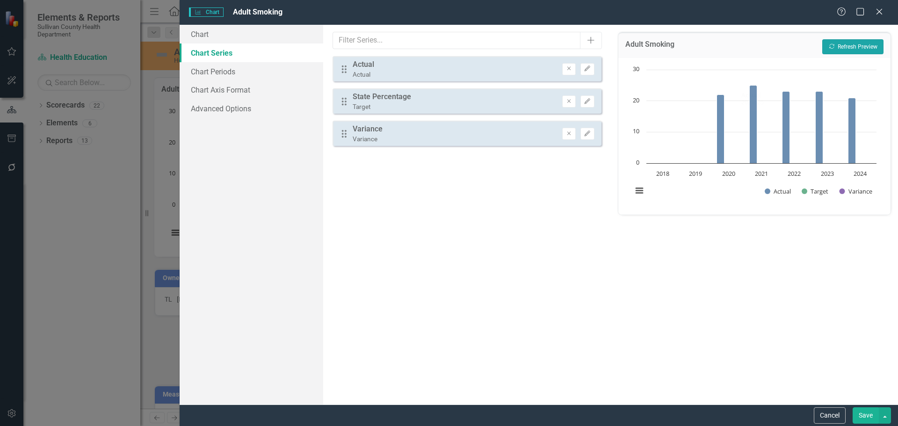
click at [852, 42] on button "Recalculate Refresh Preview" at bounding box center [852, 46] width 61 height 15
click at [590, 136] on icon "Edit" at bounding box center [587, 134] width 7 height 6
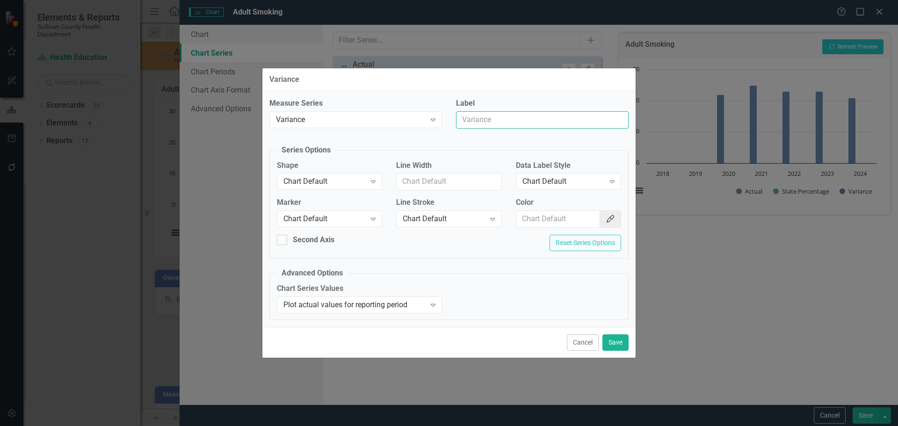
click at [495, 122] on input "Label" at bounding box center [542, 119] width 173 height 17
type input "C"
type input "Sullivan County Percentage"
click at [426, 128] on div "Variance Expand" at bounding box center [355, 119] width 173 height 17
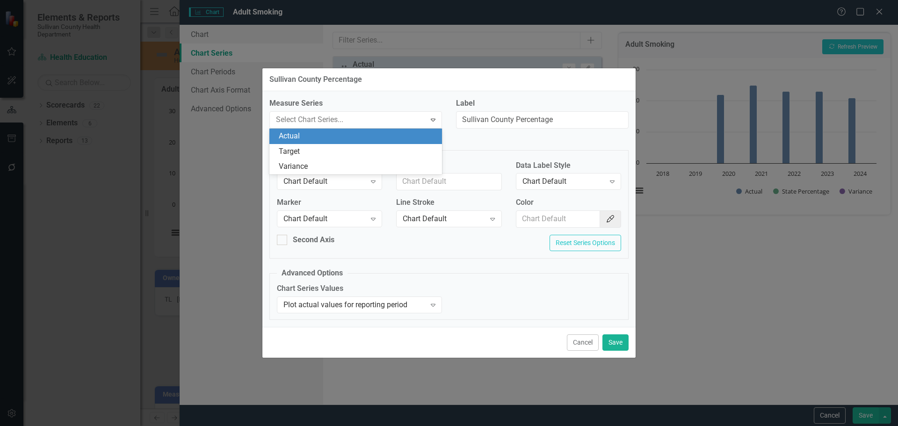
click at [414, 137] on div "Actual" at bounding box center [358, 136] width 158 height 11
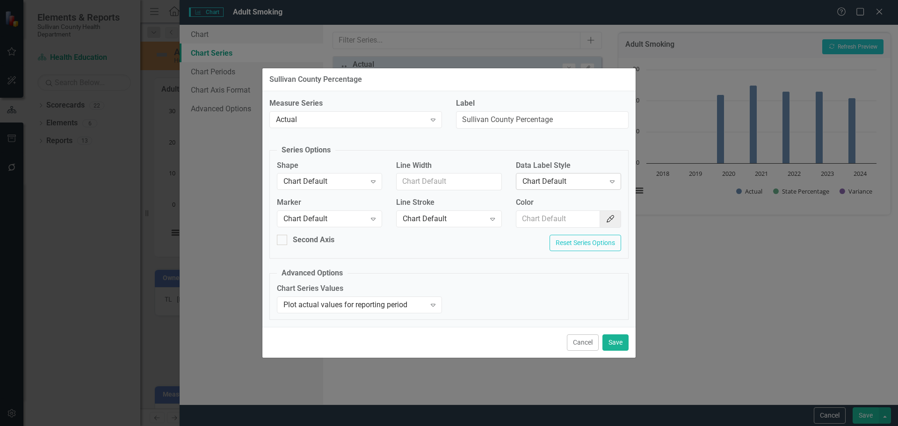
click at [606, 181] on div "Expand" at bounding box center [612, 181] width 17 height 15
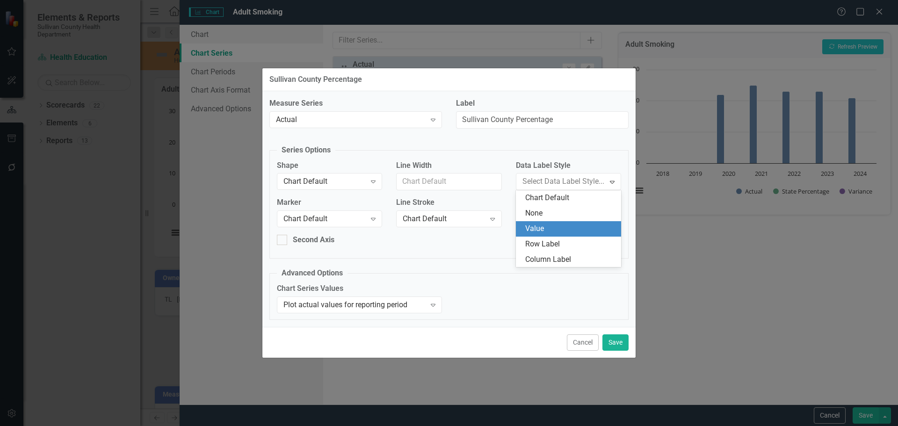
click at [576, 223] on div "Value" at bounding box center [568, 228] width 105 height 15
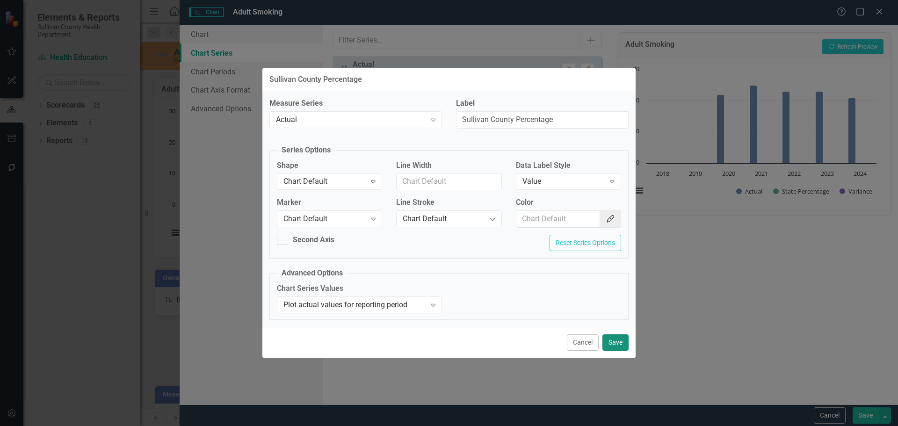
click at [612, 339] on button "Save" at bounding box center [615, 342] width 26 height 16
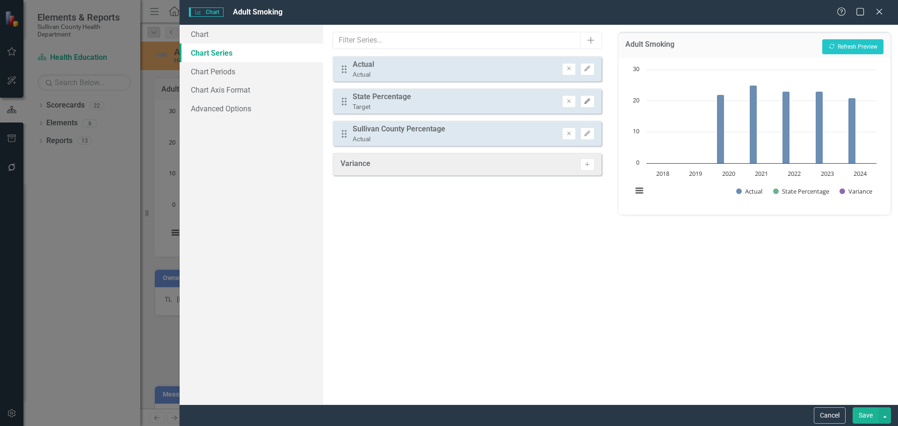
click at [589, 101] on icon "Edit" at bounding box center [587, 102] width 7 height 6
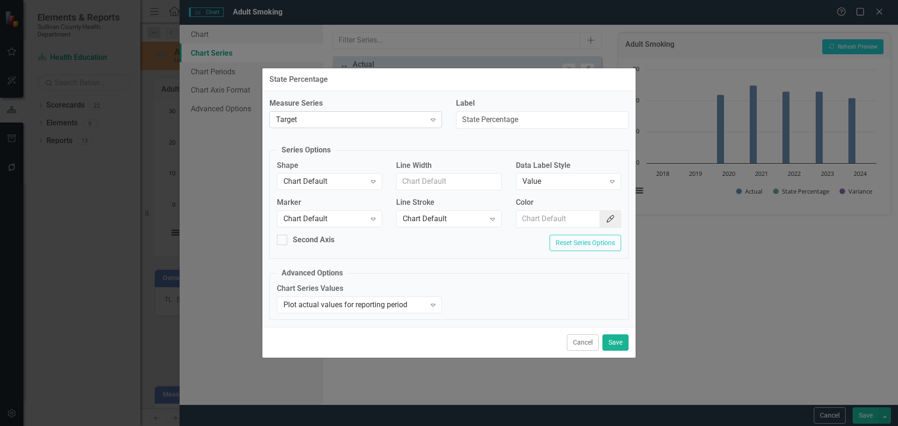
click at [392, 113] on div "Target Expand" at bounding box center [355, 119] width 173 height 17
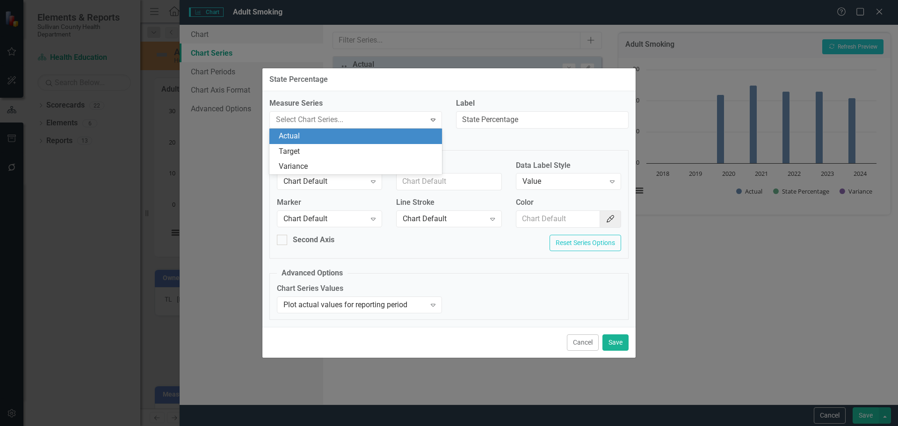
click at [389, 139] on div "Actual" at bounding box center [358, 136] width 158 height 11
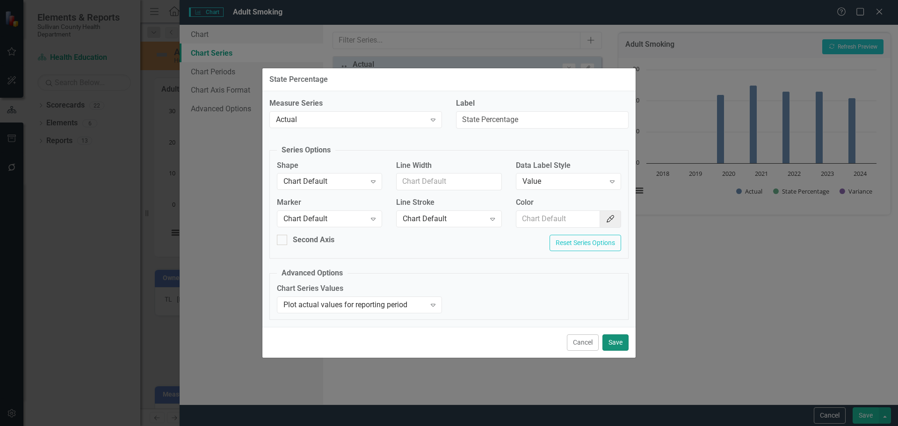
click at [619, 344] on button "Save" at bounding box center [615, 342] width 26 height 16
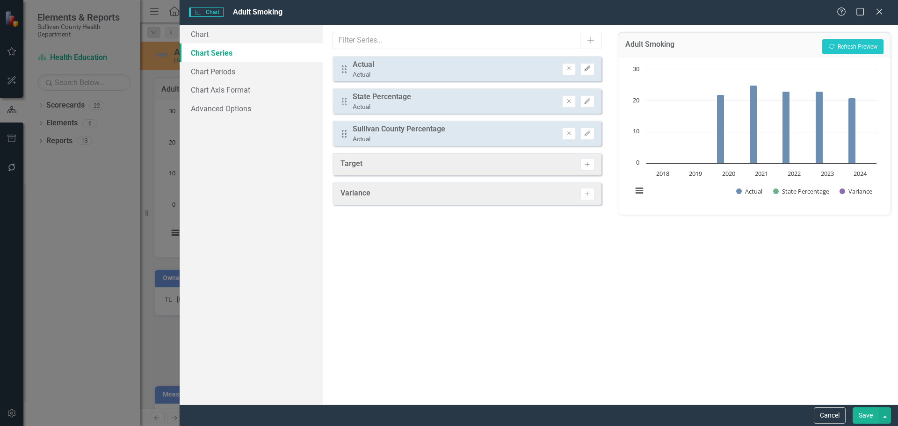
click at [585, 72] on icon "Edit" at bounding box center [587, 69] width 7 height 6
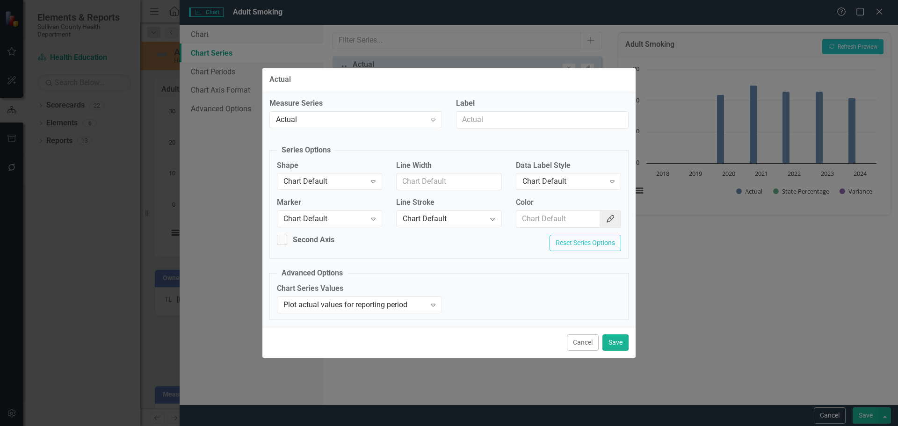
click at [403, 87] on div "Actual" at bounding box center [448, 79] width 373 height 23
click at [477, 120] on input "Label" at bounding box center [542, 119] width 173 height 17
type input "Tennessee Percentage"
click at [607, 182] on icon "Expand" at bounding box center [611, 181] width 9 height 7
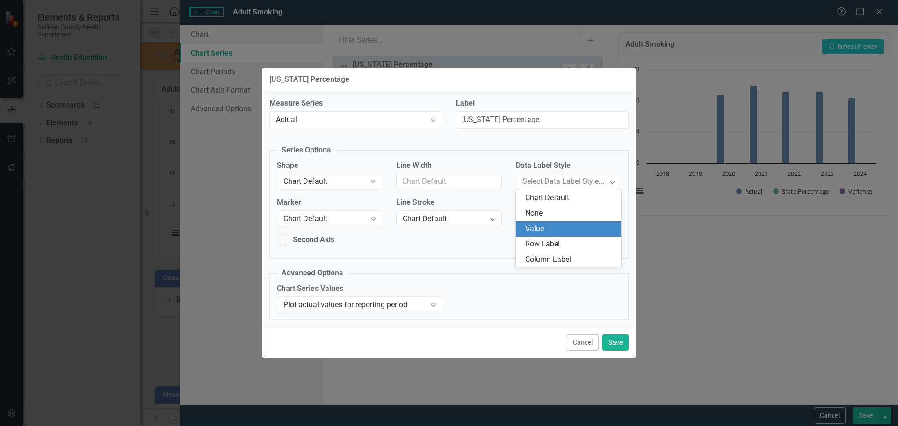
click at [549, 231] on div "Value" at bounding box center [570, 229] width 90 height 11
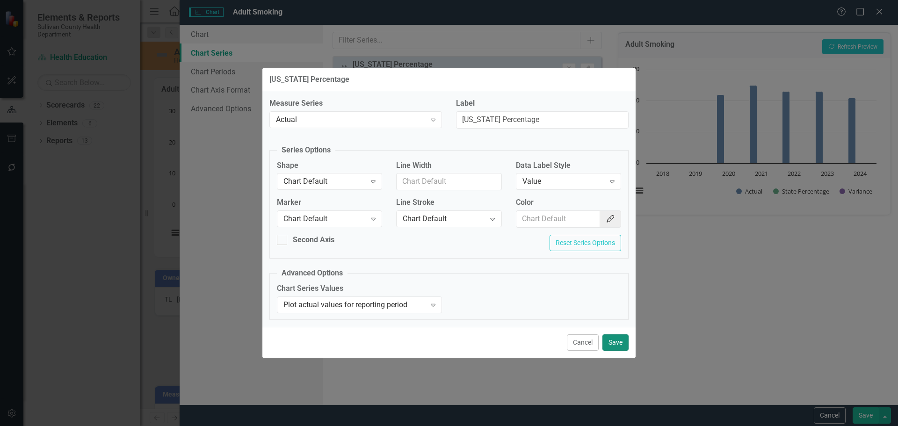
click at [613, 340] on button "Save" at bounding box center [615, 342] width 26 height 16
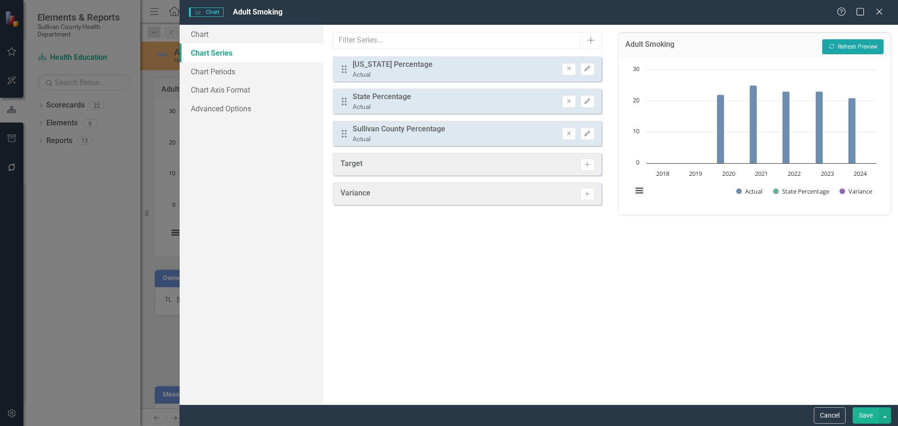
click at [867, 50] on button "Recalculate Refresh Preview" at bounding box center [852, 46] width 61 height 15
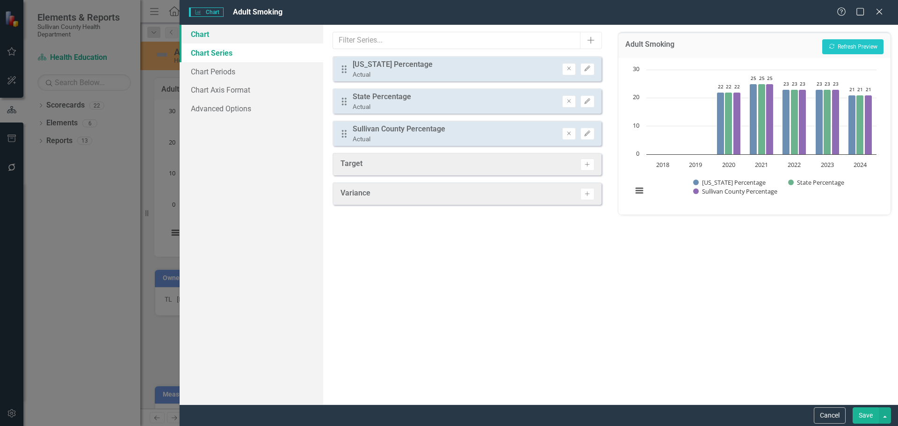
click at [202, 33] on link "Chart" at bounding box center [252, 34] width 144 height 19
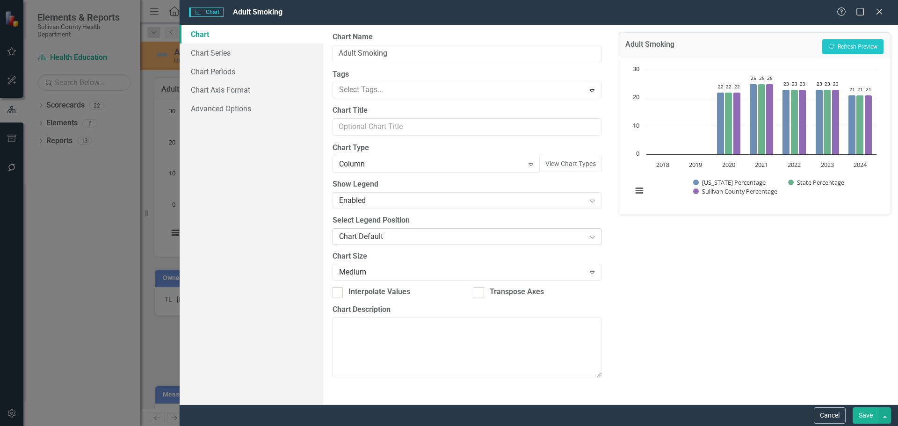
click at [374, 243] on div "Chart Default Expand" at bounding box center [466, 236] width 268 height 17
click at [404, 216] on label "Select Legend Position" at bounding box center [466, 220] width 268 height 11
click at [219, 109] on link "Advanced Options" at bounding box center [252, 108] width 144 height 19
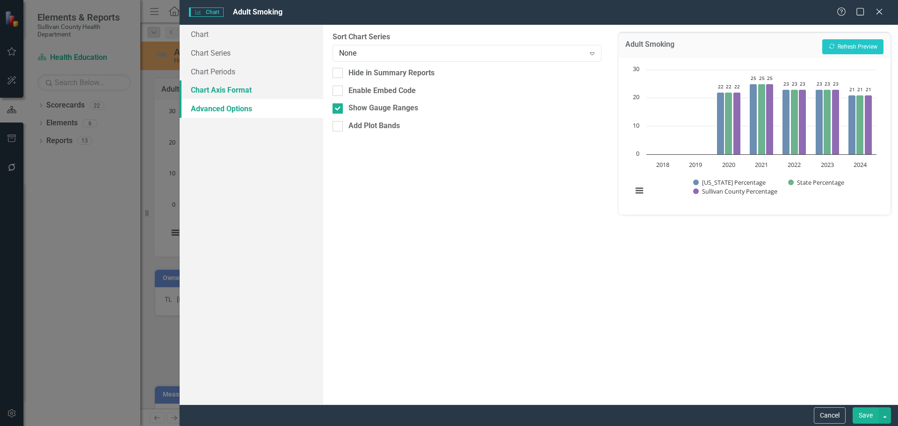
click at [222, 96] on link "Chart Axis Format" at bounding box center [252, 89] width 144 height 19
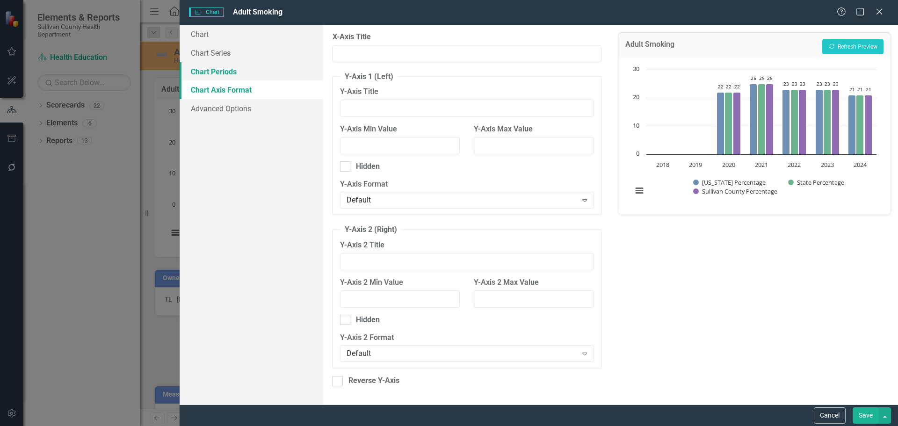
click at [232, 74] on link "Chart Periods" at bounding box center [252, 71] width 144 height 19
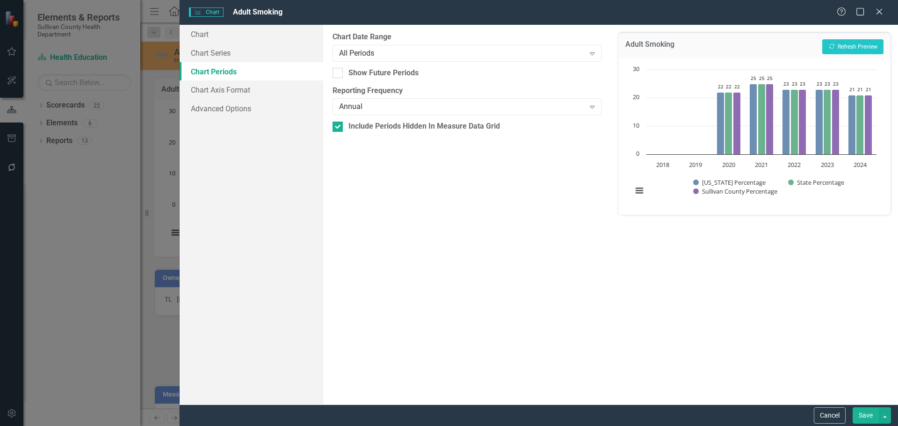
click at [232, 74] on link "Chart Periods" at bounding box center [252, 71] width 144 height 19
click at [226, 61] on link "Chart Series" at bounding box center [252, 52] width 144 height 19
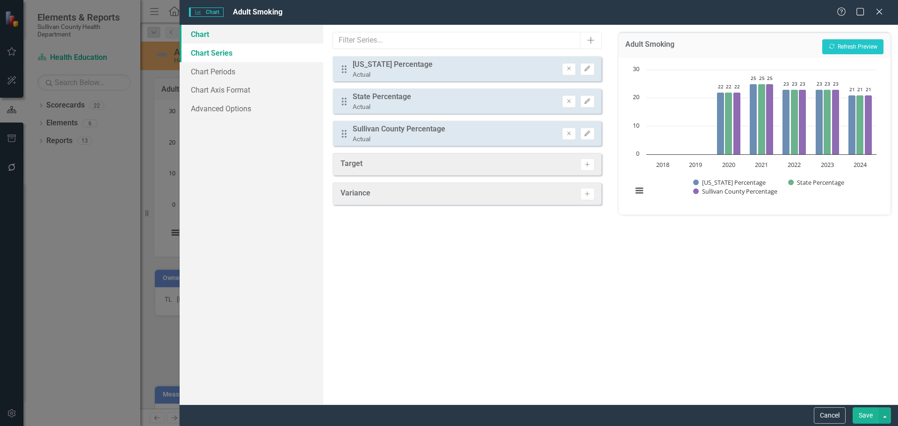
click at [221, 37] on link "Chart" at bounding box center [252, 34] width 144 height 19
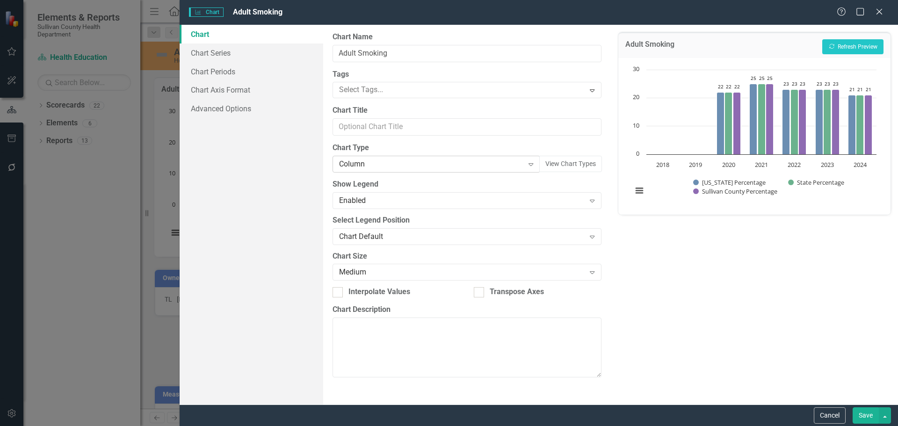
click at [526, 163] on div "Expand" at bounding box center [530, 164] width 17 height 15
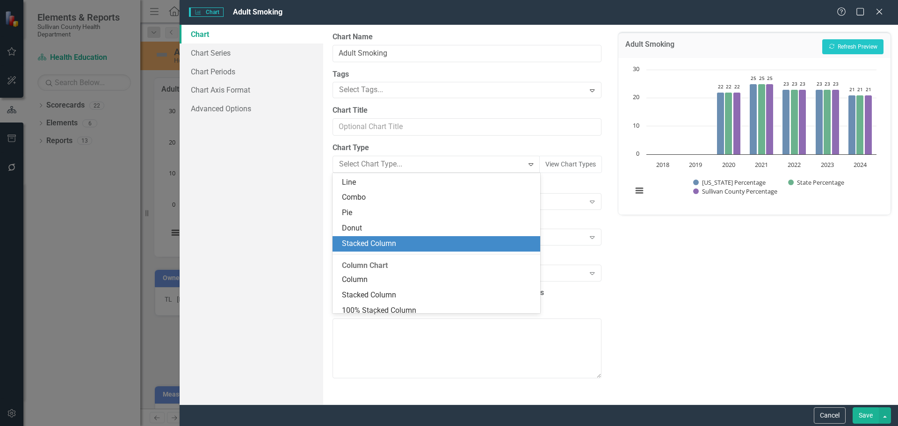
scroll to position [21, 0]
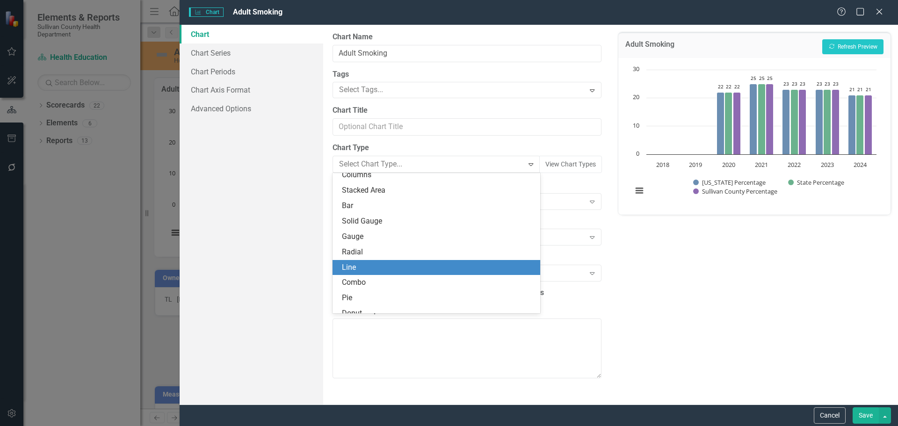
click at [383, 268] on div "Line" at bounding box center [438, 267] width 192 height 11
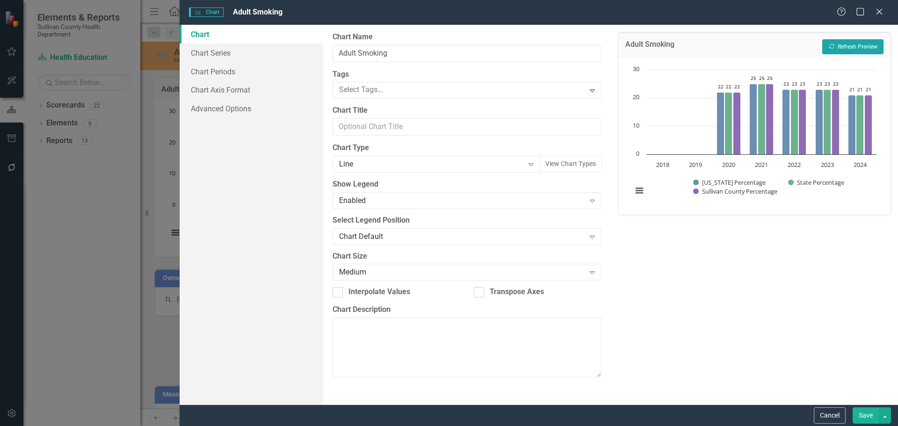
click at [838, 44] on button "Recalculate Refresh Preview" at bounding box center [852, 46] width 61 height 15
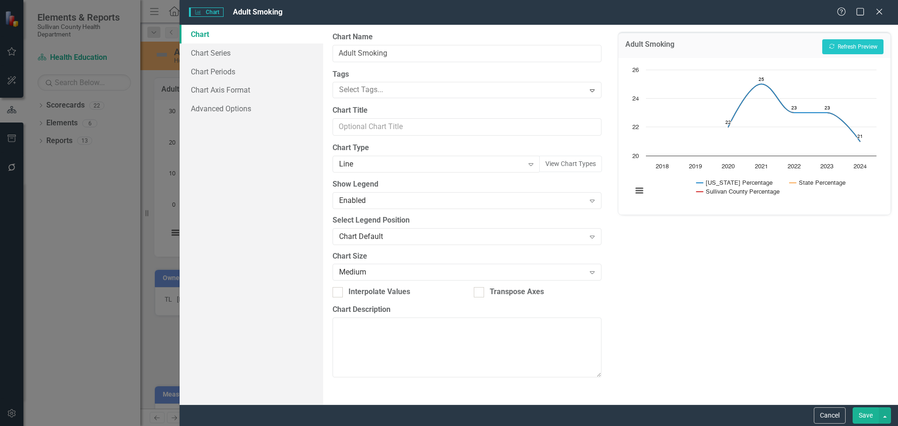
click at [858, 412] on button "Save" at bounding box center [865, 415] width 26 height 16
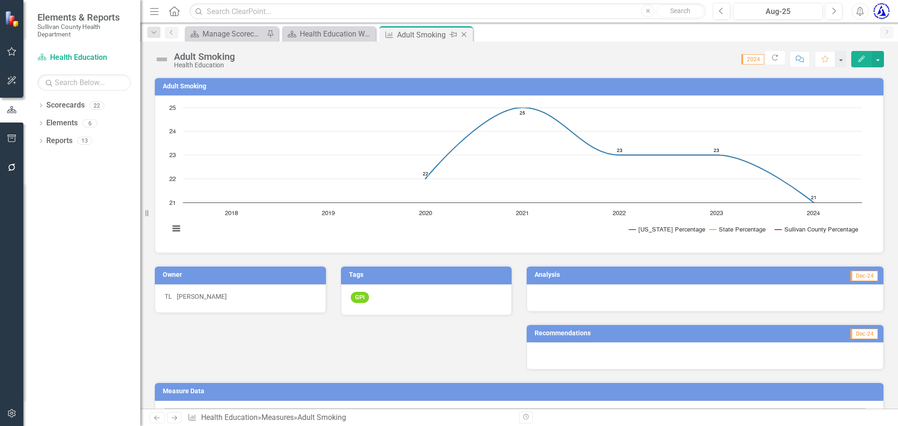
click at [464, 34] on icon at bounding box center [464, 34] width 5 height 5
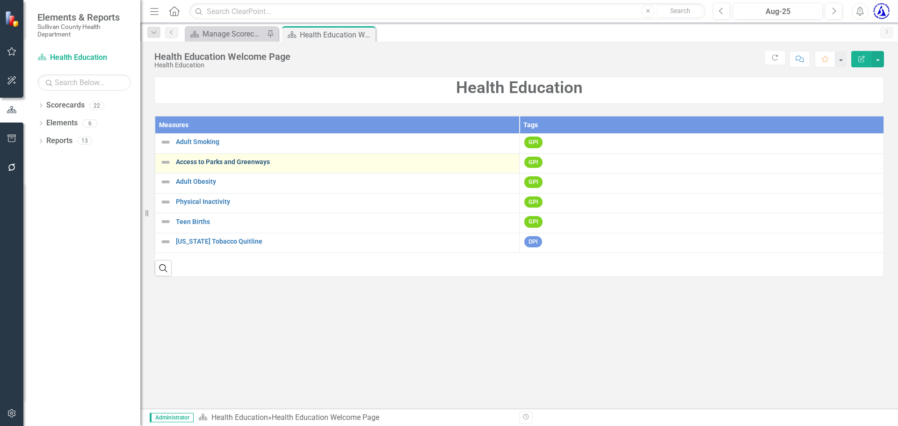
click at [192, 162] on link "Access to Parks and Greenways" at bounding box center [345, 162] width 339 height 7
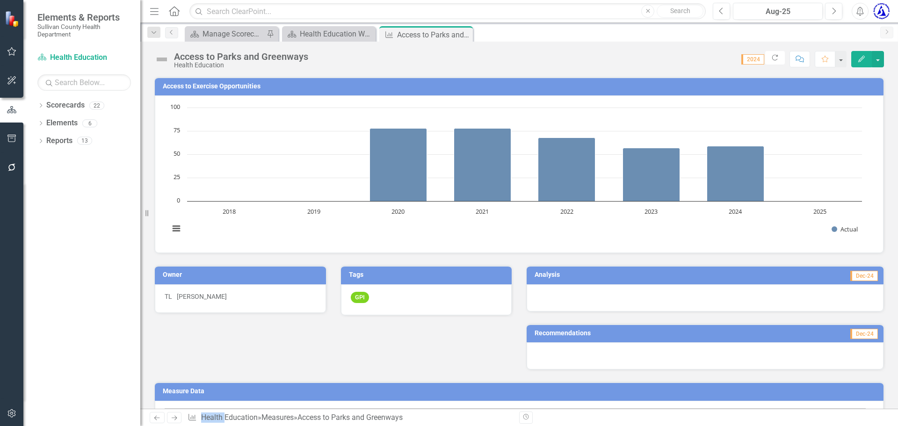
scroll to position [16, 0]
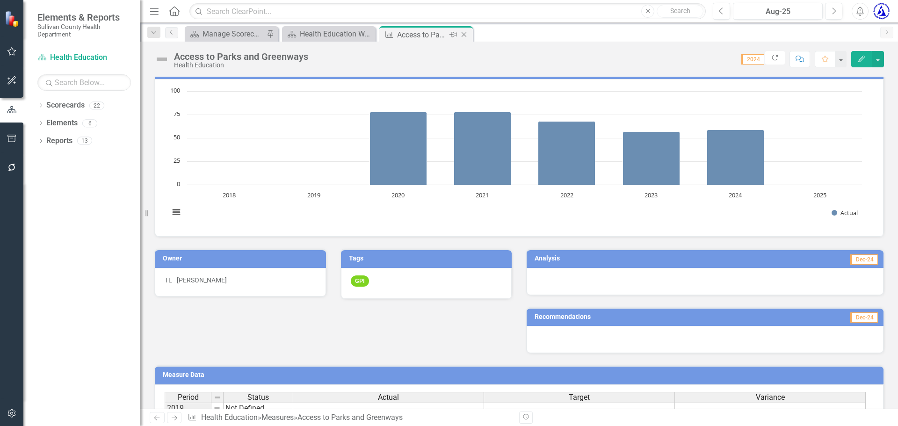
click at [464, 34] on icon at bounding box center [464, 34] width 5 height 5
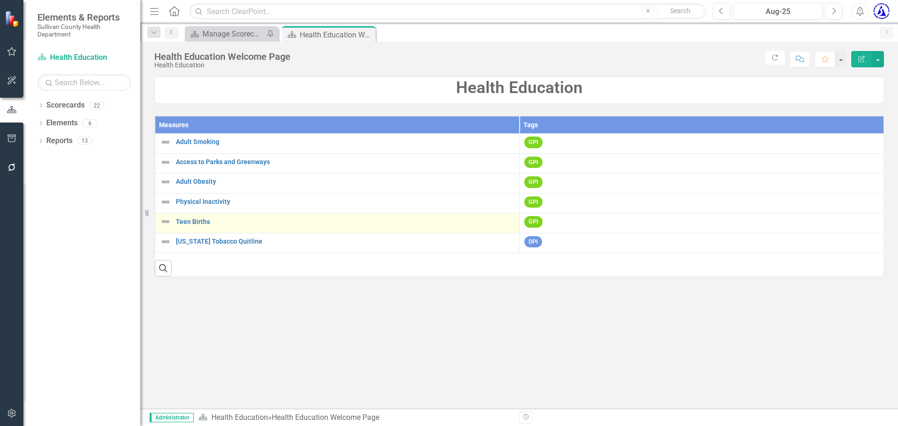
click at [198, 227] on div "Teen Births" at bounding box center [337, 221] width 354 height 11
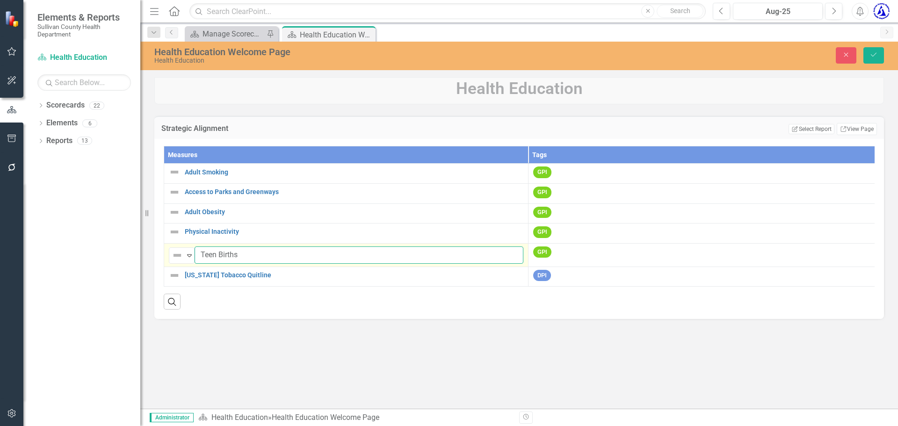
click at [248, 256] on input "Teen Births" at bounding box center [359, 254] width 329 height 17
type input "Teen Births (Age 13-17)"
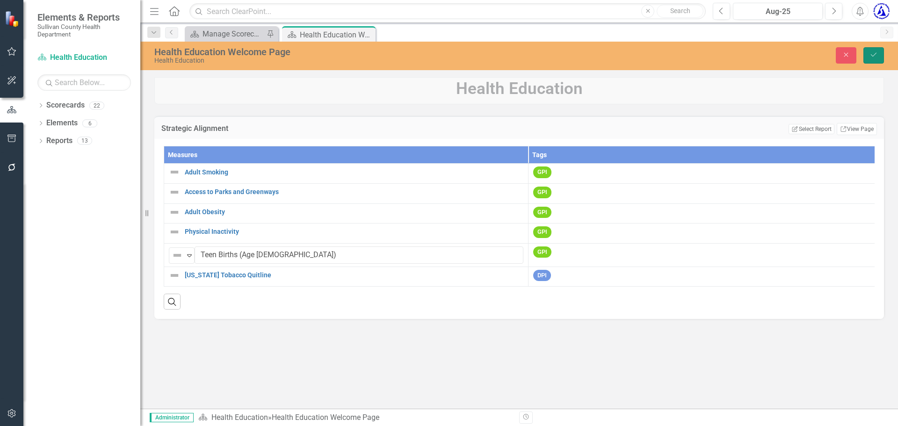
click at [878, 58] on button "Save" at bounding box center [873, 55] width 21 height 16
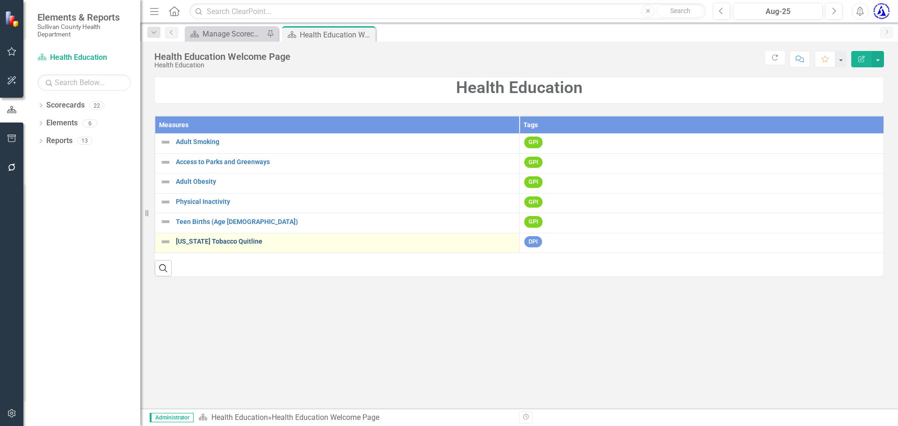
click at [0, 0] on div "Link Map View Link Map Edit Edit Measure Link Open Element" at bounding box center [0, 0] width 0 height 0
click at [224, 245] on link "Tennessee Tobacco Quitline" at bounding box center [345, 241] width 339 height 7
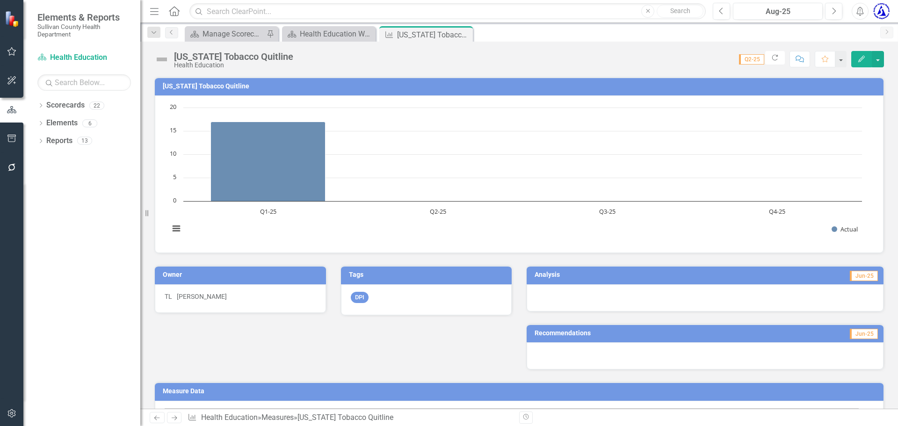
drag, startPoint x: 195, startPoint y: 84, endPoint x: 191, endPoint y: 93, distance: 10.1
click at [191, 93] on td "Tennessee Tobacco Quitline" at bounding box center [521, 87] width 716 height 14
click at [191, 86] on h3 "Tennessee Tobacco Quitline" at bounding box center [521, 86] width 716 height 7
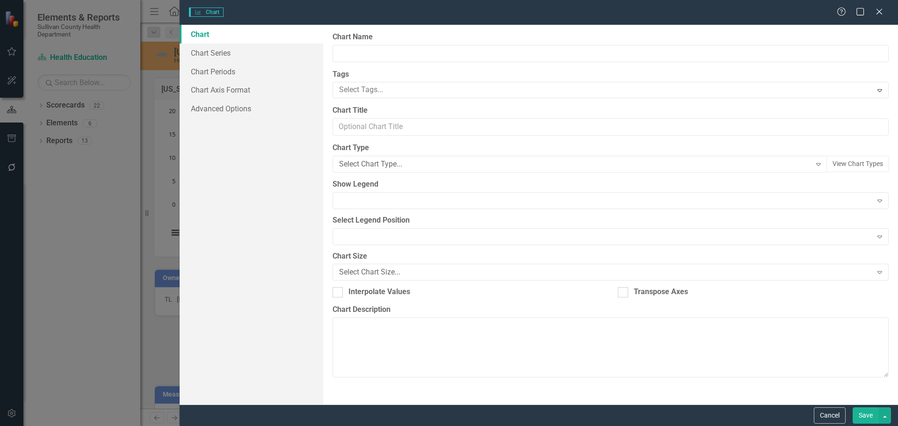
type input "Tennessee Tobacco Quitline"
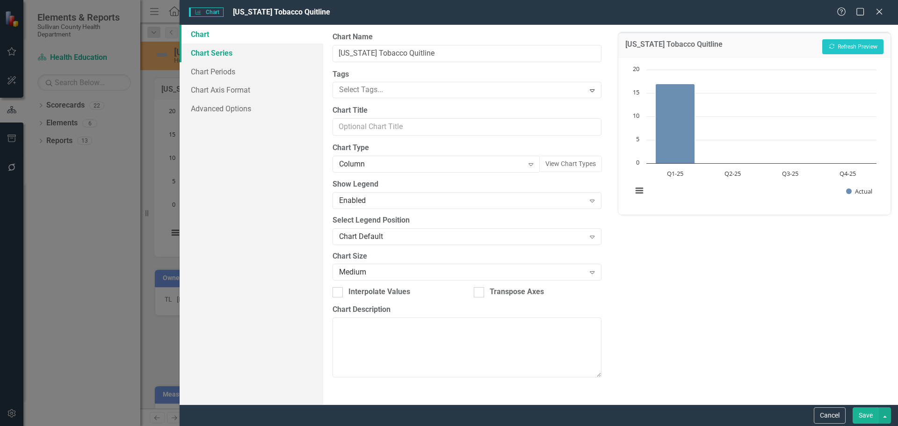
click at [258, 47] on link "Chart Series" at bounding box center [252, 52] width 144 height 19
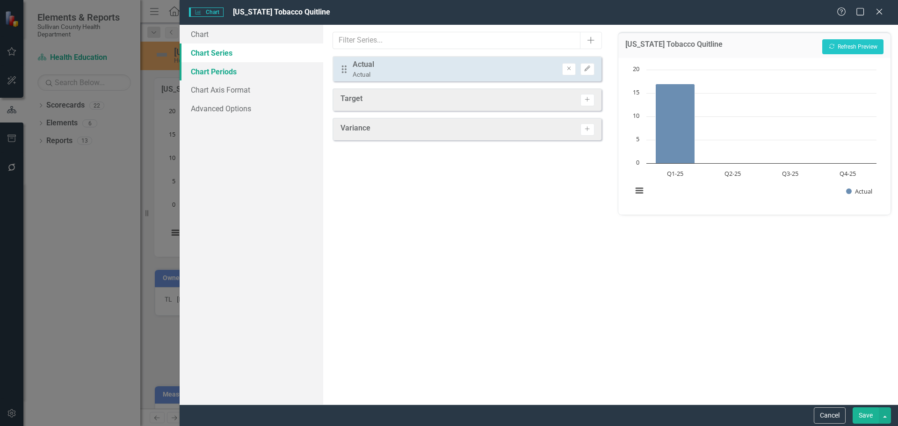
click at [240, 79] on link "Chart Periods" at bounding box center [252, 71] width 144 height 19
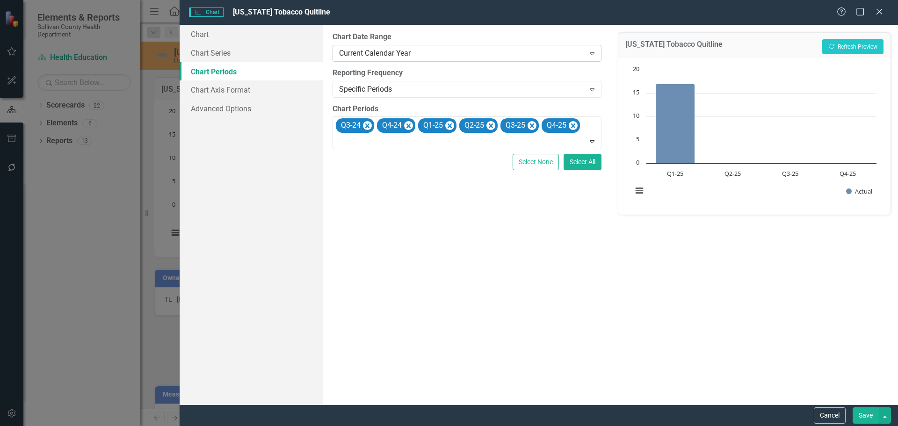
click at [397, 57] on div "Current Calendar Year" at bounding box center [462, 53] width 246 height 11
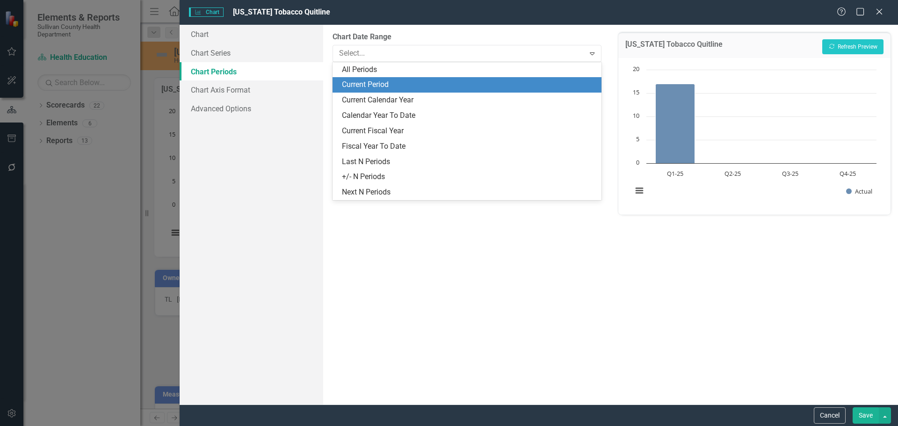
click at [376, 87] on div "Current Period" at bounding box center [468, 84] width 253 height 11
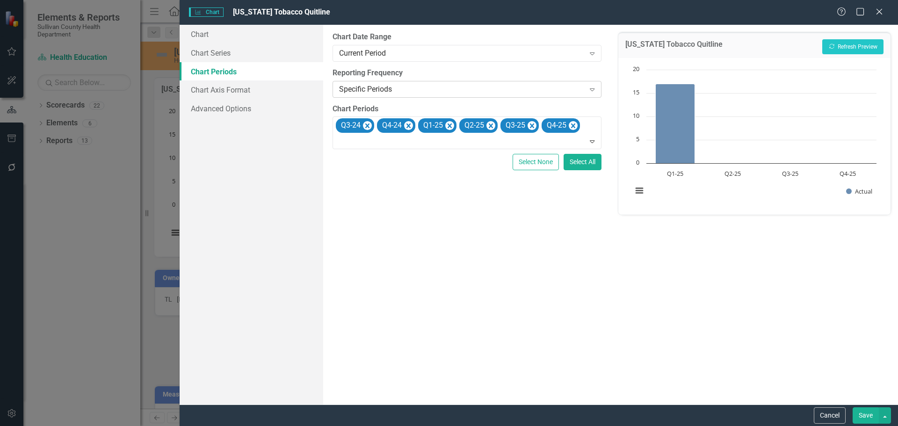
click at [376, 86] on div "Specific Periods" at bounding box center [462, 89] width 246 height 11
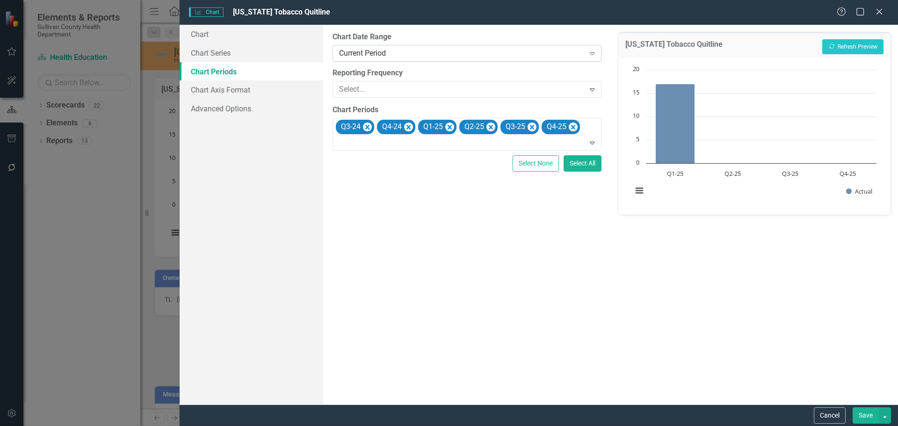
click at [378, 52] on div "Current Period" at bounding box center [462, 53] width 246 height 11
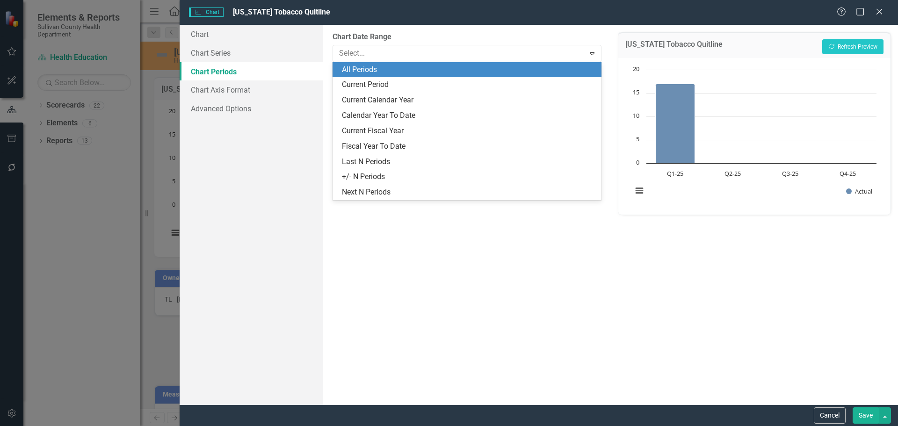
click at [378, 65] on div "All Periods" at bounding box center [468, 70] width 253 height 11
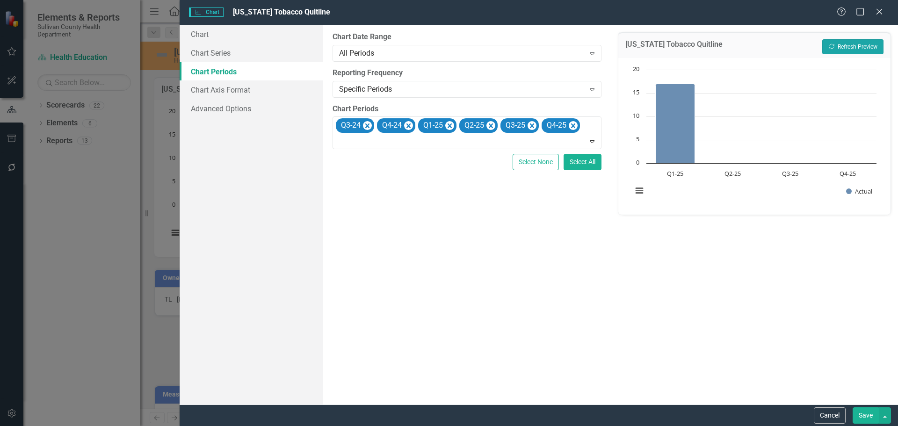
click at [845, 52] on button "Recalculate Refresh Preview" at bounding box center [852, 46] width 61 height 15
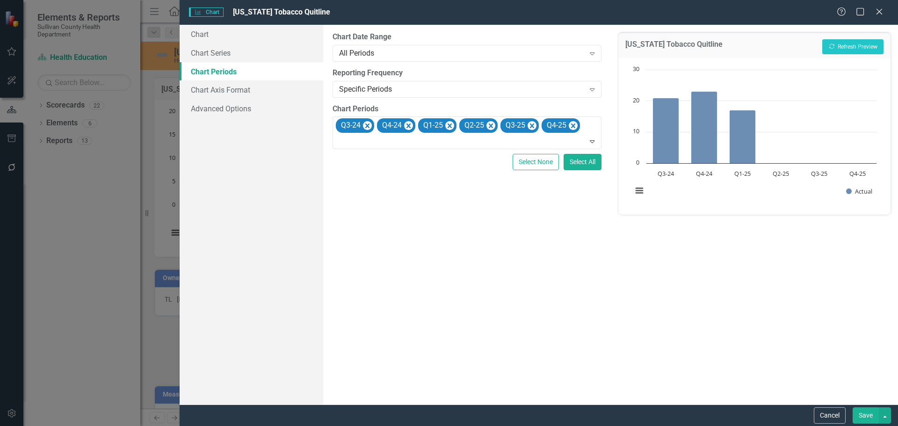
click at [863, 414] on button "Save" at bounding box center [865, 415] width 26 height 16
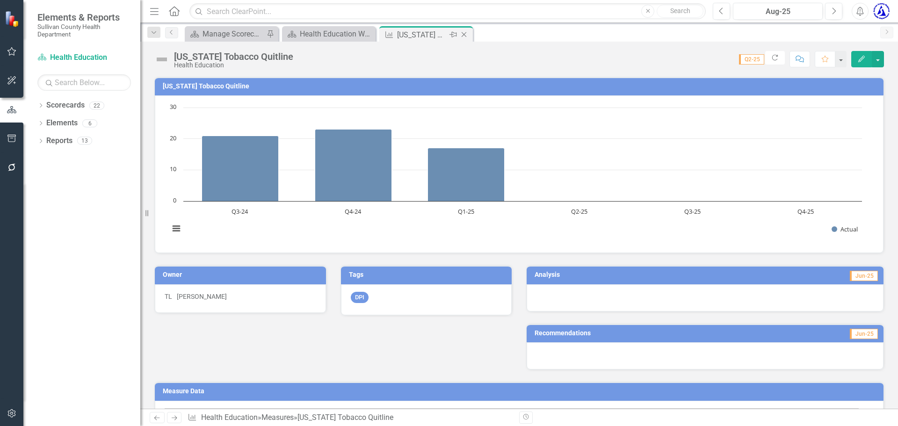
click at [465, 36] on icon "Close" at bounding box center [463, 34] width 9 height 7
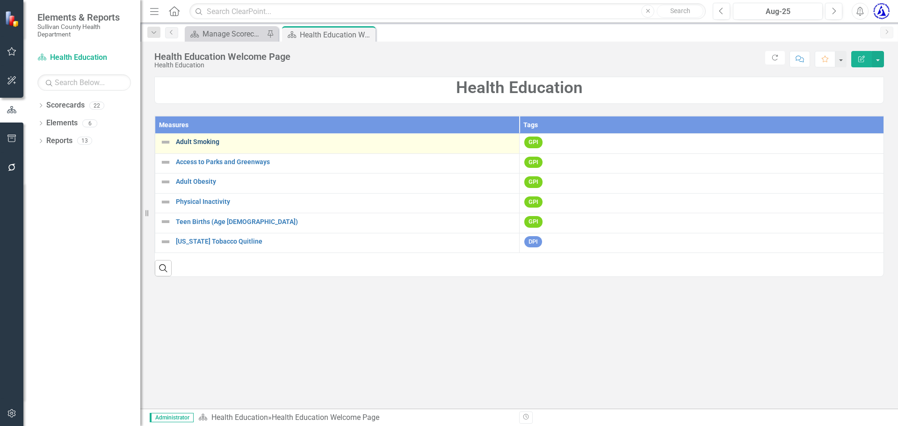
click at [348, 142] on link "Adult Smoking" at bounding box center [345, 141] width 339 height 7
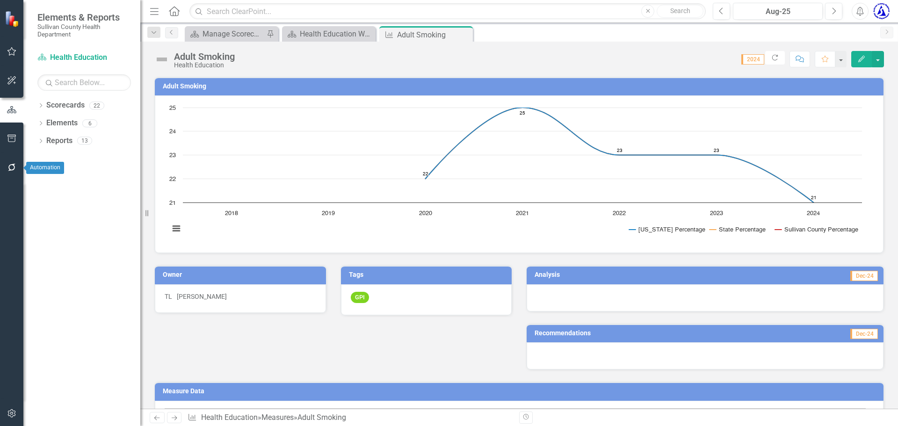
click at [10, 164] on icon "button" at bounding box center [12, 167] width 10 height 7
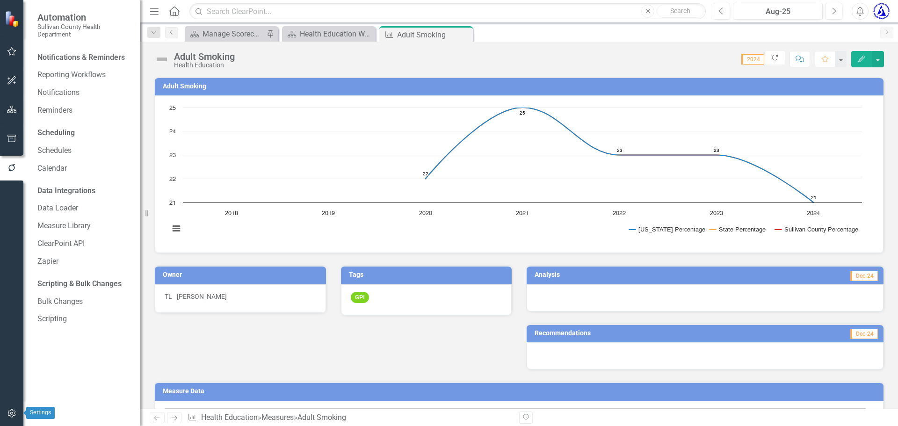
click at [12, 413] on icon "button" at bounding box center [12, 413] width 10 height 7
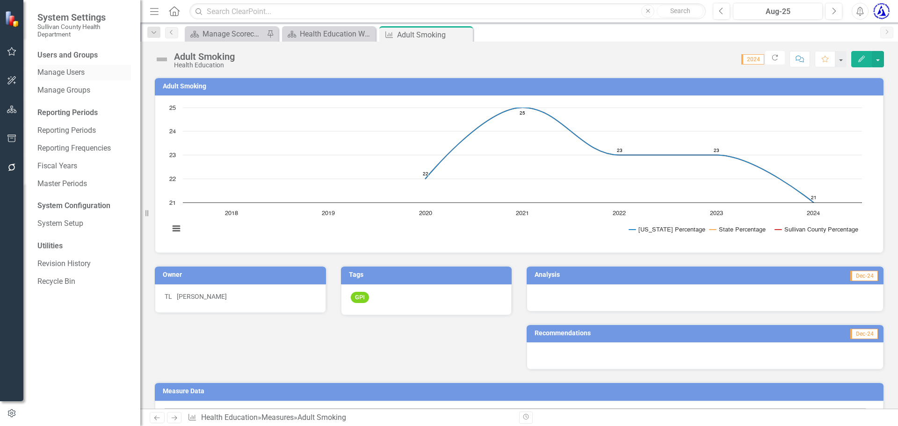
click at [70, 76] on link "Manage Users" at bounding box center [84, 72] width 94 height 11
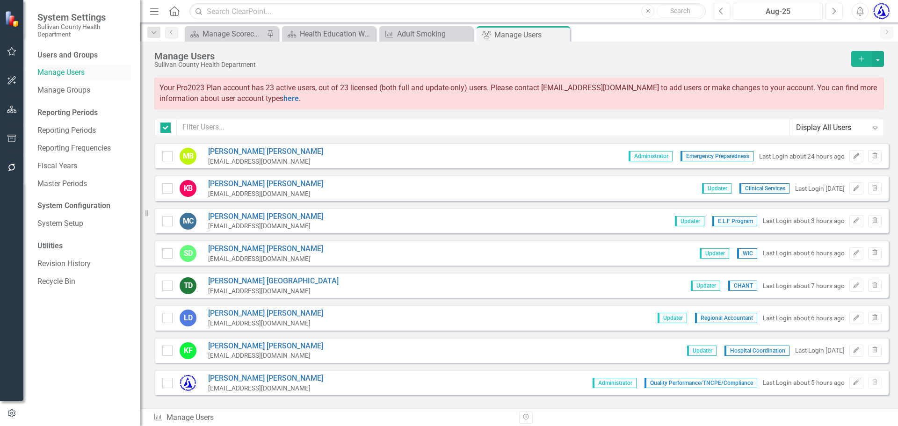
checkbox input "false"
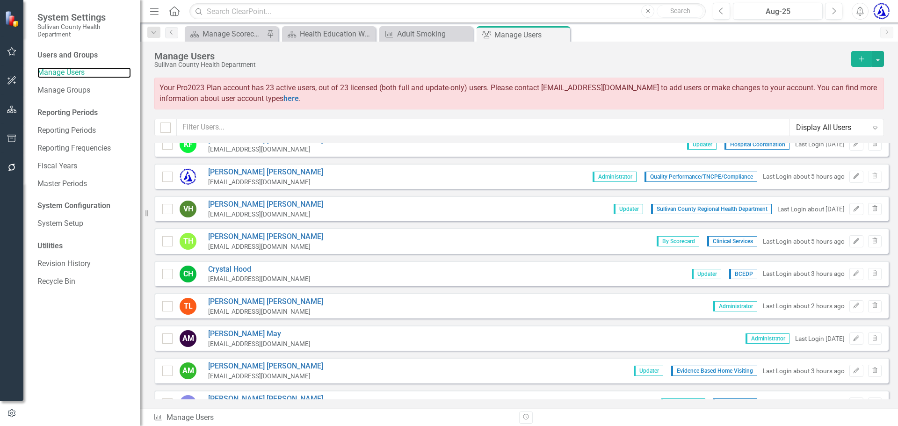
scroll to position [206, 0]
click at [227, 296] on link "Toni Lowe" at bounding box center [265, 301] width 115 height 11
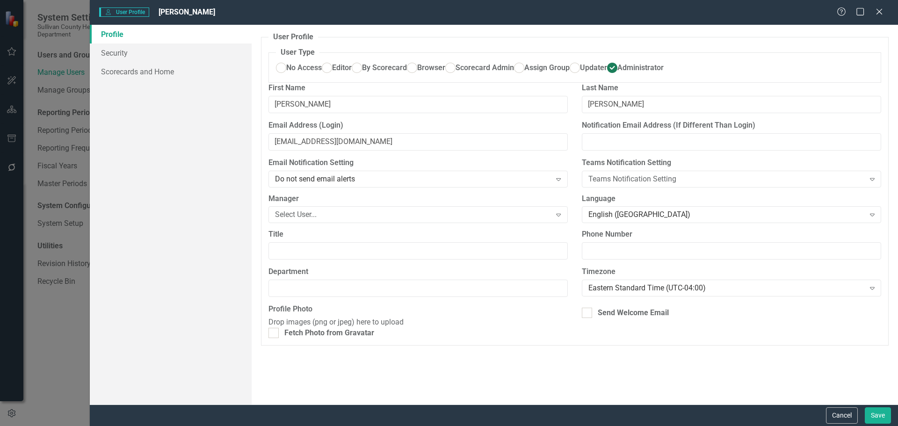
scroll to position [9, 0]
click at [824, 412] on div "Cancel Save" at bounding box center [856, 415] width 67 height 16
click at [832, 412] on button "Cancel" at bounding box center [842, 415] width 32 height 16
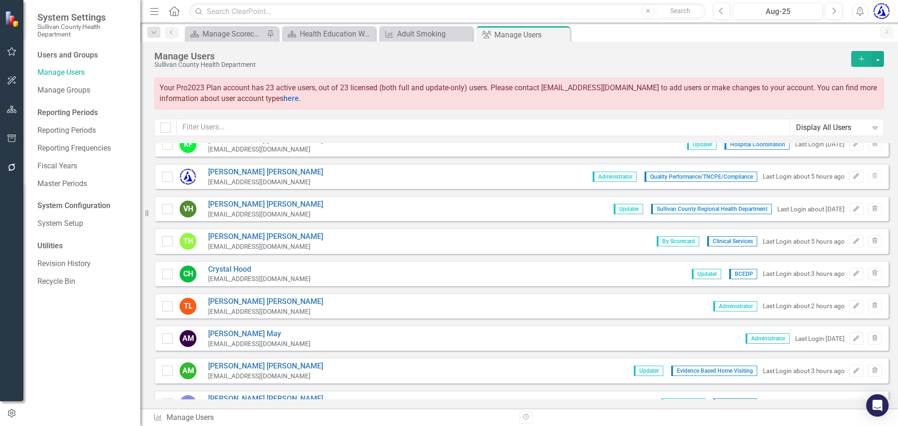
click at [815, 301] on div "Administrator Last Login about 2 hours ago Edit Trash" at bounding box center [793, 306] width 175 height 12
click at [812, 308] on div "Last Login about 2 hours ago" at bounding box center [804, 306] width 82 height 9
click at [61, 266] on link "Revision History" at bounding box center [84, 264] width 94 height 11
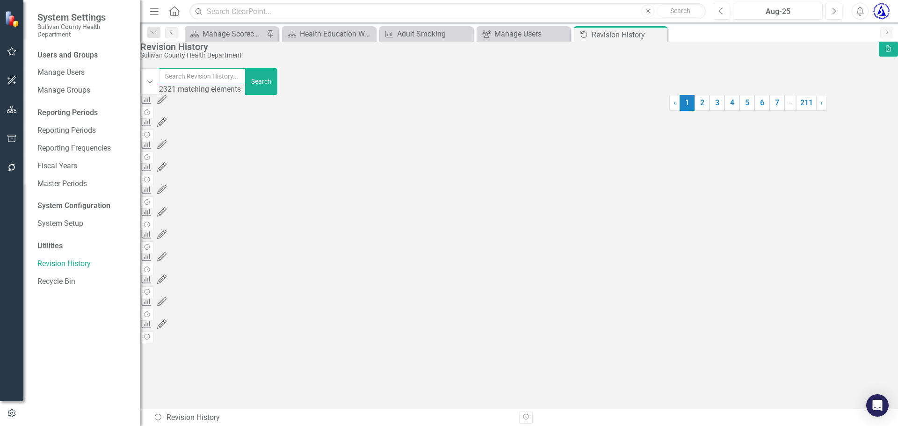
click at [183, 84] on input "text" at bounding box center [202, 76] width 87 height 16
type input "toni"
click at [534, 111] on link "2" at bounding box center [541, 103] width 15 height 16
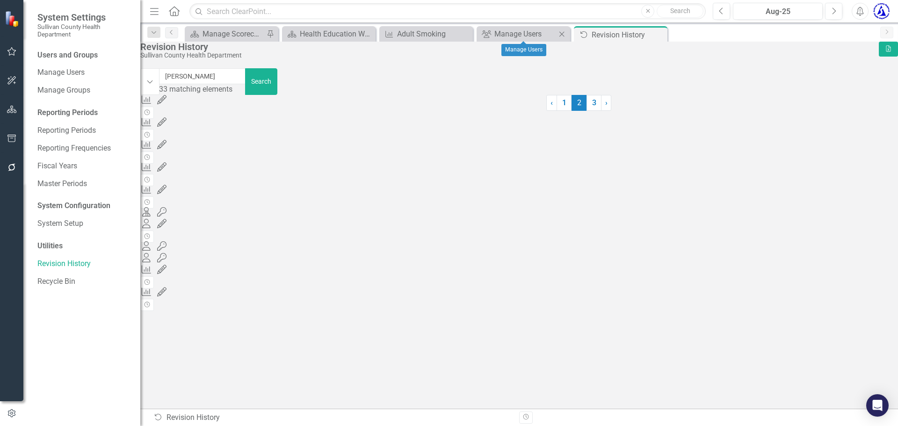
click at [562, 32] on icon "Close" at bounding box center [561, 33] width 9 height 7
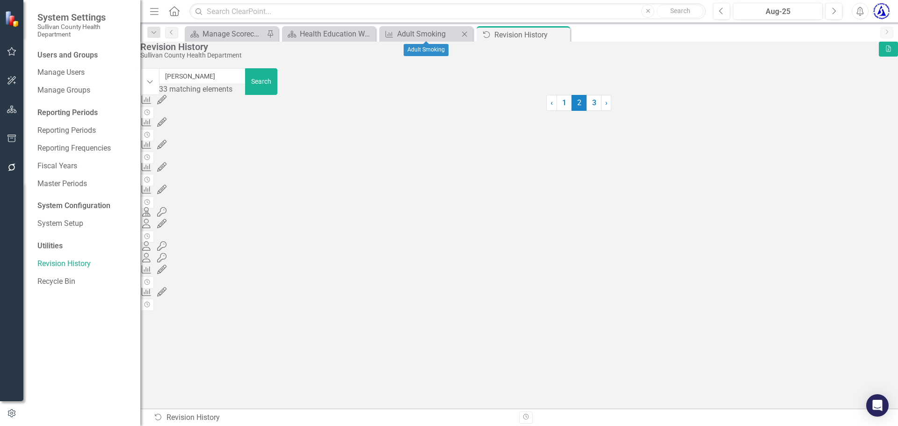
click at [463, 36] on icon "Close" at bounding box center [464, 33] width 9 height 7
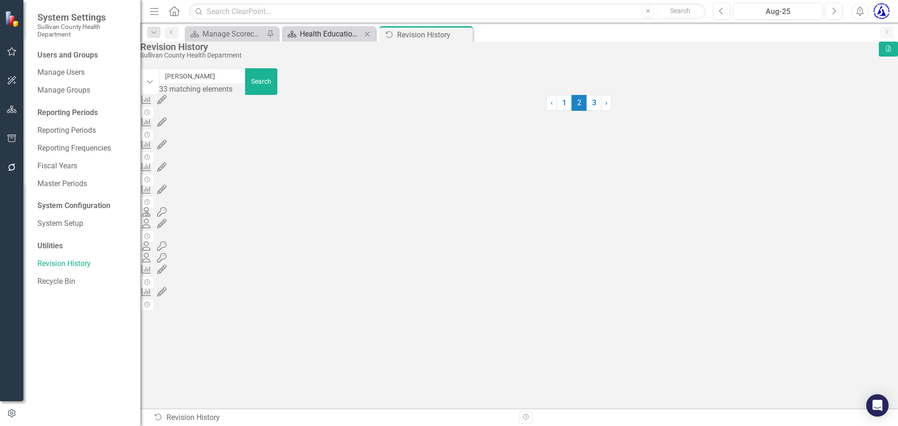
click at [310, 31] on div "Health Education Welcome Page" at bounding box center [331, 34] width 62 height 12
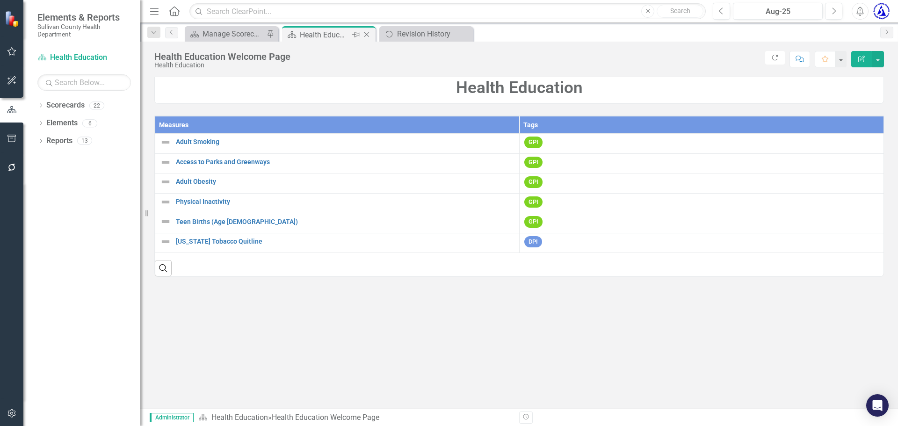
click at [366, 37] on icon "Close" at bounding box center [366, 34] width 9 height 7
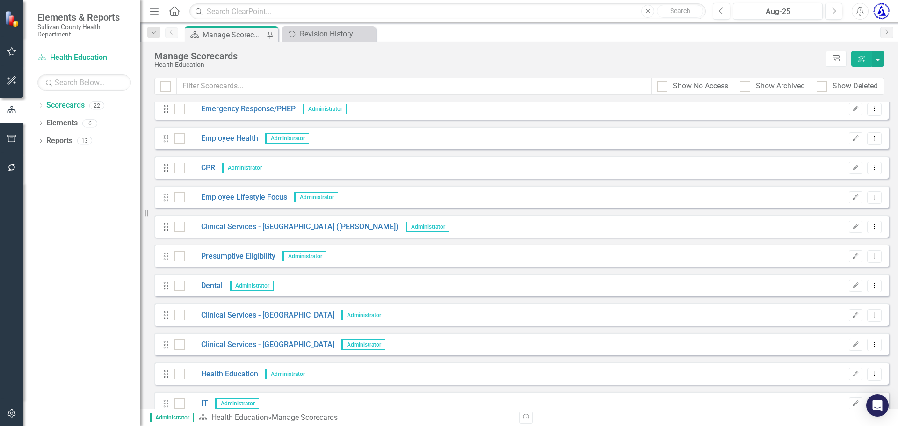
scroll to position [341, 0]
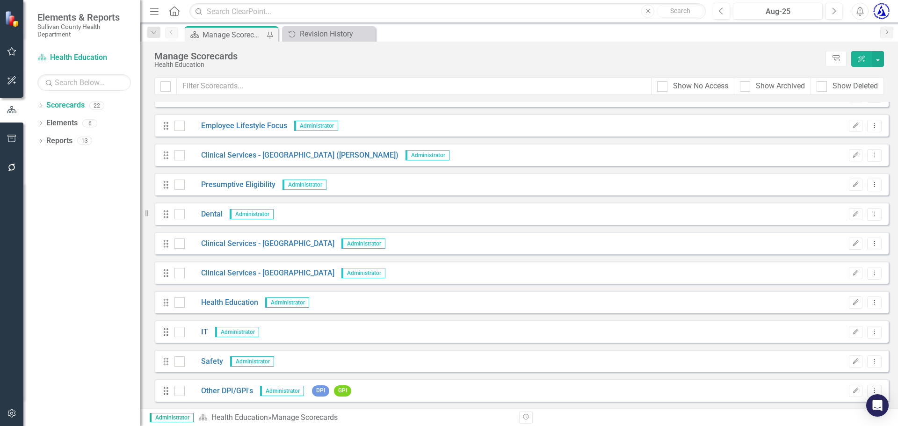
click at [203, 330] on link "IT" at bounding box center [196, 332] width 23 height 11
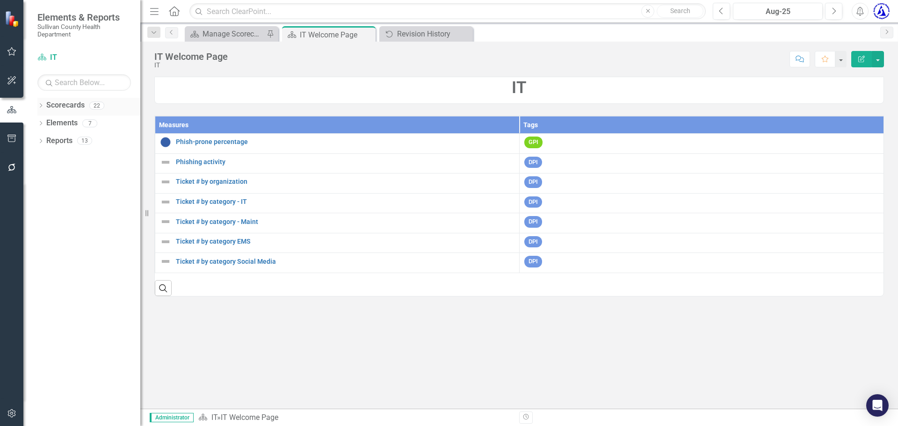
click at [75, 103] on link "Scorecards" at bounding box center [65, 105] width 38 height 11
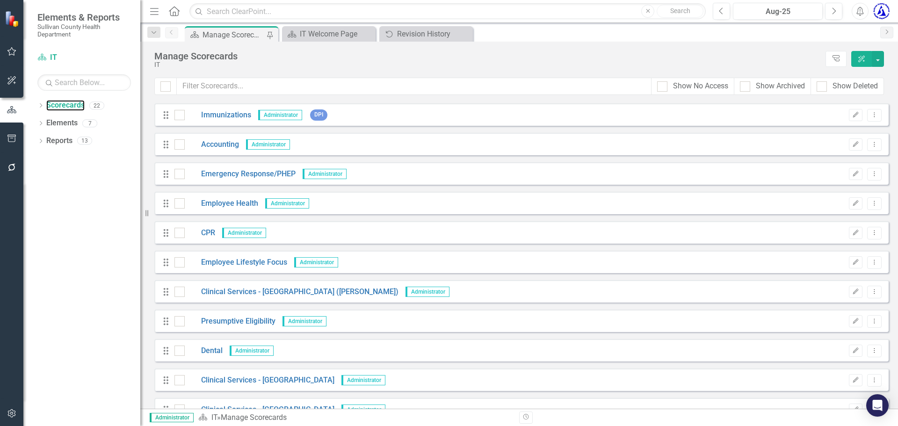
scroll to position [341, 0]
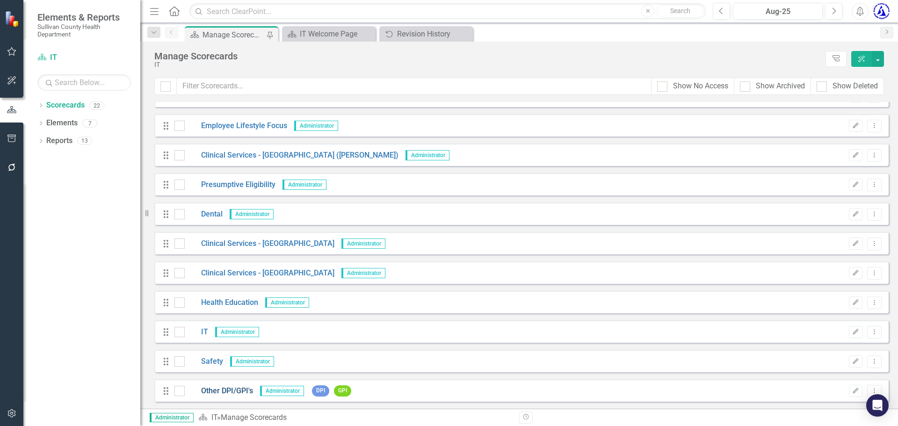
click at [221, 394] on link "Other DPI/GPI's" at bounding box center [219, 391] width 68 height 11
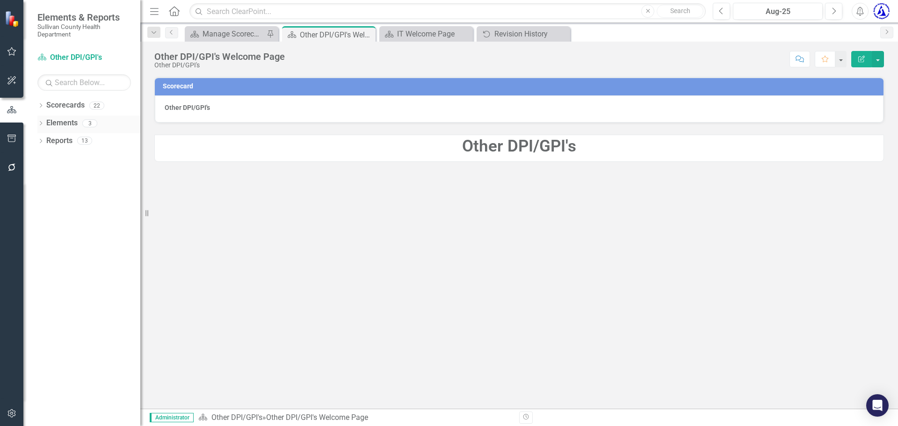
click at [67, 120] on link "Elements" at bounding box center [61, 123] width 31 height 11
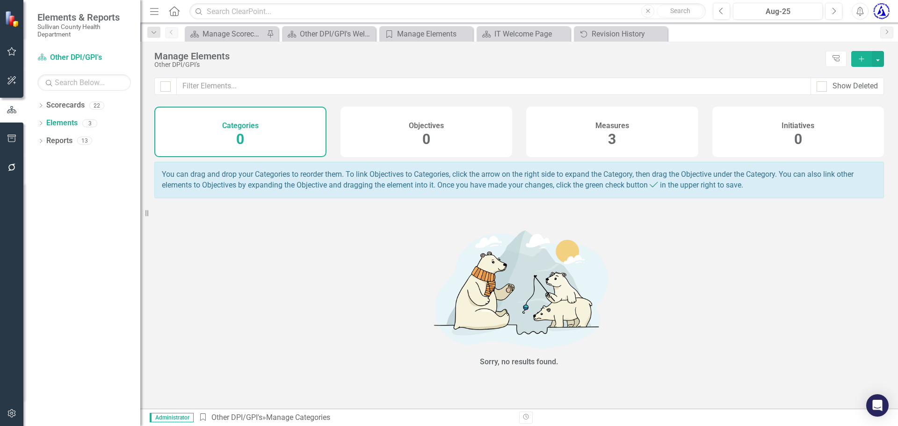
click at [602, 136] on div "Measures 3" at bounding box center [612, 132] width 172 height 51
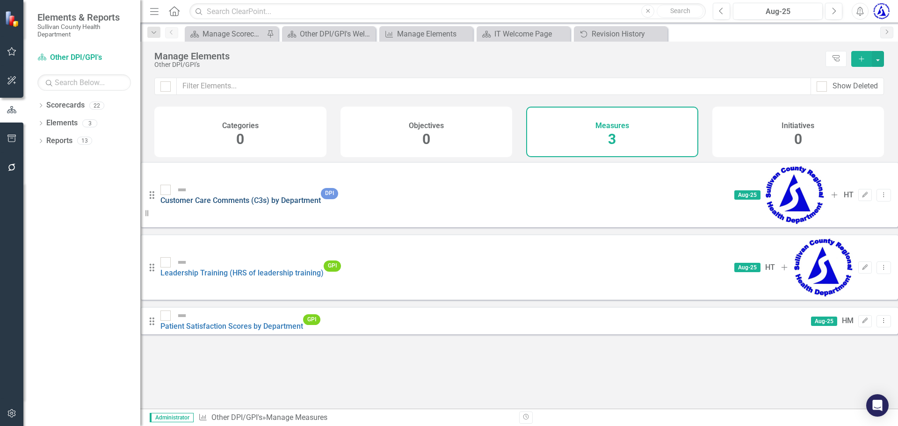
click at [275, 196] on link "Customer Care Comments (C3s) by Department" at bounding box center [240, 200] width 160 height 9
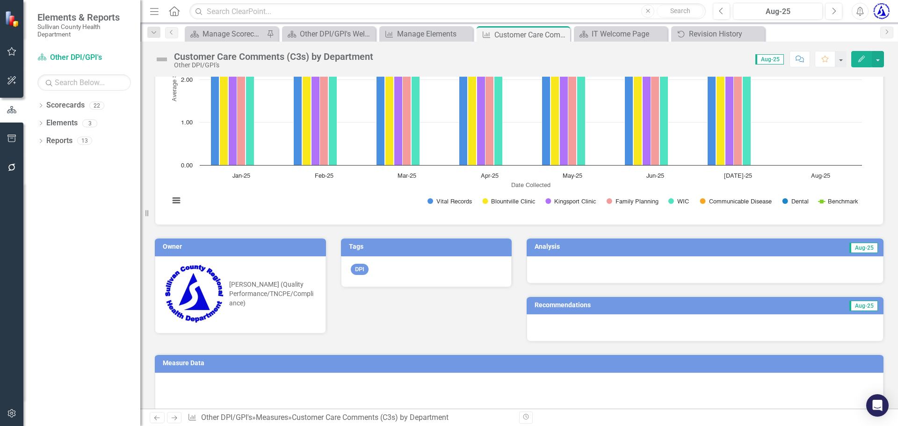
scroll to position [161, 0]
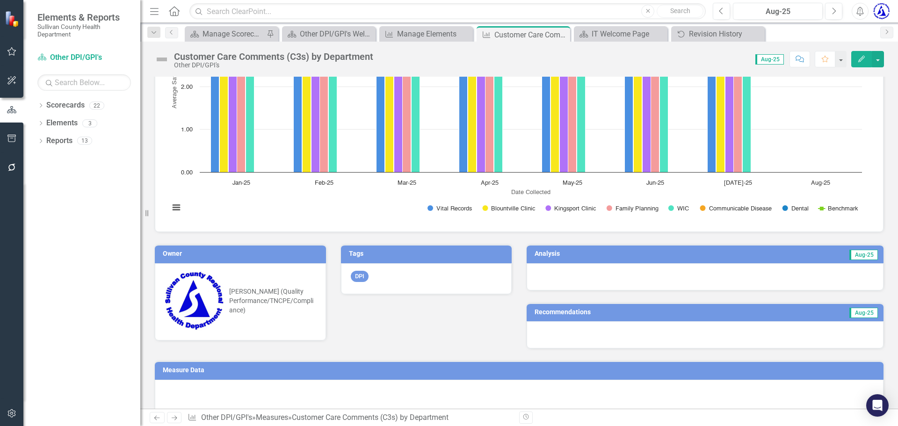
click at [823, 257] on td "Aug-25" at bounding box center [785, 255] width 185 height 14
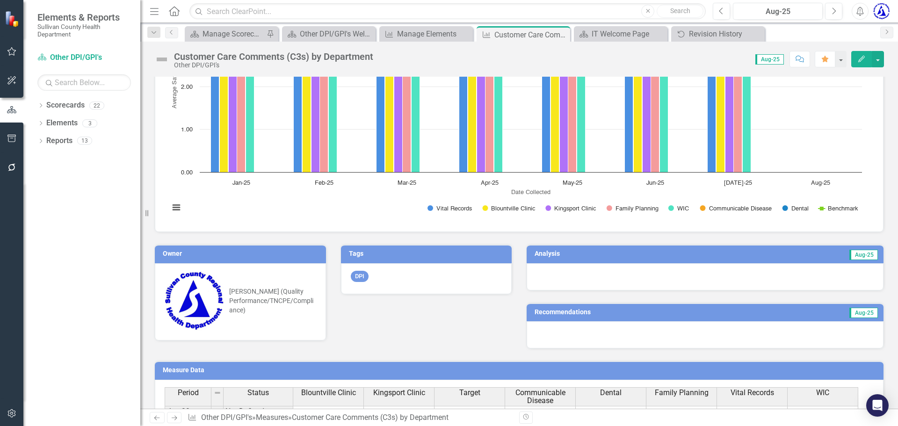
click at [545, 252] on h3 "Analysis" at bounding box center [613, 253] width 159 height 7
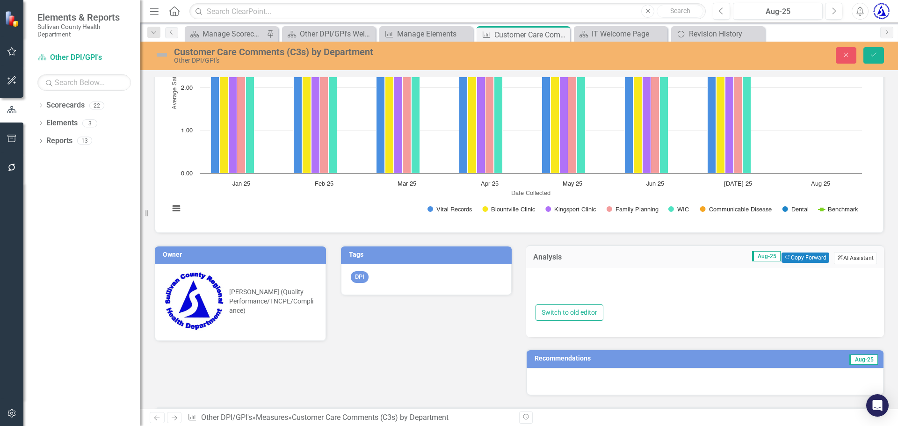
click at [845, 255] on button "ClearPoint AI AI Assistant" at bounding box center [855, 258] width 43 height 12
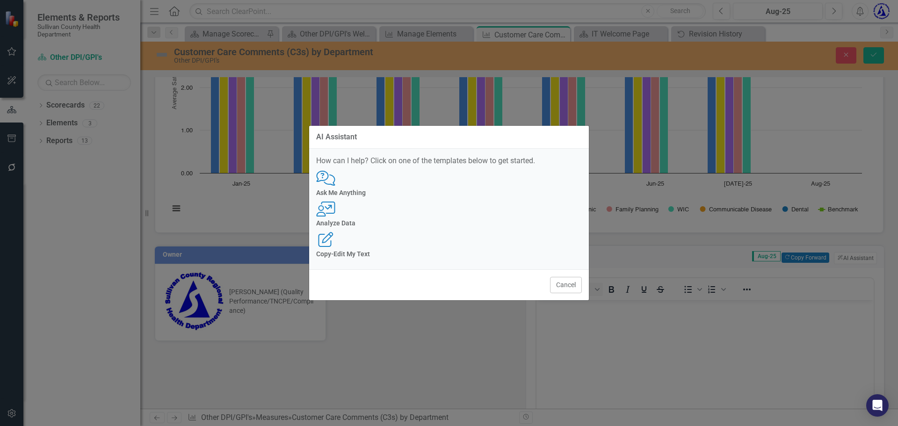
scroll to position [0, 0]
click at [456, 216] on div "User with Chart Analyze Data" at bounding box center [449, 215] width 266 height 26
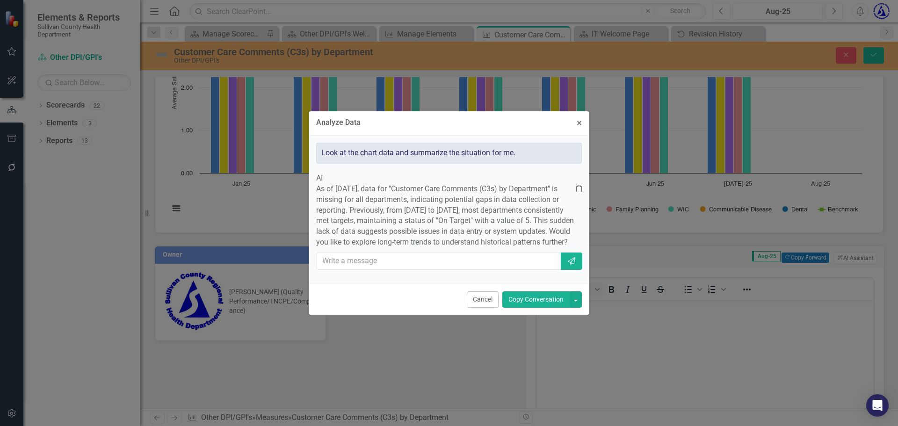
click at [531, 308] on button "Copy Conversation" at bounding box center [535, 299] width 67 height 16
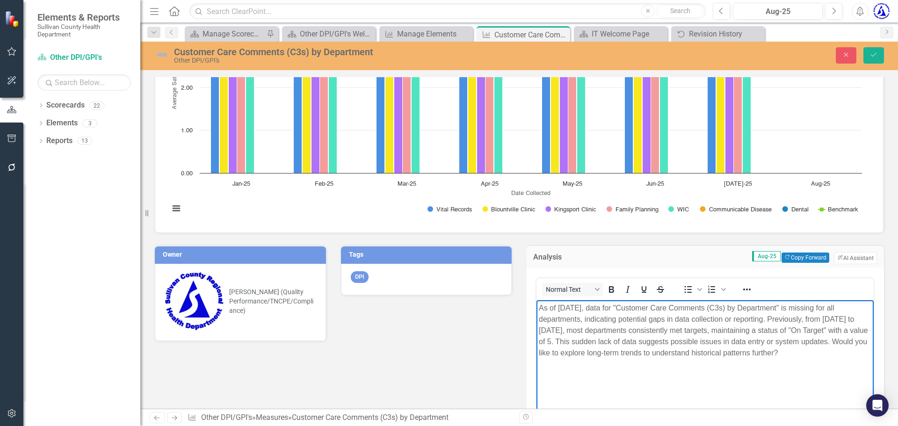
drag, startPoint x: 830, startPoint y: 352, endPoint x: 1055, endPoint y: 657, distance: 378.8
click at [536, 356] on html "As of August 2025, data for "Customer Care Comments (C3s) by Department" is mis…" at bounding box center [704, 370] width 337 height 140
click at [519, 357] on div "Analysis Aug-25 Copy Forward Copy Forward ClearPoint AI AI Assistant Normal Tex…" at bounding box center [705, 365] width 372 height 264
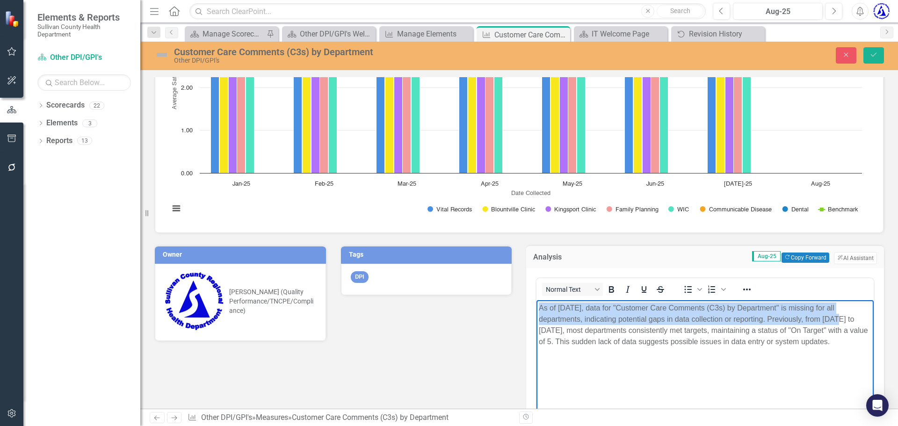
drag, startPoint x: 539, startPoint y: 305, endPoint x: 821, endPoint y: 319, distance: 282.3
click at [821, 319] on p "As of August 2025, data for "Customer Care Comments (C3s) by Department" is mis…" at bounding box center [705, 324] width 332 height 45
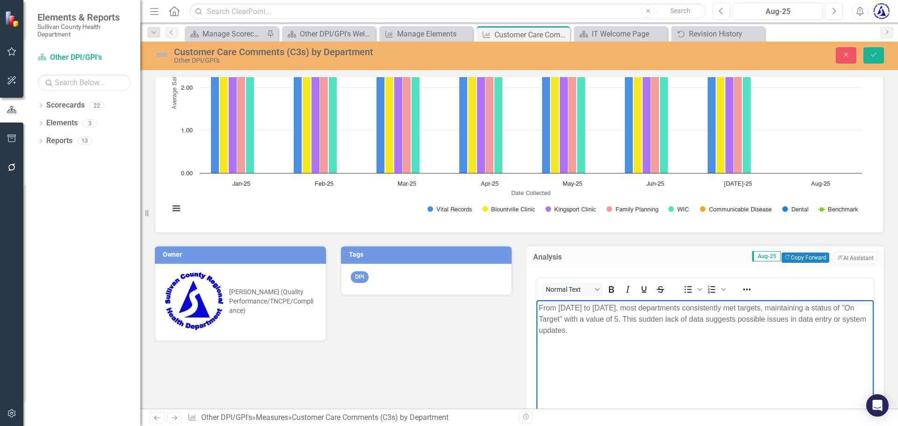
drag, startPoint x: 687, startPoint y: 339, endPoint x: 602, endPoint y: 336, distance: 84.7
click at [602, 336] on body "From January to July 2025, most departments consistently met targets, maintaini…" at bounding box center [704, 370] width 337 height 140
drag, startPoint x: 602, startPoint y: 337, endPoint x: 621, endPoint y: 321, distance: 24.9
click at [621, 321] on body "From January to July 2025, most departments consistently met targets, maintaini…" at bounding box center [704, 370] width 337 height 140
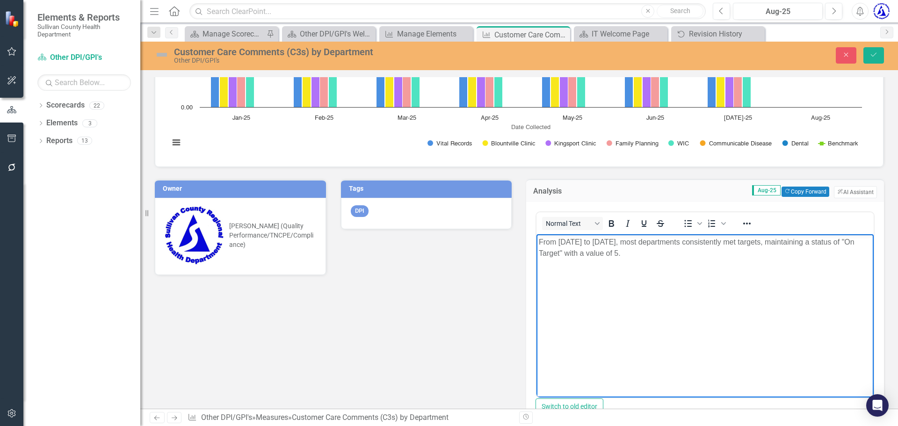
scroll to position [228, 0]
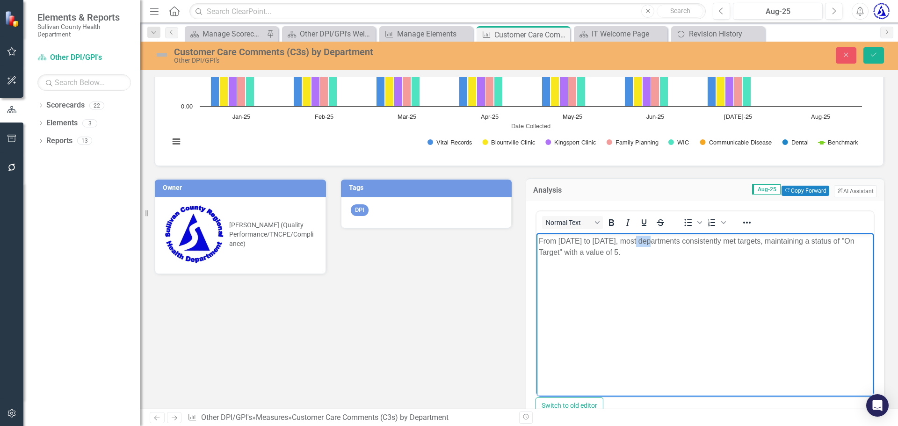
drag, startPoint x: 648, startPoint y: 241, endPoint x: 633, endPoint y: 243, distance: 14.6
click at [633, 243] on p "From January to July 2025, most departments consistently met targets, maintaini…" at bounding box center [705, 246] width 332 height 22
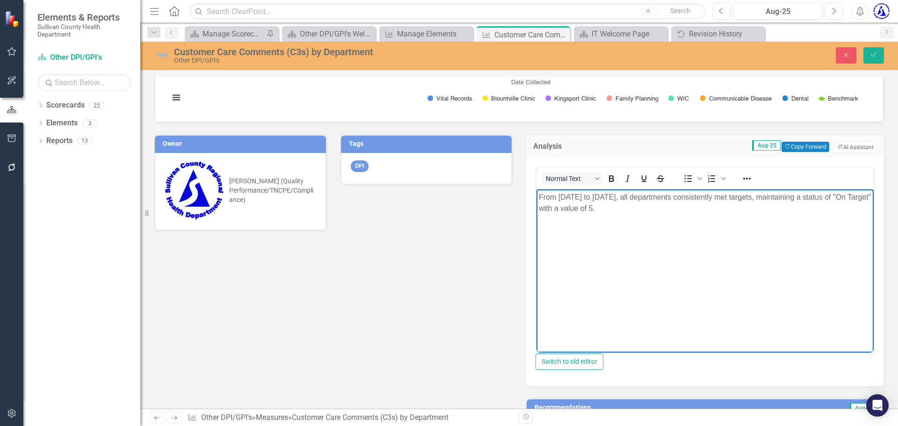
scroll to position [273, 0]
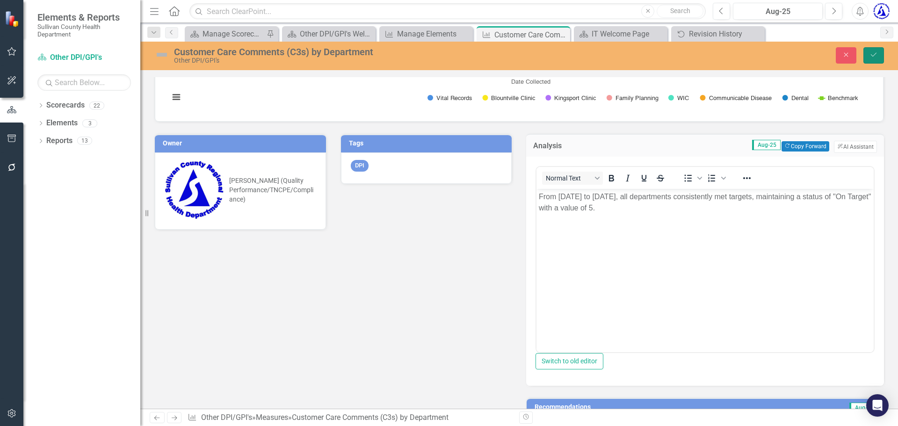
click at [873, 52] on icon "Save" at bounding box center [873, 54] width 8 height 7
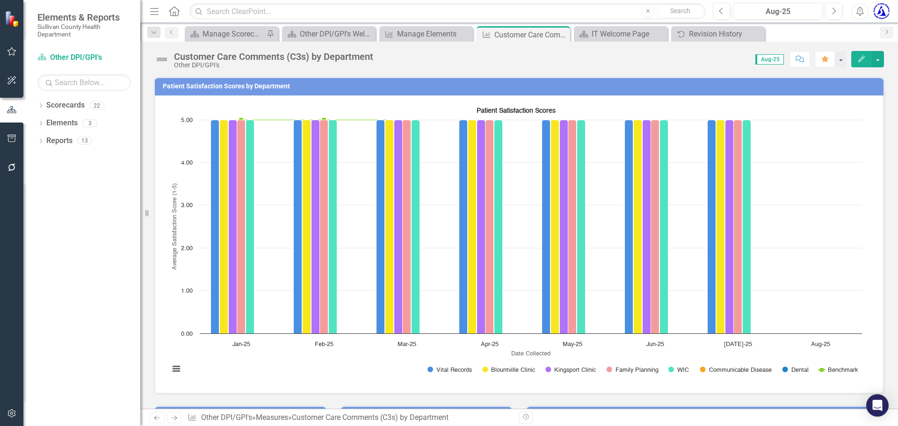
scroll to position [272, 0]
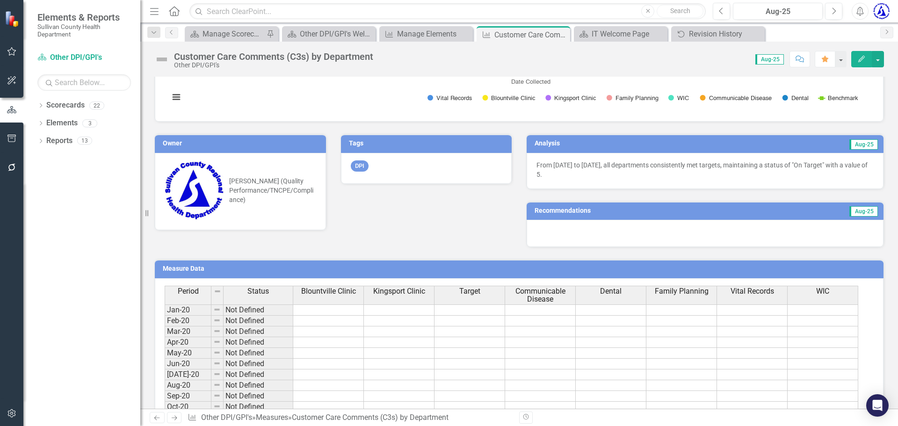
click at [662, 215] on td "Recommendations" at bounding box center [647, 212] width 226 height 14
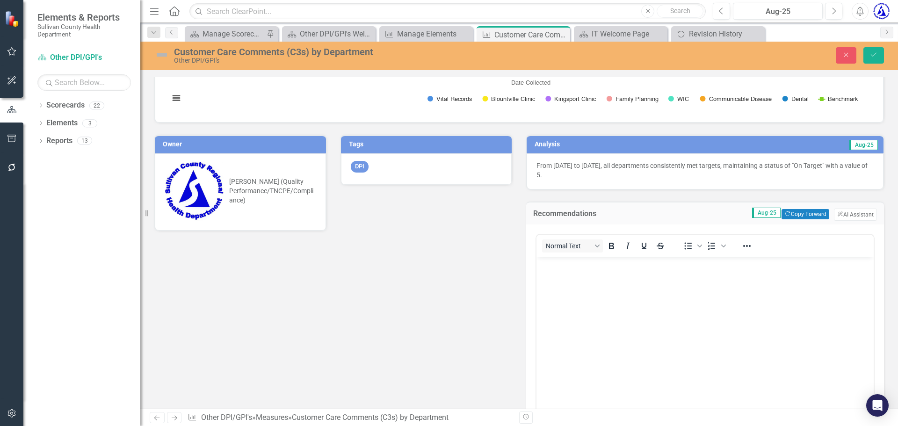
scroll to position [0, 0]
click at [843, 216] on button "ClearPoint AI AI Assistant" at bounding box center [855, 215] width 43 height 12
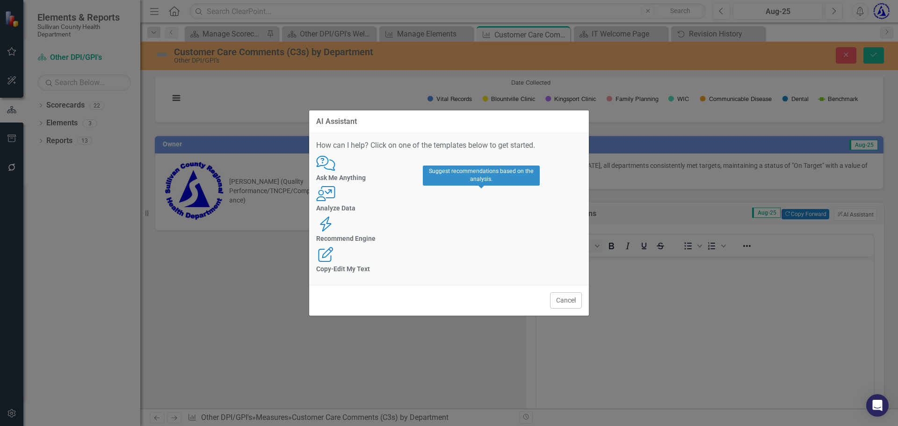
click at [331, 217] on icon at bounding box center [325, 224] width 11 height 15
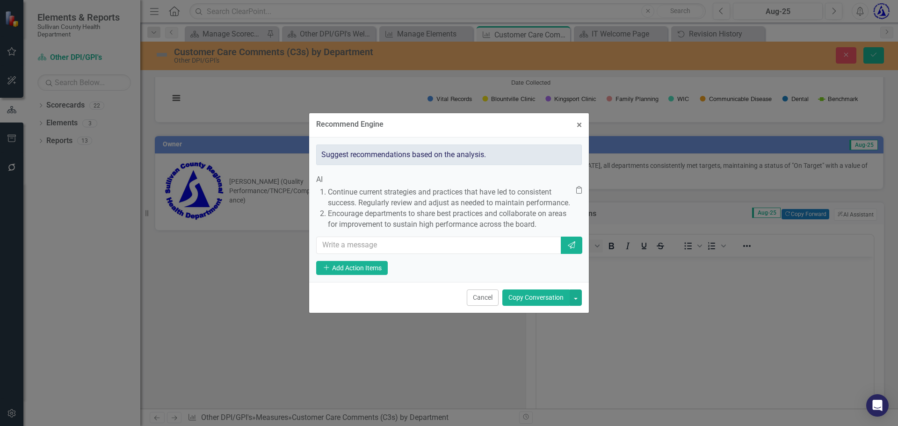
click at [529, 306] on button "Copy Conversation" at bounding box center [535, 297] width 67 height 16
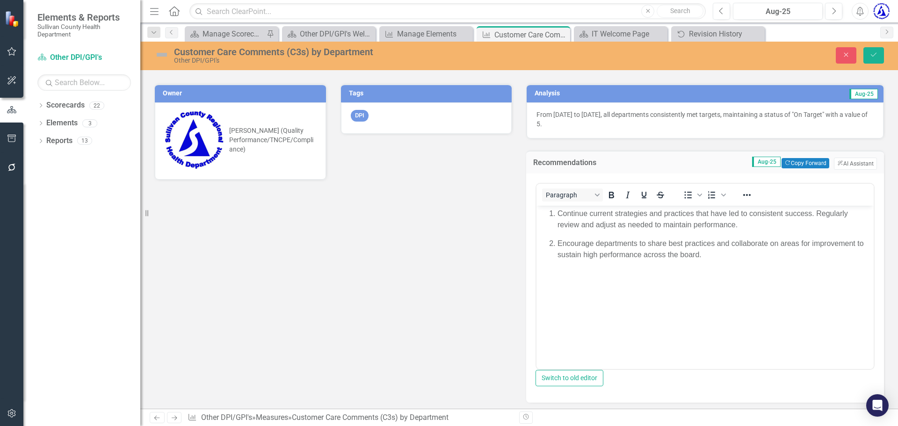
scroll to position [323, 0]
click at [875, 63] on button "Save" at bounding box center [873, 55] width 21 height 16
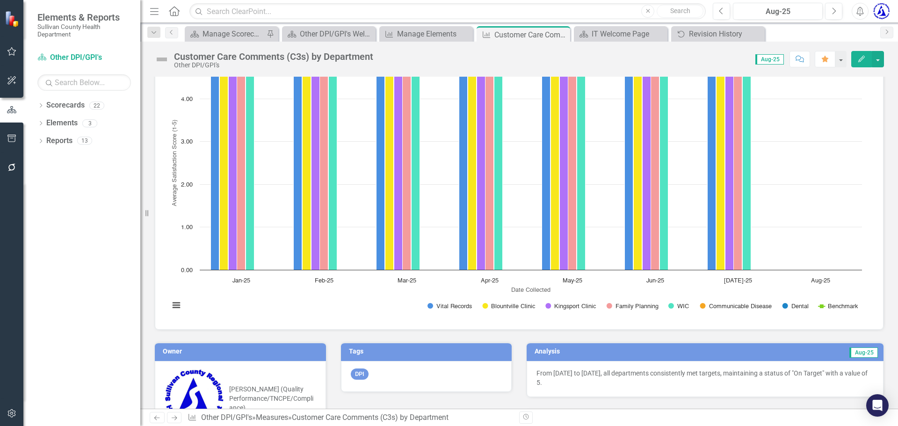
scroll to position [0, 0]
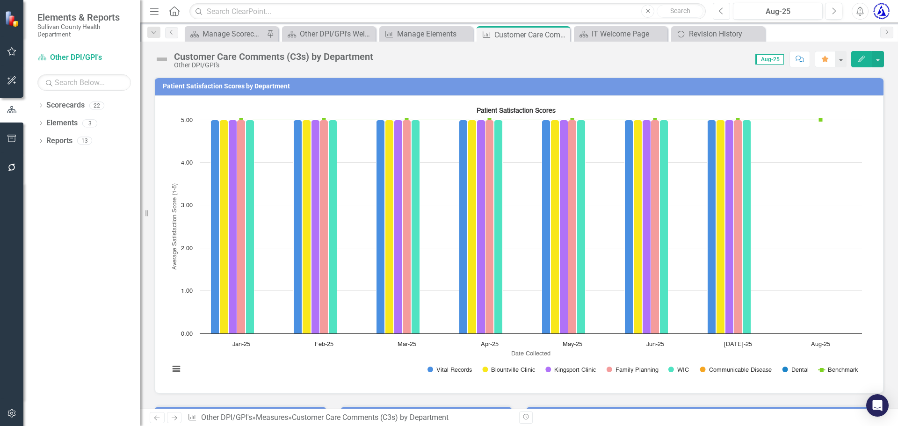
click at [721, 10] on icon "Previous" at bounding box center [721, 11] width 5 height 8
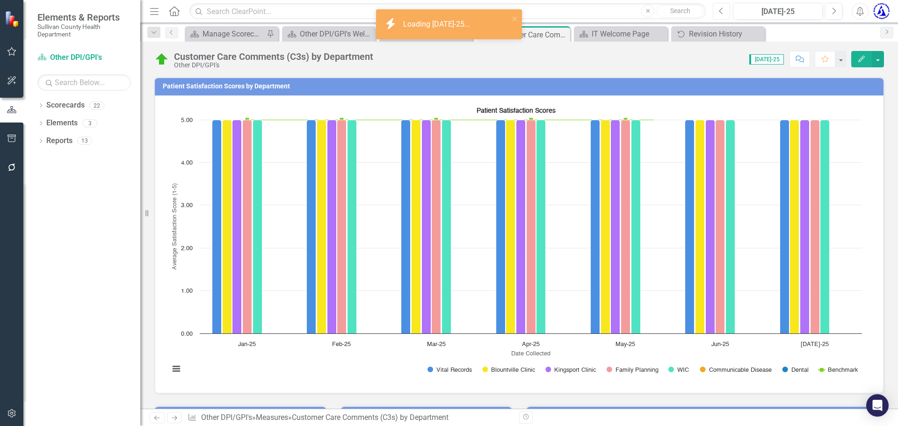
scroll to position [161, 0]
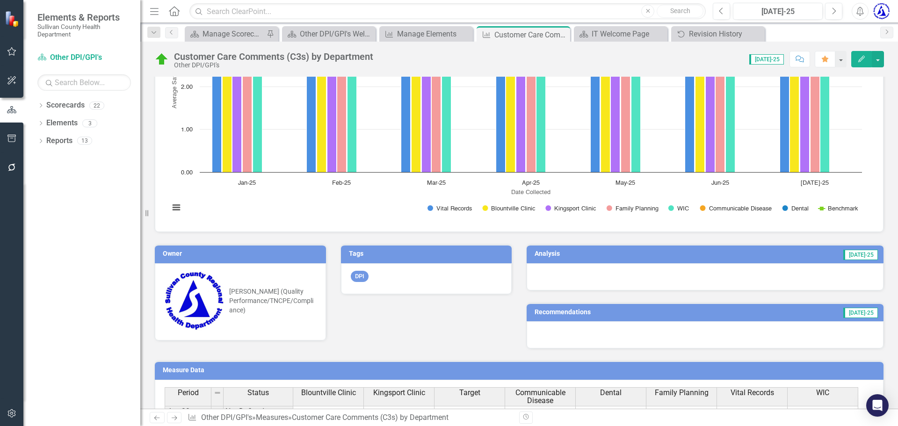
click at [779, 257] on td "[DATE]-25" at bounding box center [778, 255] width 201 height 14
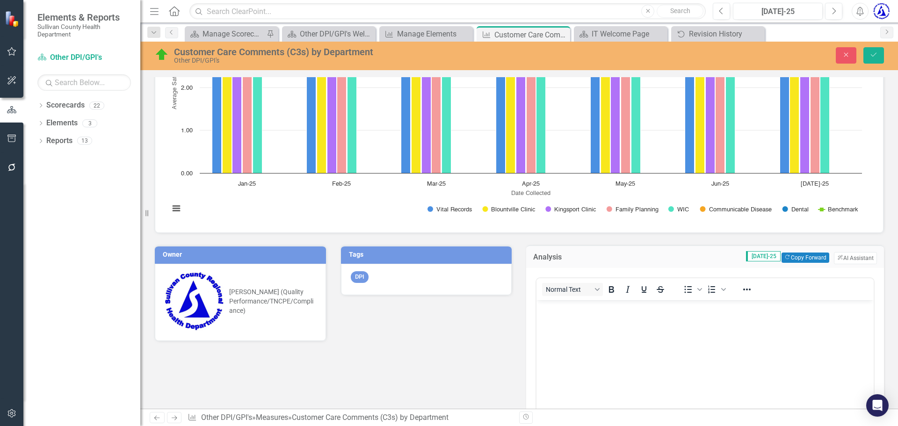
scroll to position [0, 0]
click at [838, 259] on button "ClearPoint AI AI Assistant" at bounding box center [855, 258] width 43 height 12
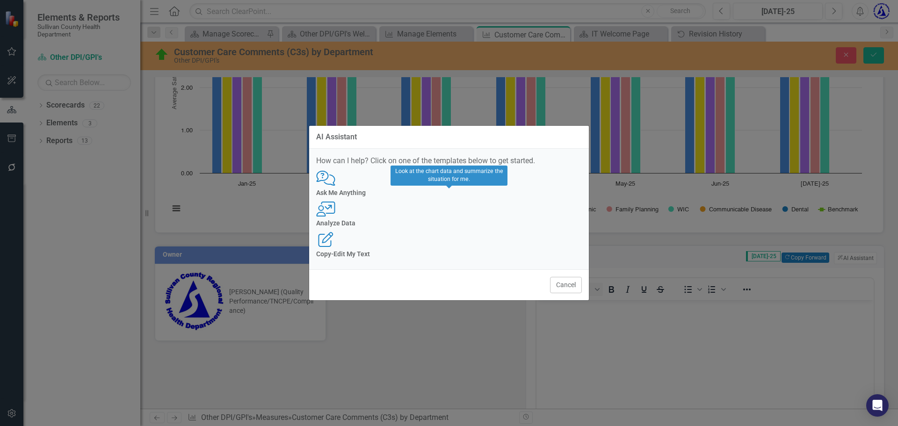
click at [437, 205] on div "User with Chart Analyze Data" at bounding box center [449, 215] width 266 height 26
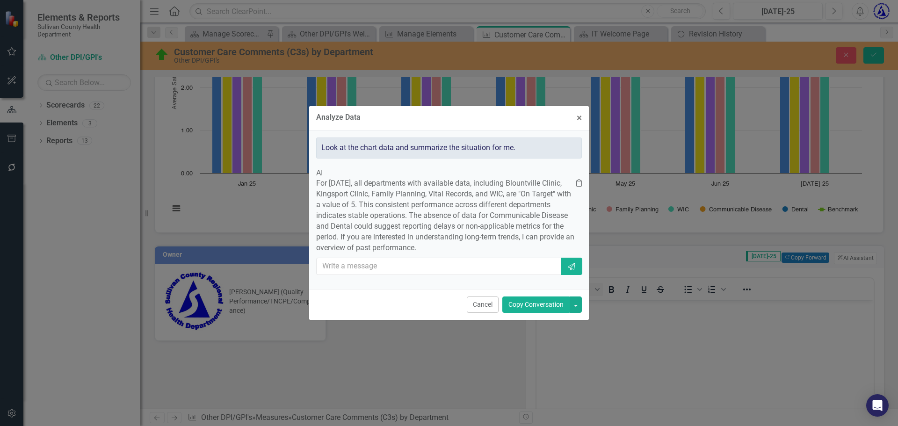
click at [539, 313] on button "Copy Conversation" at bounding box center [535, 304] width 67 height 16
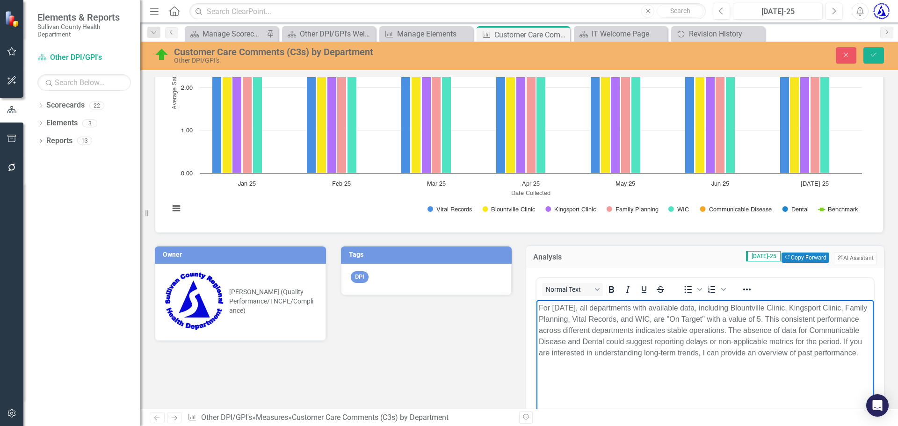
drag, startPoint x: 617, startPoint y: 368, endPoint x: 575, endPoint y: 353, distance: 44.7
click at [575, 353] on p "For July 2025, all departments with available data, including Blountville Clini…" at bounding box center [705, 330] width 332 height 56
click at [578, 347] on p "For [DATE], all departments with available data, including Blountville Clinic, …" at bounding box center [705, 324] width 332 height 45
drag, startPoint x: 585, startPoint y: 354, endPoint x: 745, endPoint y: 341, distance: 160.9
click at [745, 341] on p "For [DATE], all departments with available data, including Blountville Clinic, …" at bounding box center [705, 324] width 332 height 45
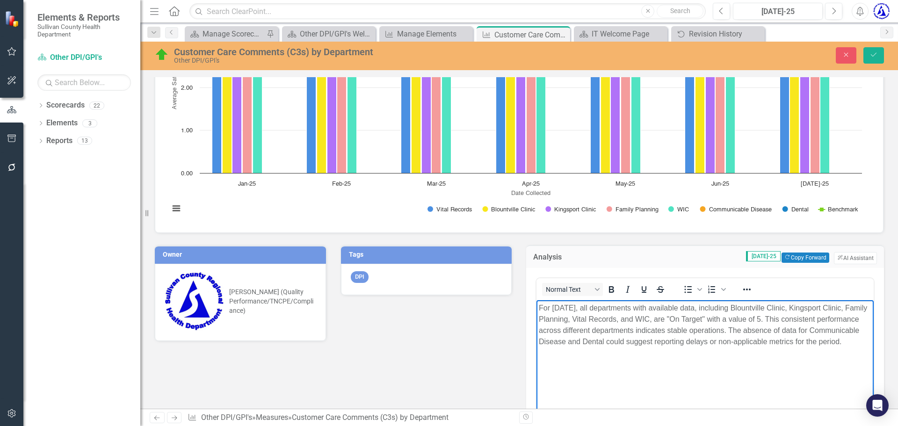
click at [648, 347] on p "For [DATE], all departments with available data, including Blountville Clinic, …" at bounding box center [705, 324] width 332 height 45
click at [874, 56] on icon "Save" at bounding box center [873, 54] width 8 height 7
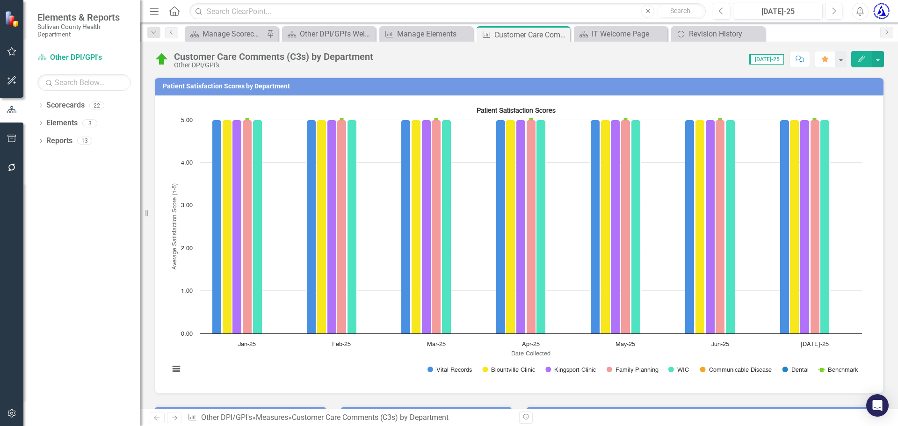
scroll to position [283, 0]
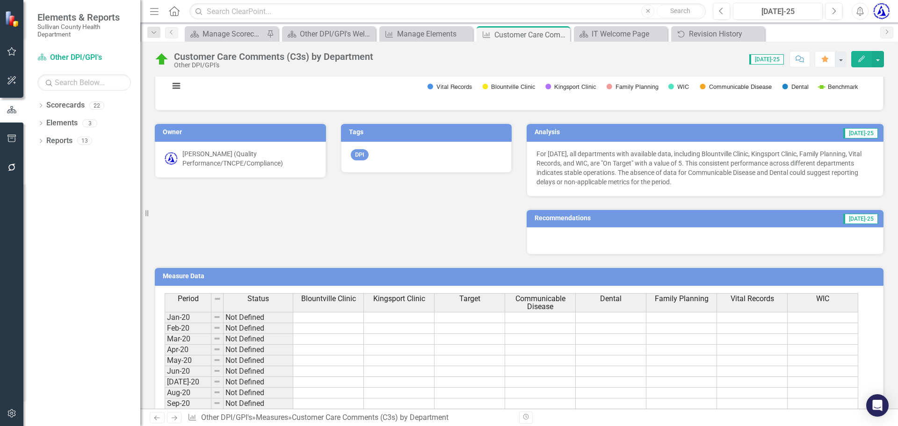
click at [565, 221] on h3 "Recommendations" at bounding box center [639, 218] width 211 height 7
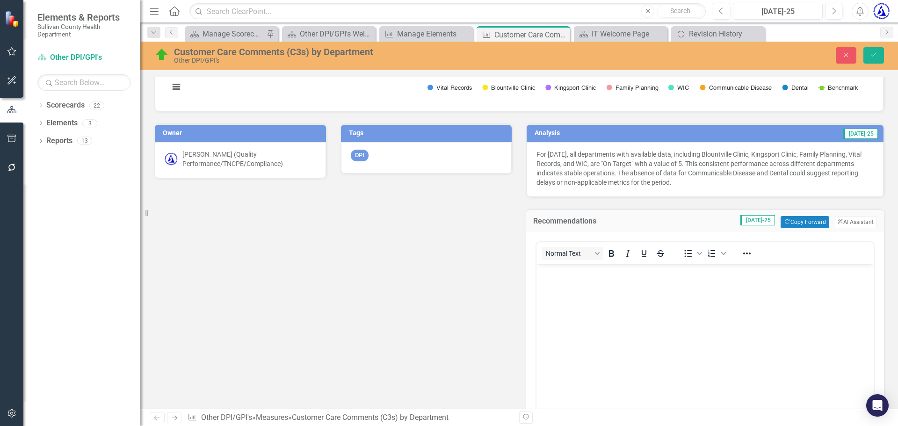
scroll to position [0, 0]
click at [839, 226] on button "ClearPoint AI AI Assistant" at bounding box center [855, 222] width 43 height 12
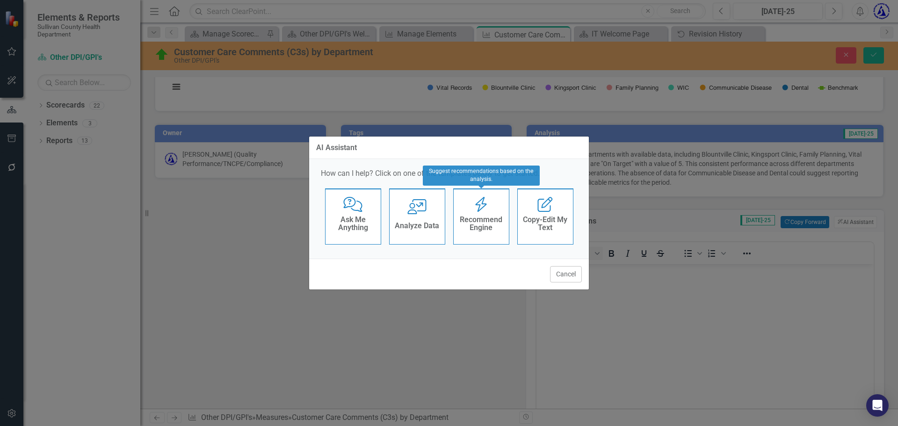
click at [492, 218] on h4 "Recommend Engine" at bounding box center [481, 224] width 46 height 16
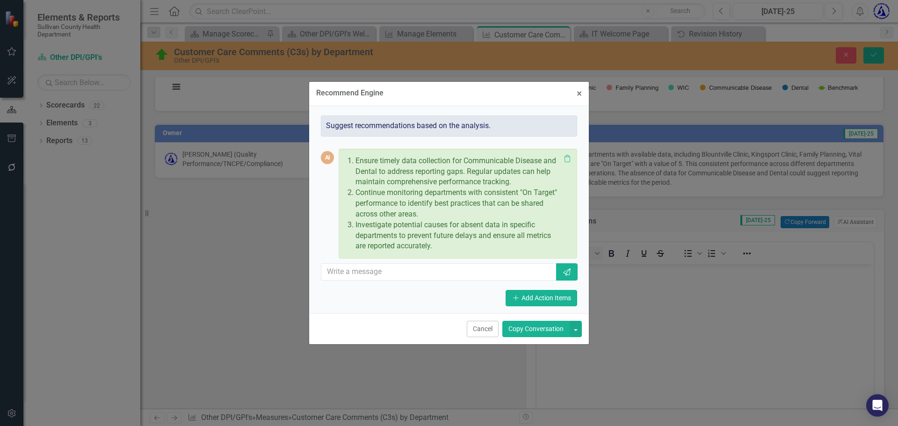
click at [530, 329] on button "Copy Conversation" at bounding box center [535, 329] width 67 height 16
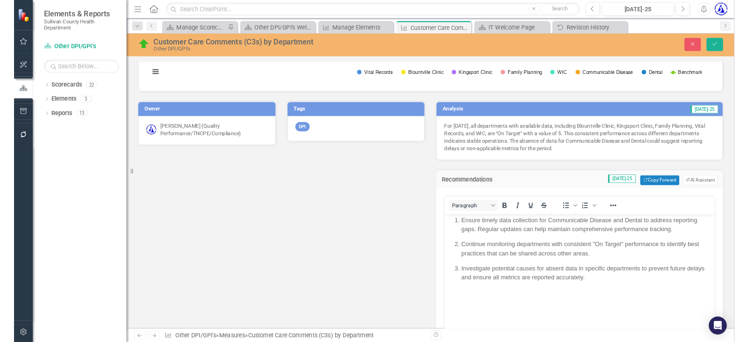
scroll to position [280, 0]
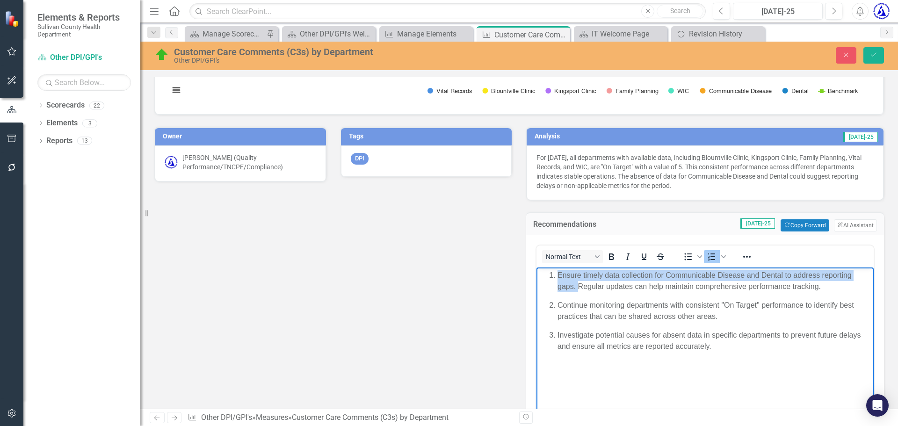
drag, startPoint x: 577, startPoint y: 285, endPoint x: 554, endPoint y: 274, distance: 25.1
click at [557, 274] on li "Ensure timely data collection for Communicable Disease and Dental to address re…" at bounding box center [714, 281] width 314 height 22
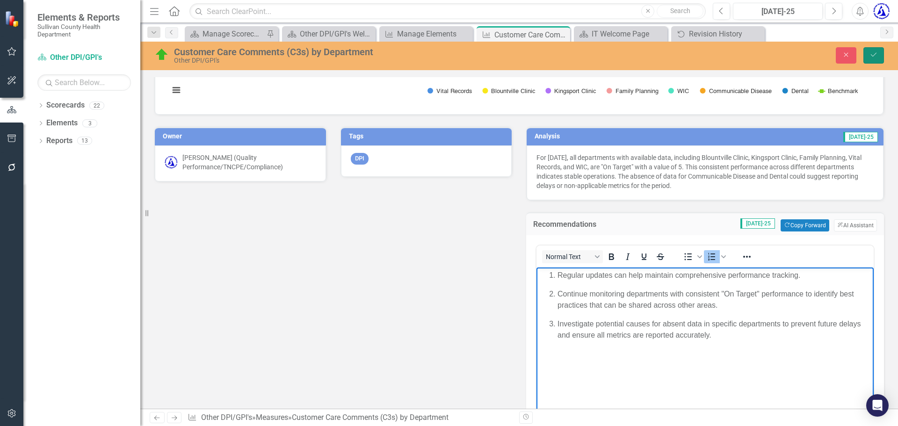
click at [870, 53] on icon "Save" at bounding box center [873, 54] width 8 height 7
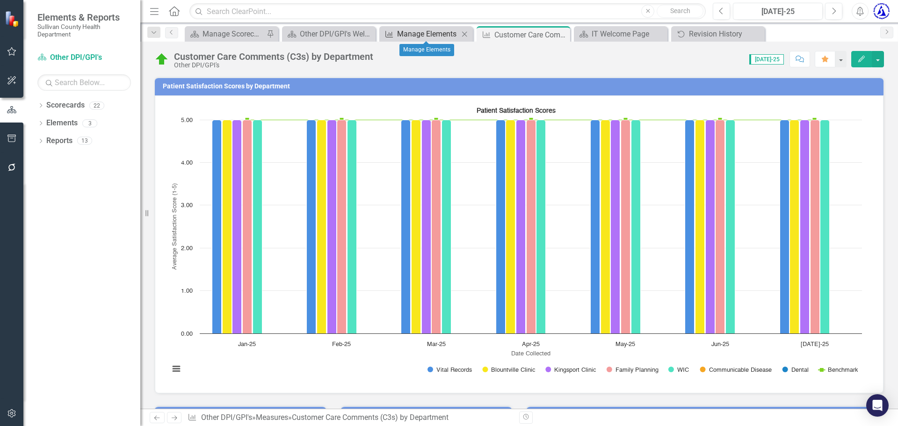
click at [426, 35] on div "Manage Elements" at bounding box center [428, 34] width 62 height 12
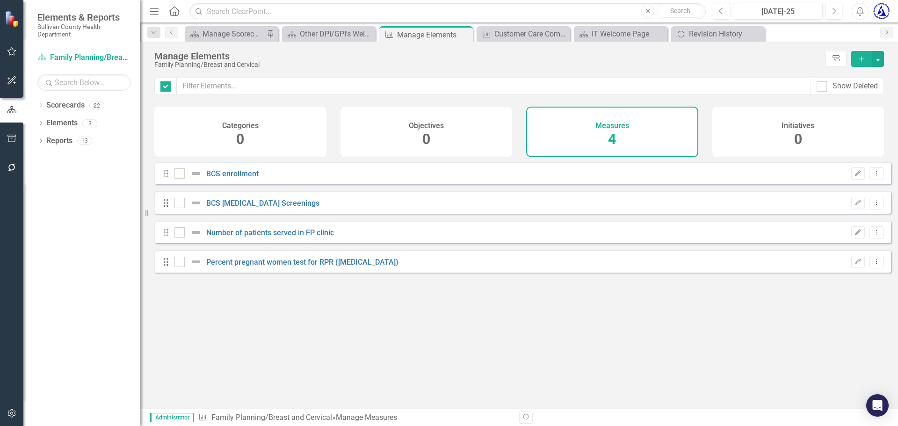
checkbox input "false"
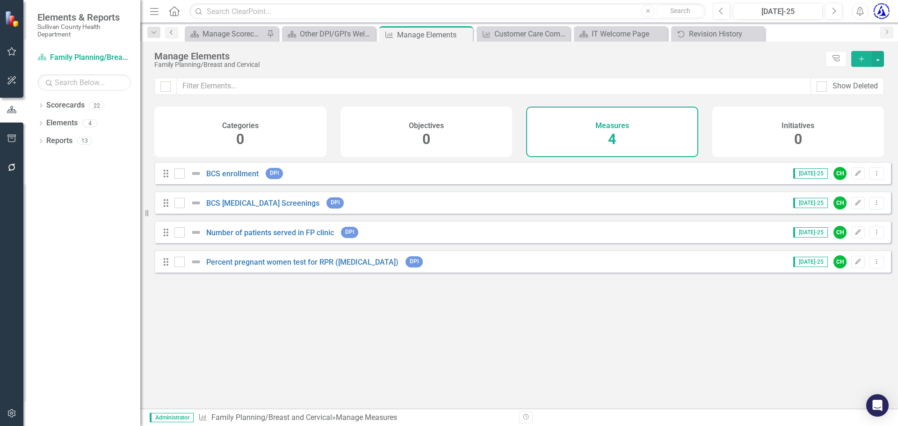
click at [172, 30] on icon "Previous" at bounding box center [171, 32] width 7 height 6
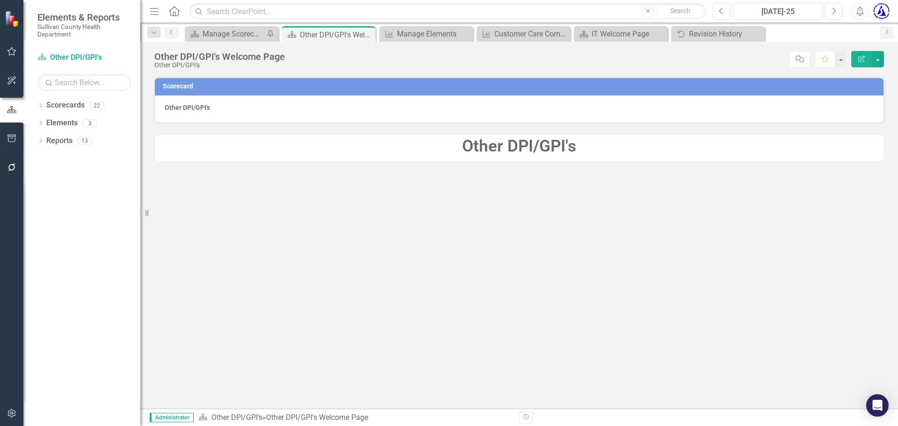
click at [193, 108] on strong "Other DPI/GPI's" at bounding box center [187, 107] width 45 height 7
click at [72, 122] on link "Elements" at bounding box center [61, 123] width 31 height 11
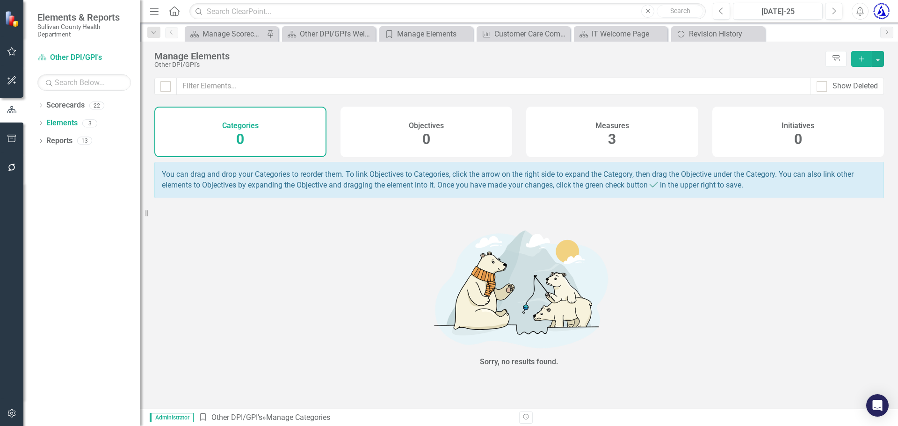
click at [600, 136] on div "Measures 3" at bounding box center [612, 132] width 172 height 51
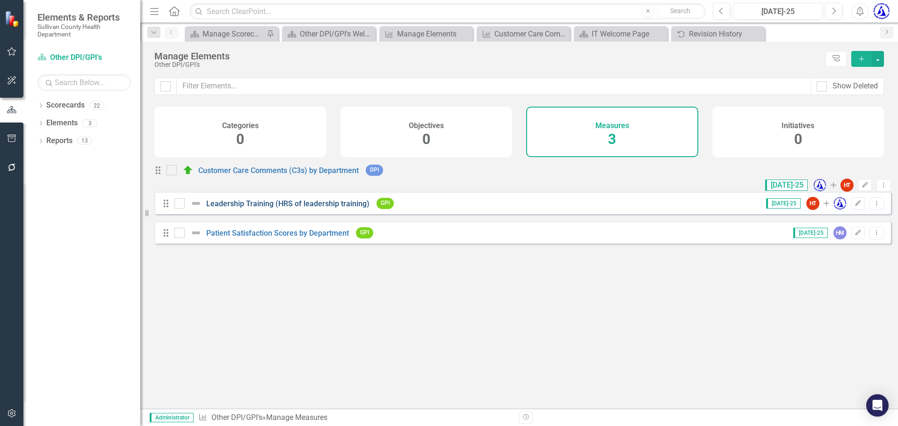
click at [243, 208] on link "Leadership Training (HRS of leadership training)" at bounding box center [287, 203] width 163 height 9
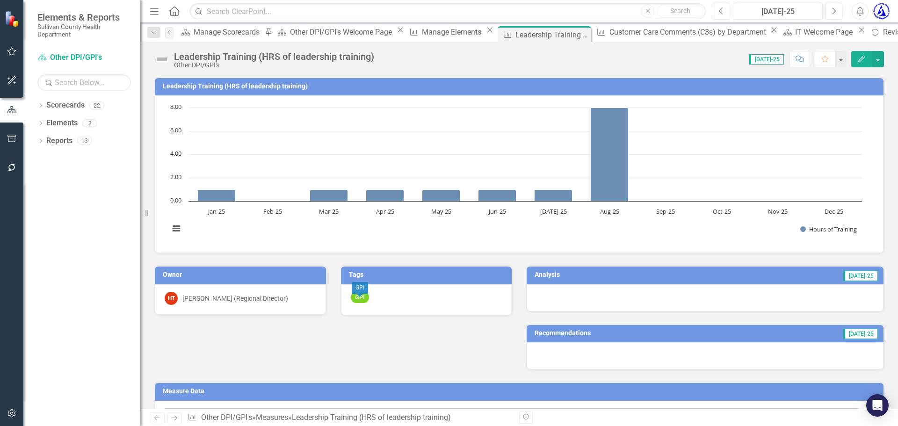
click at [355, 300] on span "GPI" at bounding box center [360, 298] width 18 height 12
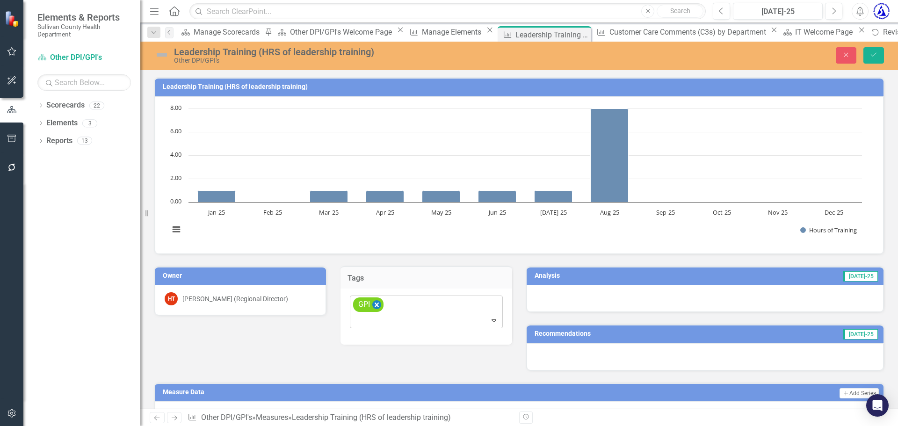
click at [379, 303] on icon "Remove [object Object]" at bounding box center [376, 305] width 9 height 12
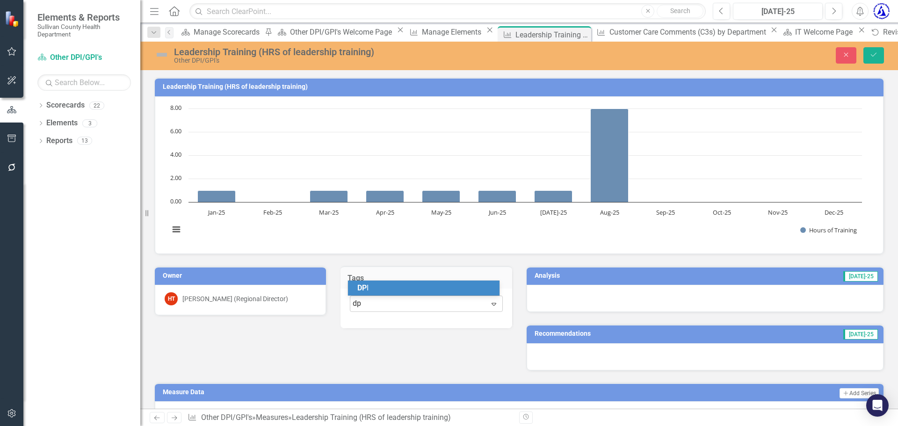
type input "dpi"
drag, startPoint x: 448, startPoint y: 308, endPoint x: 407, endPoint y: 303, distance: 41.0
click at [425, 312] on div "Select Tags... Expand" at bounding box center [426, 304] width 153 height 16
click at [407, 303] on div at bounding box center [420, 303] width 134 height 13
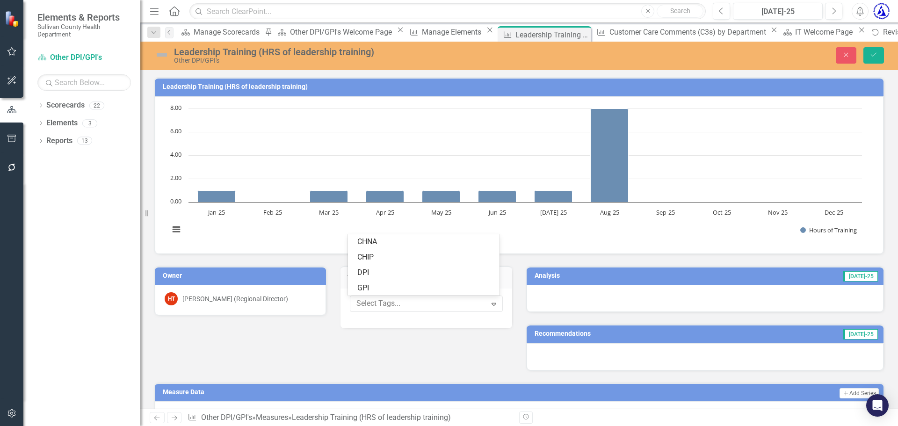
drag, startPoint x: 407, startPoint y: 303, endPoint x: 371, endPoint y: 270, distance: 48.7
click at [371, 270] on div "DPI" at bounding box center [425, 272] width 137 height 11
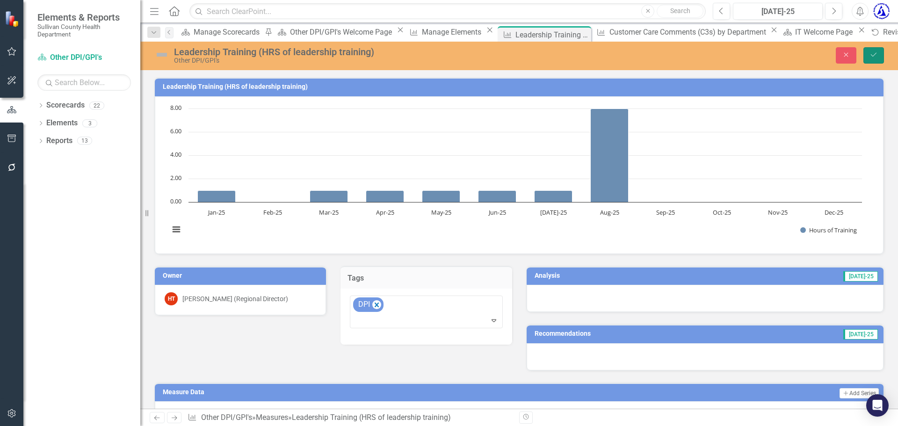
click at [873, 59] on button "Save" at bounding box center [873, 55] width 21 height 16
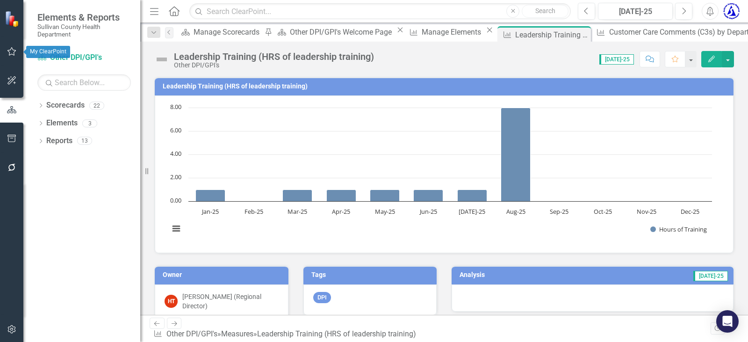
click at [13, 52] on icon "button" at bounding box center [12, 51] width 10 height 7
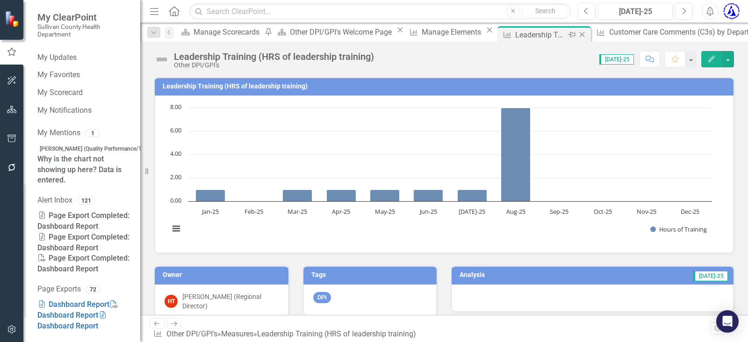
click at [578, 32] on icon "Close" at bounding box center [582, 34] width 9 height 7
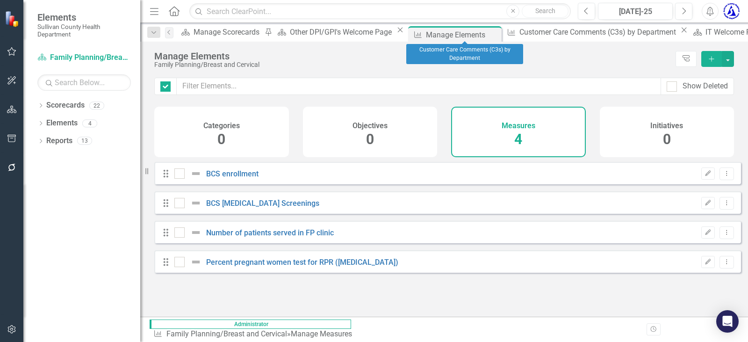
checkbox input "false"
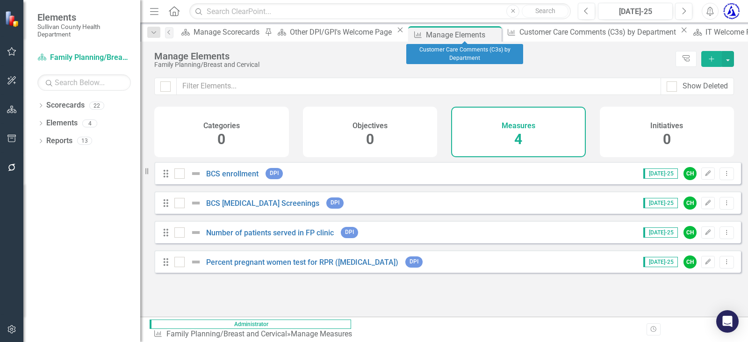
click at [679, 34] on icon "Close" at bounding box center [683, 29] width 9 height 7
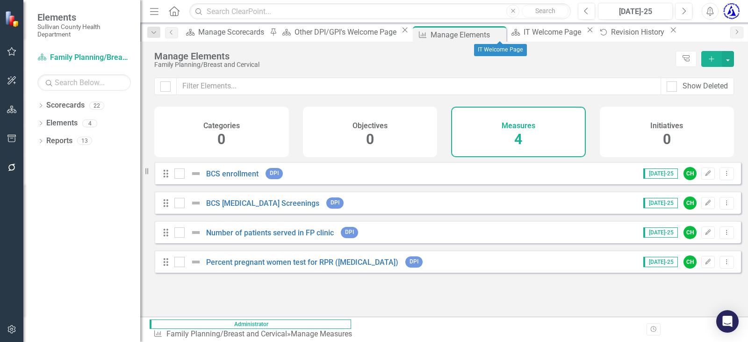
click at [588, 33] on icon at bounding box center [590, 30] width 5 height 5
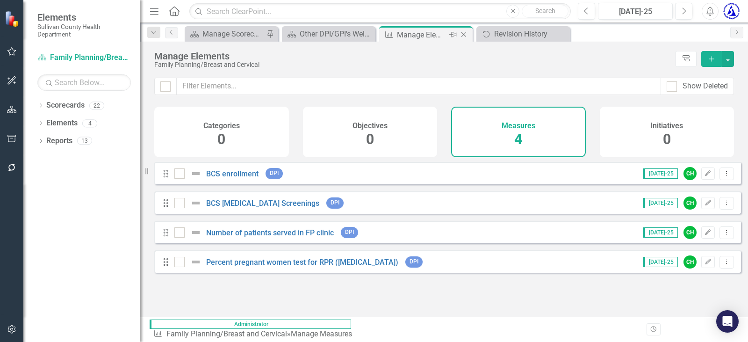
click at [466, 36] on icon "Close" at bounding box center [463, 34] width 9 height 7
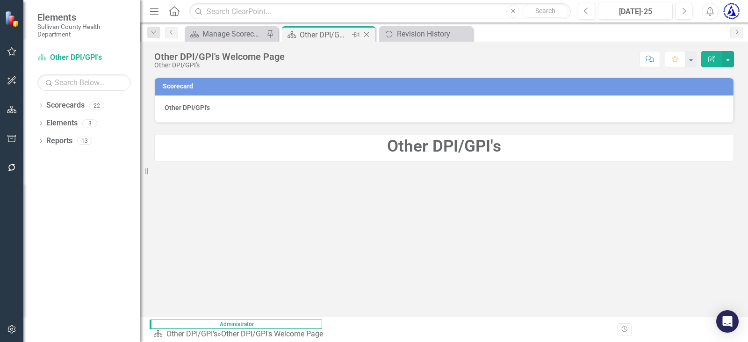
click at [368, 35] on icon "Close" at bounding box center [366, 34] width 9 height 7
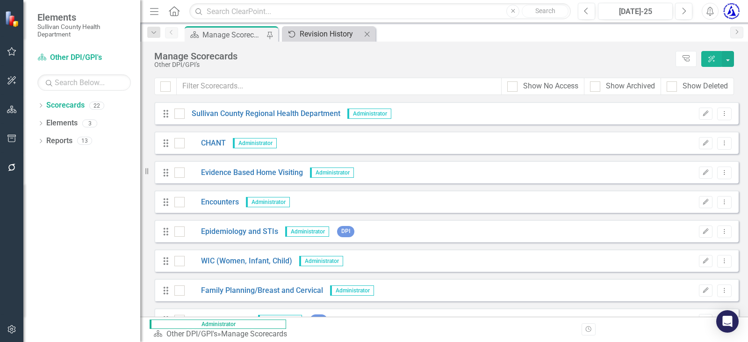
click at [358, 29] on div "Revision History" at bounding box center [331, 34] width 62 height 12
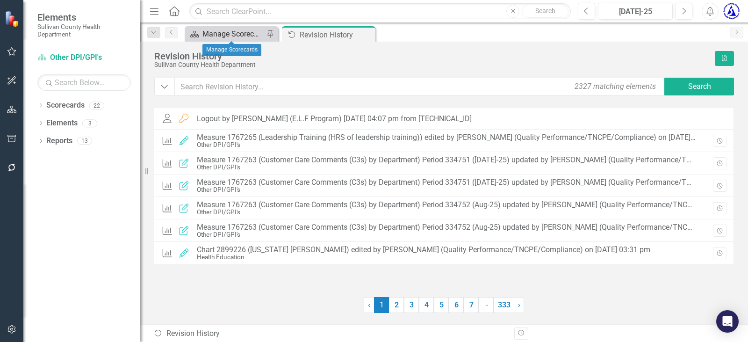
click at [224, 33] on div "Manage Scorecards" at bounding box center [233, 34] width 62 height 12
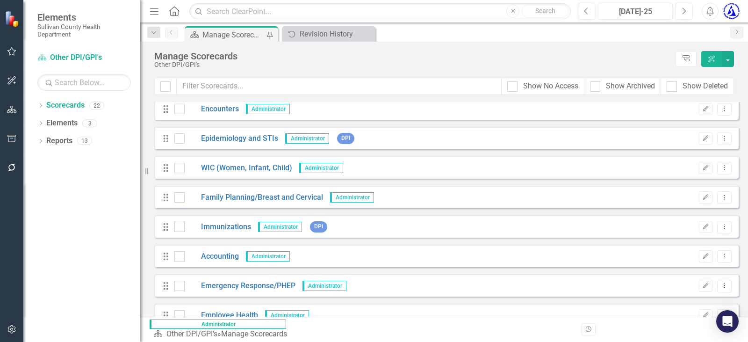
scroll to position [94, 0]
